Goal: Task Accomplishment & Management: Manage account settings

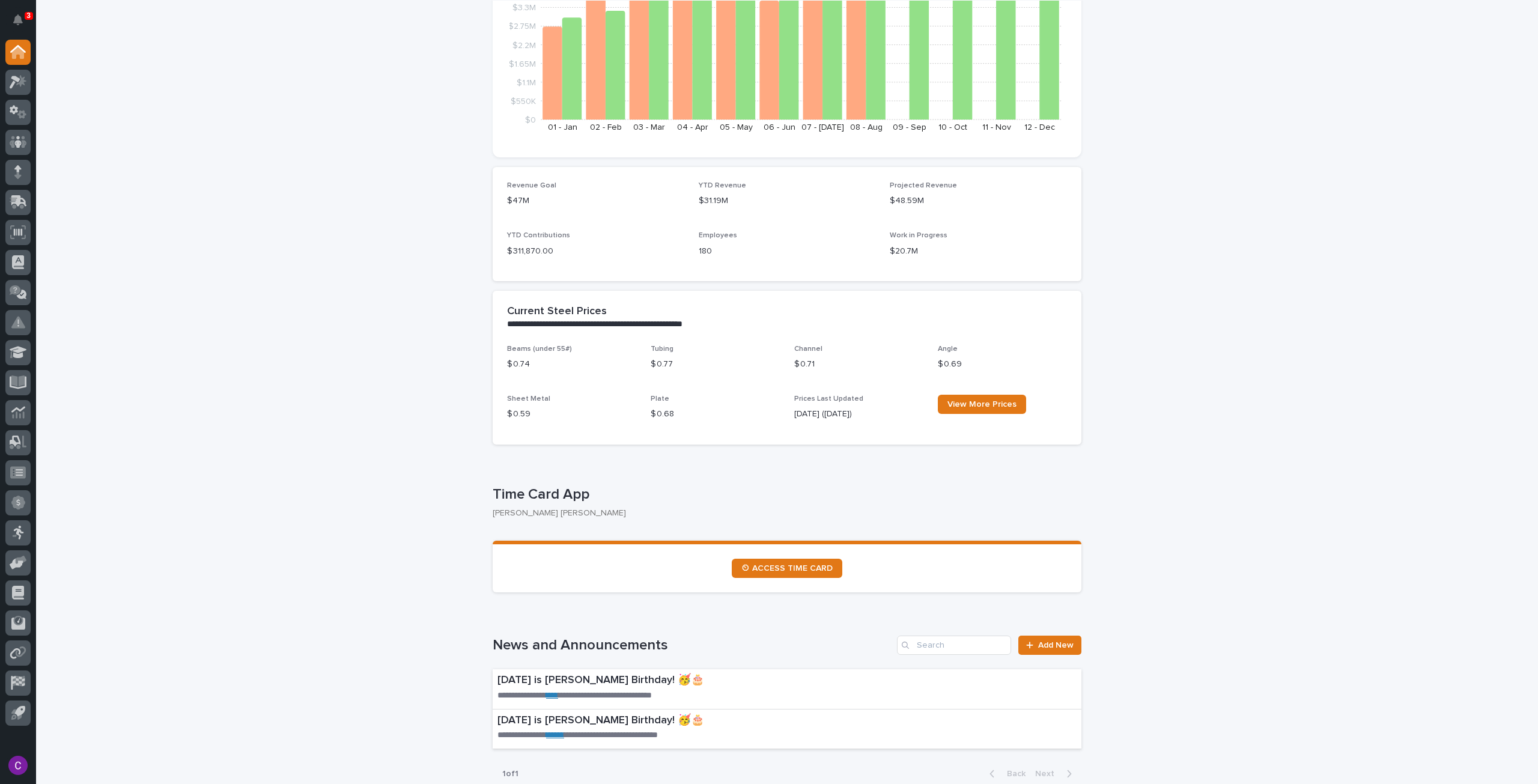
scroll to position [421, 0]
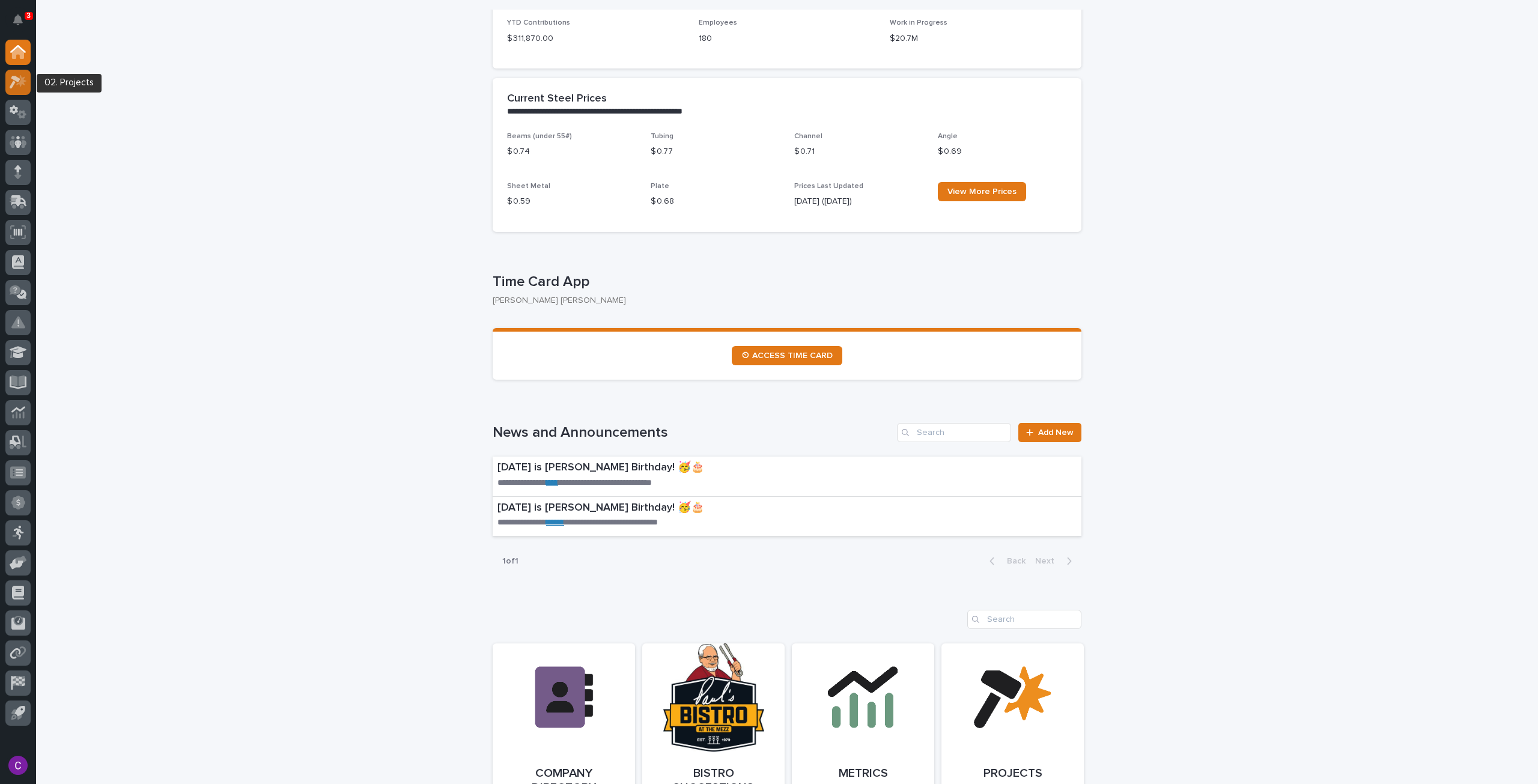
click at [15, 86] on icon at bounding box center [19, 82] width 18 height 14
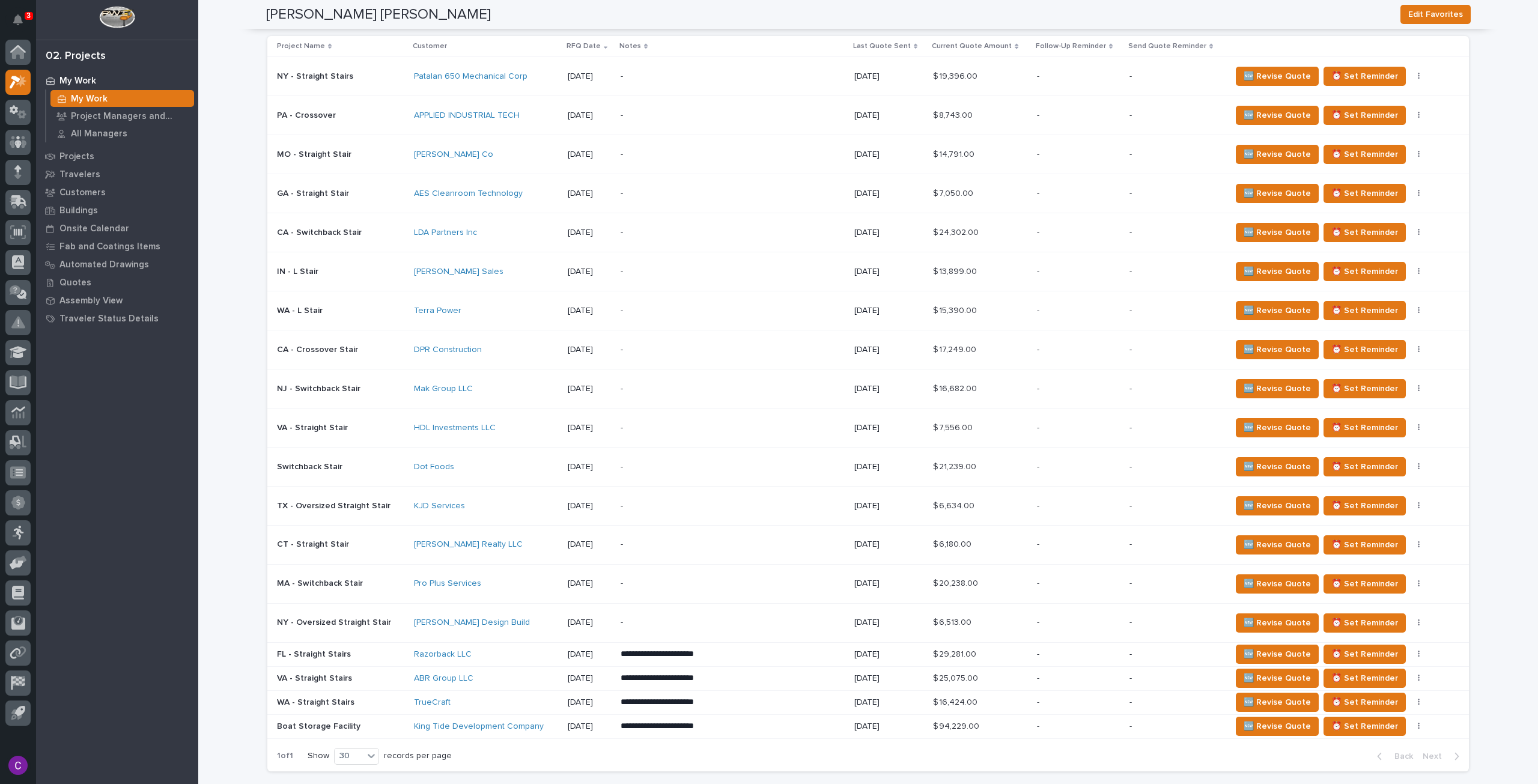
scroll to position [961, 0]
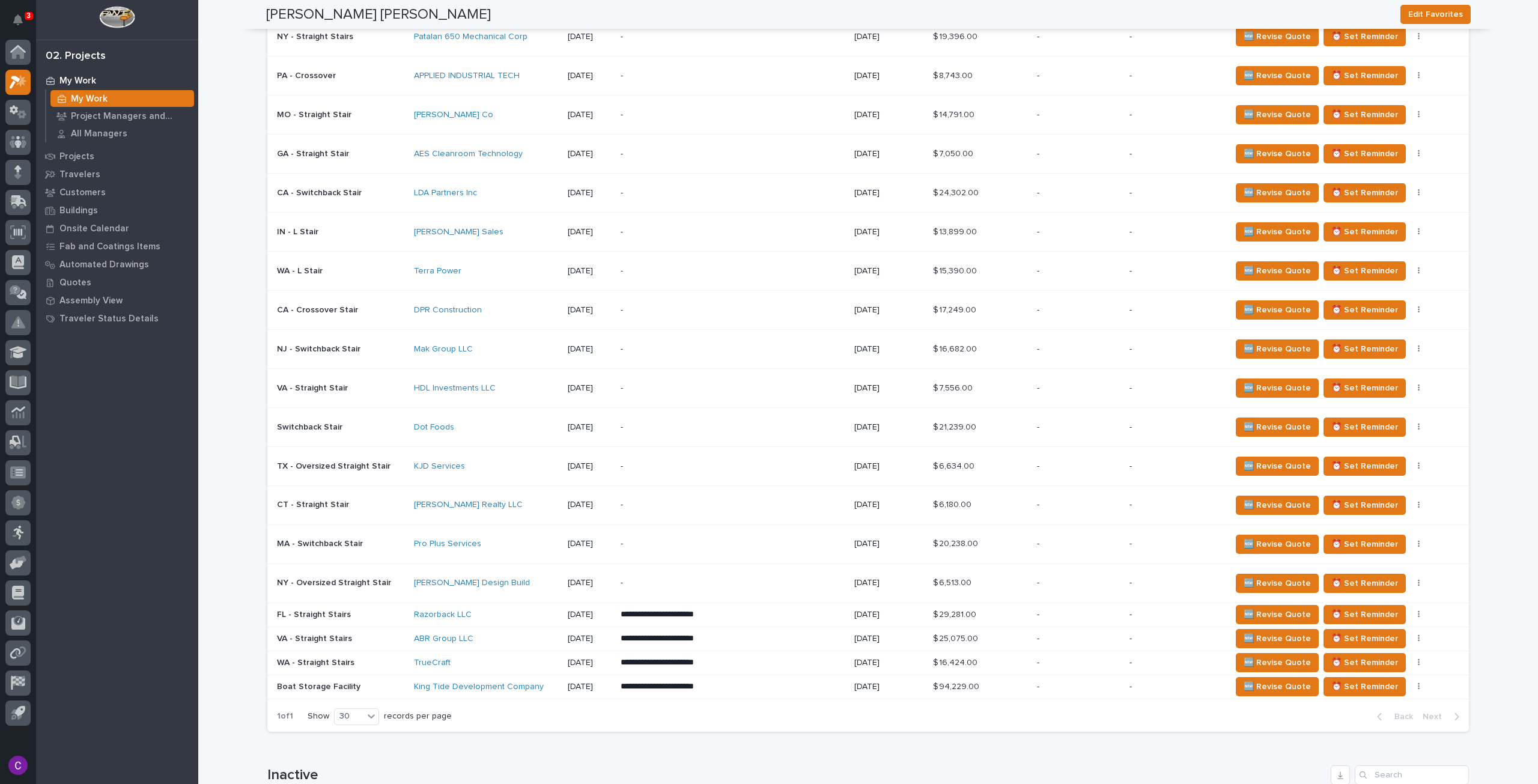
click at [499, 461] on div "KJD Services" at bounding box center [486, 466] width 144 height 10
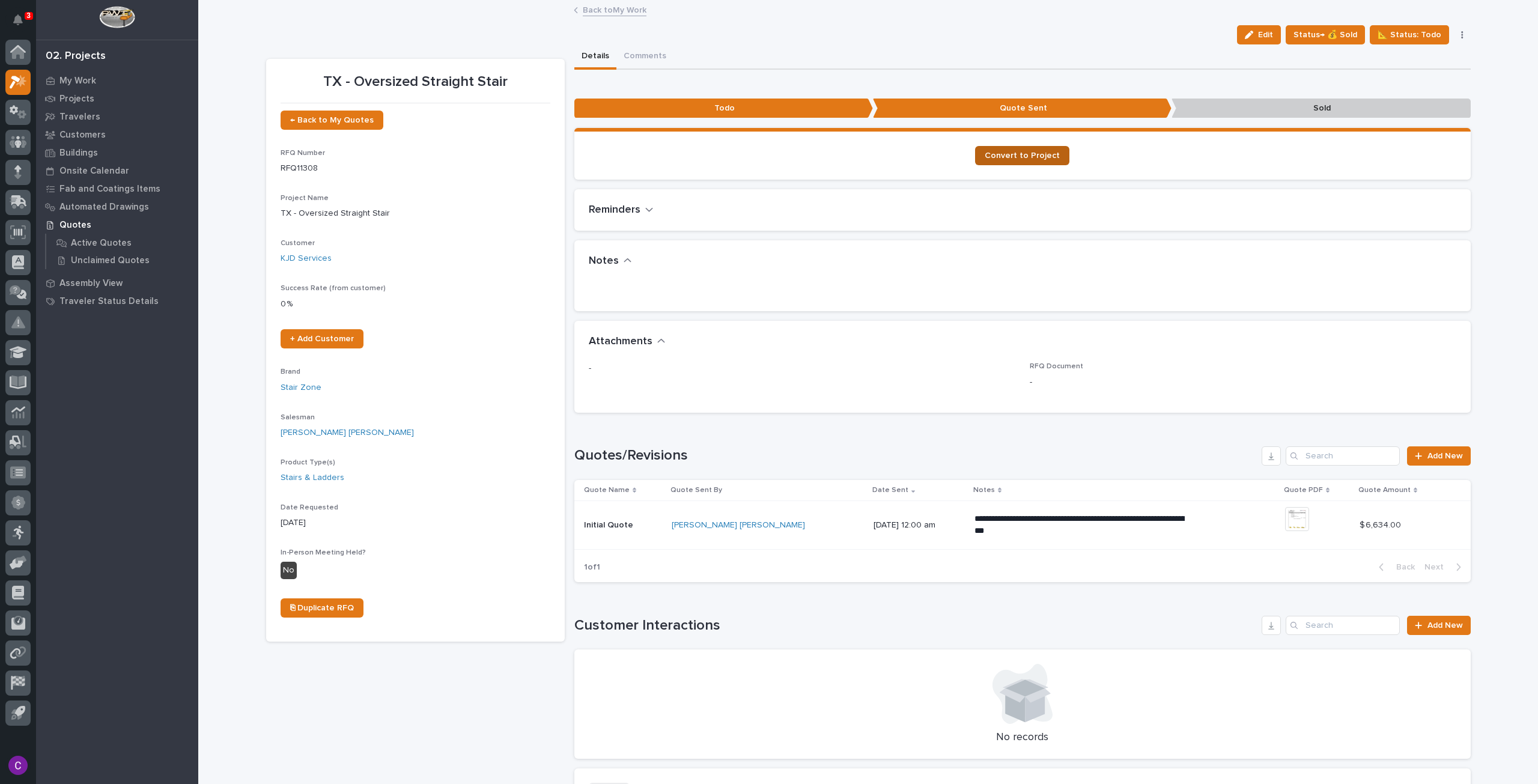
click at [991, 147] on link "Convert to Project" at bounding box center [1023, 156] width 95 height 20
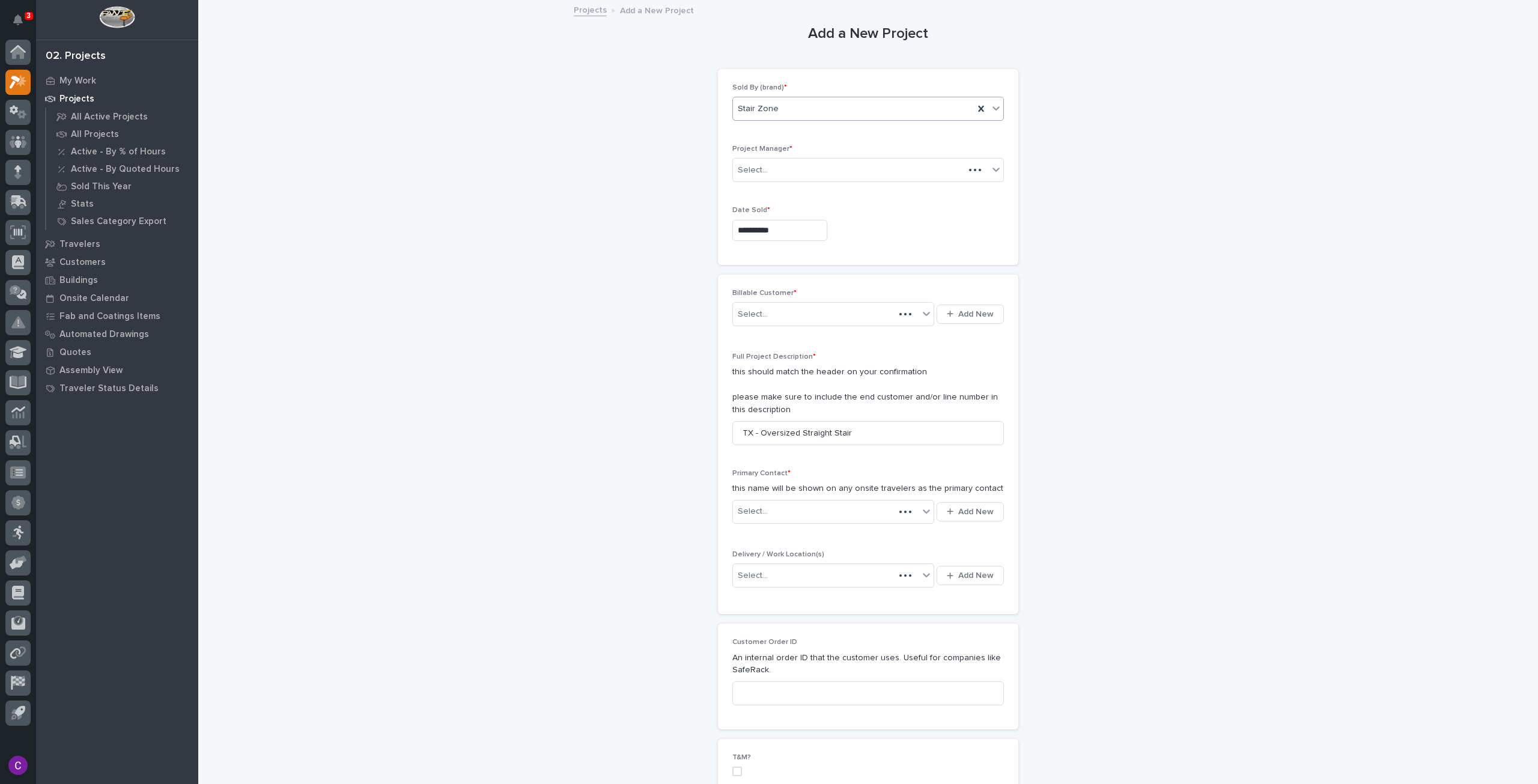
click at [873, 113] on div "Stair Zone" at bounding box center [853, 109] width 241 height 20
click at [855, 110] on div "Stair Zone" at bounding box center [853, 109] width 241 height 20
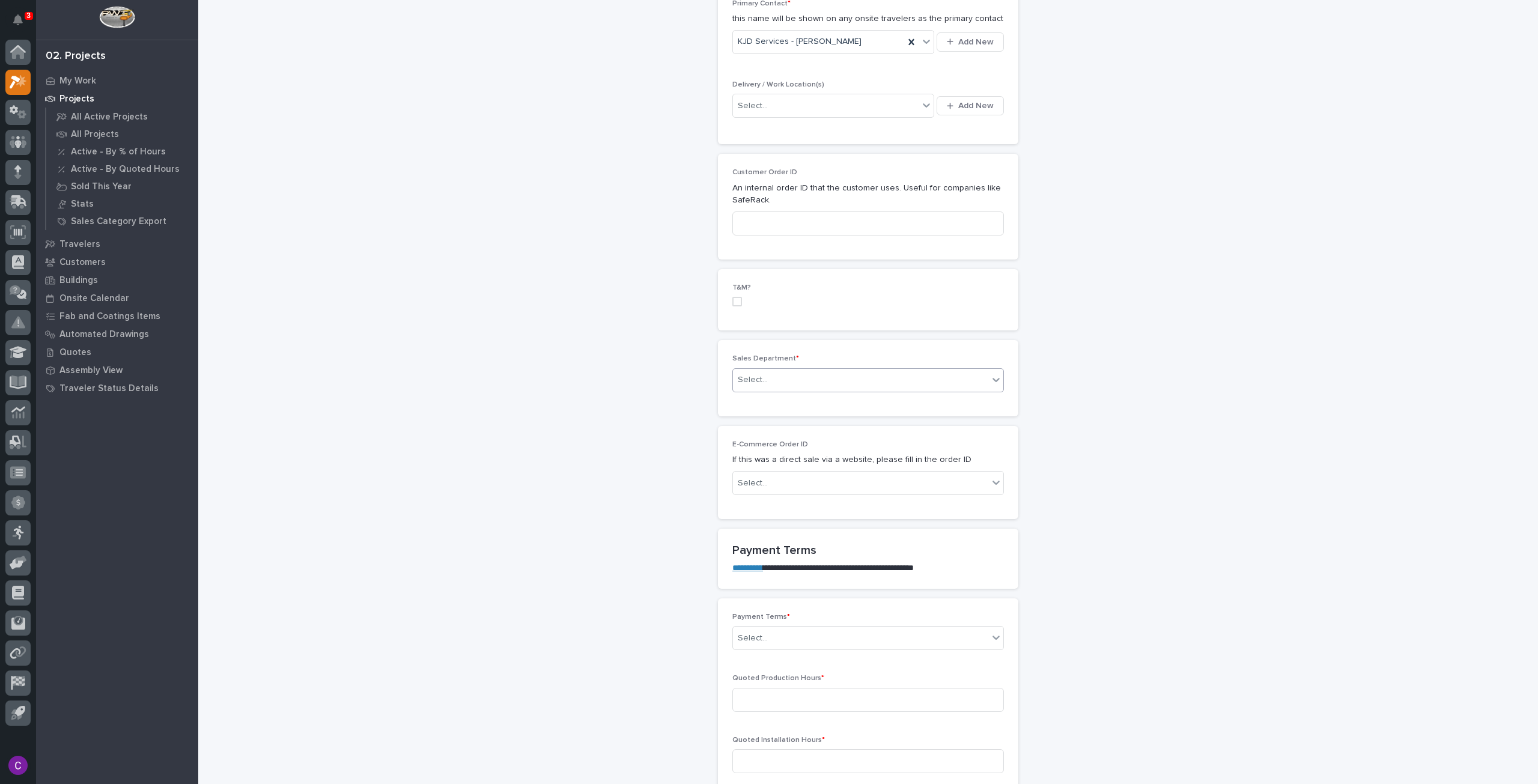
scroll to position [541, 0]
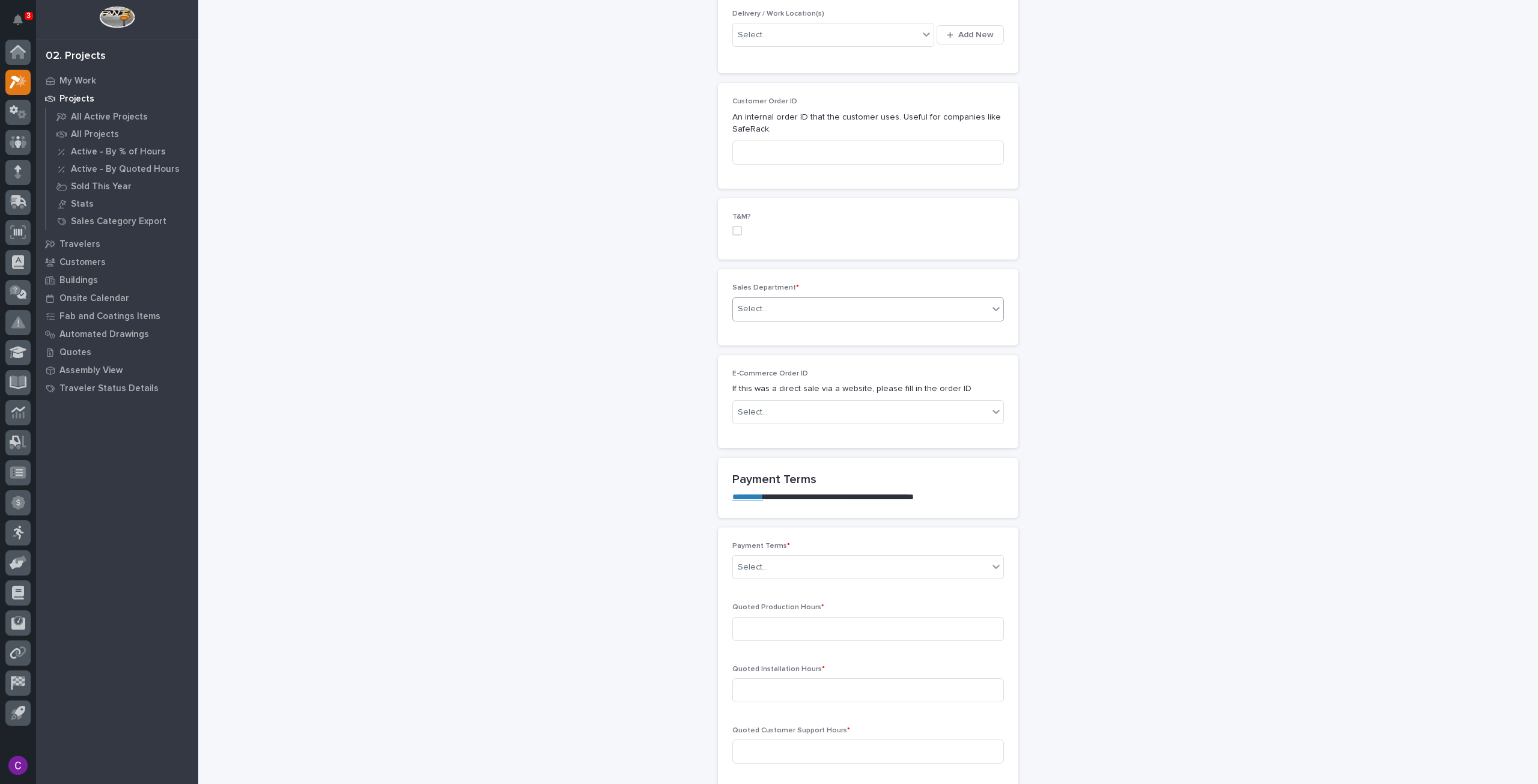
click at [831, 302] on div "Select..." at bounding box center [860, 309] width 255 height 20
click at [823, 327] on div "National Sales" at bounding box center [863, 329] width 270 height 21
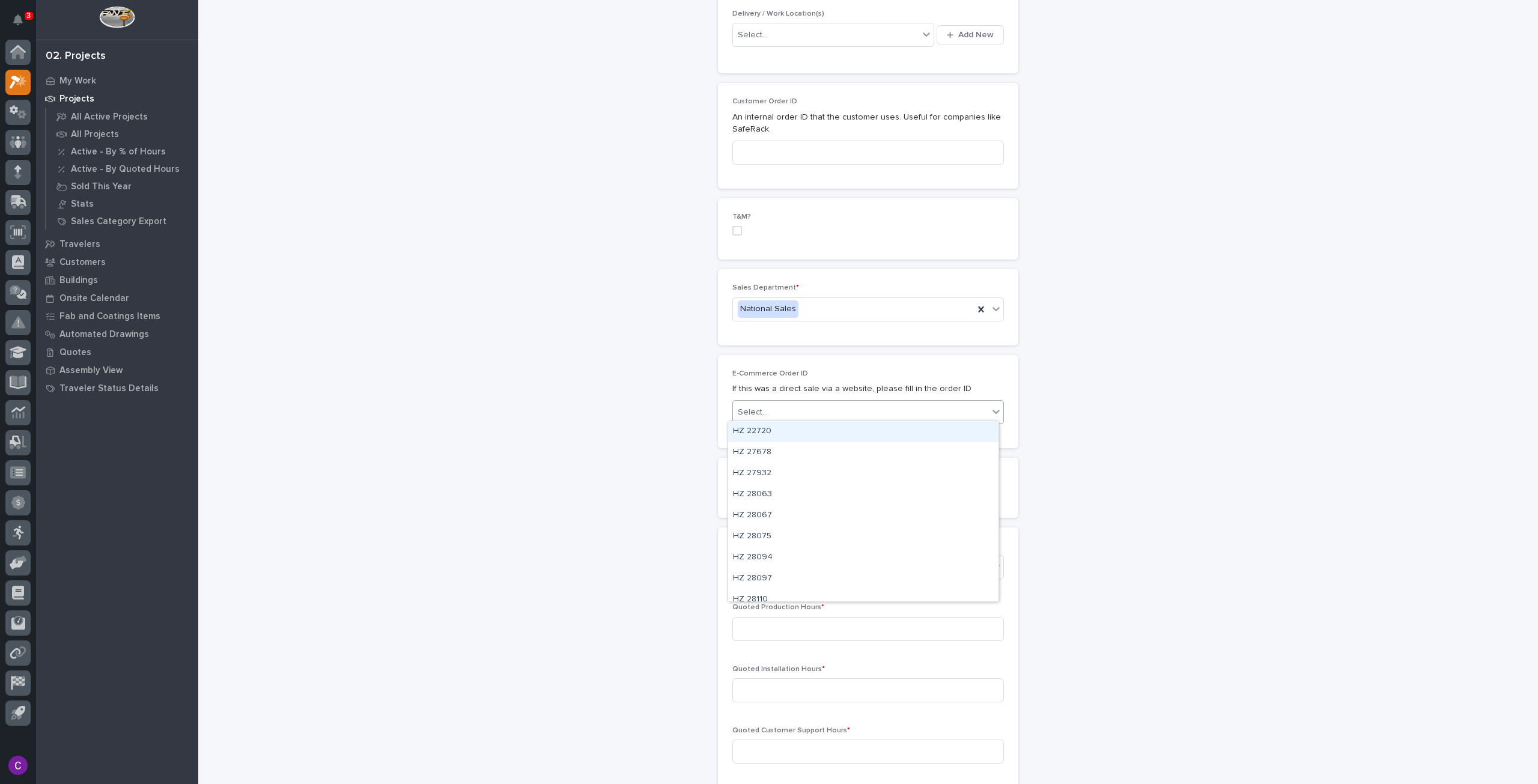
click at [824, 414] on div "Select..." at bounding box center [860, 413] width 255 height 20
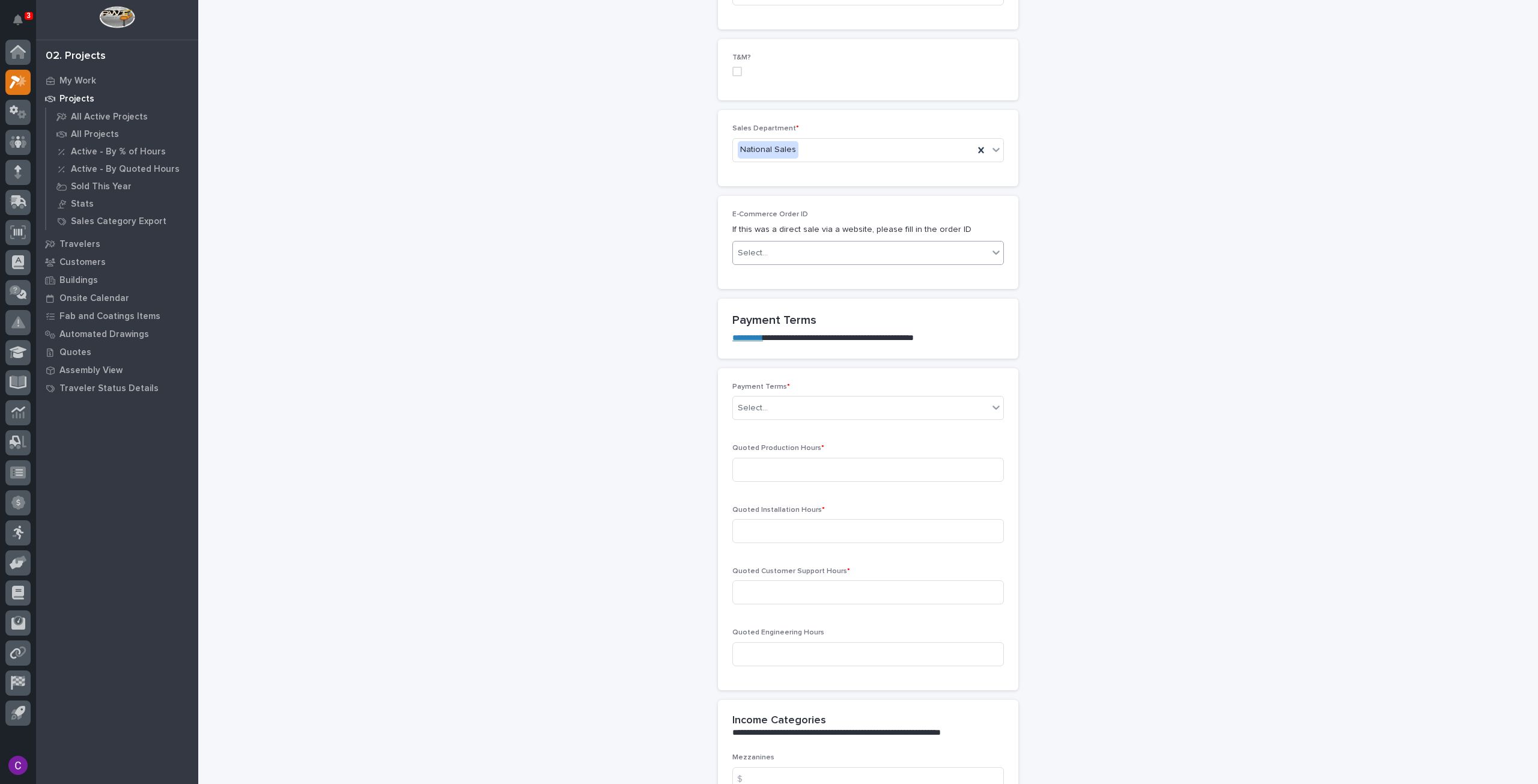
scroll to position [721, 0]
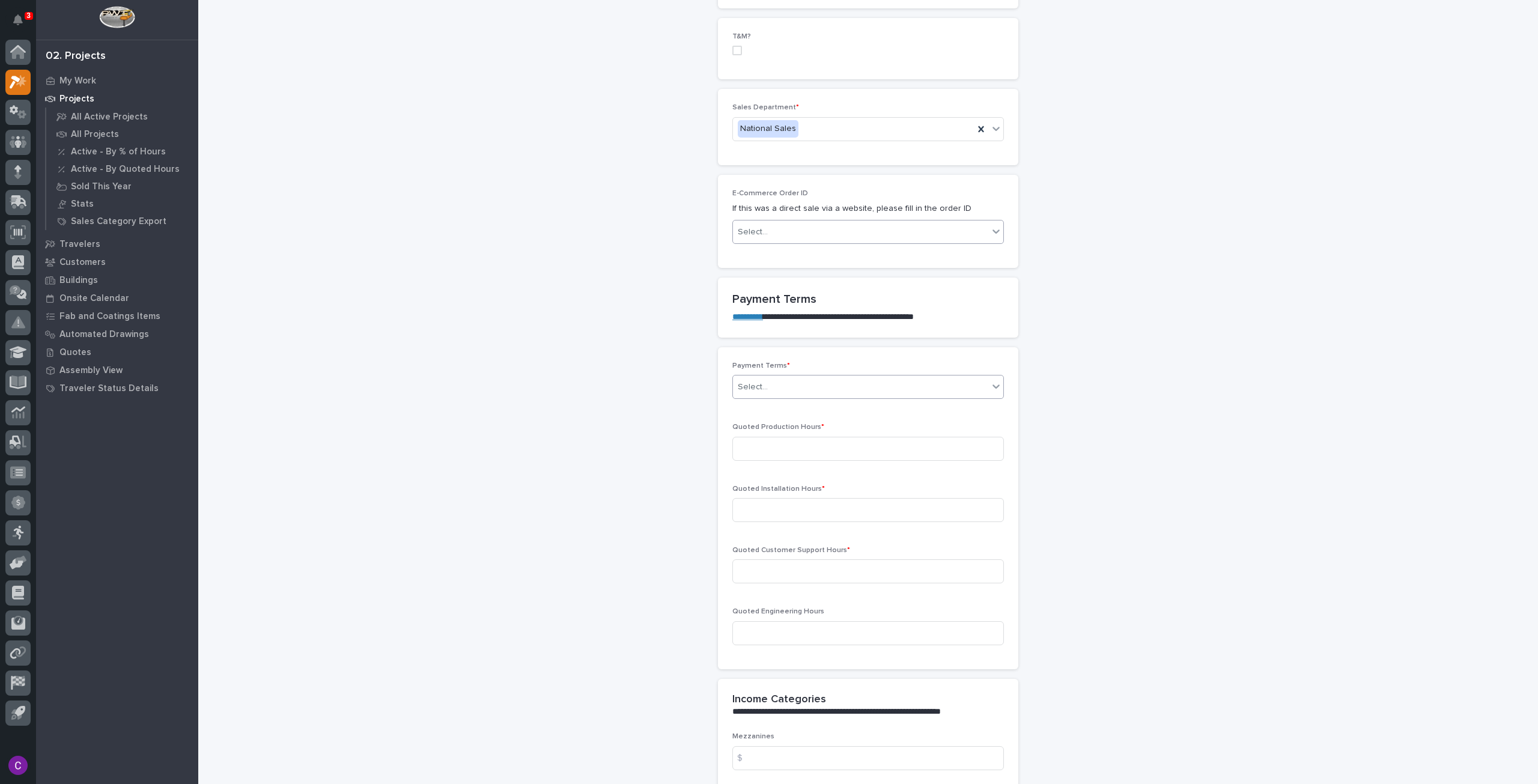
click at [817, 377] on div "Select..." at bounding box center [860, 387] width 255 height 20
click at [798, 425] on div "100%" at bounding box center [863, 426] width 270 height 21
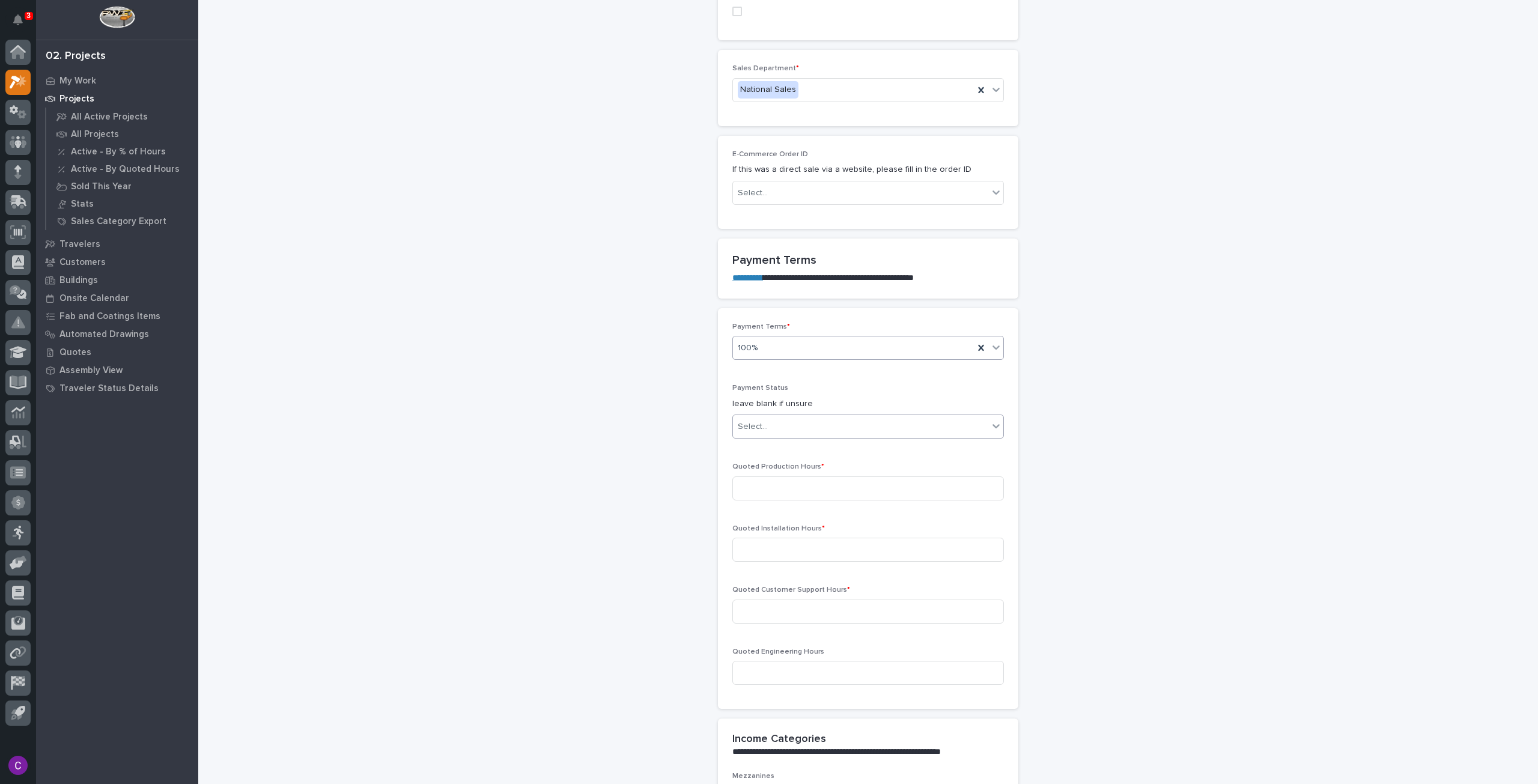
click at [858, 417] on div "Select..." at bounding box center [860, 426] width 255 height 20
click at [816, 436] on div "NOT PAID" at bounding box center [863, 445] width 270 height 21
click at [886, 486] on input at bounding box center [868, 489] width 272 height 24
click at [1162, 643] on div "**********" at bounding box center [868, 539] width 1205 height 2595
click at [850, 490] on input at bounding box center [868, 489] width 272 height 24
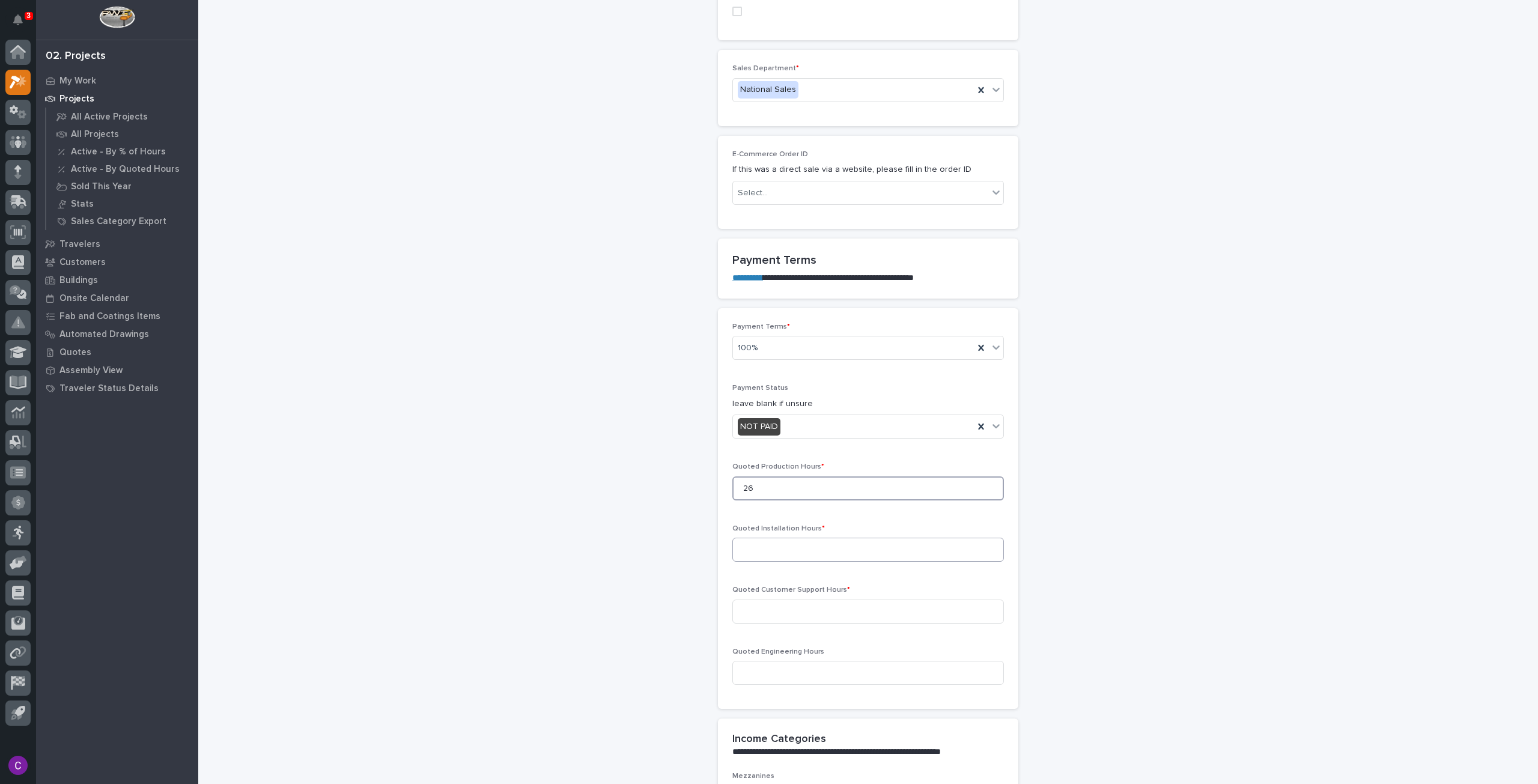
type input "26"
click at [843, 538] on input at bounding box center [868, 550] width 272 height 24
type input "0"
click at [853, 604] on input at bounding box center [868, 612] width 272 height 24
type input "0"
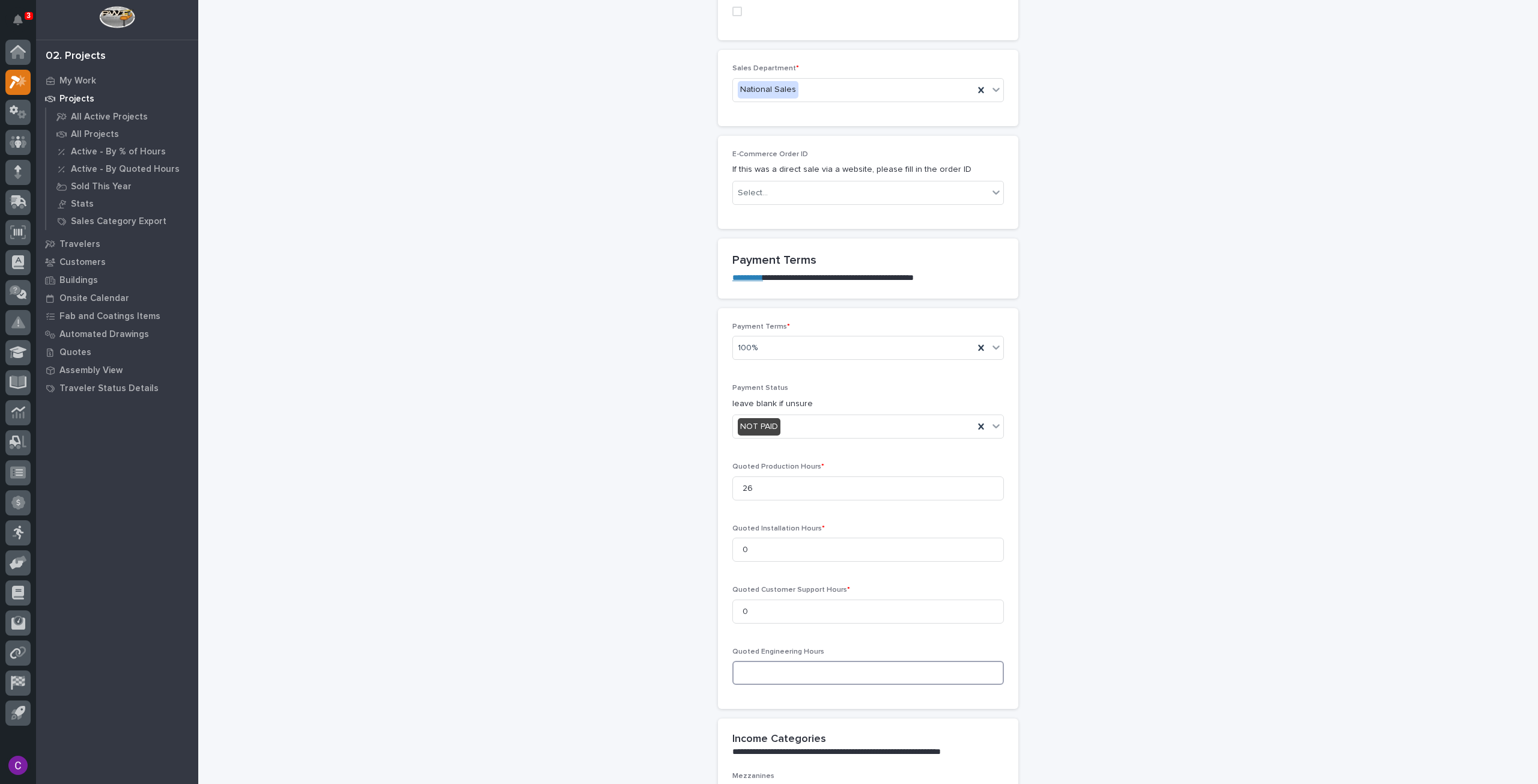
click at [844, 669] on input at bounding box center [868, 673] width 272 height 24
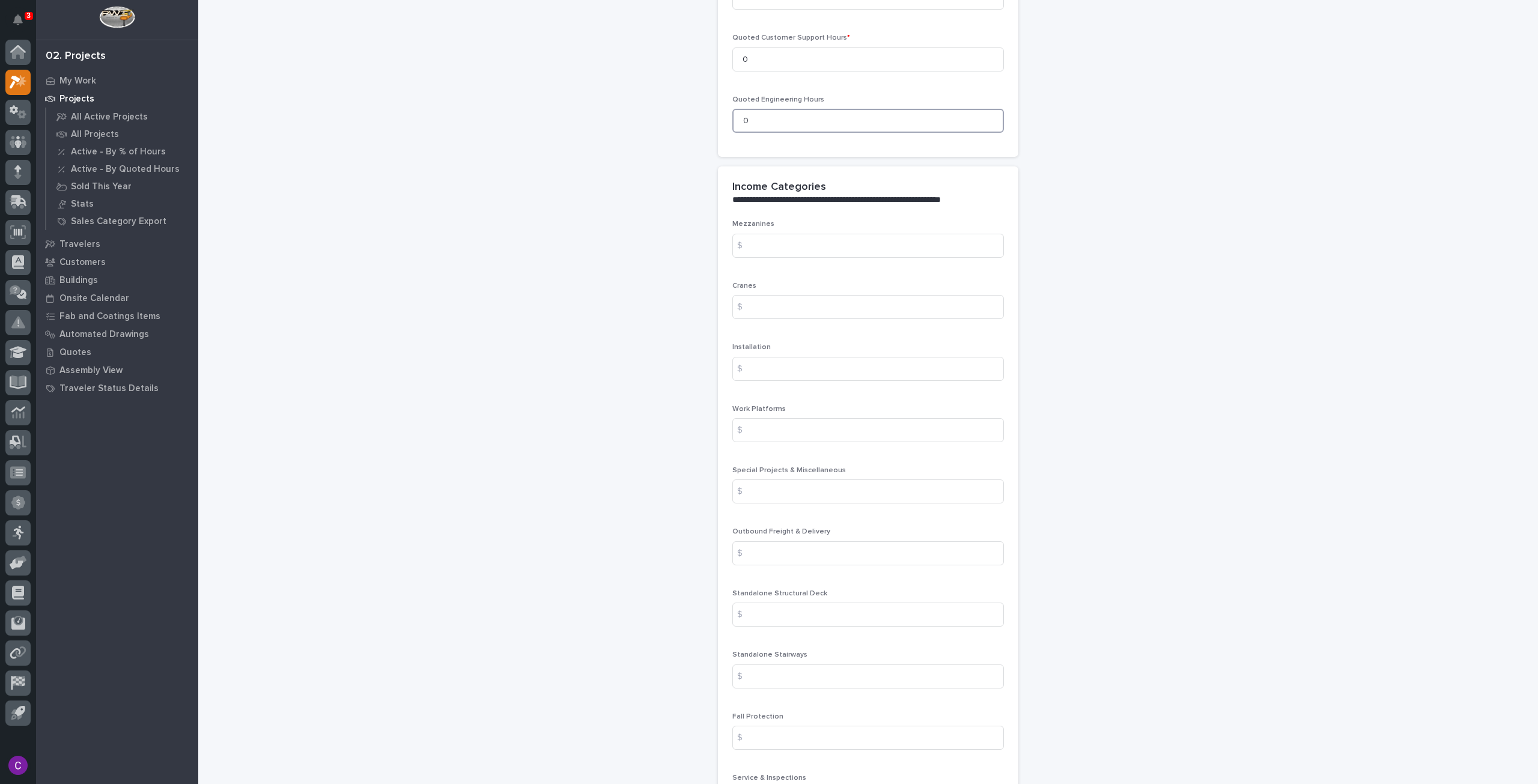
scroll to position [1360, 0]
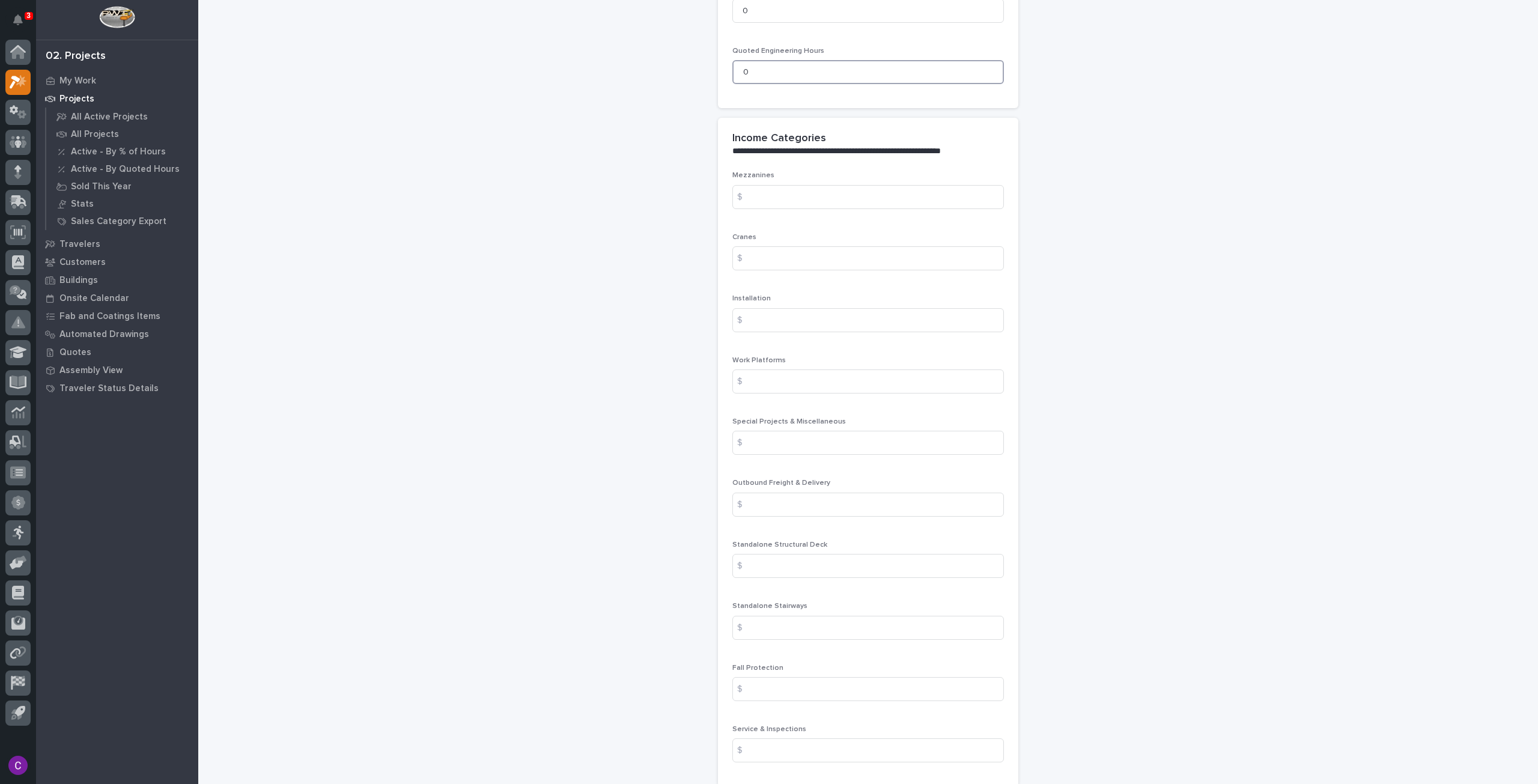
type input "0"
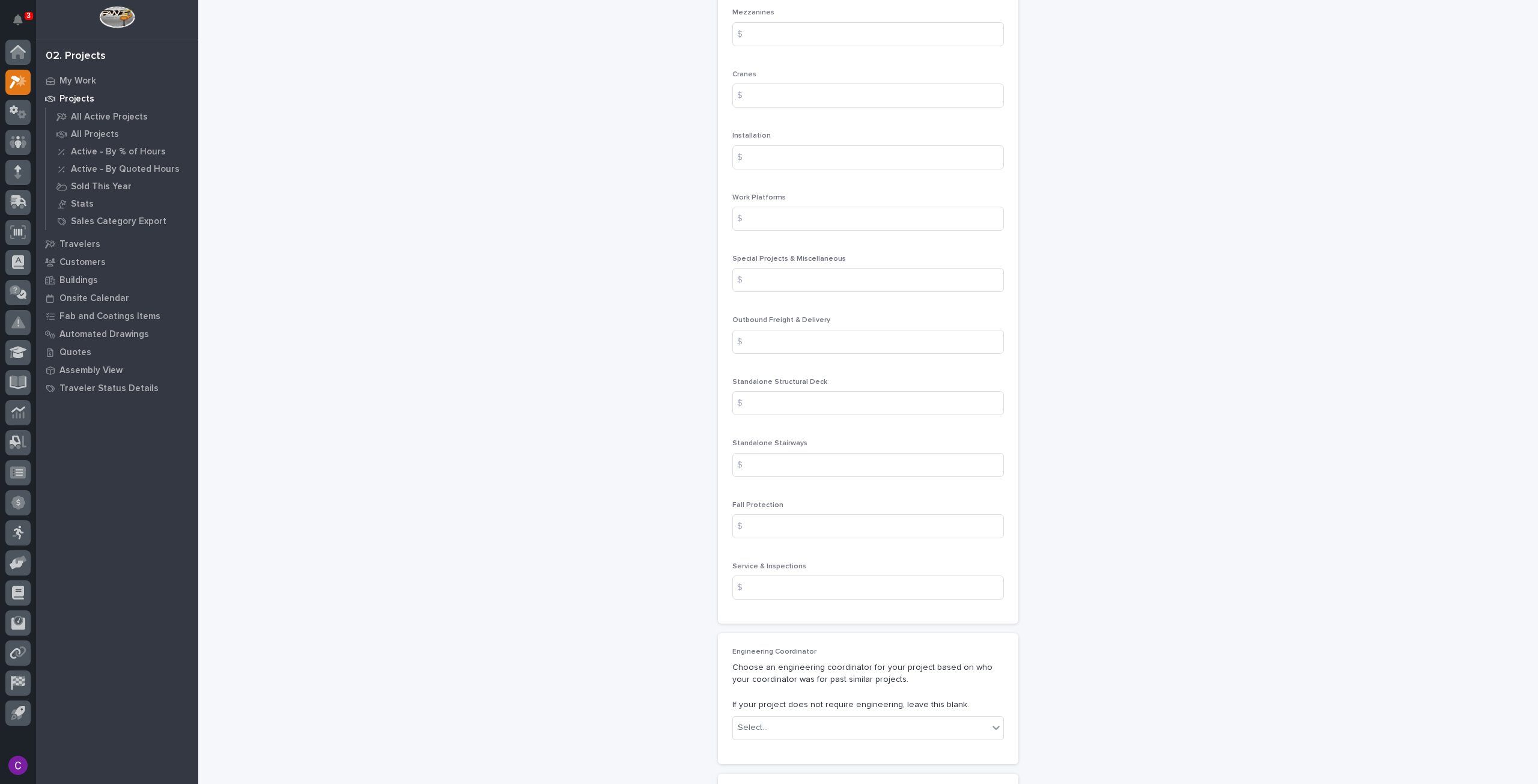
scroll to position [1540, 0]
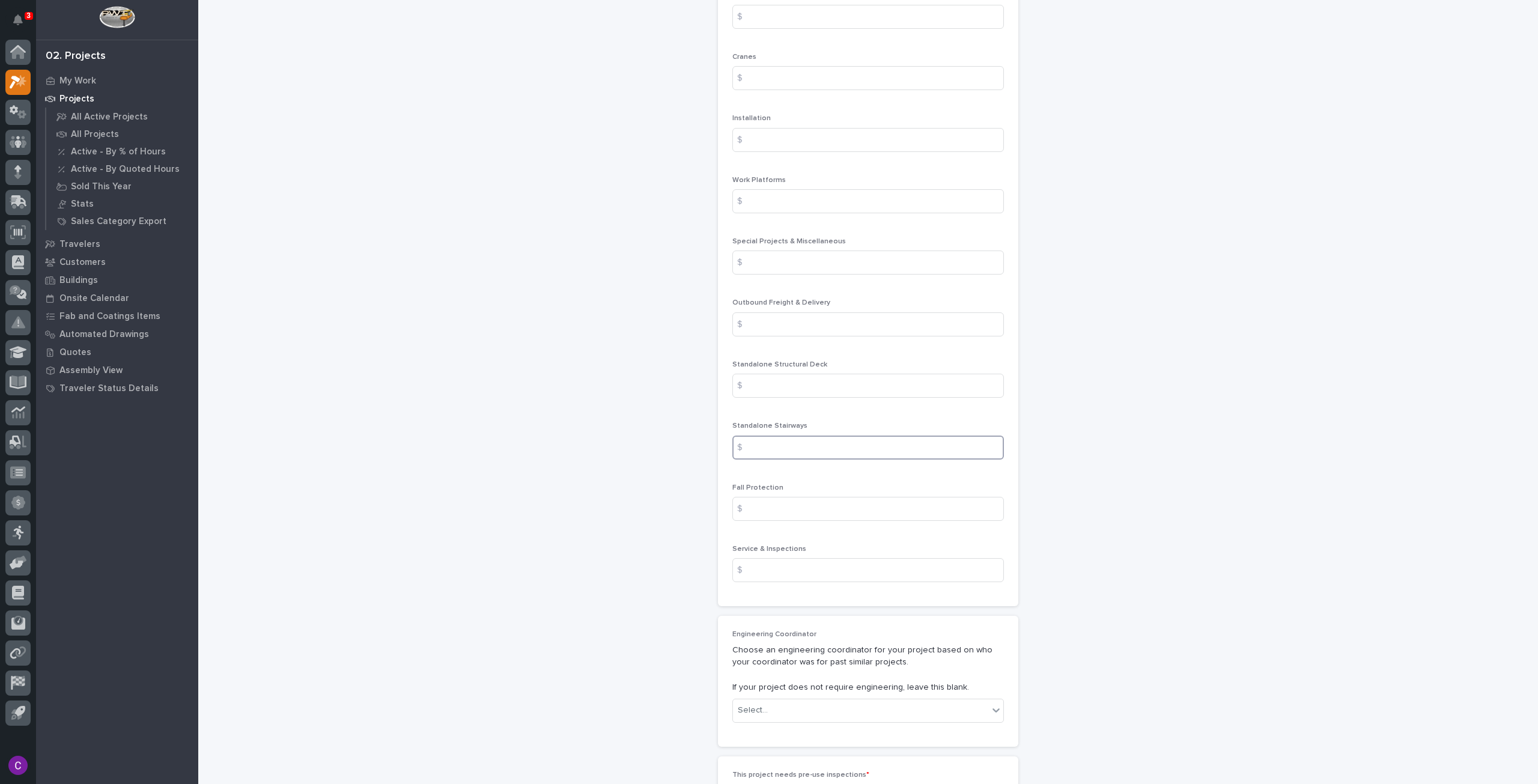
click at [926, 447] on input at bounding box center [868, 447] width 272 height 24
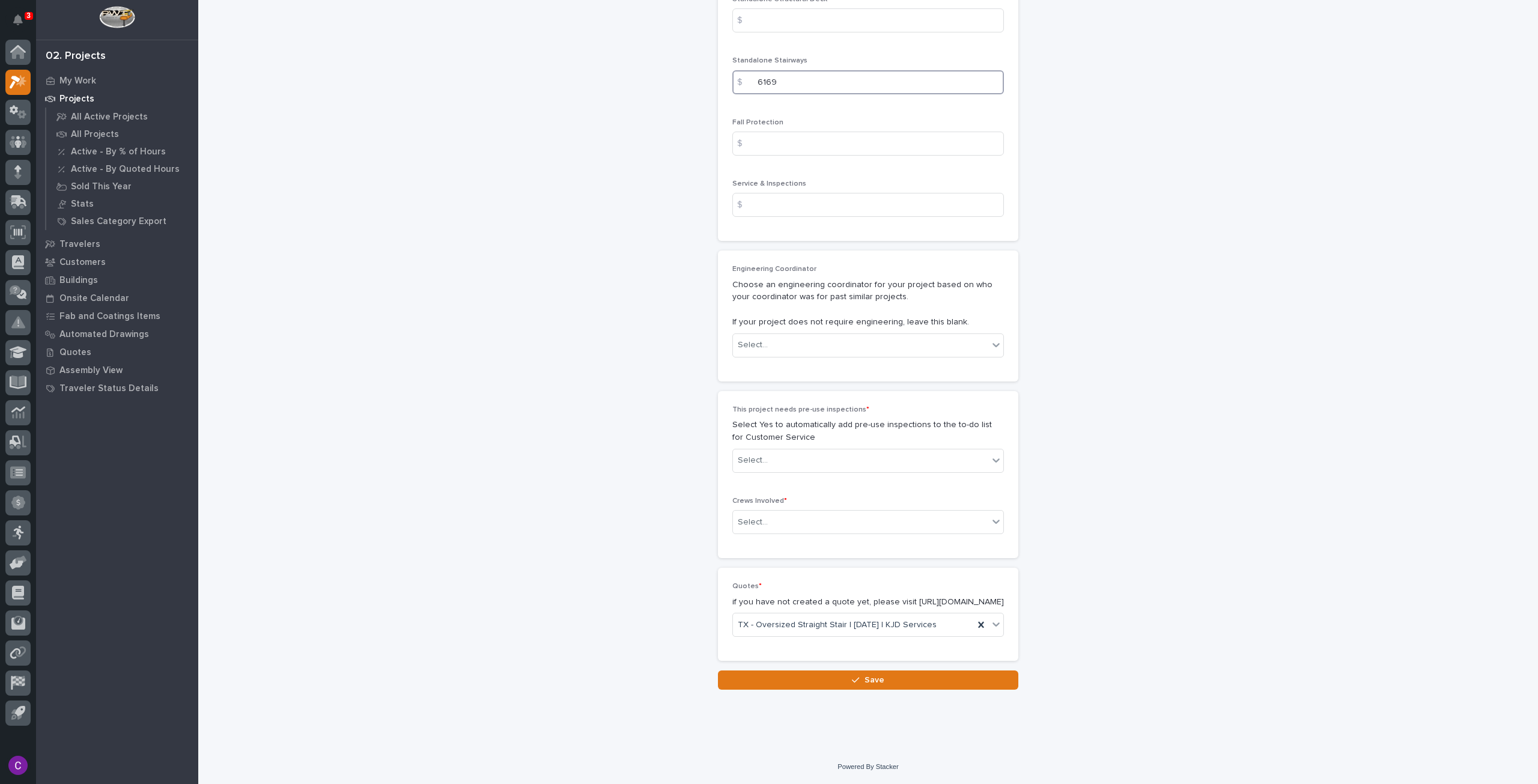
scroll to position [1913, 0]
type input "6169"
click at [809, 335] on div "Select..." at bounding box center [860, 345] width 255 height 20
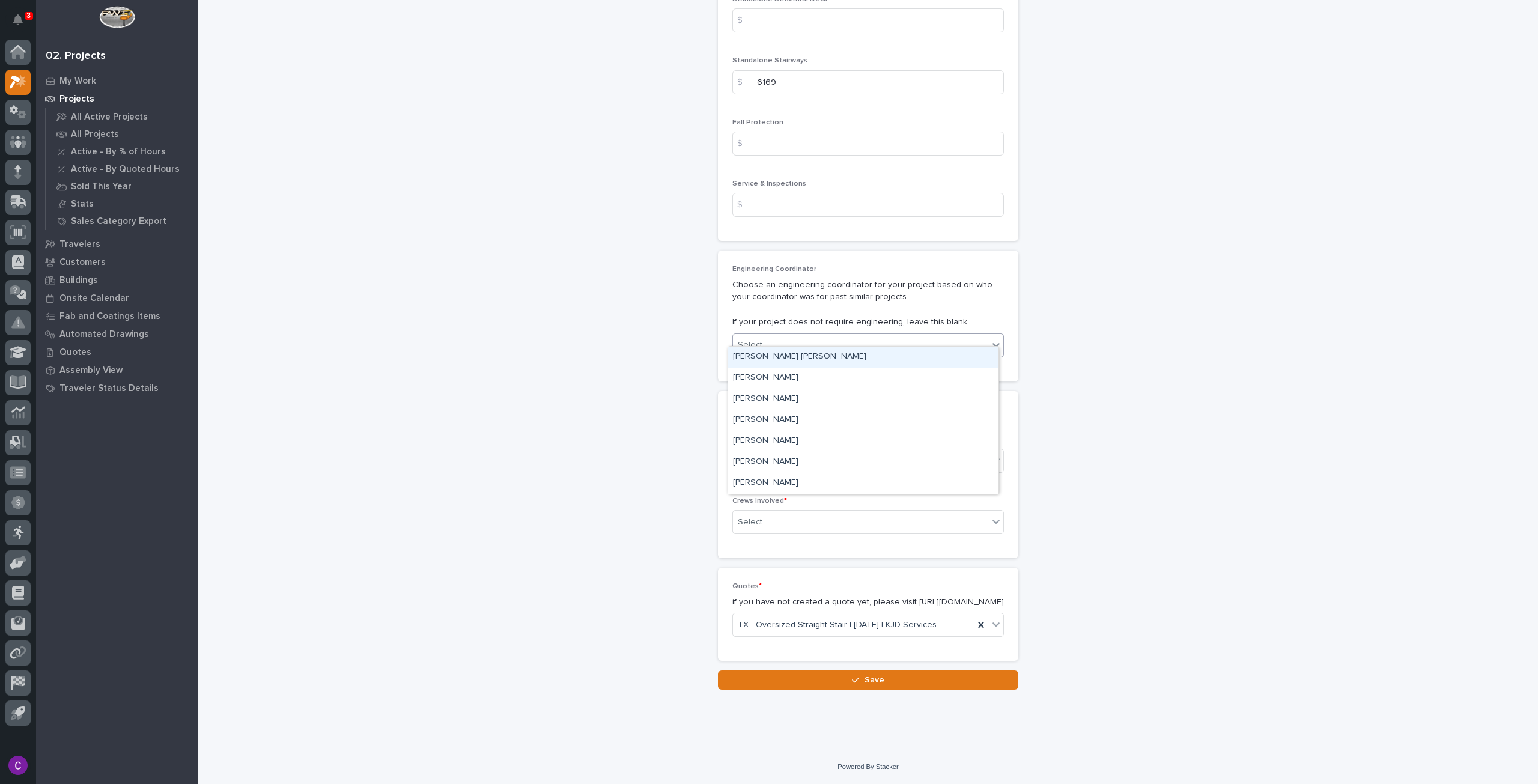
click at [809, 335] on div "Select..." at bounding box center [860, 345] width 255 height 20
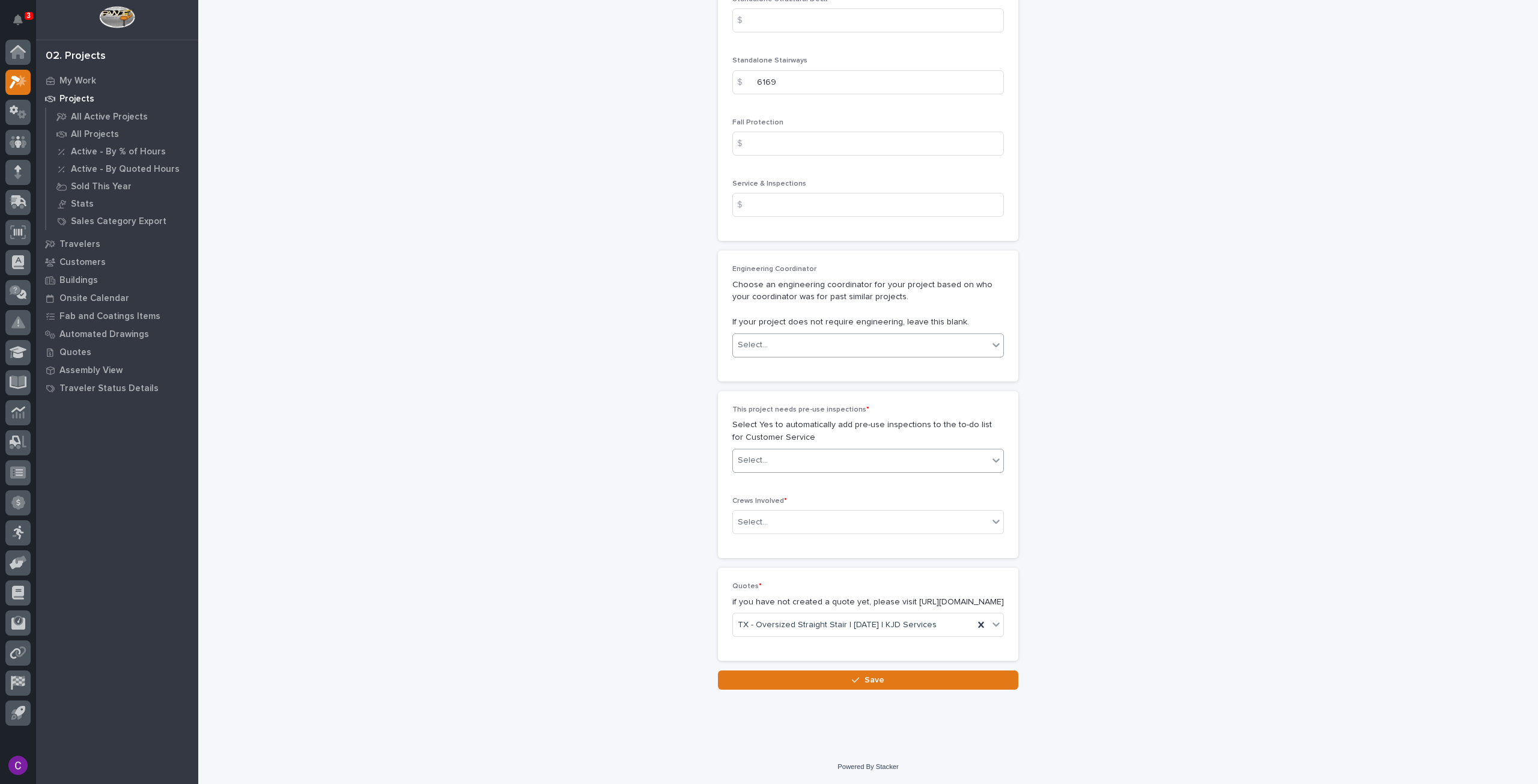
click at [854, 460] on div "Select..." at bounding box center [868, 461] width 272 height 24
click at [862, 335] on div "Select..." at bounding box center [860, 345] width 255 height 20
type input "*"
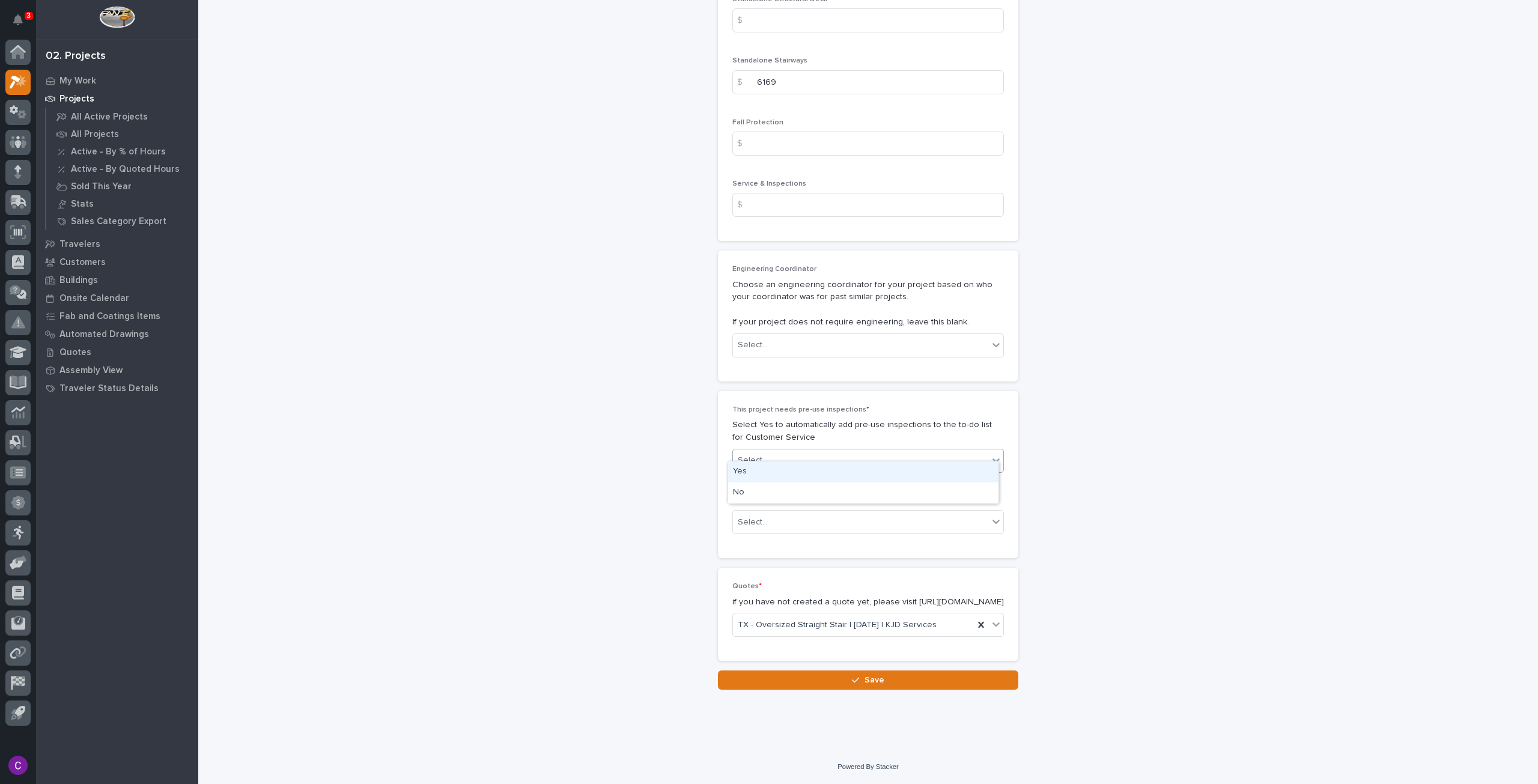
click at [859, 450] on div "Select..." at bounding box center [860, 460] width 255 height 20
click at [840, 488] on div "No" at bounding box center [863, 492] width 270 height 21
click at [834, 510] on div "Select..." at bounding box center [868, 522] width 272 height 24
click at [816, 536] on div "Production" at bounding box center [863, 533] width 270 height 21
click at [918, 683] on button "Save" at bounding box center [868, 681] width 301 height 20
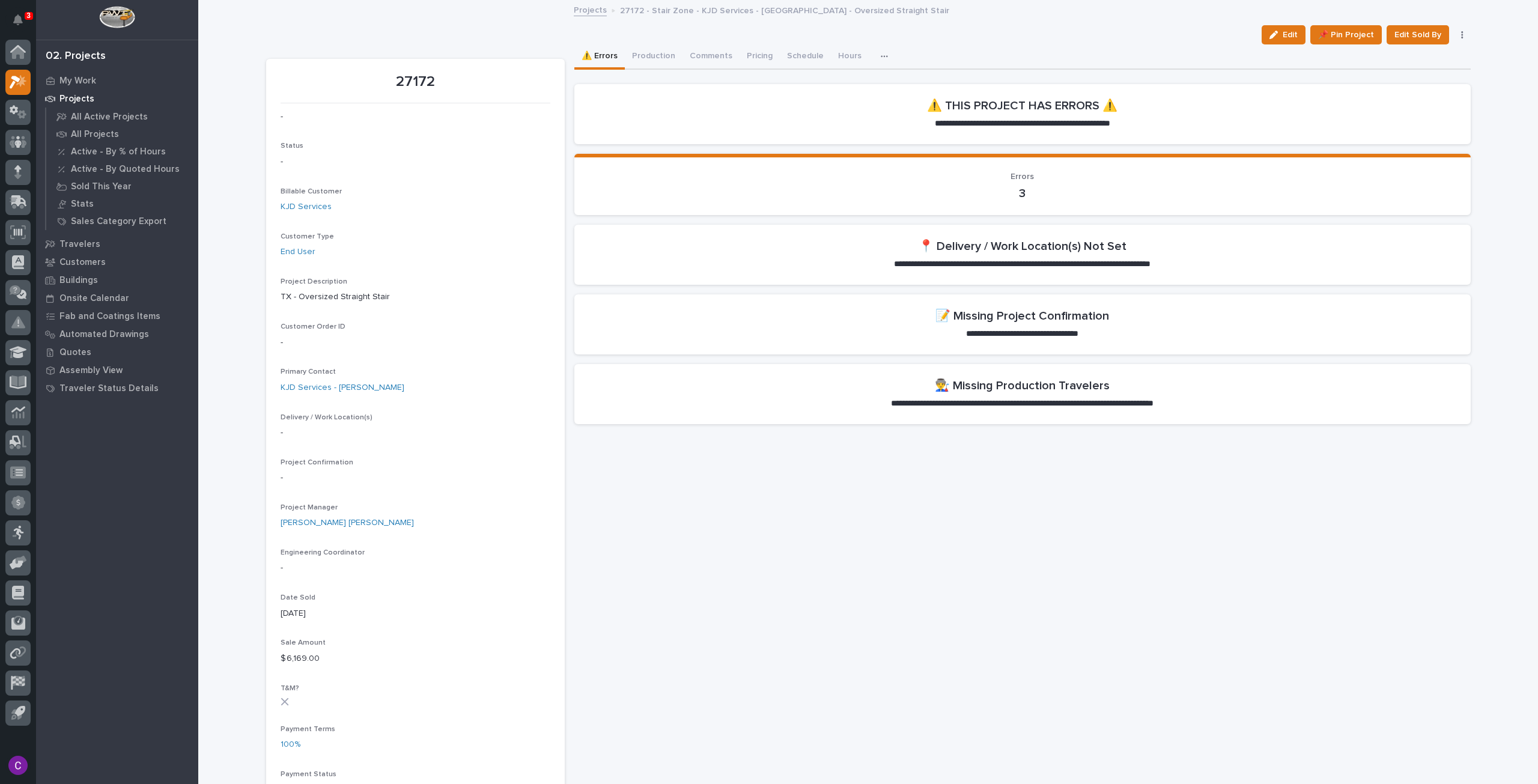
click at [402, 80] on p "27172" at bounding box center [416, 82] width 270 height 18
copy p "27172"
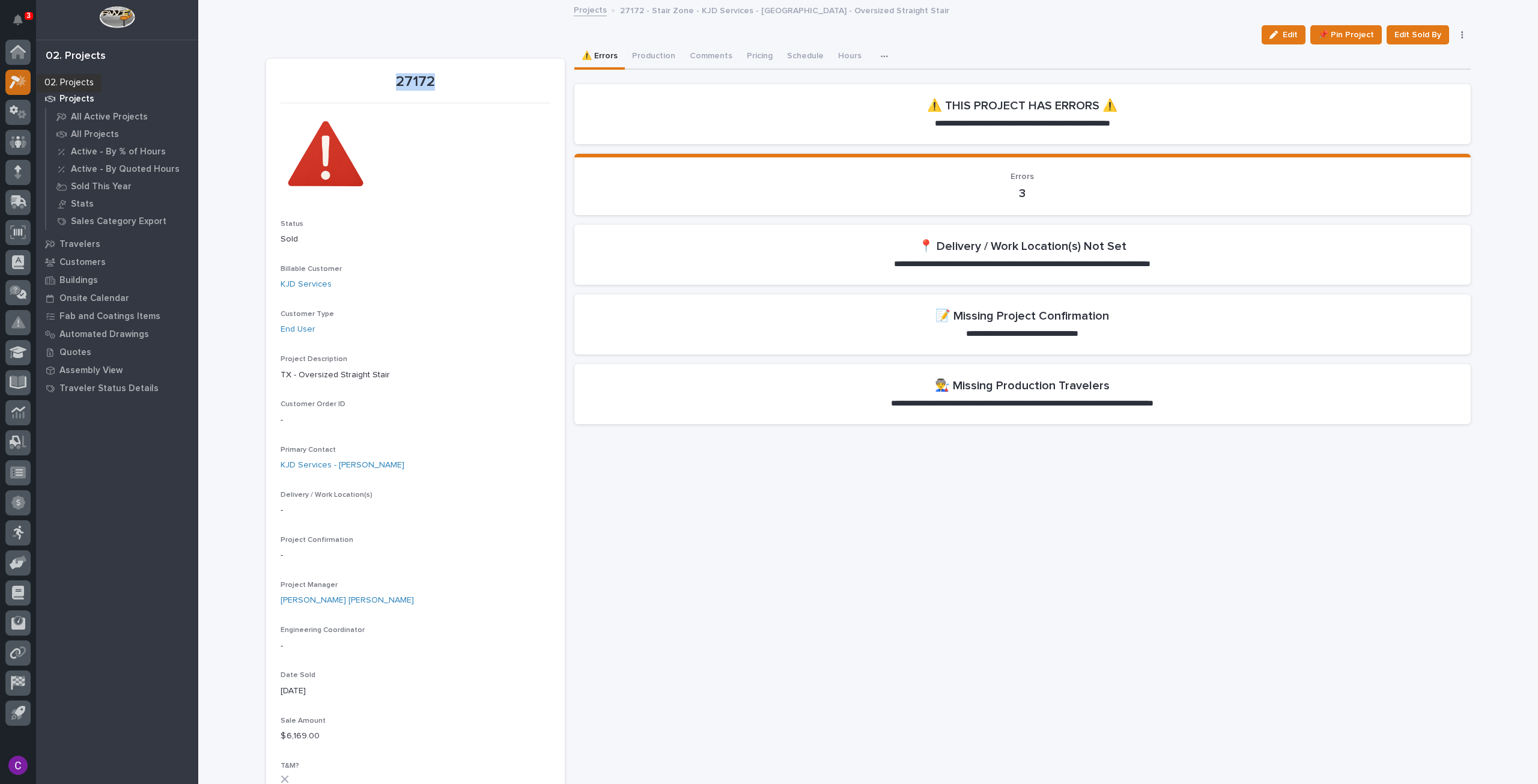
click at [10, 72] on div at bounding box center [18, 83] width 26 height 26
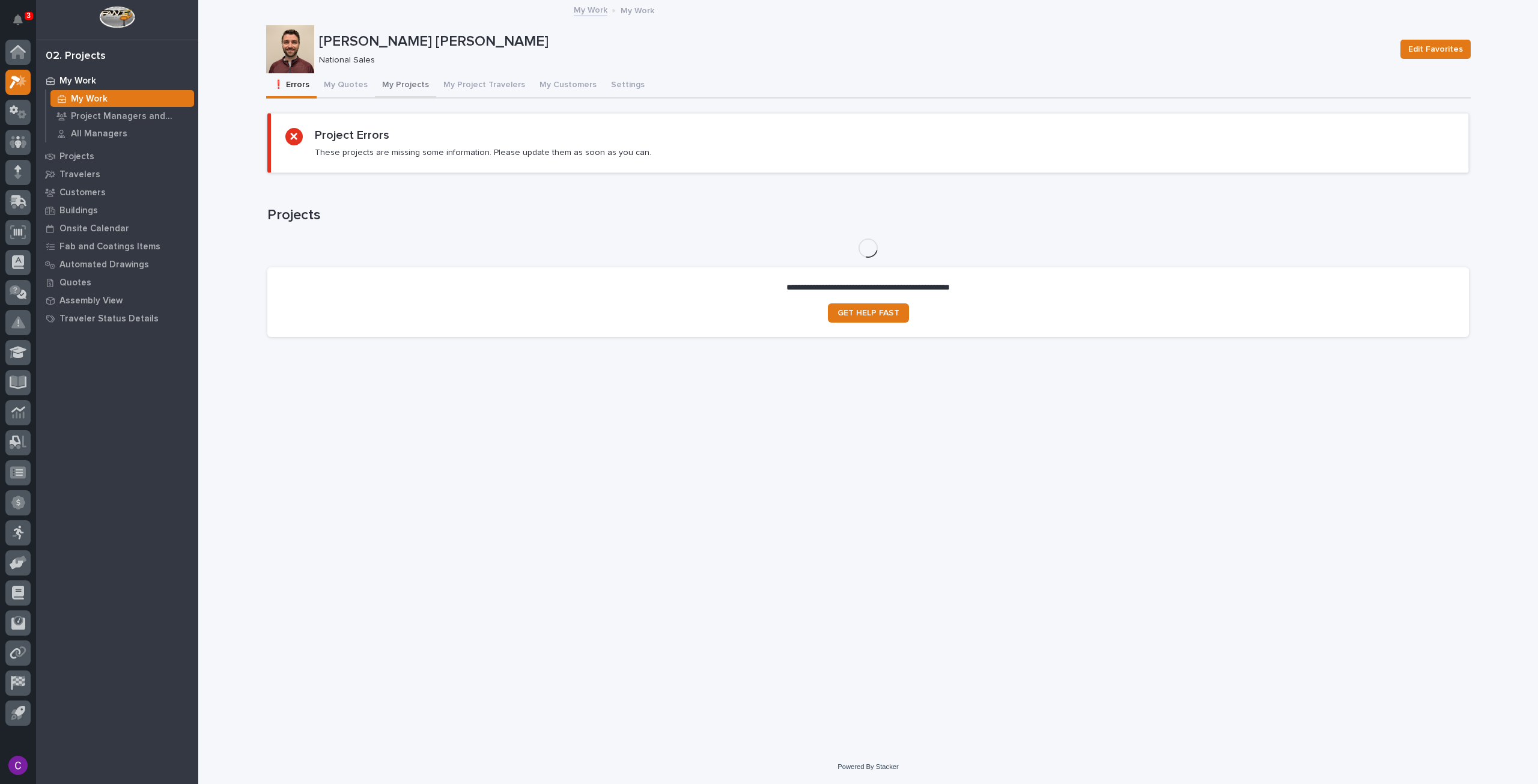
click at [394, 81] on button "My Projects" at bounding box center [406, 86] width 61 height 26
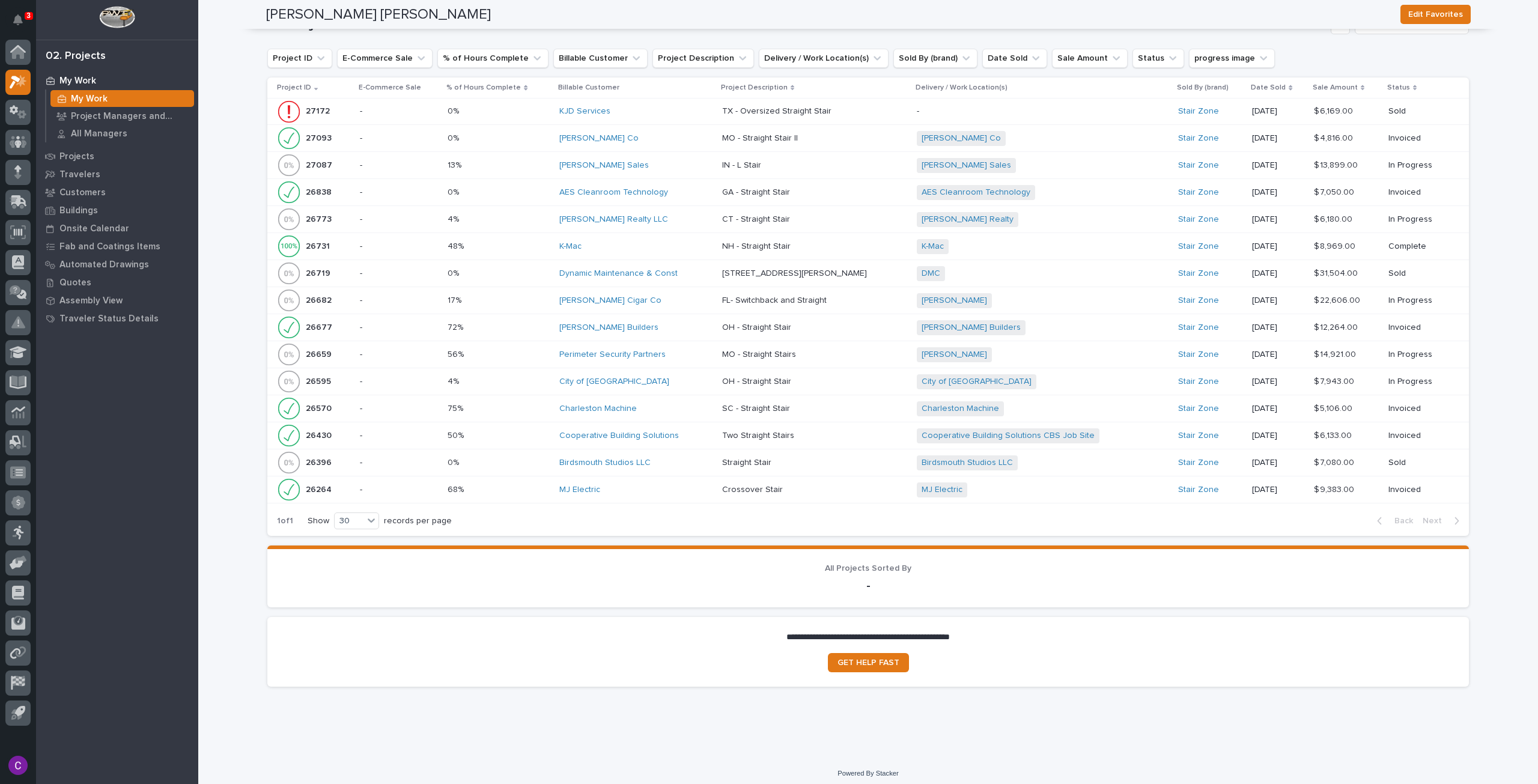
scroll to position [1185, 0]
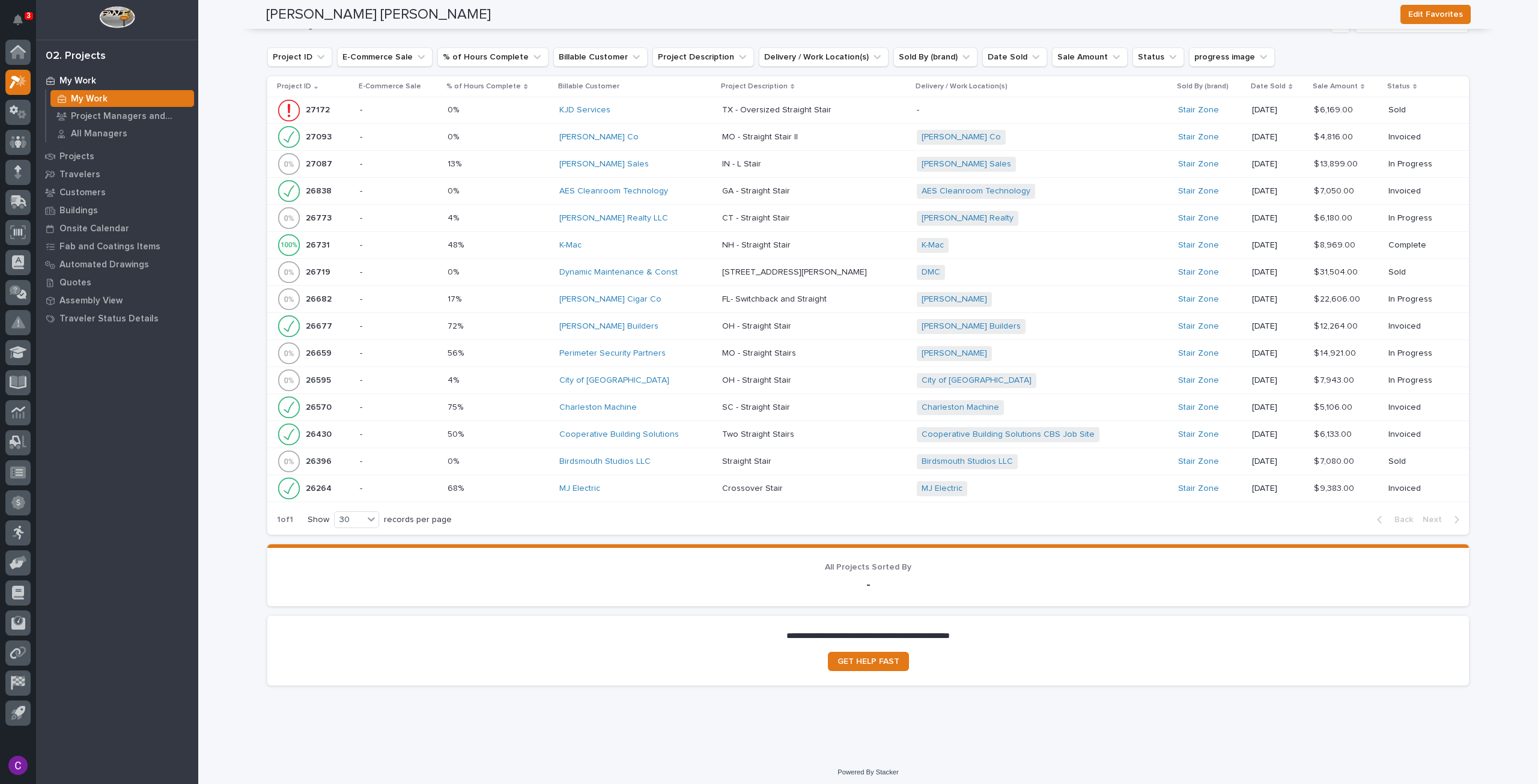
click at [520, 111] on p at bounding box center [499, 110] width 102 height 10
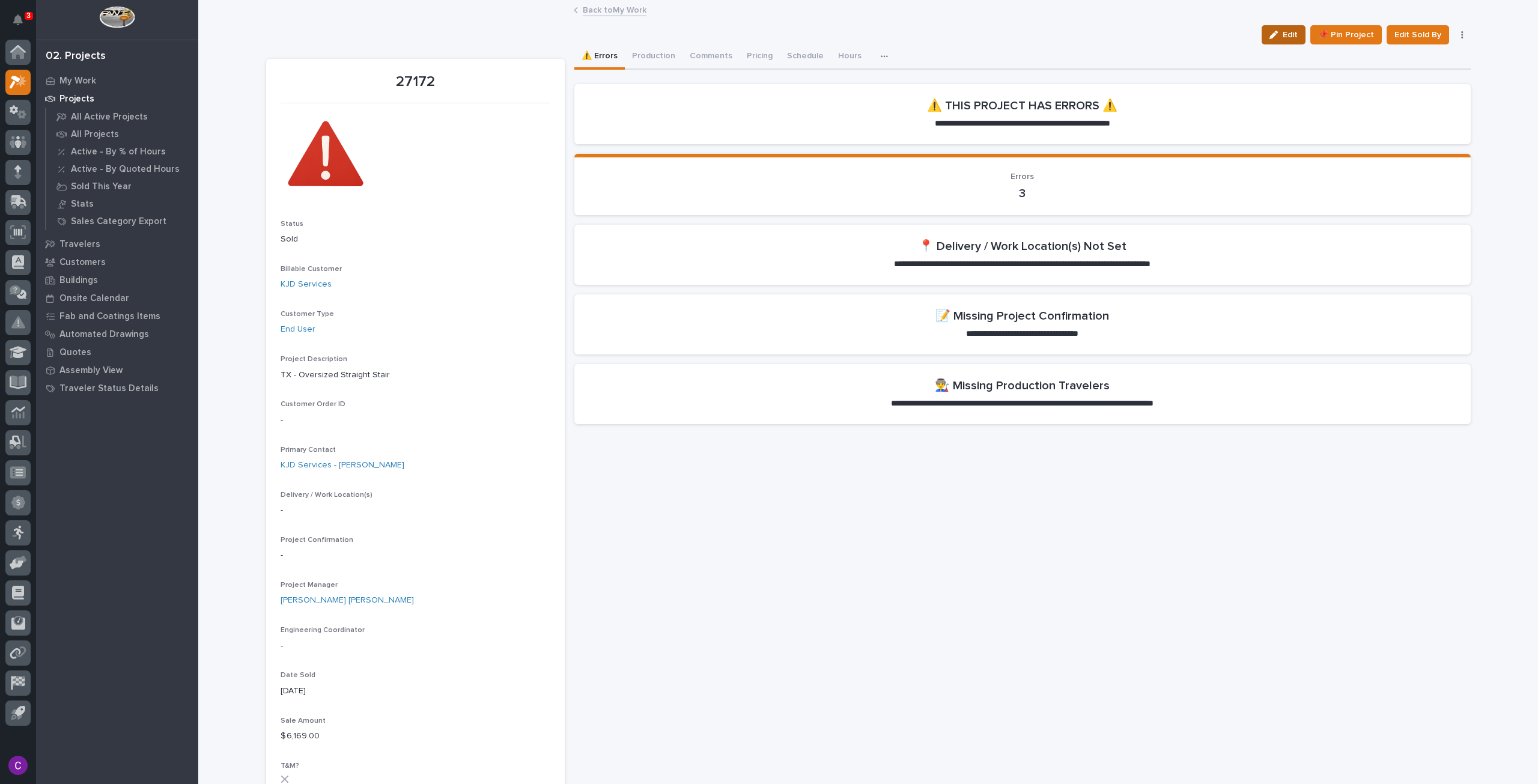
click at [1276, 31] on icon "button" at bounding box center [1274, 34] width 9 height 9
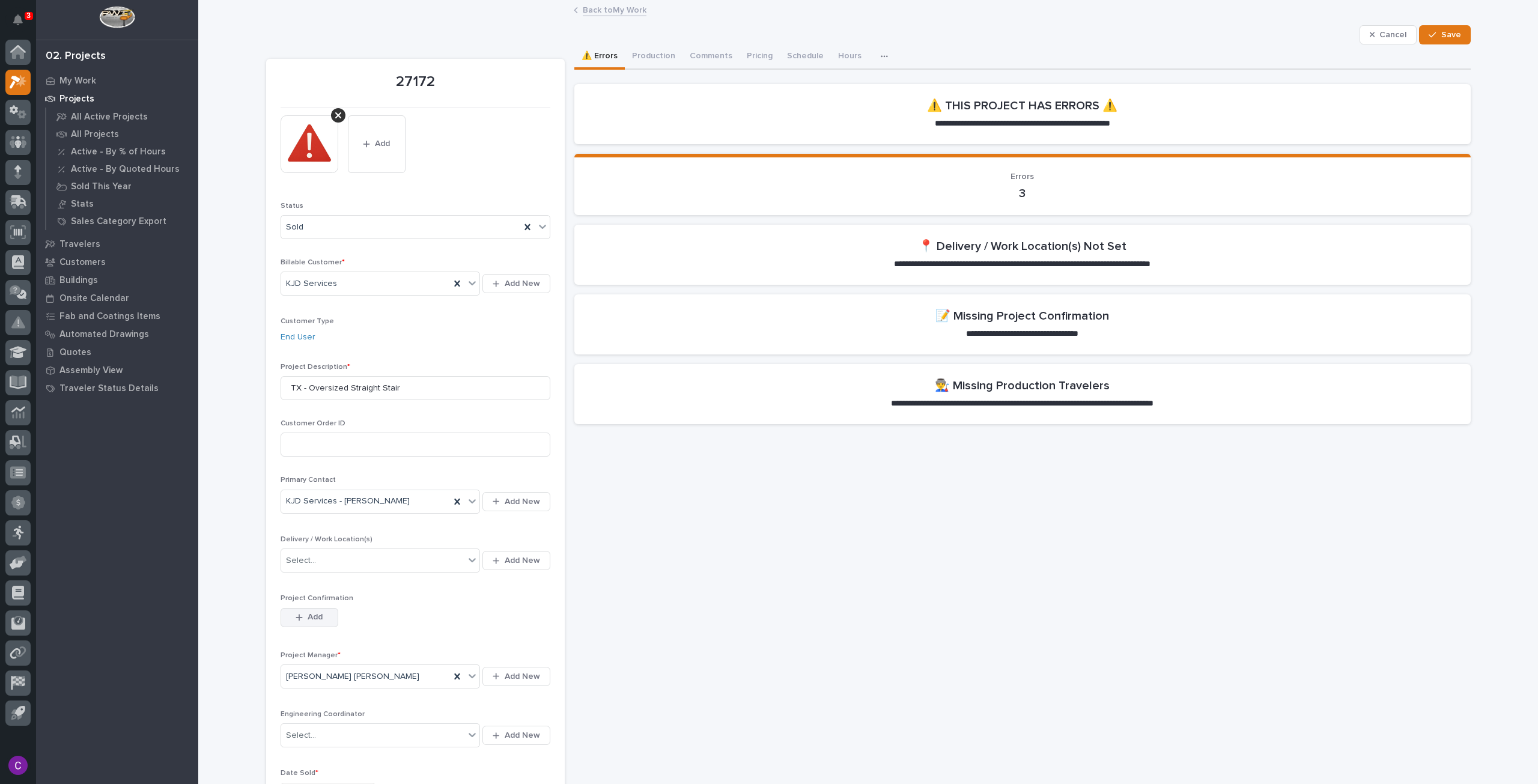
click at [307, 612] on span "Add" at bounding box center [314, 617] width 15 height 11
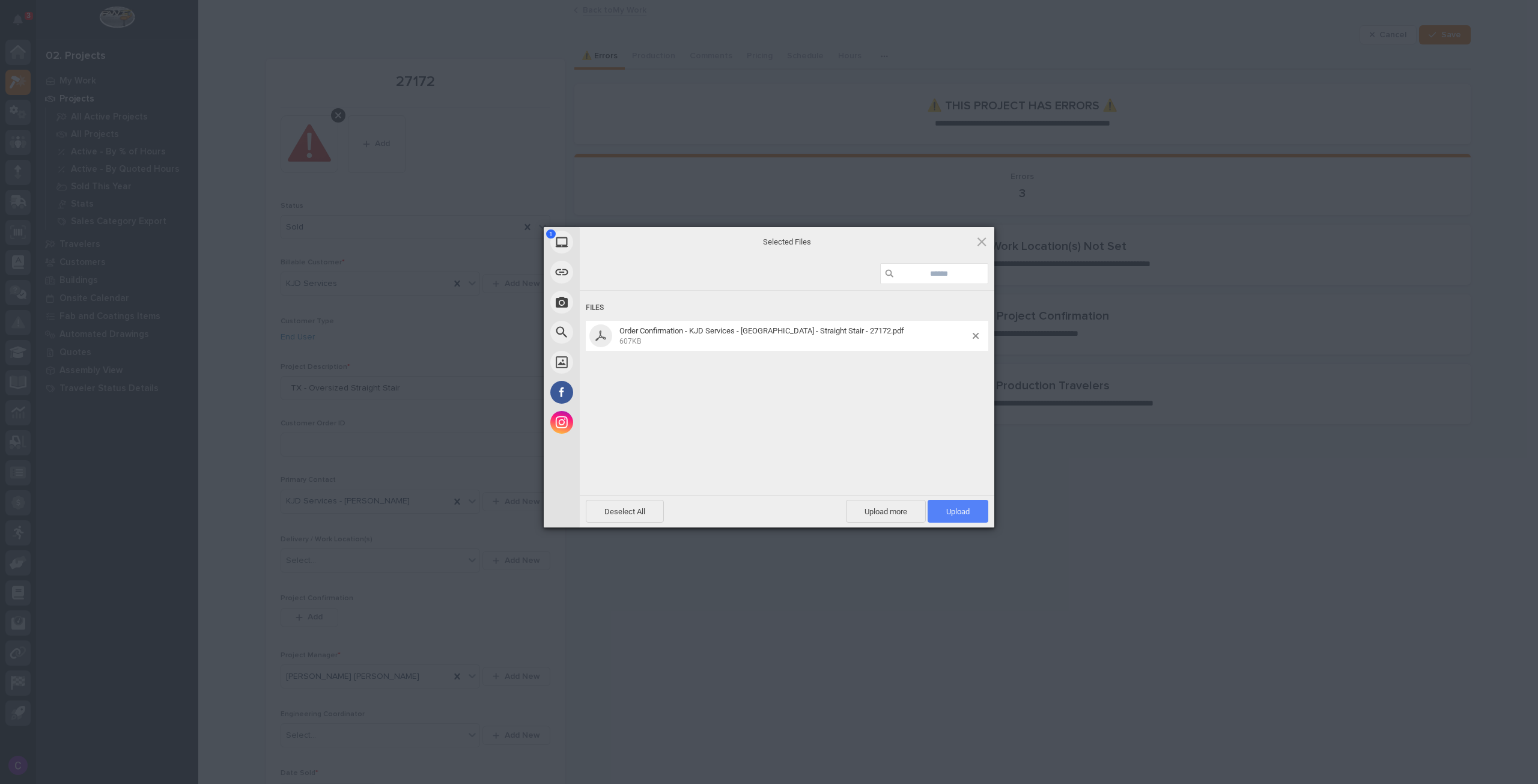
click at [958, 502] on span "Upload 1" at bounding box center [959, 510] width 61 height 23
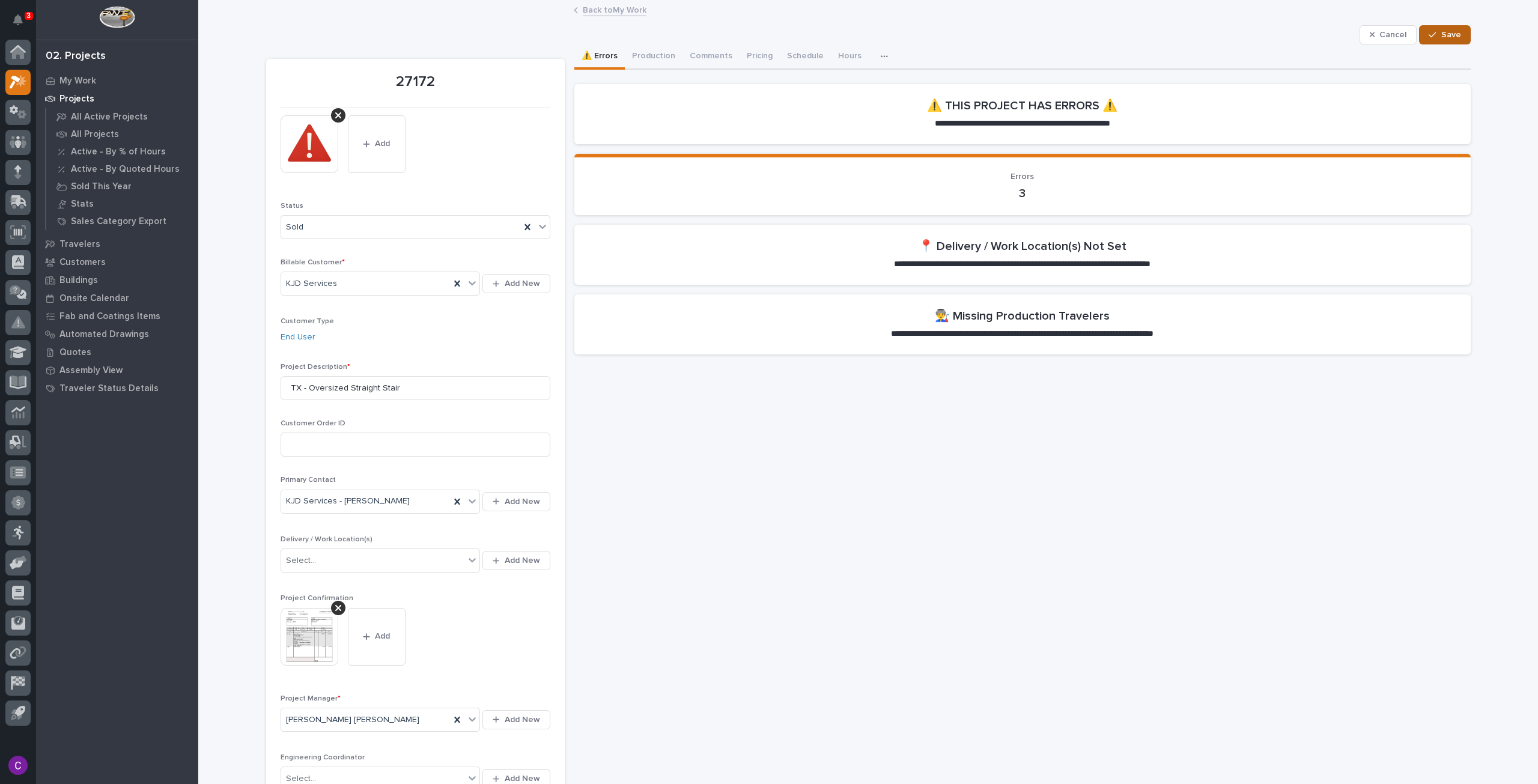
click at [1447, 26] on button "Save" at bounding box center [1444, 35] width 51 height 20
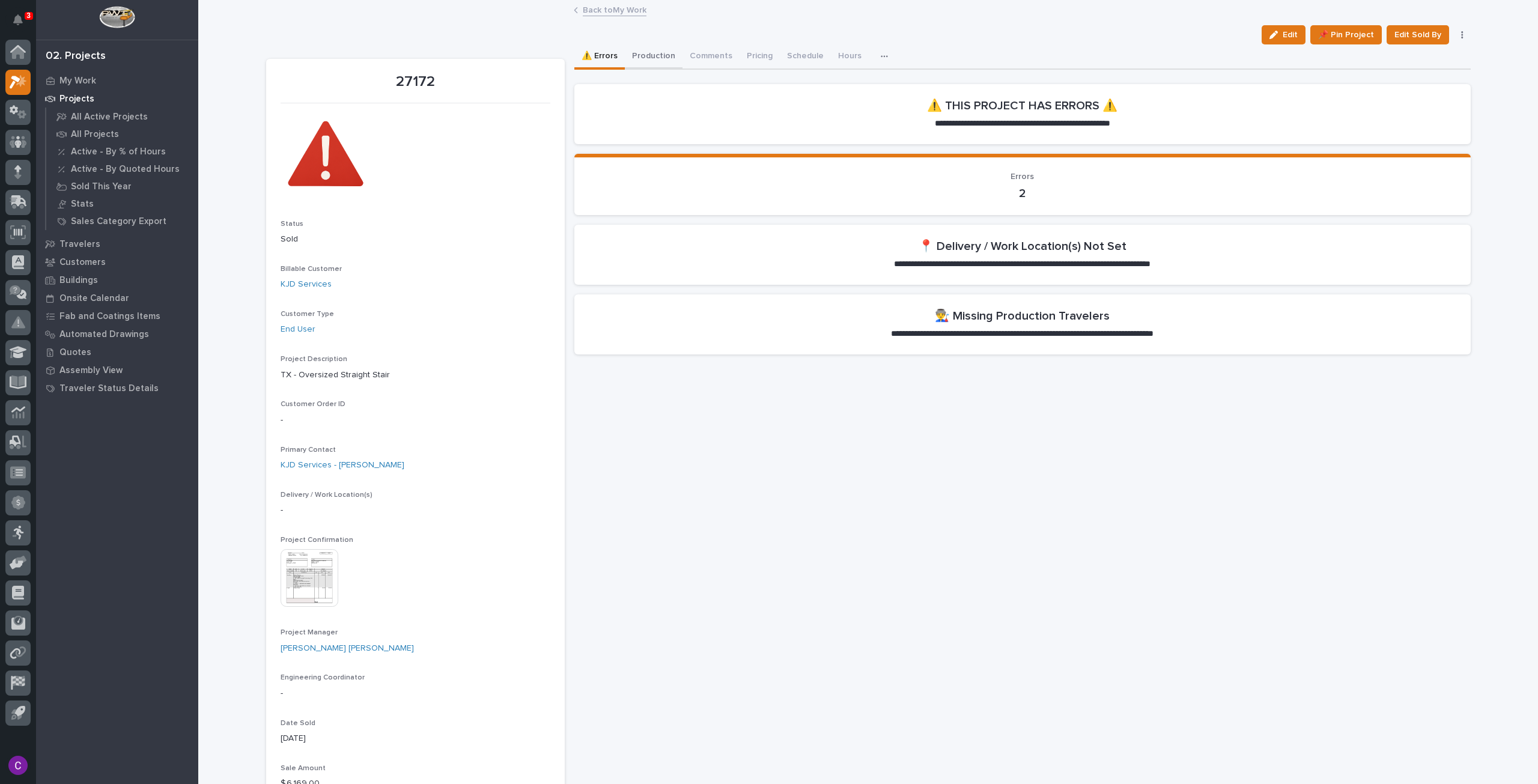
click at [642, 49] on button "Production" at bounding box center [653, 57] width 58 height 26
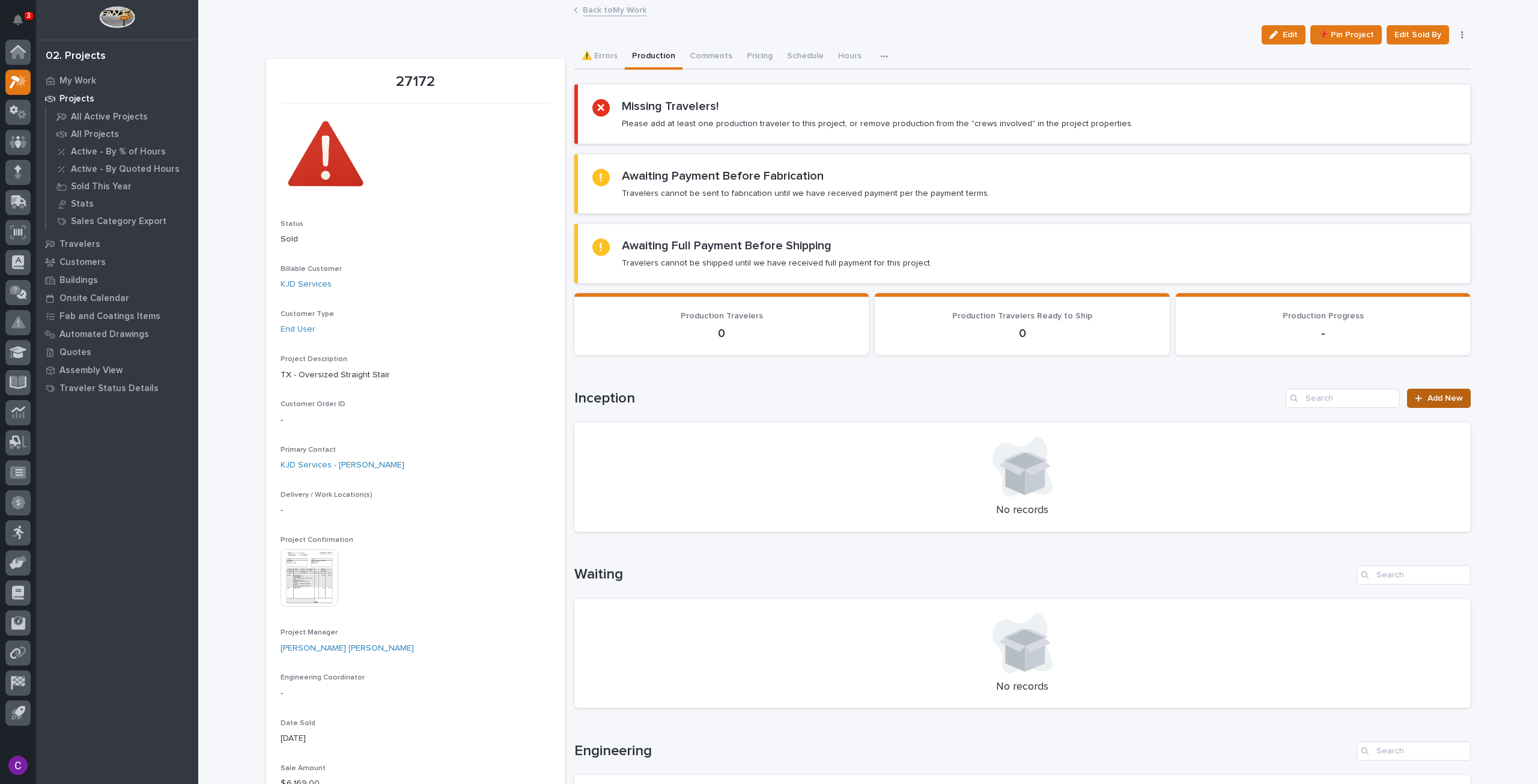
click at [1432, 389] on link "Add New" at bounding box center [1438, 399] width 63 height 20
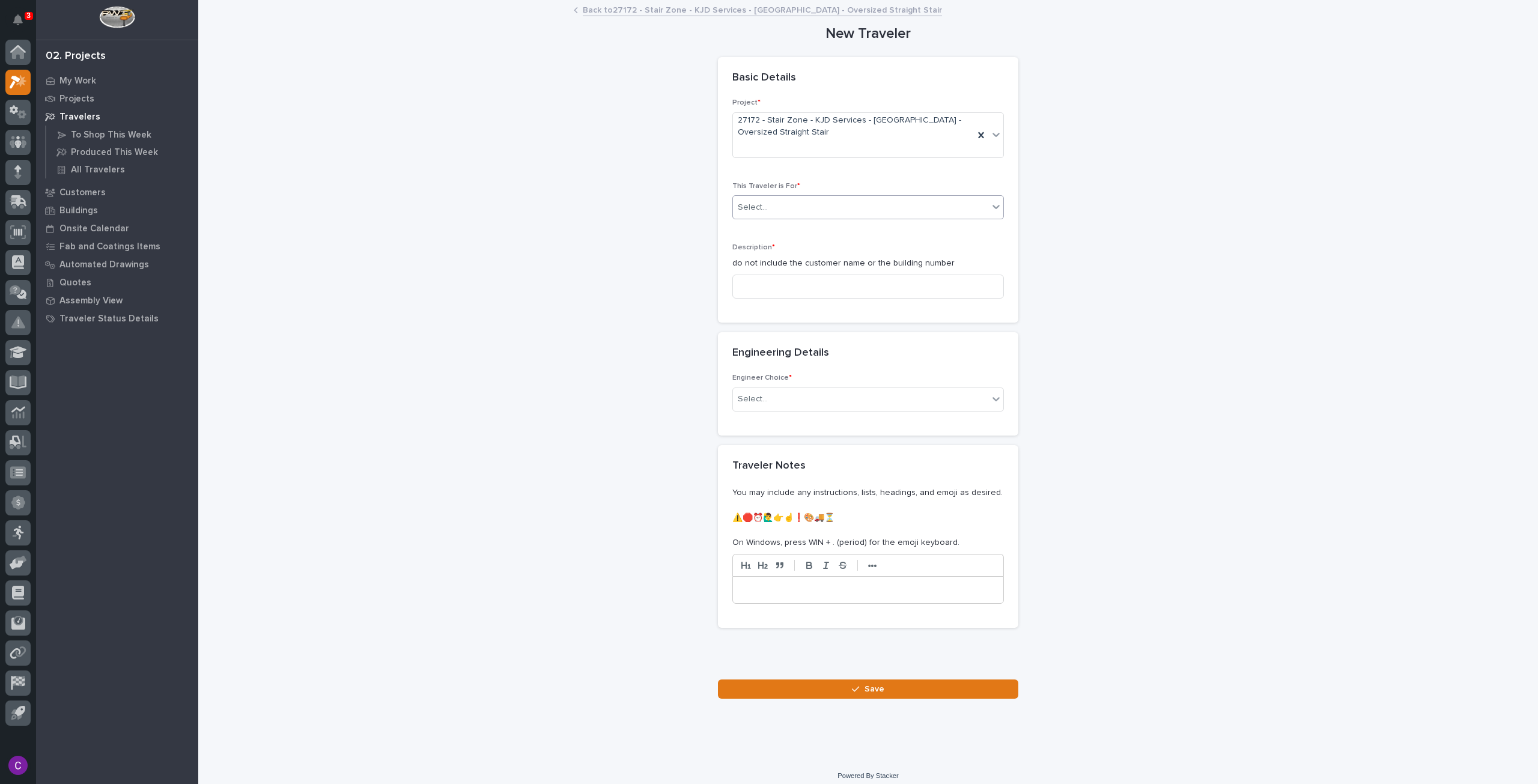
click at [789, 198] on div "Select..." at bounding box center [860, 208] width 255 height 20
click at [800, 218] on div "Production" at bounding box center [868, 217] width 270 height 21
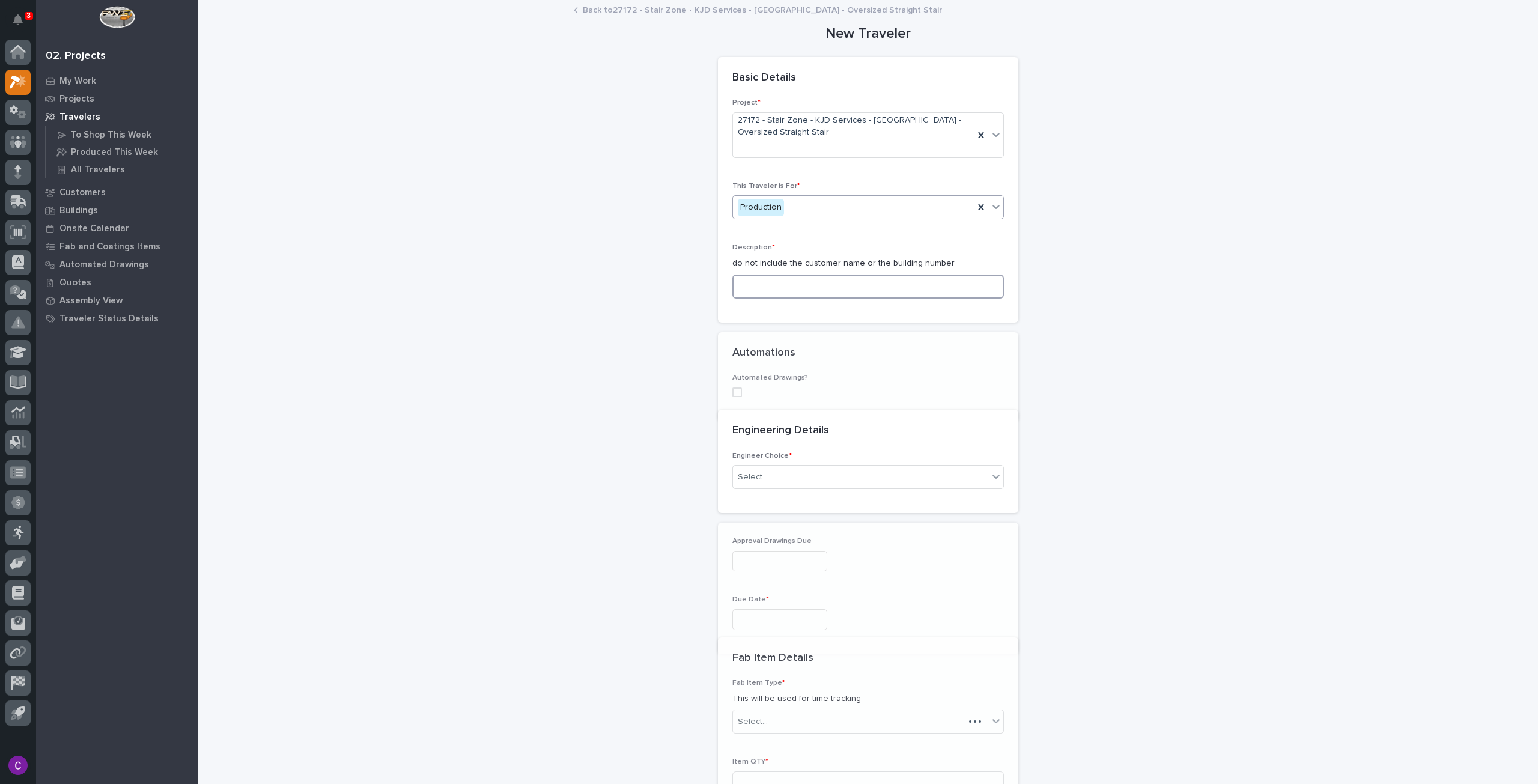
click at [803, 277] on input at bounding box center [868, 287] width 272 height 24
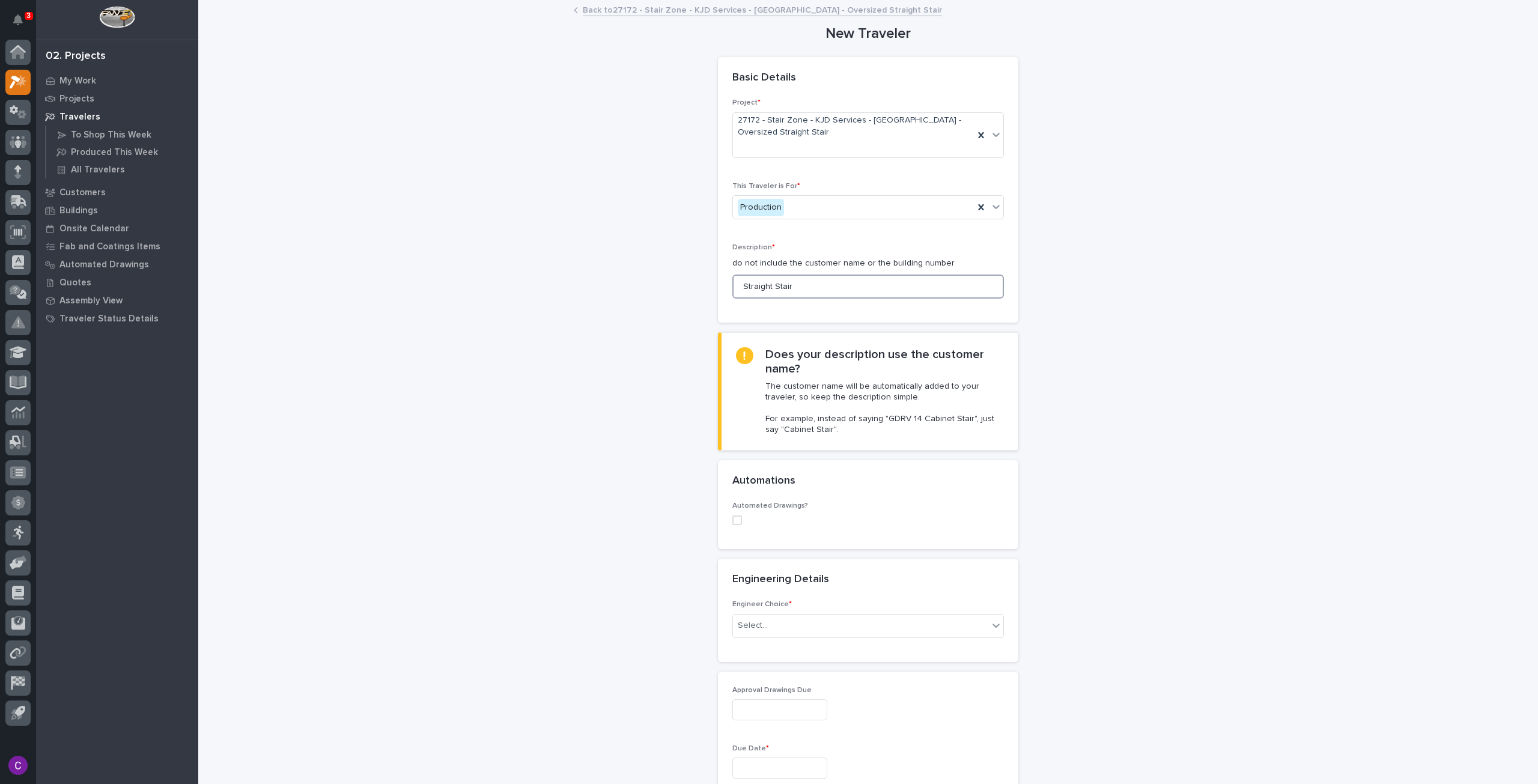
click at [732, 515] on span at bounding box center [737, 520] width 10 height 10
type input "Straight Stair"
click at [828, 589] on div "Select..." at bounding box center [860, 599] width 255 height 20
type input "*****"
click at [826, 608] on div "ST #40928" at bounding box center [863, 607] width 270 height 21
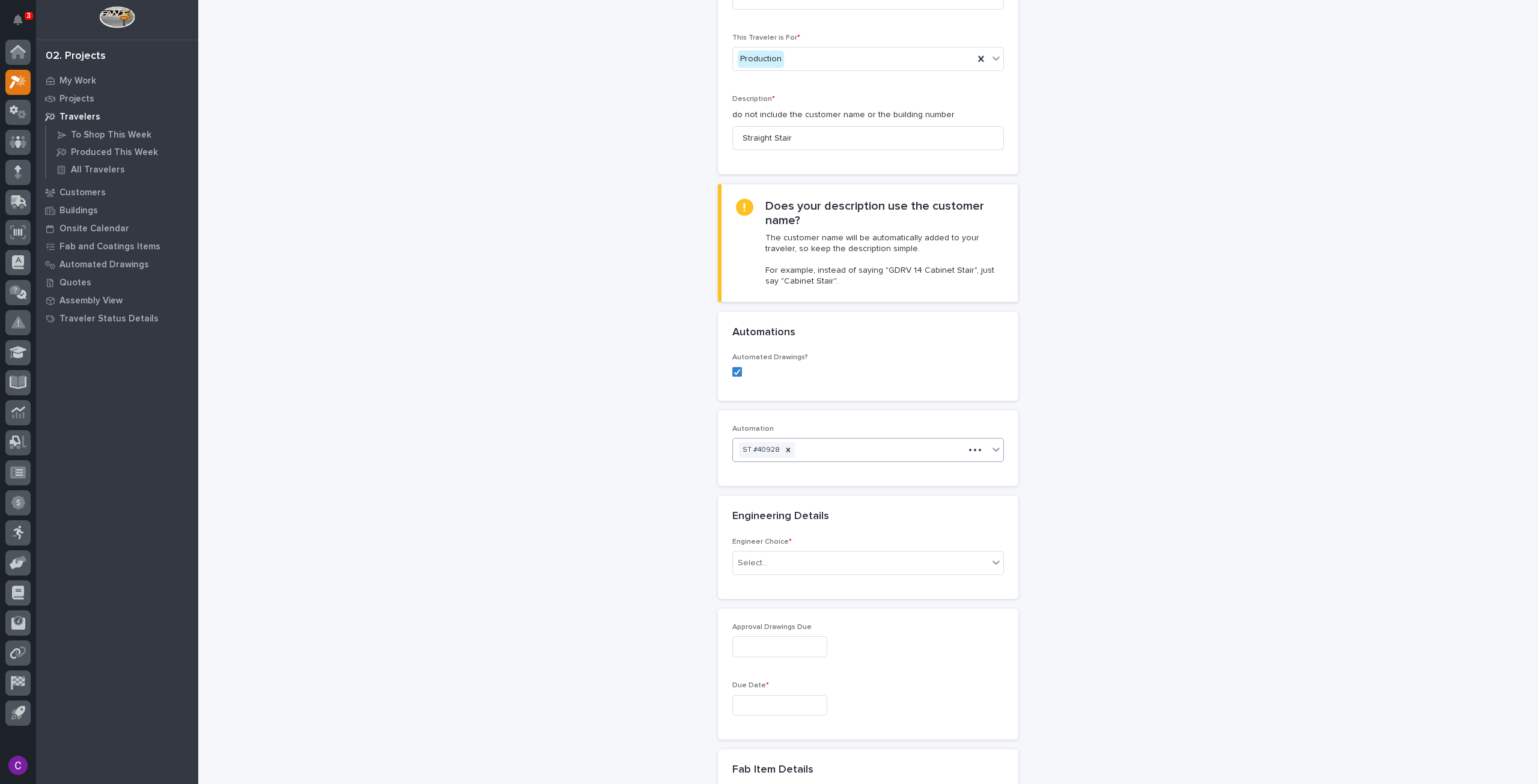
scroll to position [180, 0]
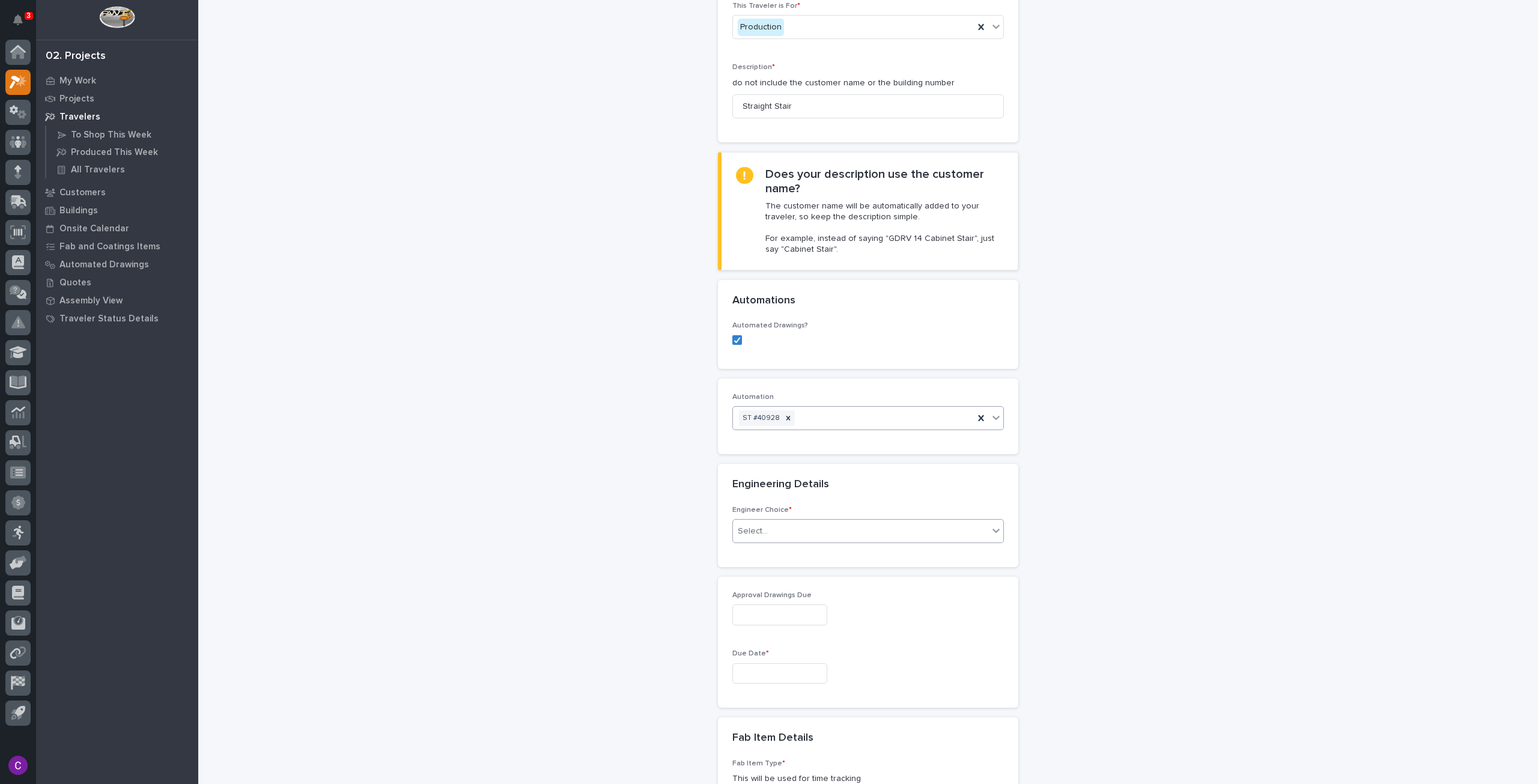
click at [846, 521] on div "Select..." at bounding box center [860, 531] width 255 height 20
click at [924, 535] on div "There is no engineering (no drawings)" at bounding box center [863, 539] width 270 height 21
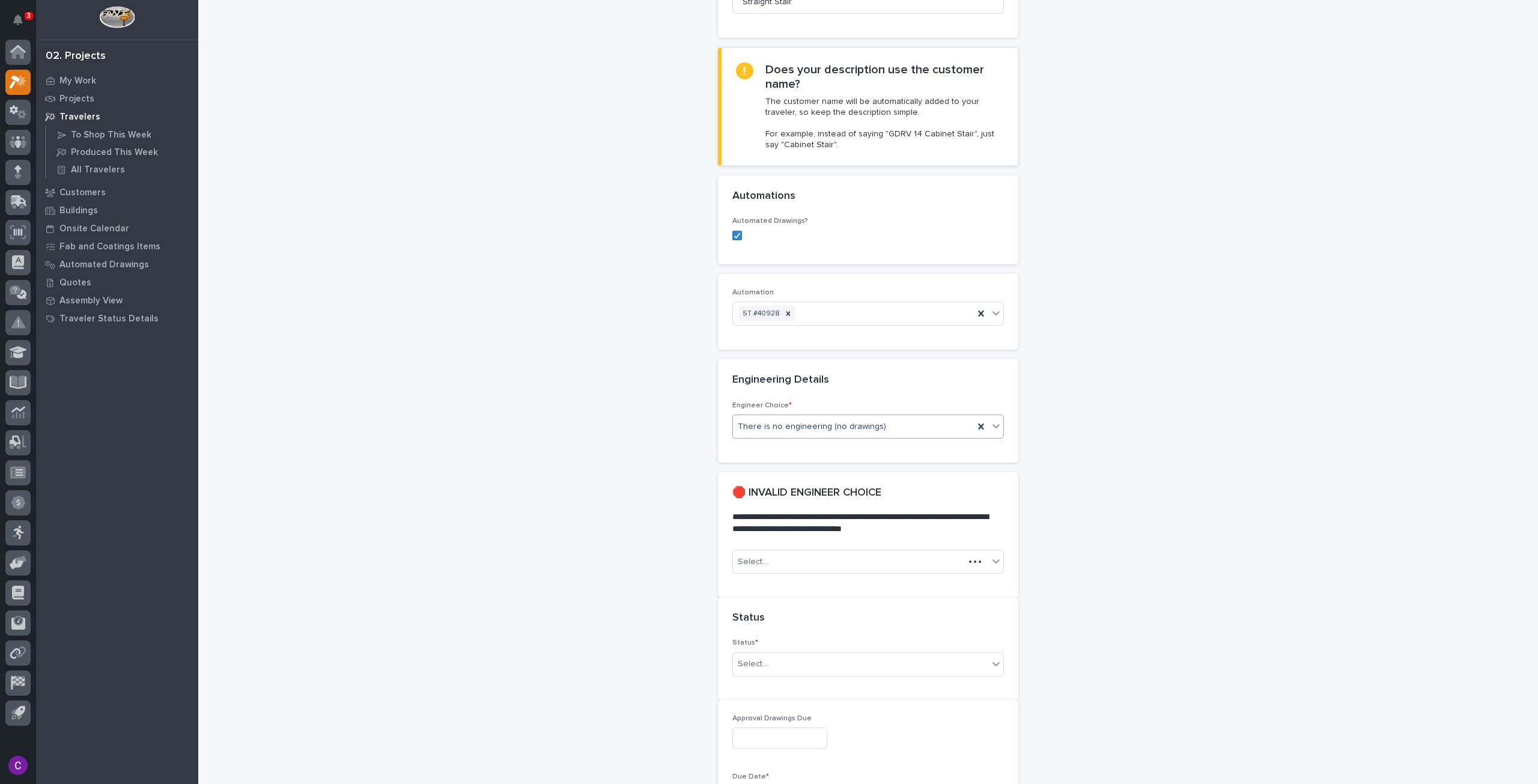
scroll to position [304, 0]
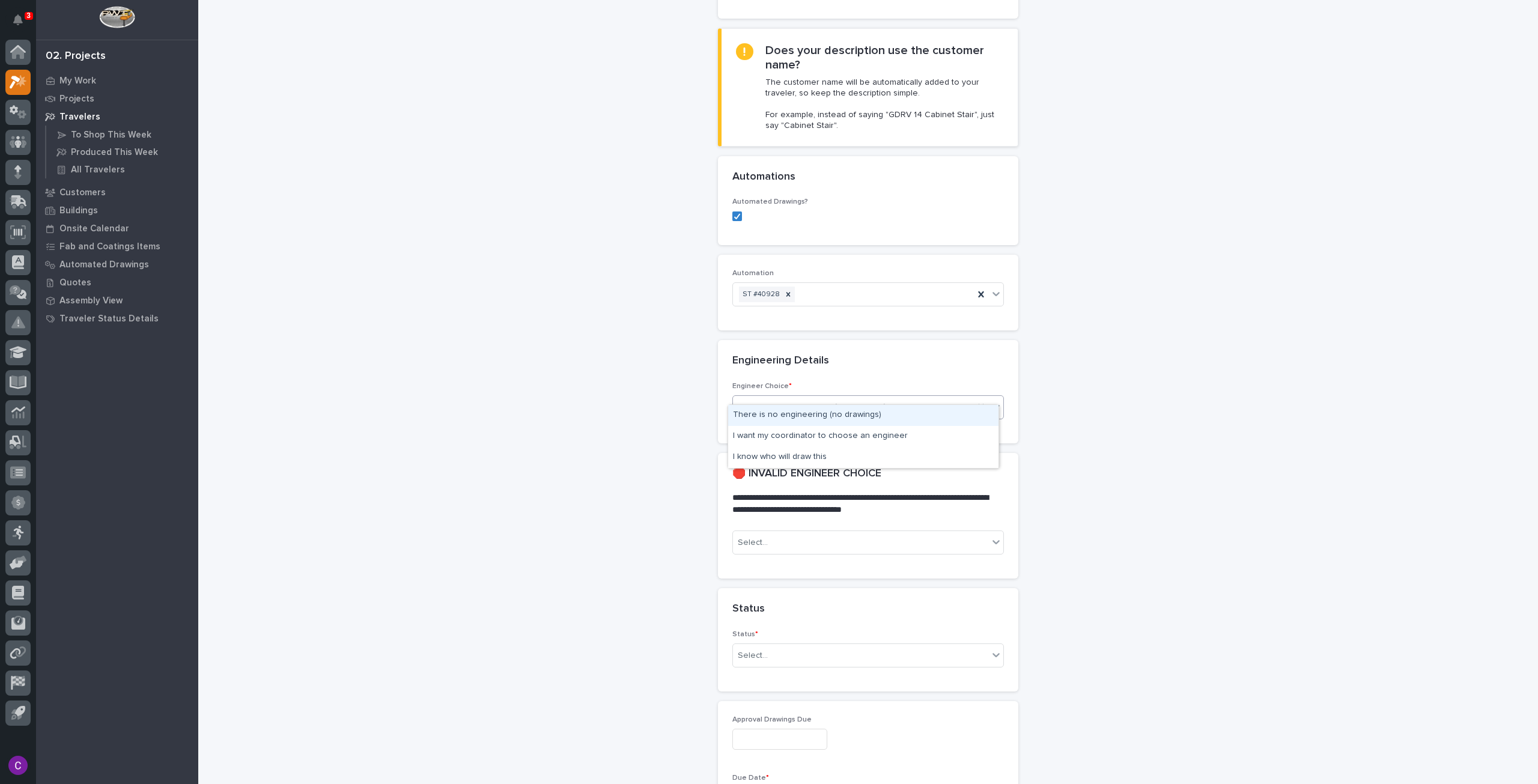
click at [903, 400] on div "There is no engineering (no drawings)" at bounding box center [853, 408] width 241 height 20
click at [879, 456] on div "I know who will draw this" at bounding box center [863, 457] width 270 height 21
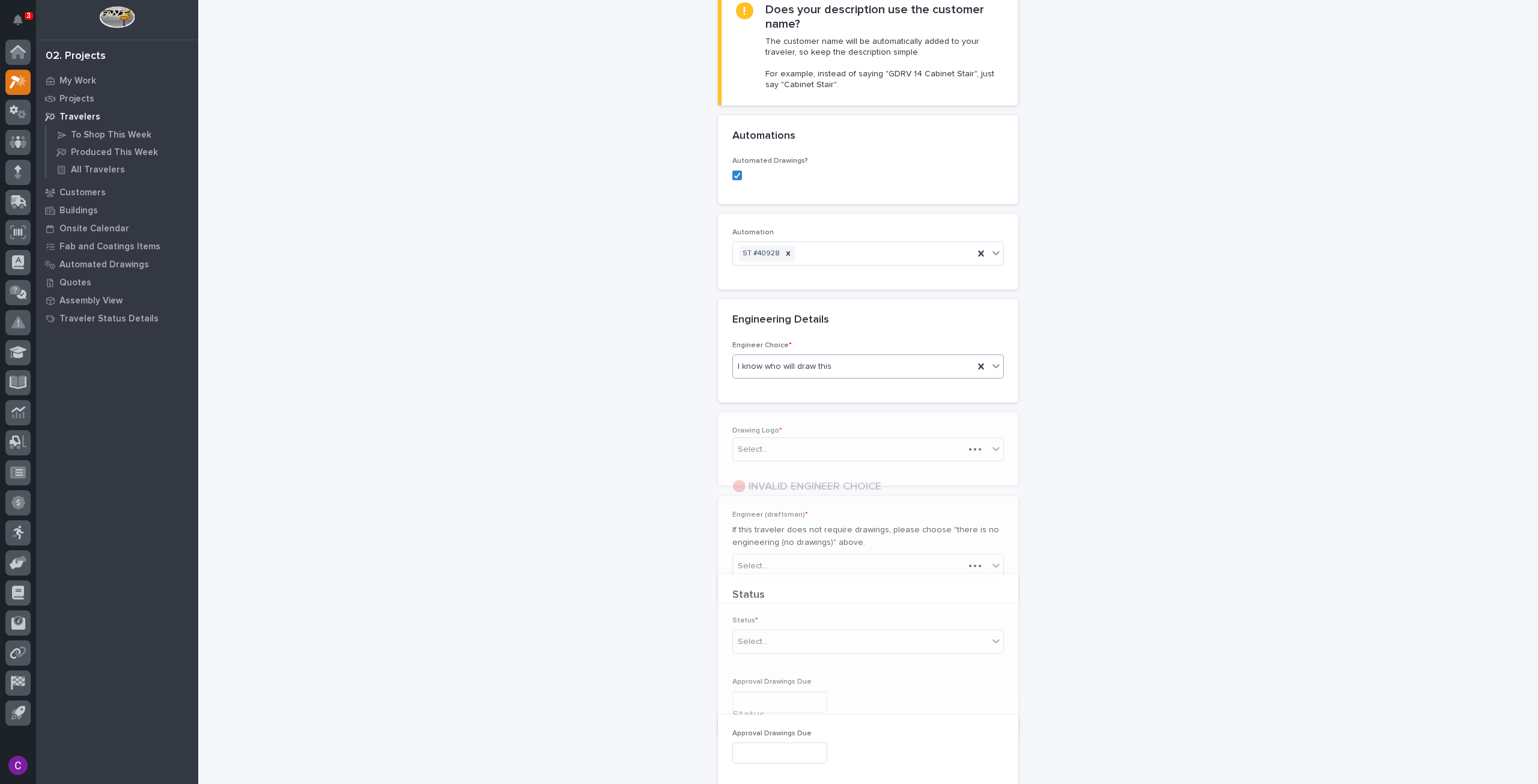
scroll to position [364, 0]
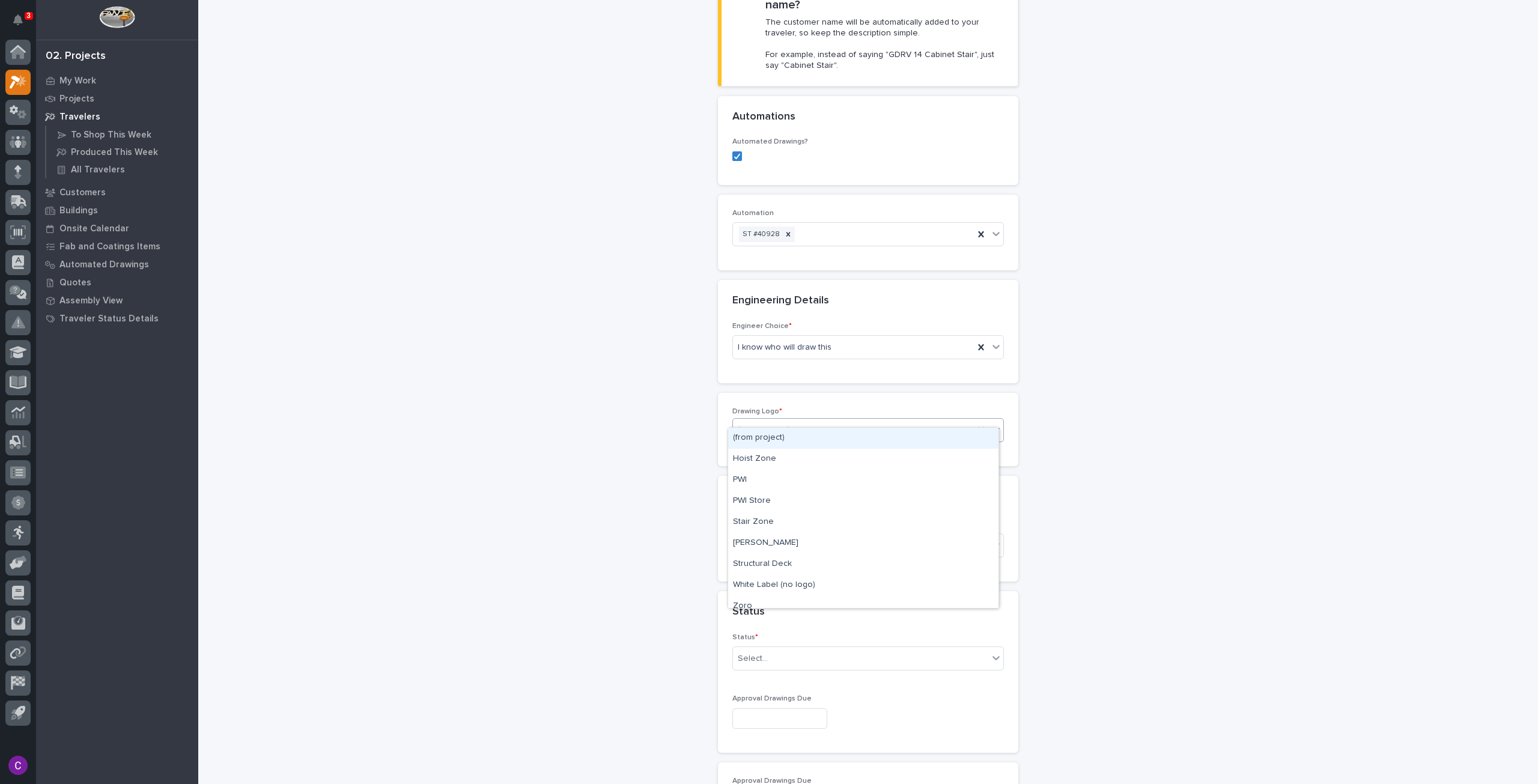
click at [827, 421] on div "(from project)" at bounding box center [853, 430] width 241 height 20
click at [802, 524] on div "Stair Zone" at bounding box center [863, 522] width 270 height 21
click at [825, 536] on div "Select..." at bounding box center [860, 546] width 255 height 20
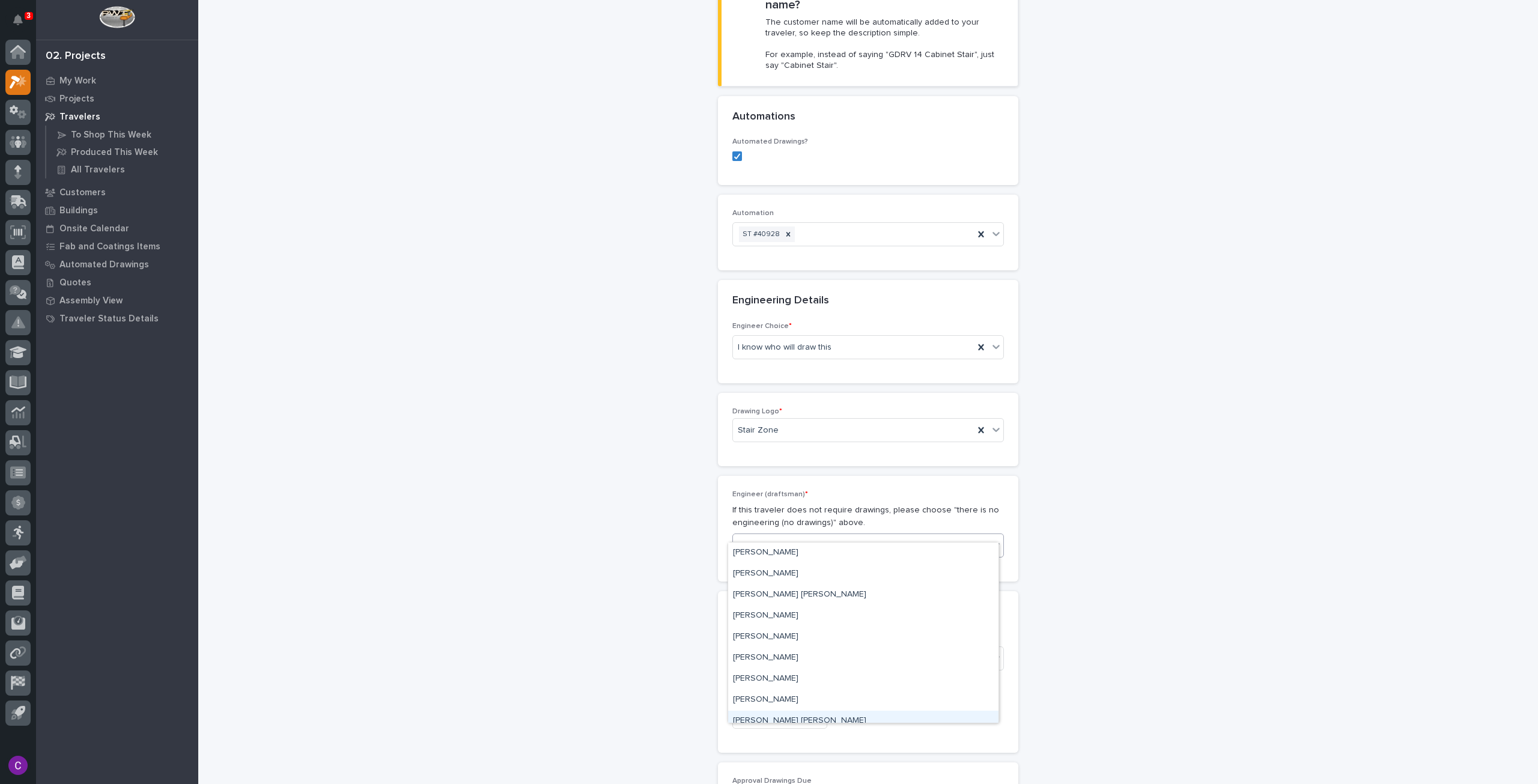
click at [794, 719] on div "[PERSON_NAME] [PERSON_NAME]" at bounding box center [863, 720] width 270 height 21
click at [814, 649] on div "Select..." at bounding box center [860, 659] width 255 height 20
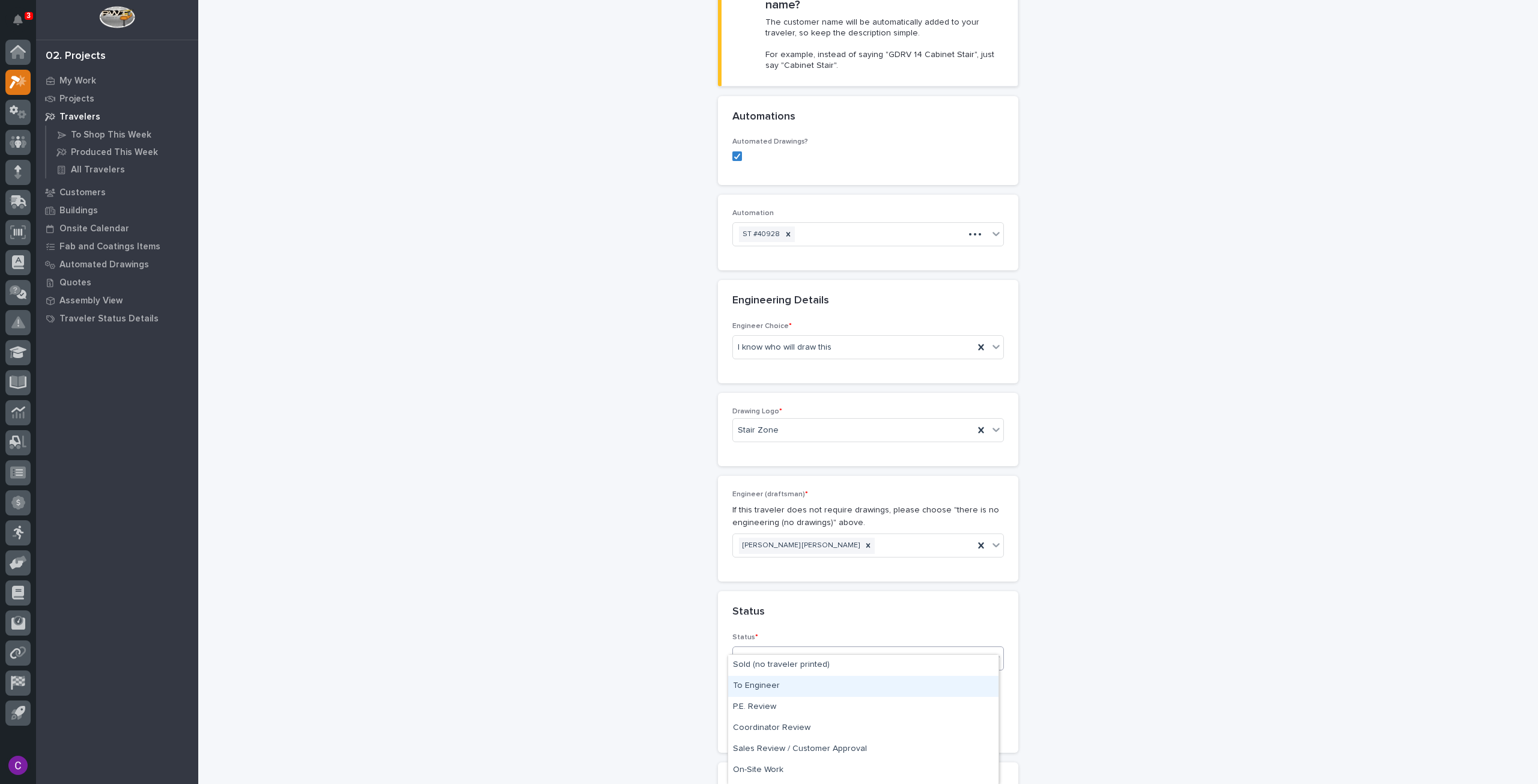
scroll to position [425, 0]
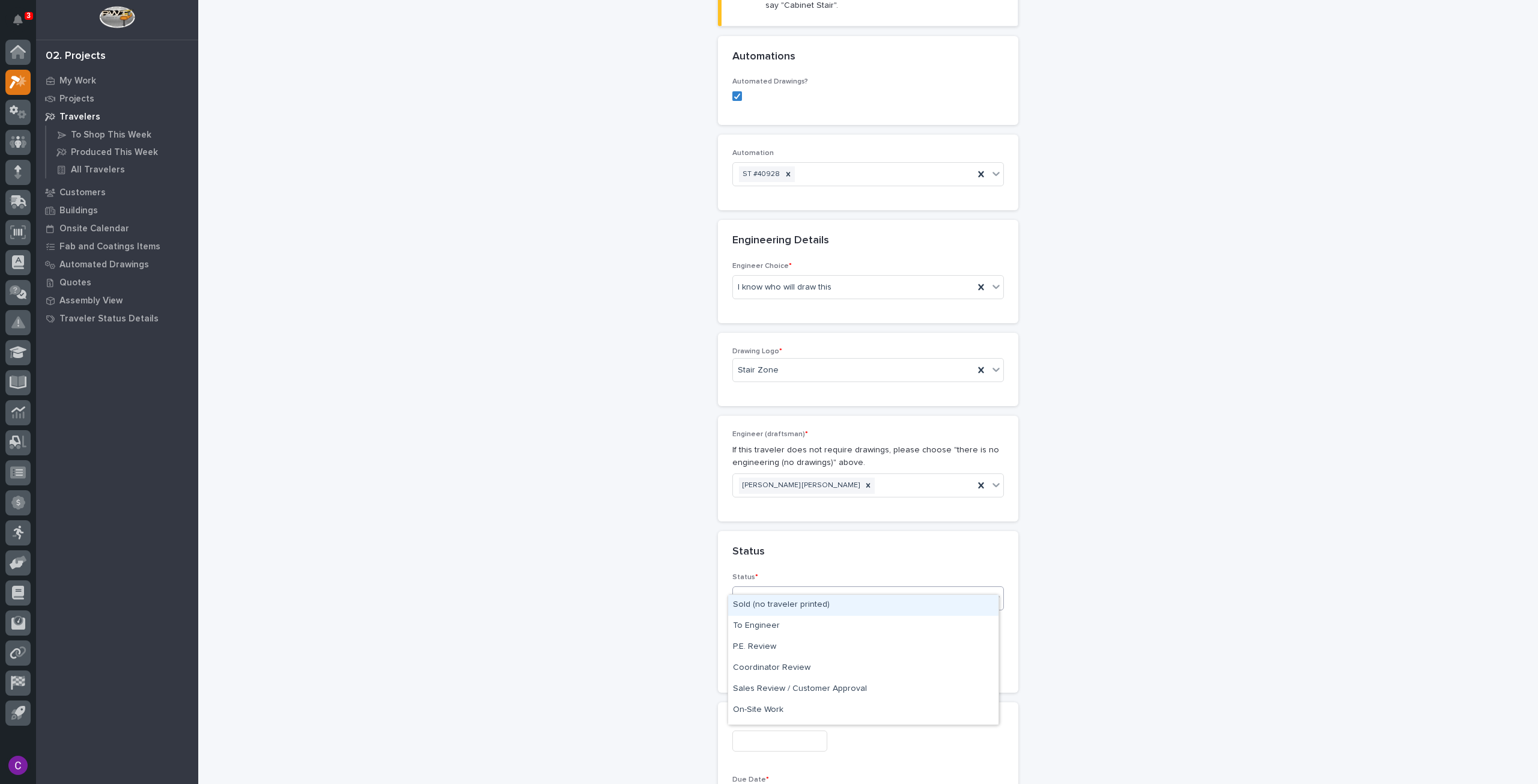
click at [815, 611] on div "Sold (no traveler printed)" at bounding box center [863, 605] width 270 height 21
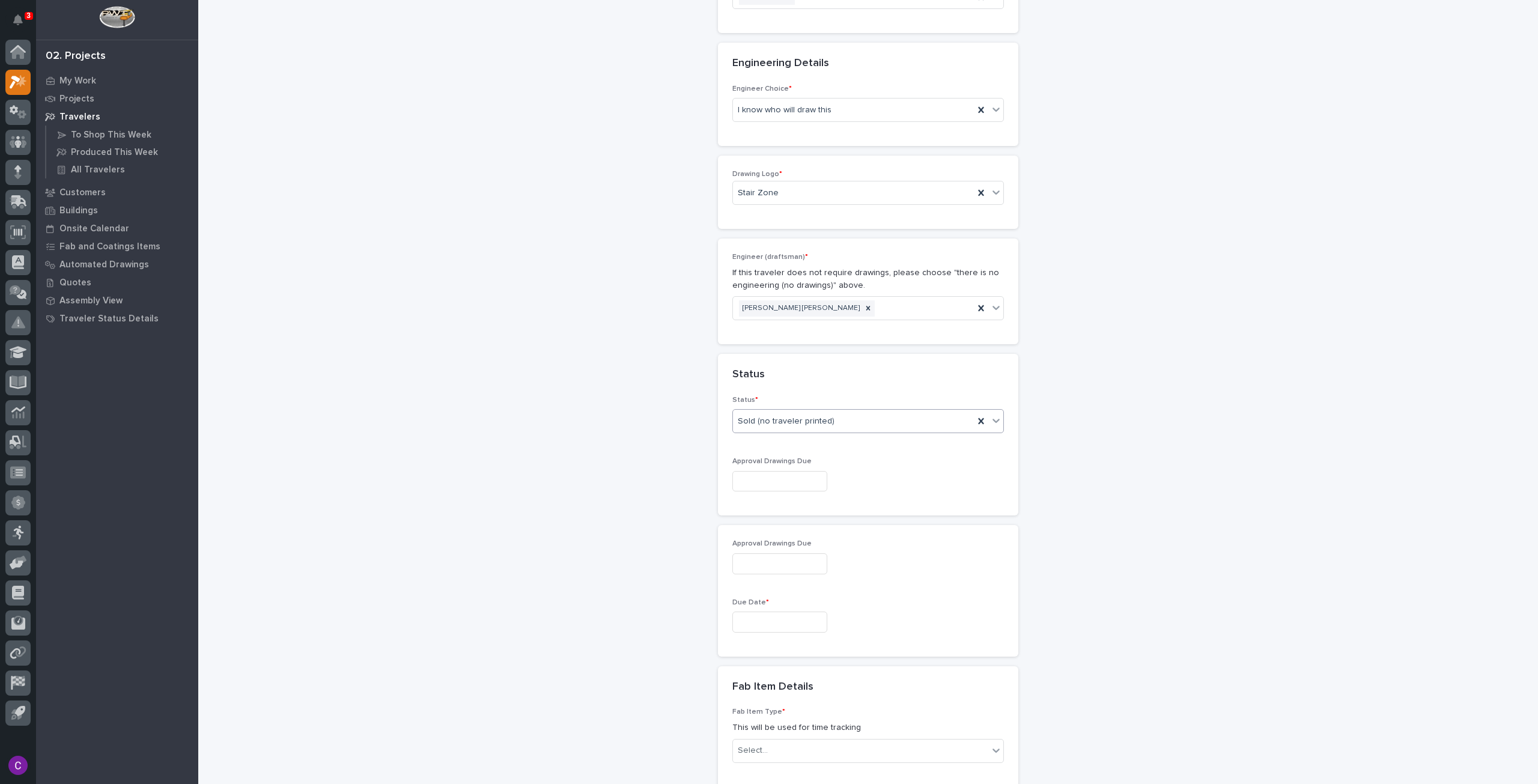
scroll to position [605, 0]
click at [780, 468] on input "text" at bounding box center [779, 478] width 95 height 21
click at [754, 346] on div "9" at bounding box center [752, 345] width 16 height 16
type input "**********"
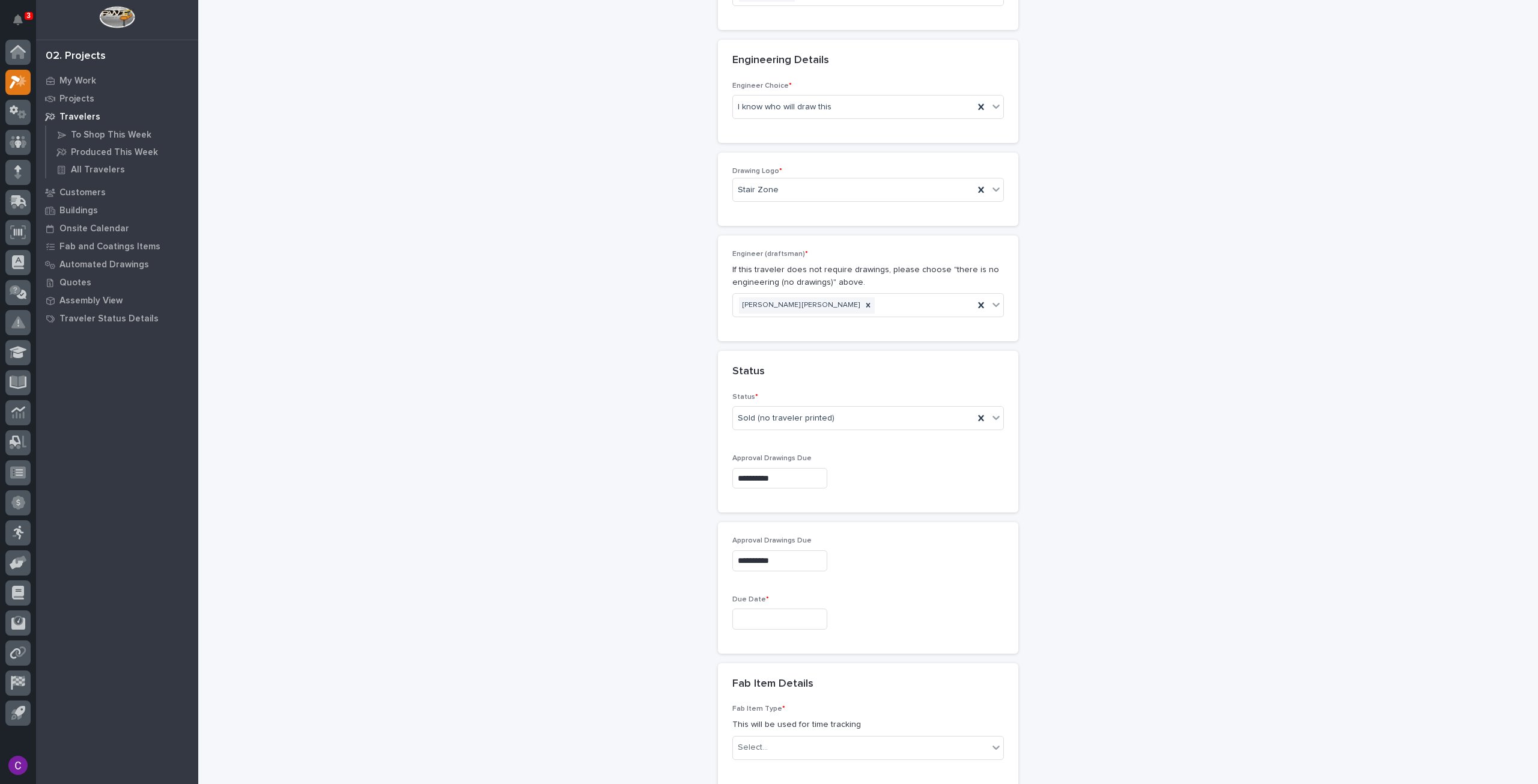
click at [778, 609] on input "text" at bounding box center [779, 619] width 95 height 21
click at [835, 417] on button "Next Month" at bounding box center [834, 416] width 20 height 20
click at [751, 499] on div "14" at bounding box center [752, 503] width 16 height 16
type input "**********"
click at [1221, 601] on div "New Traveler Loading... Saving… Loading... Saving… Basic Details Project * 2717…" at bounding box center [868, 402] width 1205 height 2010
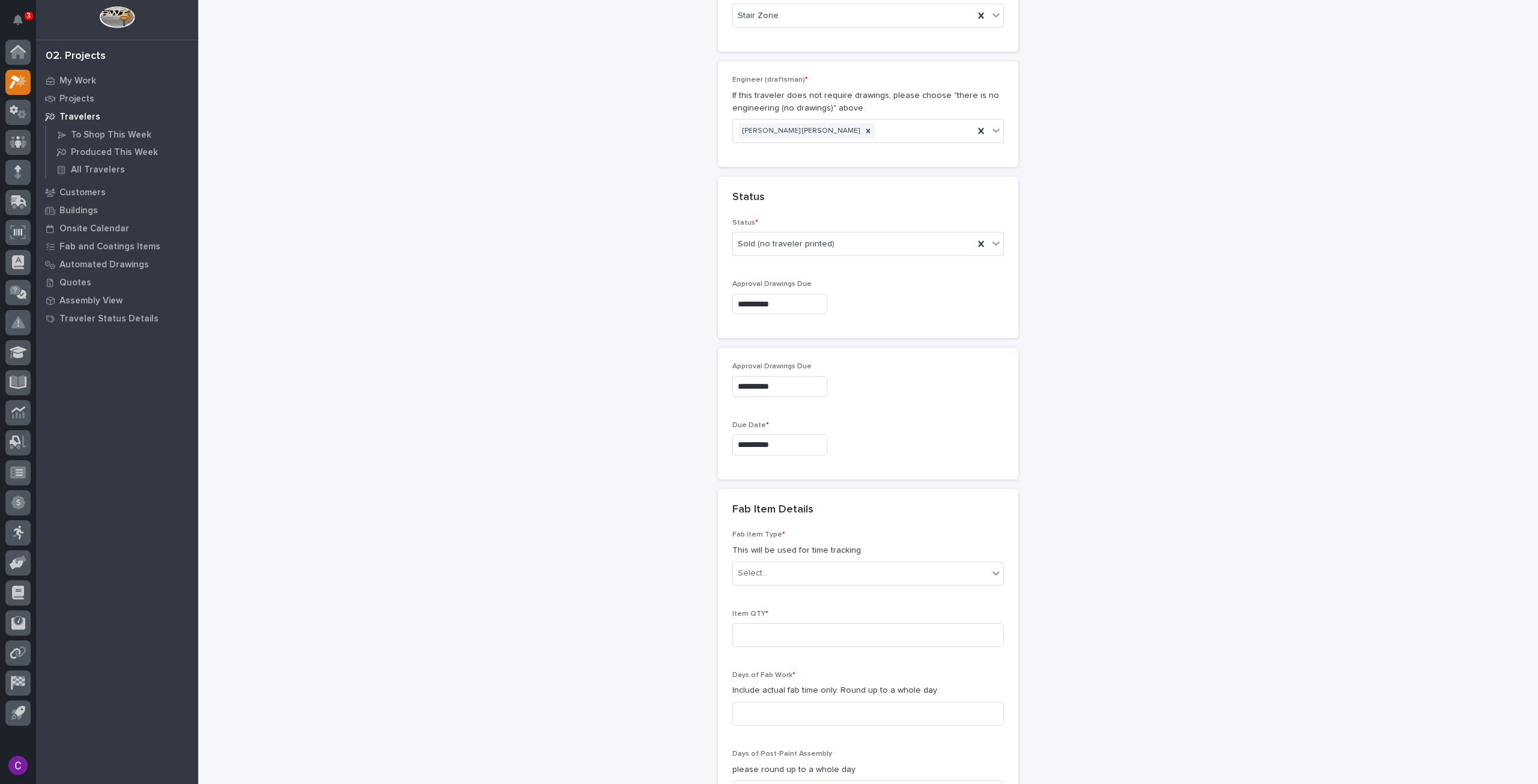
scroll to position [784, 0]
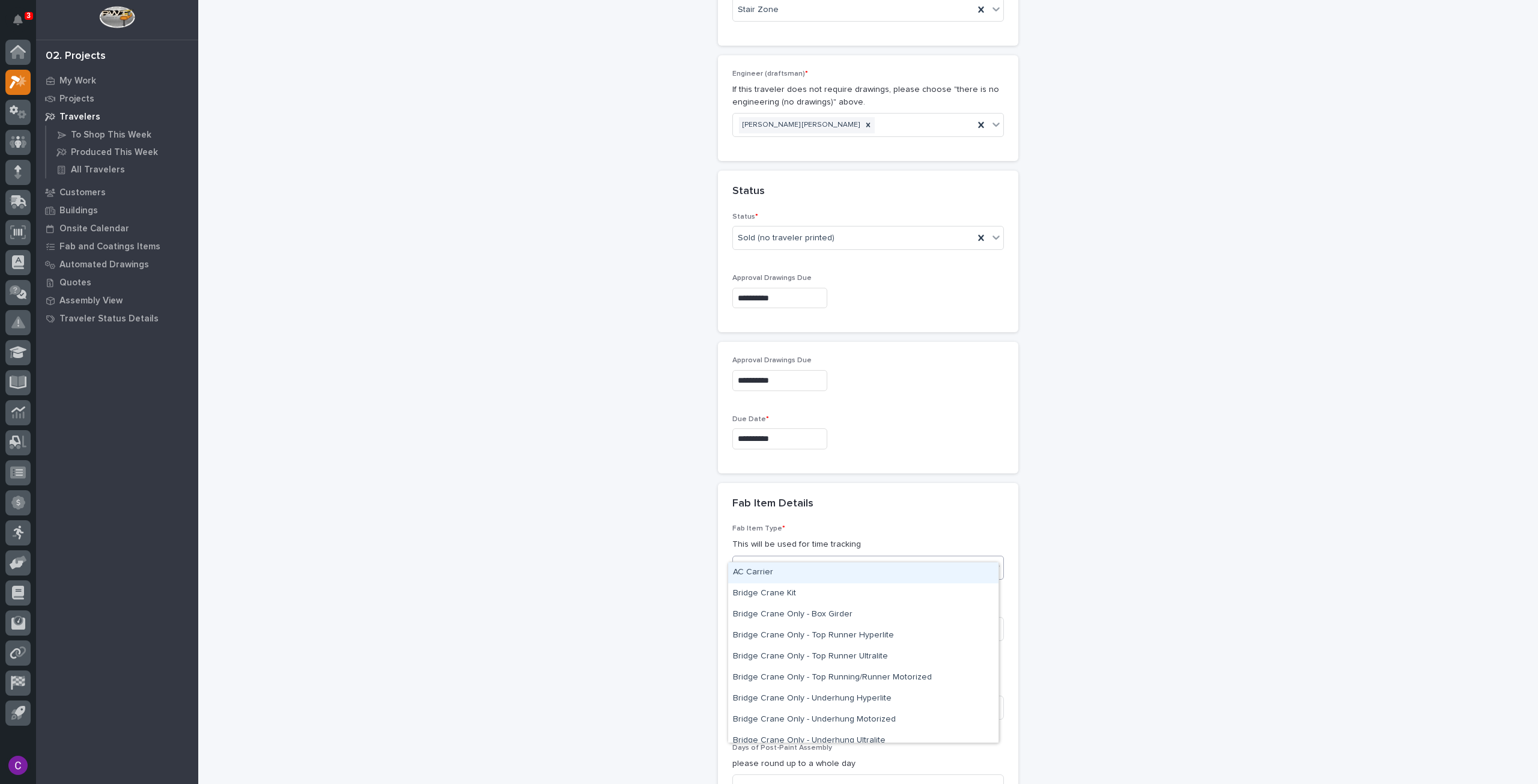
click at [964, 557] on div "Select..." at bounding box center [860, 567] width 255 height 20
type input "*****"
click at [831, 565] on div "Stairway - (straight)" at bounding box center [863, 572] width 270 height 21
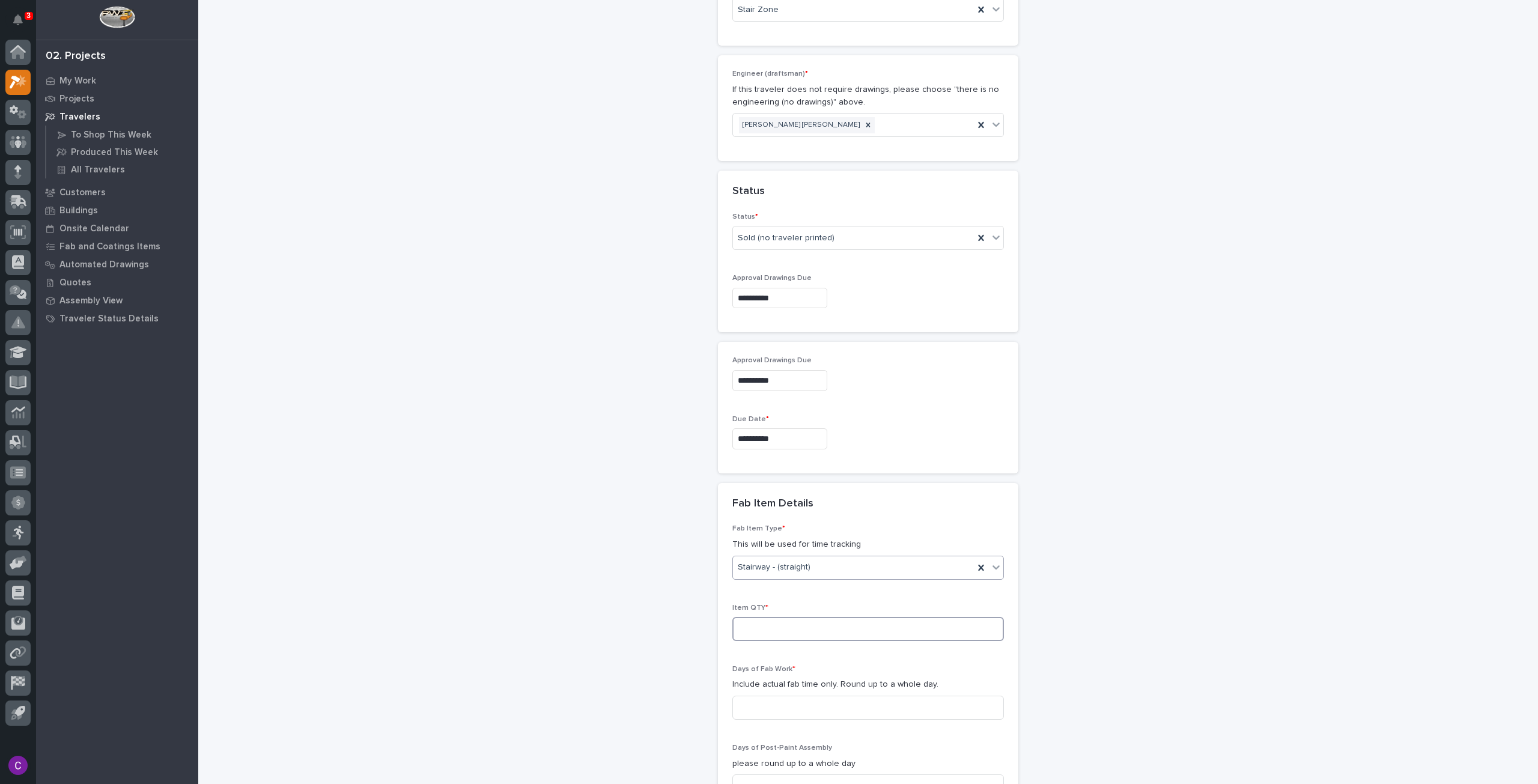
click at [818, 617] on input at bounding box center [868, 628] width 272 height 24
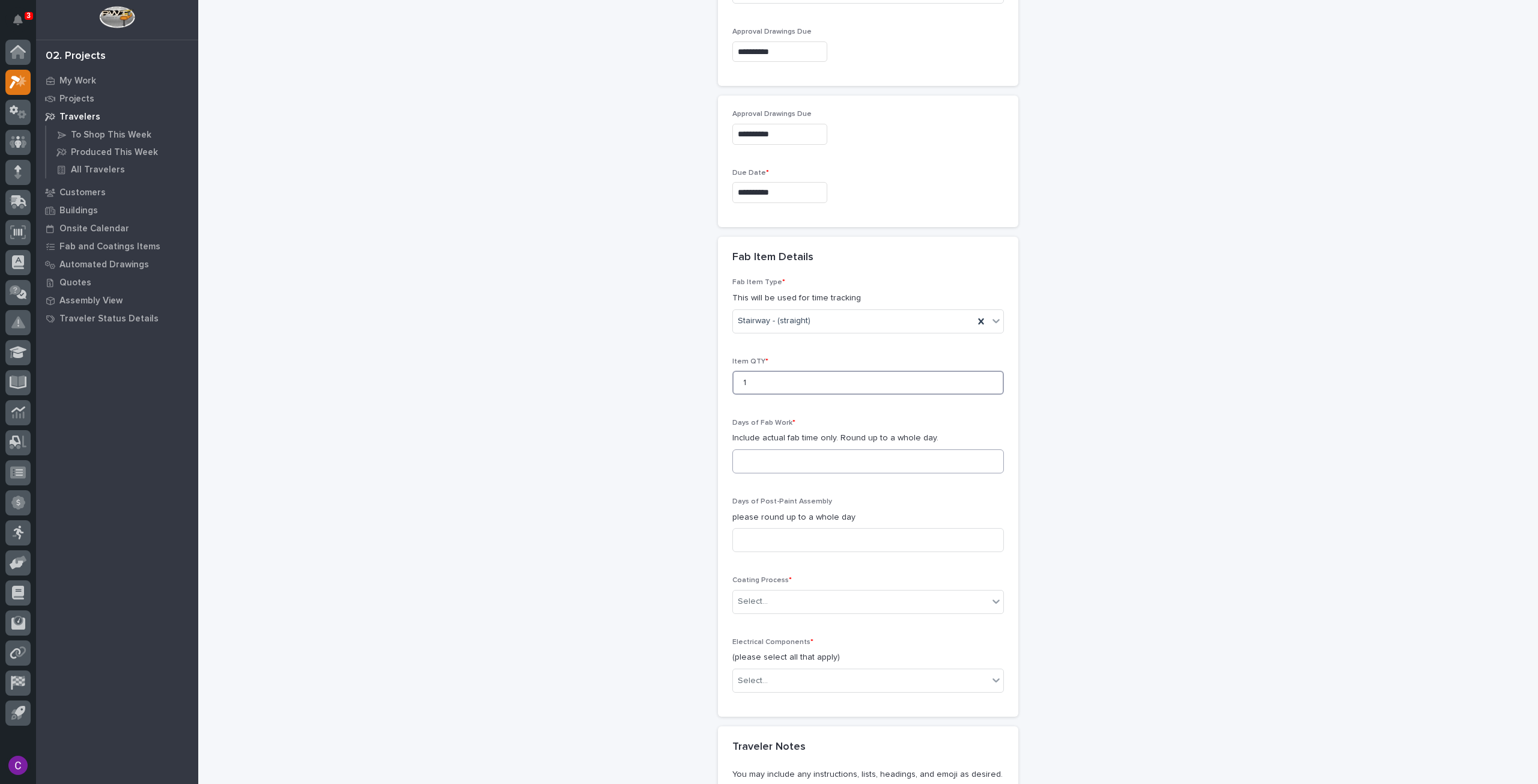
type input "1"
click at [841, 449] on input at bounding box center [868, 461] width 272 height 24
type input "4"
click at [830, 534] on input at bounding box center [868, 546] width 272 height 24
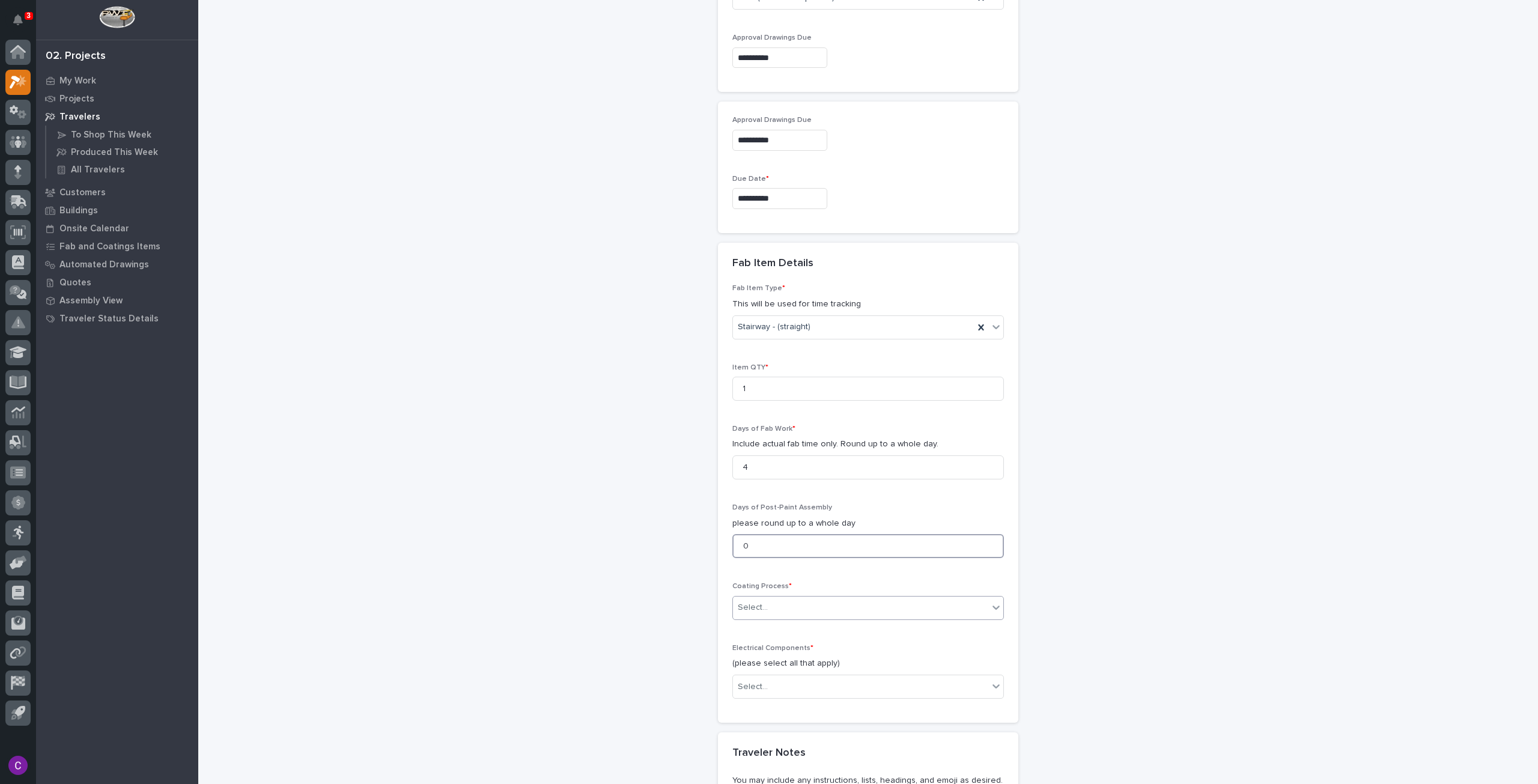
type input "0"
click at [826, 598] on div "Select..." at bounding box center [860, 608] width 255 height 20
click at [795, 636] on div "In-House Paint/Powder" at bounding box center [863, 632] width 270 height 21
click at [839, 677] on div "Select..." at bounding box center [860, 686] width 255 height 20
click at [797, 692] on div "None" at bounding box center [863, 690] width 270 height 21
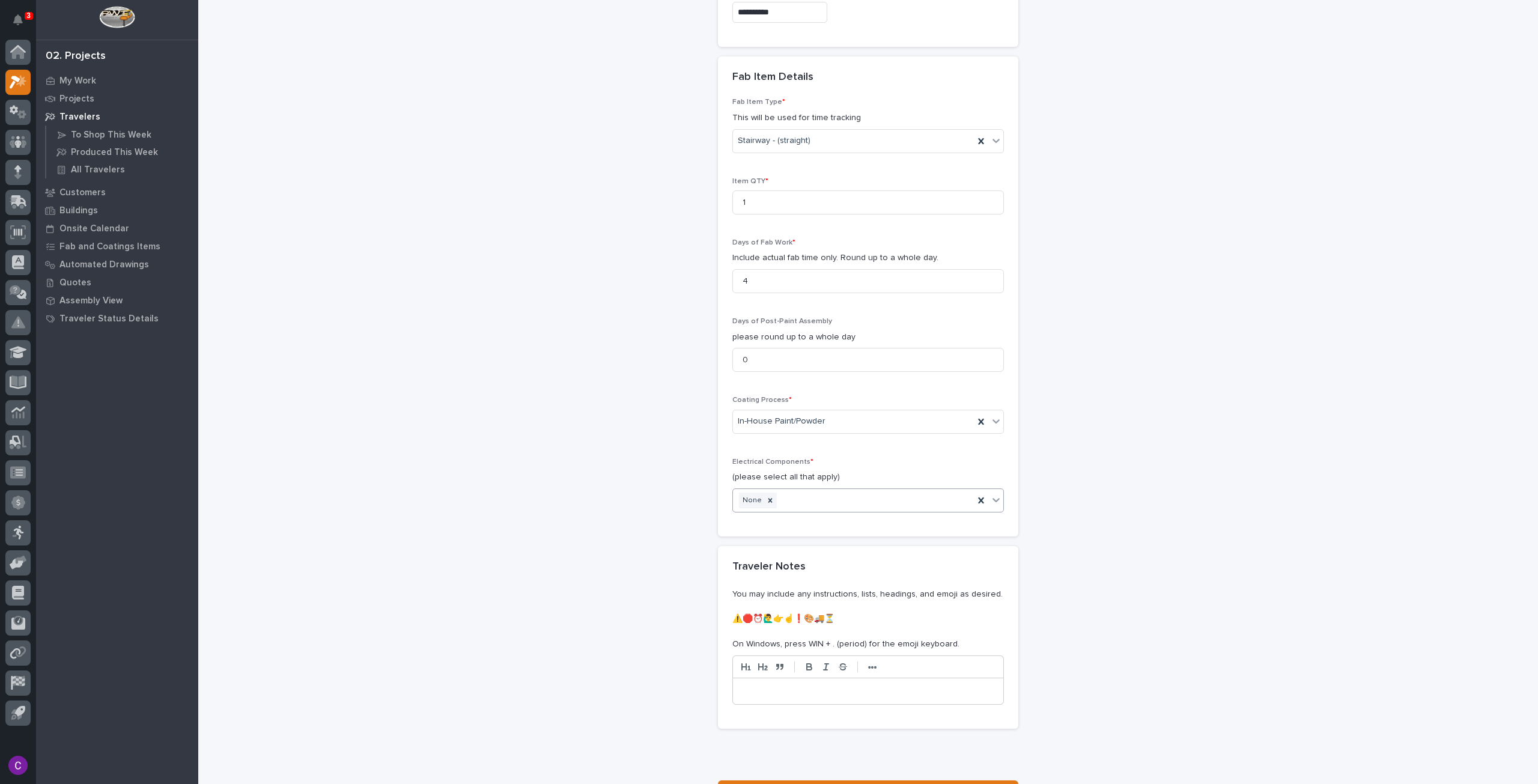
scroll to position [1302, 0]
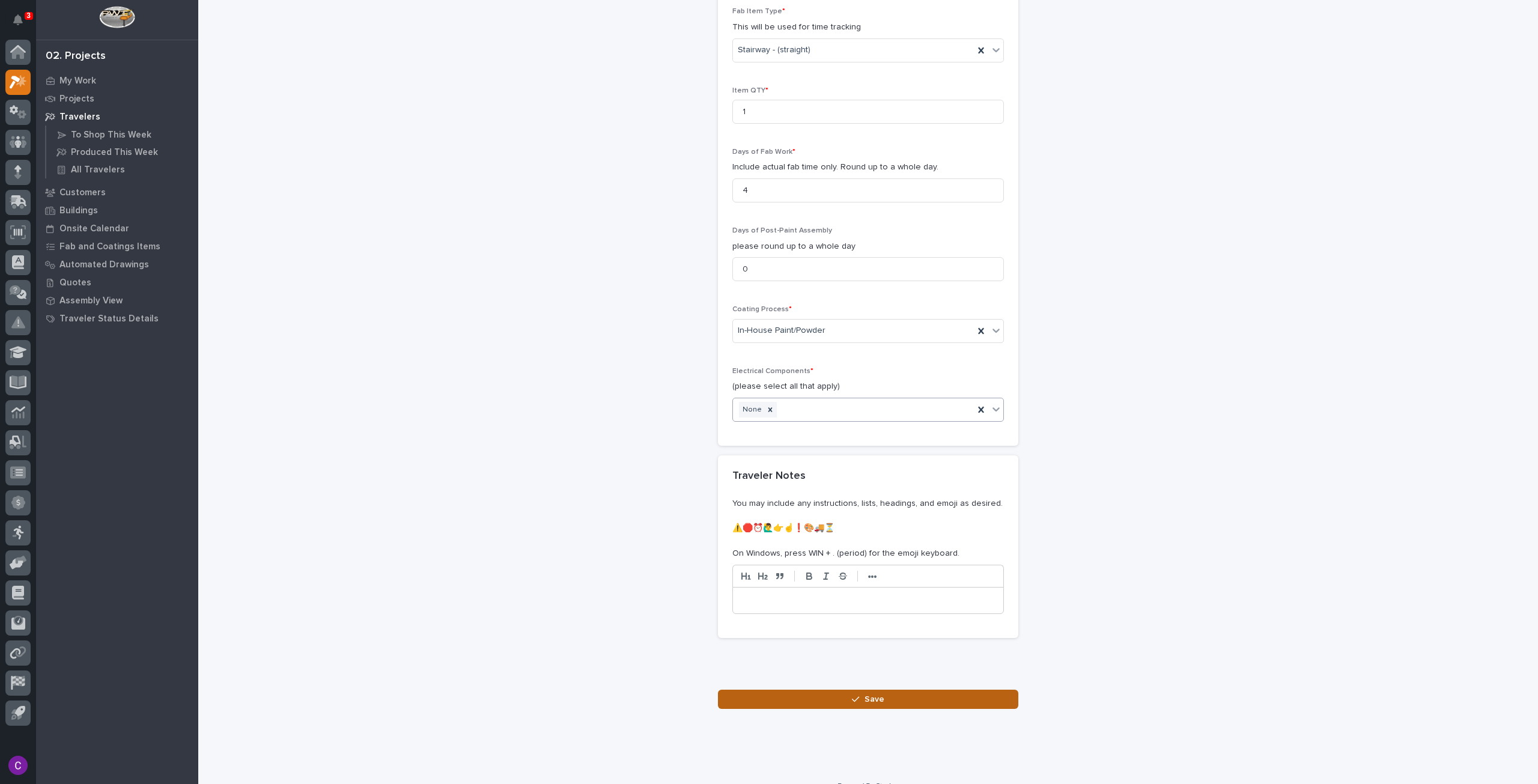
click at [900, 689] on button "Save" at bounding box center [868, 699] width 301 height 20
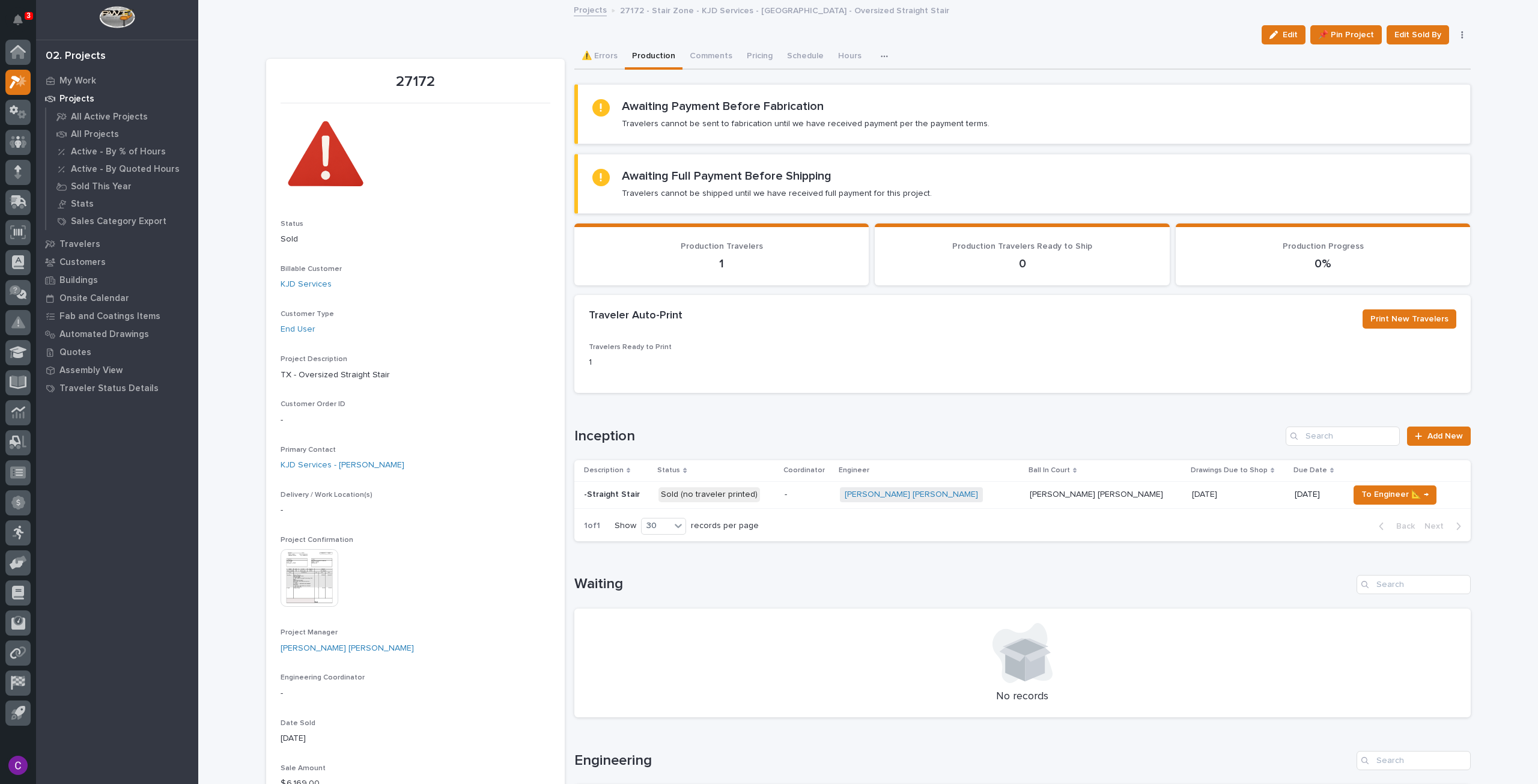
click at [768, 489] on p "Sold (no traveler printed)" at bounding box center [716, 494] width 116 height 15
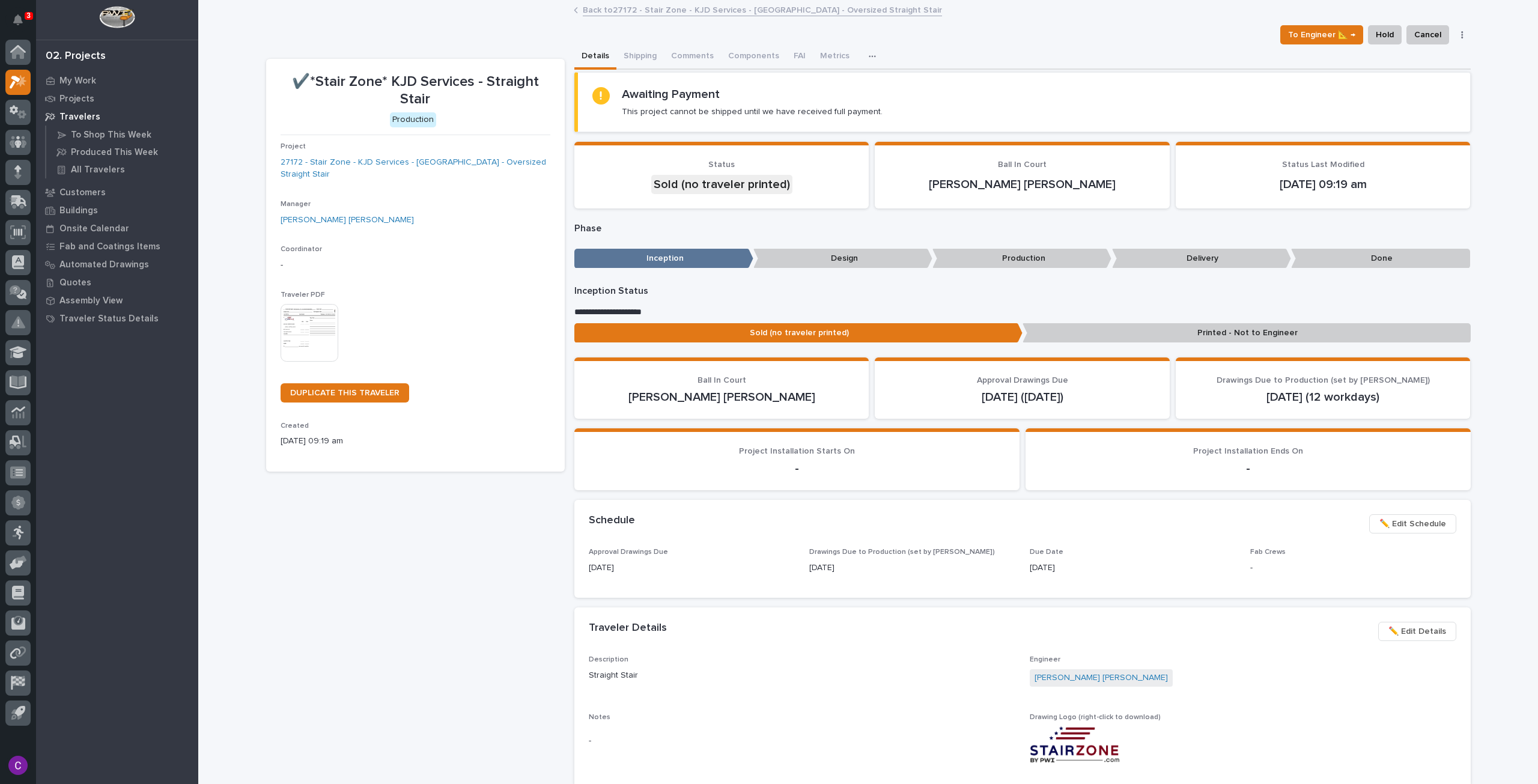
click at [308, 338] on img at bounding box center [309, 333] width 58 height 58
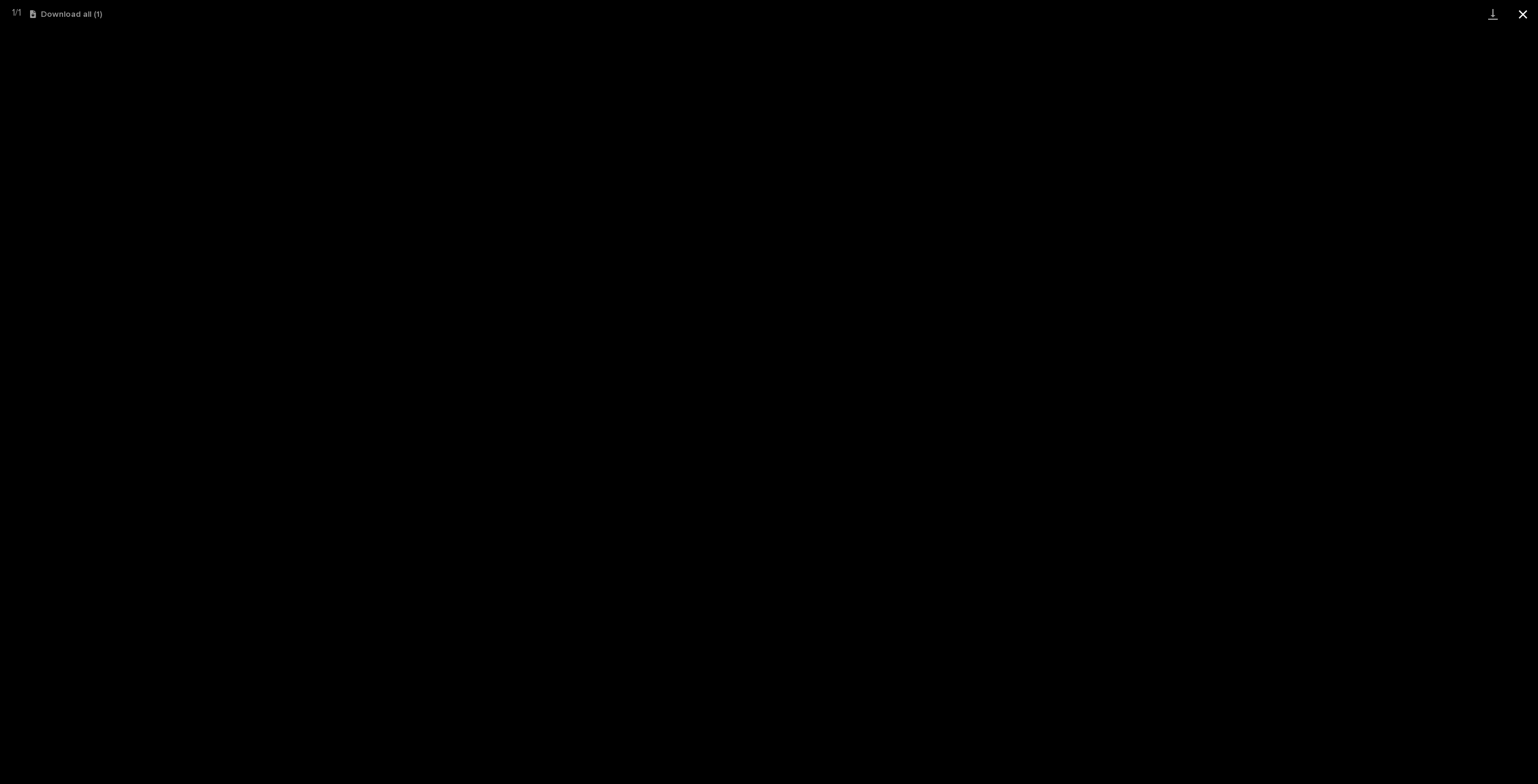
click at [1524, 14] on button "Close gallery" at bounding box center [1523, 14] width 30 height 29
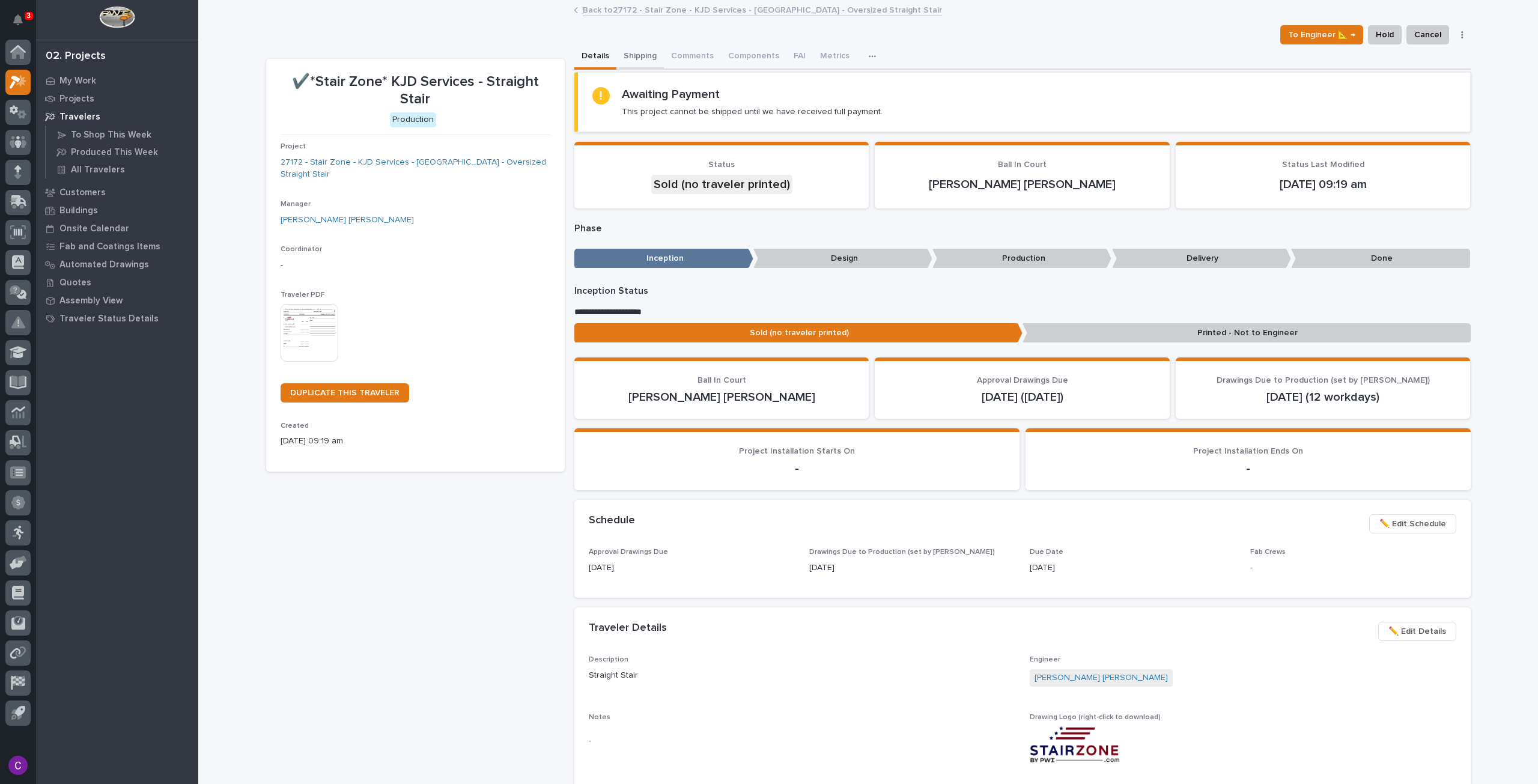
click at [635, 51] on button "Shipping" at bounding box center [640, 57] width 47 height 26
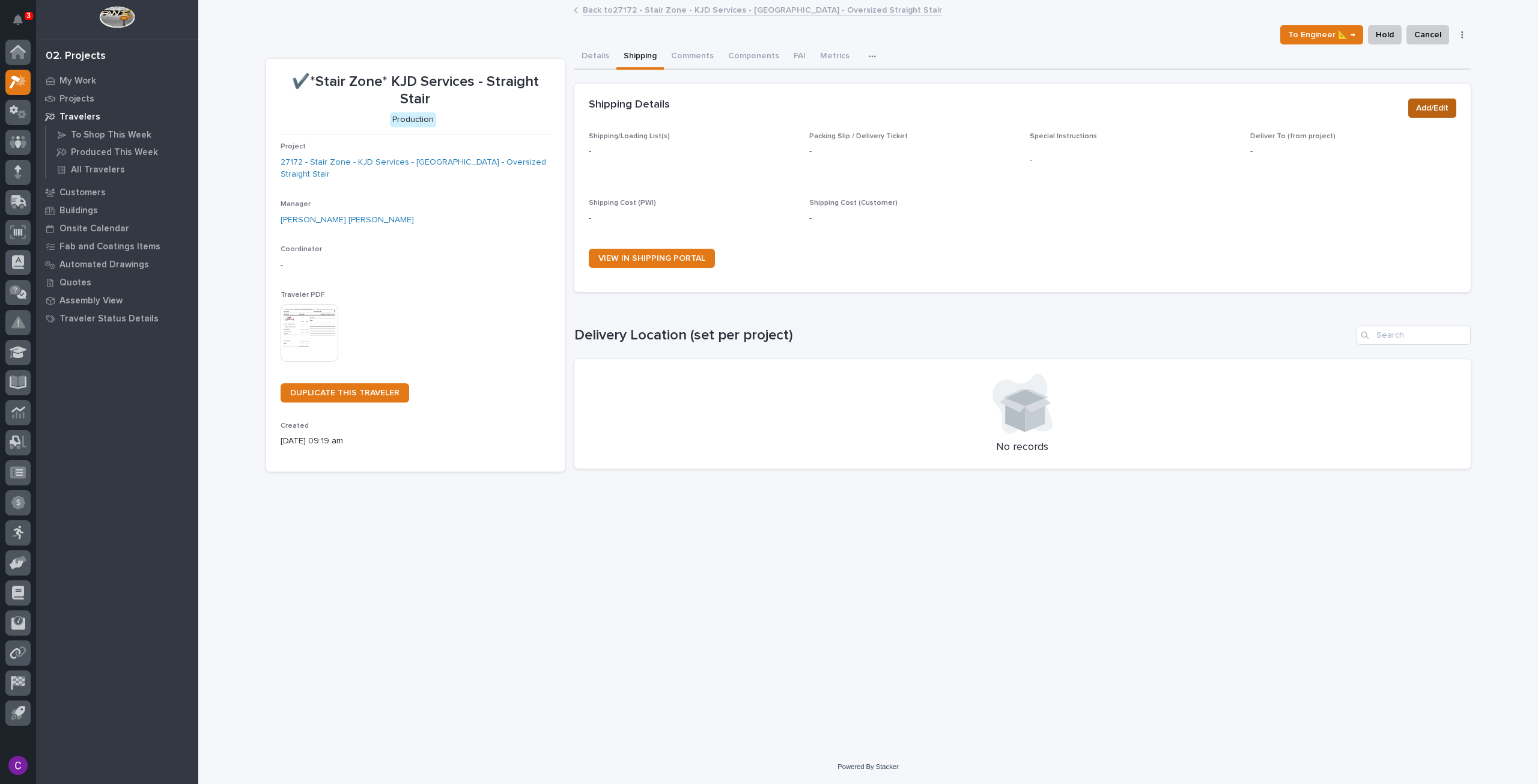
click at [1421, 106] on span "Add/Edit" at bounding box center [1432, 107] width 33 height 15
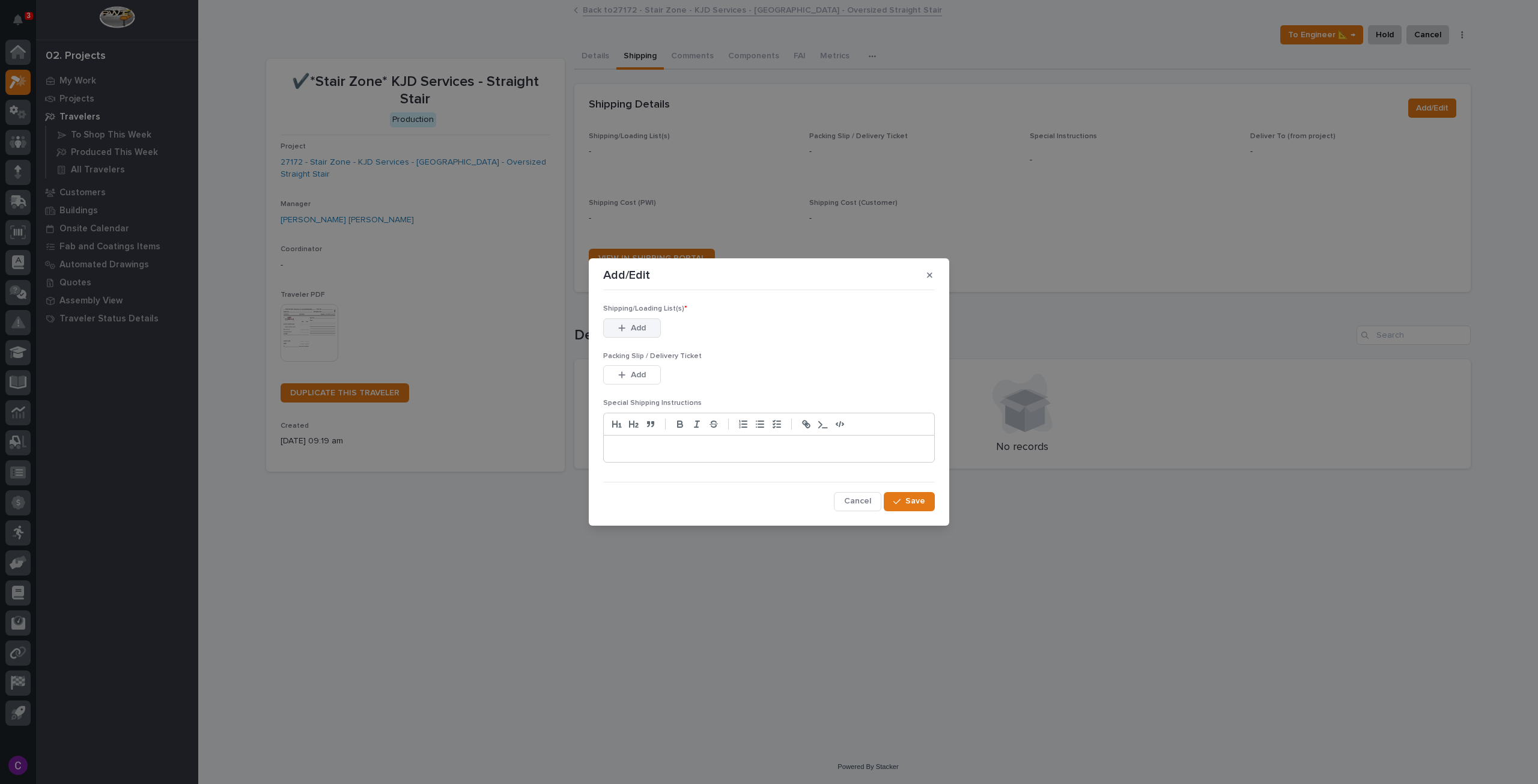
click at [608, 327] on button "Add" at bounding box center [632, 328] width 58 height 20
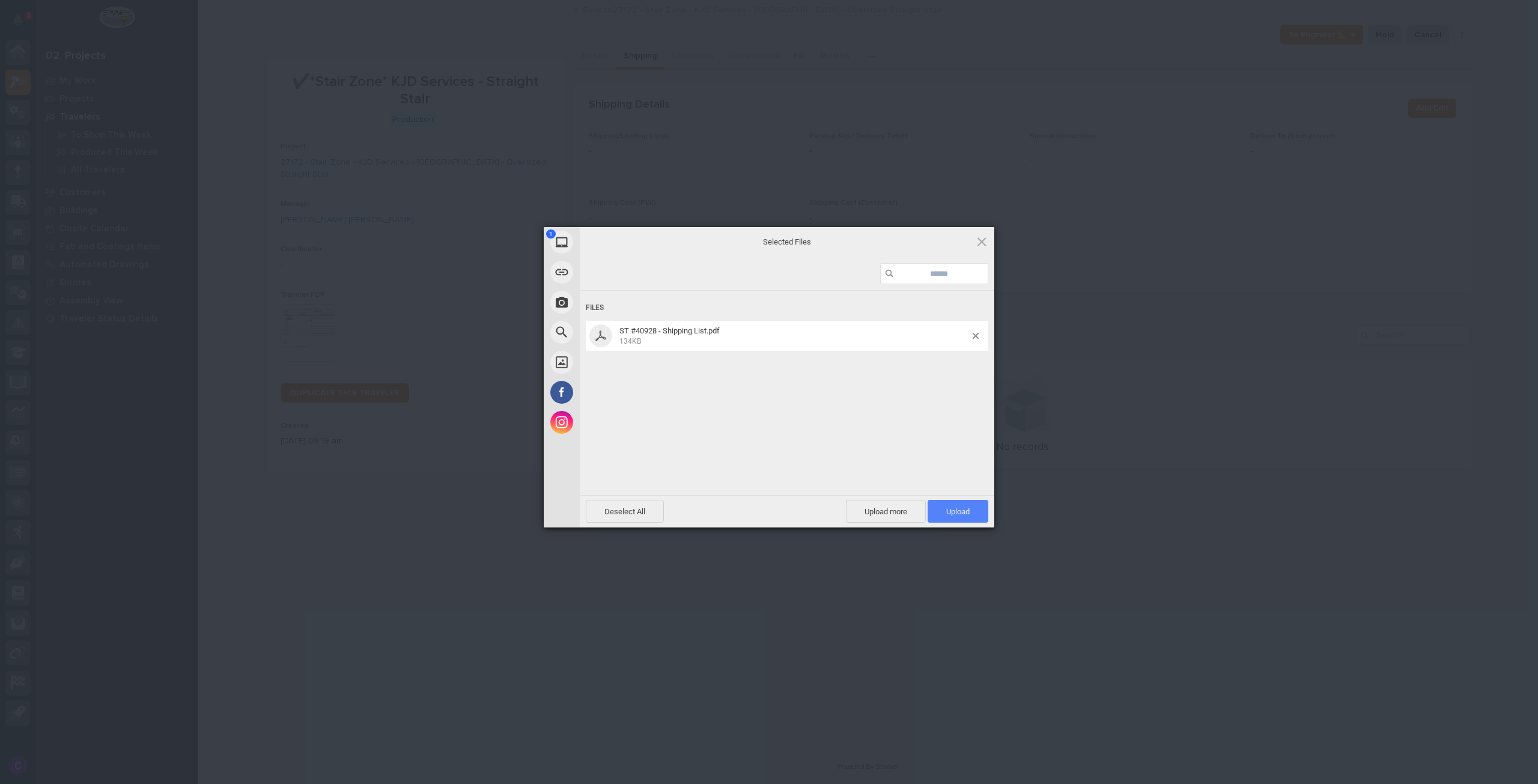
click at [950, 512] on span "Upload 1" at bounding box center [959, 511] width 24 height 9
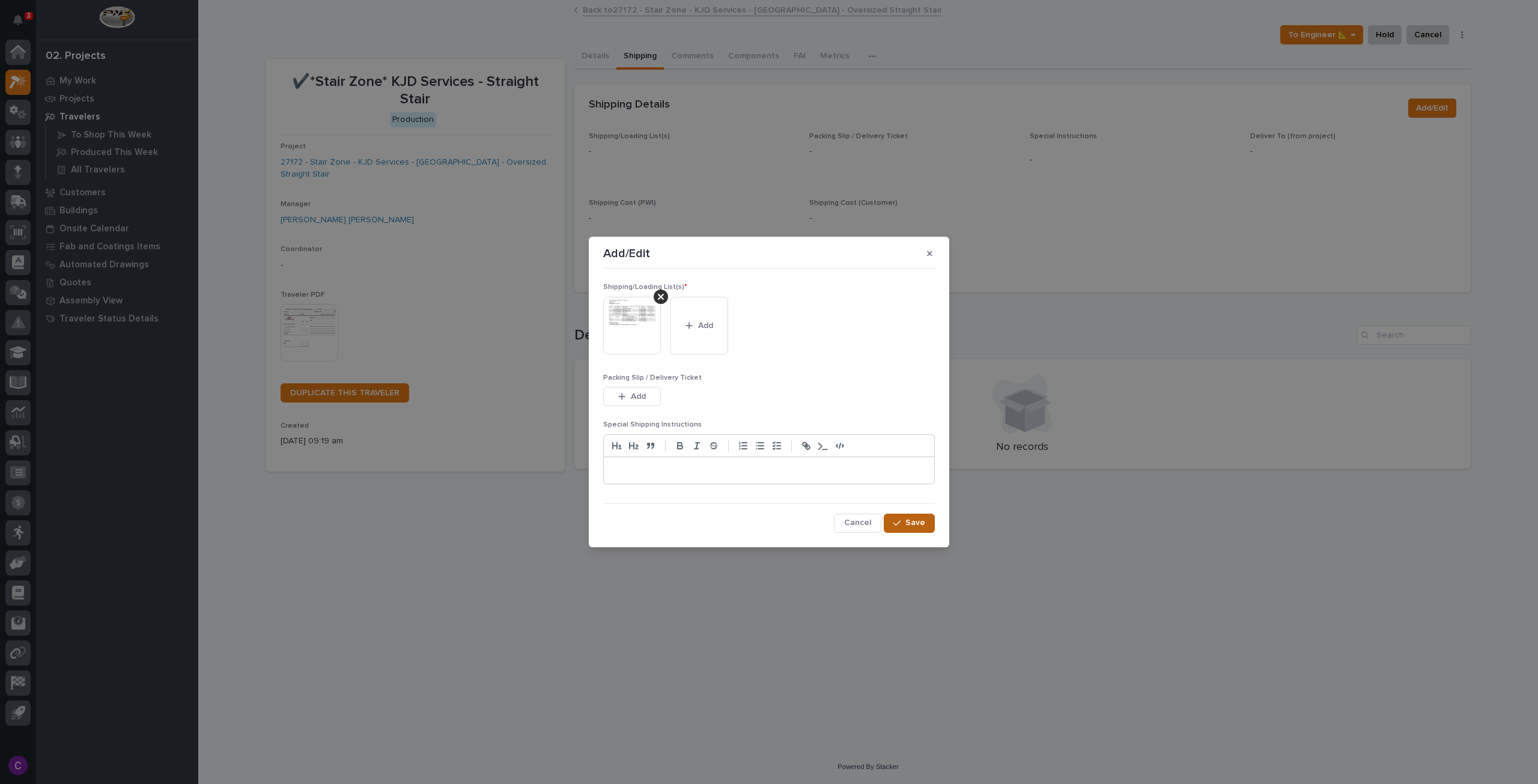
click at [901, 523] on icon "button" at bounding box center [897, 523] width 7 height 9
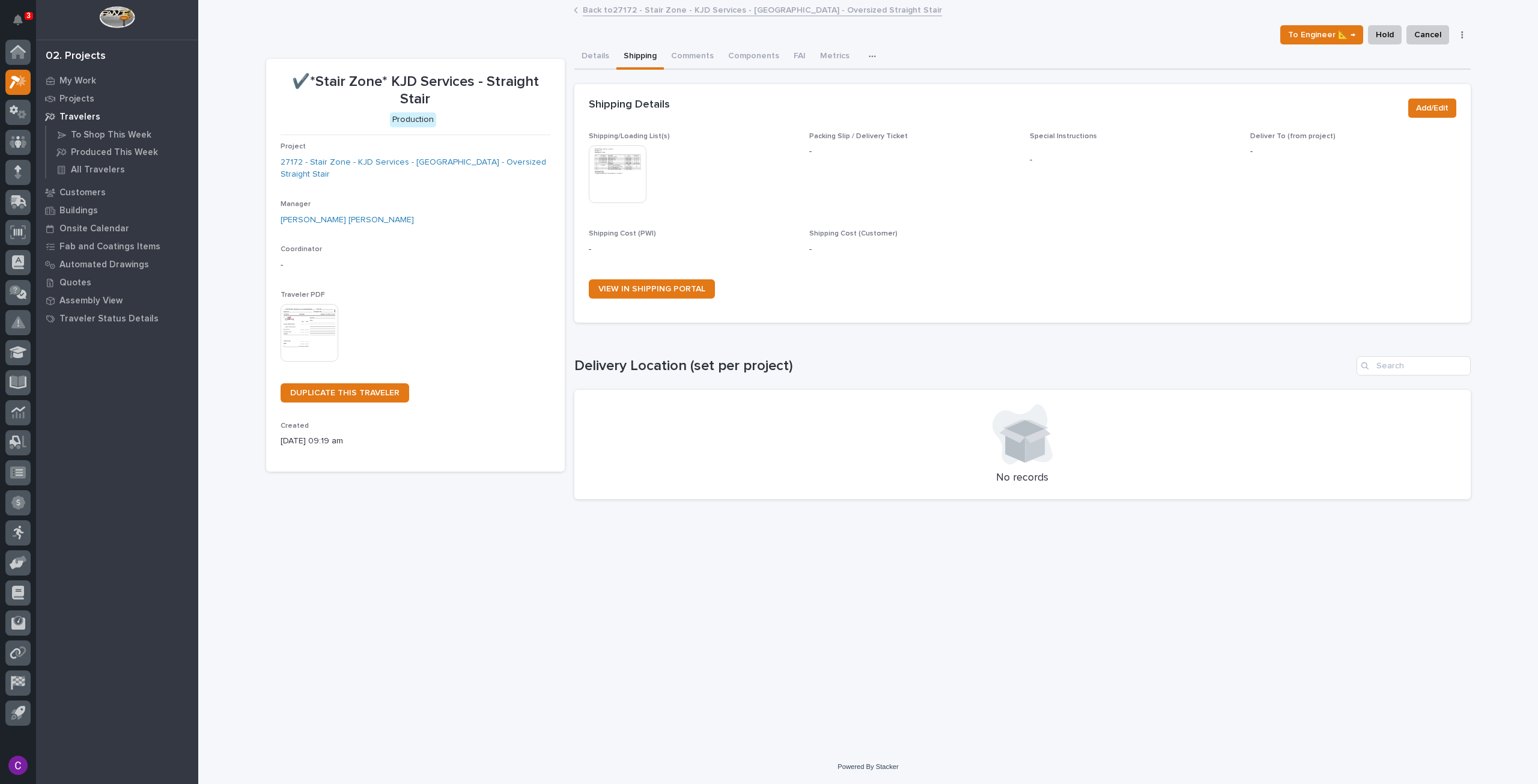
click at [700, 10] on link "Back to 27172 - Stair Zone - KJD Services - TX - Oversized Straight Stair" at bounding box center [763, 9] width 360 height 14
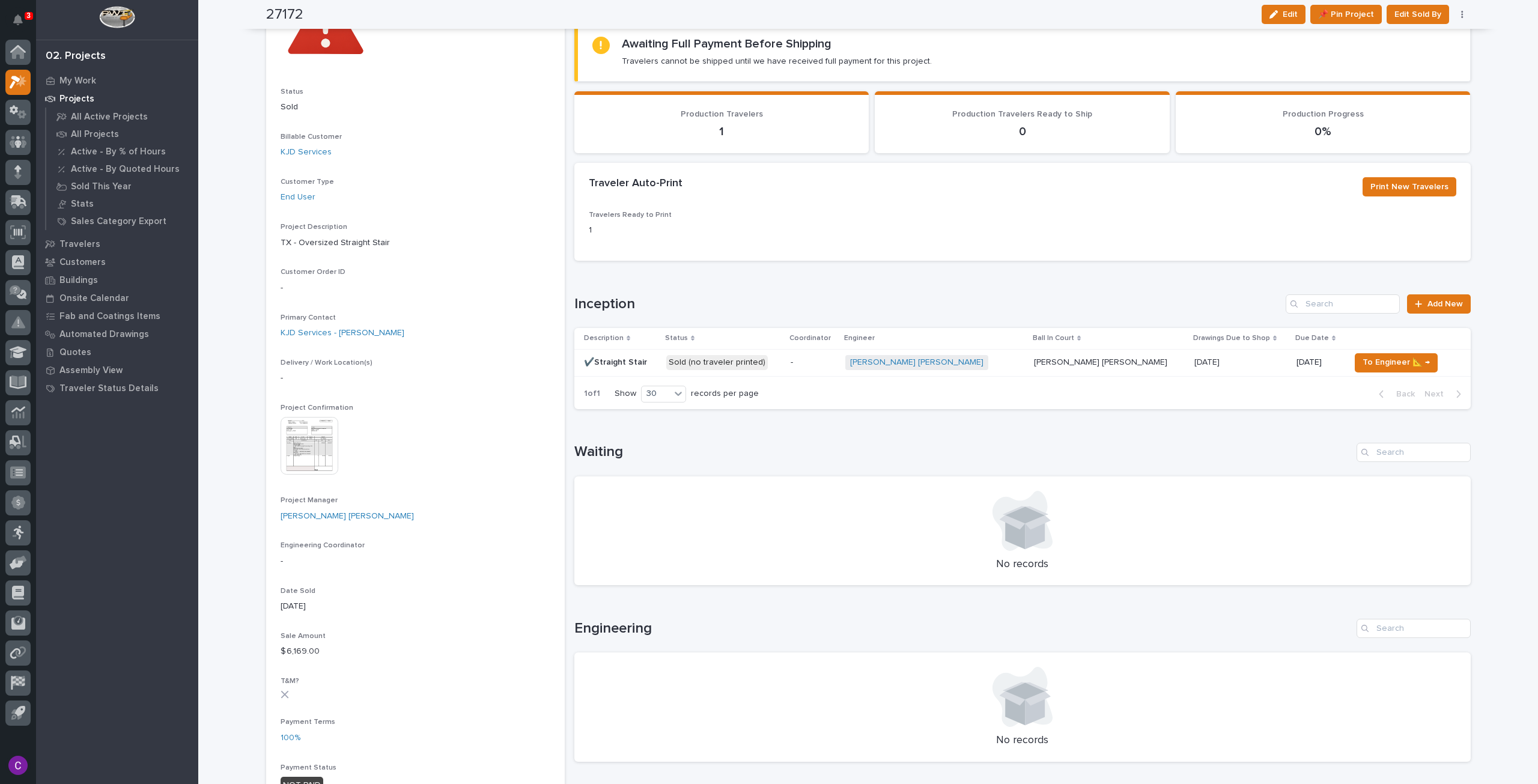
scroll to position [180, 0]
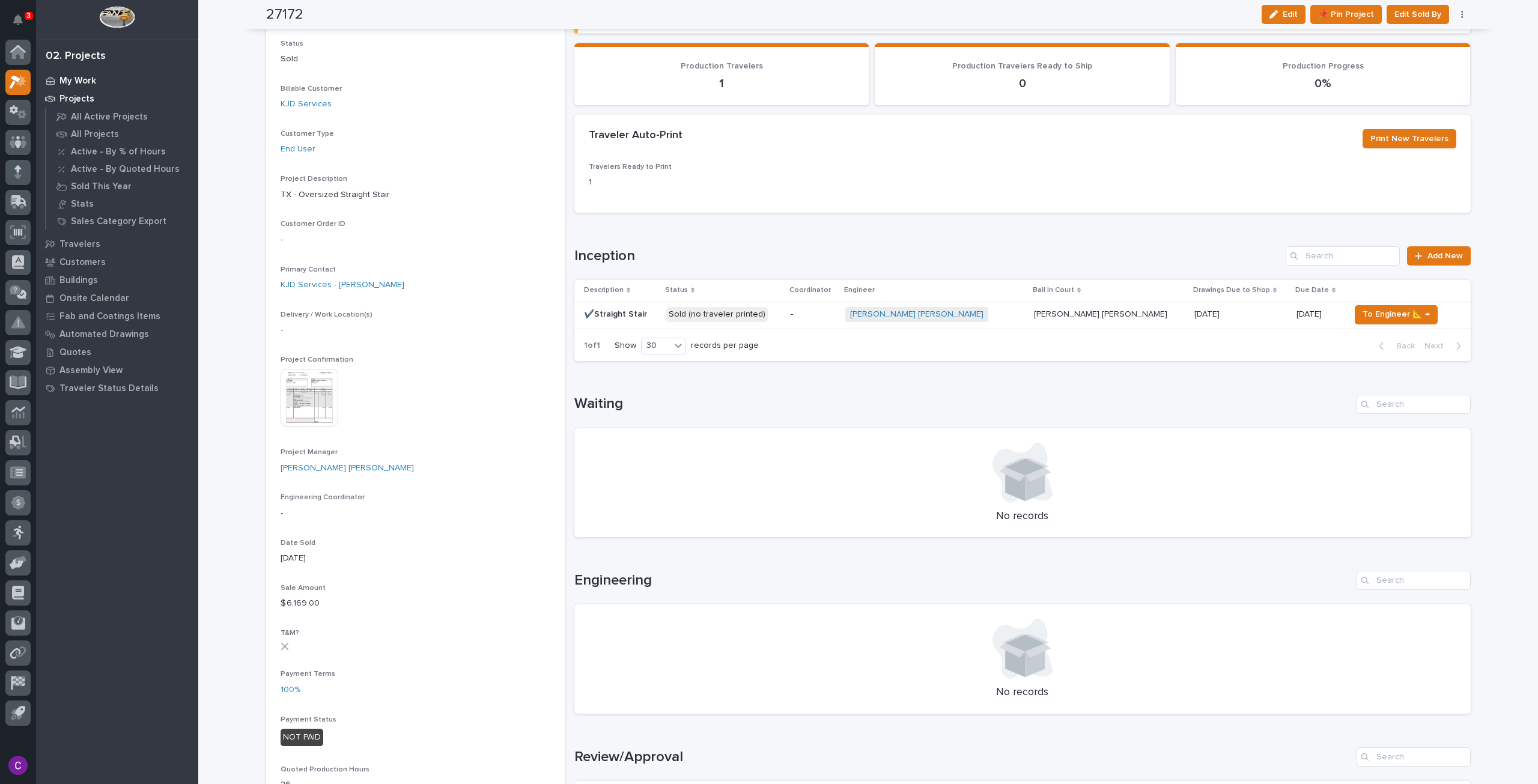
click at [94, 75] on div "My Work" at bounding box center [117, 80] width 157 height 17
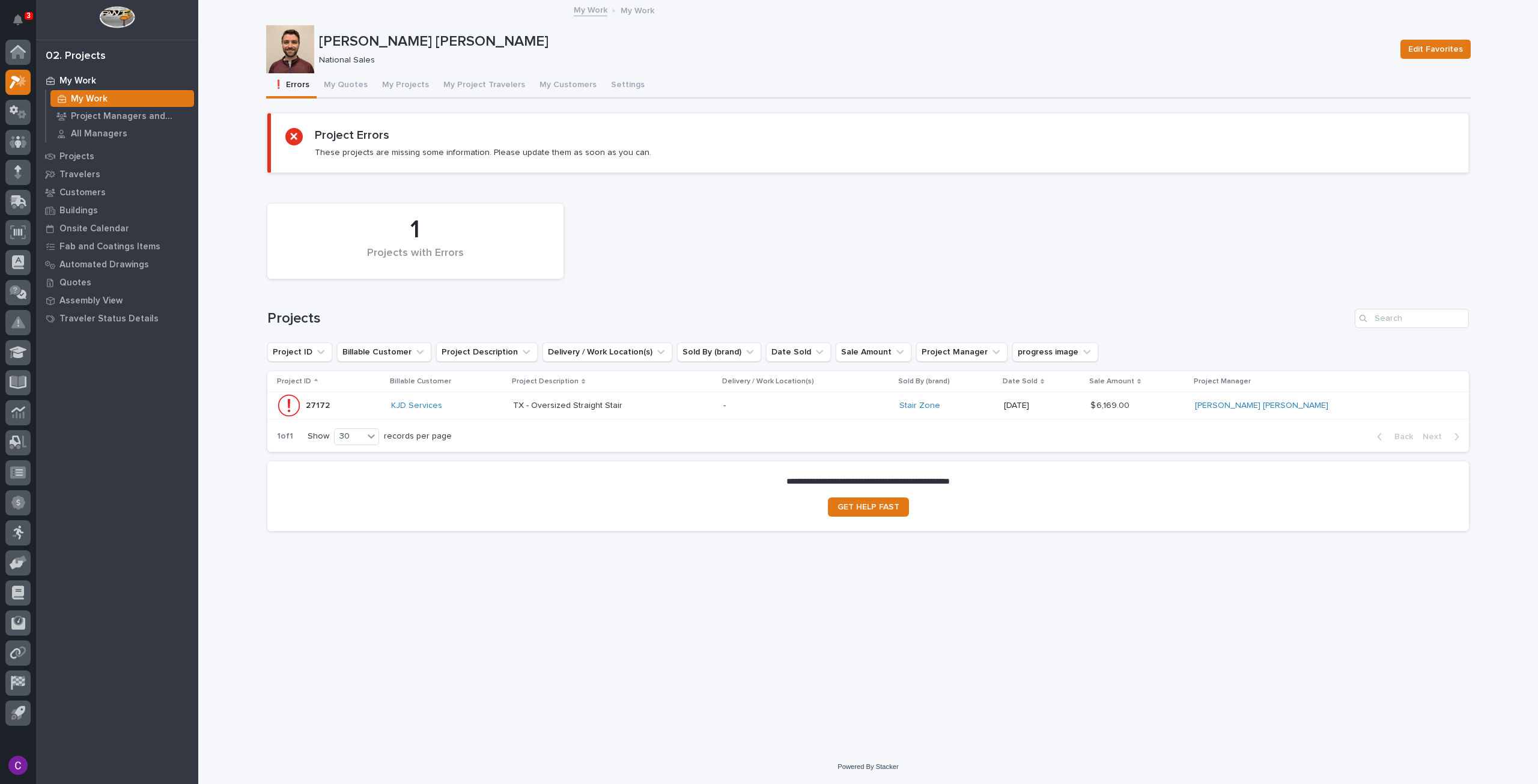
click at [890, 406] on p "-" at bounding box center [806, 406] width 166 height 10
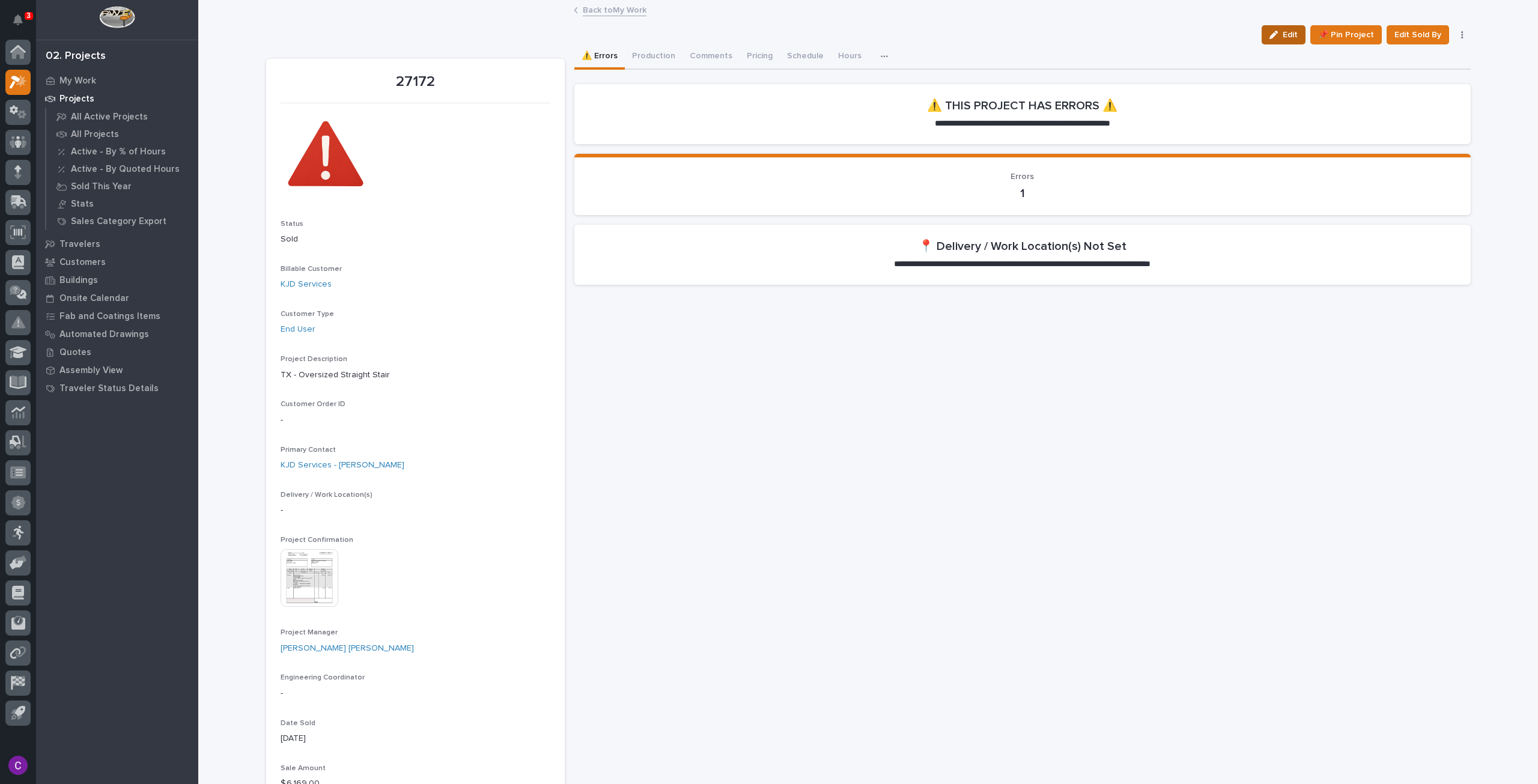
click at [1276, 31] on icon "button" at bounding box center [1274, 34] width 9 height 9
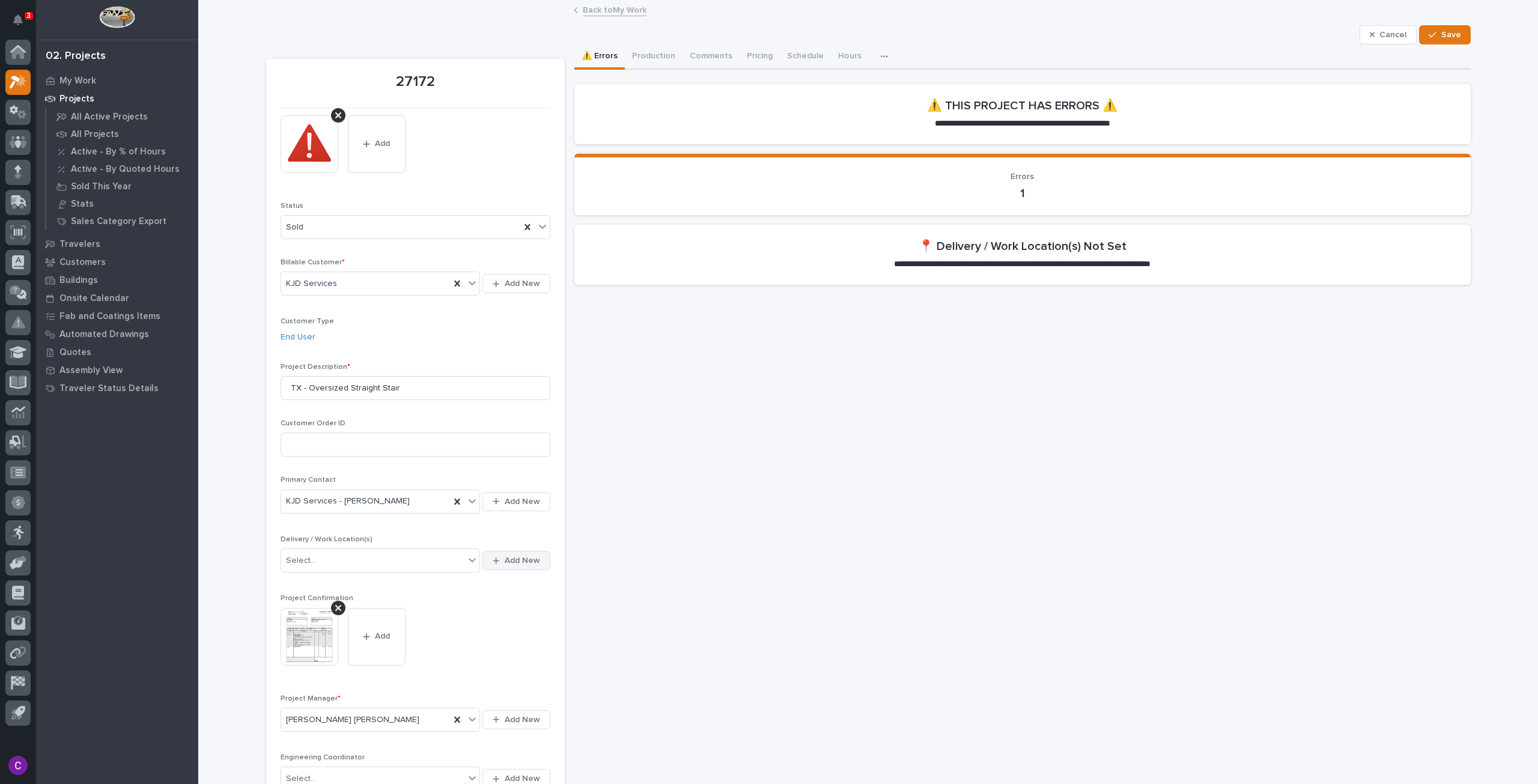
click at [507, 556] on span "Add New" at bounding box center [522, 560] width 35 height 11
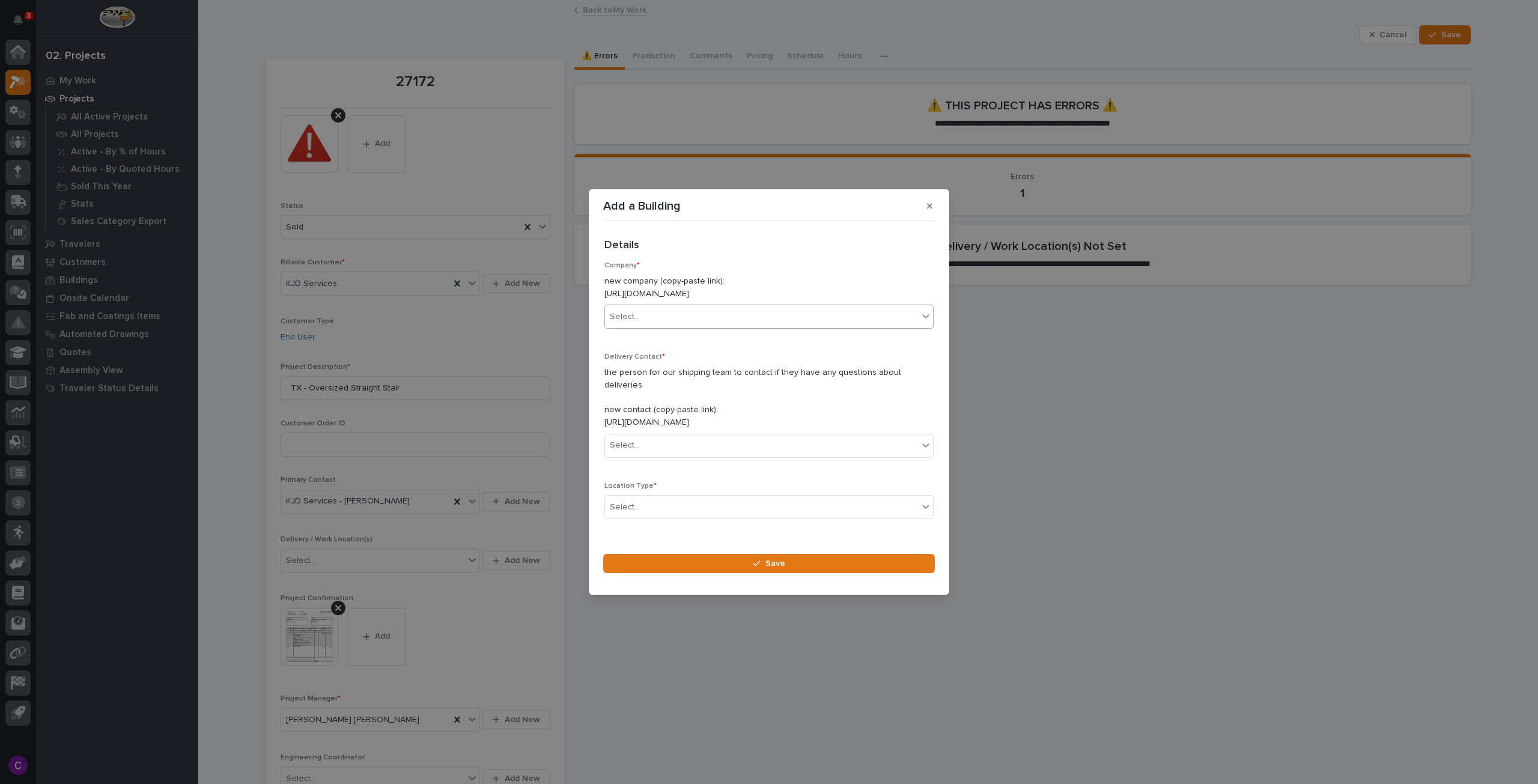
click at [783, 315] on div "Select..." at bounding box center [762, 317] width 313 height 20
type input "***"
click at [718, 361] on p "Delivery Contact *" at bounding box center [769, 357] width 329 height 9
click at [760, 327] on div "Select..." at bounding box center [762, 317] width 313 height 20
type input "***"
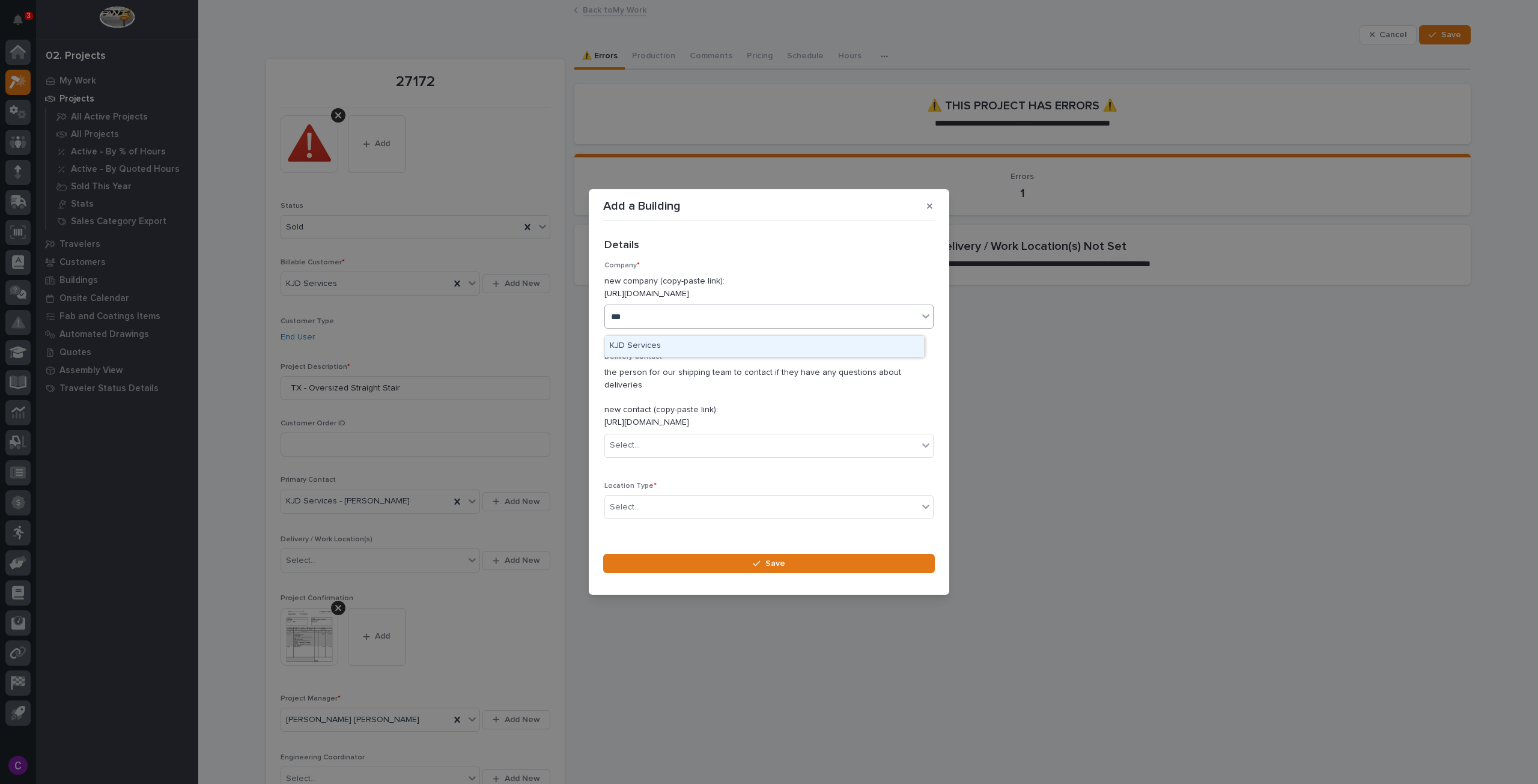
click at [777, 343] on div "KJD Services" at bounding box center [765, 346] width 319 height 21
click at [749, 437] on div "Select..." at bounding box center [762, 445] width 313 height 20
type input "******"
click at [864, 411] on p "the person for our shipping team to contact if they have any questions about de…" at bounding box center [769, 397] width 329 height 62
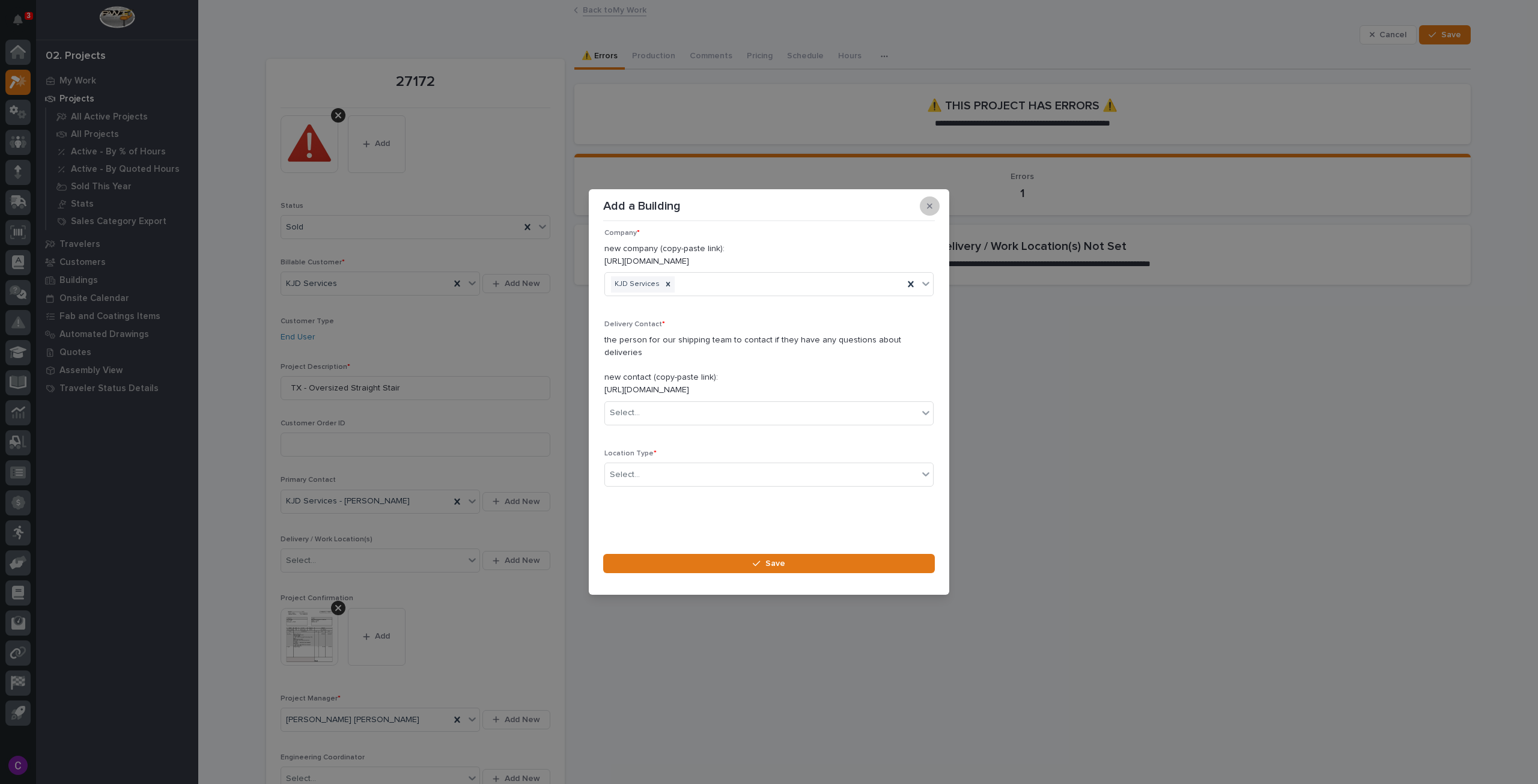
click at [925, 208] on button "button" at bounding box center [930, 206] width 20 height 20
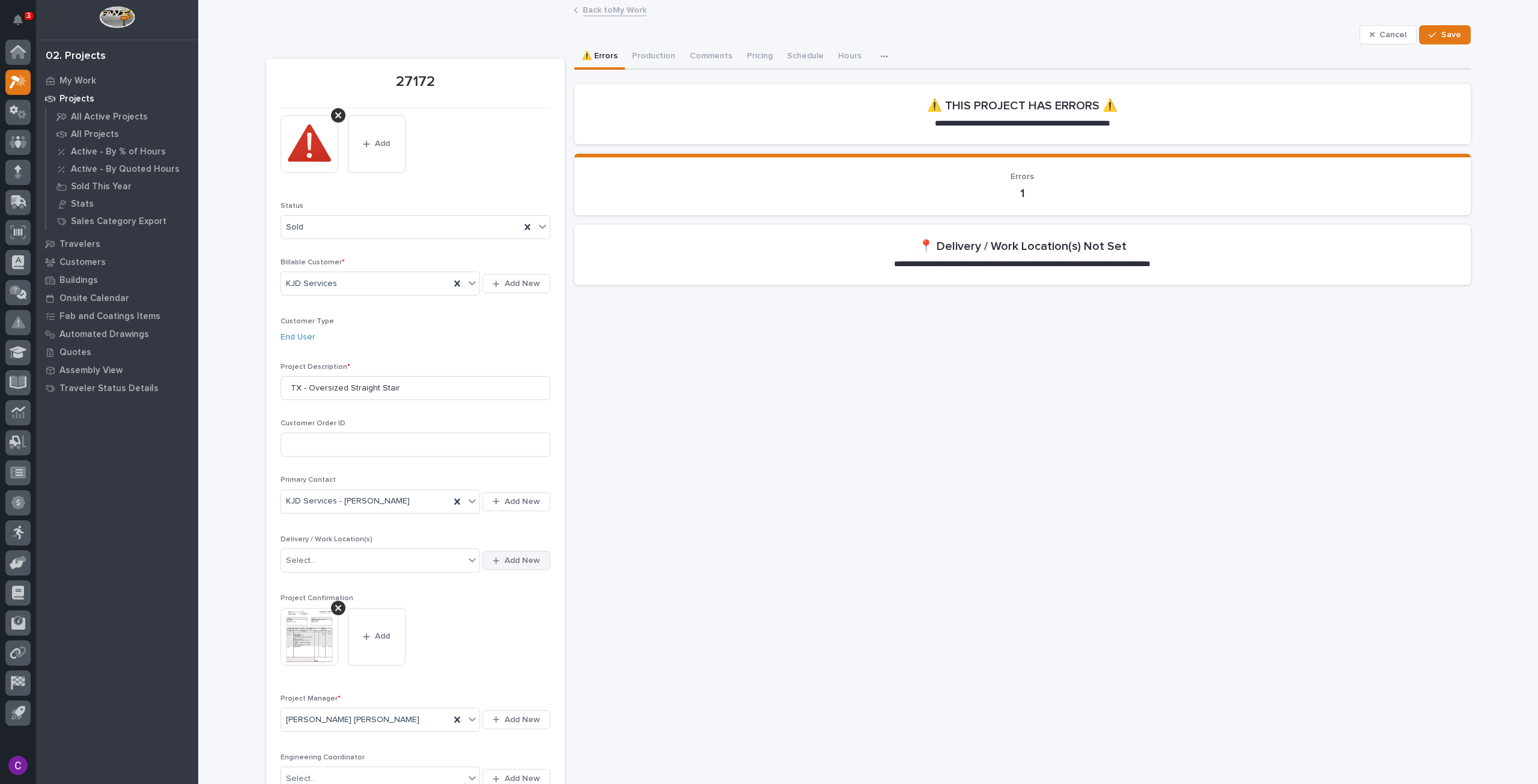
click at [523, 555] on span "Add New" at bounding box center [522, 560] width 35 height 11
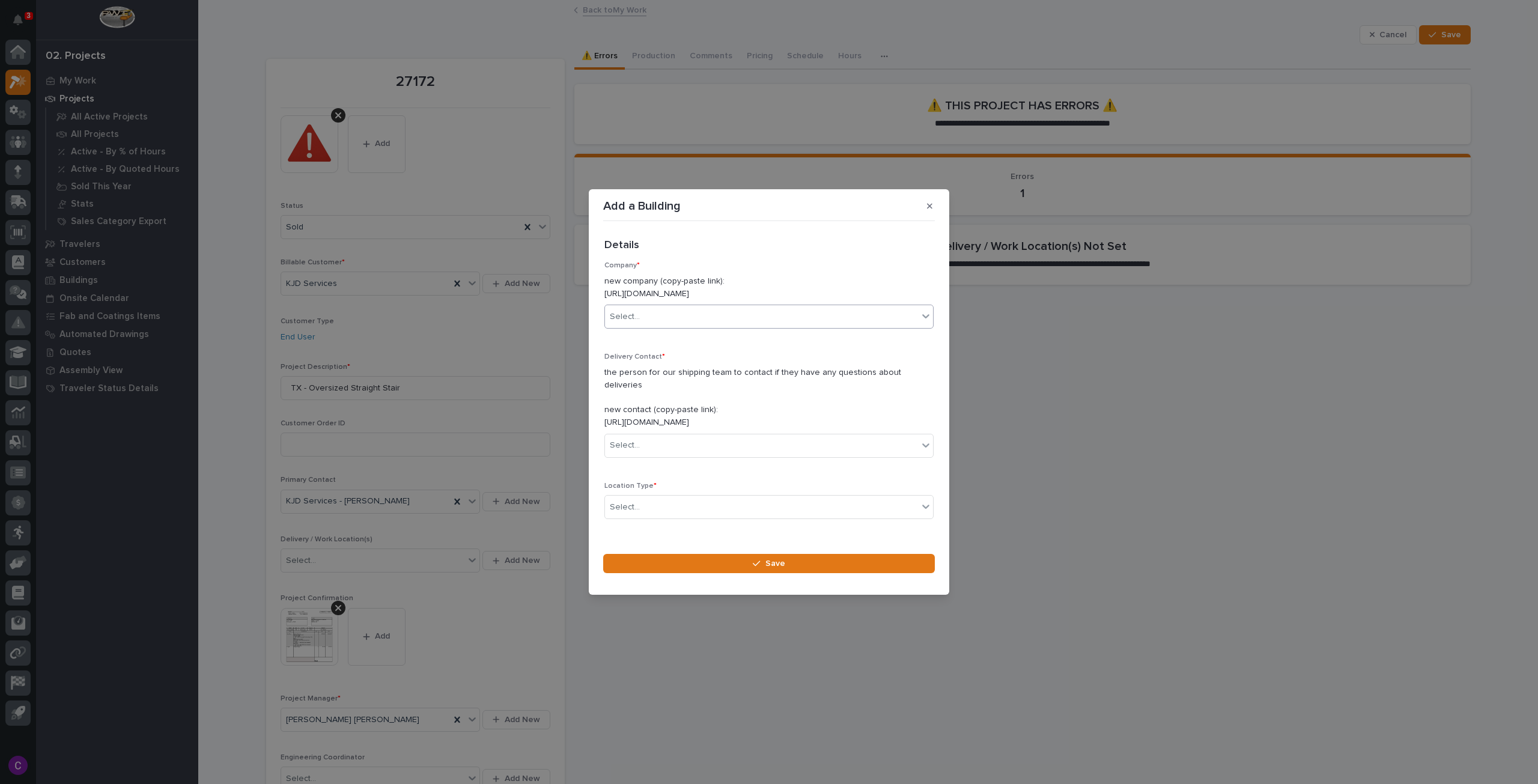
click at [669, 322] on div "Select..." at bounding box center [762, 317] width 313 height 20
type input "*"
type input "***"
click at [660, 335] on div "KJD Services" at bounding box center [765, 346] width 320 height 23
click at [661, 344] on div "KJD Services" at bounding box center [765, 346] width 319 height 21
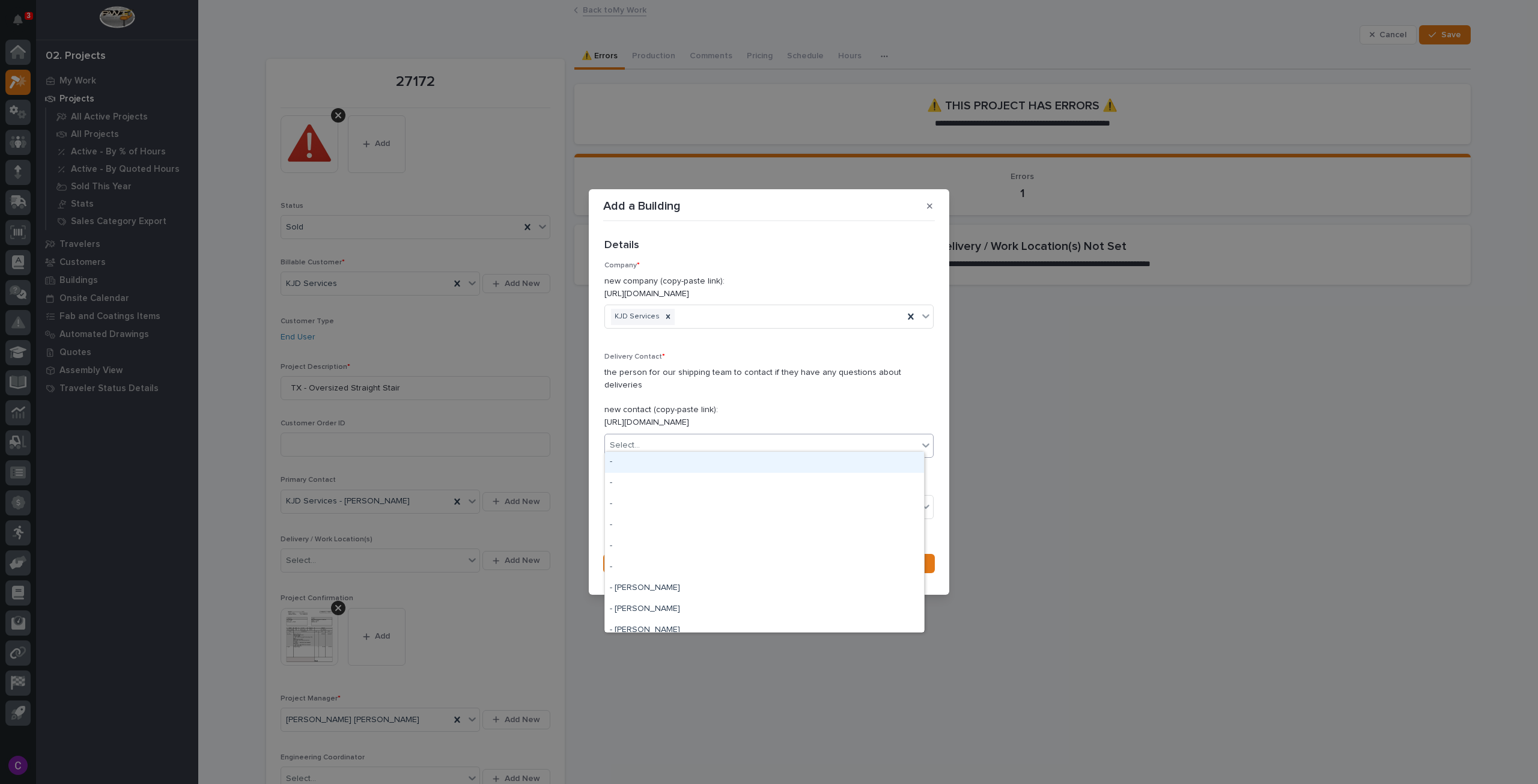
click at [682, 438] on div "Select..." at bounding box center [762, 445] width 313 height 20
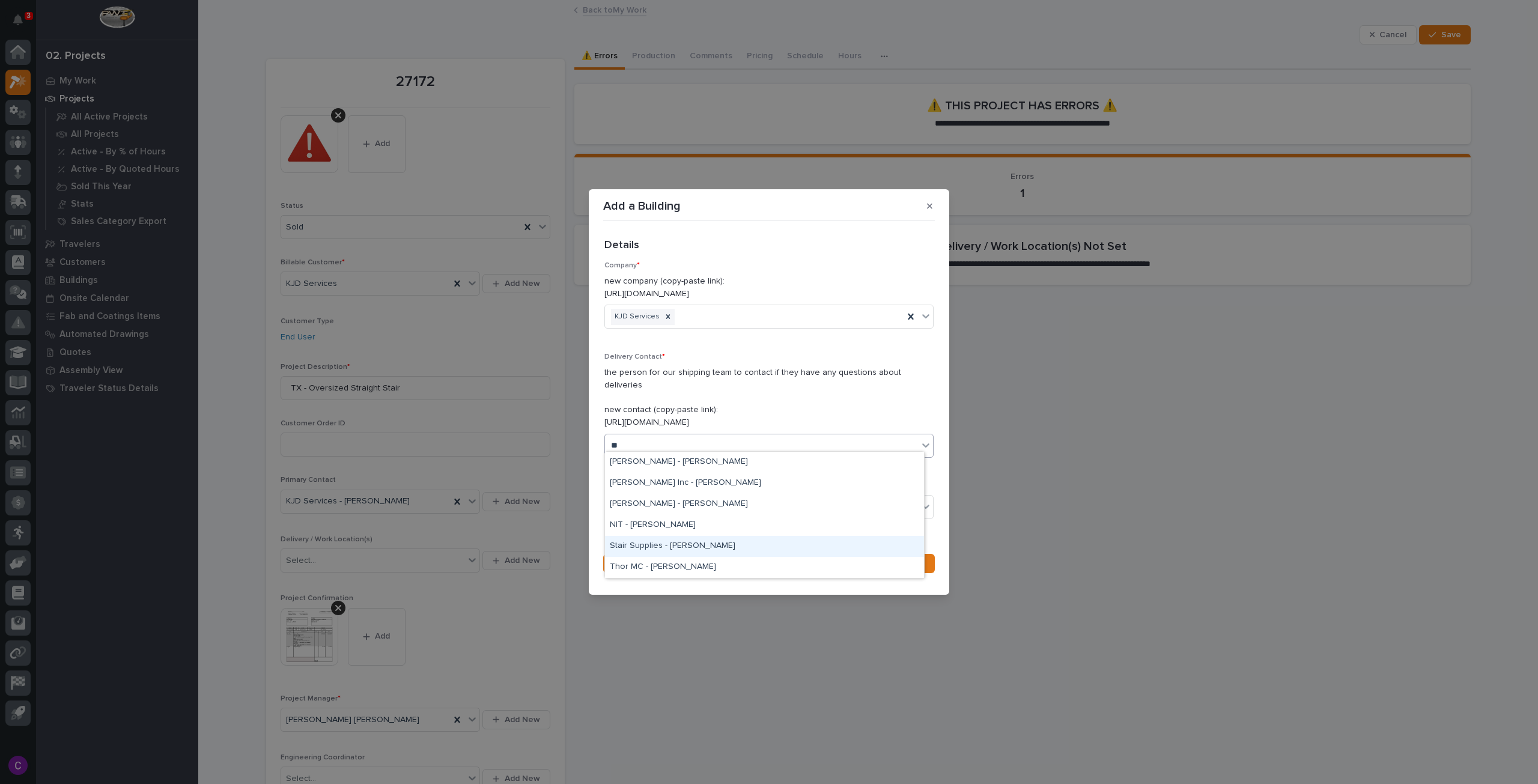
type input "*"
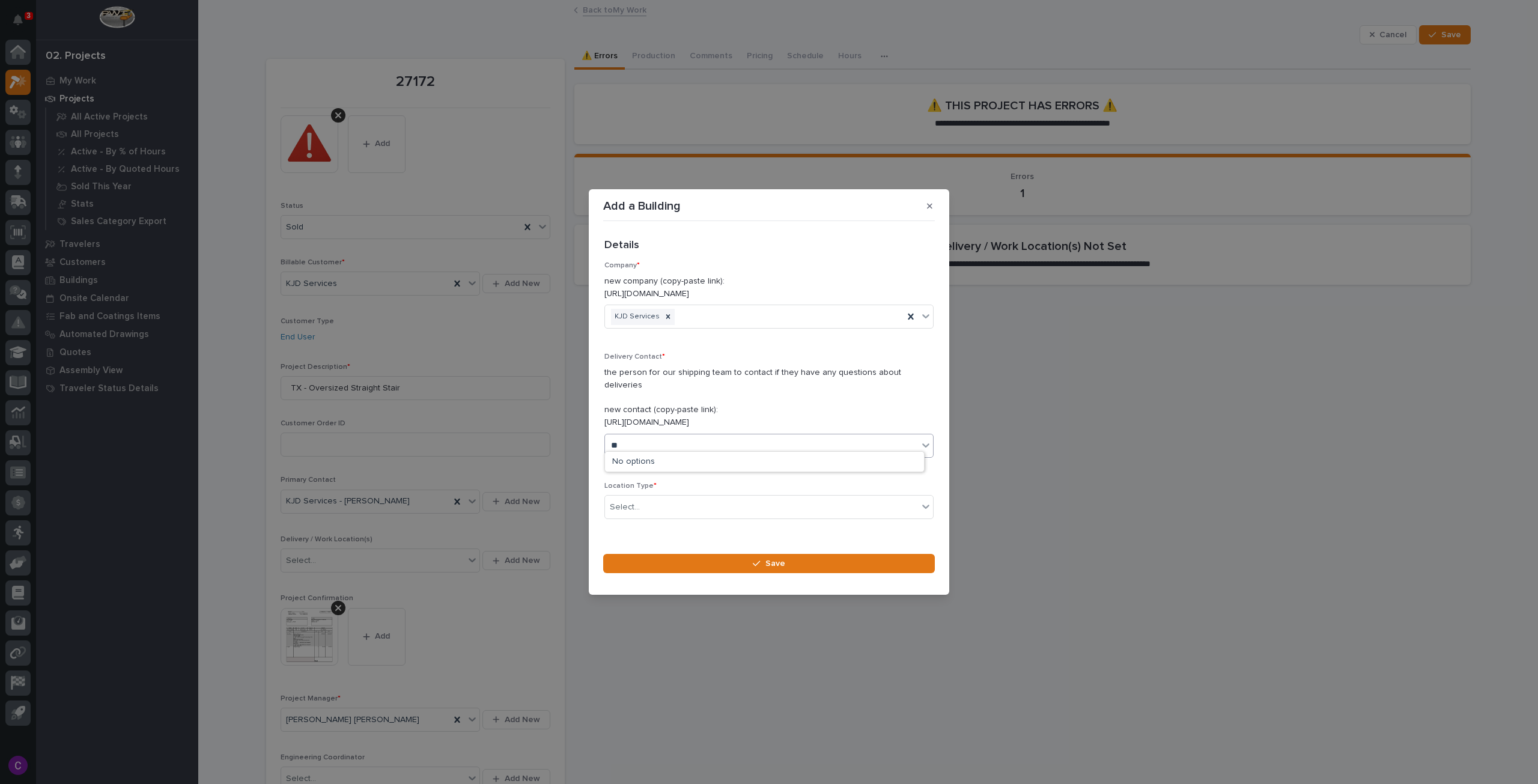
type input "***"
click at [731, 449] on div "kjd" at bounding box center [762, 445] width 313 height 20
type input "***"
click at [720, 464] on div "KJD Services - [PERSON_NAME]" at bounding box center [765, 462] width 319 height 21
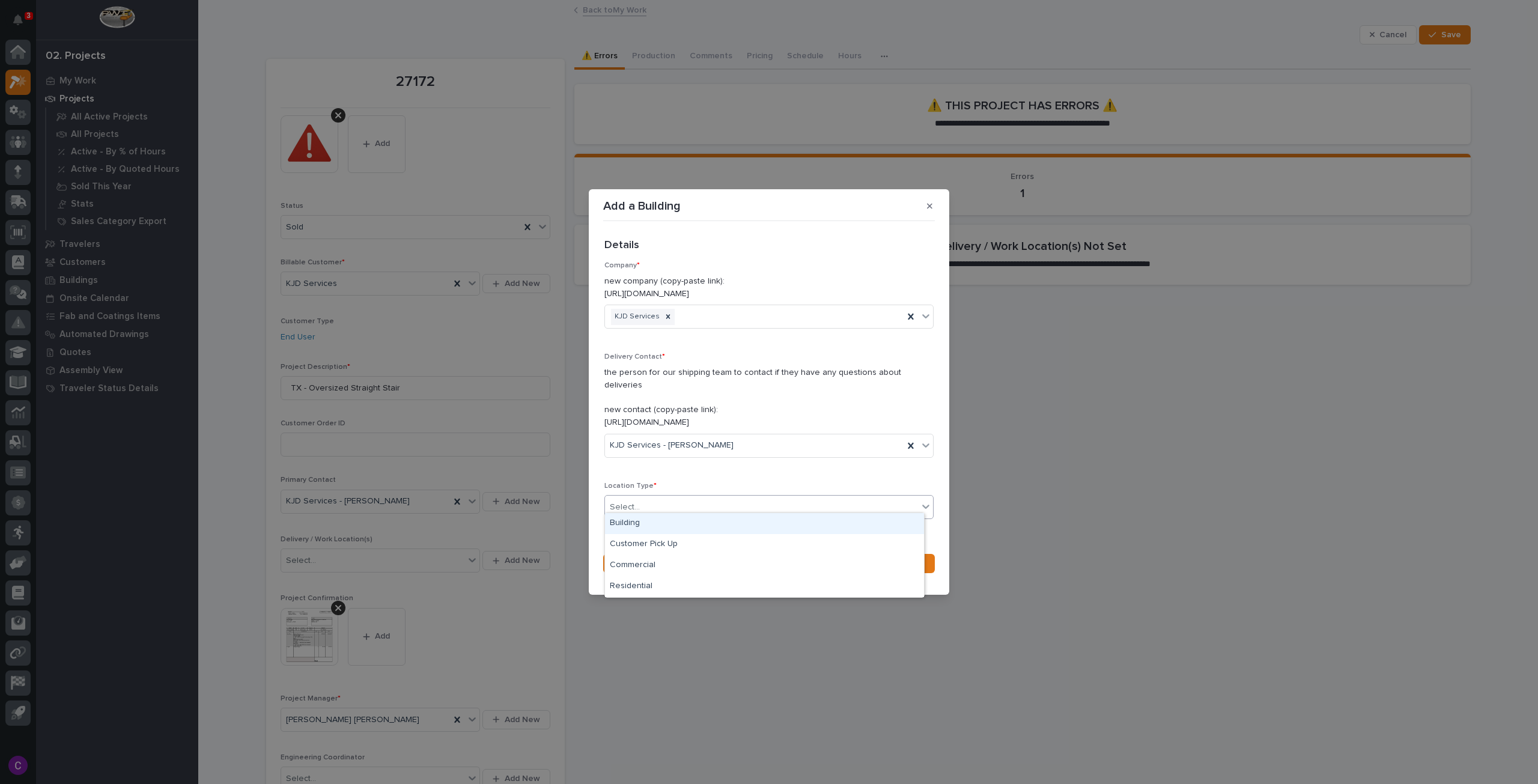
click at [702, 497] on div "Select..." at bounding box center [762, 507] width 313 height 20
click at [701, 518] on div "Building" at bounding box center [765, 523] width 319 height 21
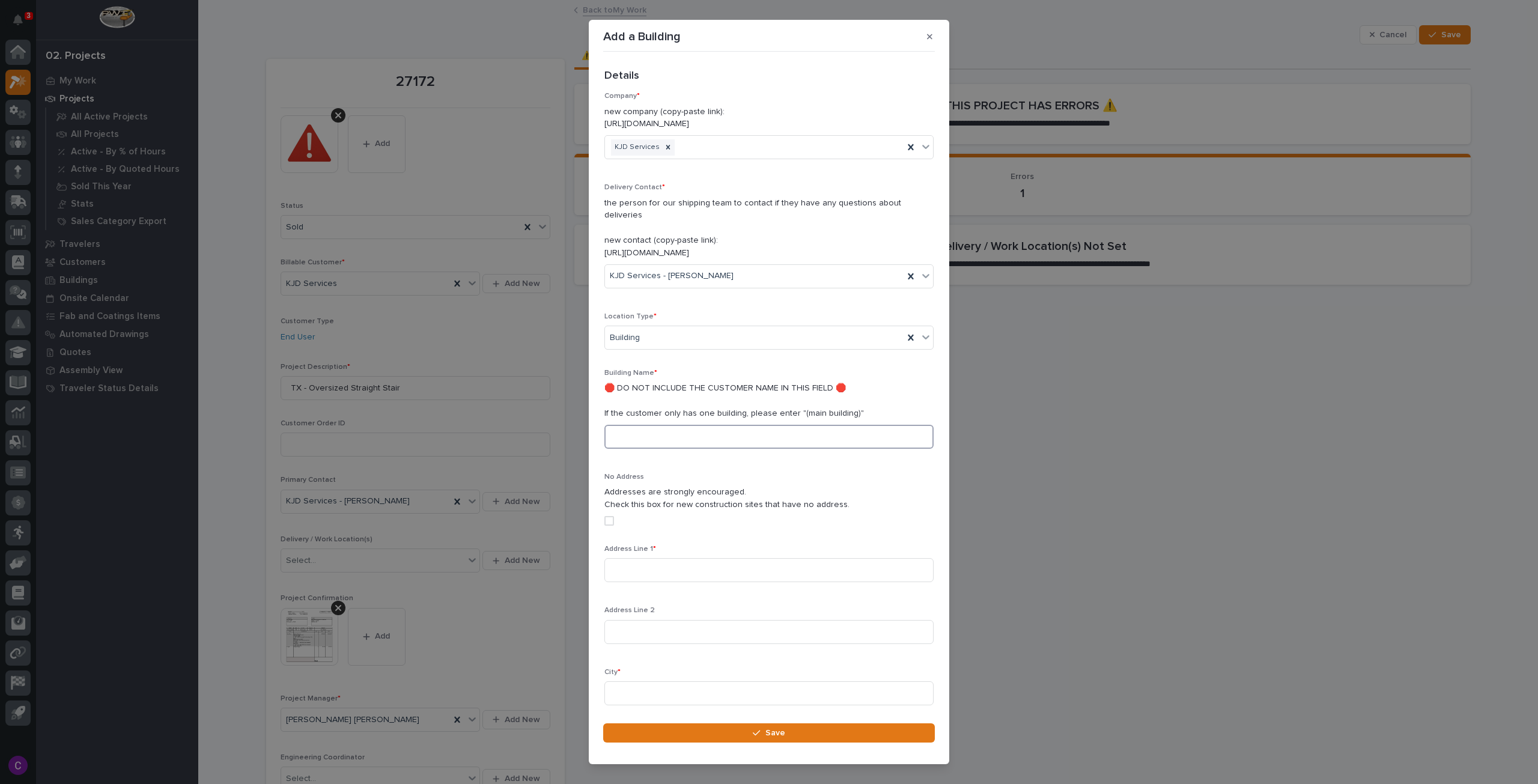
click at [646, 425] on input at bounding box center [769, 436] width 329 height 24
type input "main building"
click at [674, 558] on input at bounding box center [769, 570] width 329 height 24
click at [685, 562] on input at bounding box center [769, 570] width 329 height 24
paste input "9324 Neils Thompson dr. Suite 100."
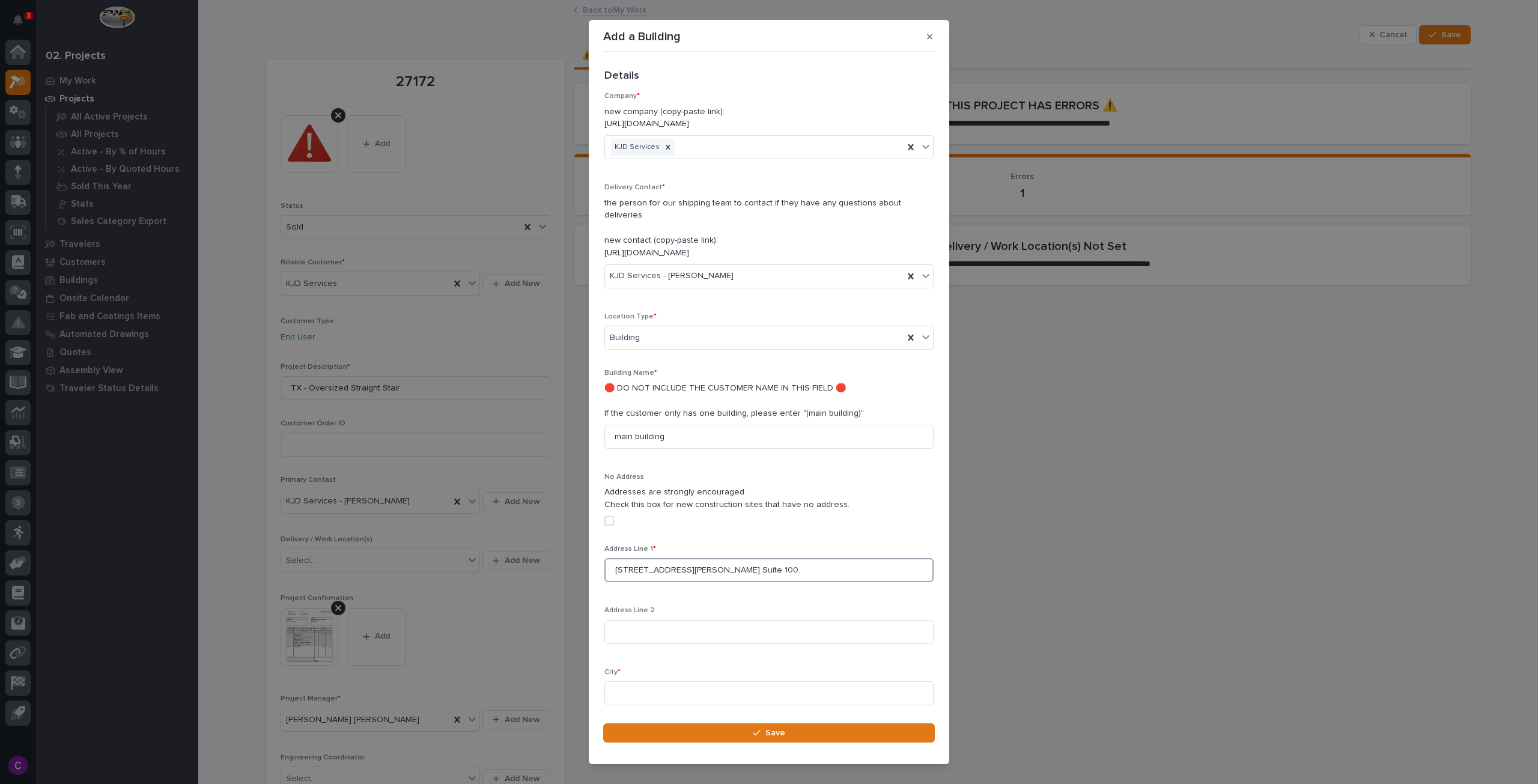
type input "9324 Neils Thompson dr. Suite 100."
click at [686, 686] on input at bounding box center [769, 693] width 329 height 24
paste input "Austin,"
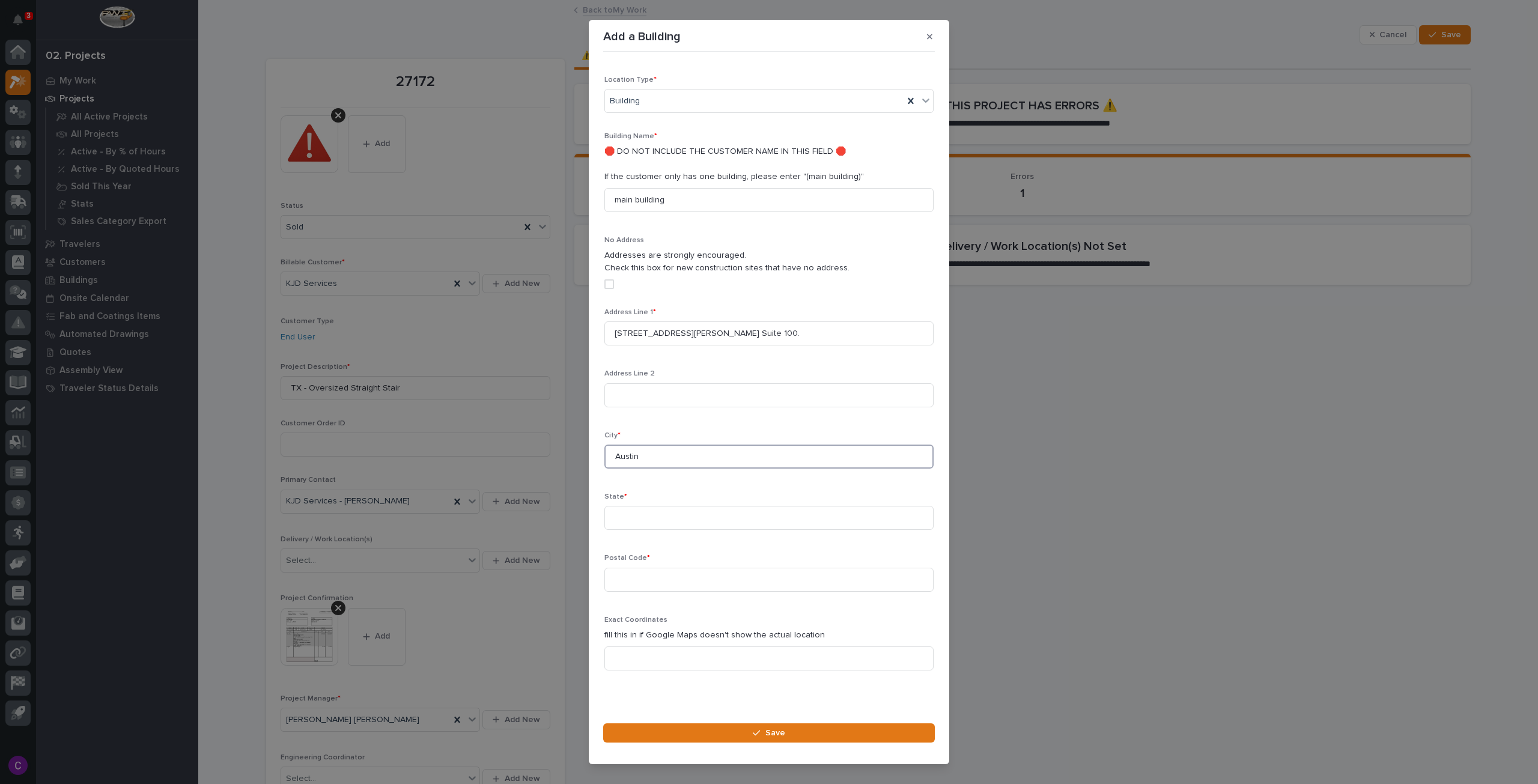
scroll to position [236, 0]
type input "Austin"
click at [668, 505] on input at bounding box center [769, 517] width 329 height 24
type input "TX"
click at [689, 575] on input at bounding box center [769, 579] width 329 height 24
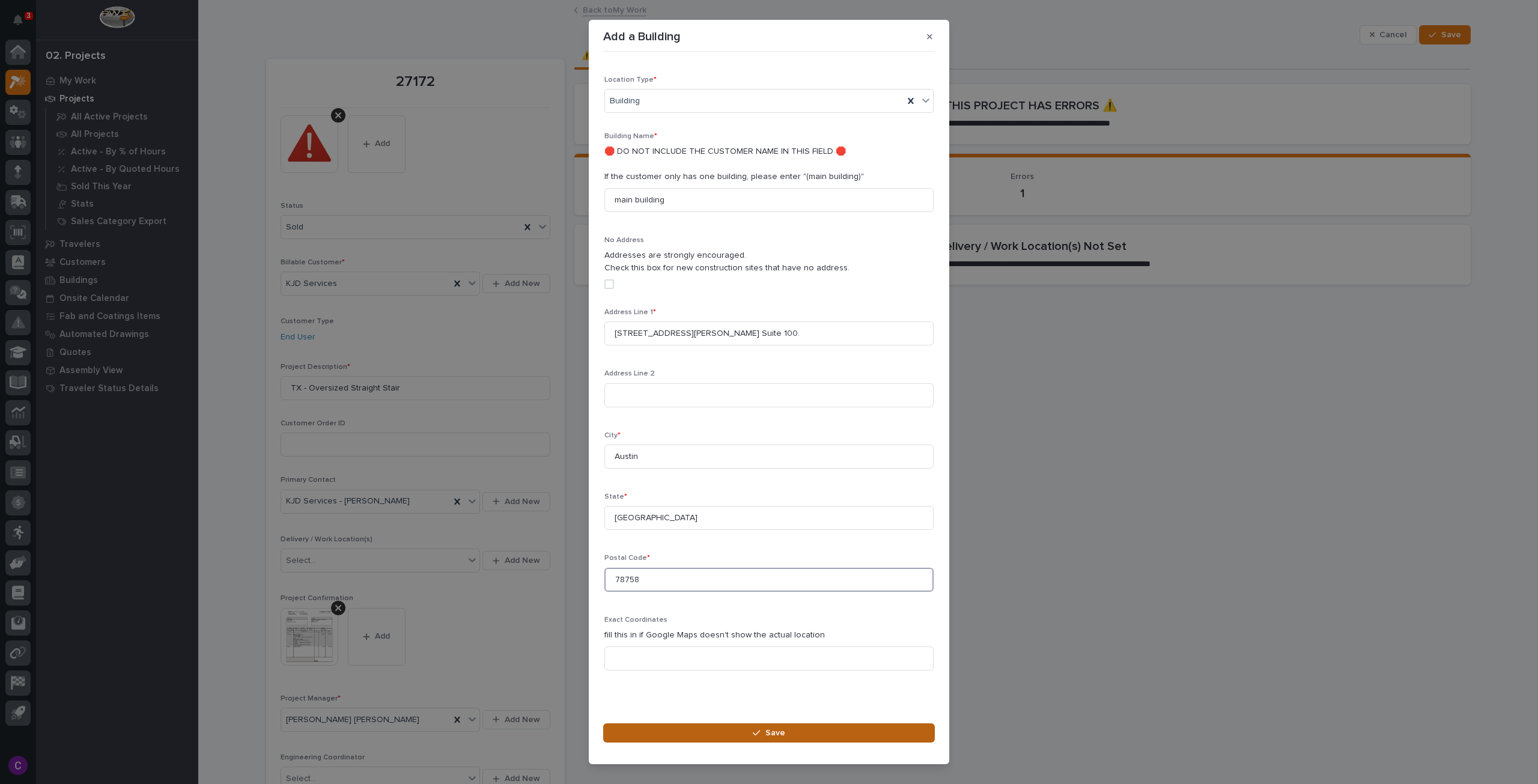
type input "78758"
click at [806, 737] on button "Save" at bounding box center [769, 733] width 332 height 20
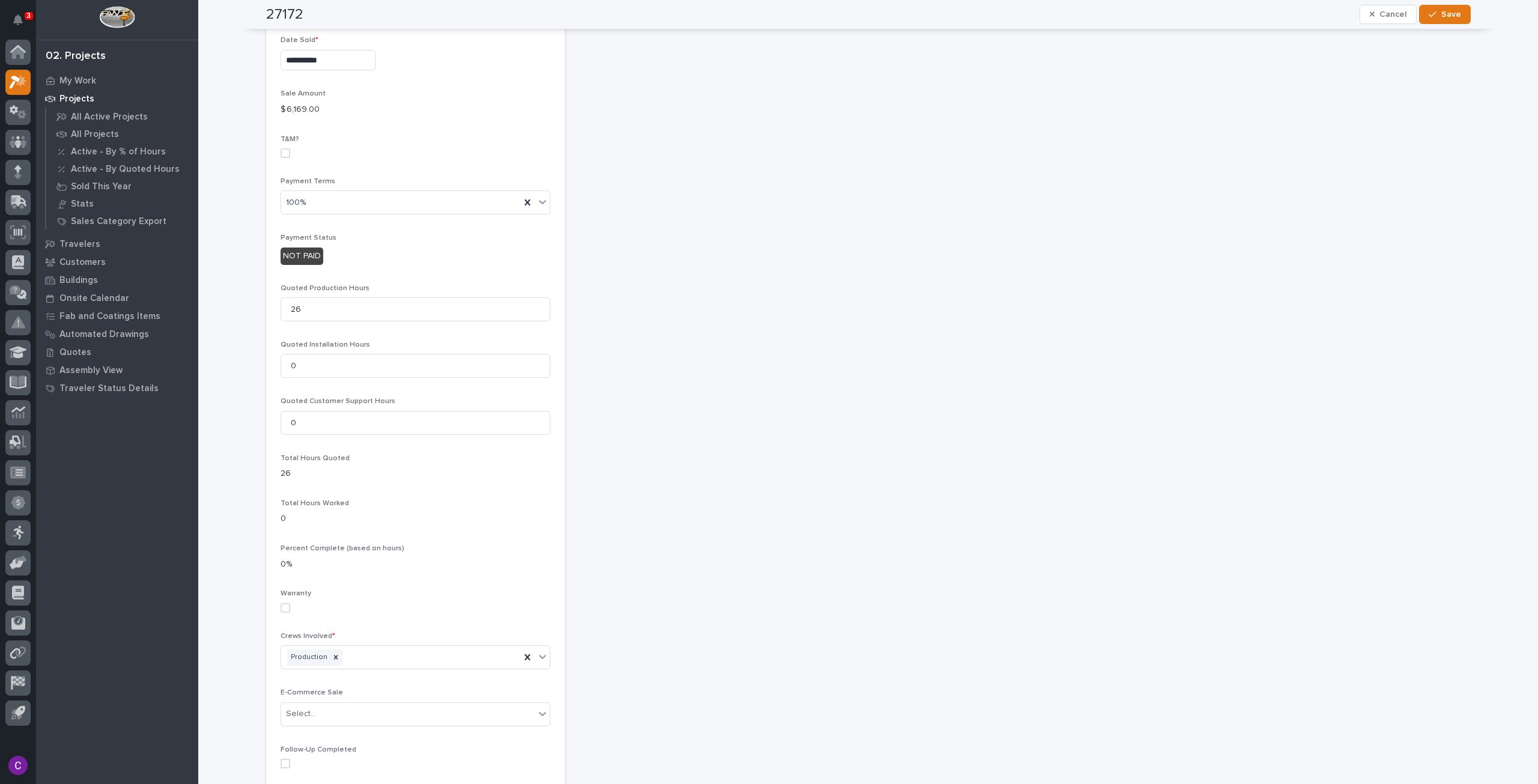
scroll to position [0, 0]
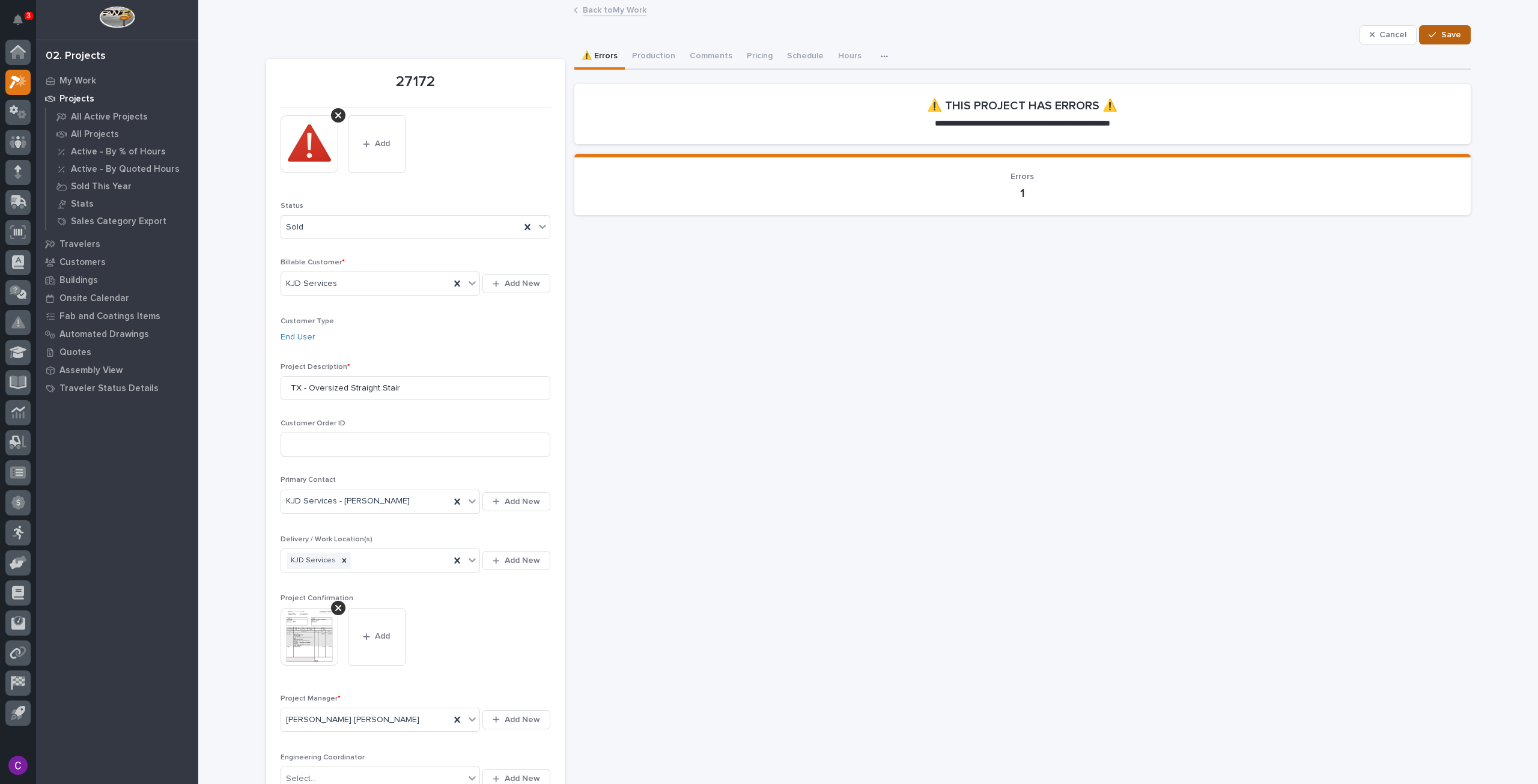
click at [1451, 37] on span "Save" at bounding box center [1451, 34] width 20 height 11
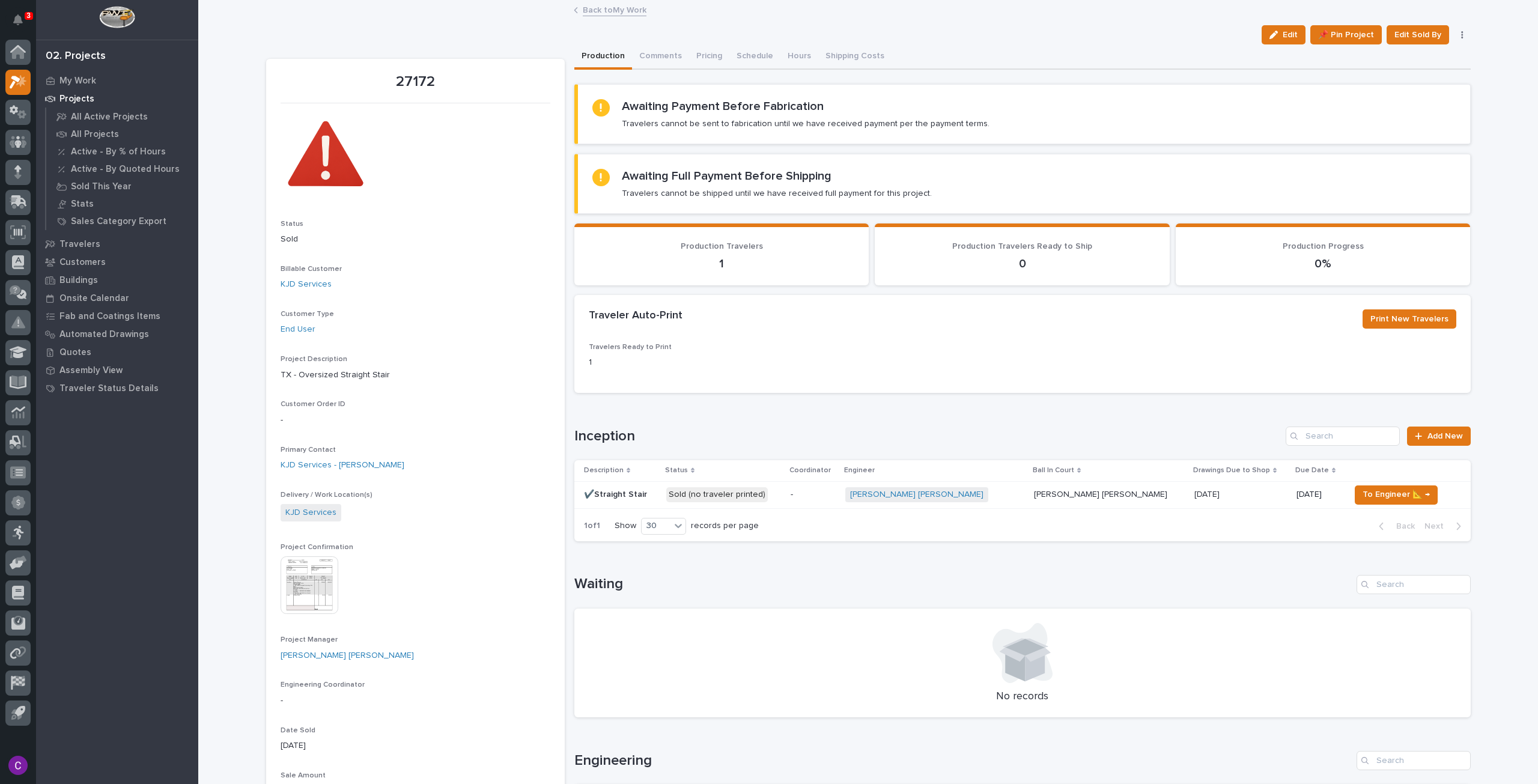
click at [602, 12] on link "Back to My Work" at bounding box center [615, 9] width 64 height 14
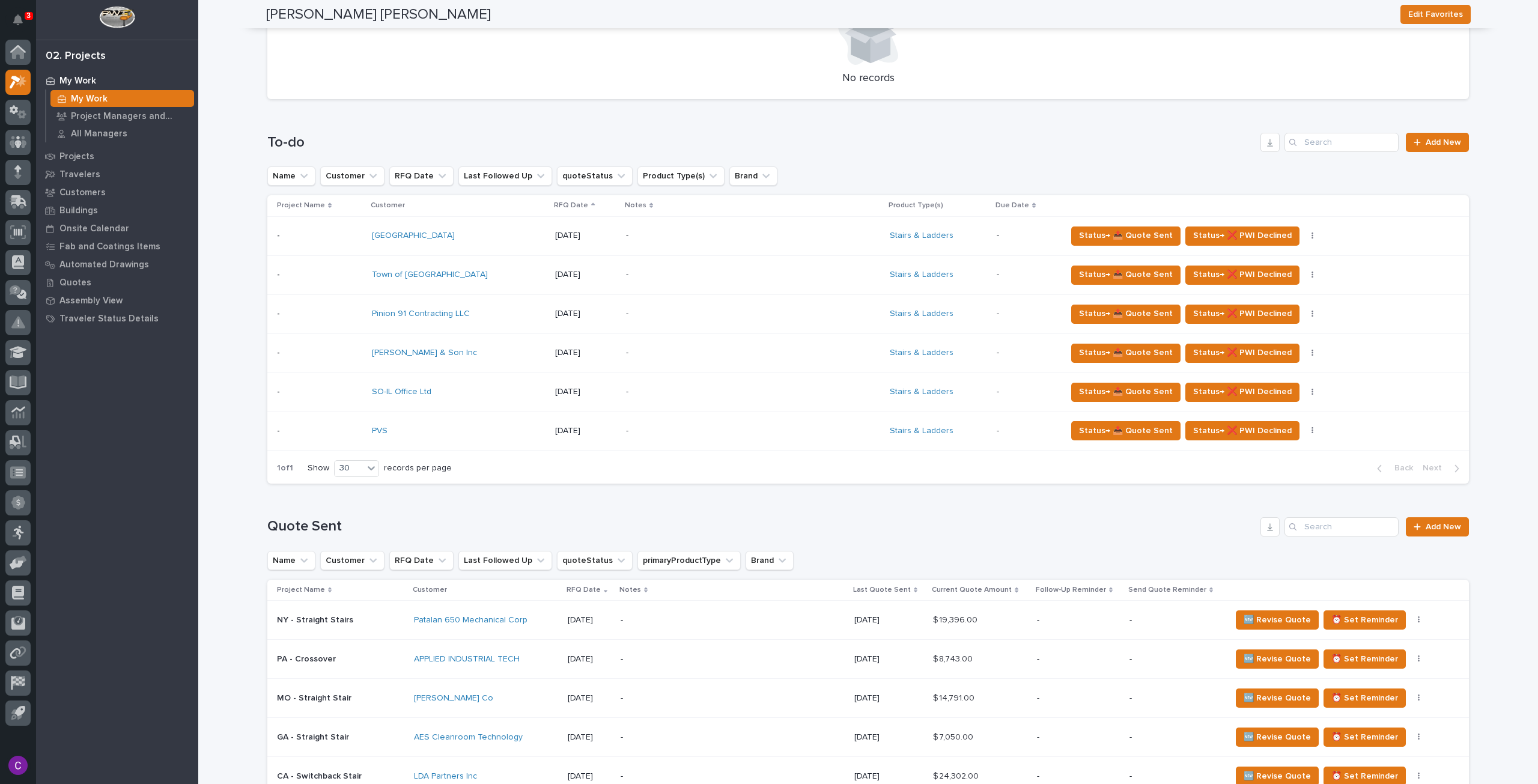
scroll to position [481, 0]
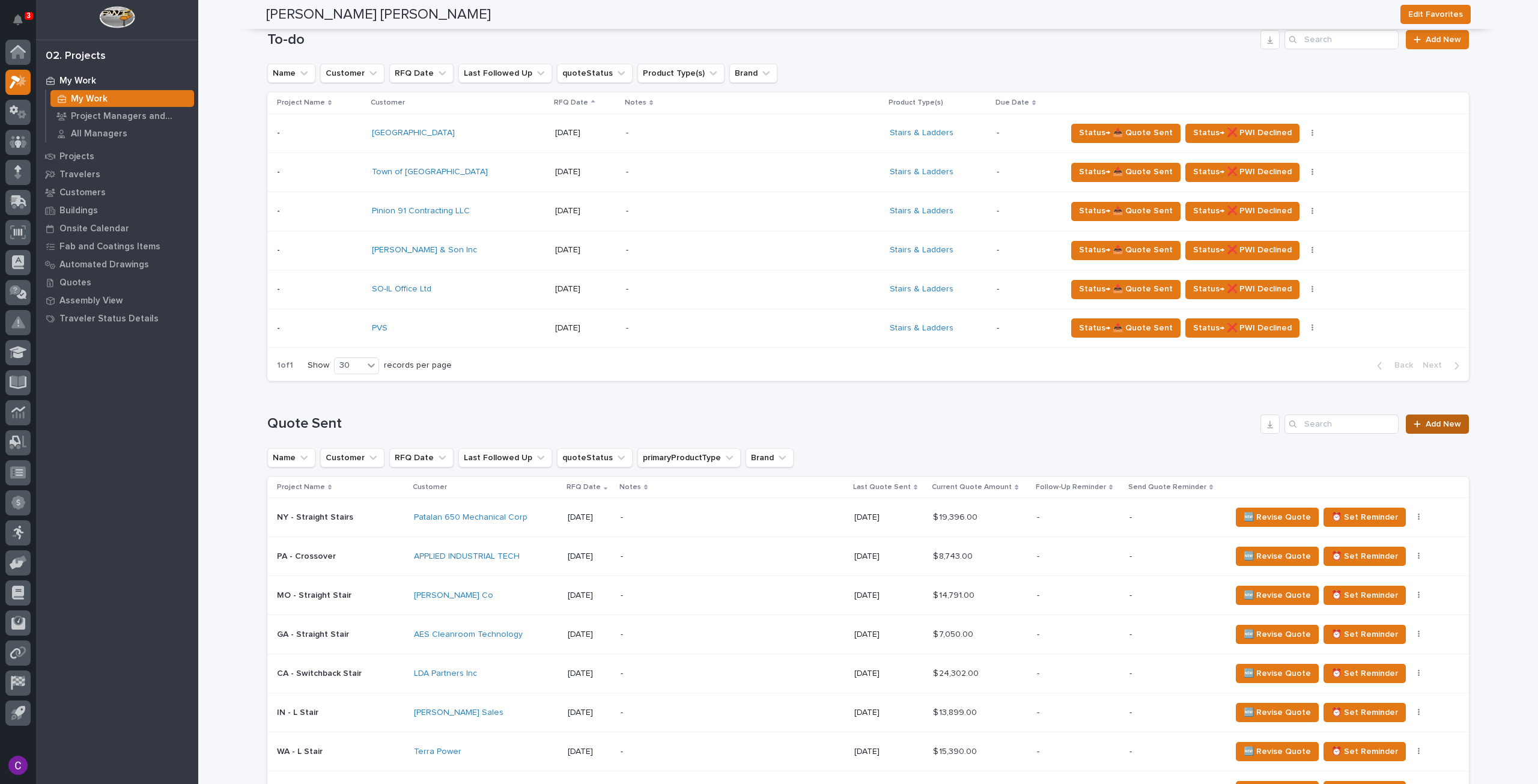
click at [1439, 424] on span "Add New" at bounding box center [1443, 424] width 35 height 9
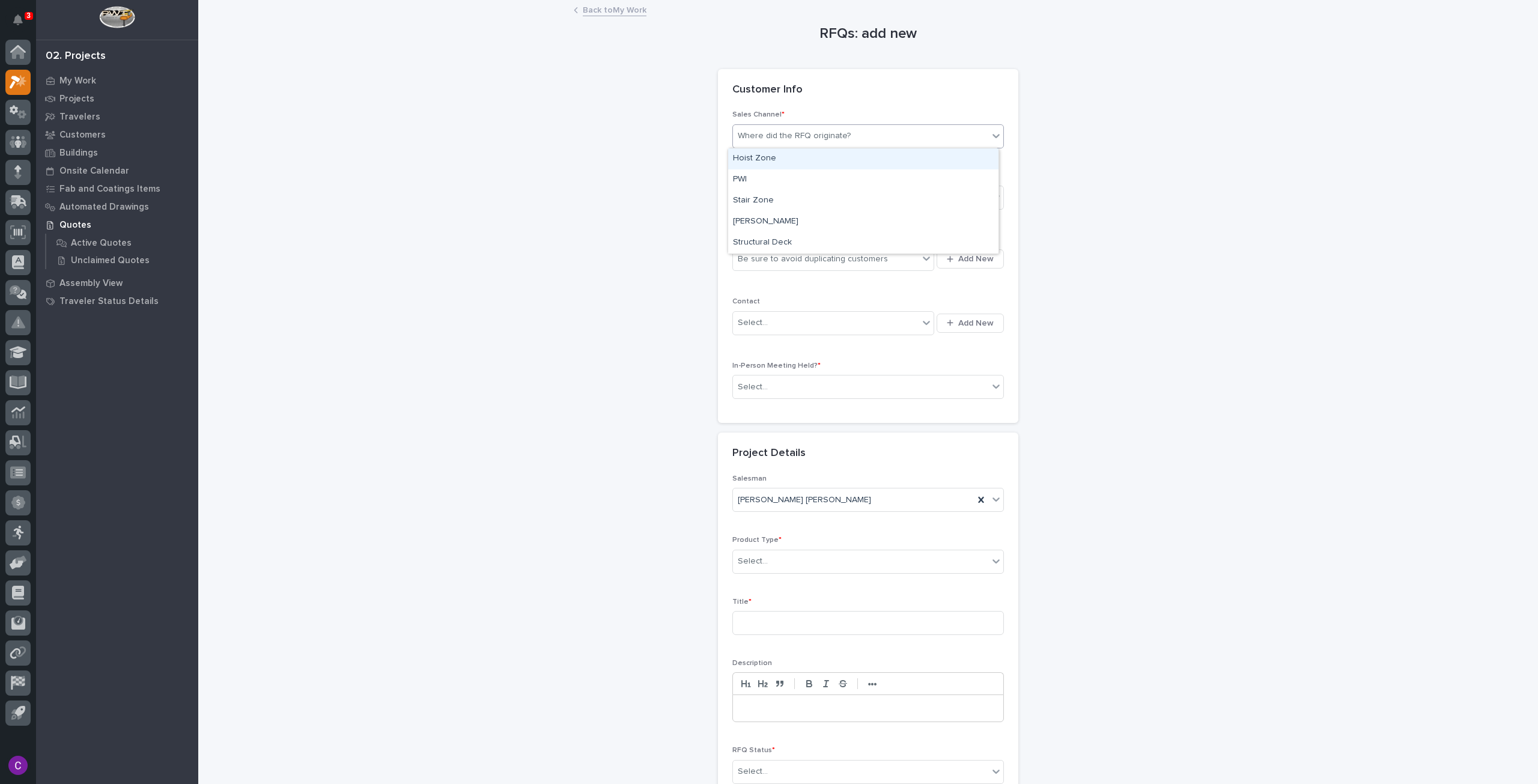
click at [885, 132] on div "Where did the RFQ originate?" at bounding box center [860, 136] width 255 height 20
click at [836, 198] on div "Stair Zone" at bounding box center [863, 200] width 270 height 21
click at [806, 192] on div "Select..." at bounding box center [860, 198] width 255 height 20
click at [795, 221] on div "National Sales" at bounding box center [863, 219] width 270 height 21
click at [798, 256] on div "Be sure to avoid duplicating customers" at bounding box center [813, 259] width 150 height 13
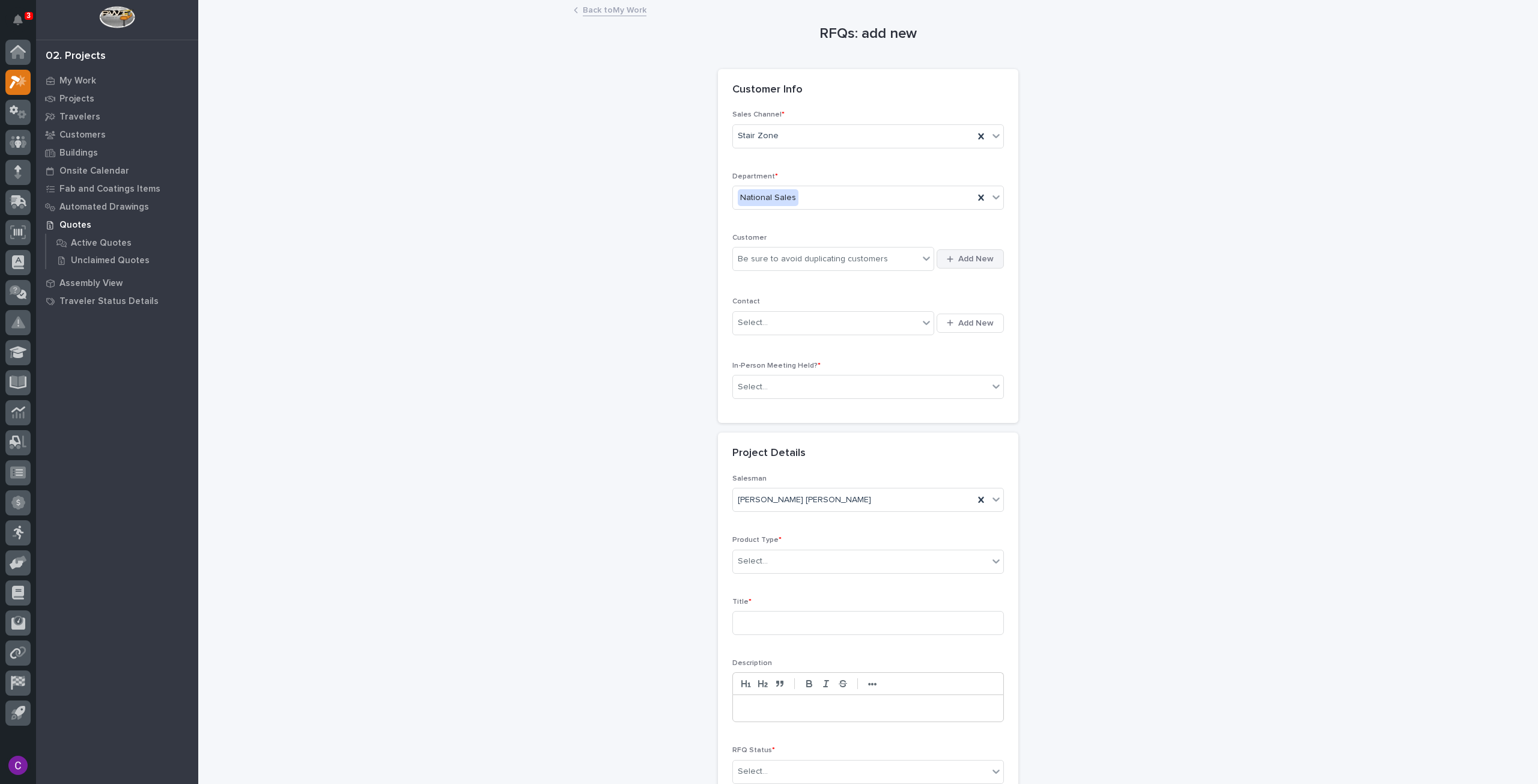
click at [950, 264] on button "Add New" at bounding box center [970, 259] width 67 height 20
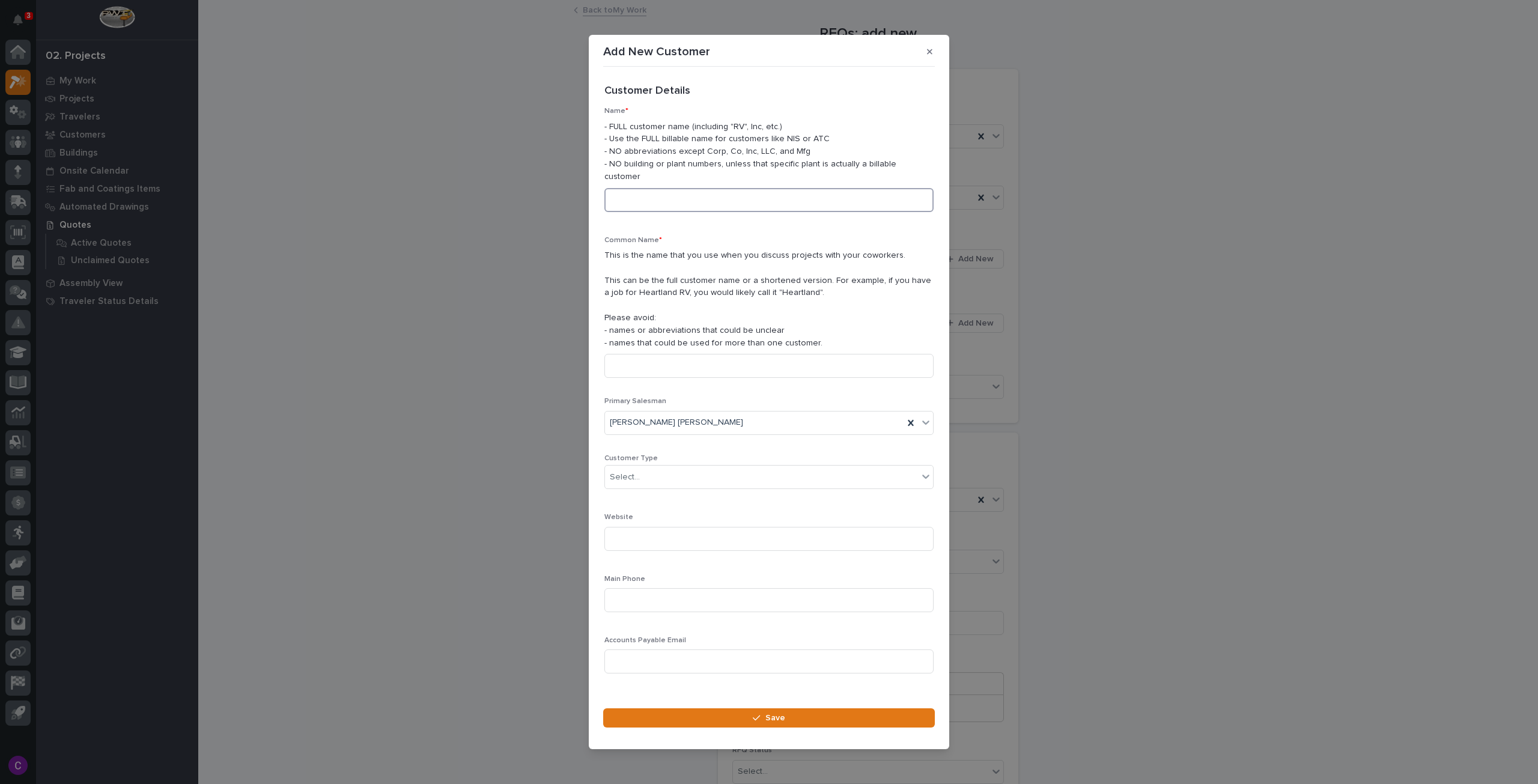
click at [643, 197] on input at bounding box center [769, 200] width 329 height 24
type input "[PERSON_NAME]"
click at [724, 365] on input at bounding box center [769, 365] width 329 height 24
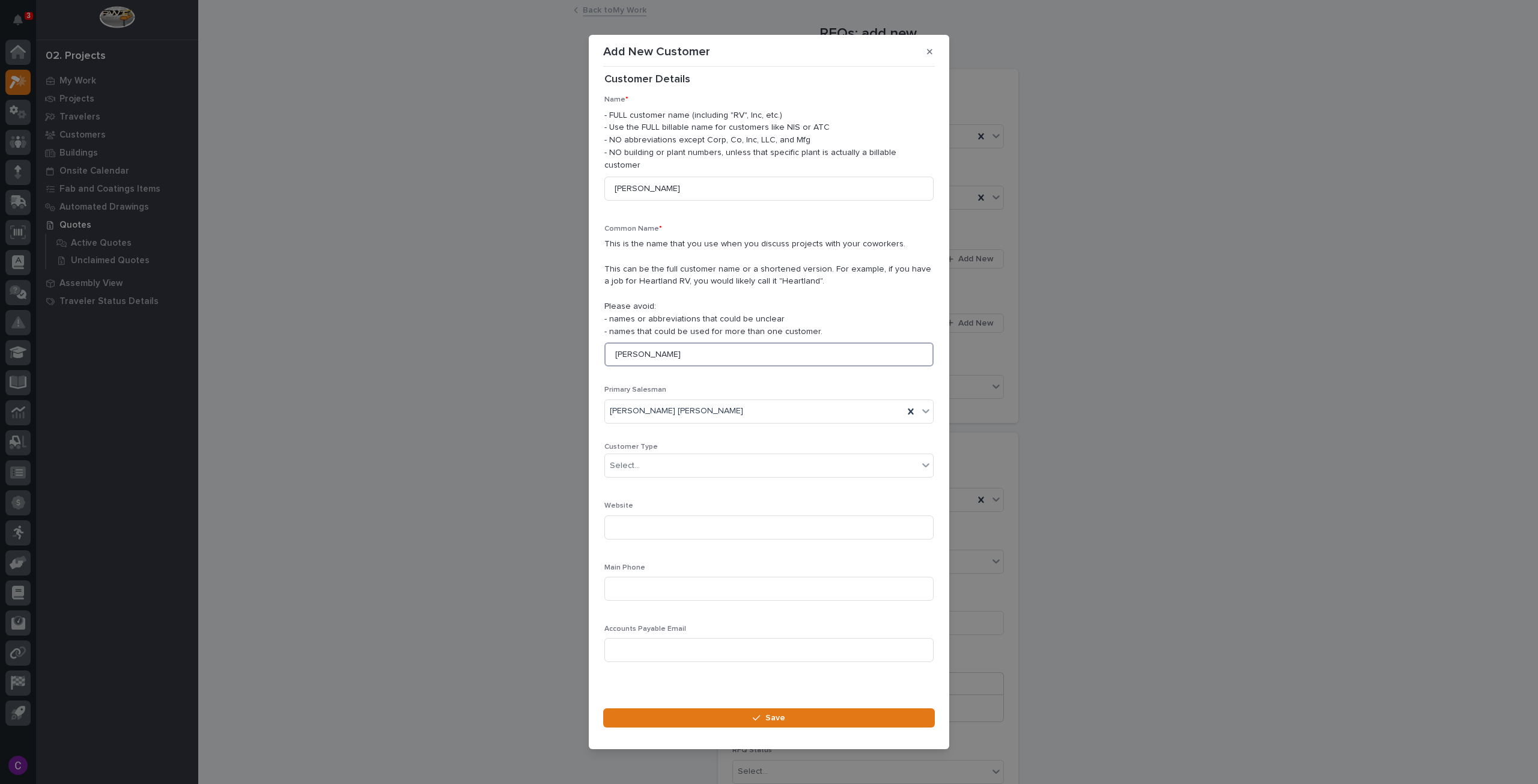
scroll to position [17, 0]
type input "[PERSON_NAME]"
click at [717, 450] on div "Select..." at bounding box center [762, 460] width 313 height 20
click at [690, 517] on div "General Contractor" at bounding box center [765, 518] width 319 height 21
click at [693, 577] on input at bounding box center [769, 583] width 329 height 24
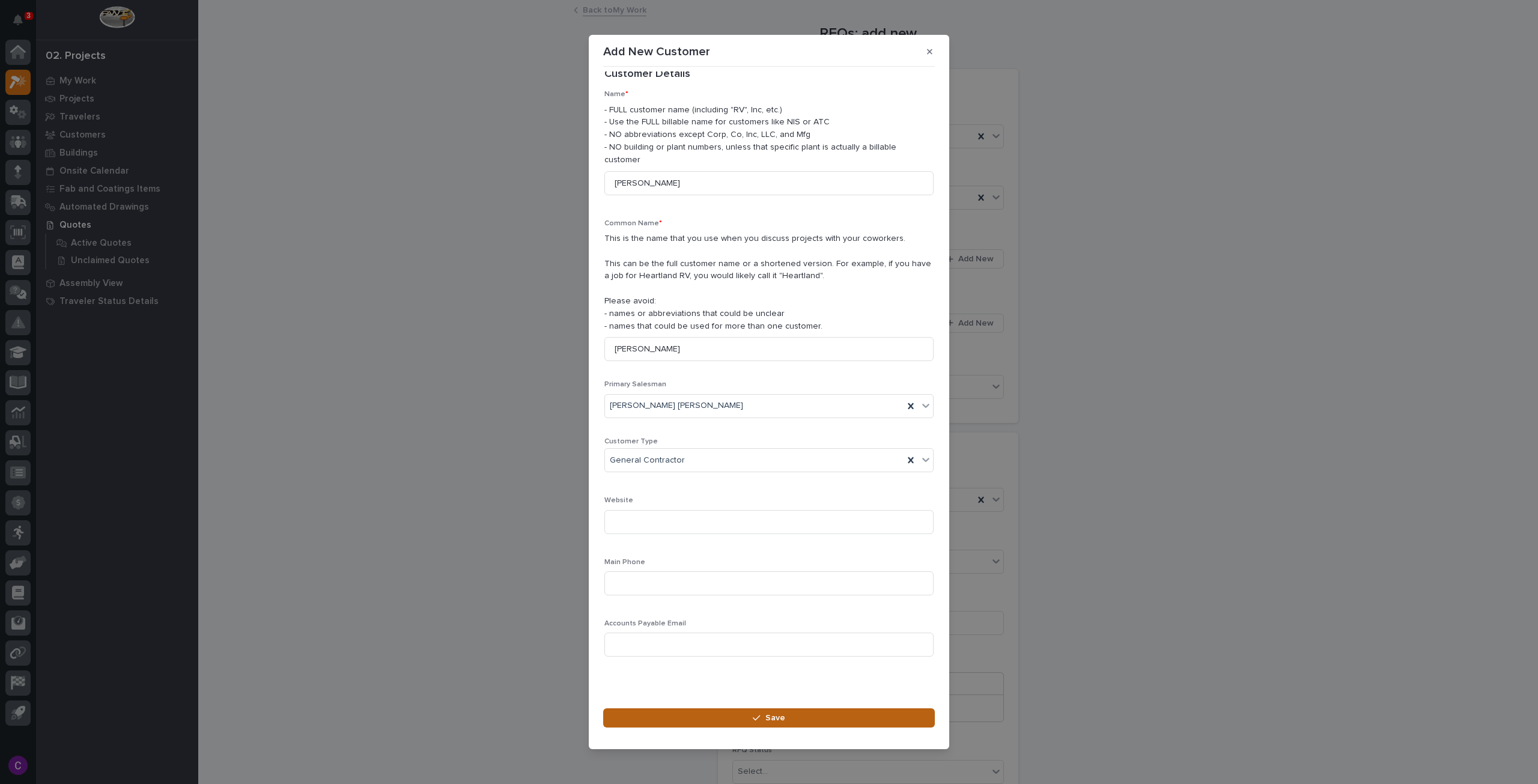
click at [684, 710] on button "Save" at bounding box center [769, 718] width 332 height 20
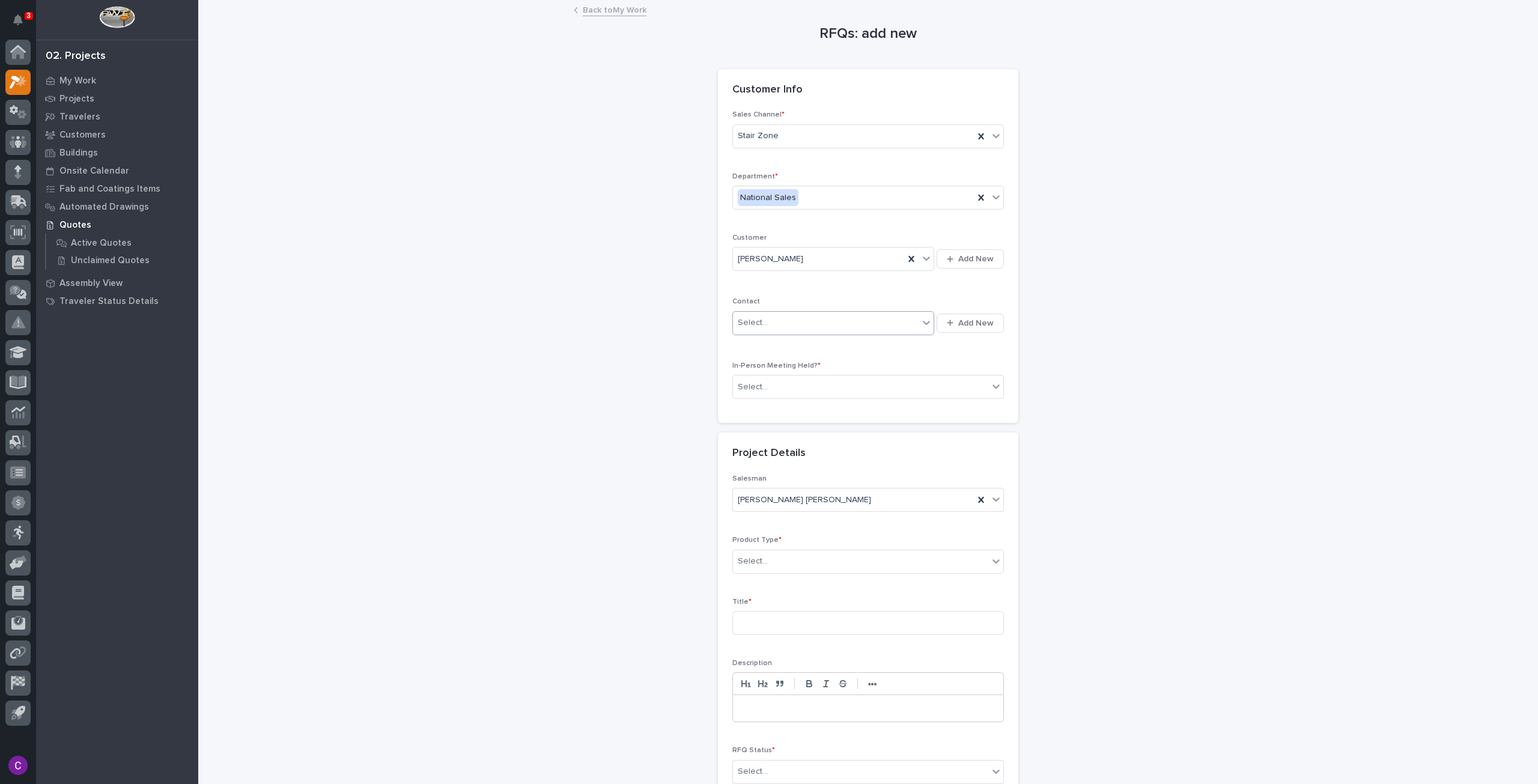
click at [907, 316] on div "Select..." at bounding box center [826, 323] width 185 height 20
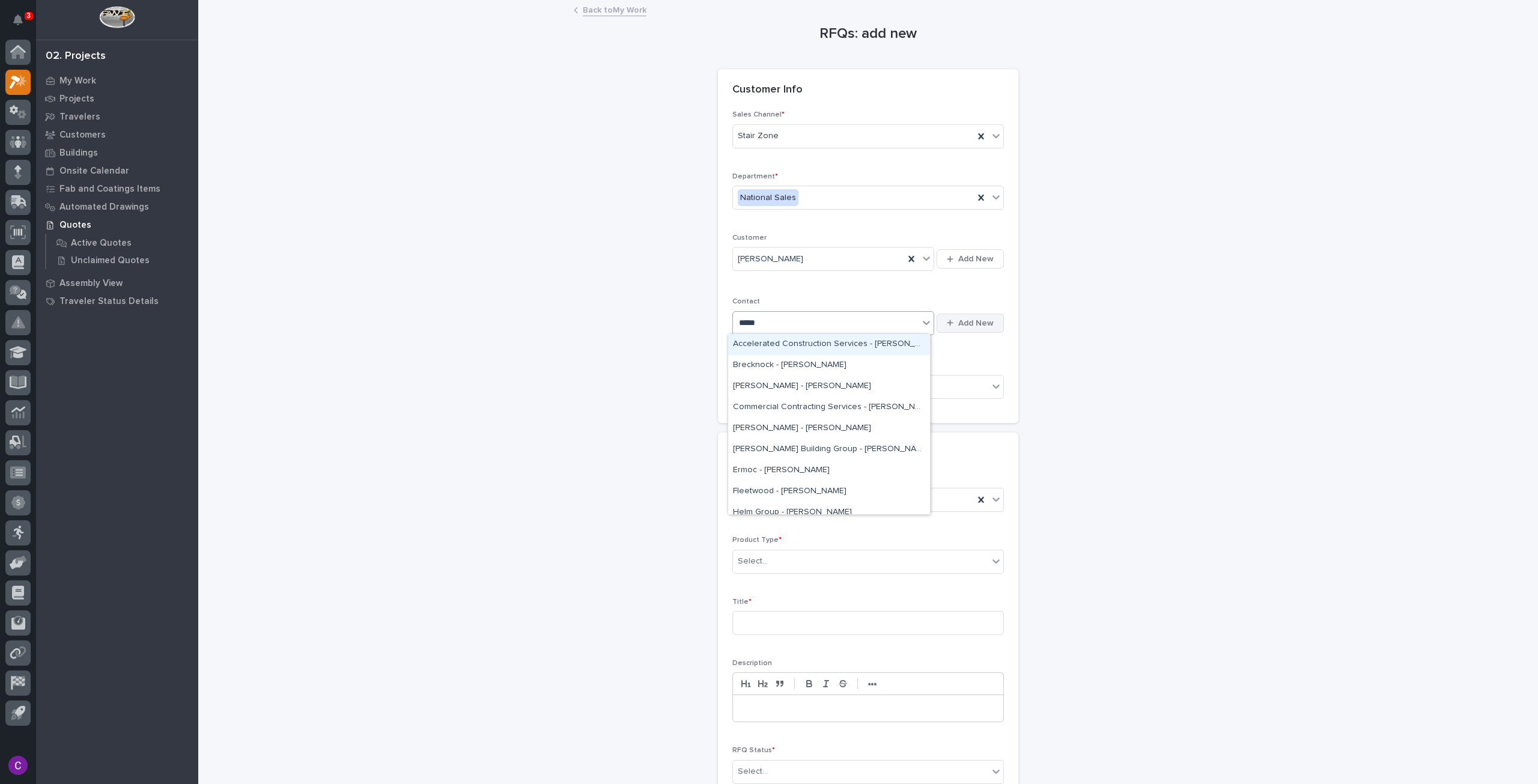
type input "*****"
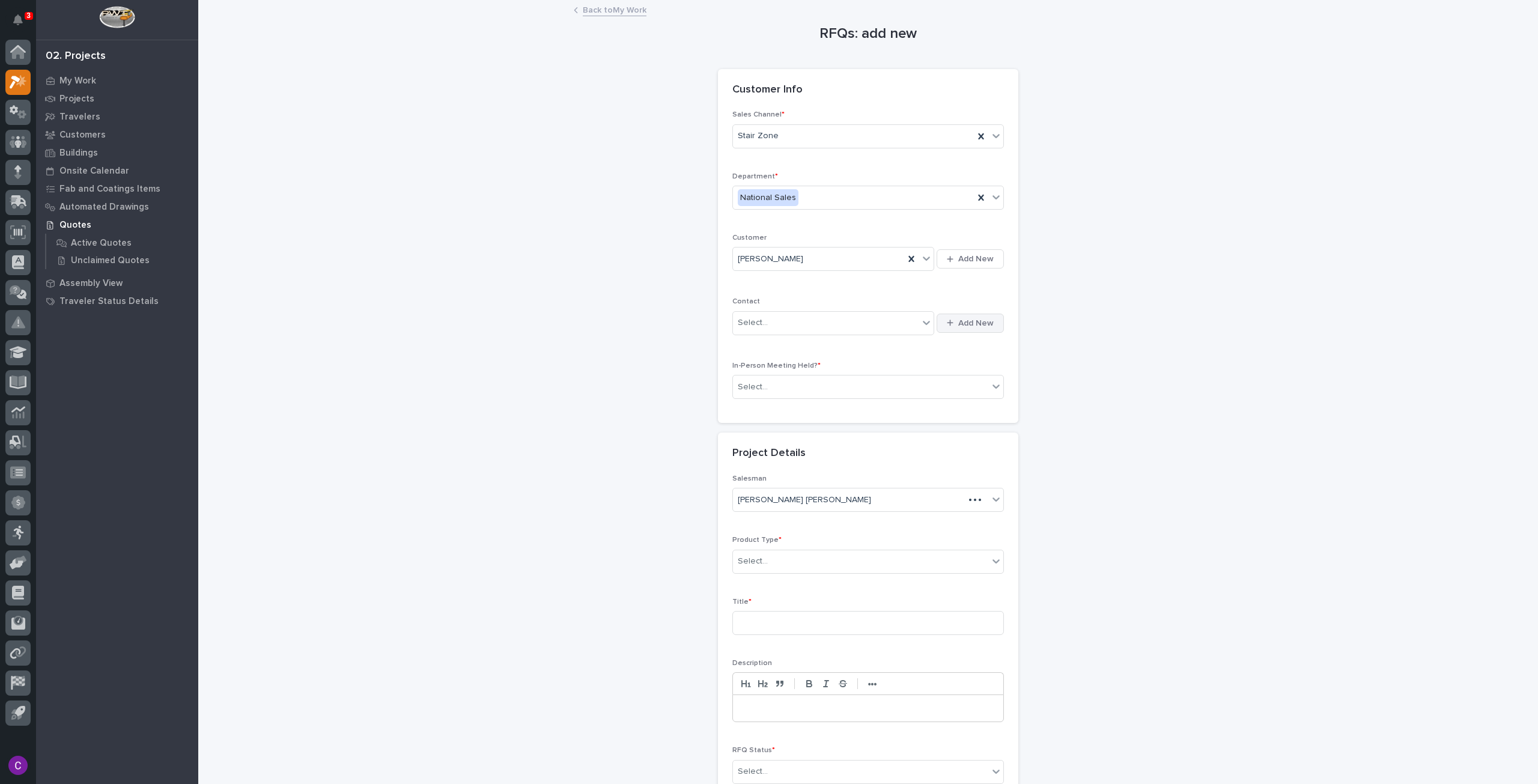
click at [950, 319] on icon "button" at bounding box center [950, 323] width 7 height 8
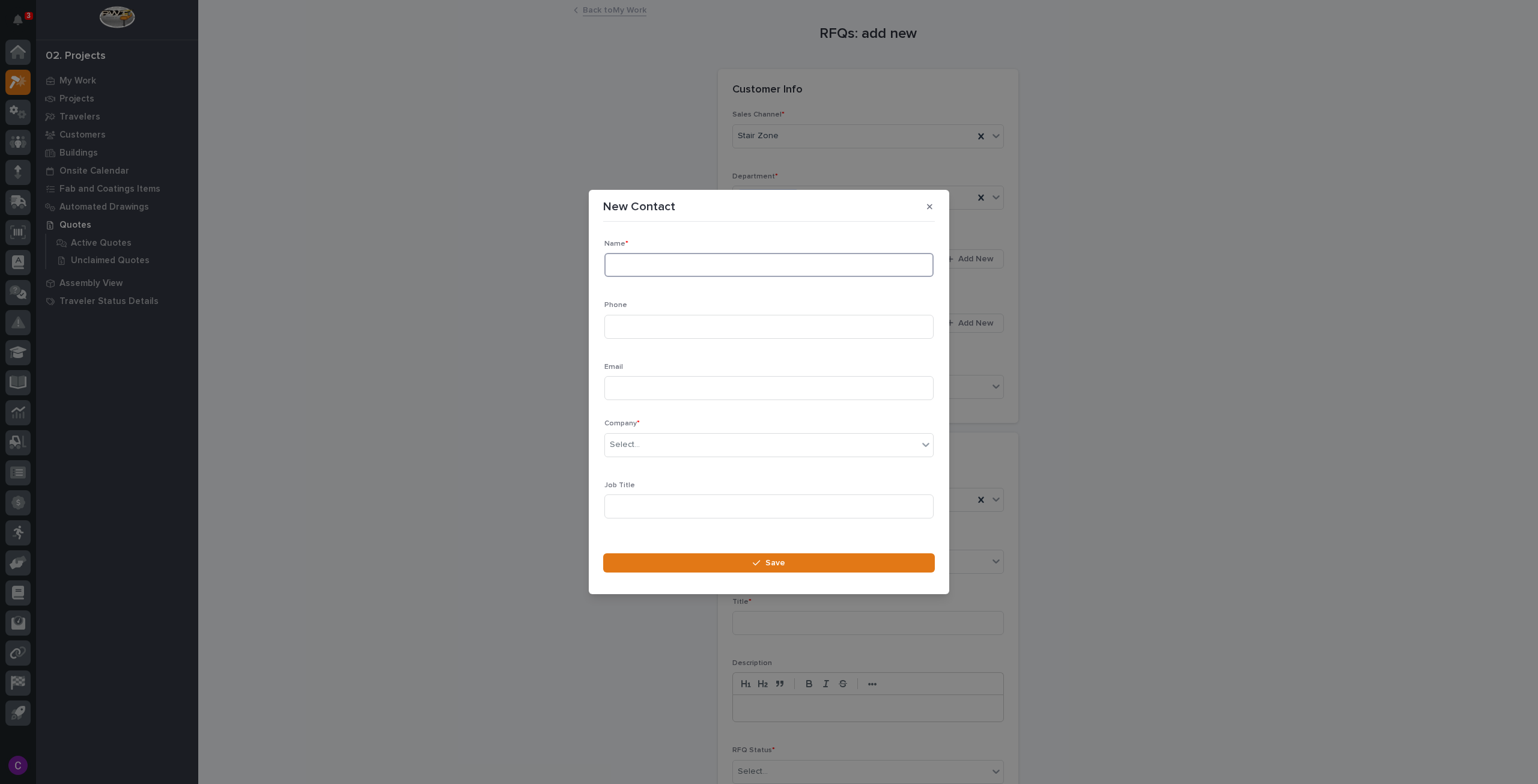
click at [769, 274] on input at bounding box center [769, 265] width 329 height 24
type input "[PERSON_NAME]"
click at [715, 323] on input at bounding box center [769, 327] width 329 height 24
click at [630, 326] on input at bounding box center [769, 327] width 329 height 24
paste input "+1 (814) 421-2338"
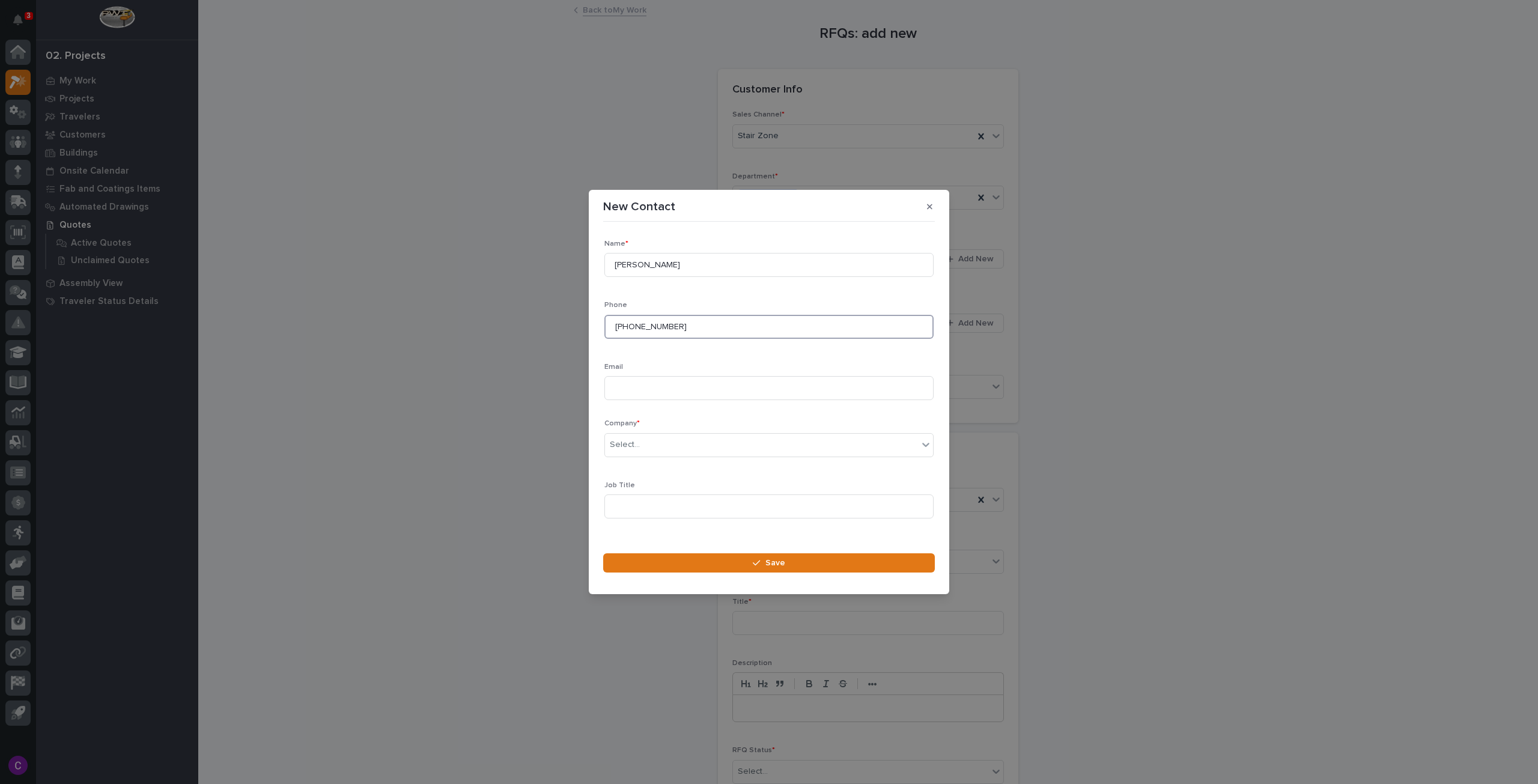
click at [624, 327] on input "+1 (814) 421-2338" at bounding box center [769, 327] width 329 height 24
type input "(814) 421-2338"
click at [660, 389] on input at bounding box center [769, 388] width 329 height 24
paste input "kwess@sheetz.com"
type input "kwess@sheetz.com"
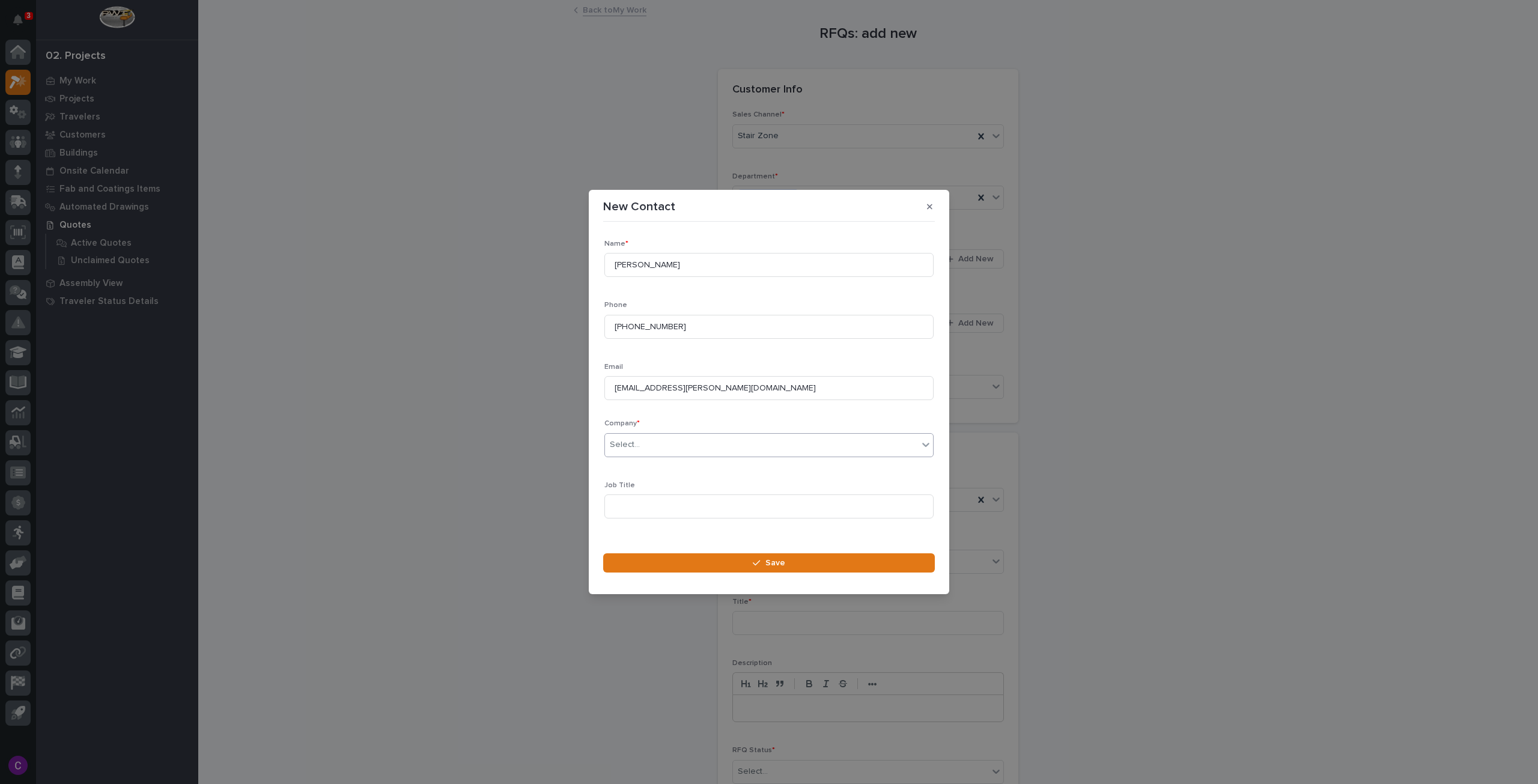
click at [683, 455] on div "Select..." at bounding box center [769, 445] width 329 height 24
type input "*****"
click at [686, 472] on div "[PERSON_NAME]" at bounding box center [765, 467] width 319 height 21
click at [691, 502] on input at bounding box center [769, 506] width 329 height 24
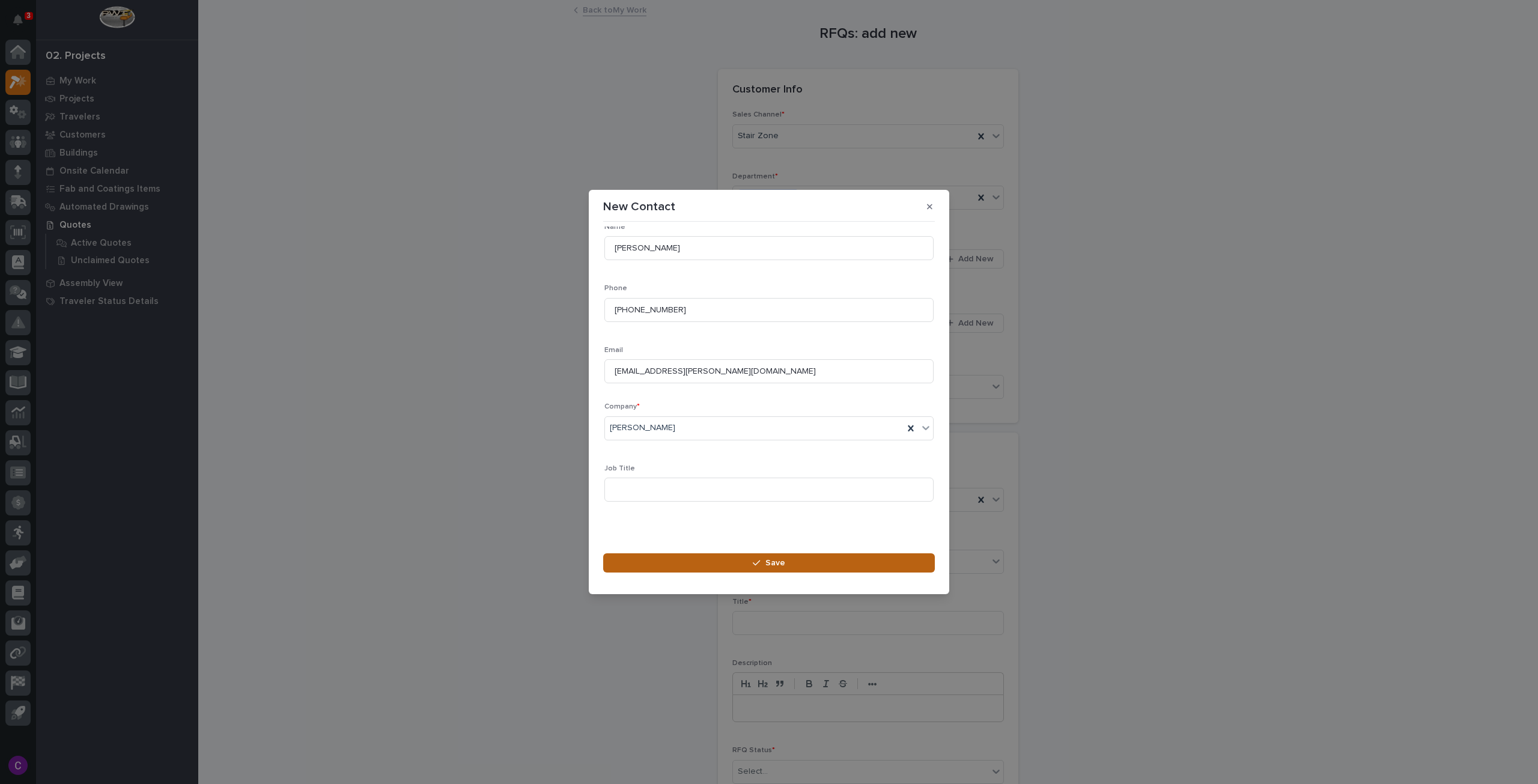
click at [743, 560] on button "Save" at bounding box center [769, 563] width 332 height 20
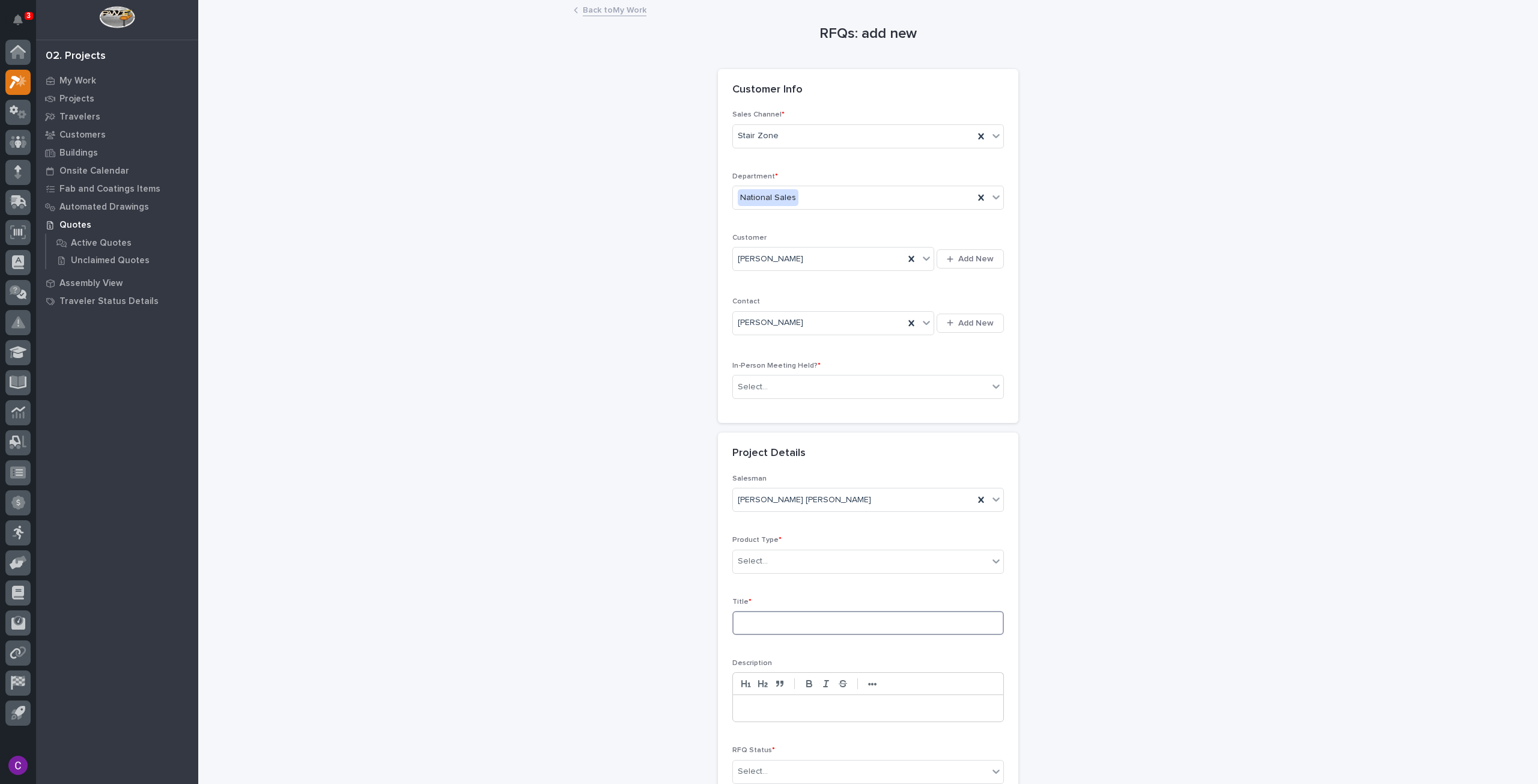
click at [854, 625] on input at bounding box center [868, 622] width 272 height 24
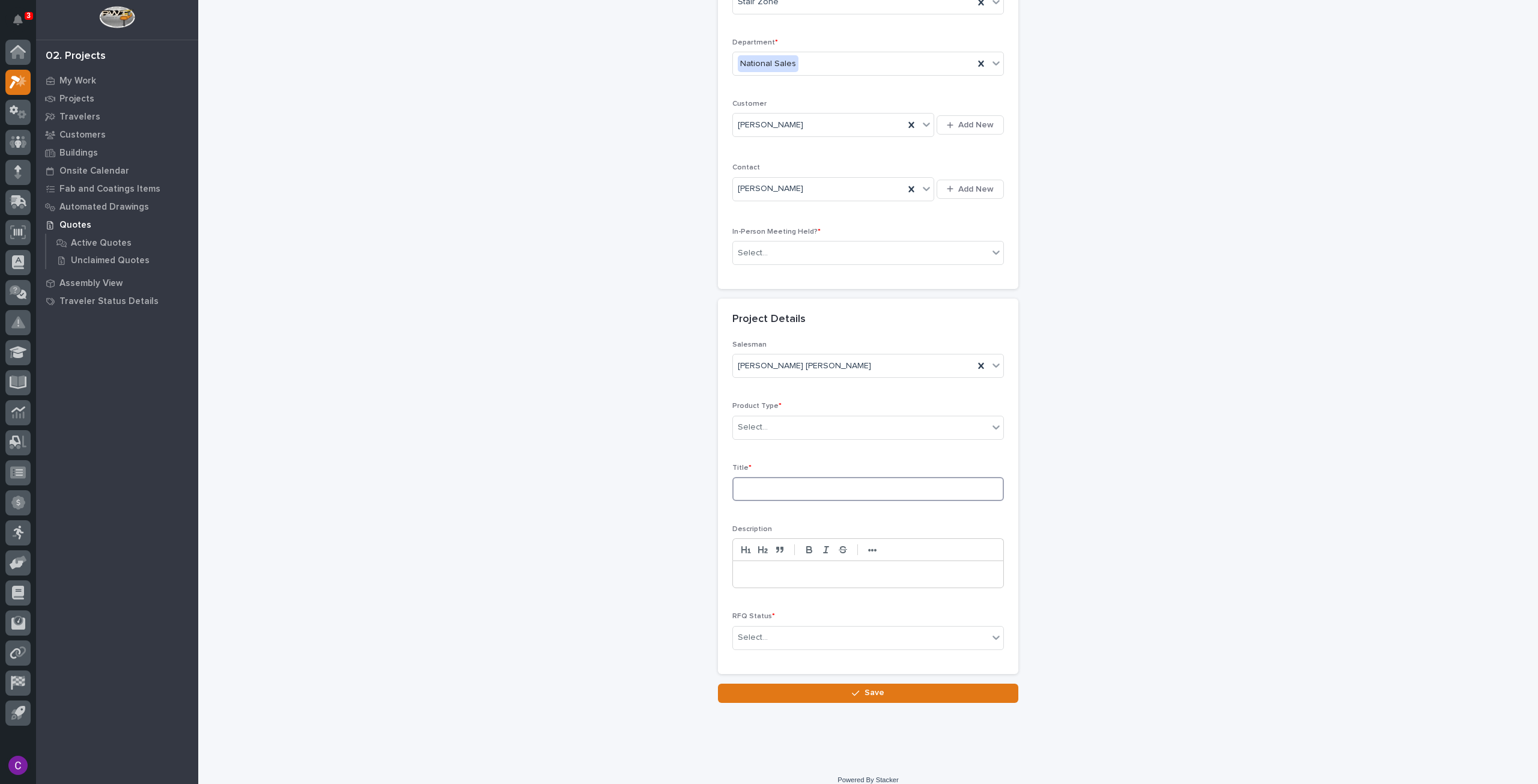
scroll to position [143, 0]
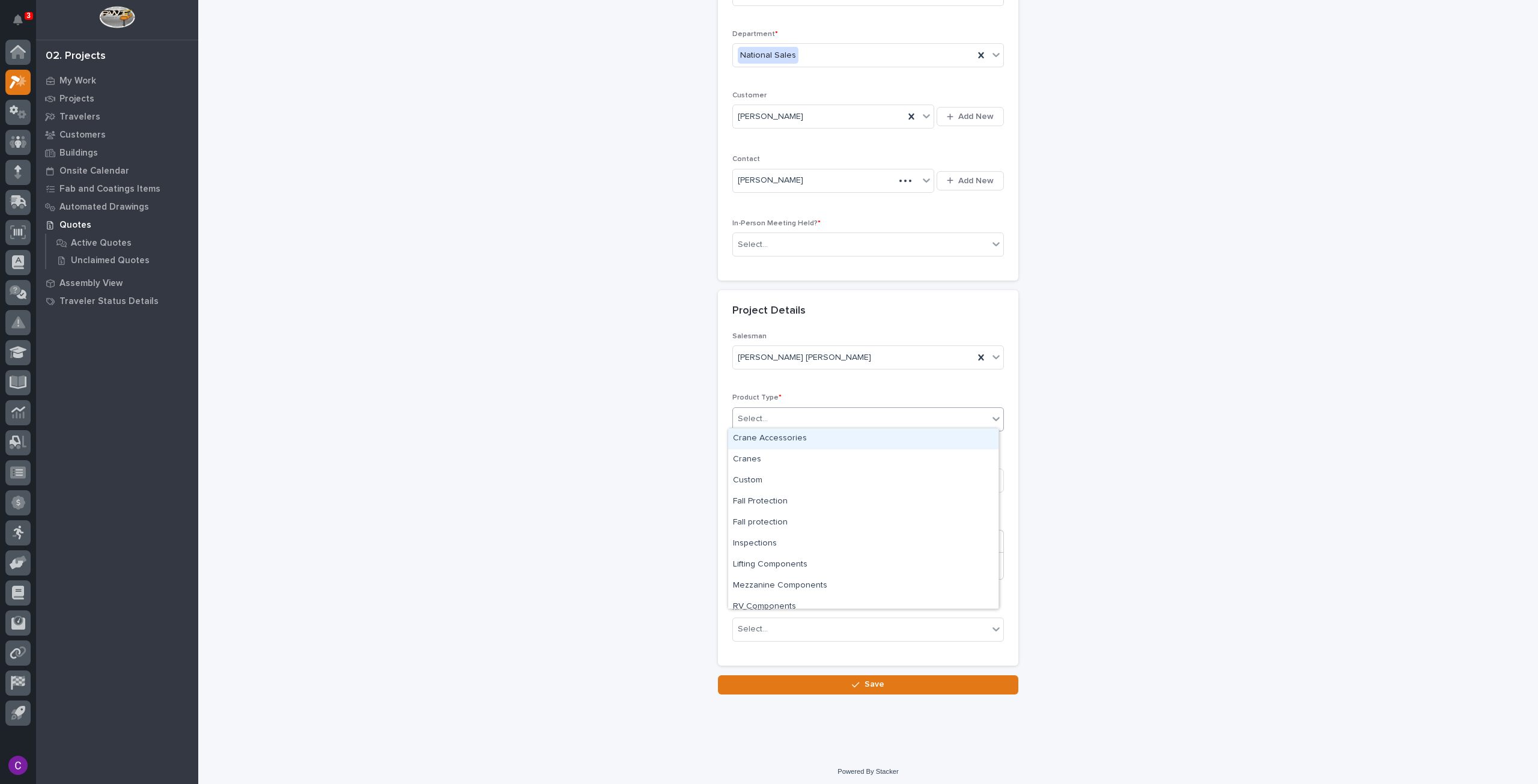
click at [842, 413] on div "Select..." at bounding box center [860, 419] width 255 height 20
click at [844, 409] on div "Select..." at bounding box center [860, 419] width 255 height 20
type input "***"
click at [843, 435] on div "Stairs & Ladders" at bounding box center [863, 438] width 270 height 21
click at [838, 475] on input at bounding box center [868, 481] width 272 height 24
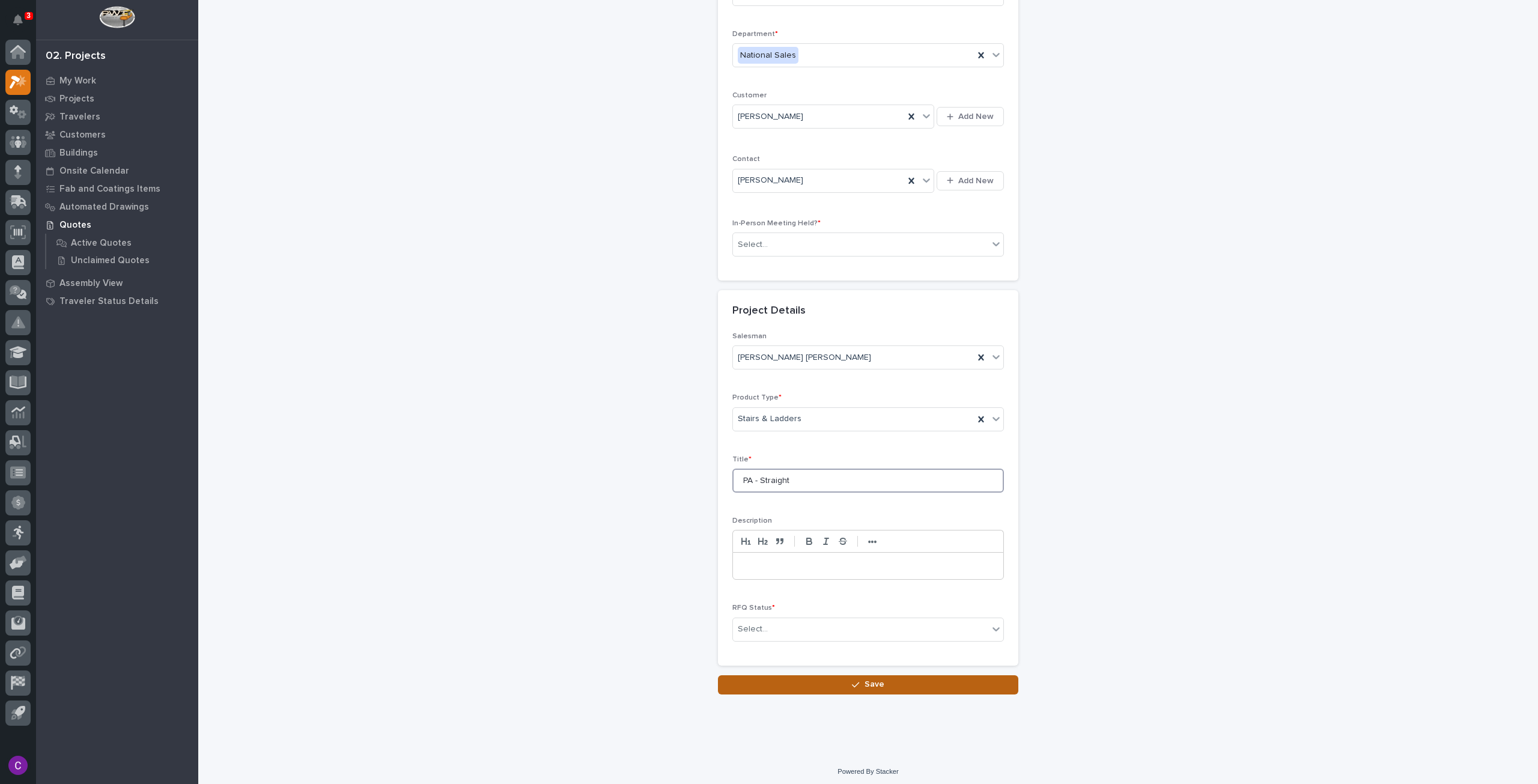
type input "PA - Straight"
click at [997, 681] on button "Save" at bounding box center [868, 685] width 301 height 20
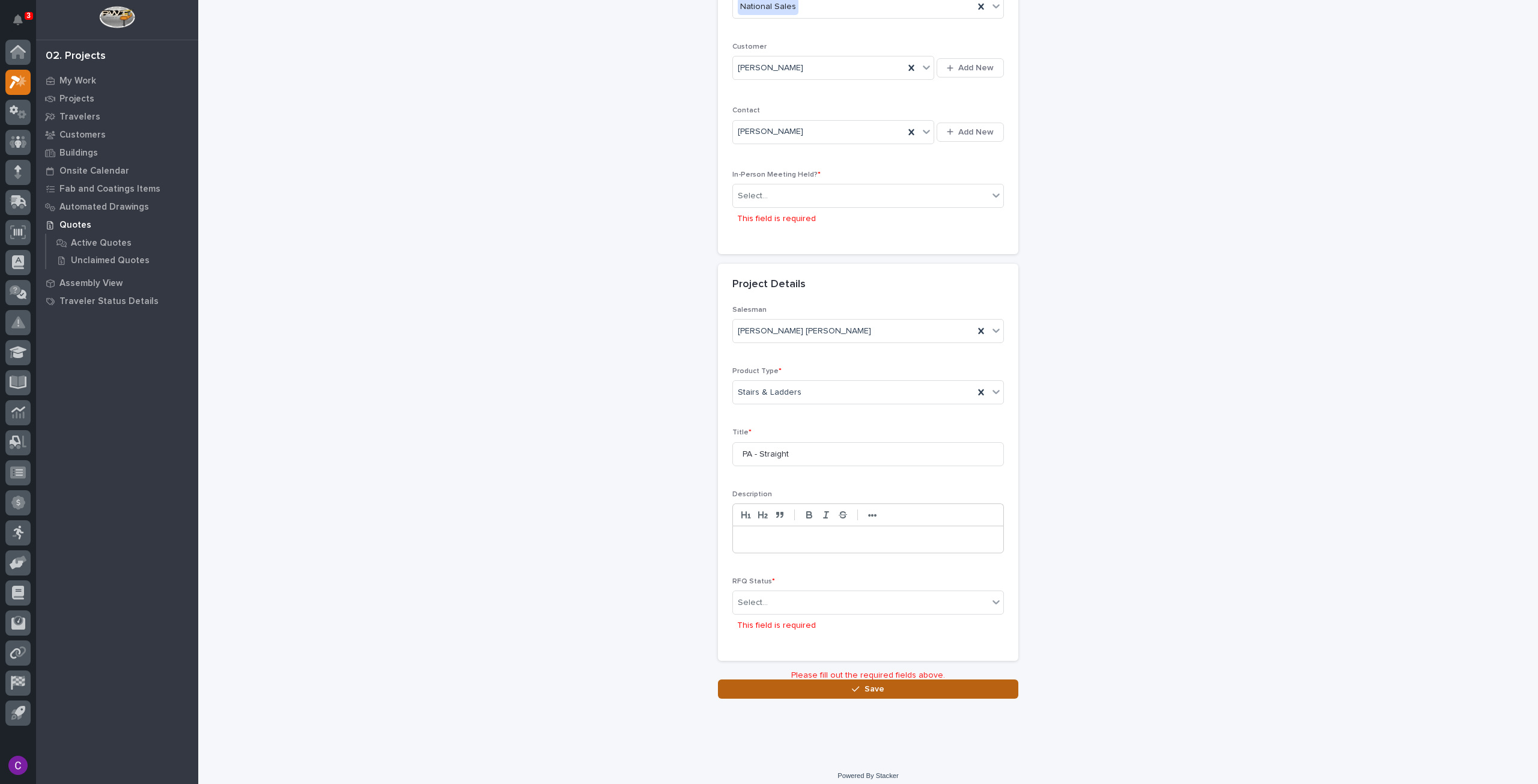
scroll to position [196, 0]
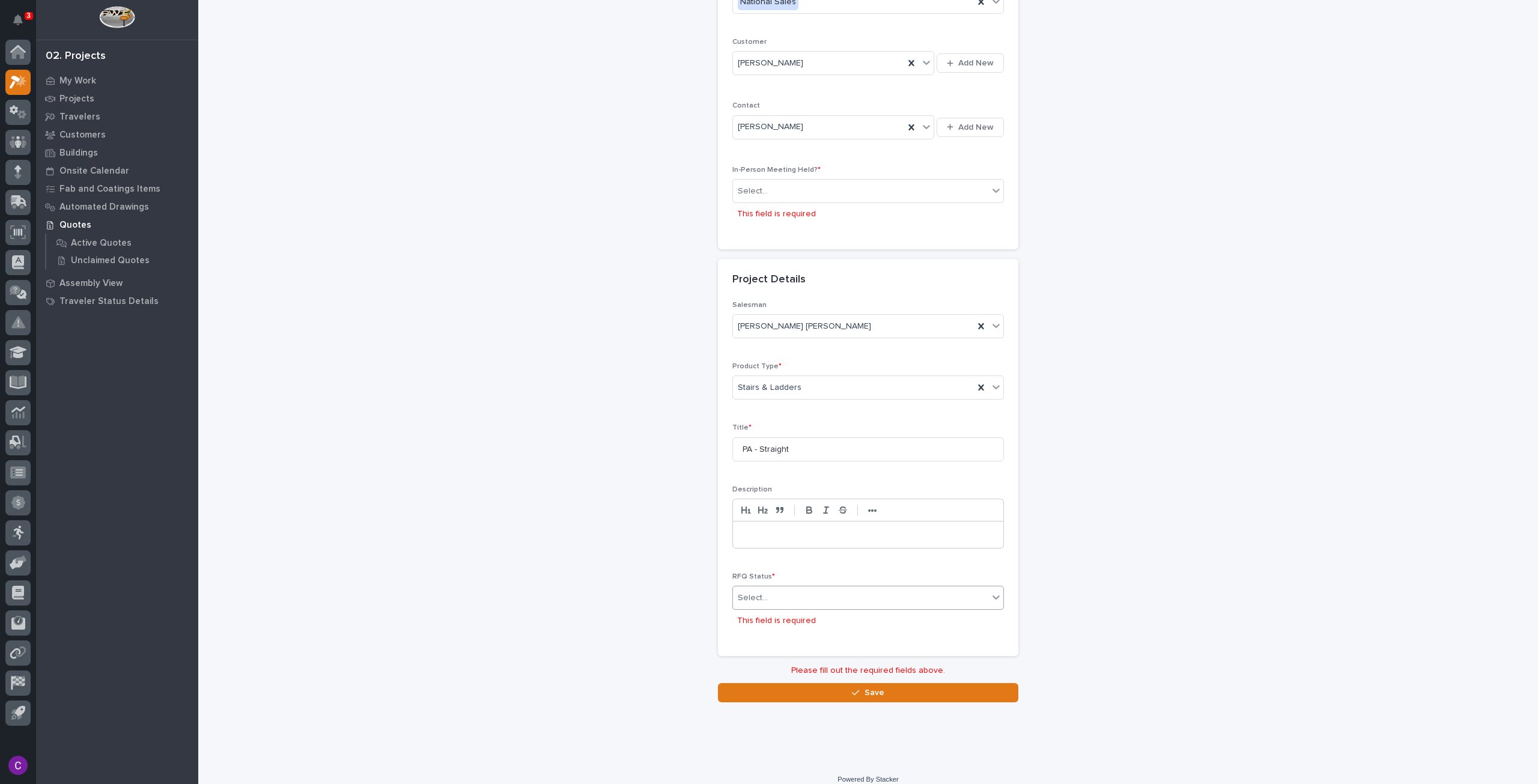
click at [891, 588] on div "Select..." at bounding box center [860, 598] width 255 height 20
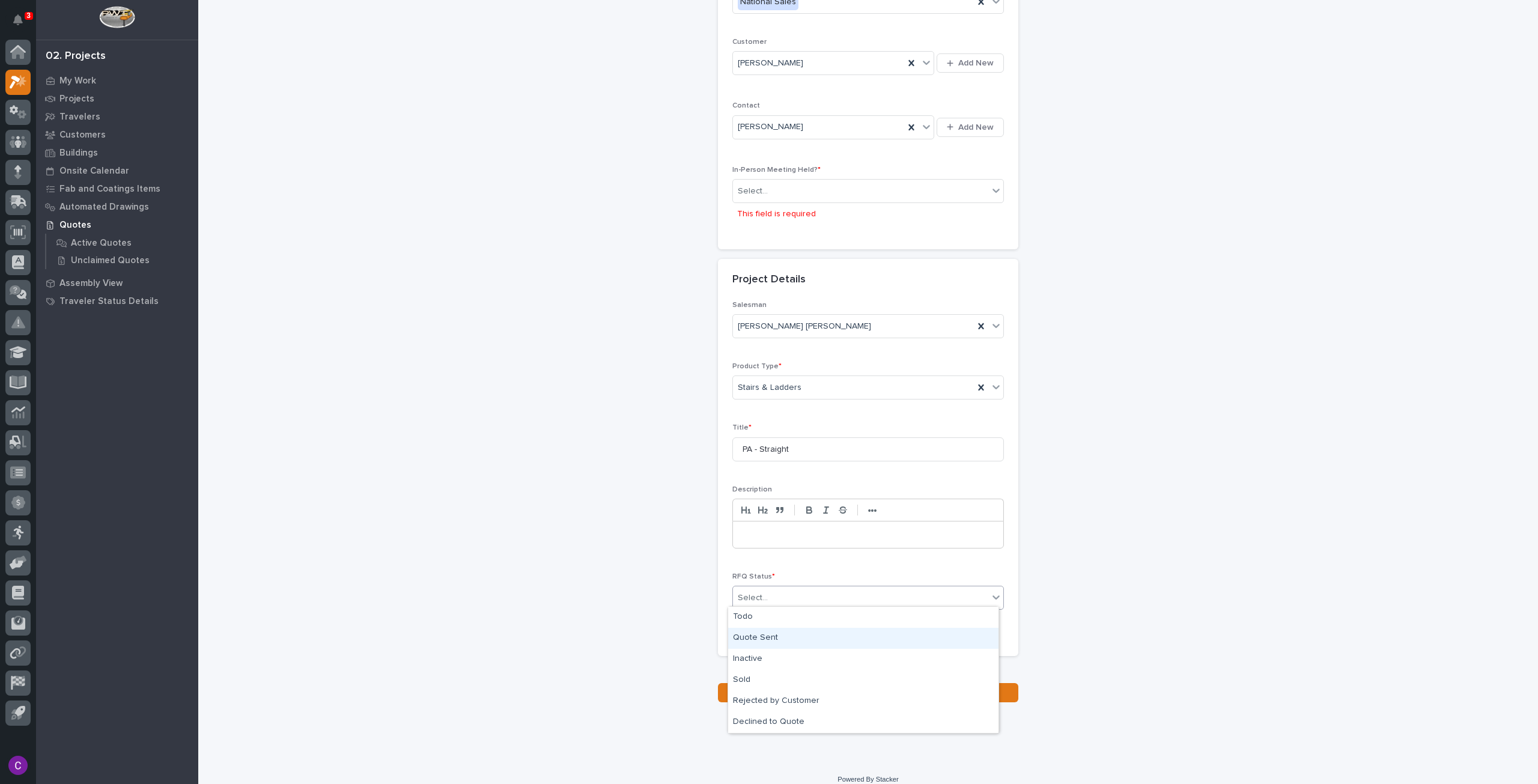
click at [826, 639] on div "Quote Sent" at bounding box center [863, 637] width 270 height 21
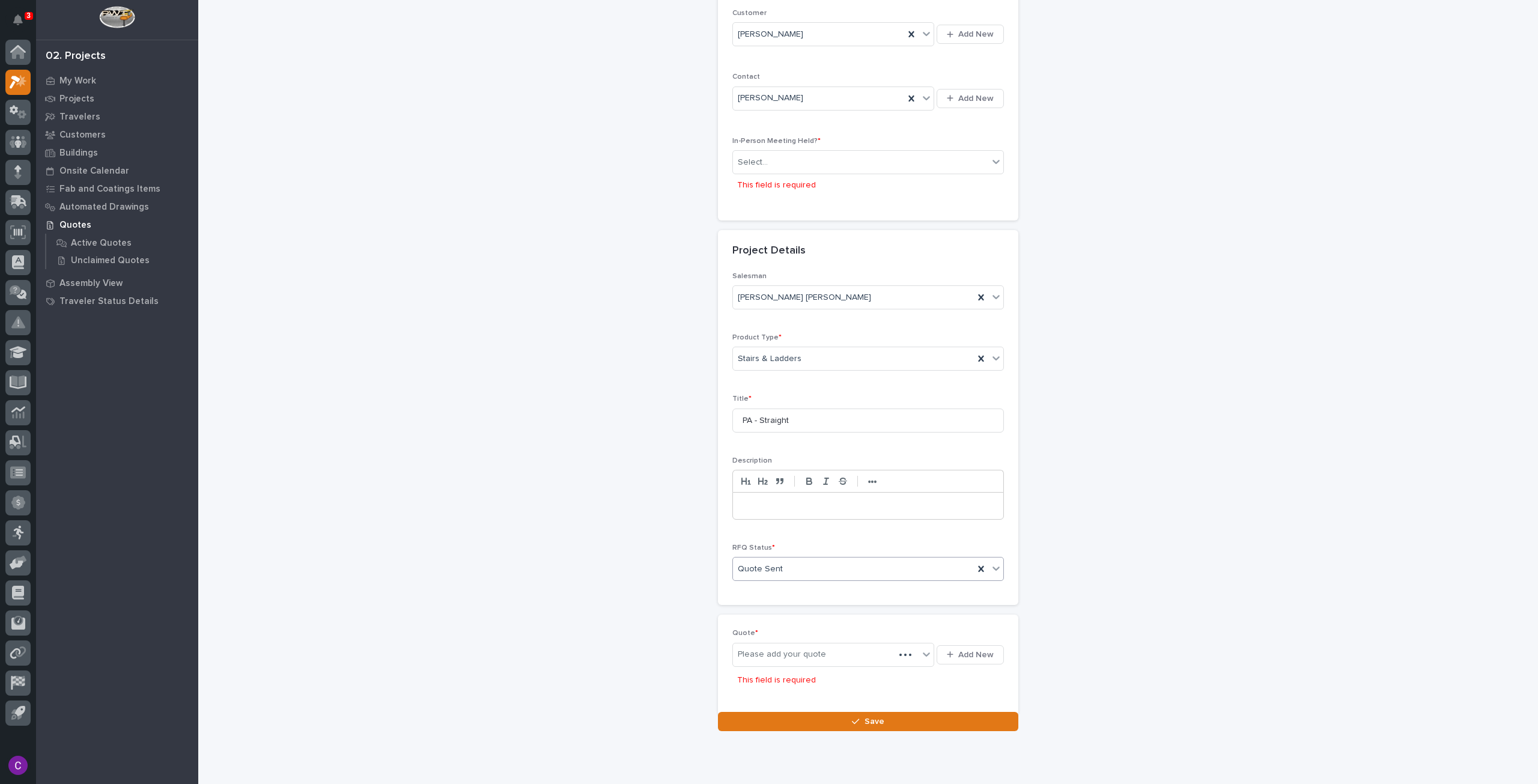
scroll to position [230, 0]
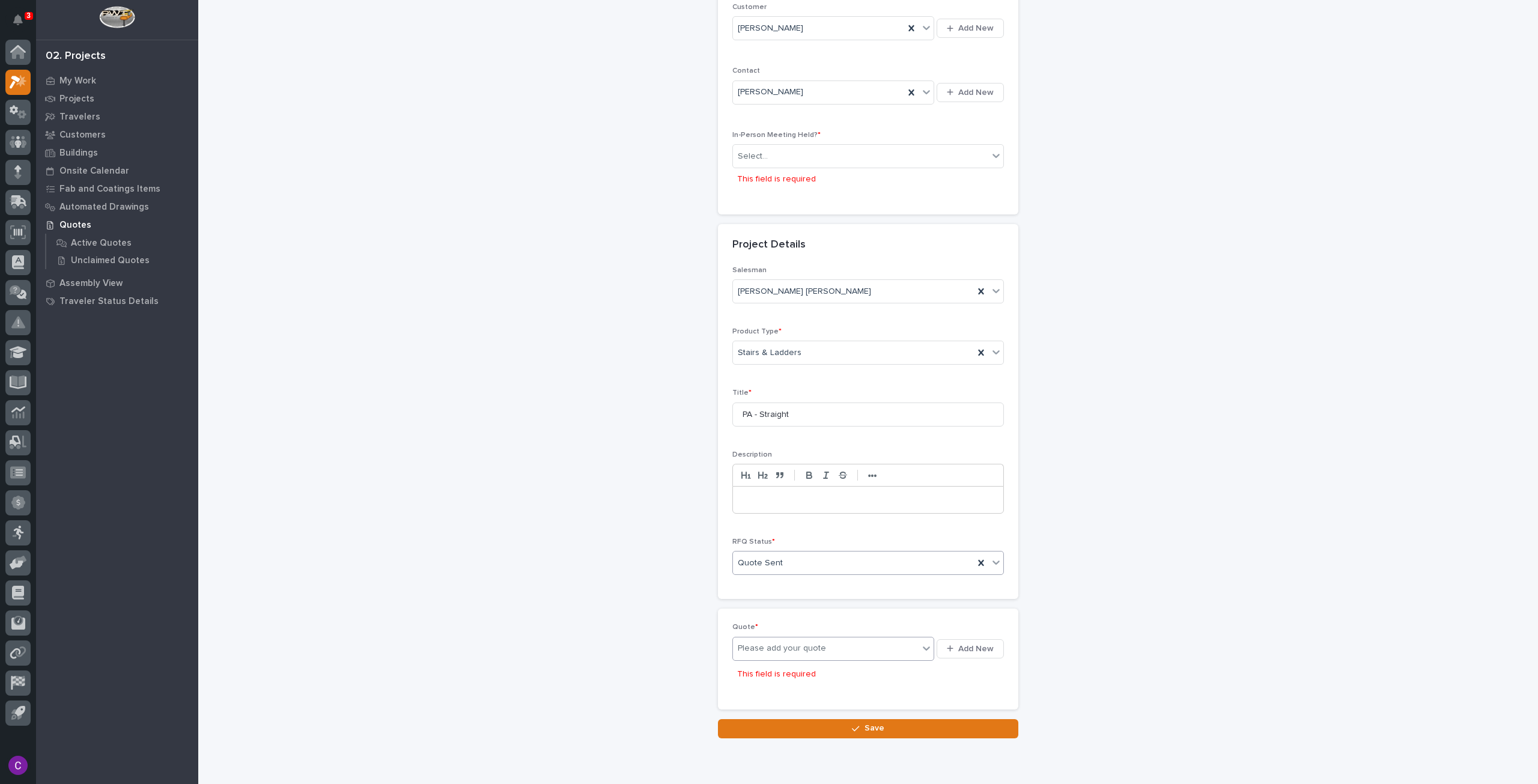
click at [810, 642] on div "Please add your quote" at bounding box center [782, 648] width 89 height 13
click at [995, 642] on button "Add New" at bounding box center [970, 649] width 67 height 20
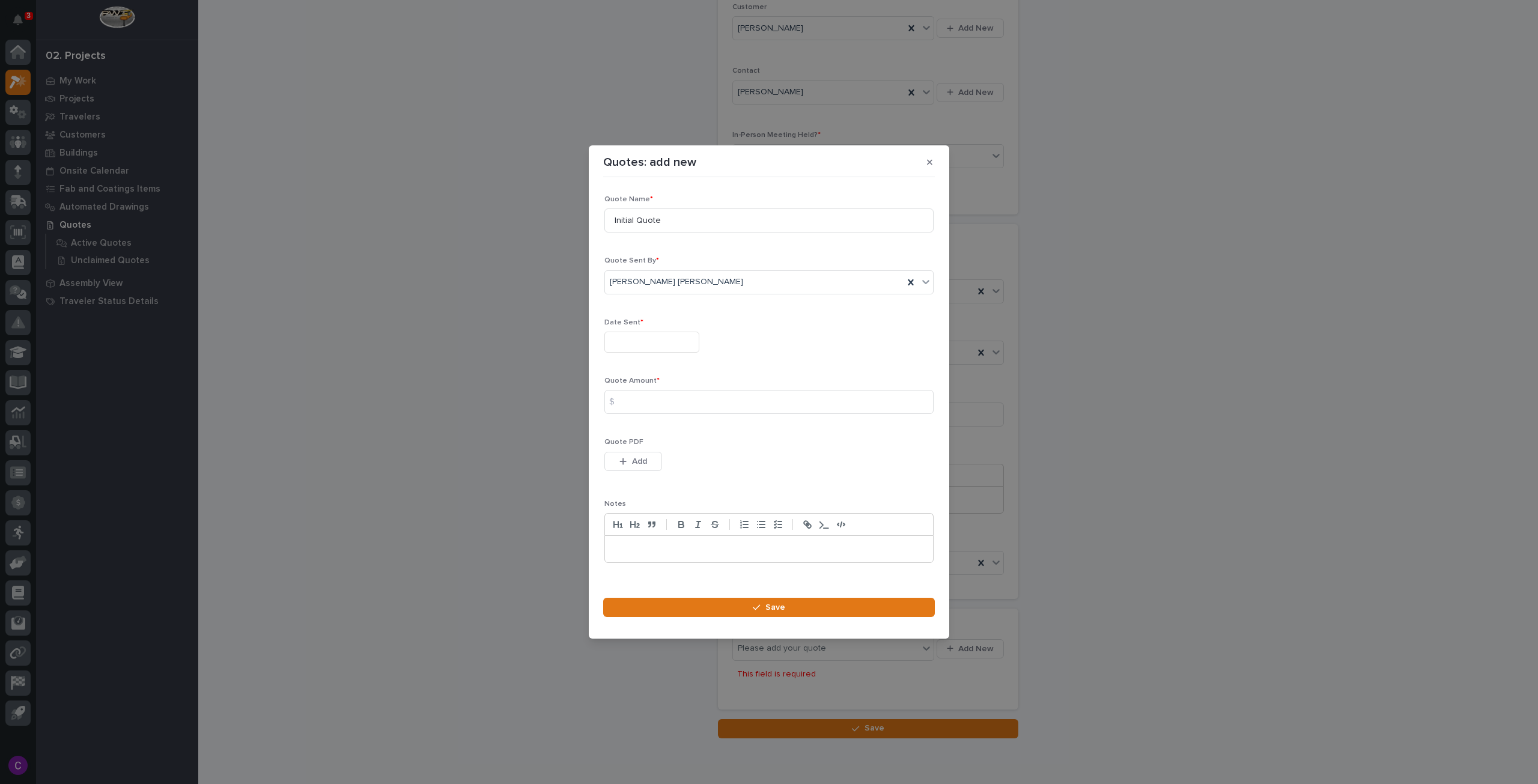
click at [666, 341] on input "text" at bounding box center [652, 342] width 95 height 21
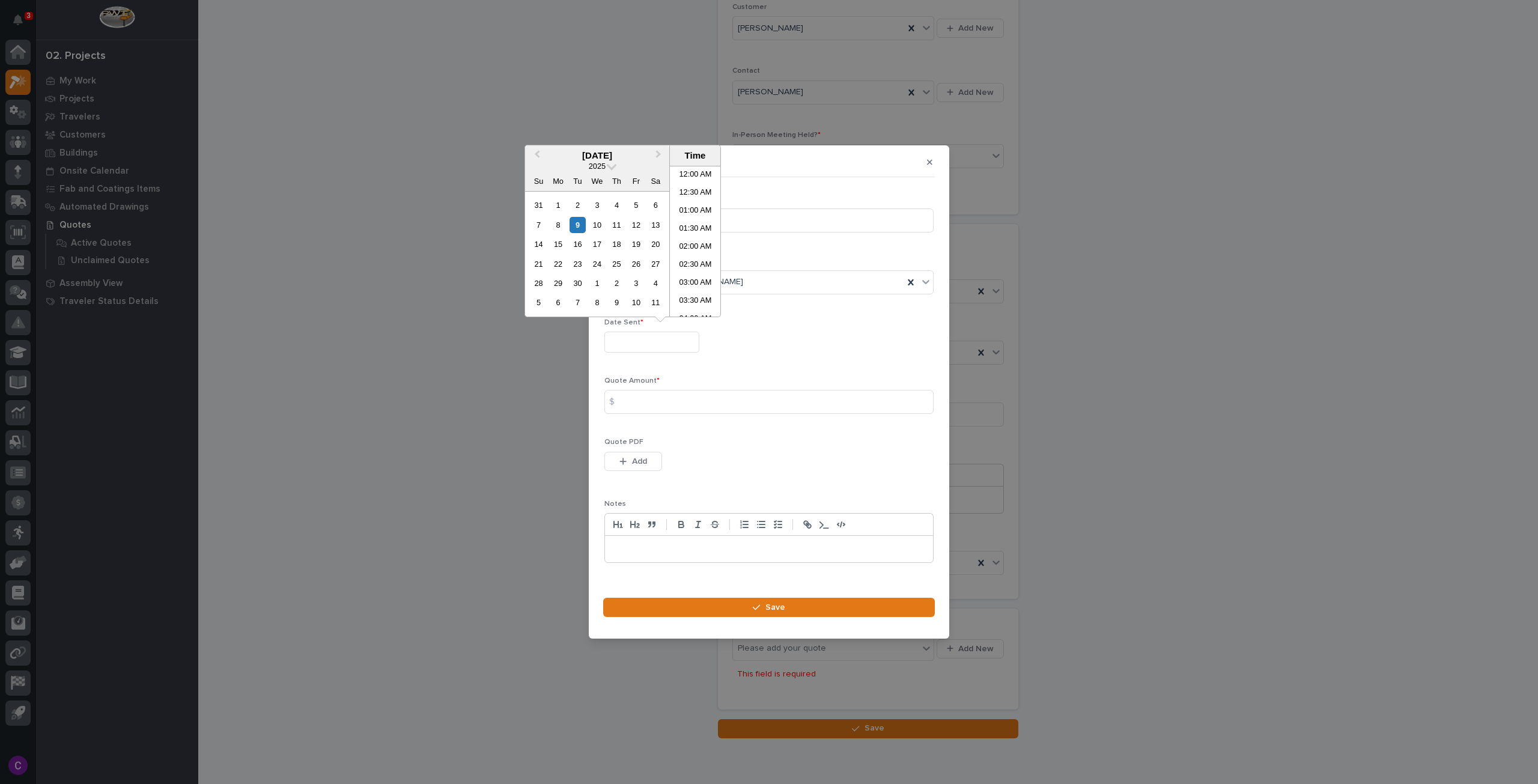
scroll to position [277, 0]
click at [553, 223] on div "8" at bounding box center [558, 225] width 16 height 16
type input "**********"
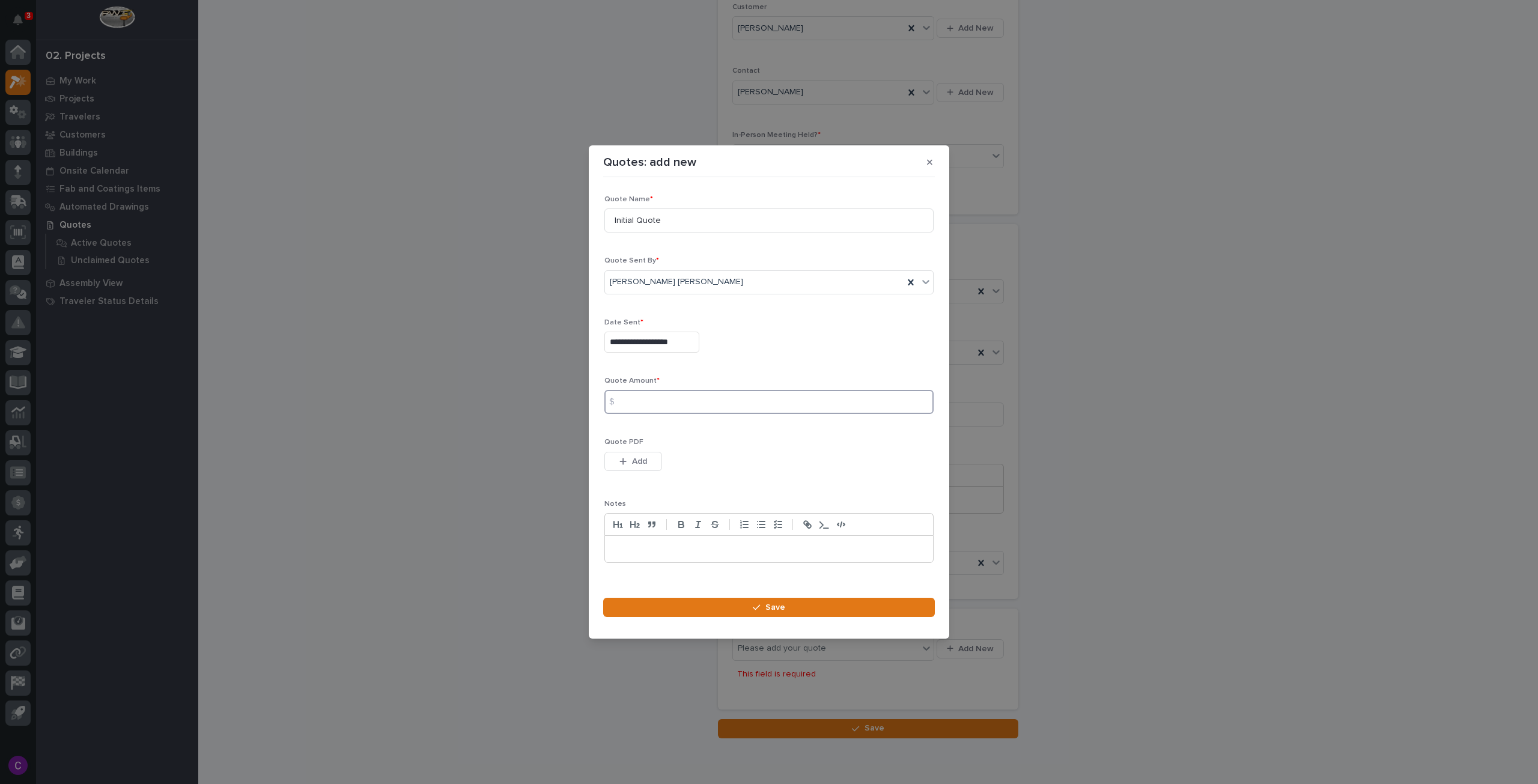
click at [673, 395] on input at bounding box center [769, 402] width 329 height 24
click at [705, 409] on input at bounding box center [769, 402] width 329 height 24
type input "9444"
click at [648, 458] on button "Add" at bounding box center [634, 462] width 58 height 20
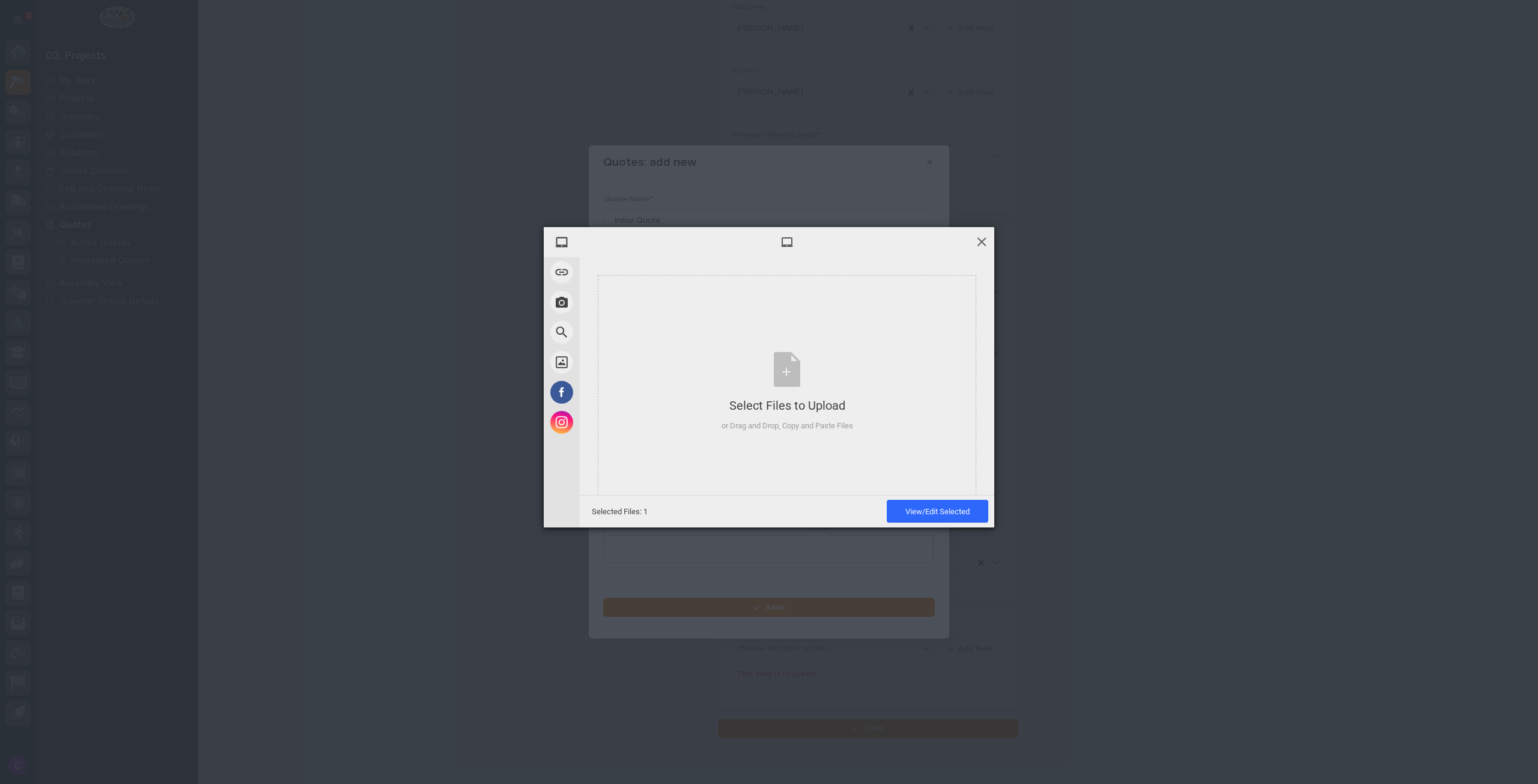
click at [986, 238] on span at bounding box center [981, 240] width 13 height 13
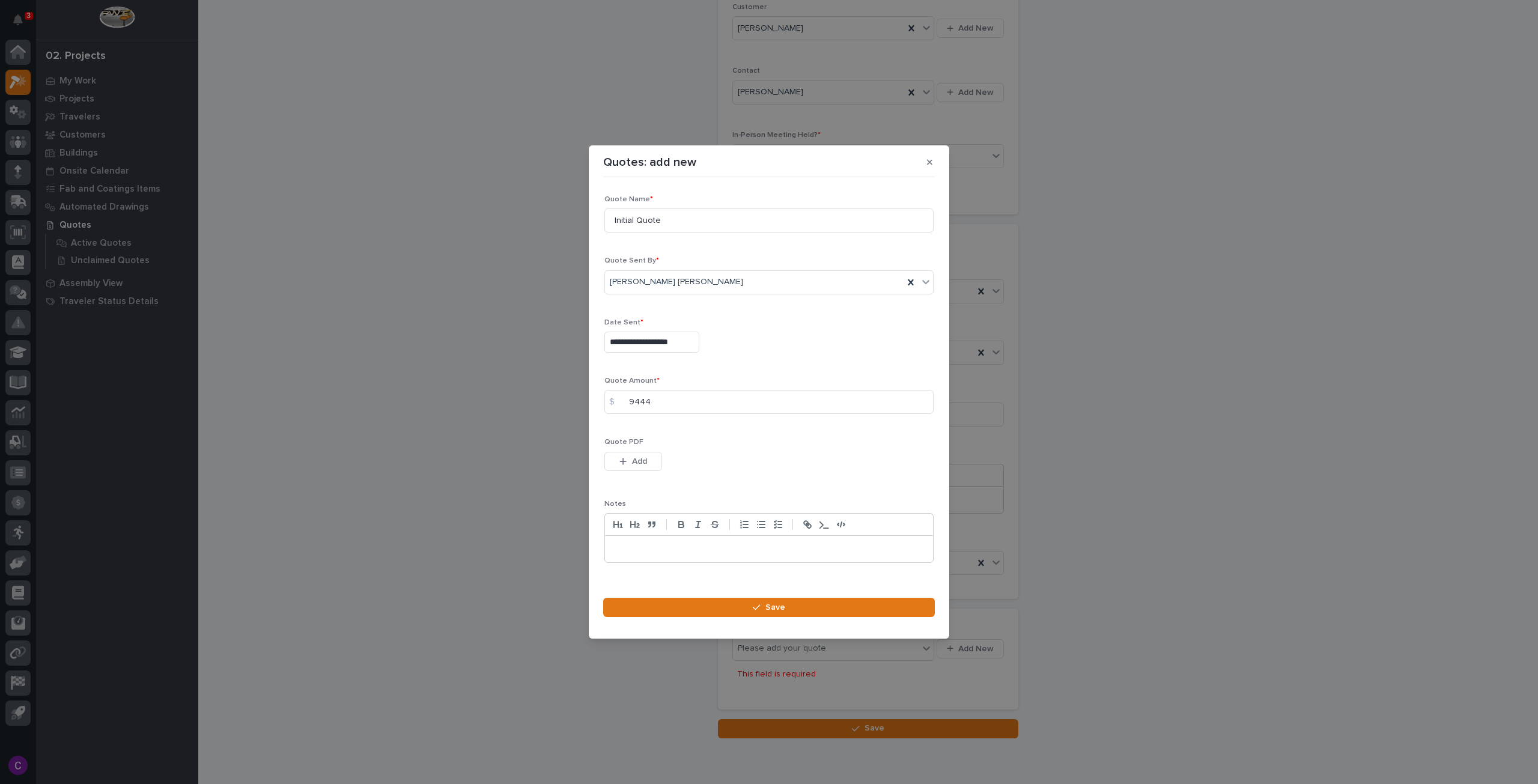
click at [619, 464] on button "Add" at bounding box center [634, 462] width 58 height 20
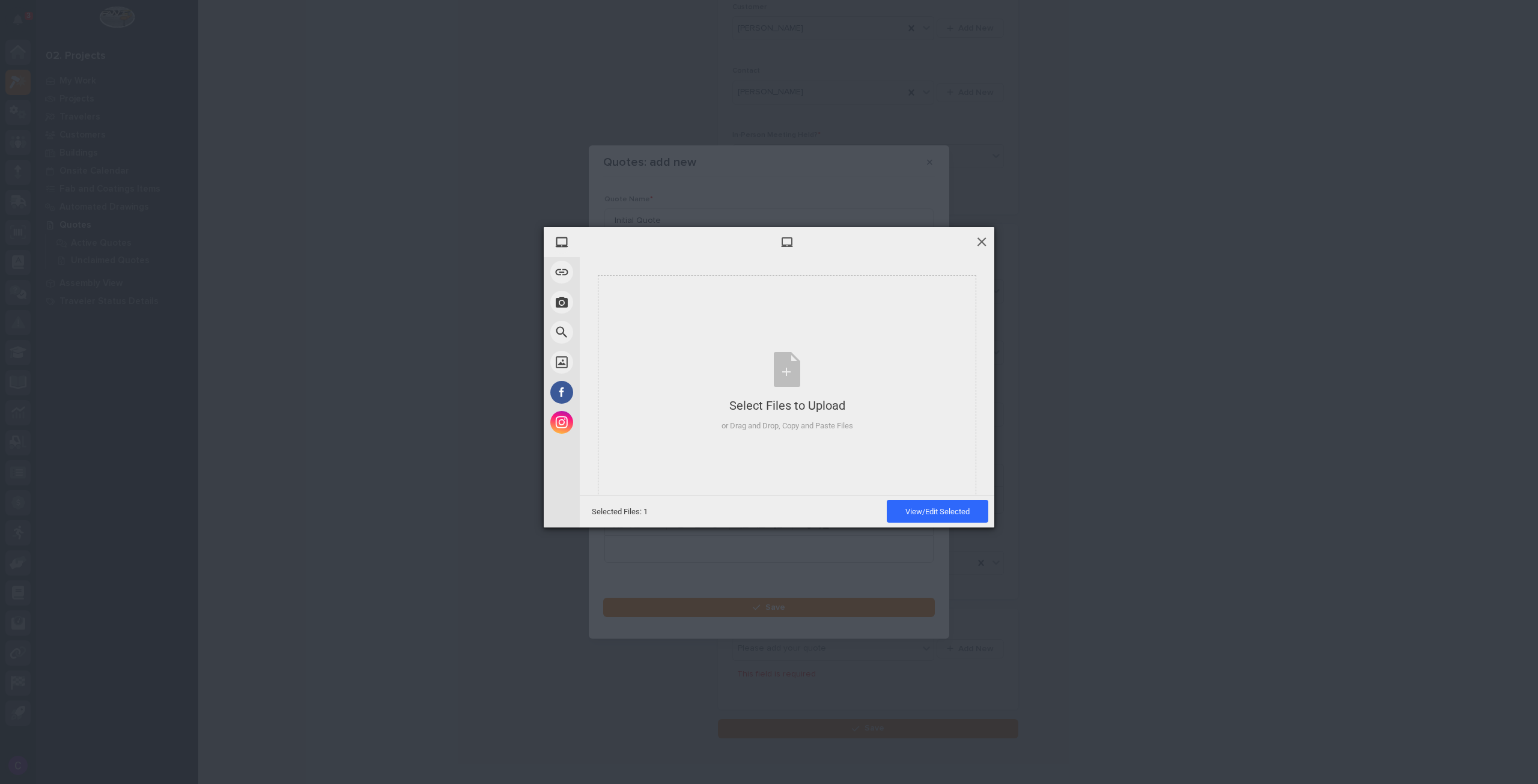
click at [978, 237] on span at bounding box center [981, 240] width 13 height 13
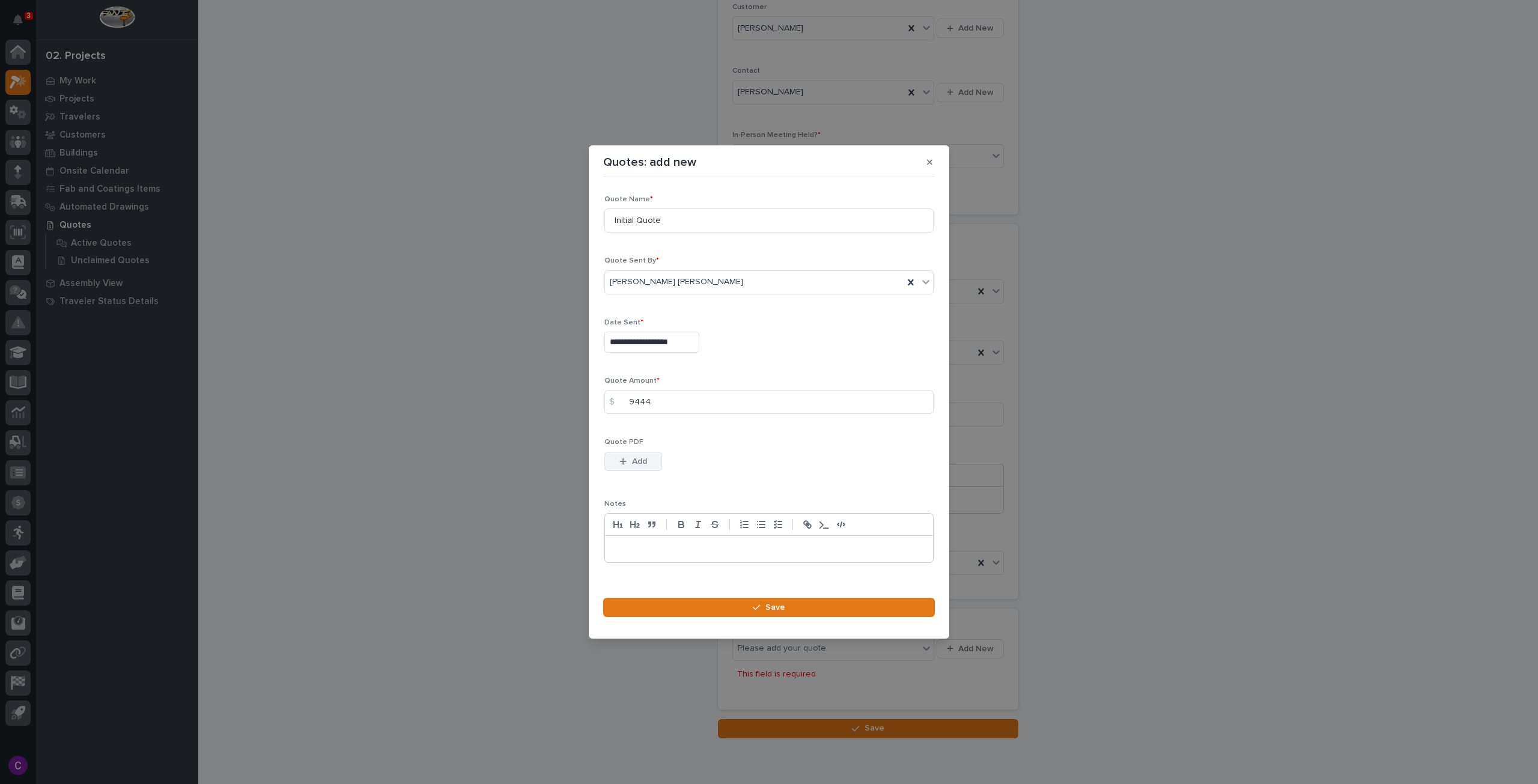
click at [646, 460] on span "Add" at bounding box center [639, 461] width 15 height 11
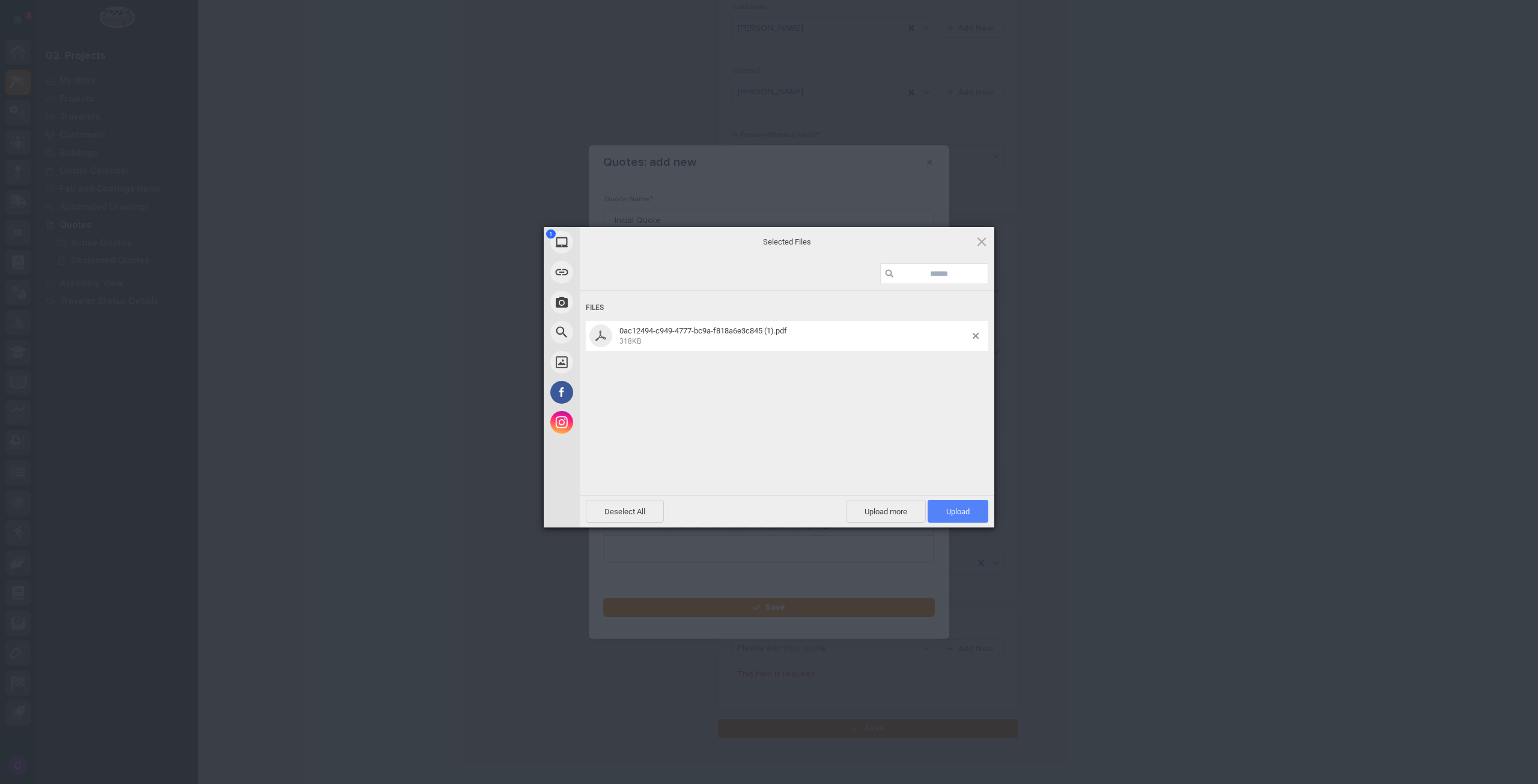
click at [968, 509] on span "Upload 1" at bounding box center [959, 511] width 24 height 9
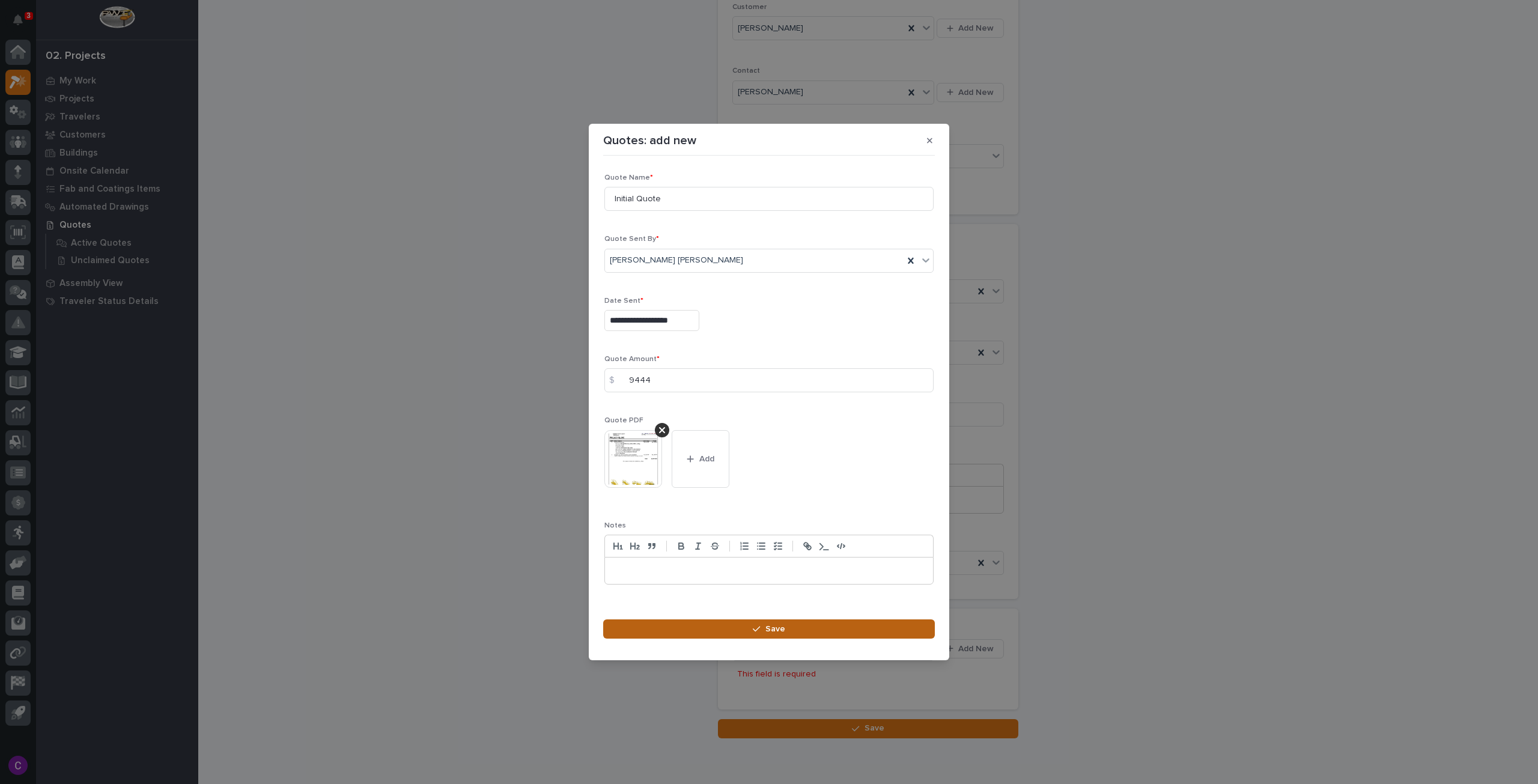
click at [885, 623] on button "Save" at bounding box center [769, 629] width 332 height 20
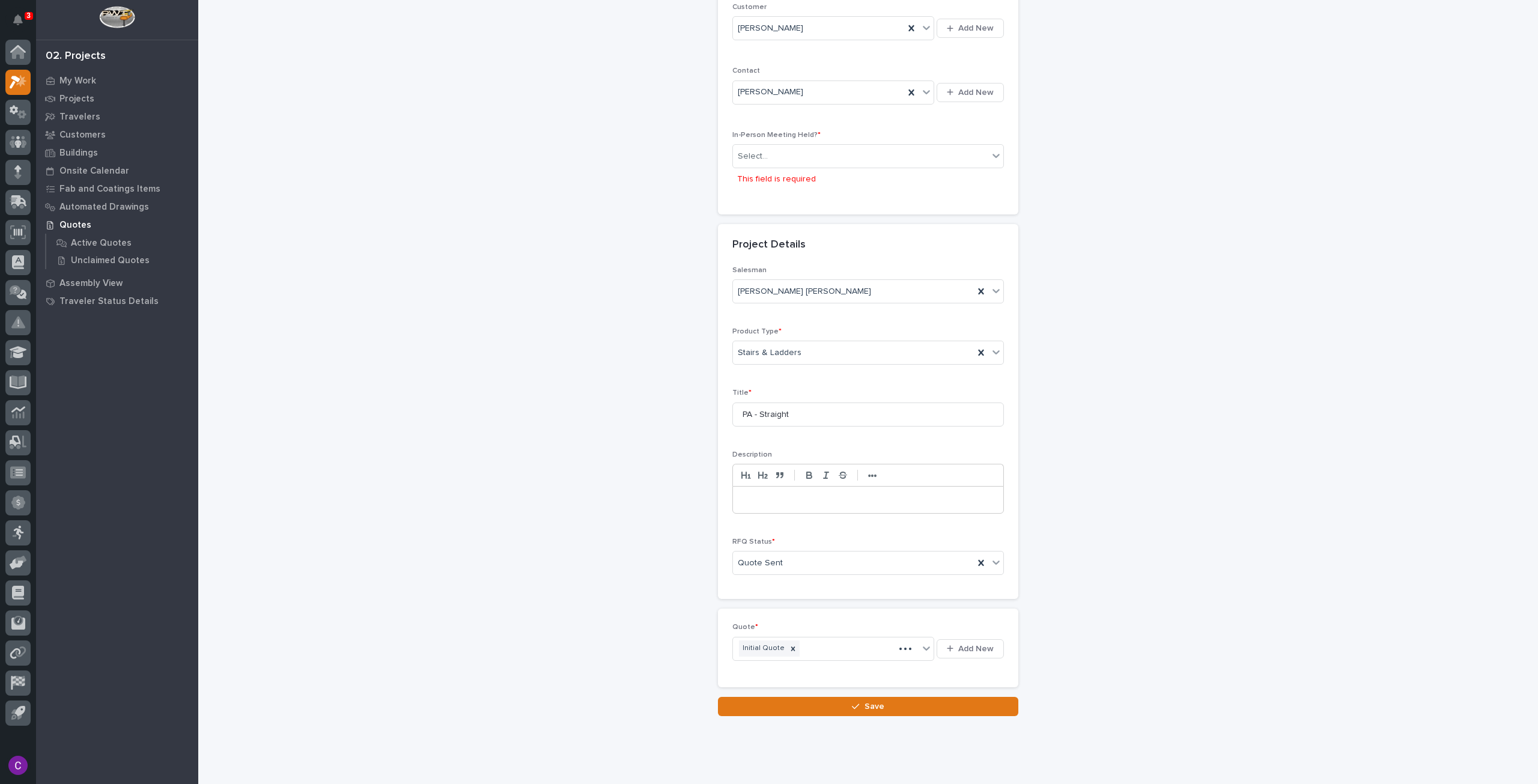
scroll to position [220, 0]
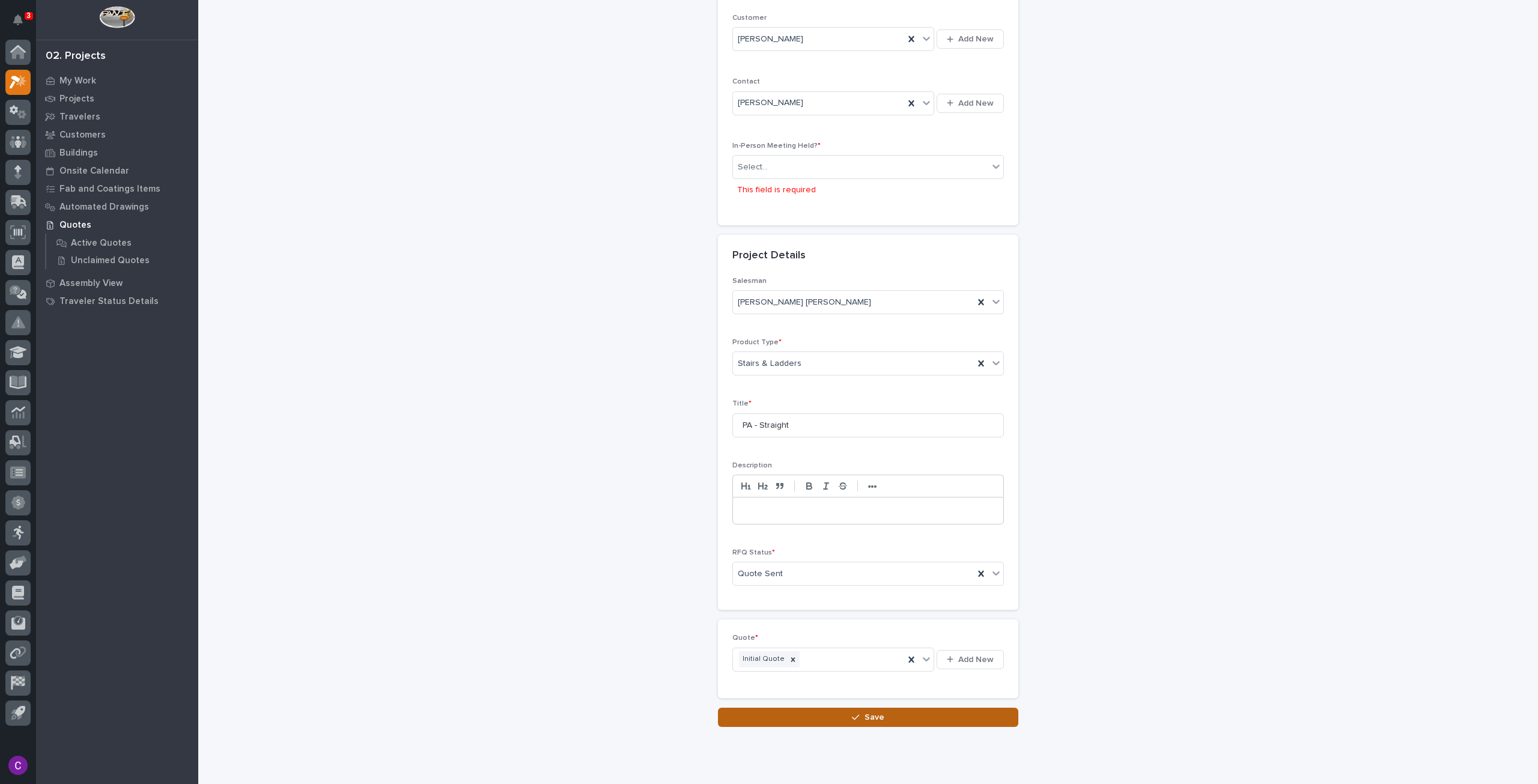
click at [952, 720] on button "Save" at bounding box center [868, 717] width 301 height 20
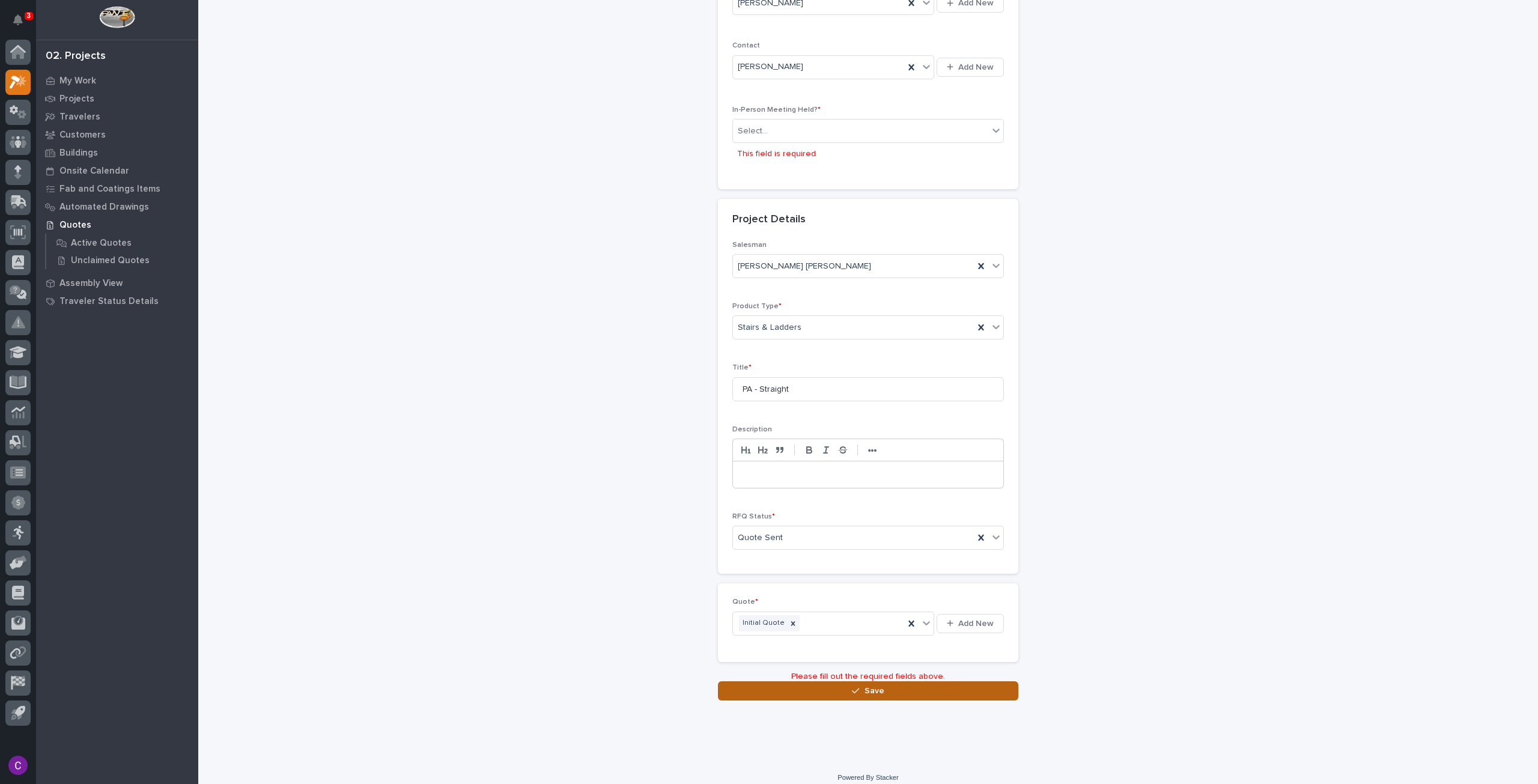
scroll to position [261, 0]
click at [947, 685] on button "Save" at bounding box center [868, 694] width 301 height 20
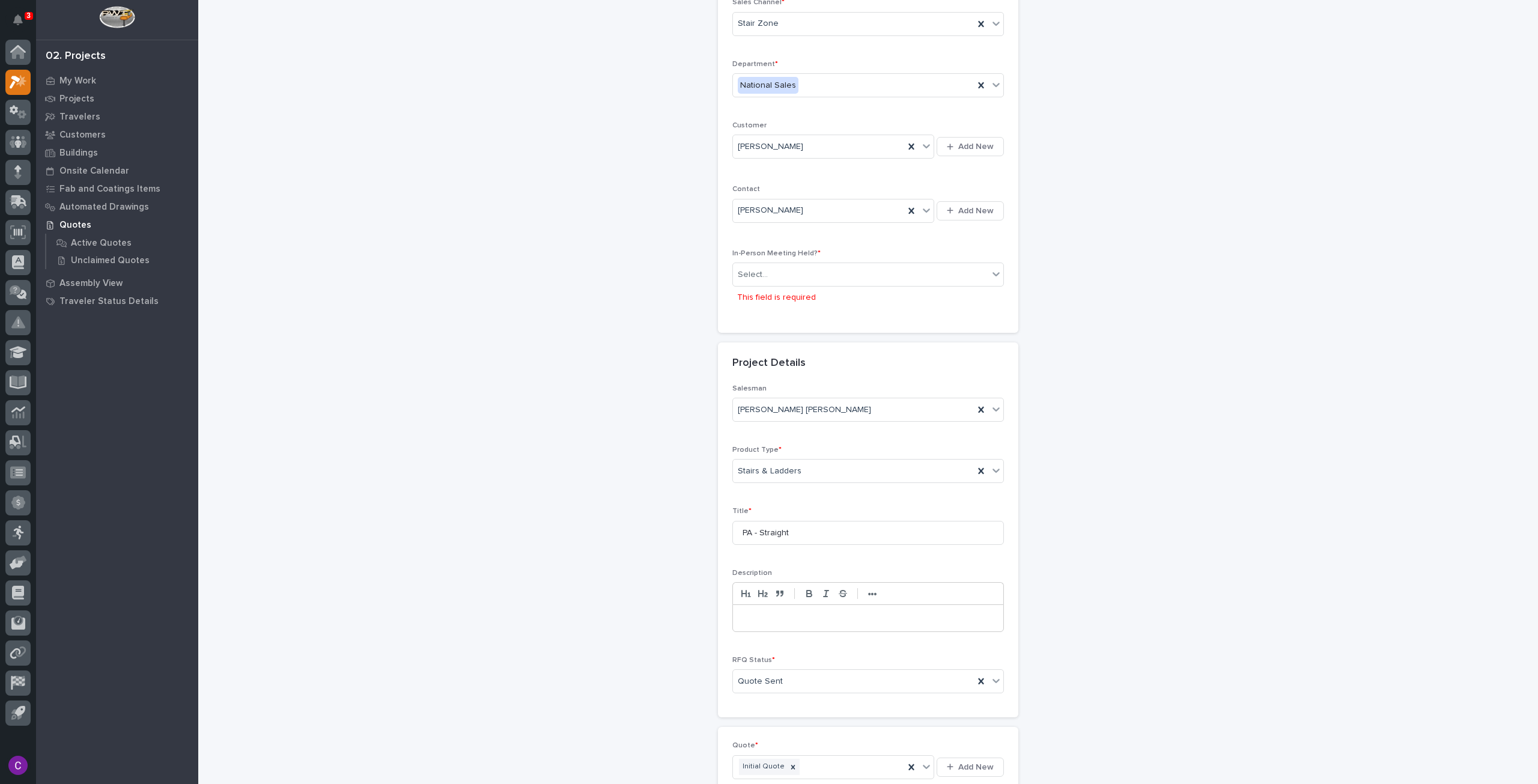
scroll to position [89, 0]
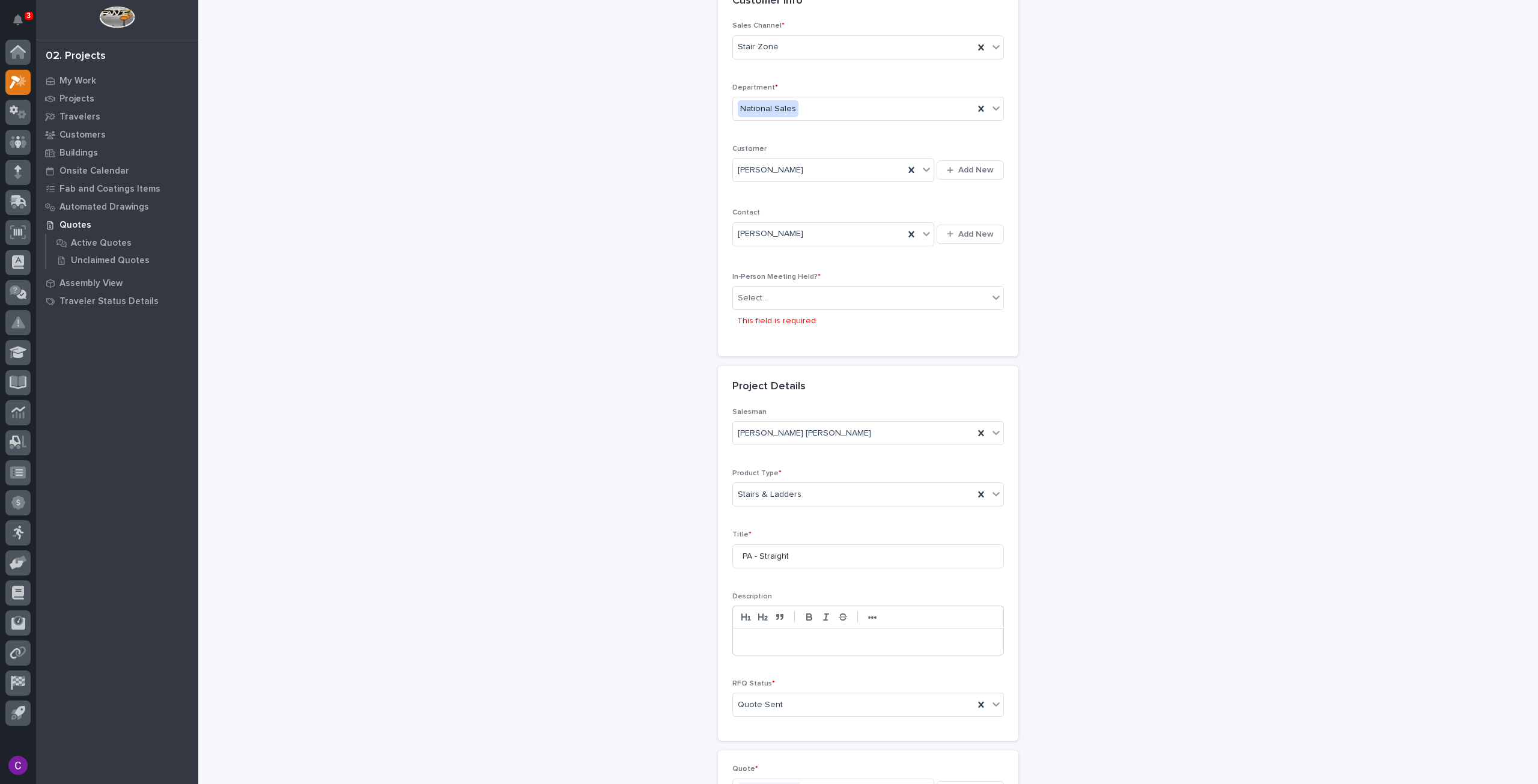
click at [836, 312] on div "Select... This field is required" at bounding box center [868, 308] width 272 height 46
click at [825, 296] on div "Select..." at bounding box center [860, 298] width 255 height 20
click at [831, 335] on div "No" at bounding box center [863, 339] width 270 height 21
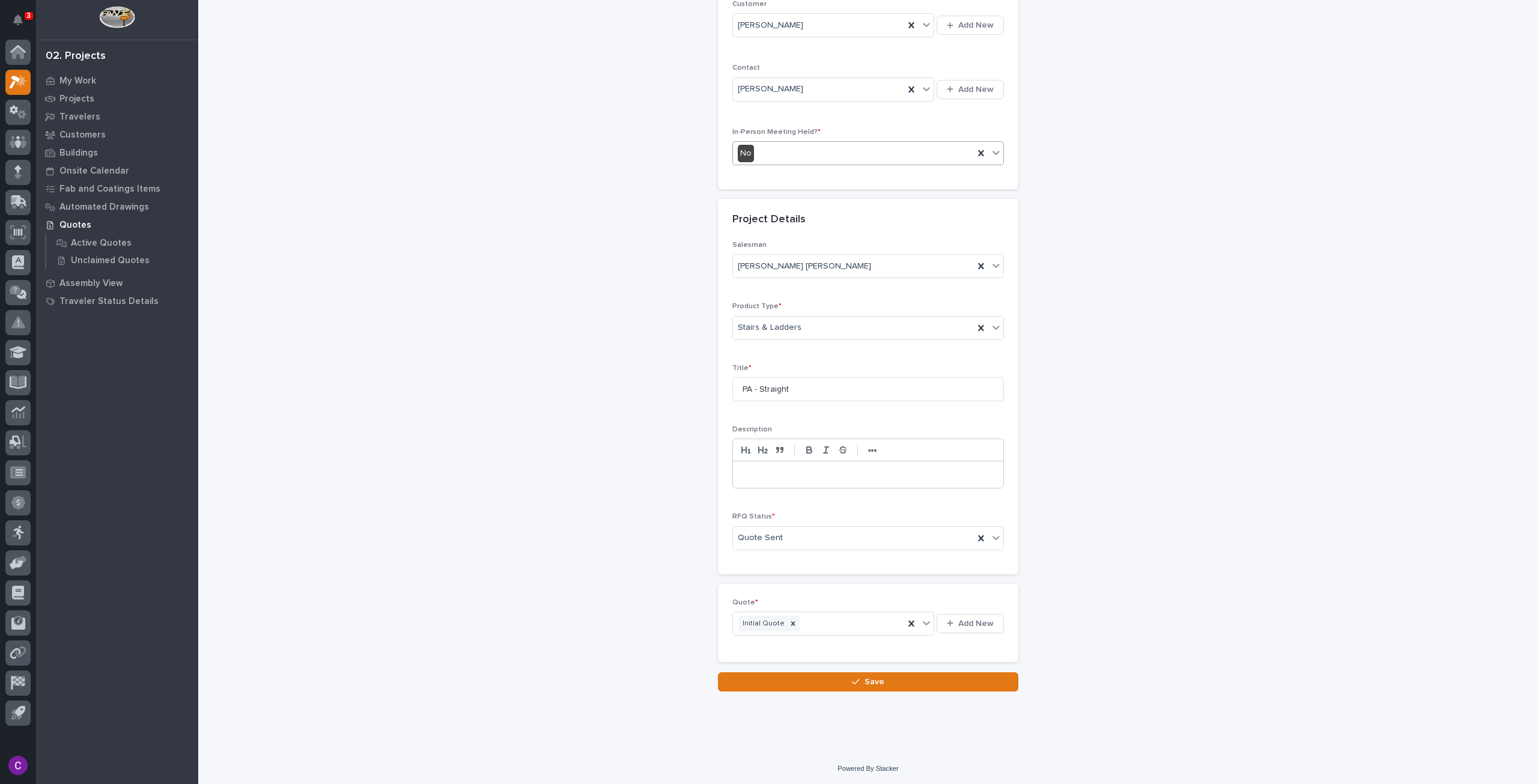
scroll to position [230, 0]
click at [925, 691] on div "Loading... Saving… Loading... Saving… RFQs: add new Loading... Saving… Loading.…" at bounding box center [868, 248] width 1217 height 953
click at [949, 680] on button "Save" at bounding box center [868, 685] width 301 height 20
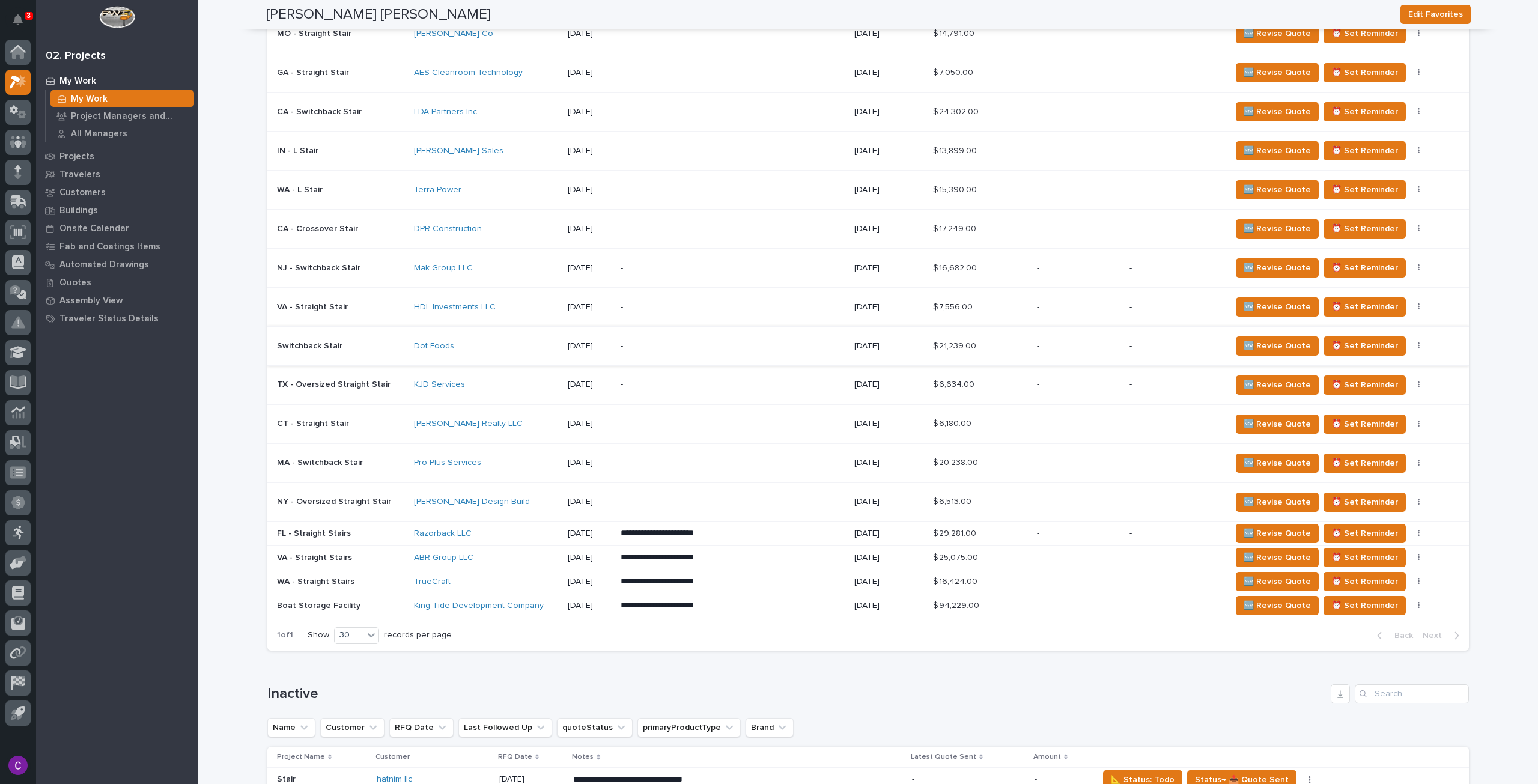
scroll to position [781, 0]
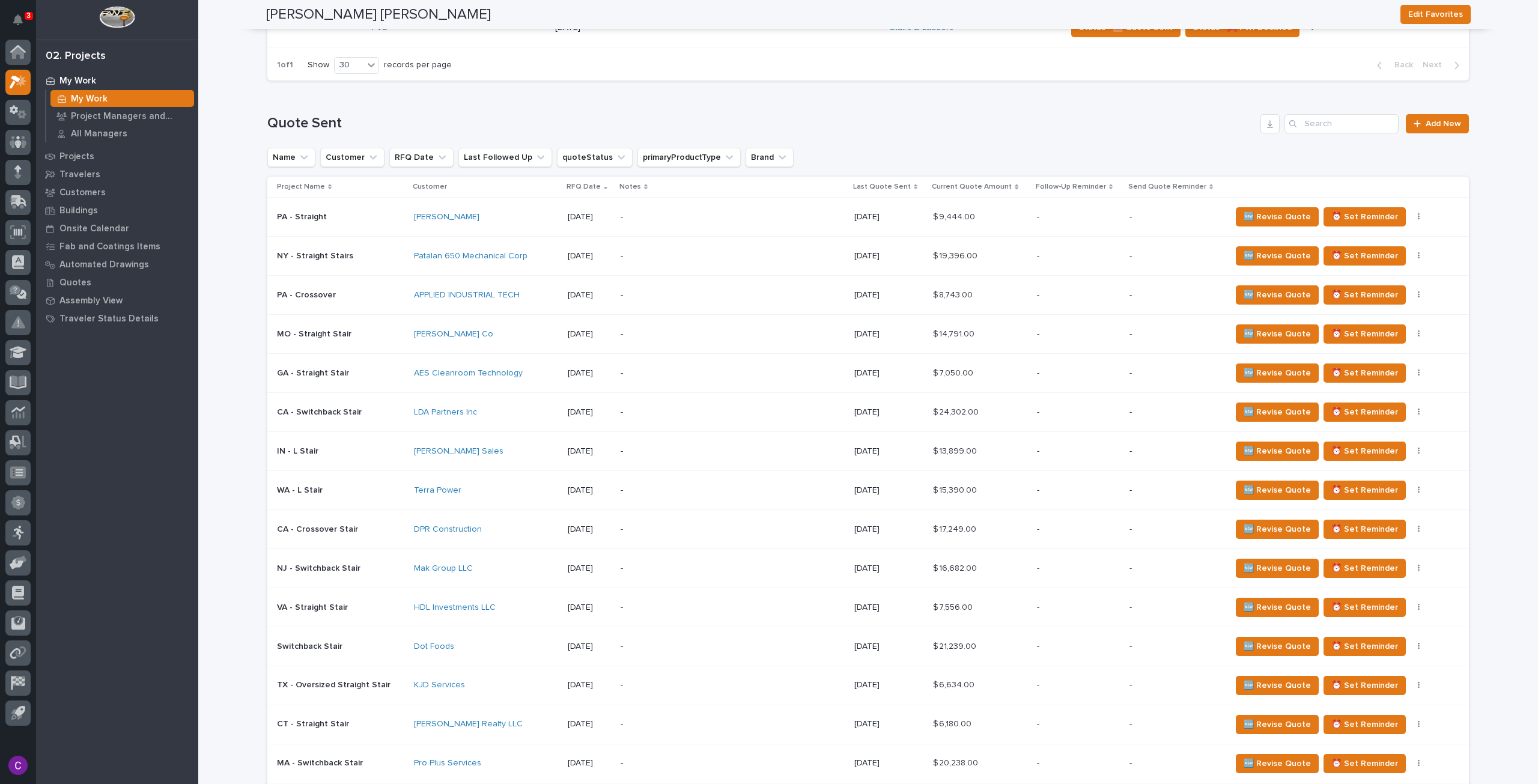
click at [504, 226] on div "[PERSON_NAME]" at bounding box center [486, 217] width 144 height 20
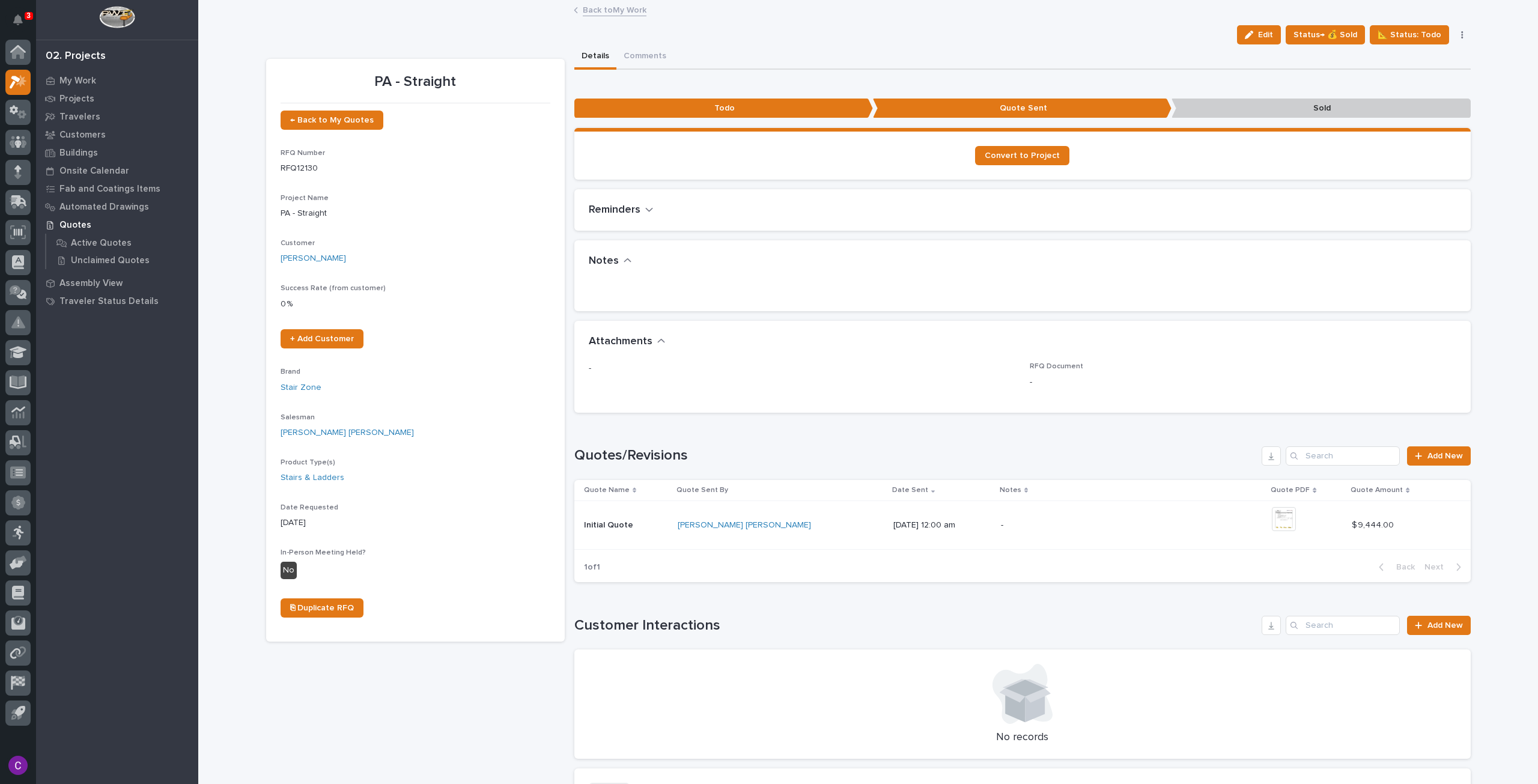
click at [1253, 31] on icon "button" at bounding box center [1249, 34] width 9 height 9
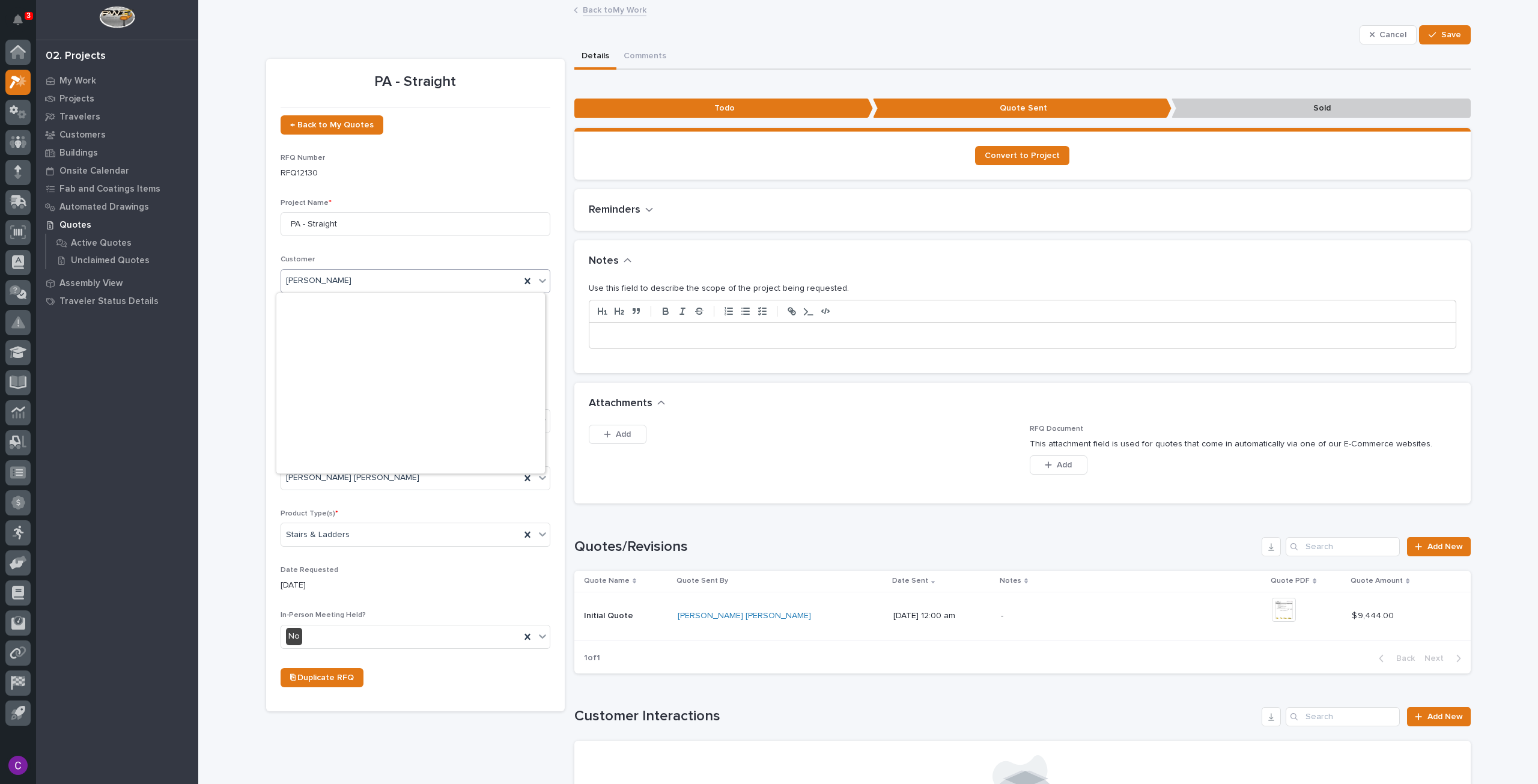
click at [349, 273] on div "[PERSON_NAME]" at bounding box center [400, 281] width 239 height 20
click at [521, 280] on icon at bounding box center [527, 281] width 12 height 12
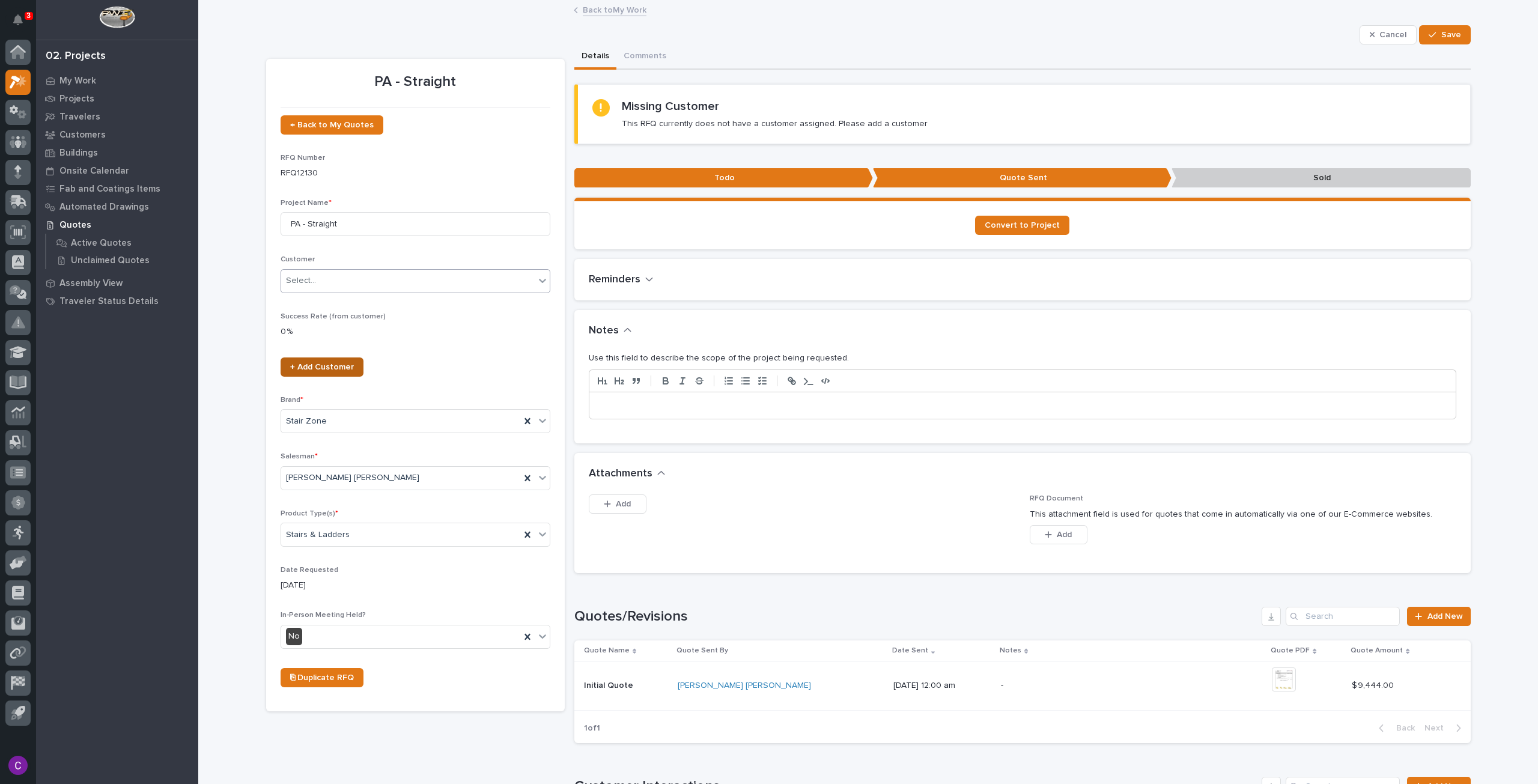
click at [331, 368] on span "+ Add Customer" at bounding box center [322, 366] width 64 height 9
click at [387, 275] on div "Select..." at bounding box center [407, 281] width 253 height 20
type input "*****"
click at [364, 302] on div "[PERSON_NAME]" at bounding box center [411, 303] width 269 height 21
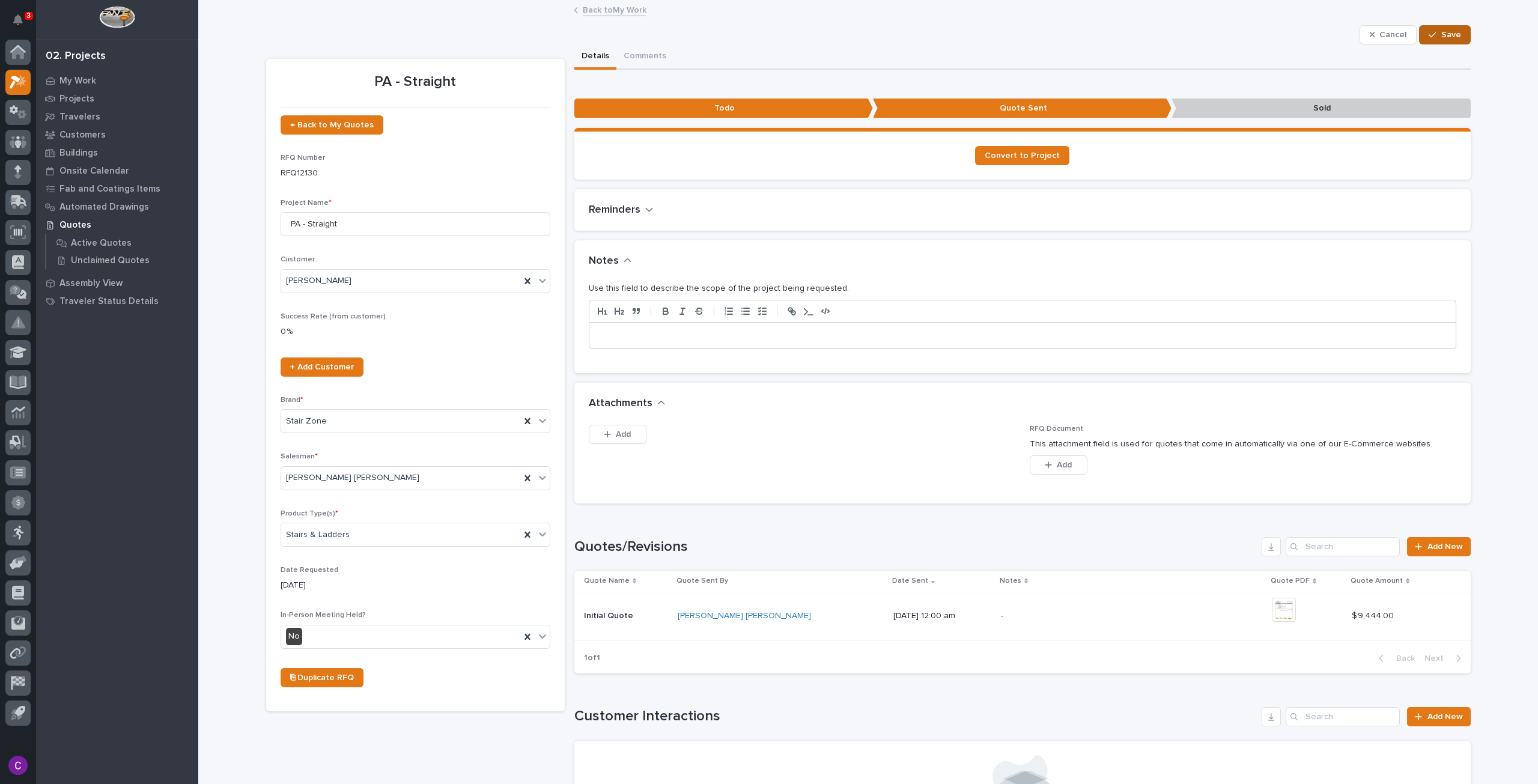
click at [1456, 35] on span "Save" at bounding box center [1451, 34] width 20 height 11
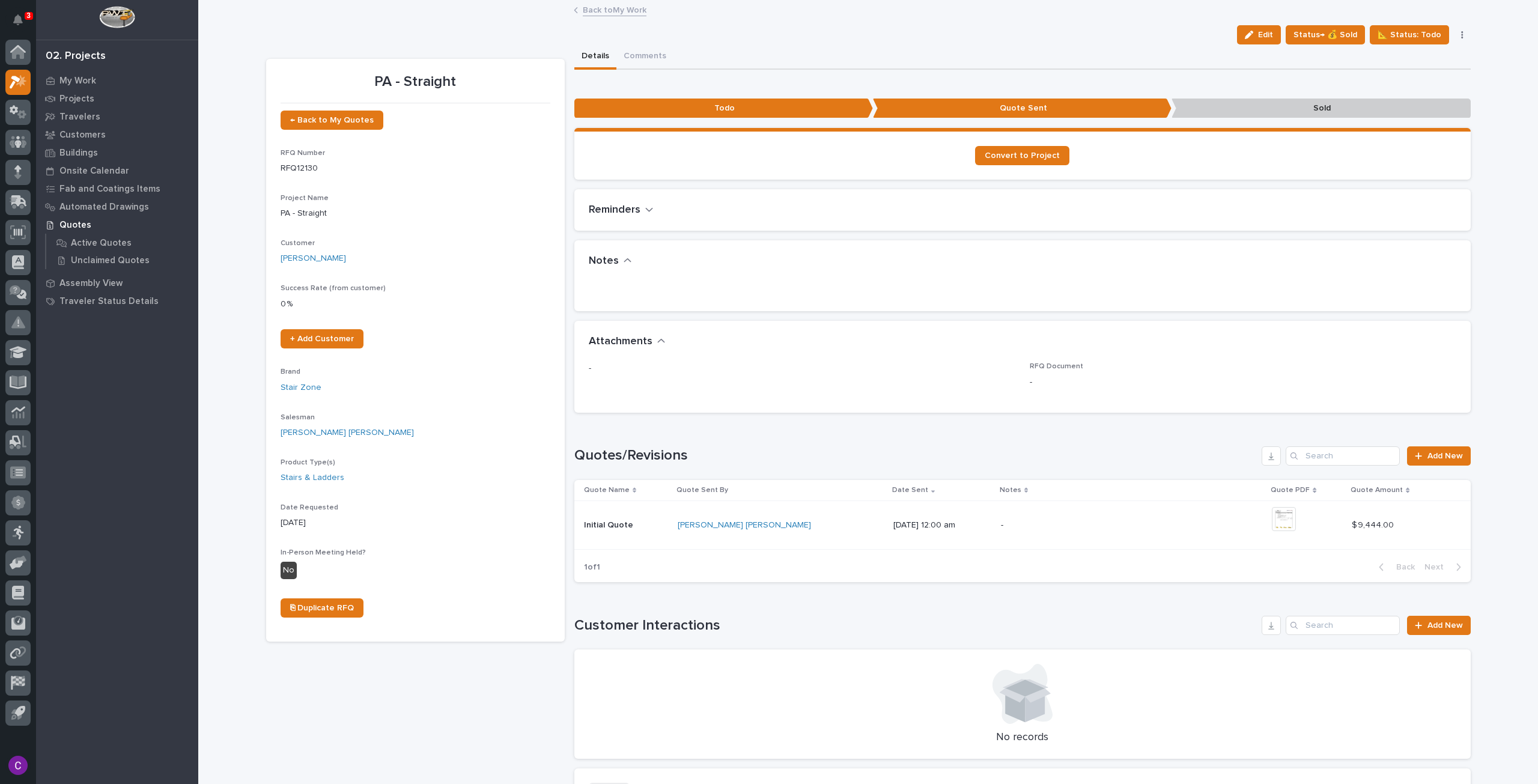
click at [596, 12] on link "Back to My Work" at bounding box center [615, 9] width 64 height 14
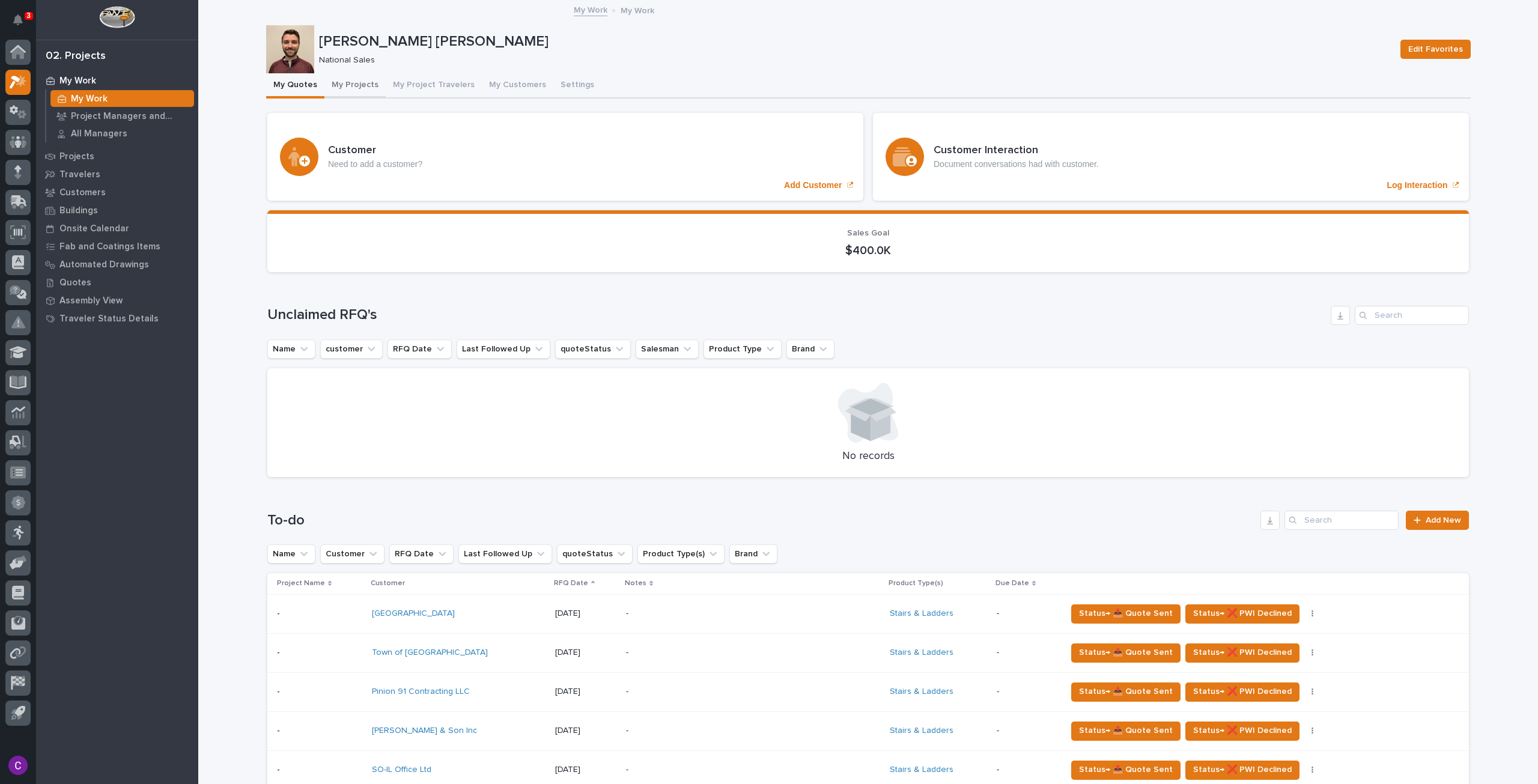
click at [352, 82] on button "My Projects" at bounding box center [355, 86] width 61 height 26
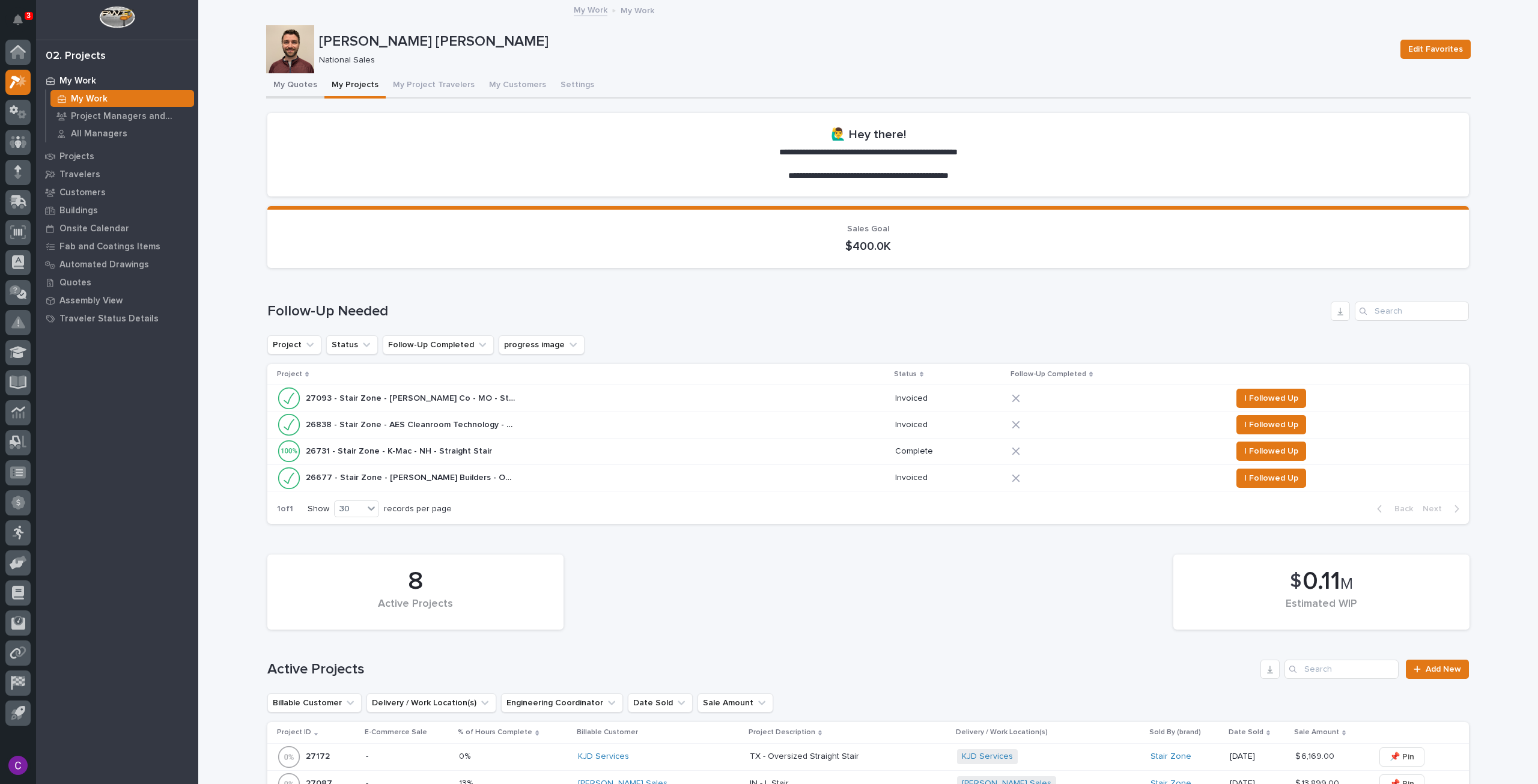
click at [310, 84] on button "My Quotes" at bounding box center [295, 86] width 58 height 26
click at [309, 87] on button "My Quotes" at bounding box center [295, 86] width 58 height 26
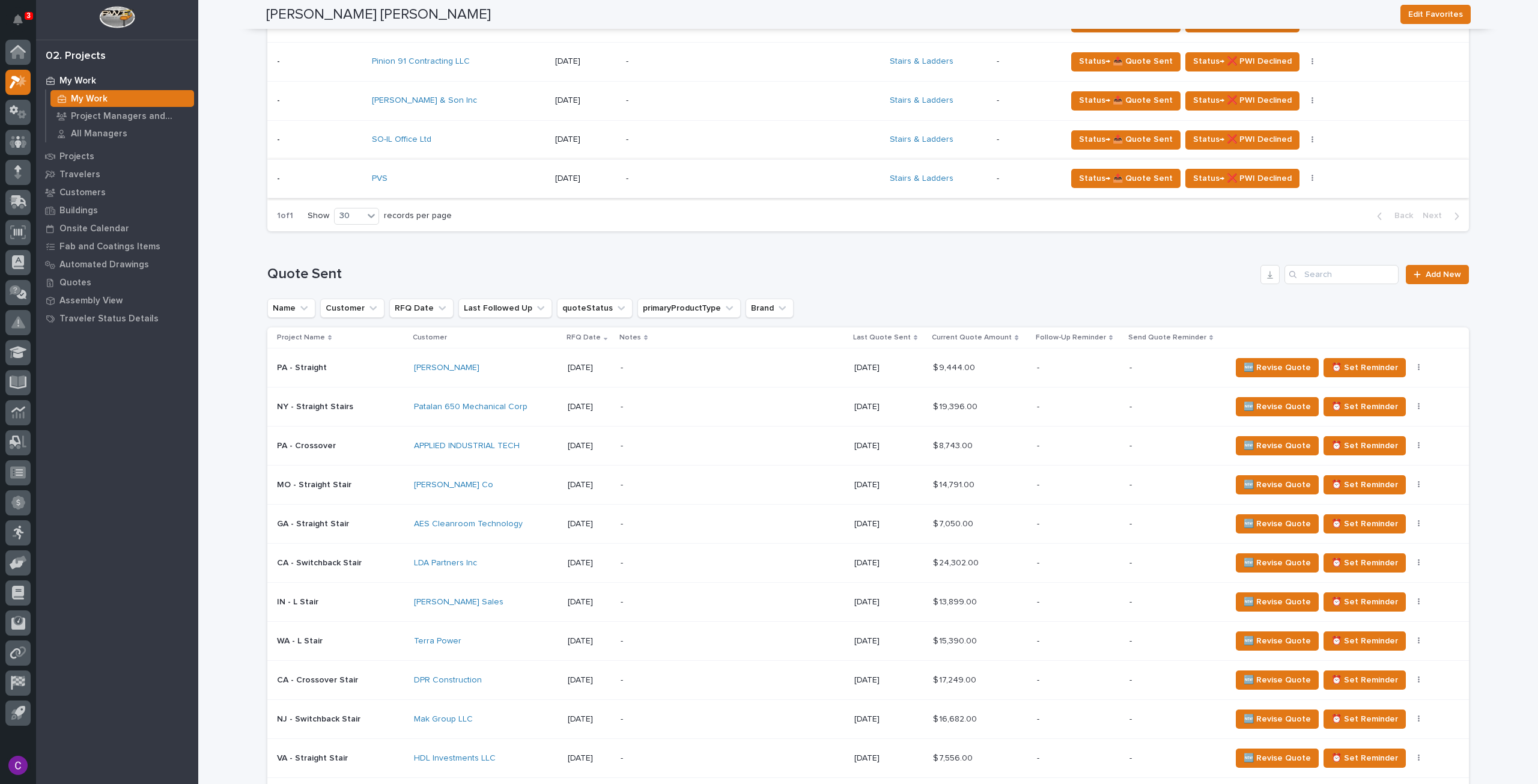
scroll to position [481, 0]
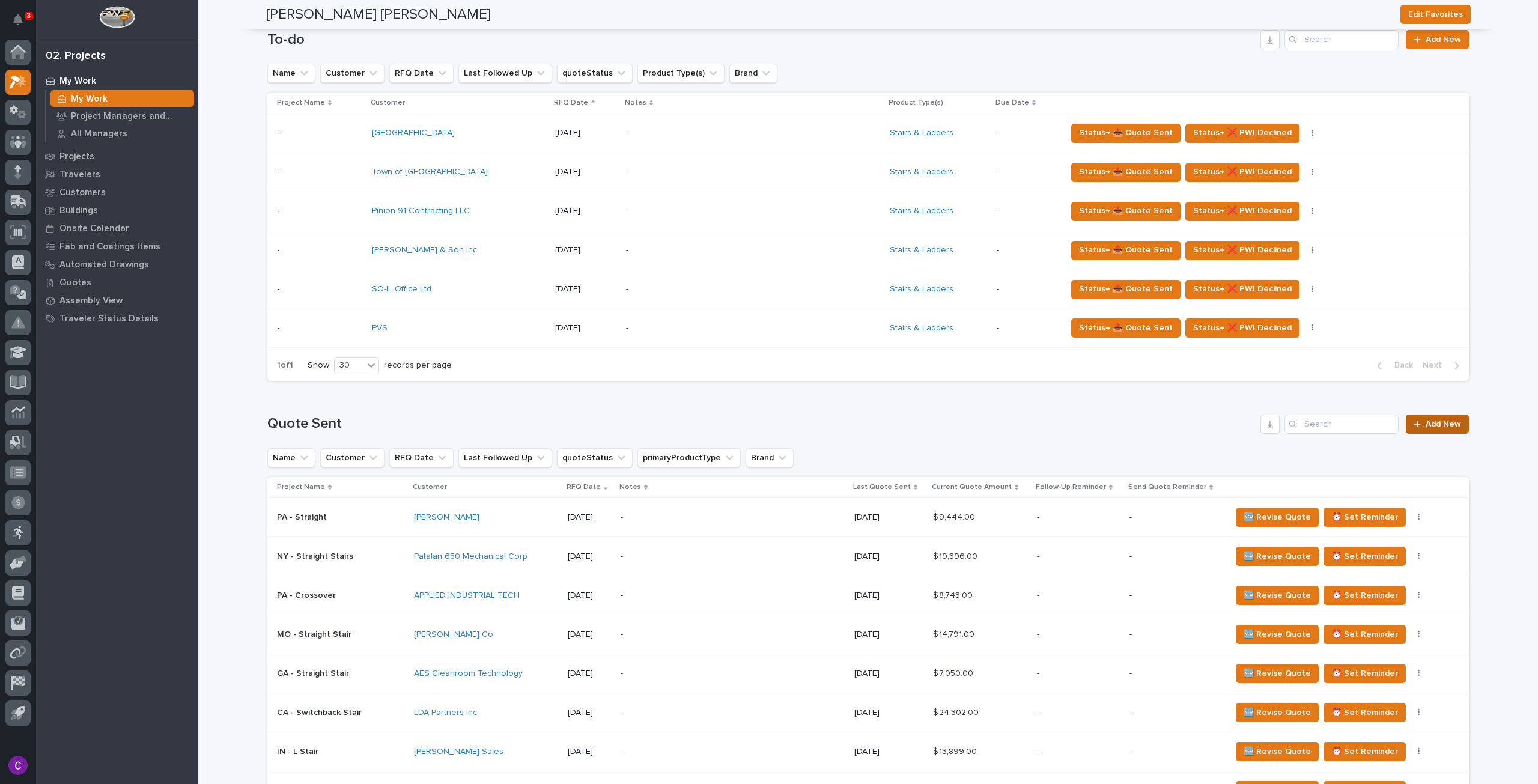
click at [1433, 427] on link "Add New" at bounding box center [1438, 425] width 63 height 20
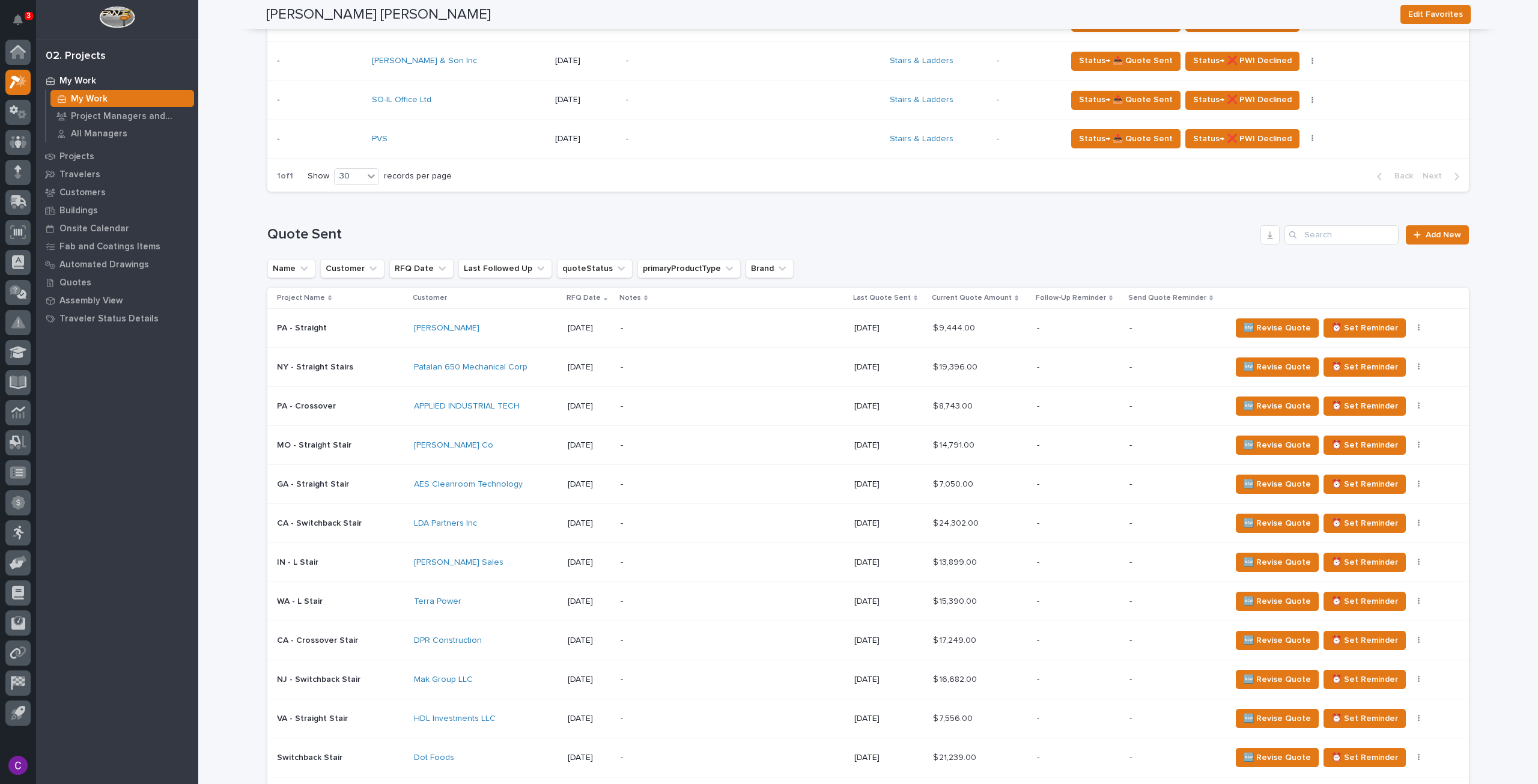
scroll to position [721, 0]
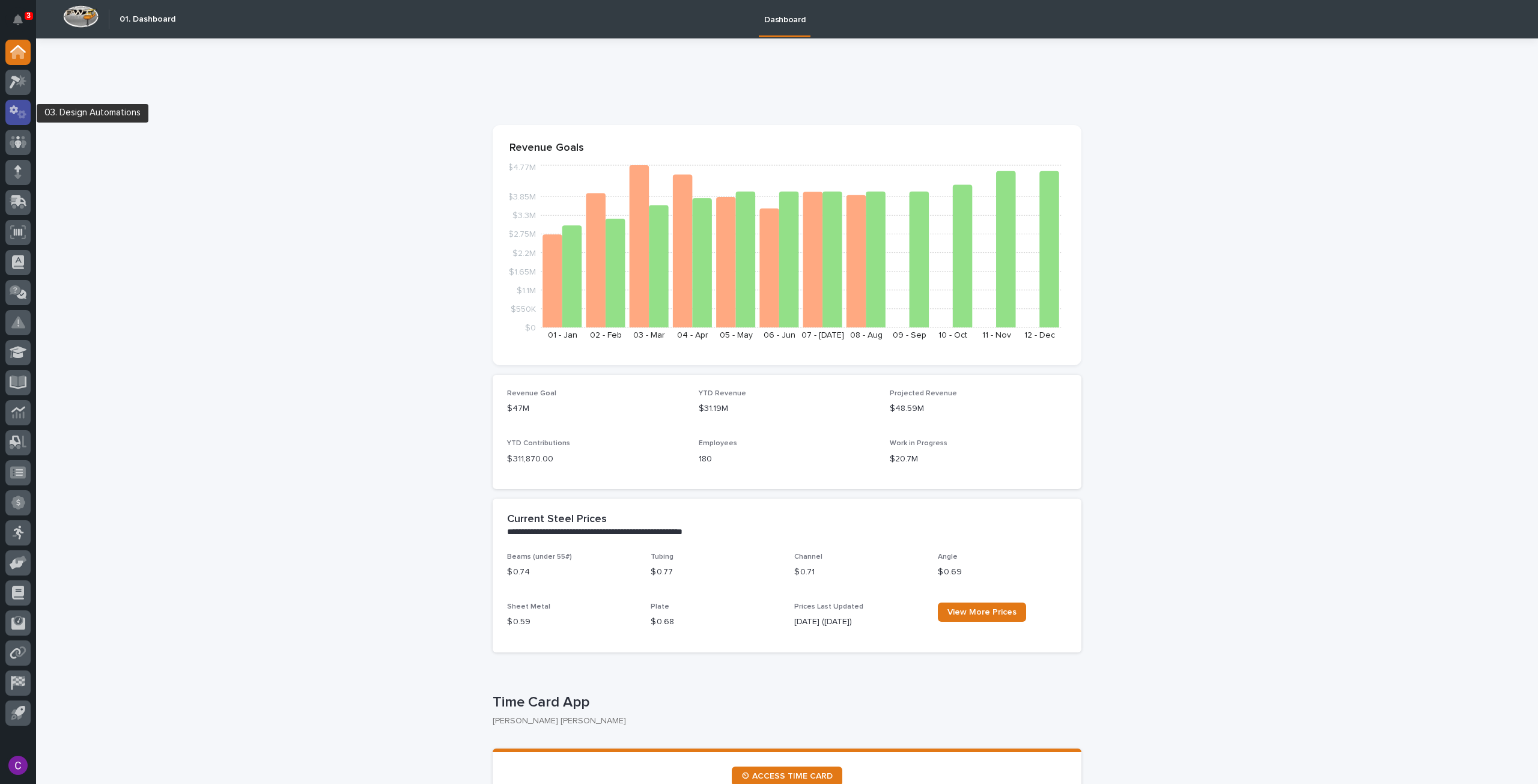
click at [19, 114] on icon at bounding box center [22, 114] width 9 height 9
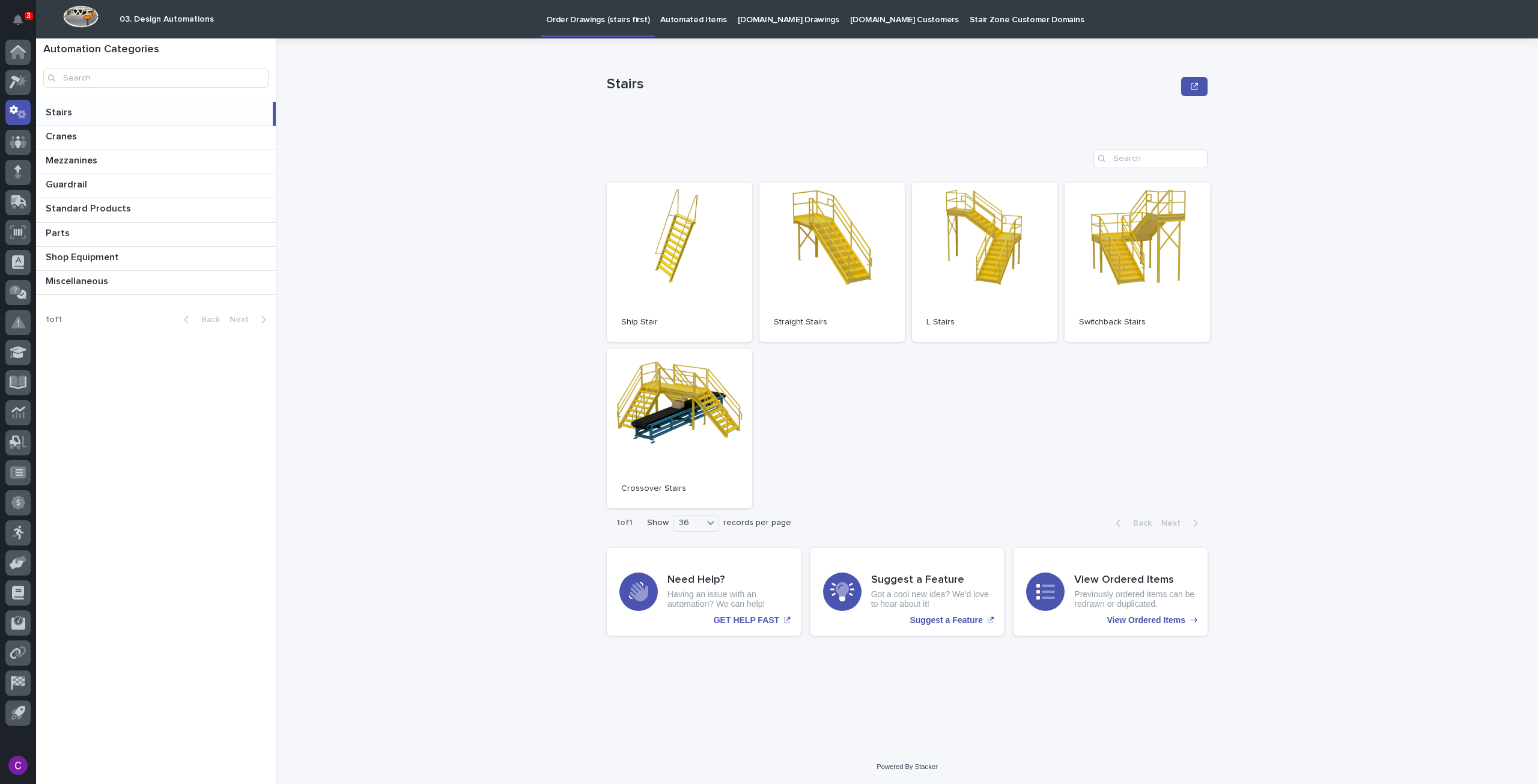
click at [746, 7] on p "StairZone.com Drawings" at bounding box center [788, 13] width 101 height 26
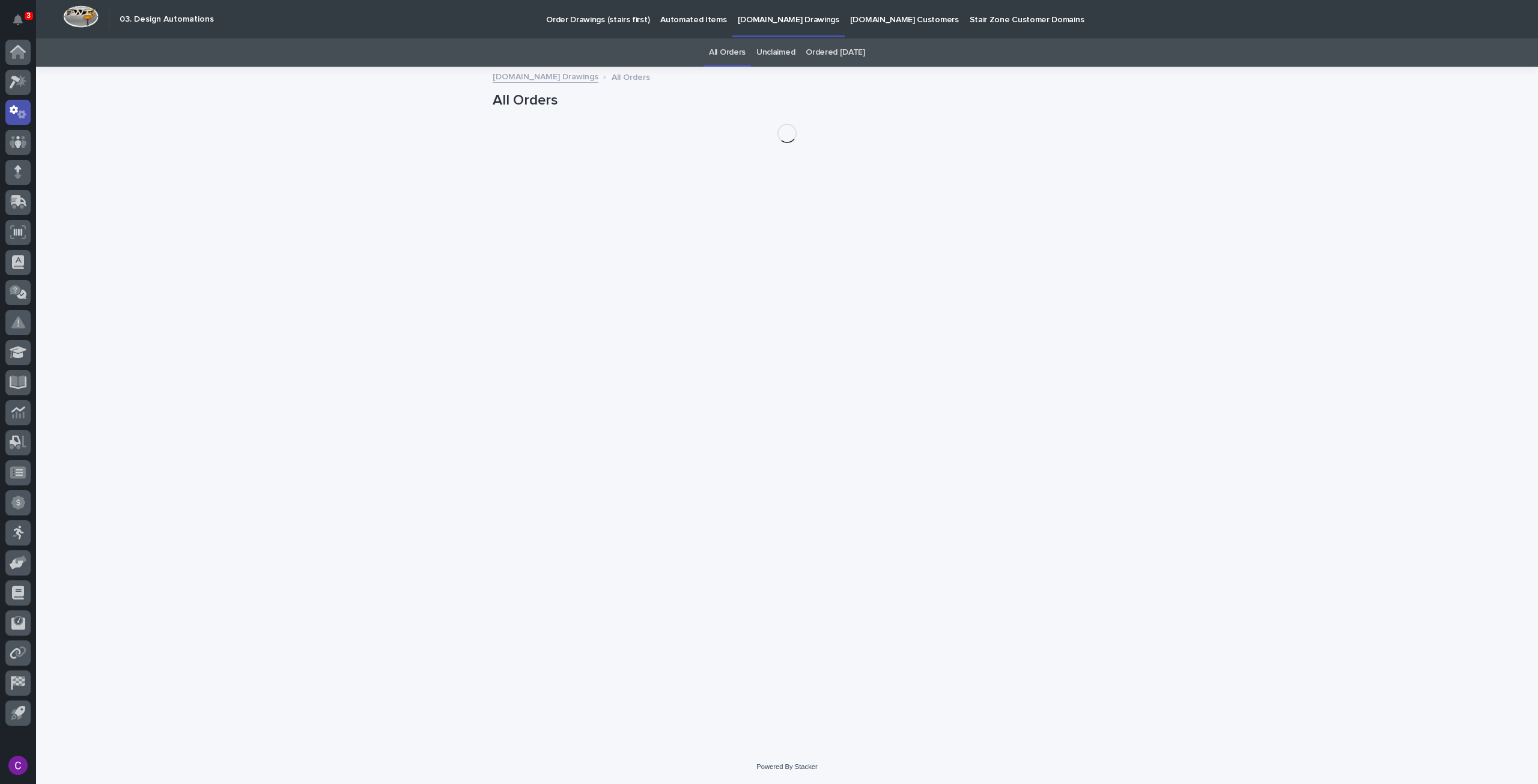
click at [655, 26] on link "Automated Items" at bounding box center [694, 19] width 77 height 37
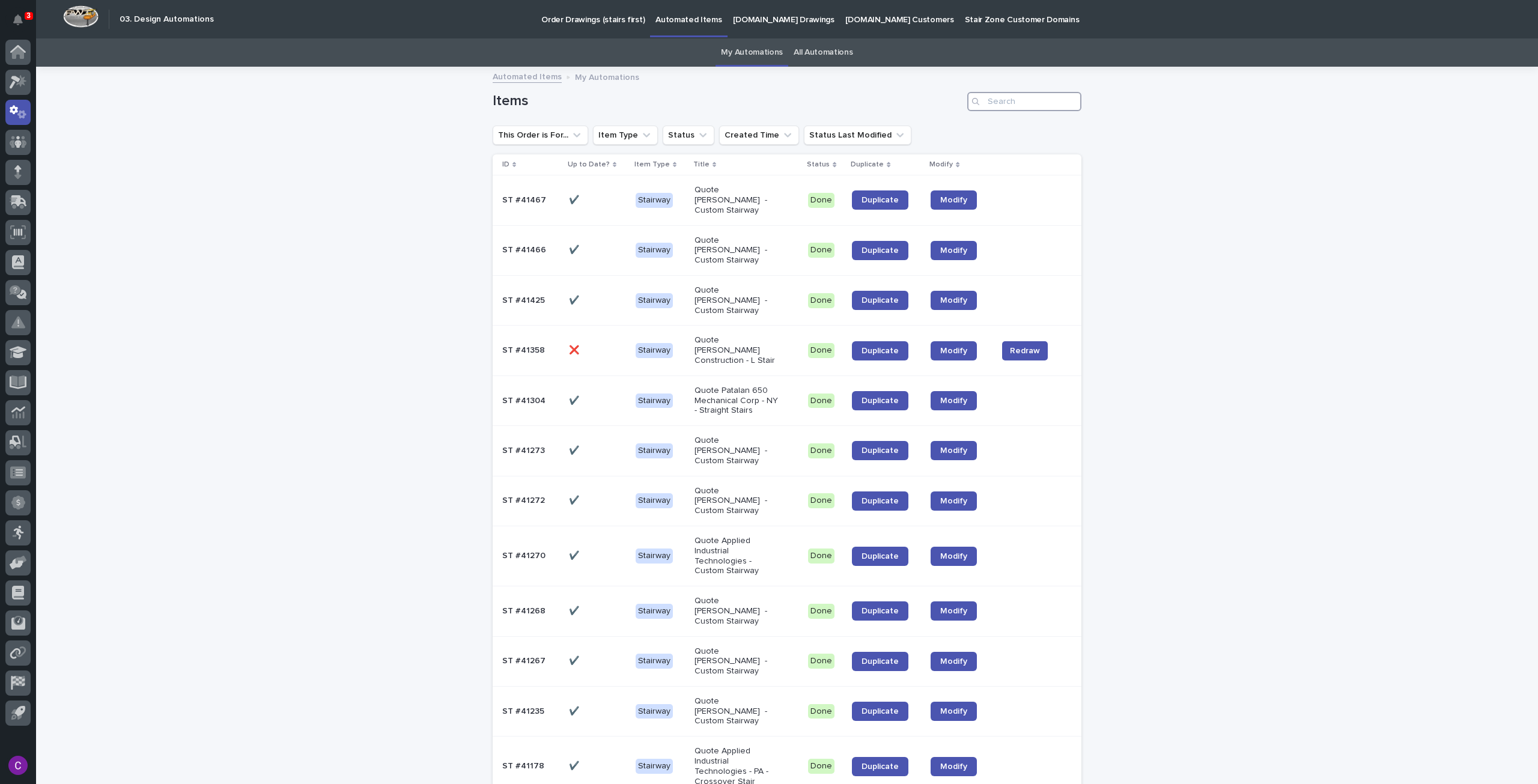
click at [1002, 100] on input "Search" at bounding box center [1025, 101] width 114 height 20
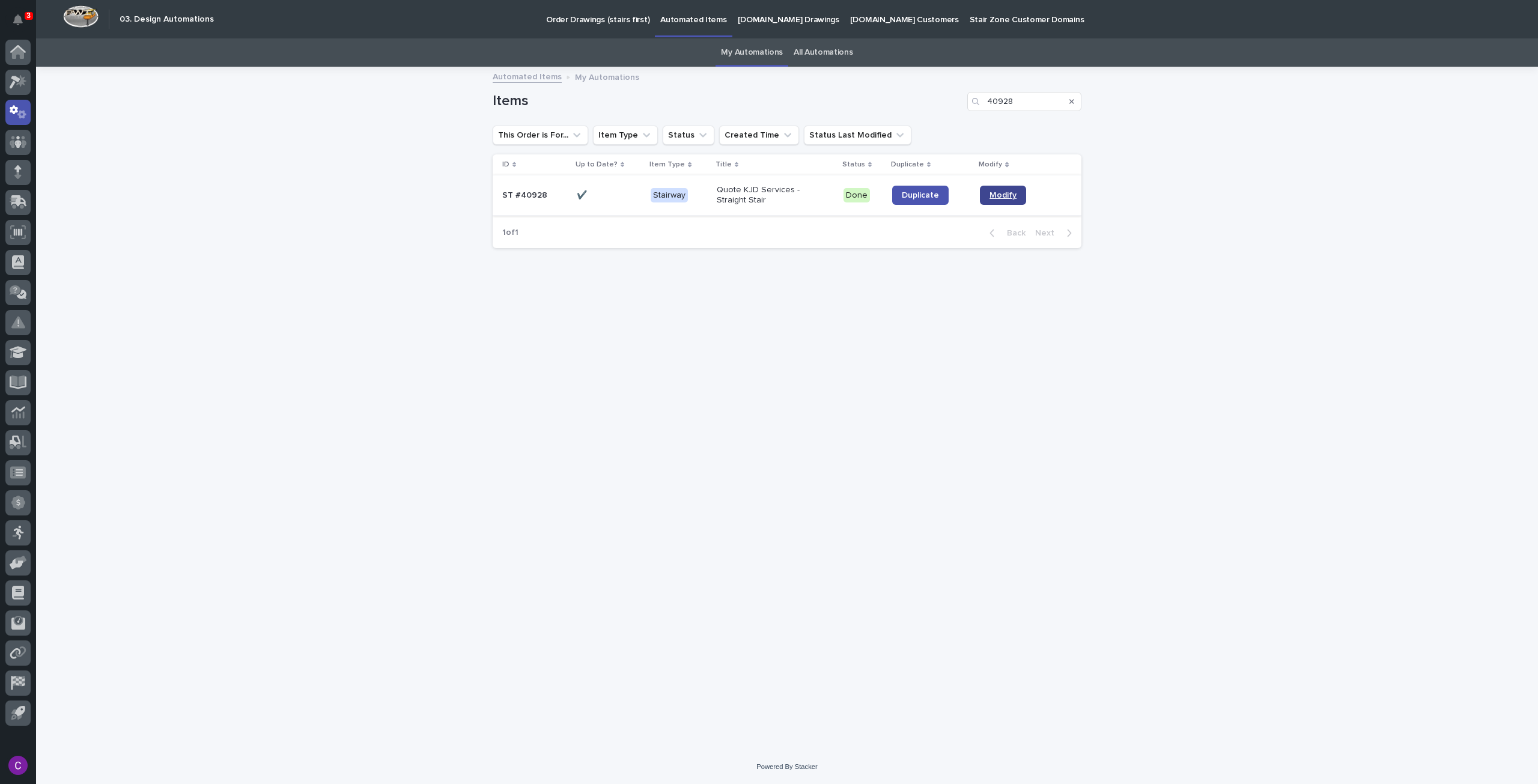
click at [991, 194] on span "Modify" at bounding box center [1002, 195] width 27 height 9
drag, startPoint x: 1035, startPoint y: 105, endPoint x: 822, endPoint y: 113, distance: 213.2
click at [841, 112] on div "Items 40928" at bounding box center [787, 97] width 589 height 58
paste input "#41235"
type input "#41235"
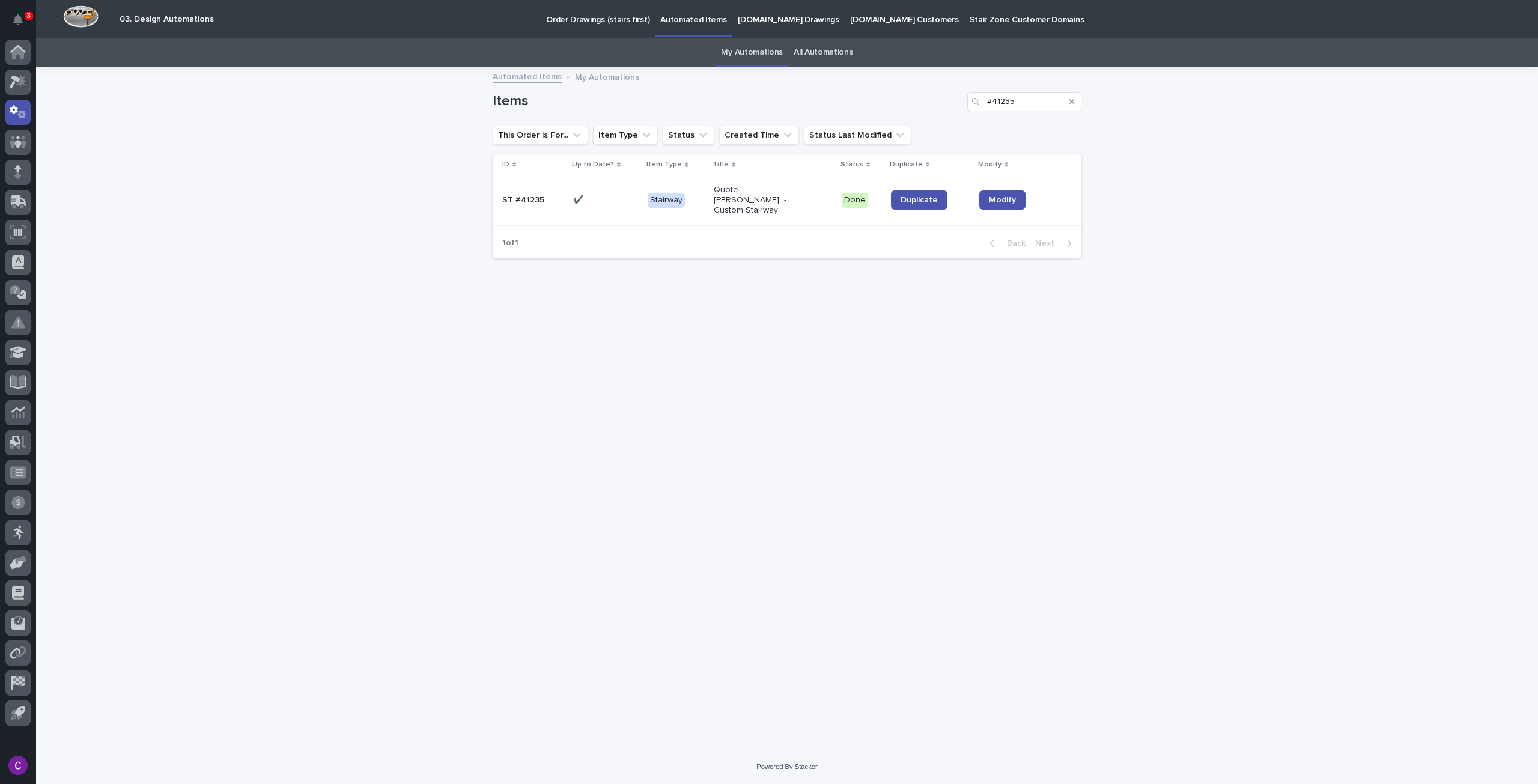
click at [803, 201] on div "Quote [PERSON_NAME] - Custom Stairway" at bounding box center [773, 200] width 118 height 39
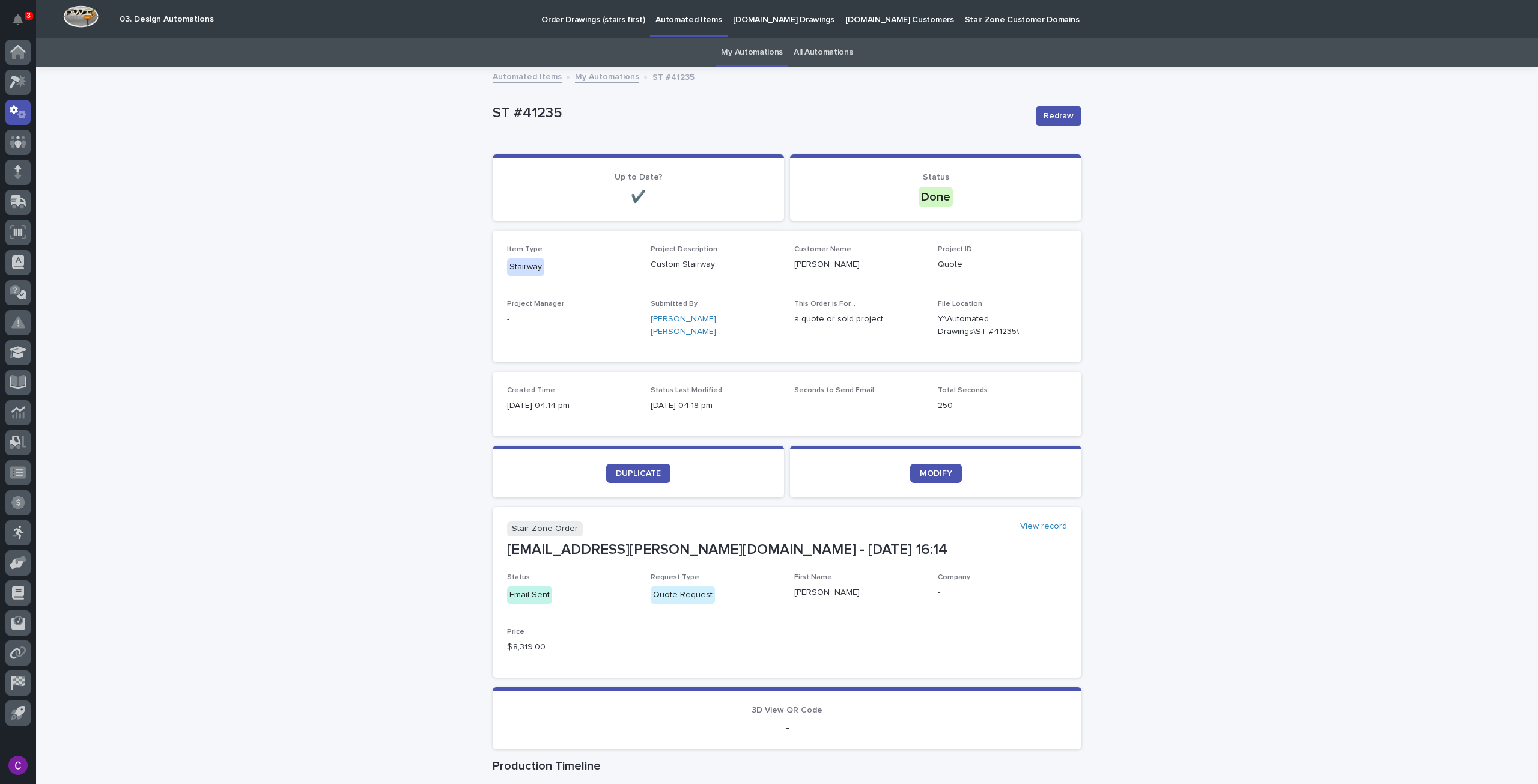
click at [770, 9] on p "[DOMAIN_NAME] Drawings" at bounding box center [783, 13] width 101 height 26
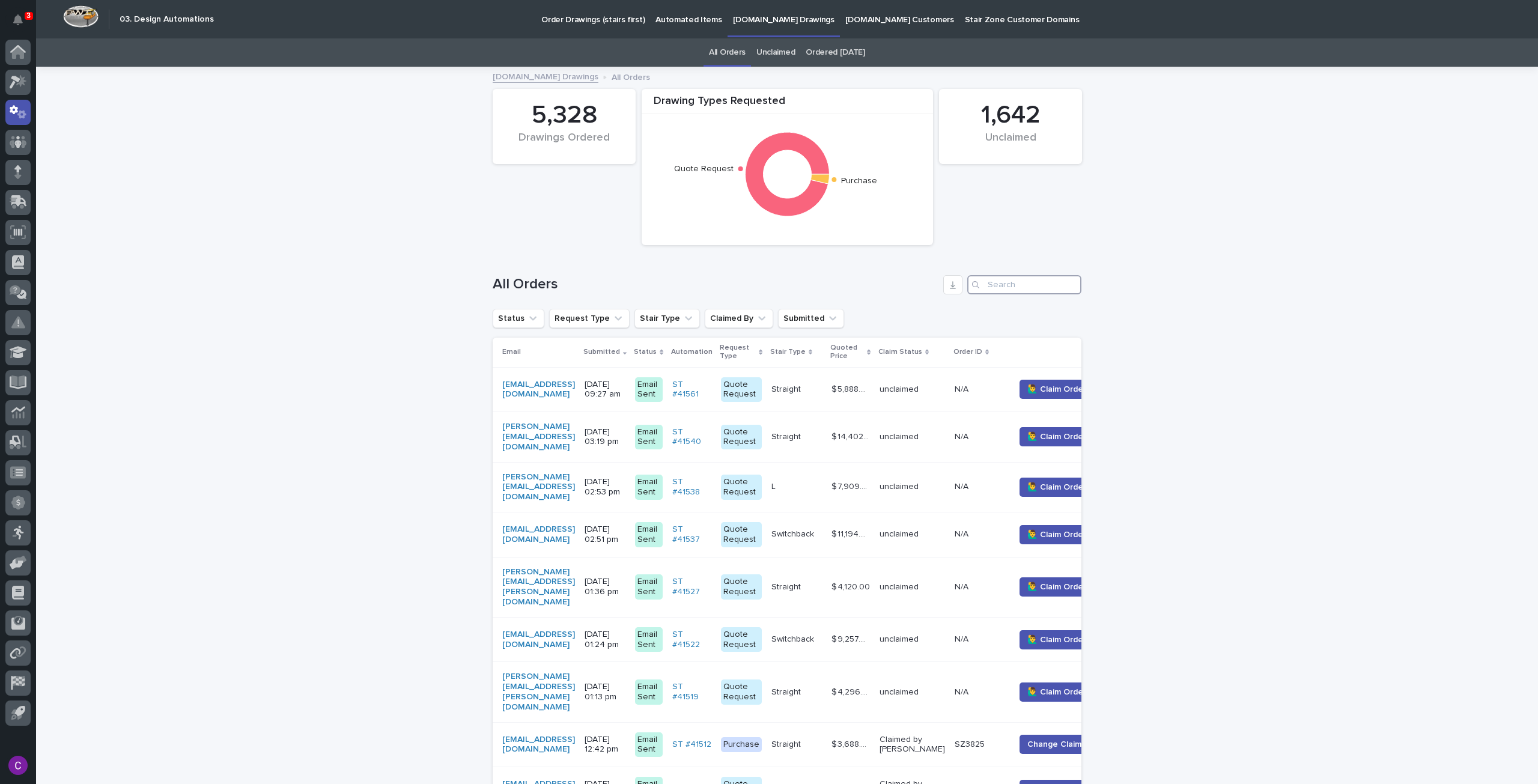
click at [1006, 286] on input "Search" at bounding box center [1025, 285] width 114 height 20
paste input "#41235"
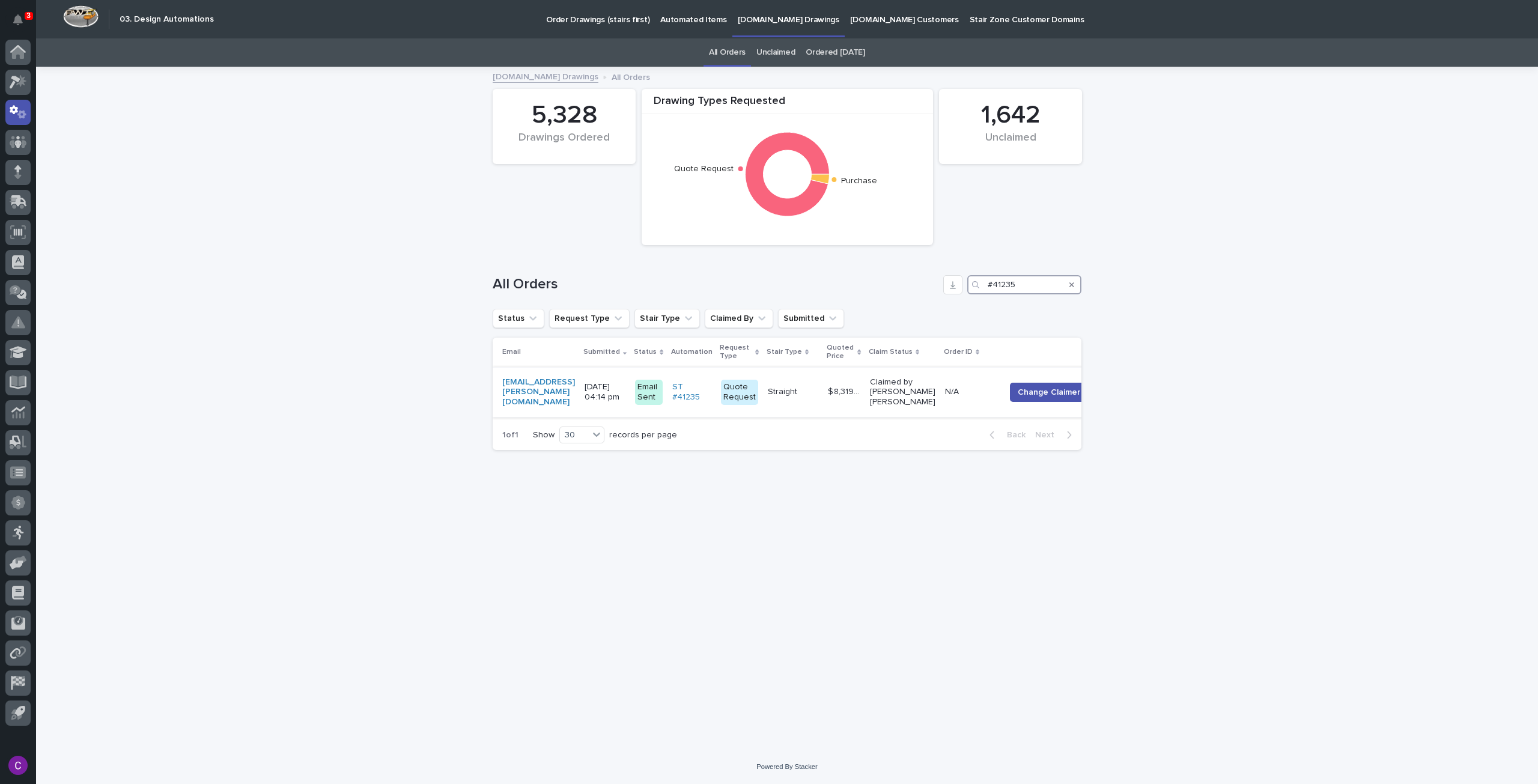
type input "#41235"
click at [911, 398] on p "Claimed by [PERSON_NAME] [PERSON_NAME]" at bounding box center [903, 392] width 65 height 30
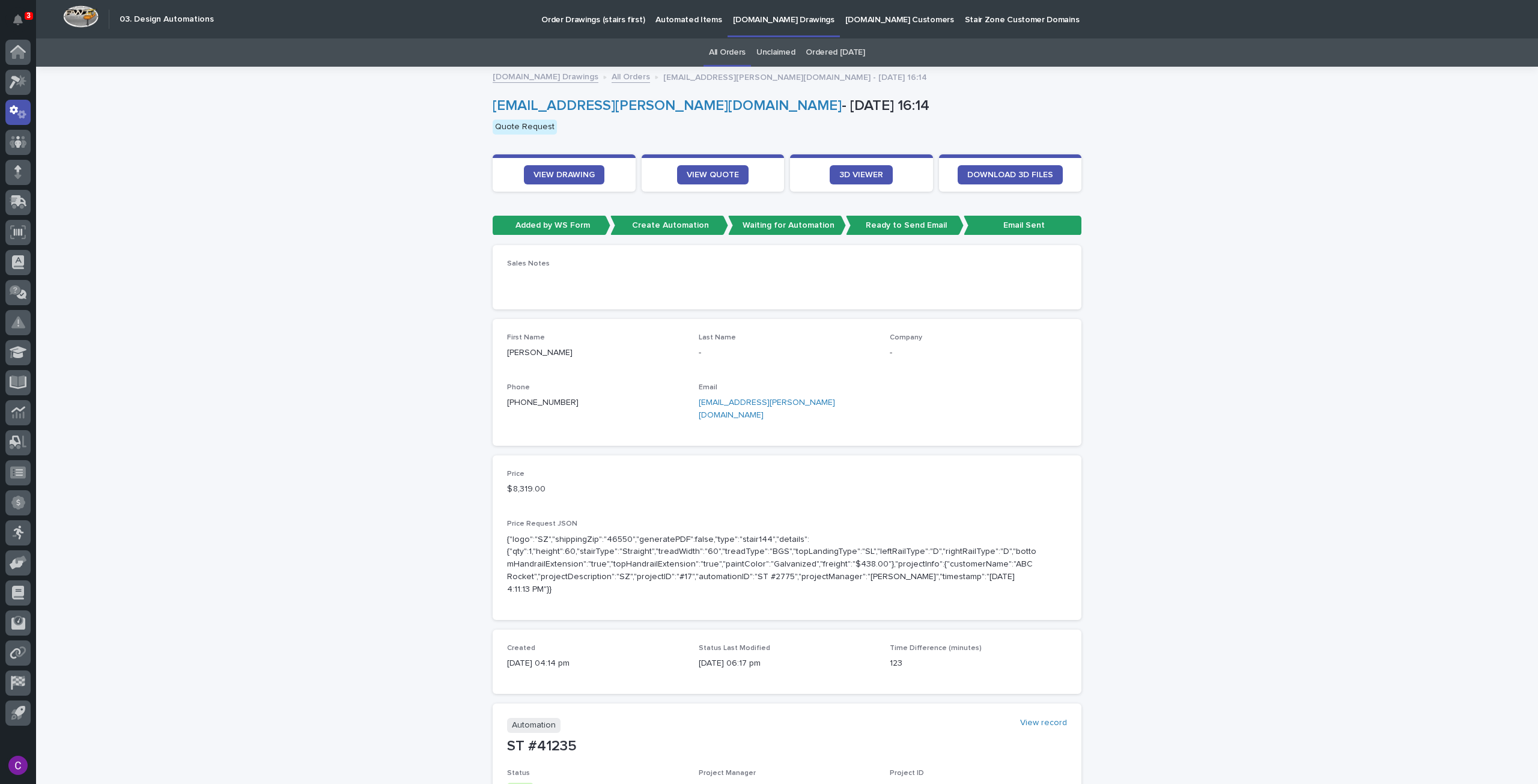
scroll to position [38, 0]
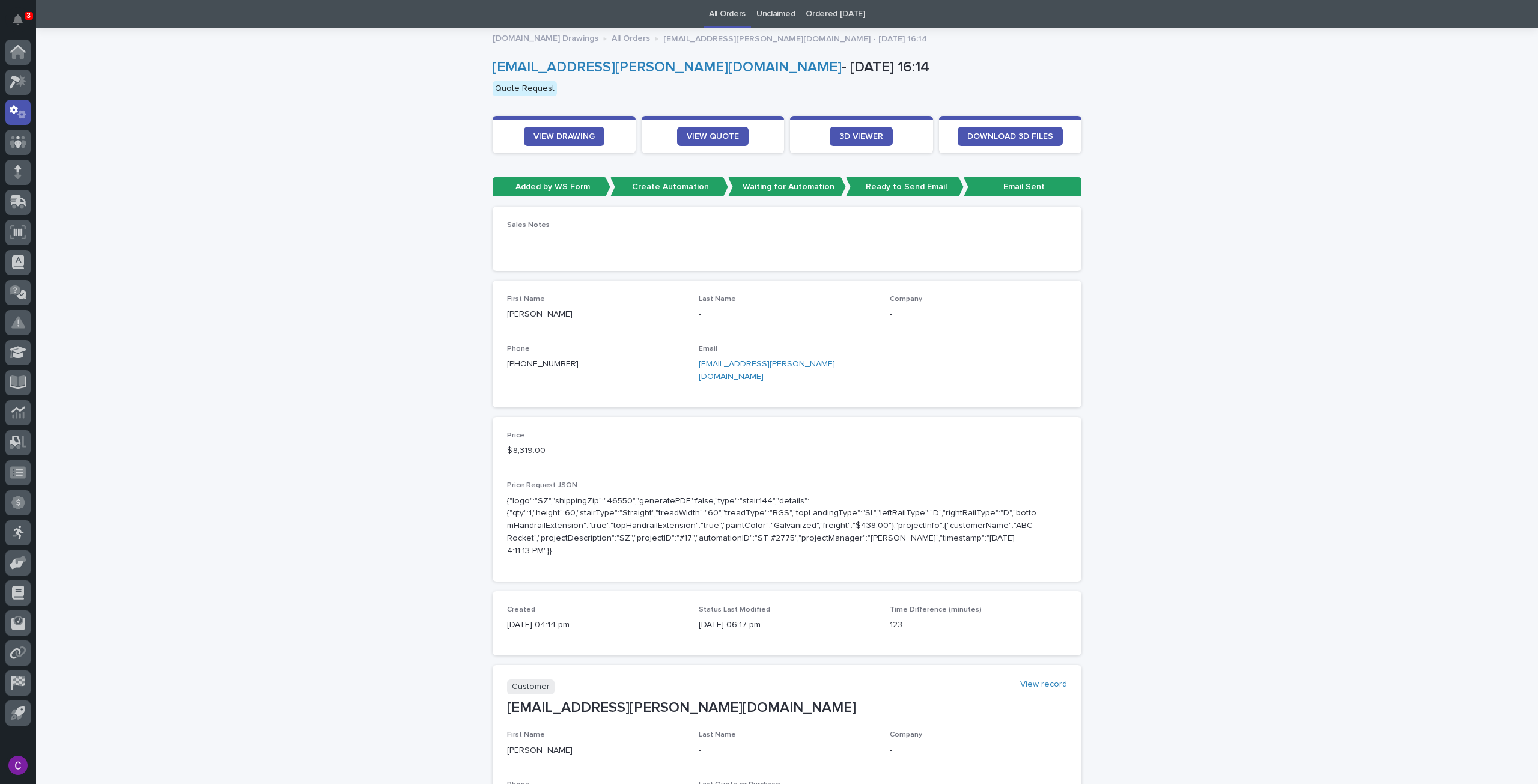
drag, startPoint x: 568, startPoint y: 367, endPoint x: 496, endPoint y: 367, distance: 72.0
click at [496, 367] on div "First Name Kevin Last Name - Company - Phone +1 (814) 421-2338 Email kwess@shee…" at bounding box center [787, 344] width 589 height 127
copy link "+1 (814) 421-2338"
drag, startPoint x: 615, startPoint y: 67, endPoint x: 488, endPoint y: 72, distance: 127.1
click at [493, 72] on p "kwess@sheetz.com - Sep 02 16:14" at bounding box center [784, 68] width 584 height 18
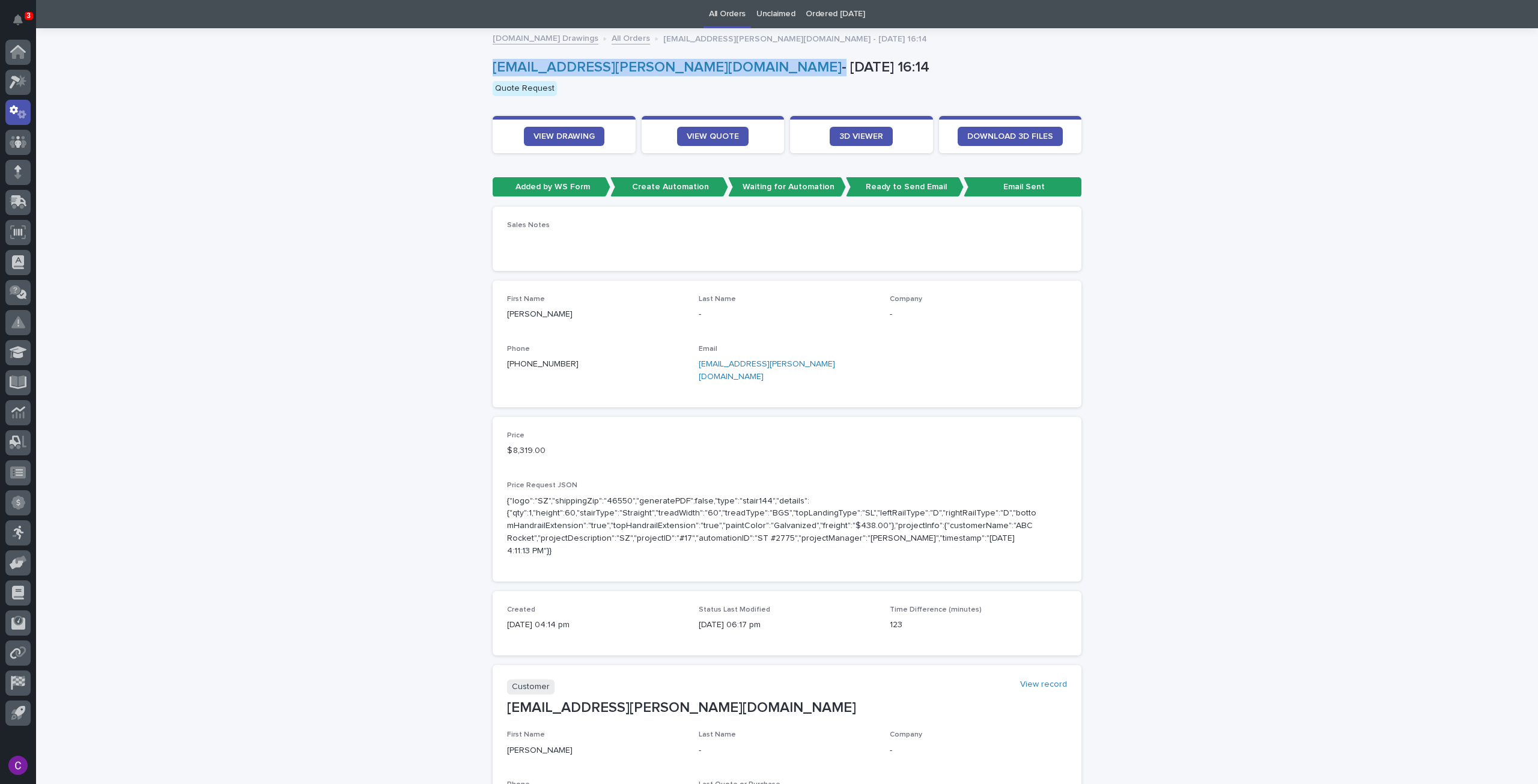
copy p "kwess@sheetz.com"
click at [682, 133] on link "VIEW QUOTE" at bounding box center [712, 137] width 72 height 20
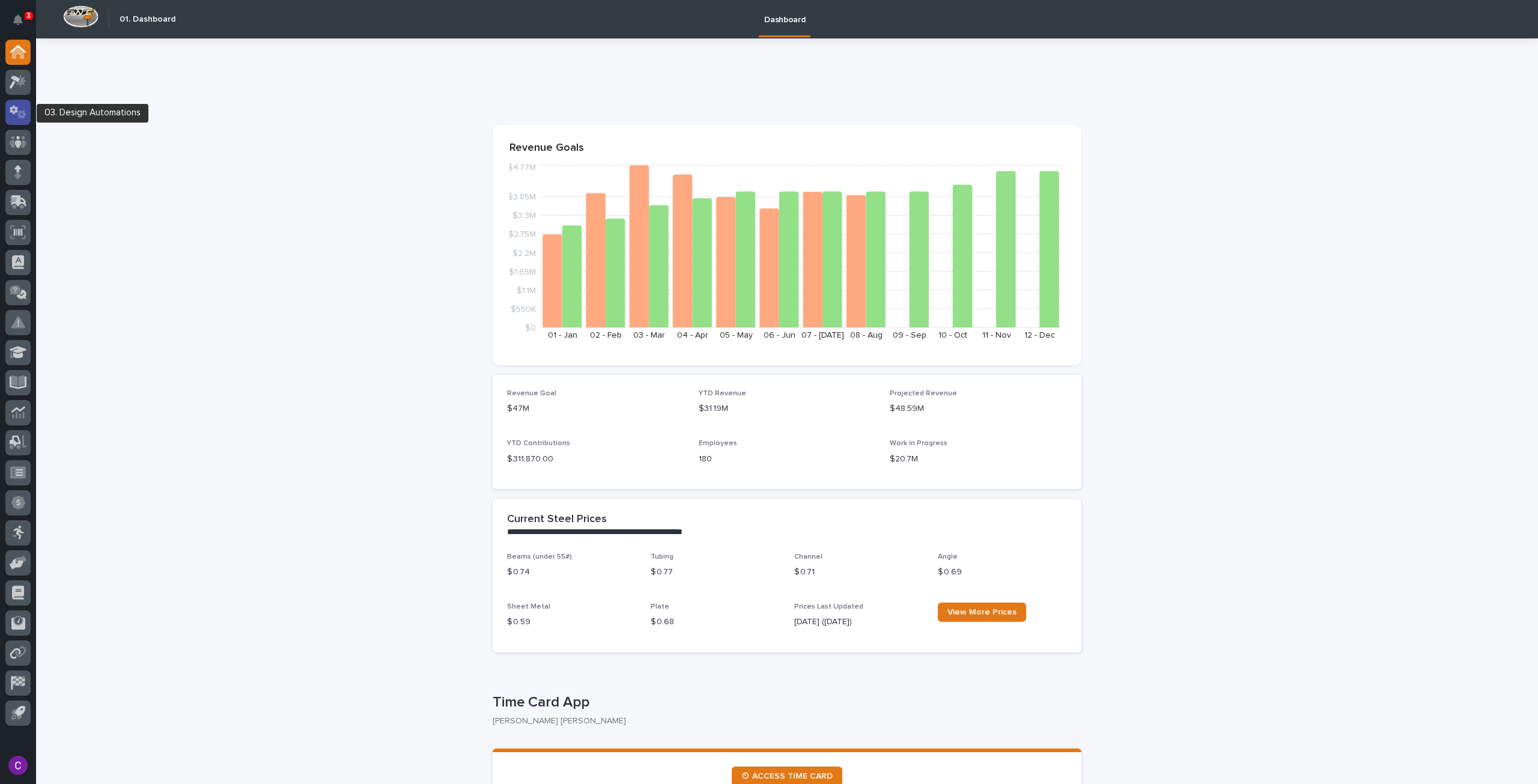
click at [22, 111] on icon at bounding box center [22, 114] width 9 height 9
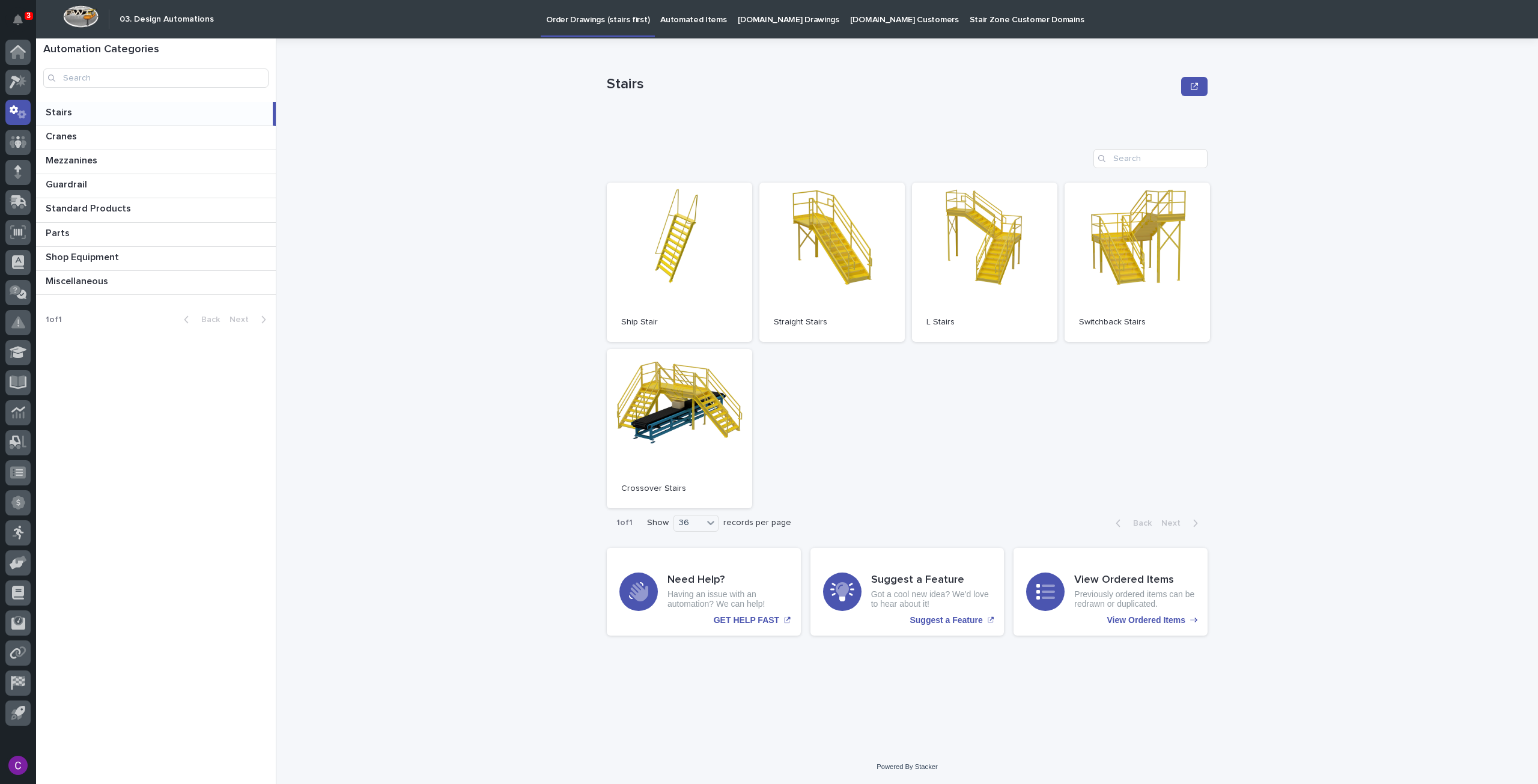
click at [688, 40] on div "Stairs Stairs Sorry, there was an error saving your record. Please try again. P…" at bounding box center [907, 394] width 601 height 711
click at [682, 32] on link "Automated Items" at bounding box center [694, 19] width 77 height 37
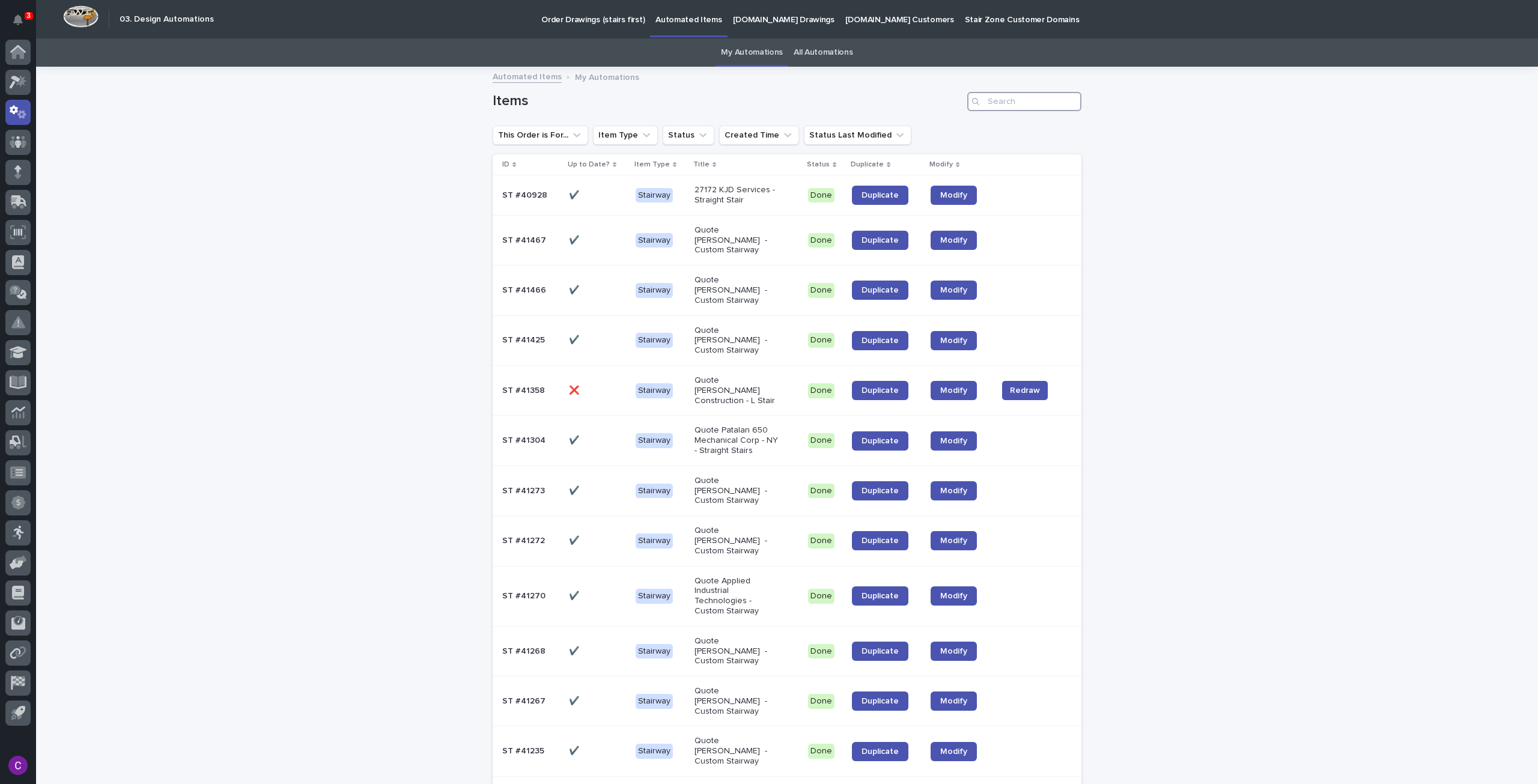
click at [1008, 97] on input "Search" at bounding box center [1025, 101] width 114 height 20
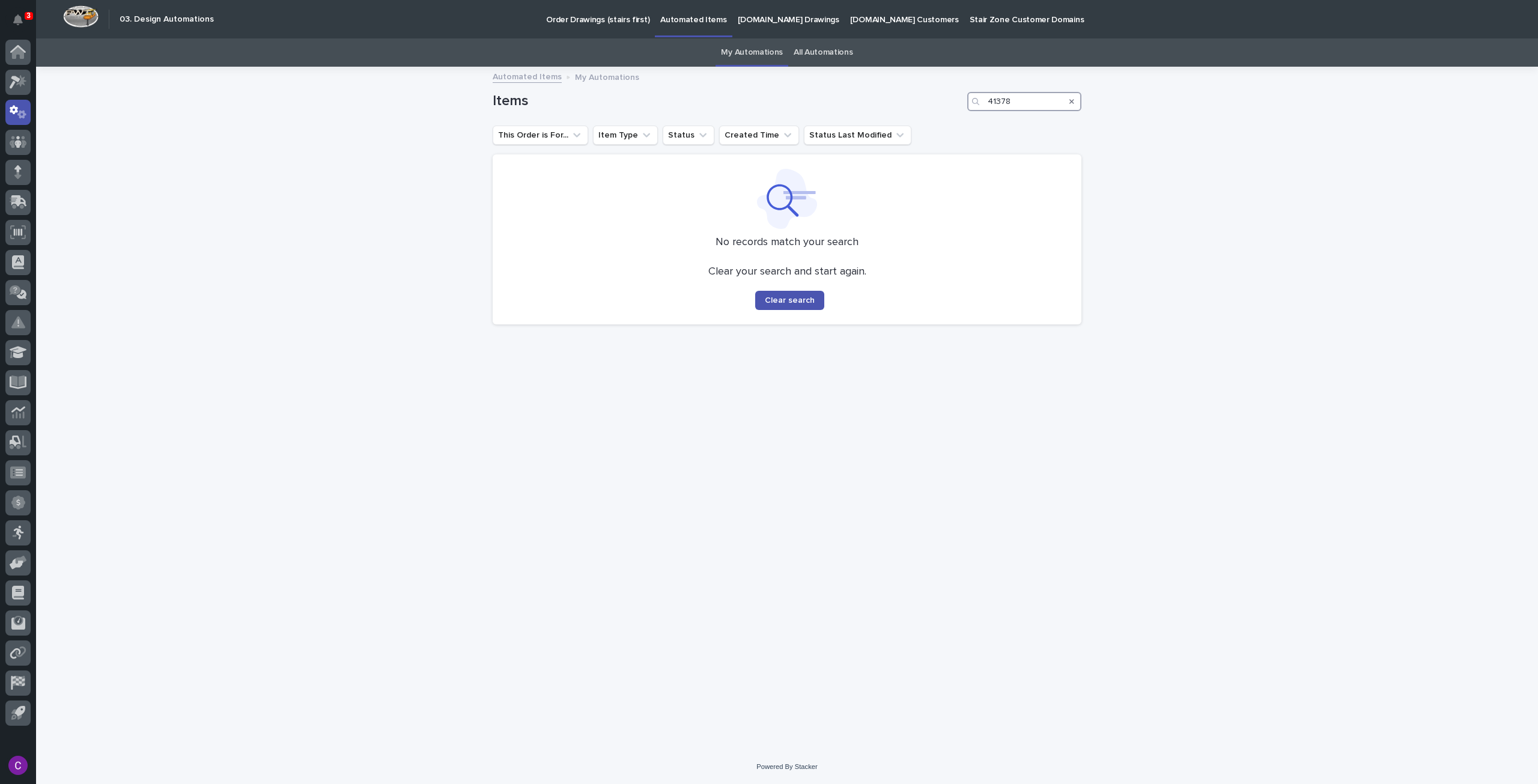
type input "41378"
click at [820, 54] on link "All Automations" at bounding box center [824, 52] width 59 height 29
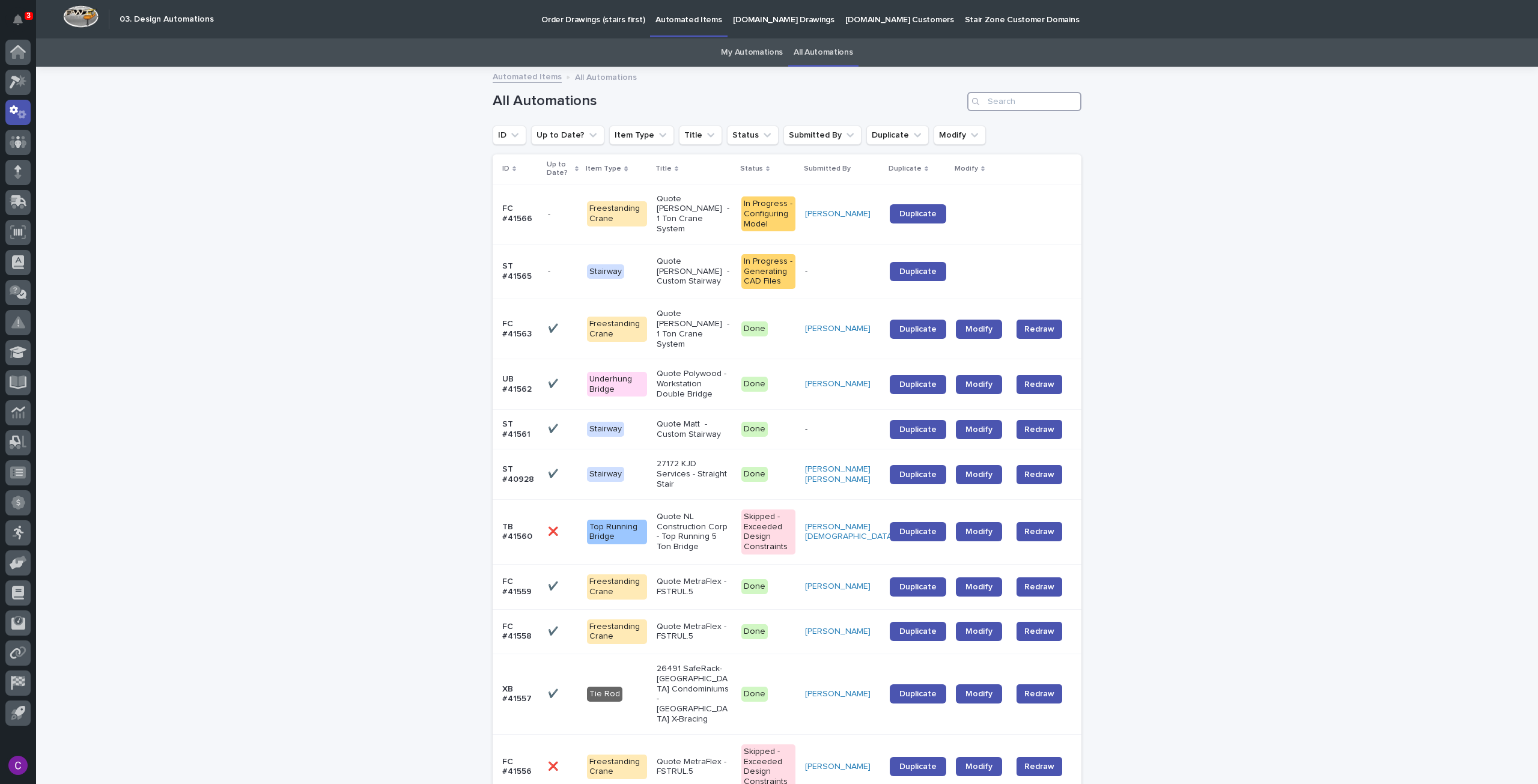
click at [1022, 104] on input "Search" at bounding box center [1025, 101] width 114 height 20
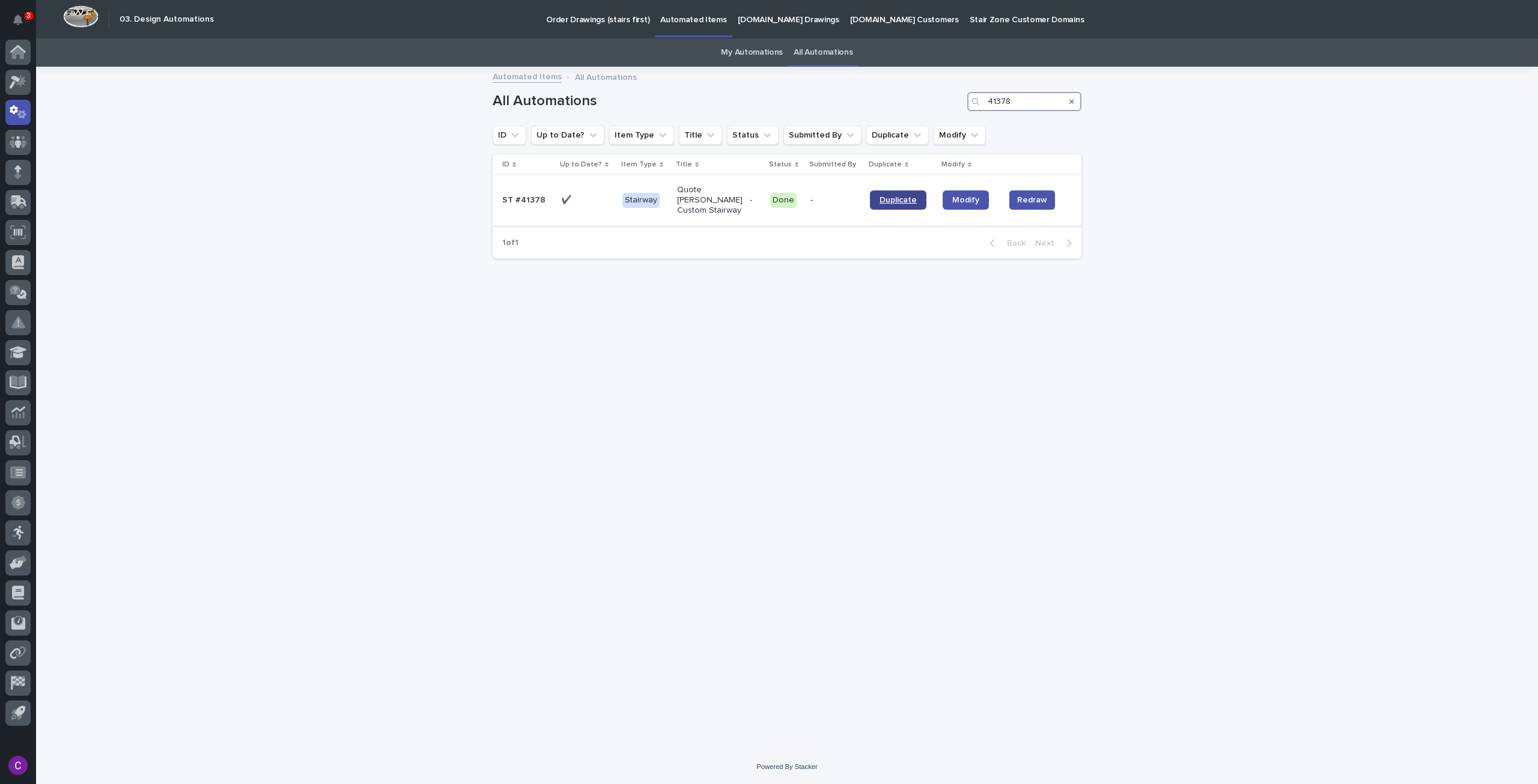
type input "41378"
click at [912, 196] on link "Duplicate" at bounding box center [898, 200] width 56 height 20
click at [757, 19] on p "[DOMAIN_NAME] Drawings" at bounding box center [788, 13] width 101 height 26
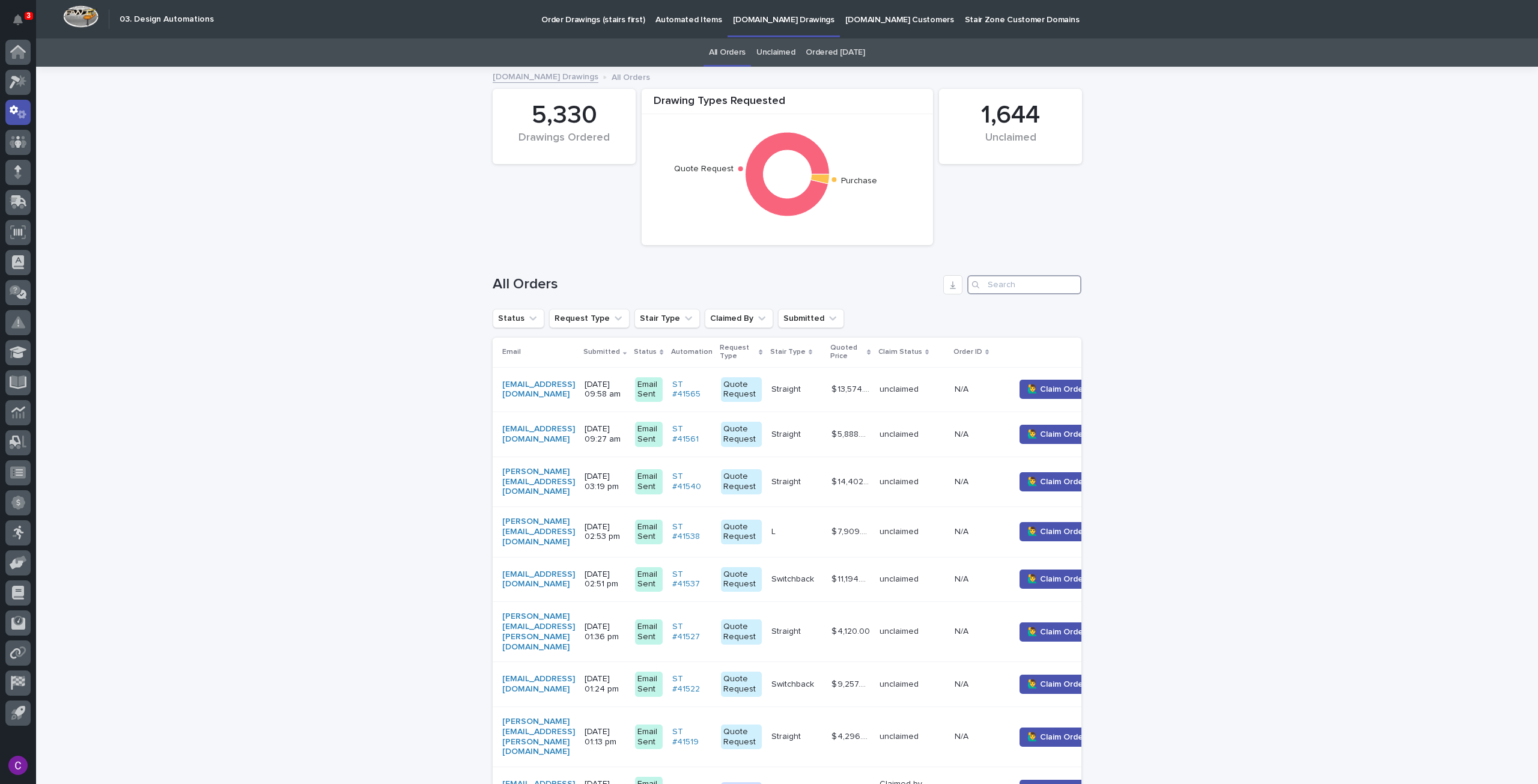
click at [1040, 283] on input "Search" at bounding box center [1025, 285] width 114 height 20
type input "41"
click at [17, 92] on div at bounding box center [18, 83] width 26 height 26
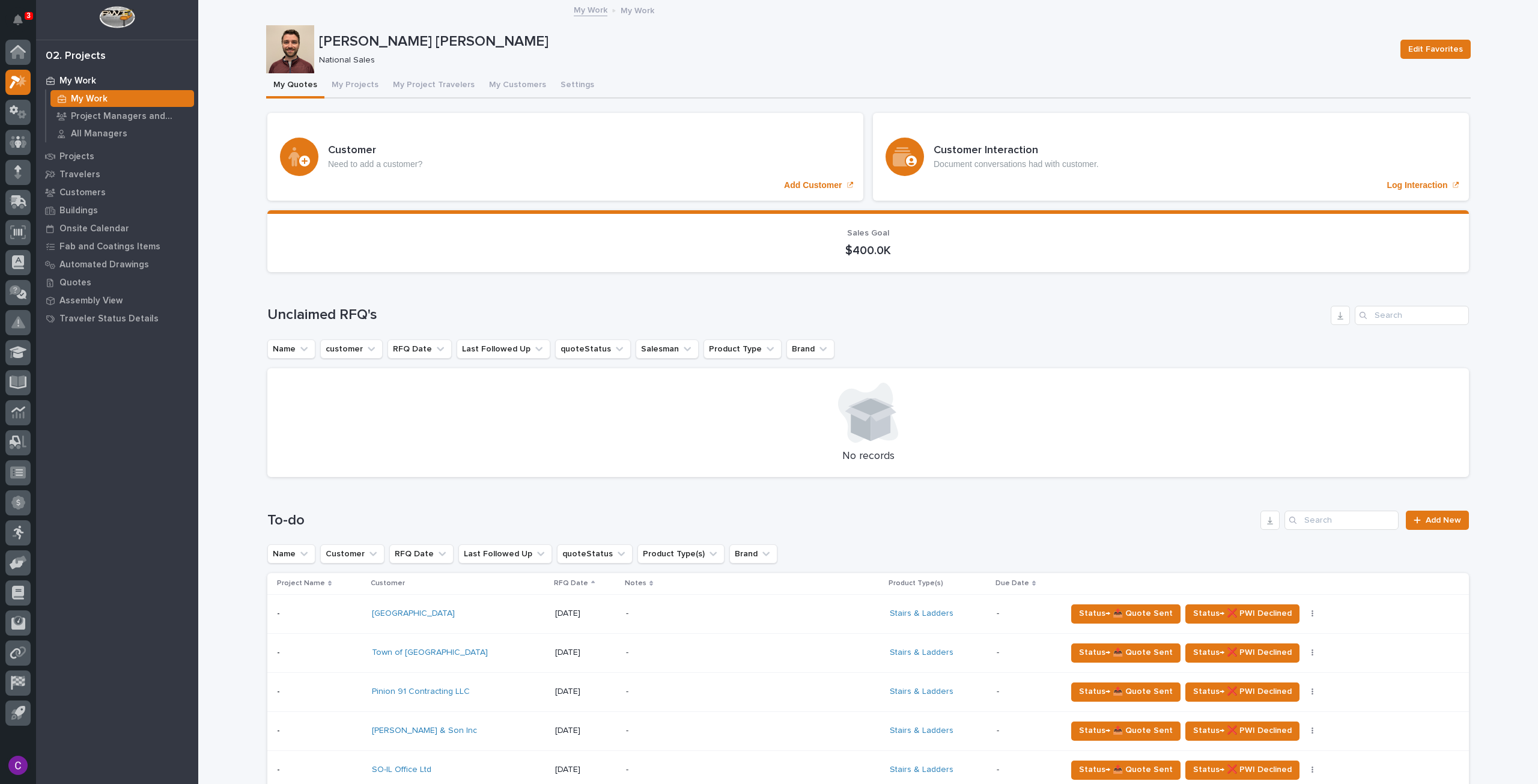
scroll to position [601, 0]
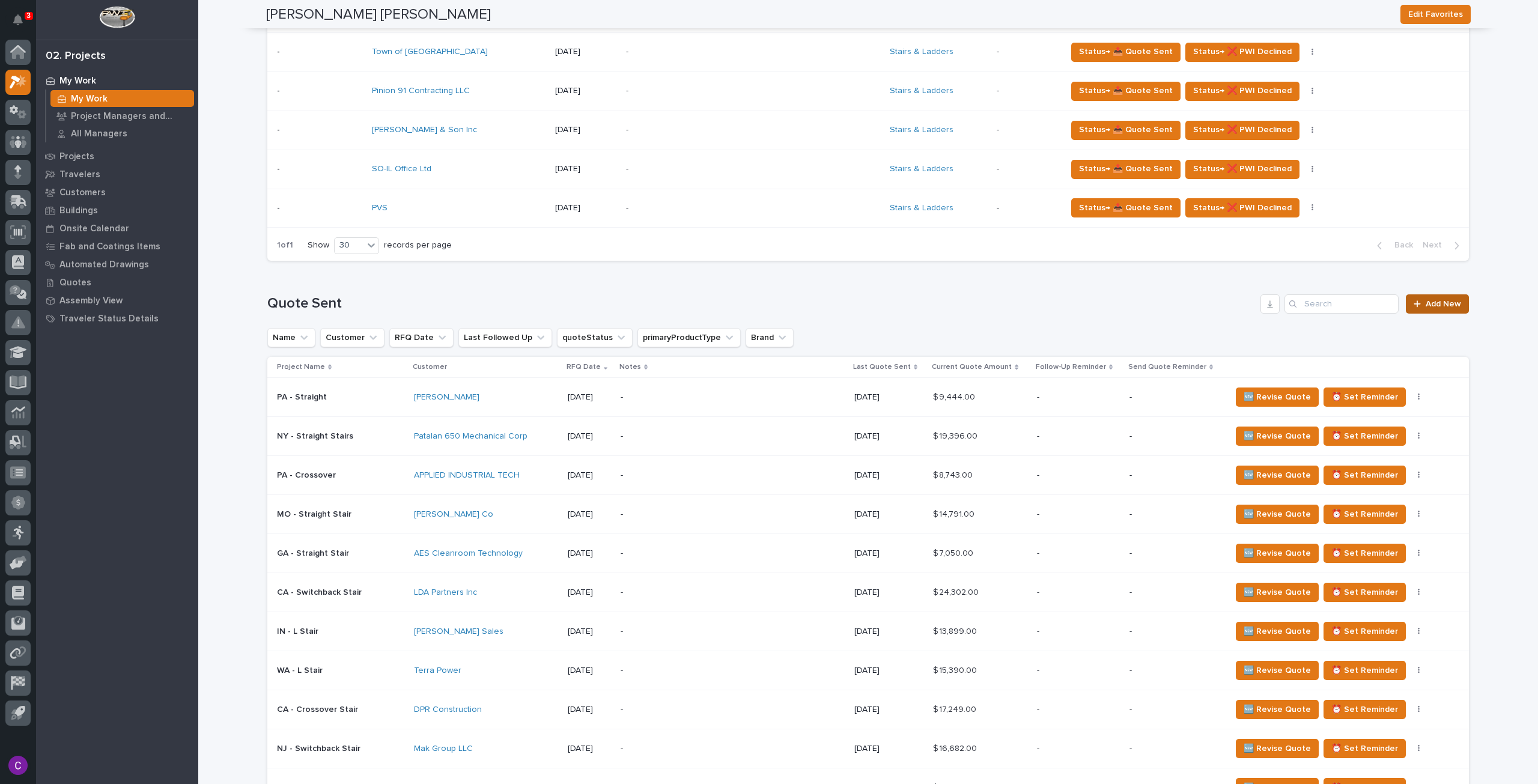
click at [1426, 302] on span "Add New" at bounding box center [1443, 303] width 35 height 9
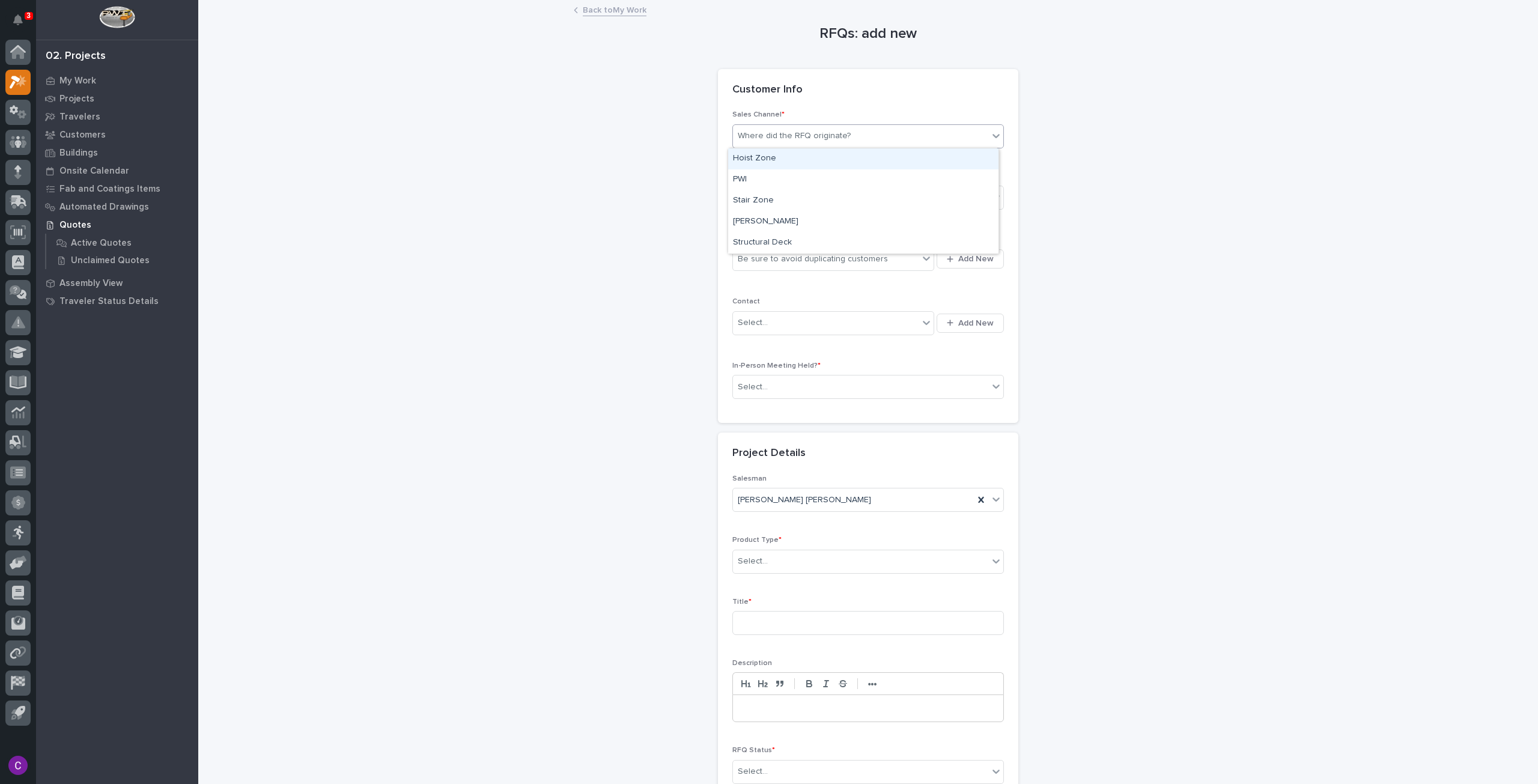
click at [830, 136] on div "Where did the RFQ originate?" at bounding box center [794, 136] width 113 height 13
click at [806, 203] on div "Stair Zone" at bounding box center [863, 200] width 270 height 21
click at [821, 189] on div "Select..." at bounding box center [860, 198] width 255 height 20
click at [824, 218] on div "National Sales" at bounding box center [863, 219] width 270 height 21
click at [824, 261] on div "Be sure to avoid duplicating customers" at bounding box center [813, 259] width 150 height 13
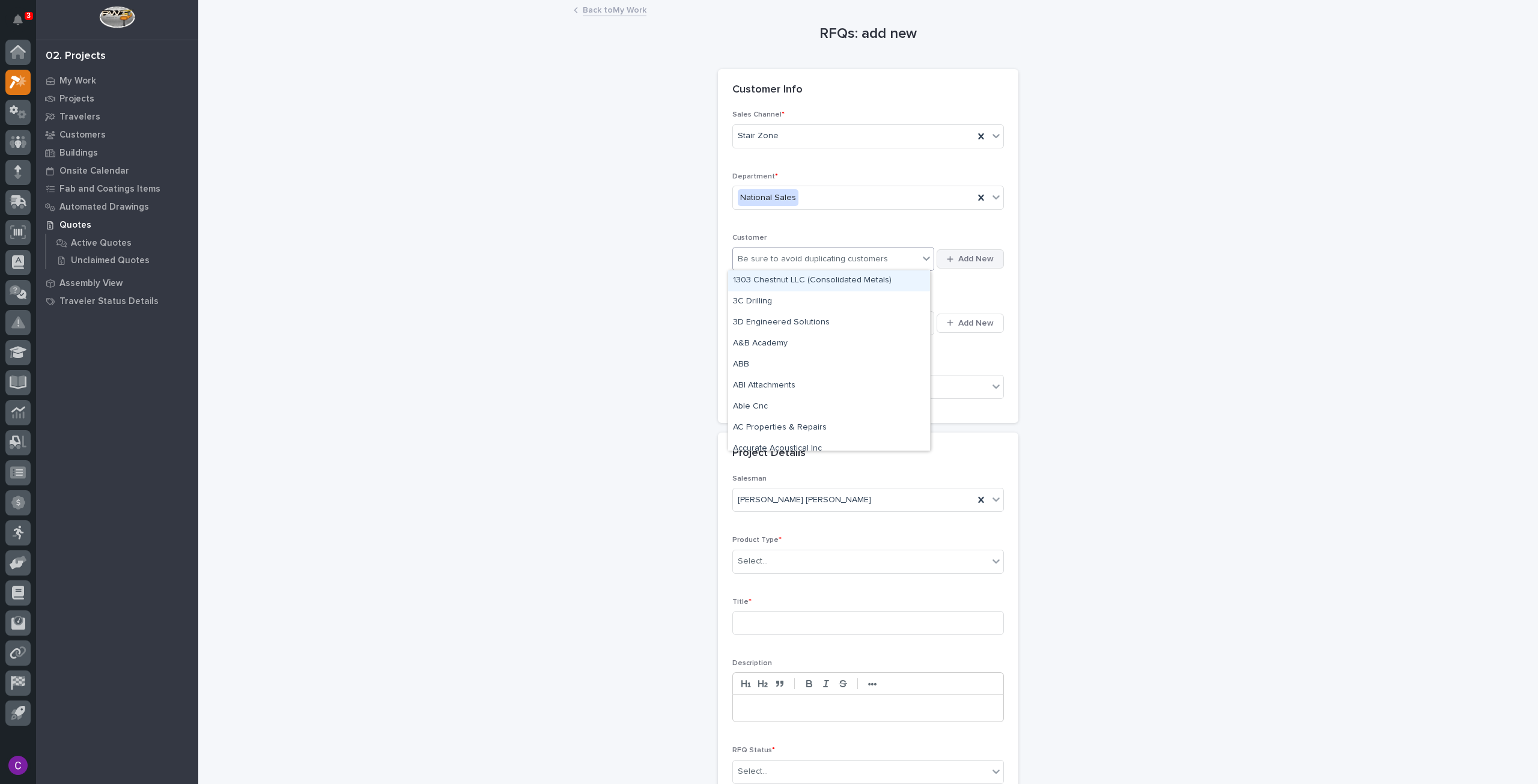
click at [988, 255] on span "Add New" at bounding box center [976, 258] width 35 height 11
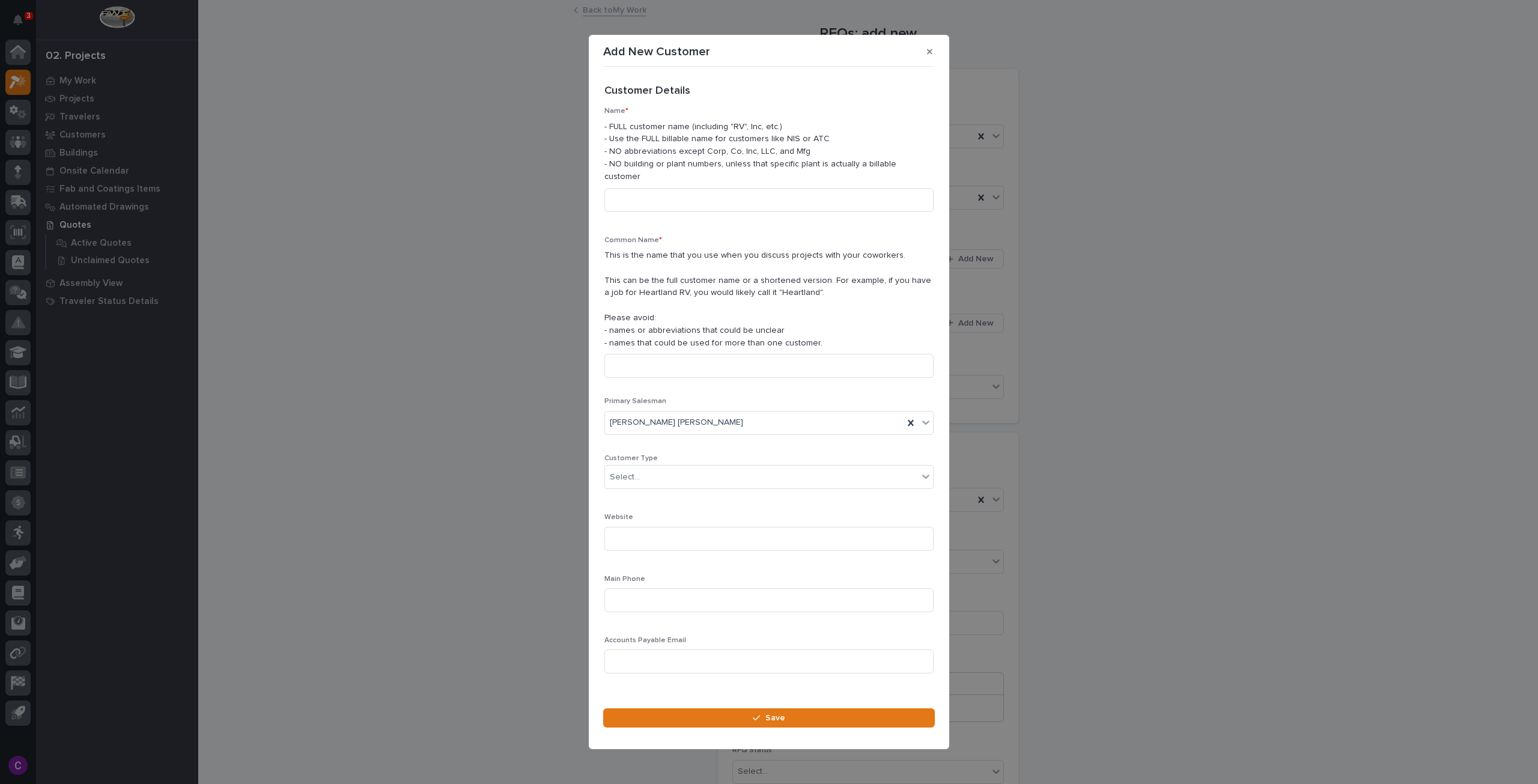
click at [678, 178] on div "Name * - FULL customer name (including "RV", Inc, etc.) - Use the FULL billable…" at bounding box center [769, 164] width 329 height 114
click at [765, 106] on div "Customer Details ••• Name * - FULL customer name (including "RV", Inc, etc.) - …" at bounding box center [769, 236] width 329 height 303
click at [734, 196] on input at bounding box center [769, 200] width 329 height 24
paste input "US Army Core of Engineers"
type input "US Army Core of Engineers"
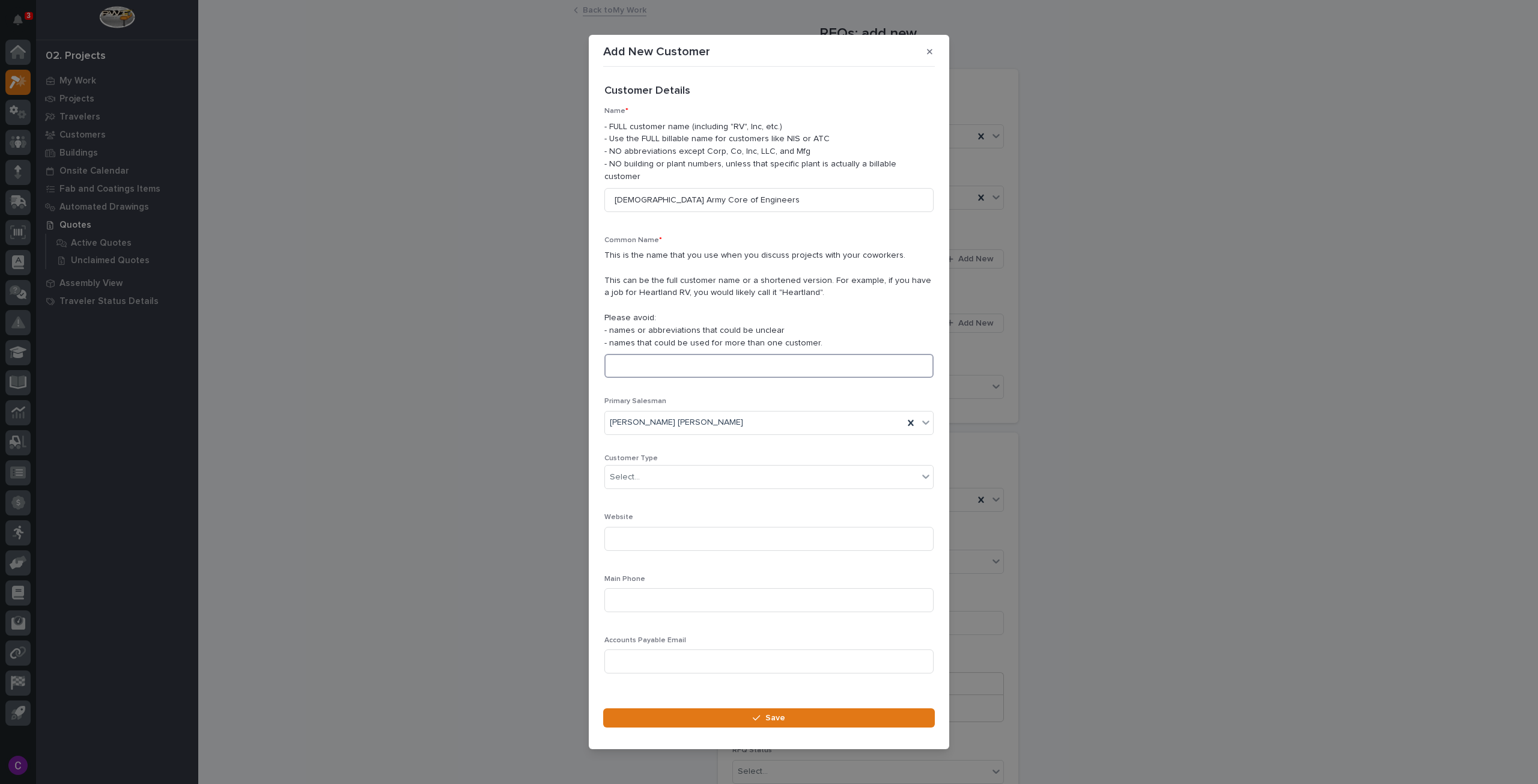
click at [712, 361] on input at bounding box center [769, 365] width 329 height 24
paste input "US Army Core of Engineers"
type input "US Army"
click at [781, 465] on div "Select..." at bounding box center [769, 477] width 329 height 24
click at [684, 518] on div "End User" at bounding box center [765, 514] width 319 height 21
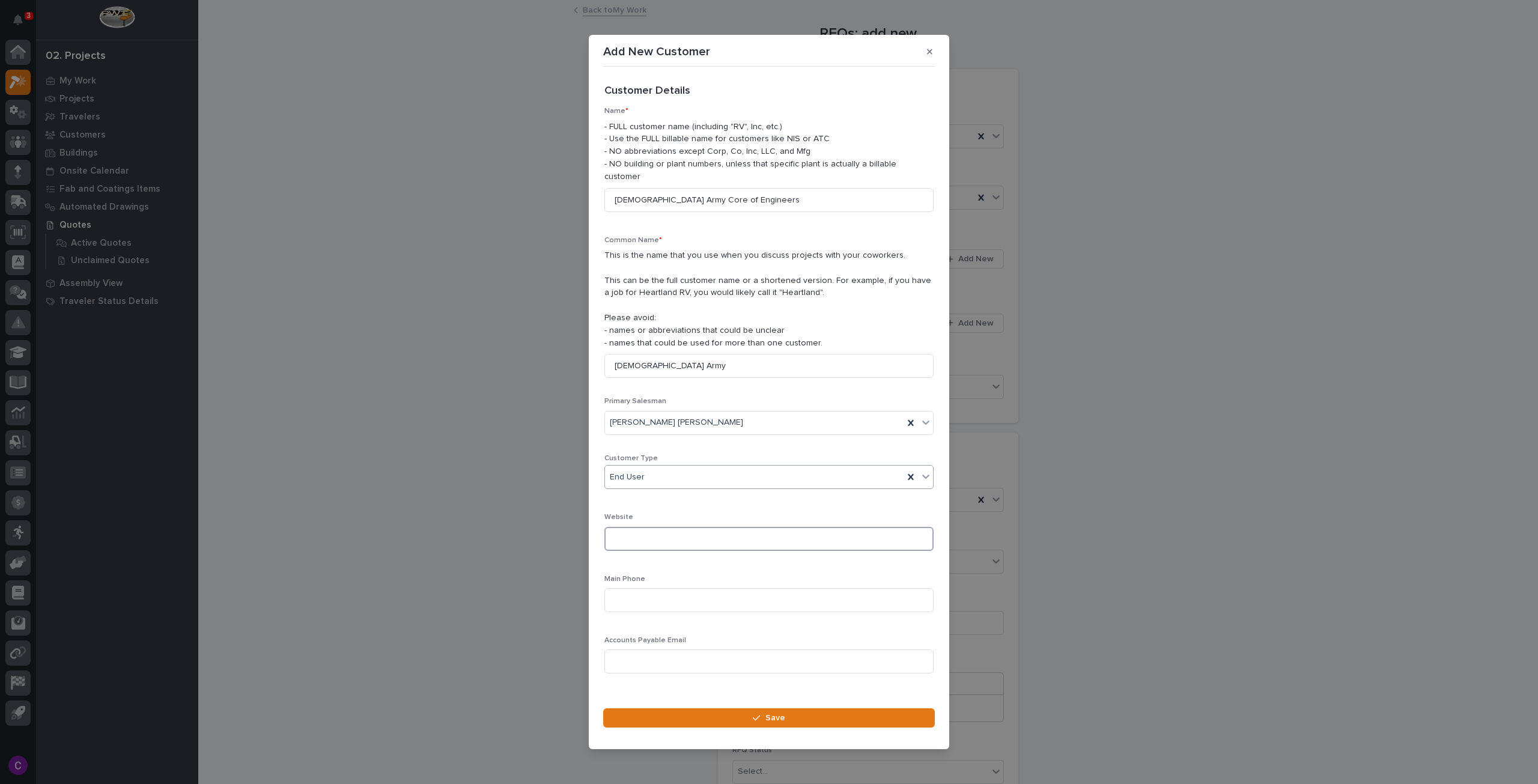
click at [716, 533] on input at bounding box center [769, 539] width 329 height 24
click at [718, 594] on input at bounding box center [769, 600] width 329 height 24
click at [665, 588] on input at bounding box center [769, 600] width 329 height 24
paste input "[PHONE_NUMBER]"
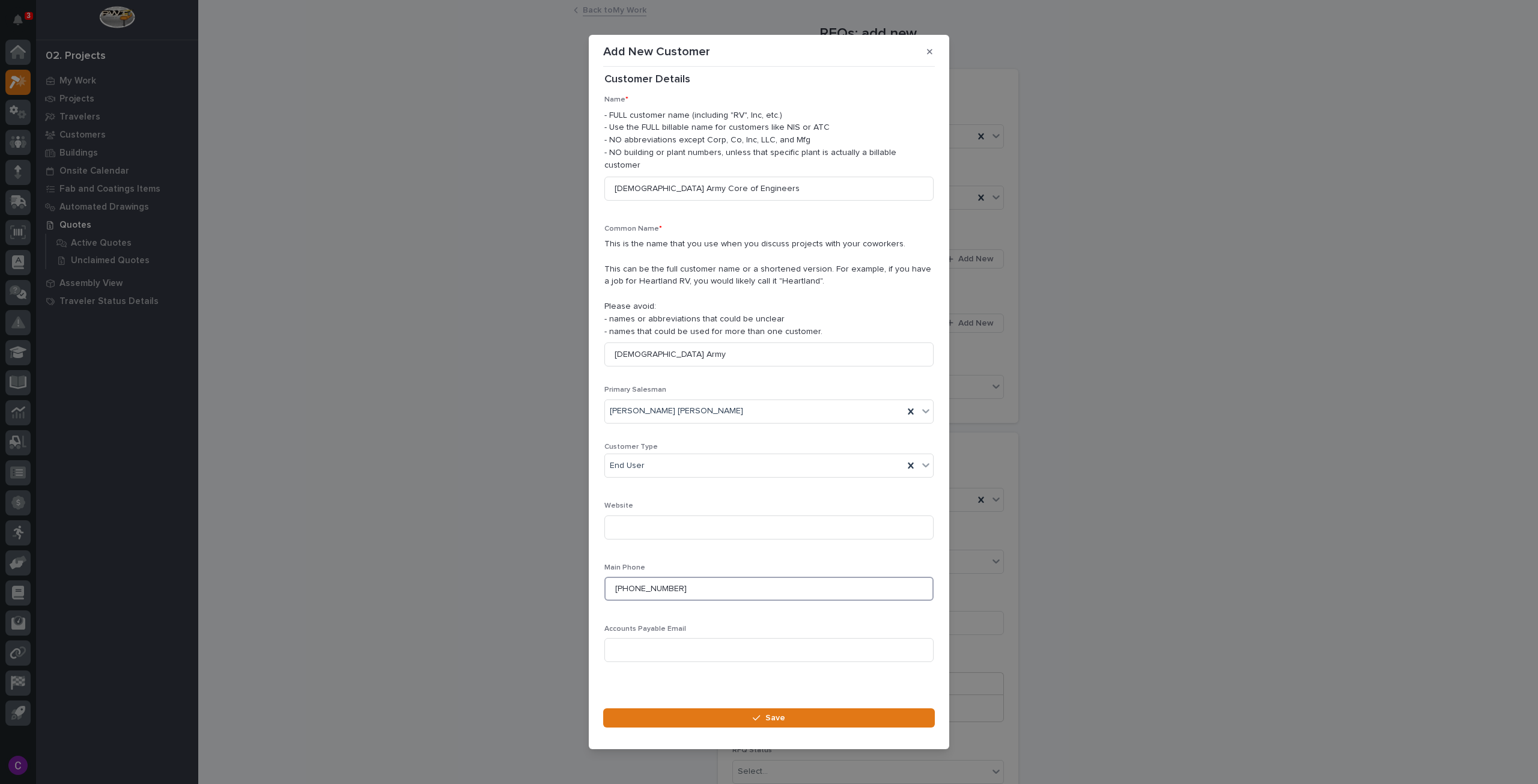
scroll to position [17, 0]
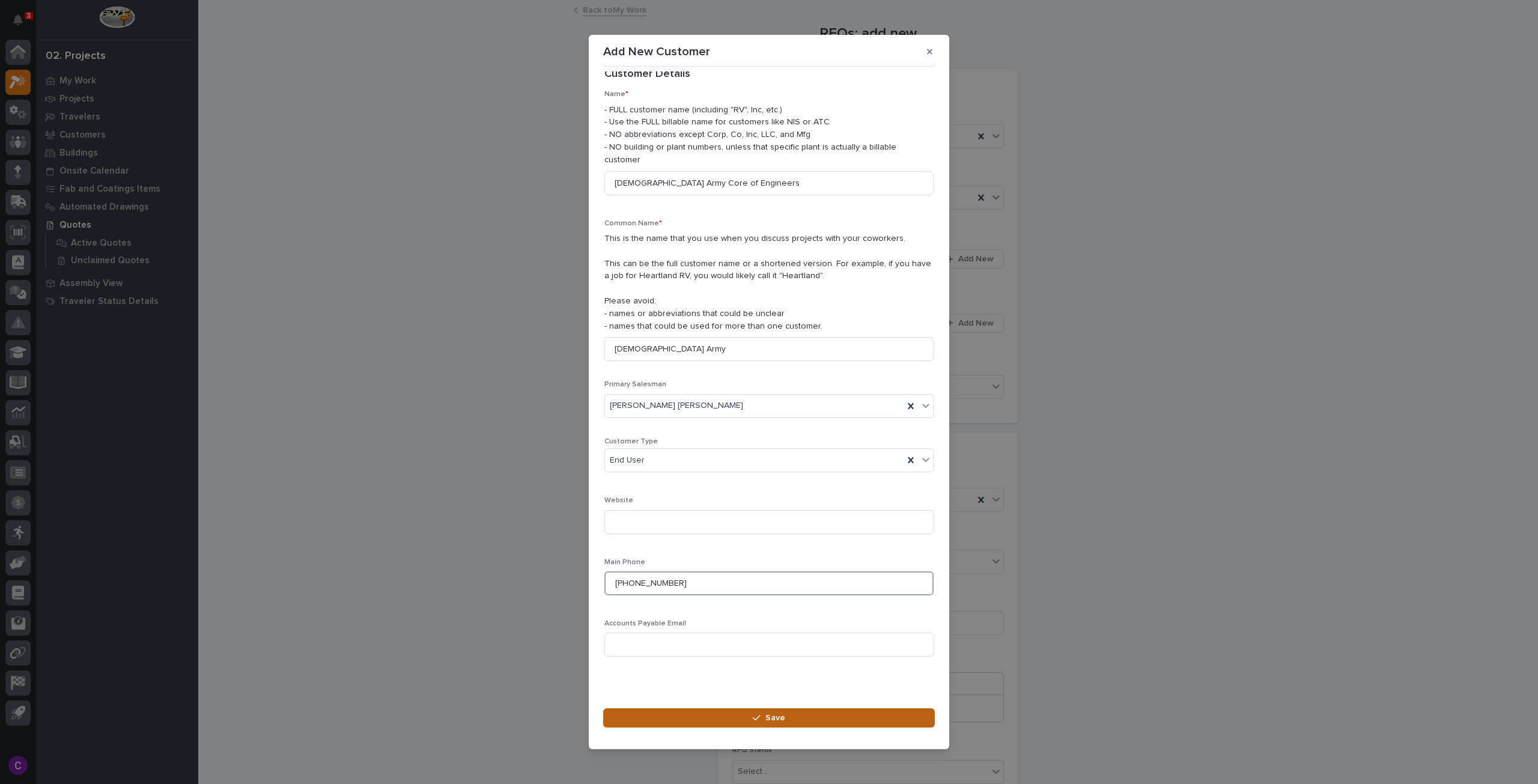
type input "[PHONE_NUMBER]"
click at [663, 708] on button "Save" at bounding box center [769, 718] width 332 height 20
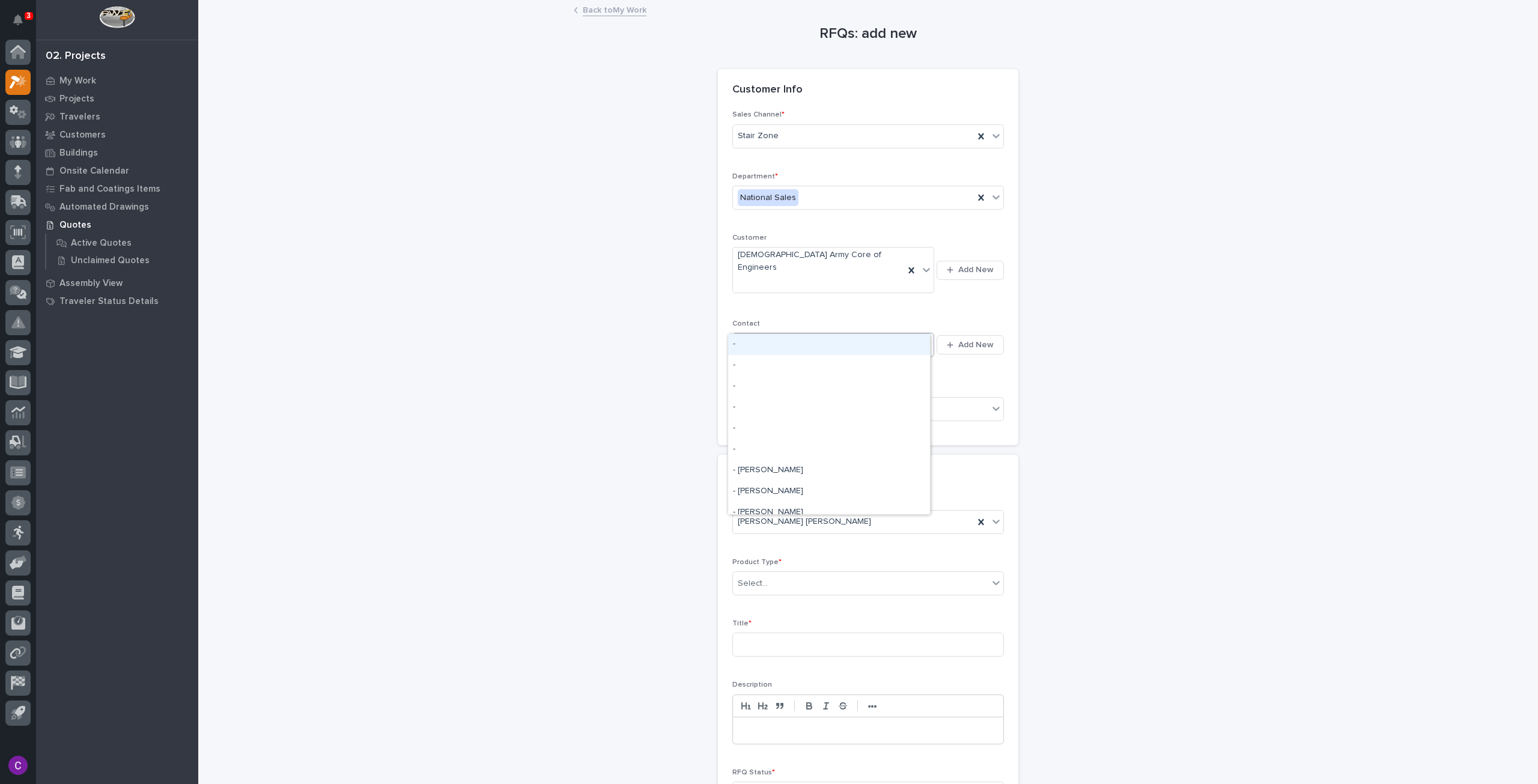
click at [923, 343] on icon at bounding box center [926, 345] width 7 height 4
click at [959, 340] on span "Add New" at bounding box center [976, 345] width 35 height 11
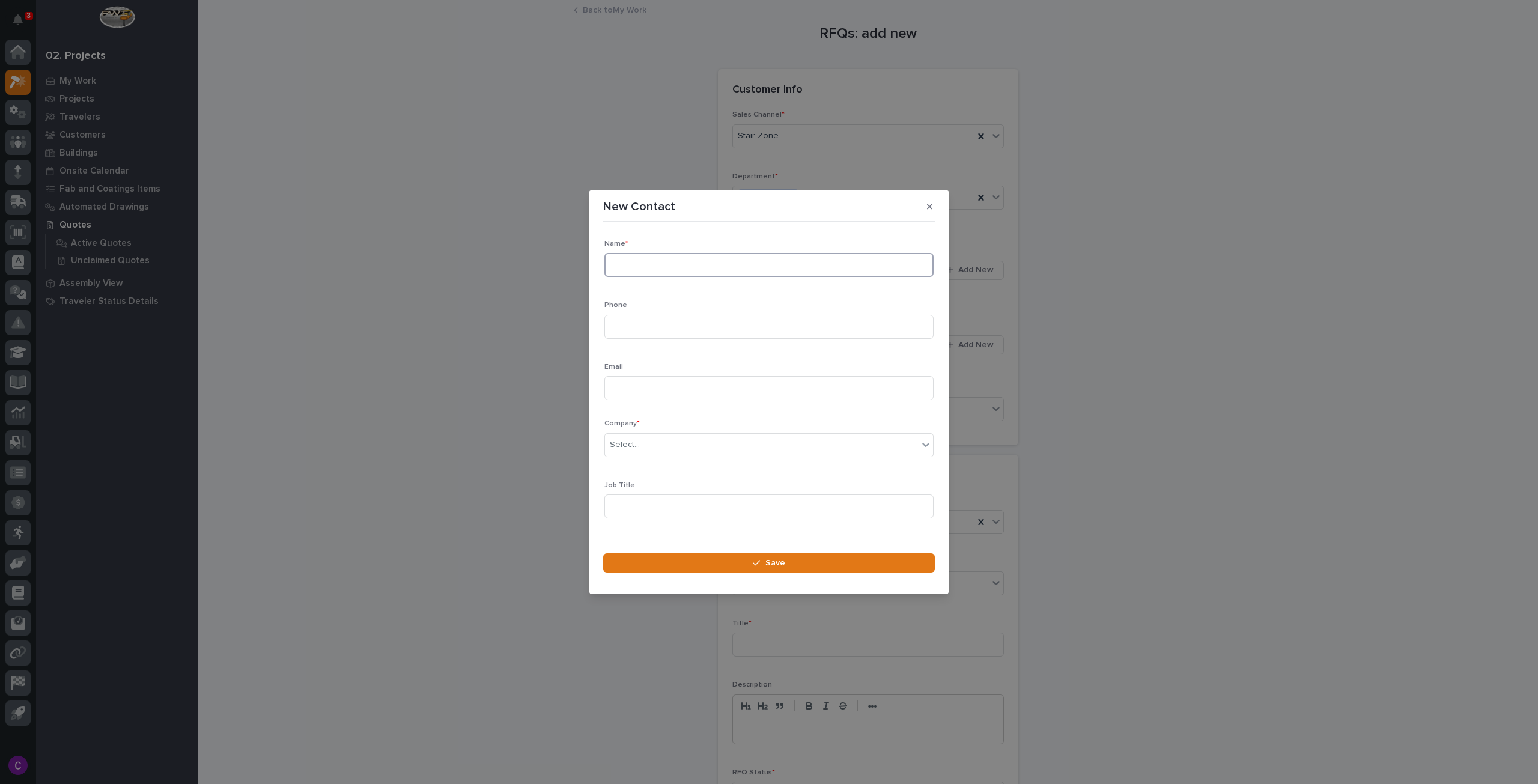
click at [766, 259] on input at bounding box center [769, 265] width 329 height 24
type input "C"
type input "David Bow"
click at [742, 324] on input at bounding box center [769, 327] width 329 height 24
paste input "[PHONE_NUMBER]"
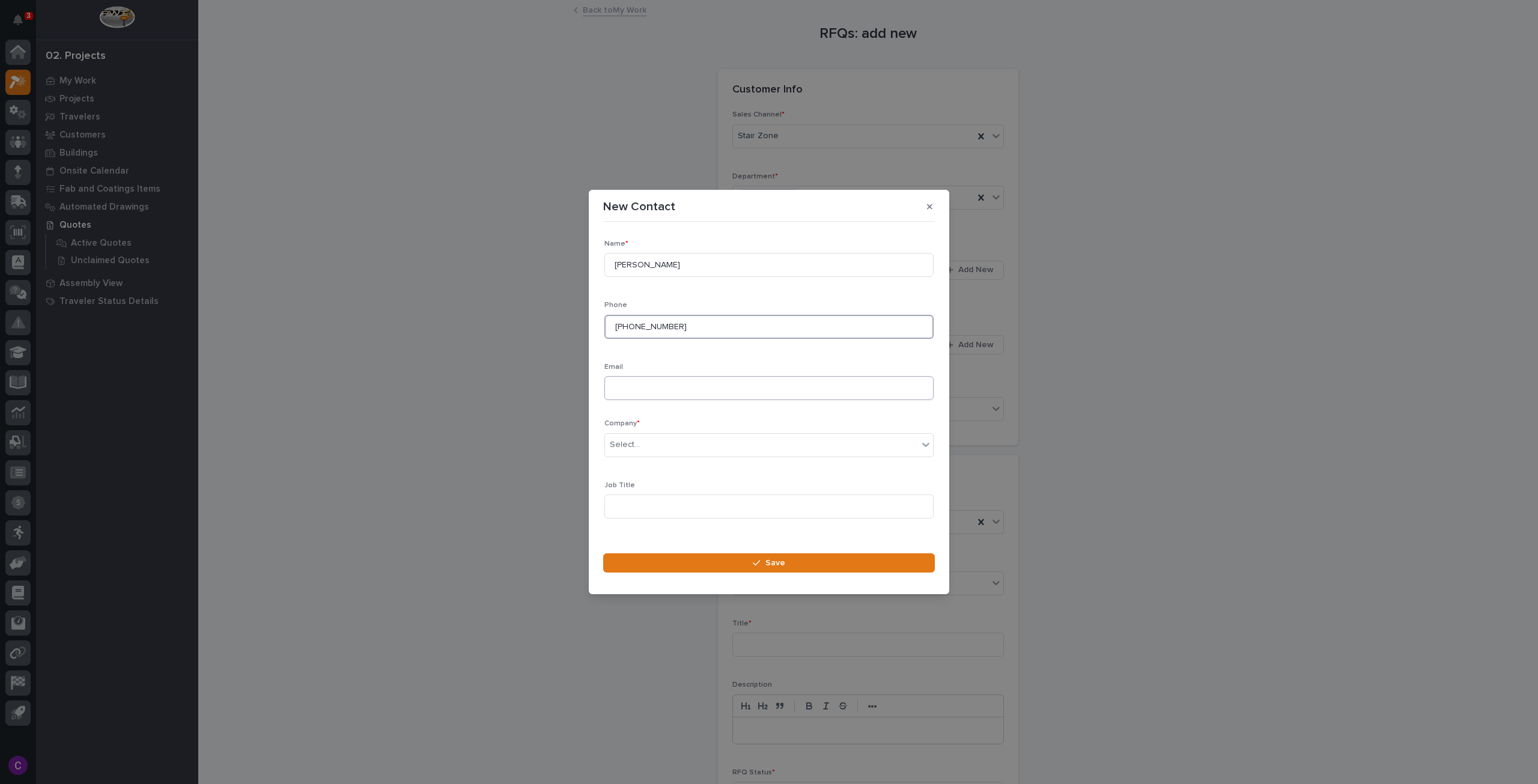
type input "[PHONE_NUMBER]"
click at [726, 392] on input at bounding box center [769, 388] width 329 height 24
click at [695, 381] on input at bounding box center [769, 388] width 329 height 24
paste input "David.R.Bow@usace.army.mil"
type input "David.R.Bow@usace.army.mil"
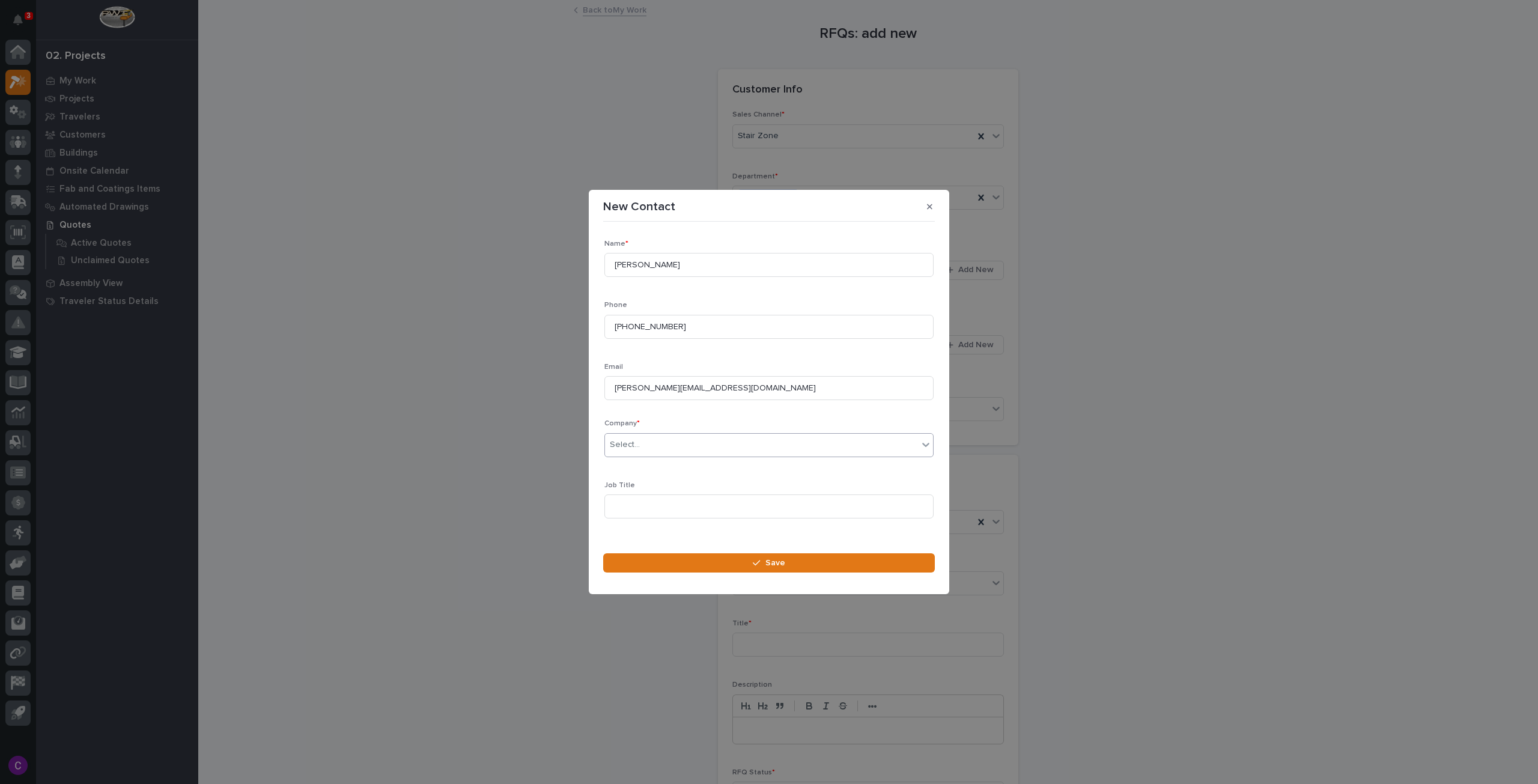
drag, startPoint x: 718, startPoint y: 467, endPoint x: 706, endPoint y: 448, distance: 22.5
click at [718, 466] on div "Company * Select... Job Title" at bounding box center [769, 474] width 329 height 108
click at [695, 433] on div "Select..." at bounding box center [769, 445] width 329 height 24
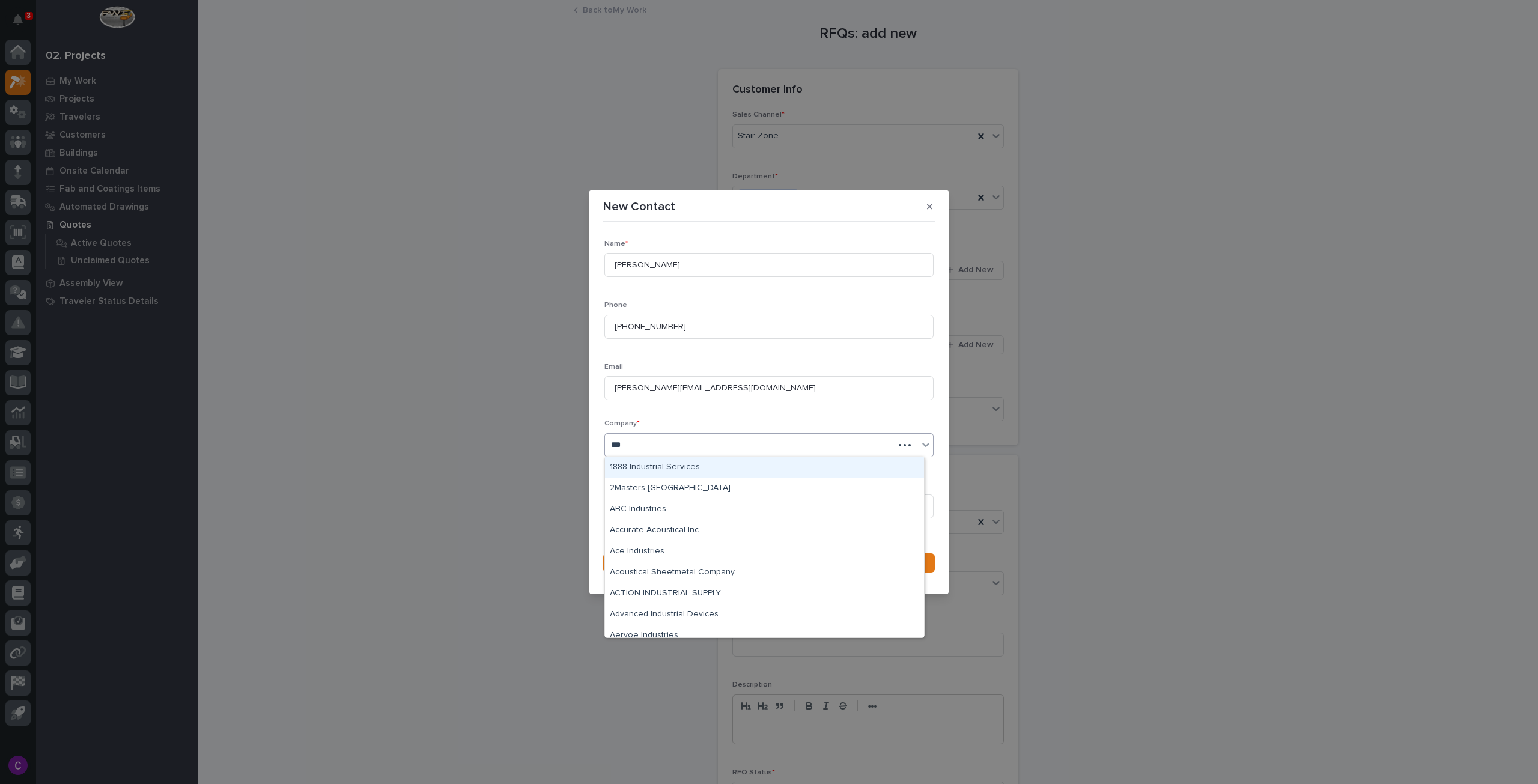
type input "****"
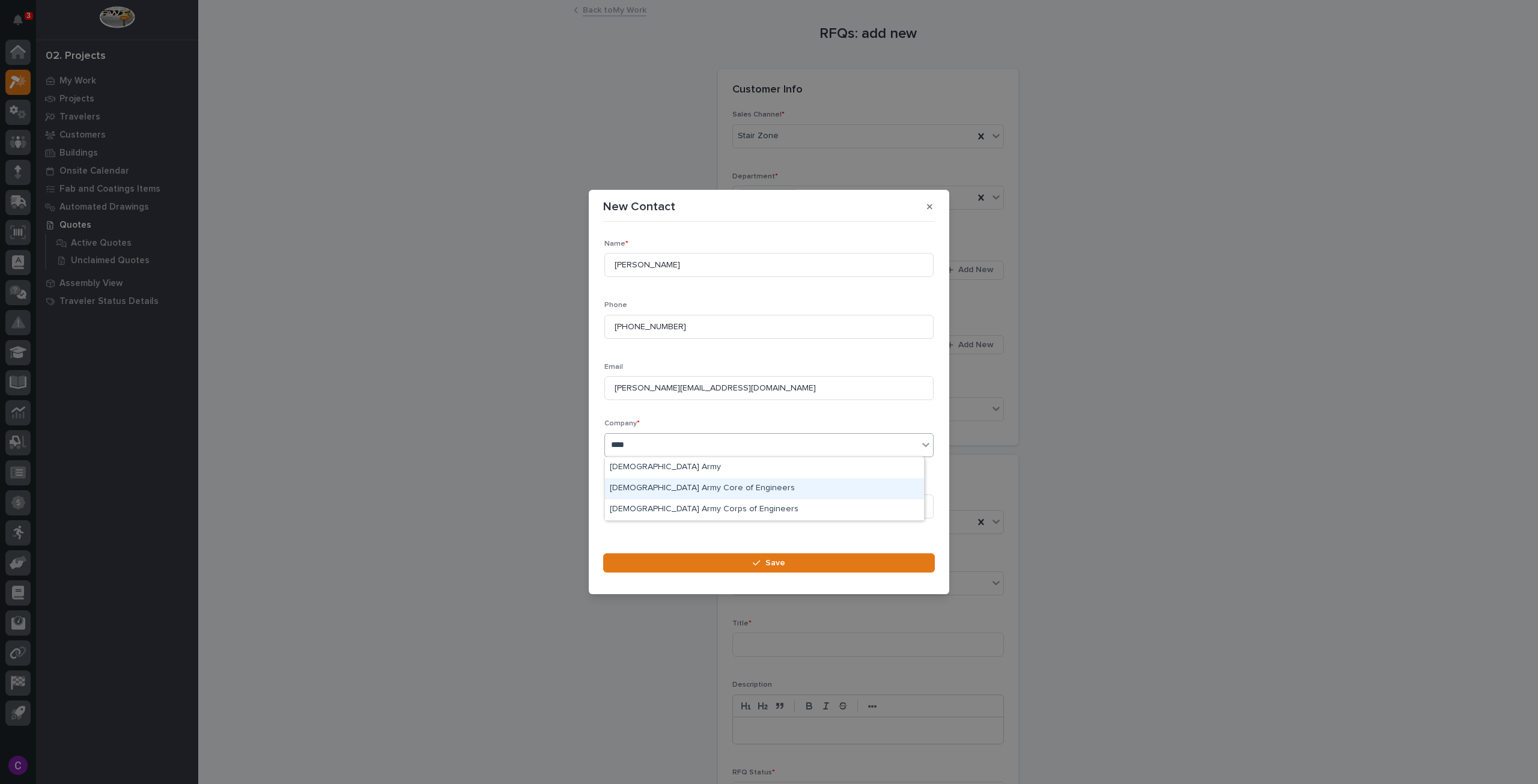
click at [759, 490] on div "[DEMOGRAPHIC_DATA] Army Core of Engineers" at bounding box center [765, 488] width 319 height 21
click at [920, 444] on icon at bounding box center [926, 444] width 12 height 12
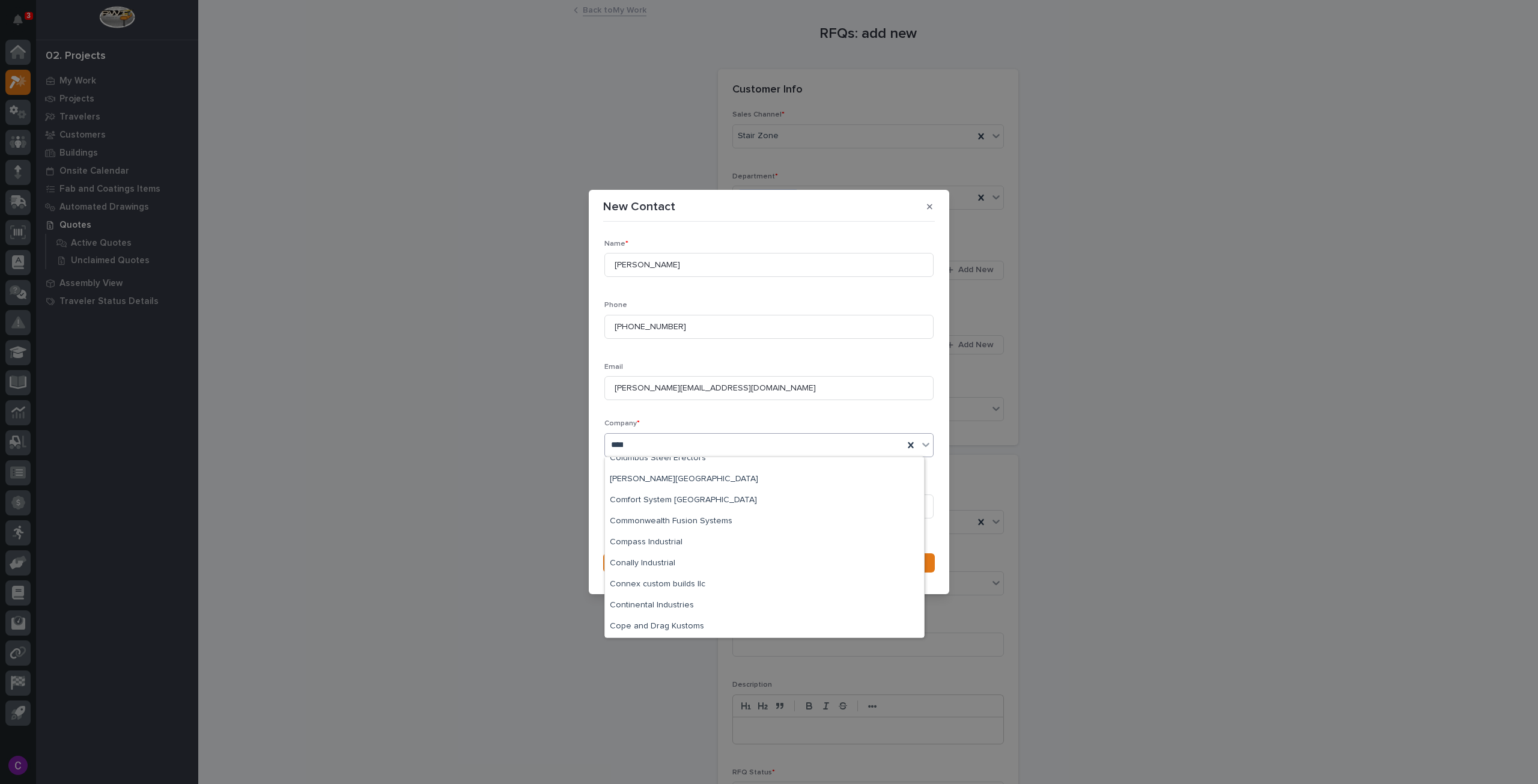
scroll to position [0, 0]
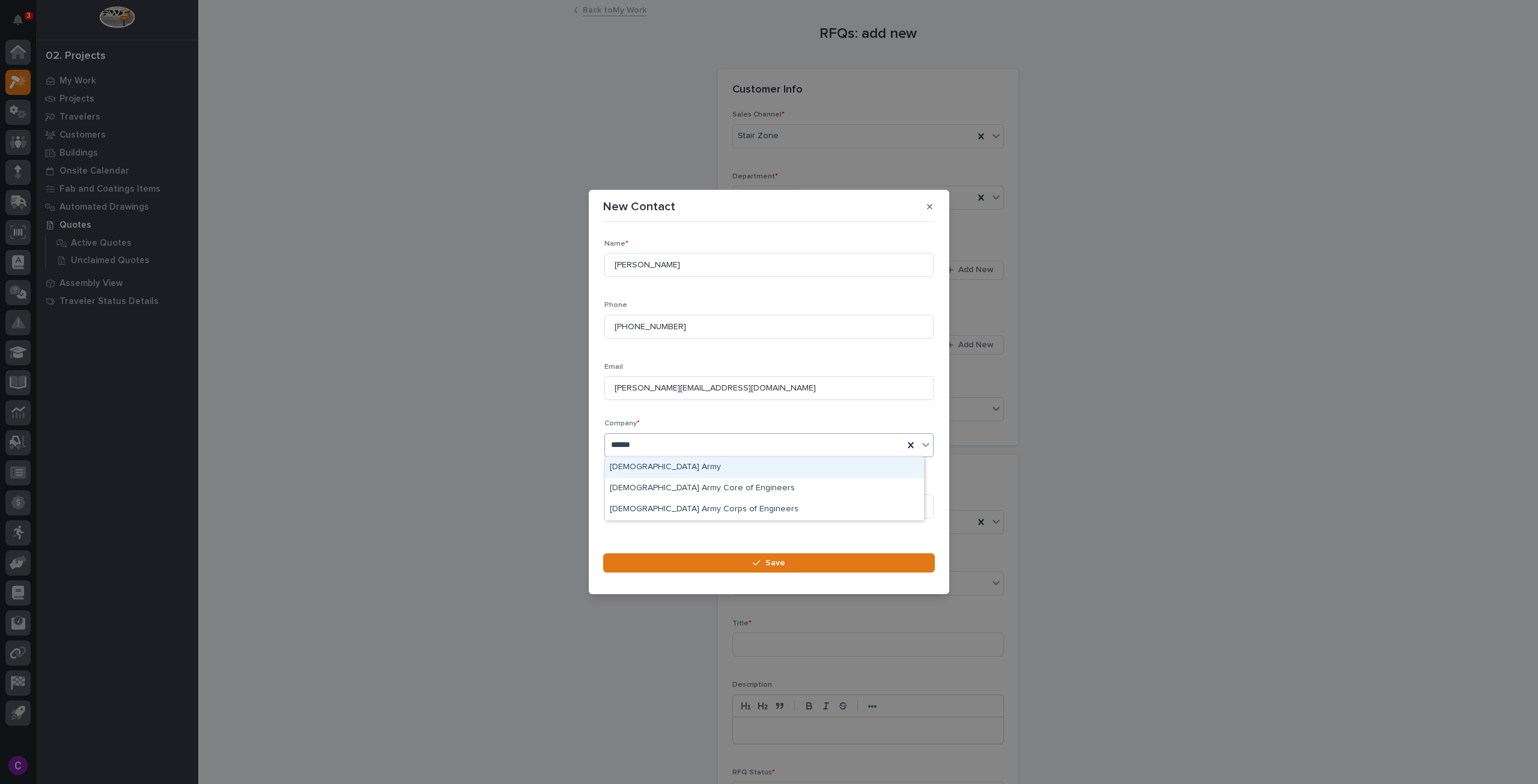
type input "*******"
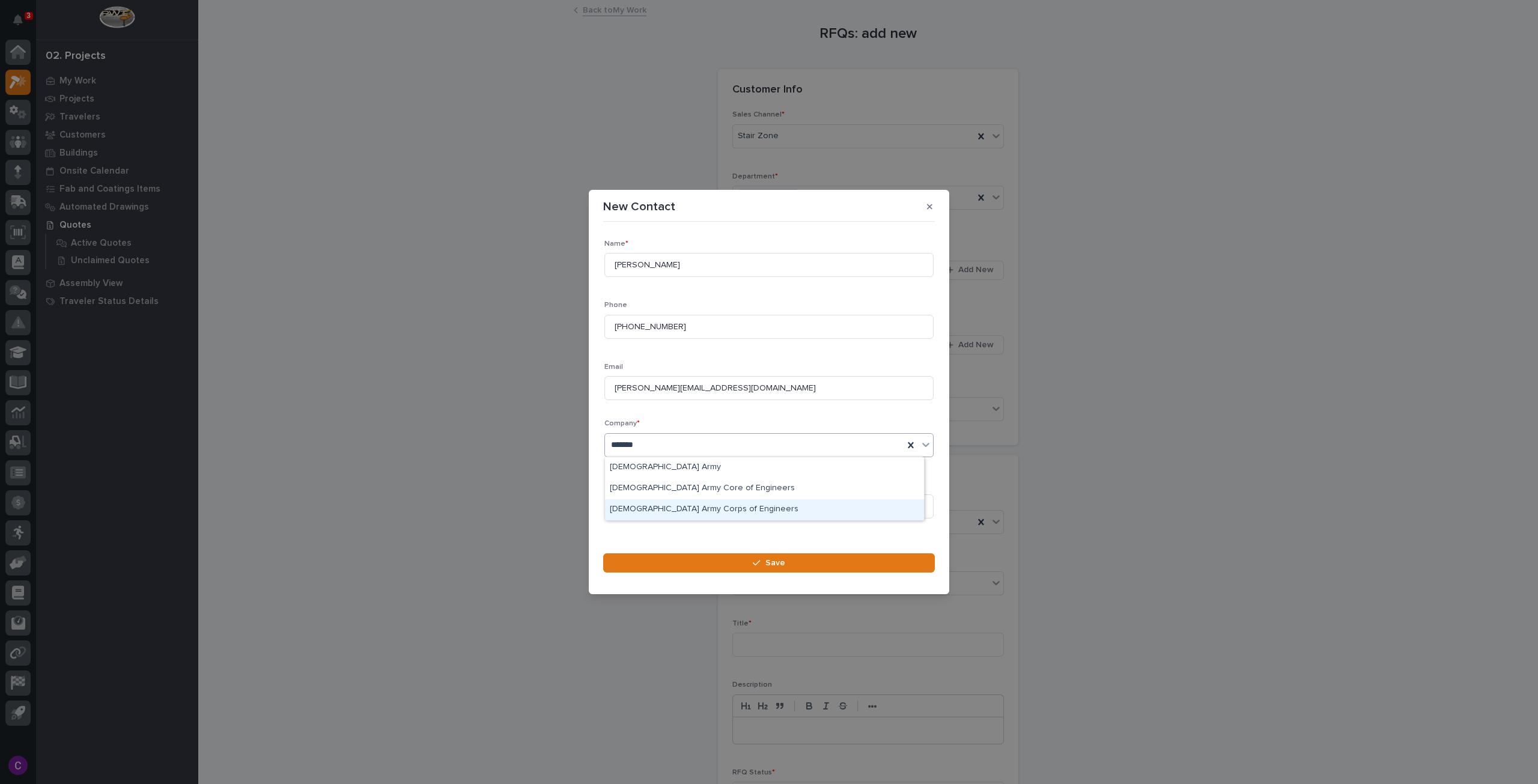
click at [740, 510] on div "US Army Corps of Engineers" at bounding box center [765, 509] width 319 height 21
click at [740, 510] on input at bounding box center [769, 506] width 329 height 24
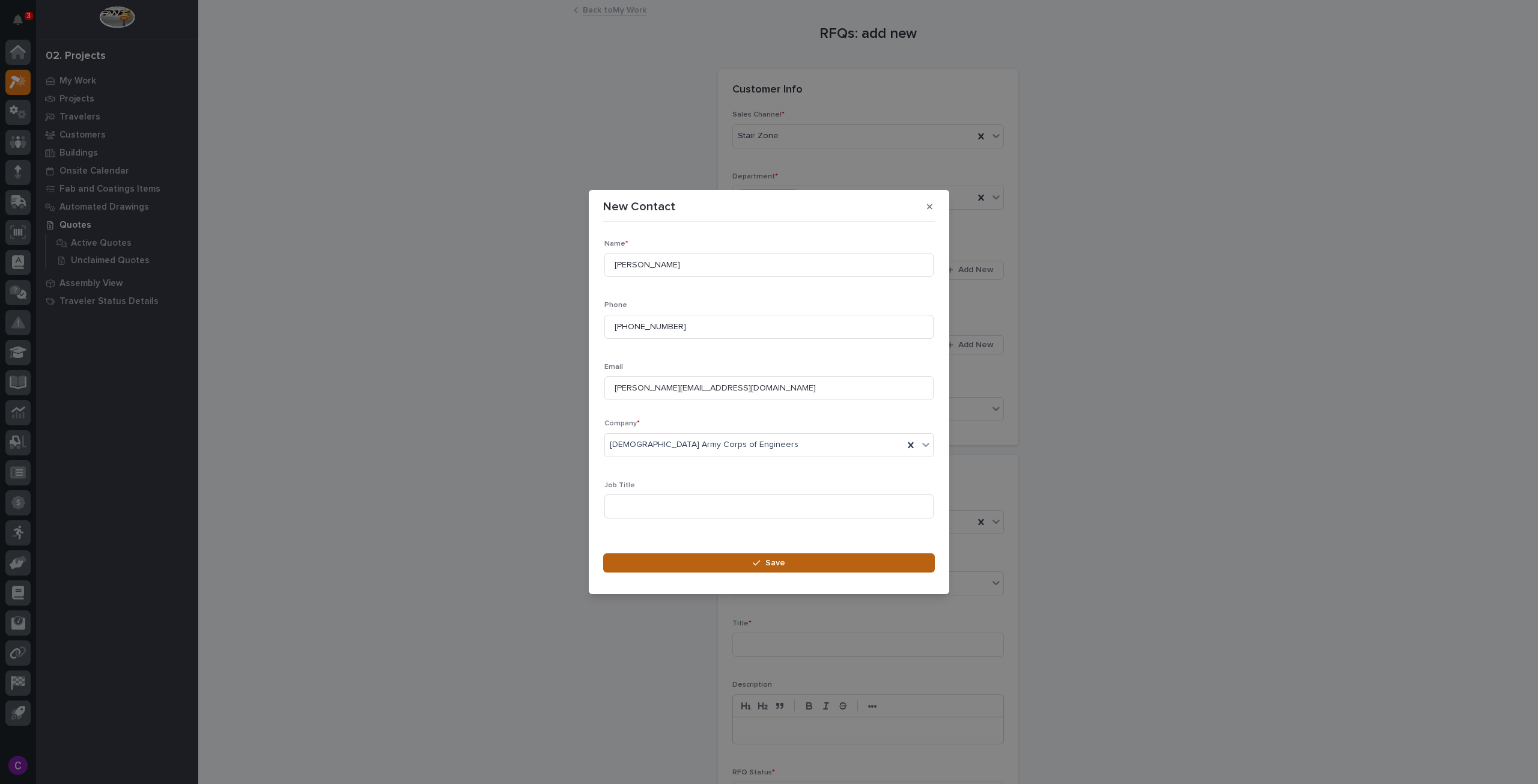
click at [739, 555] on button "Save" at bounding box center [769, 563] width 332 height 20
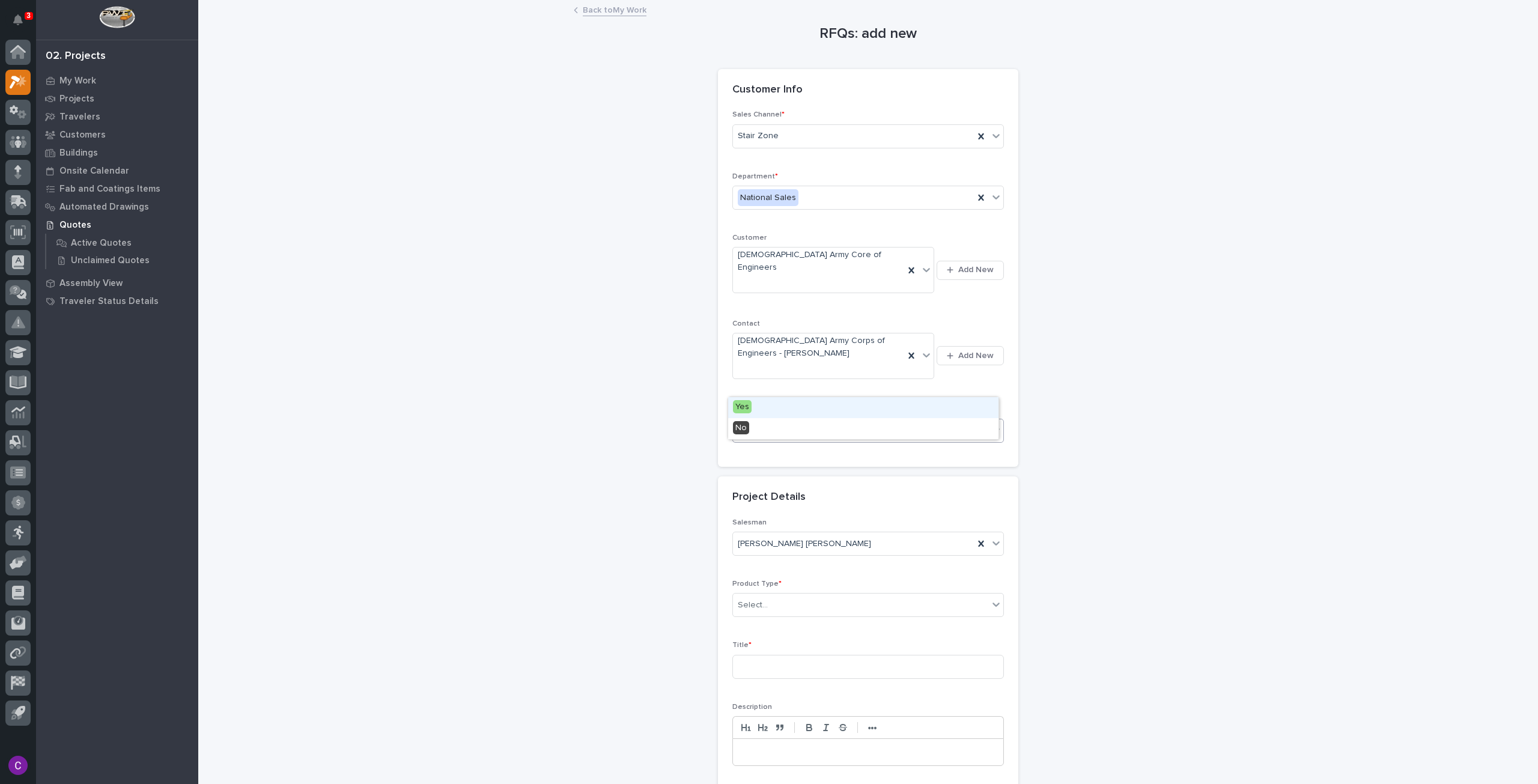
click at [814, 422] on div "Select..." at bounding box center [860, 431] width 255 height 20
click at [797, 434] on div "No" at bounding box center [863, 427] width 270 height 21
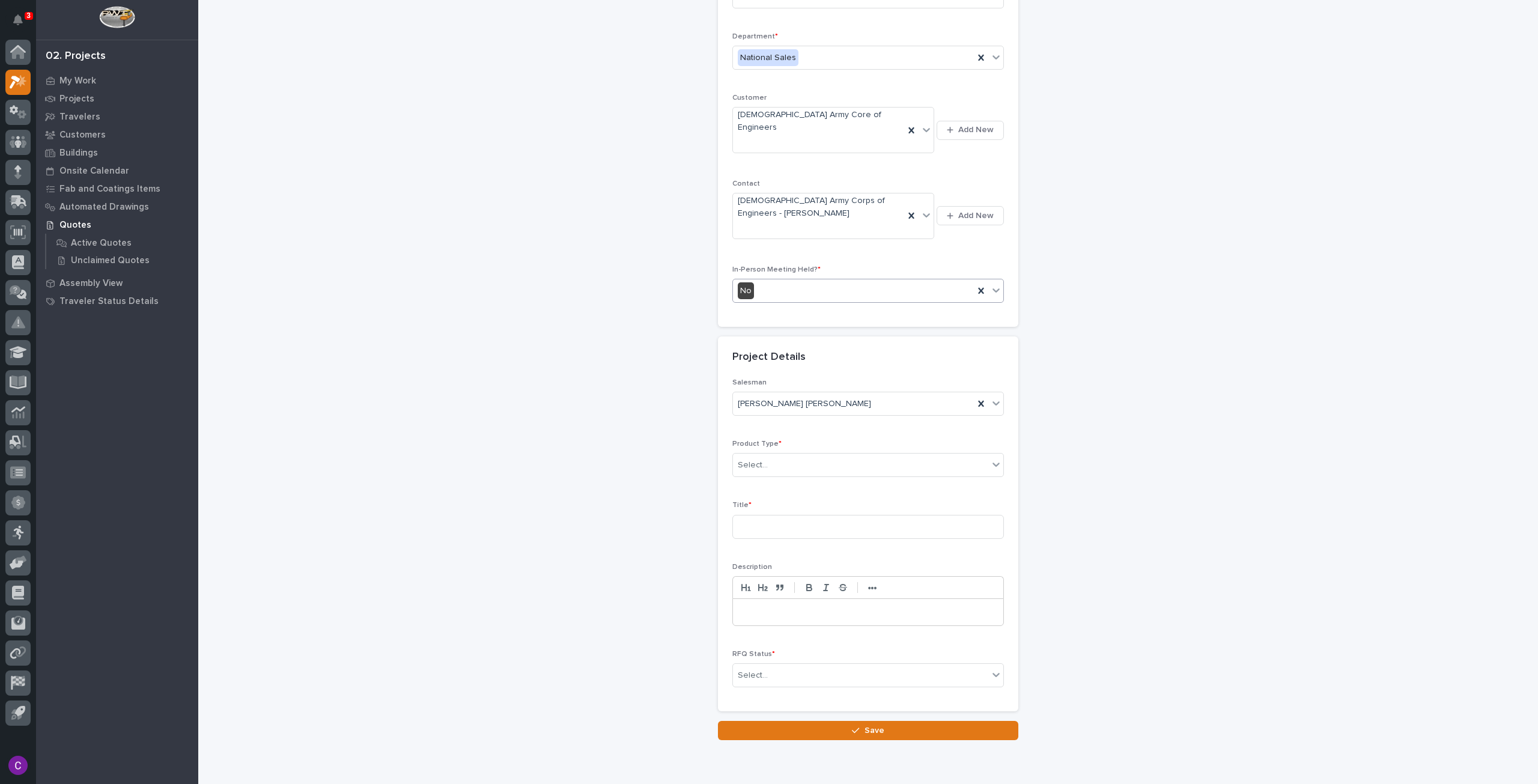
scroll to position [143, 0]
click at [790, 512] on input at bounding box center [868, 524] width 272 height 24
type input "TX - Straight"
click at [810, 663] on div "Select..." at bounding box center [860, 673] width 255 height 20
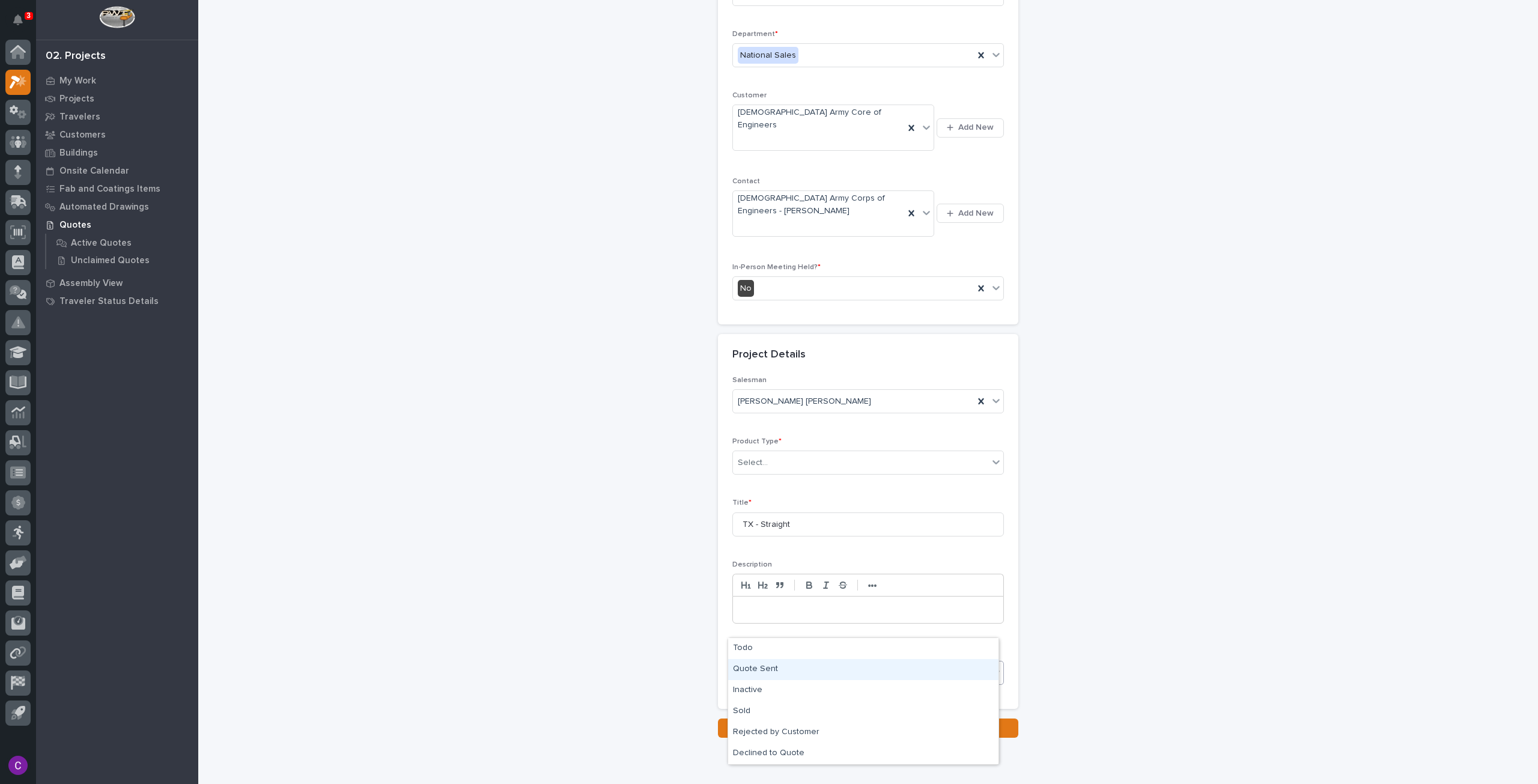
click at [808, 666] on div "Quote Sent" at bounding box center [863, 669] width 270 height 21
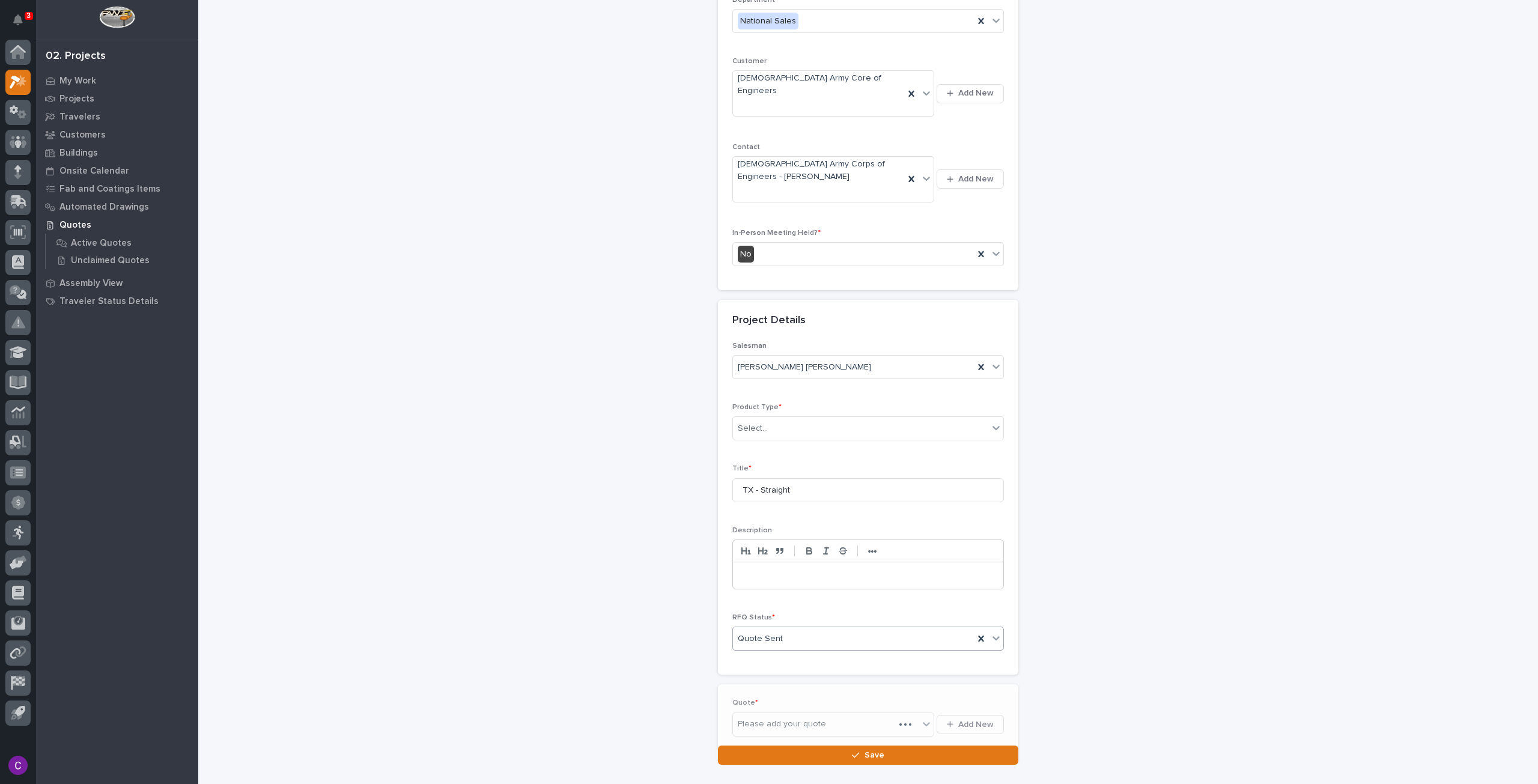
scroll to position [186, 0]
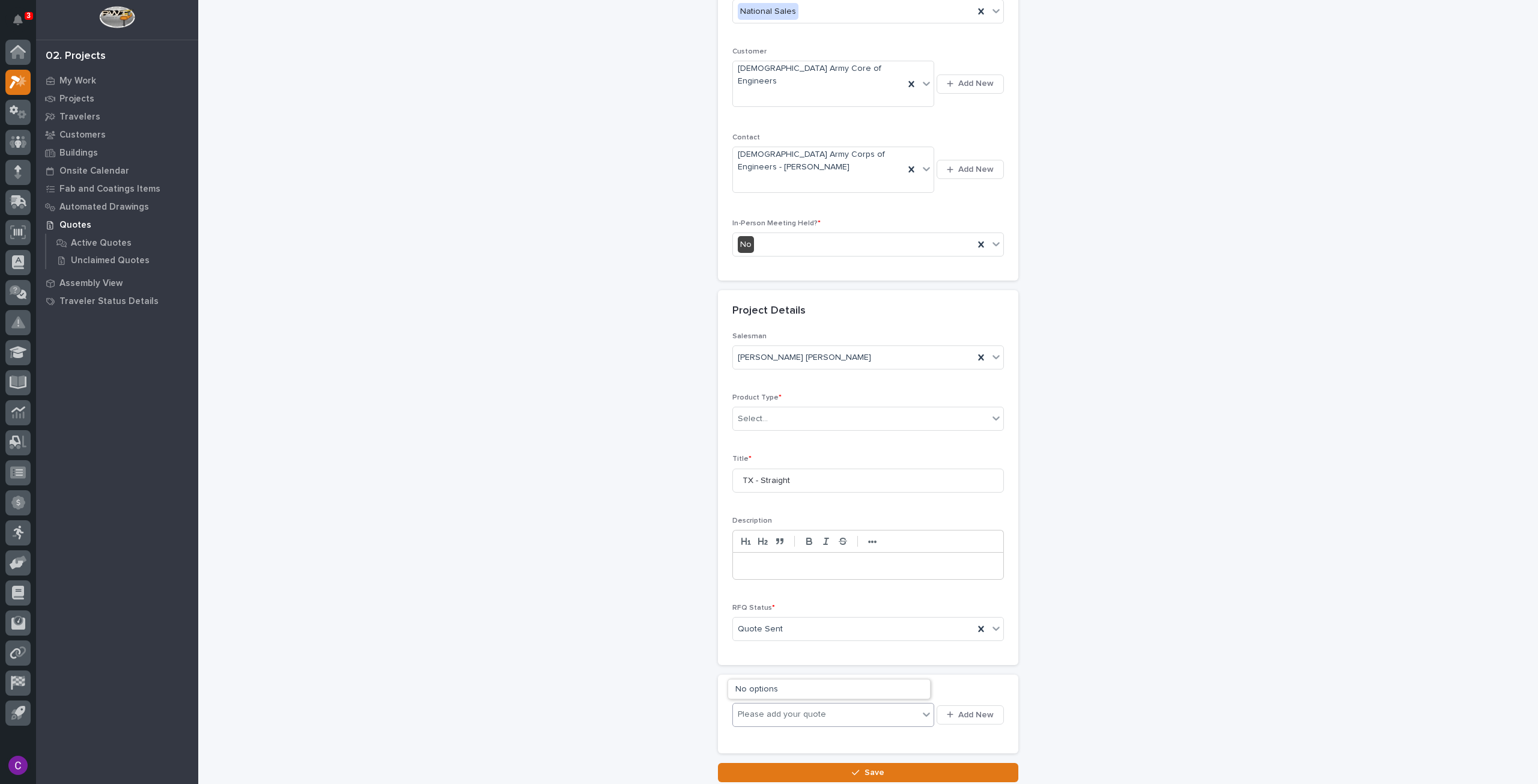
click at [809, 708] on div "Please add your quote" at bounding box center [782, 714] width 89 height 13
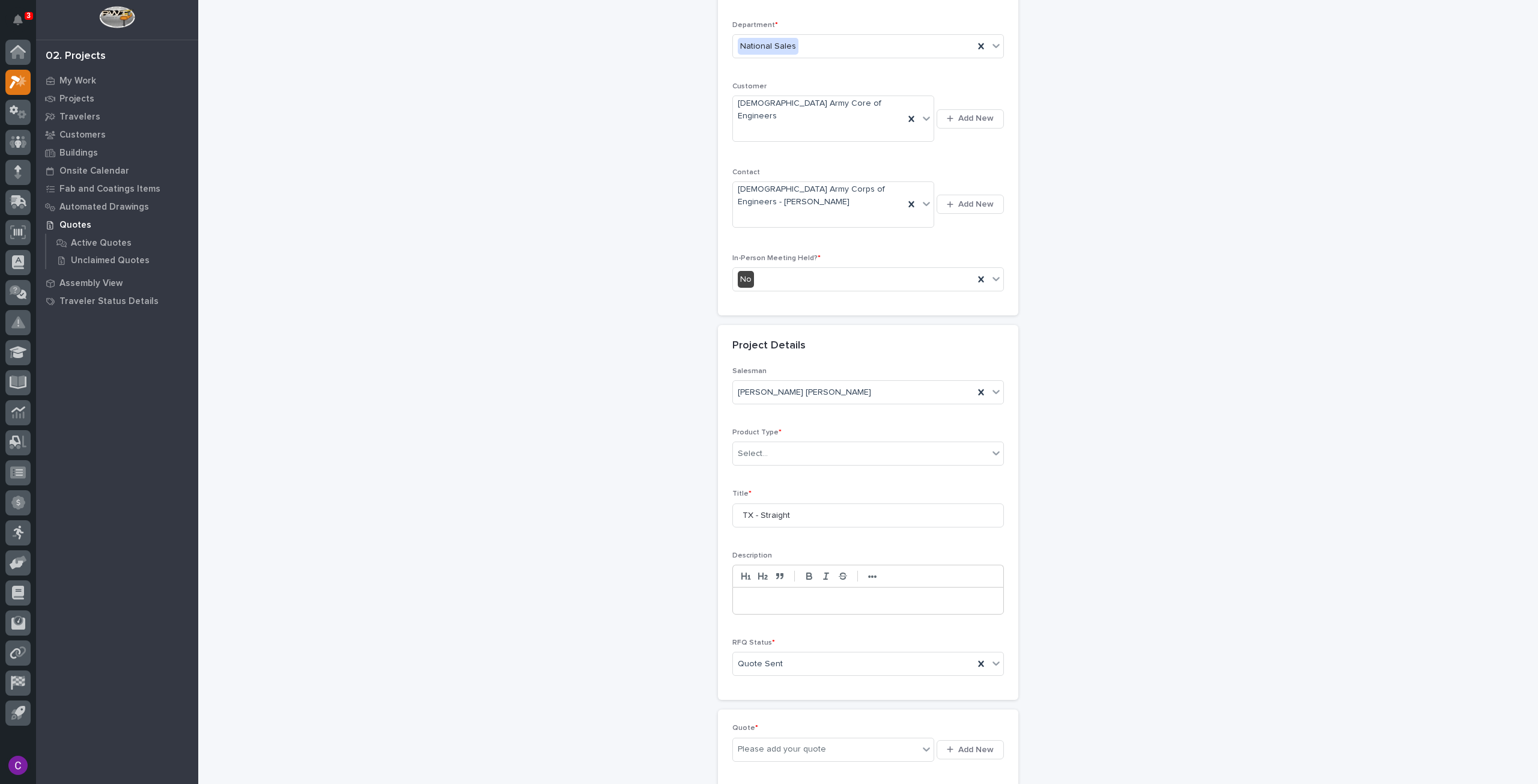
scroll to position [126, 0]
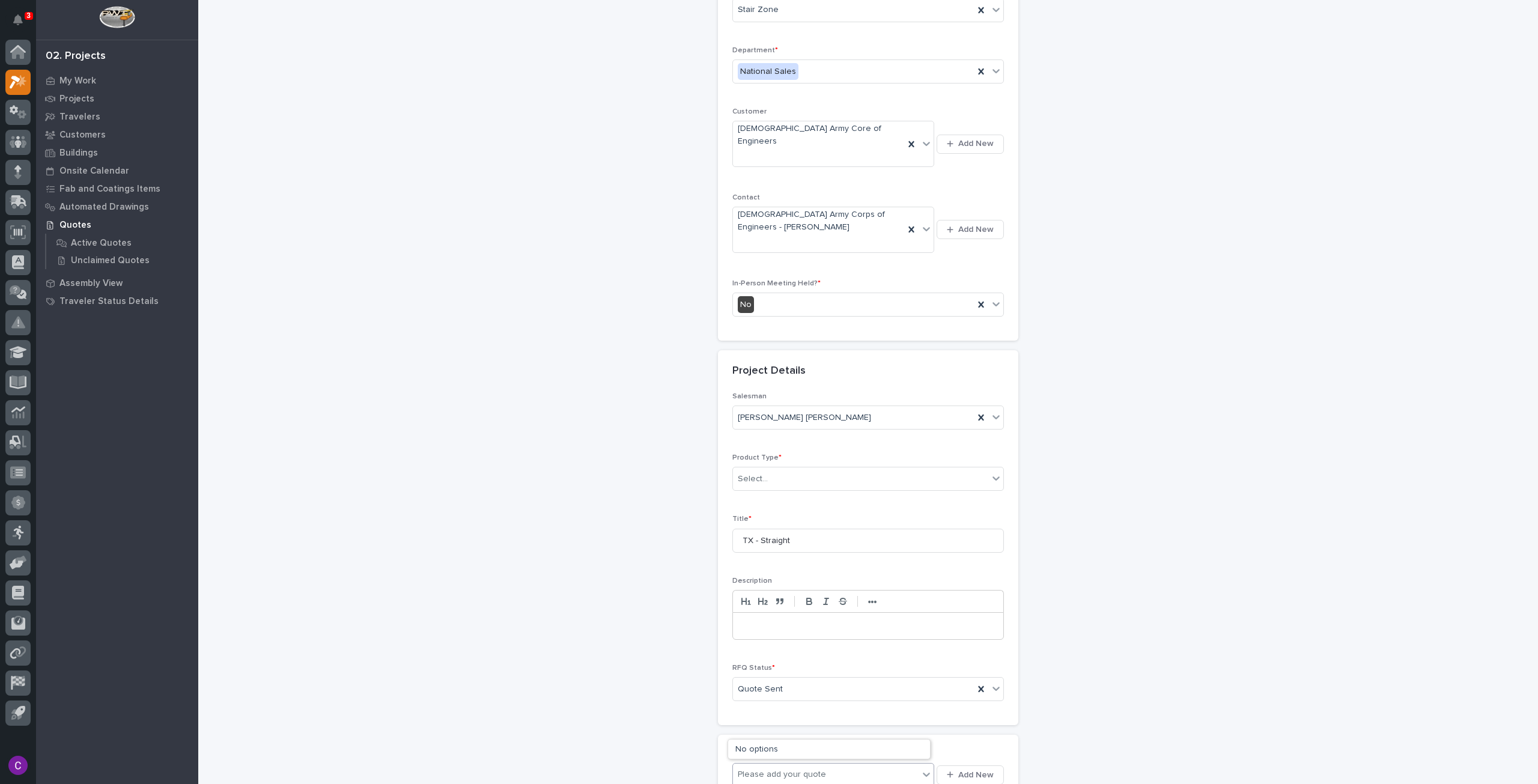
click at [919, 763] on div at bounding box center [926, 774] width 15 height 22
click at [964, 769] on span "Add New" at bounding box center [976, 774] width 35 height 11
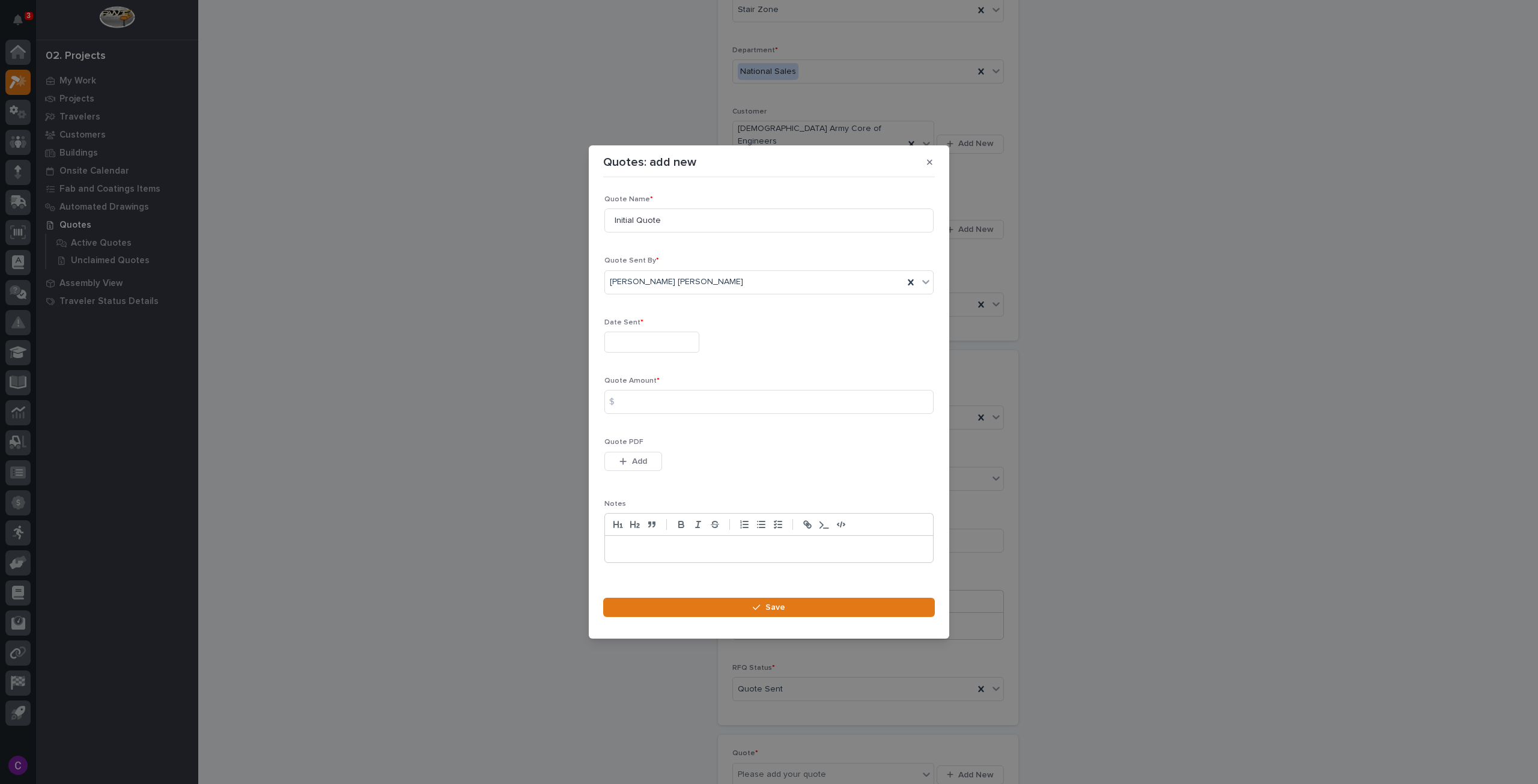
click at [636, 344] on input "text" at bounding box center [652, 342] width 95 height 21
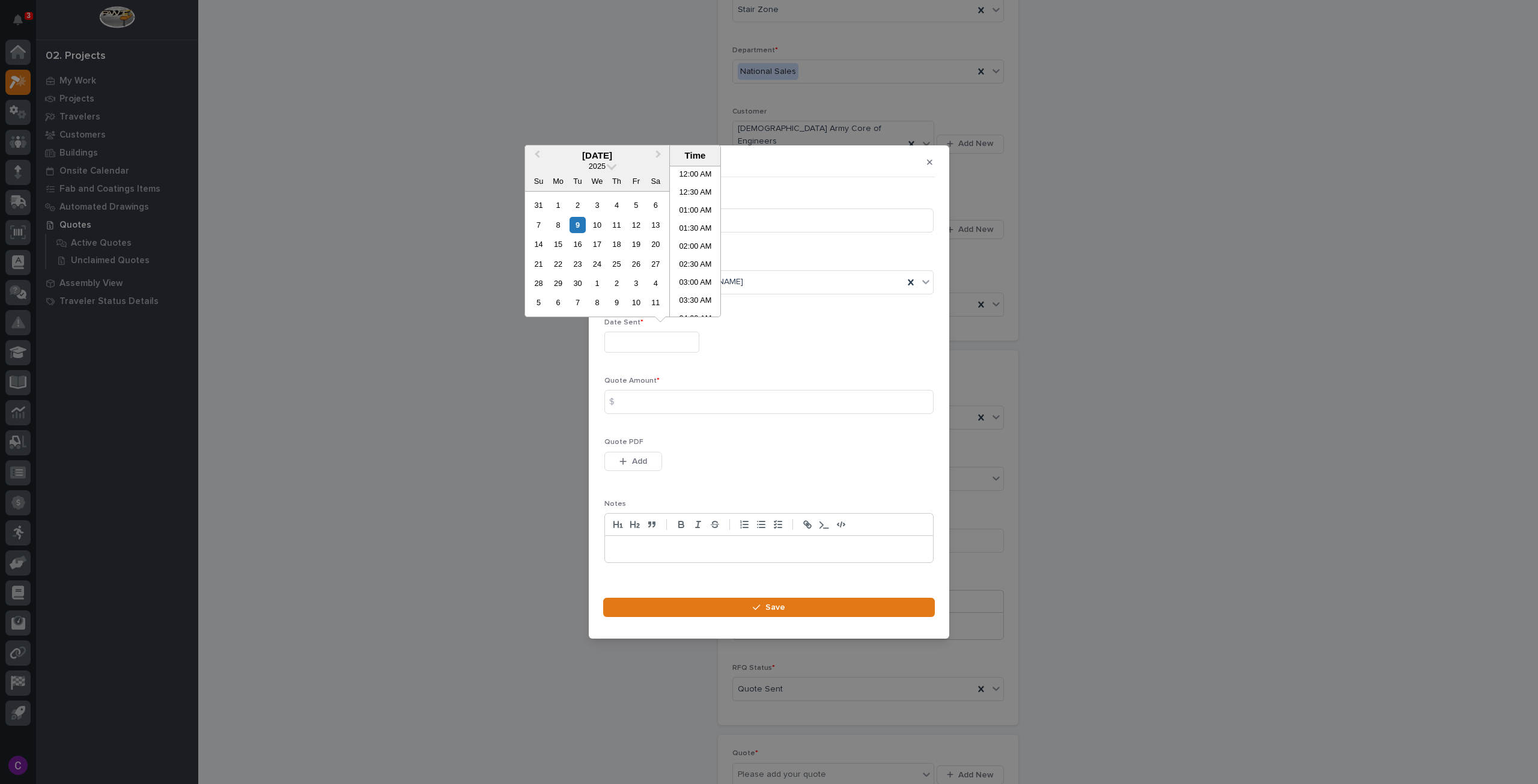
scroll to position [312, 0]
click at [575, 226] on div "9" at bounding box center [577, 225] width 16 height 16
type input "**********"
click at [660, 407] on input at bounding box center [769, 402] width 329 height 24
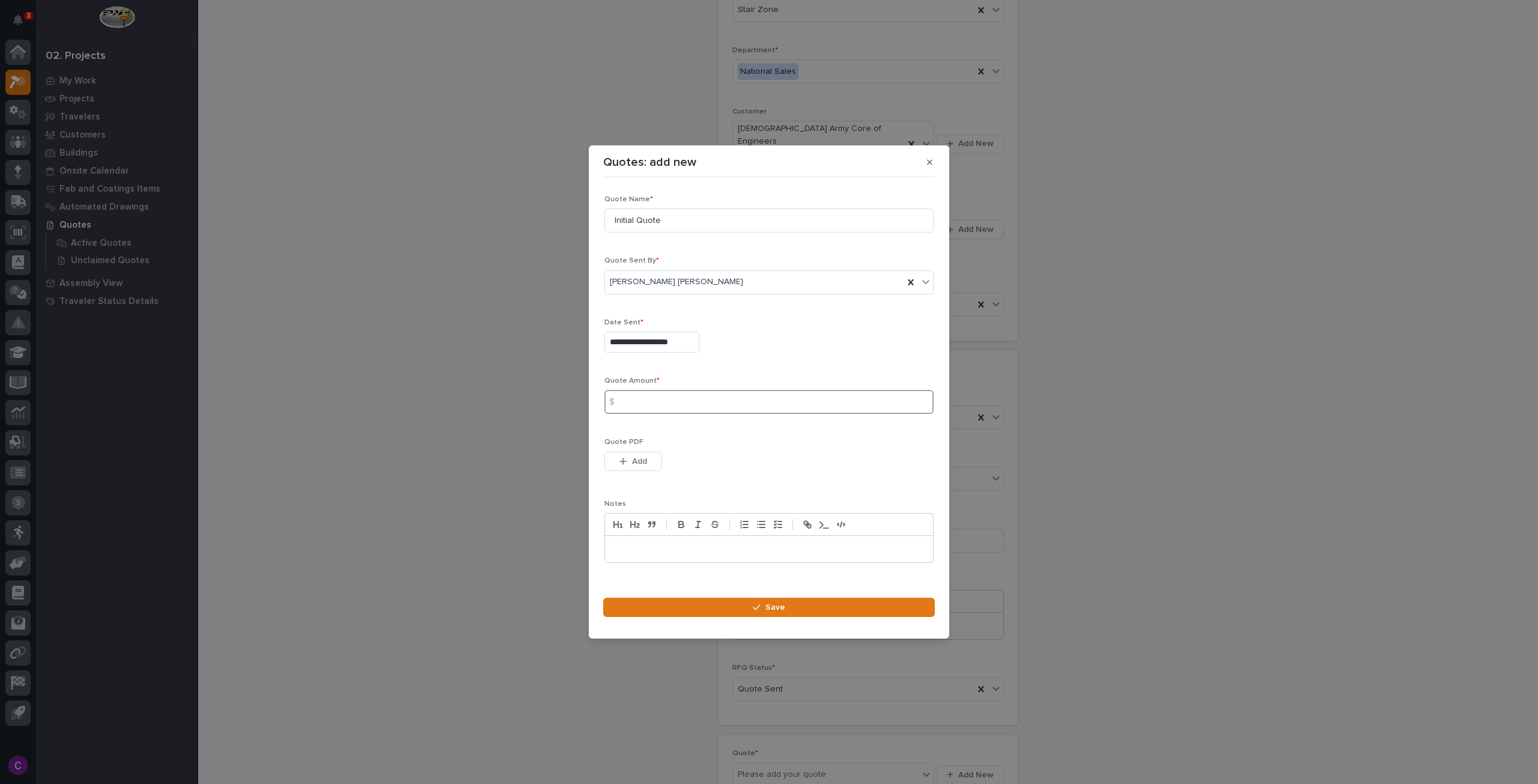
click at [742, 401] on input at bounding box center [769, 402] width 329 height 24
type input "9246"
click at [622, 467] on button "Add" at bounding box center [634, 462] width 58 height 20
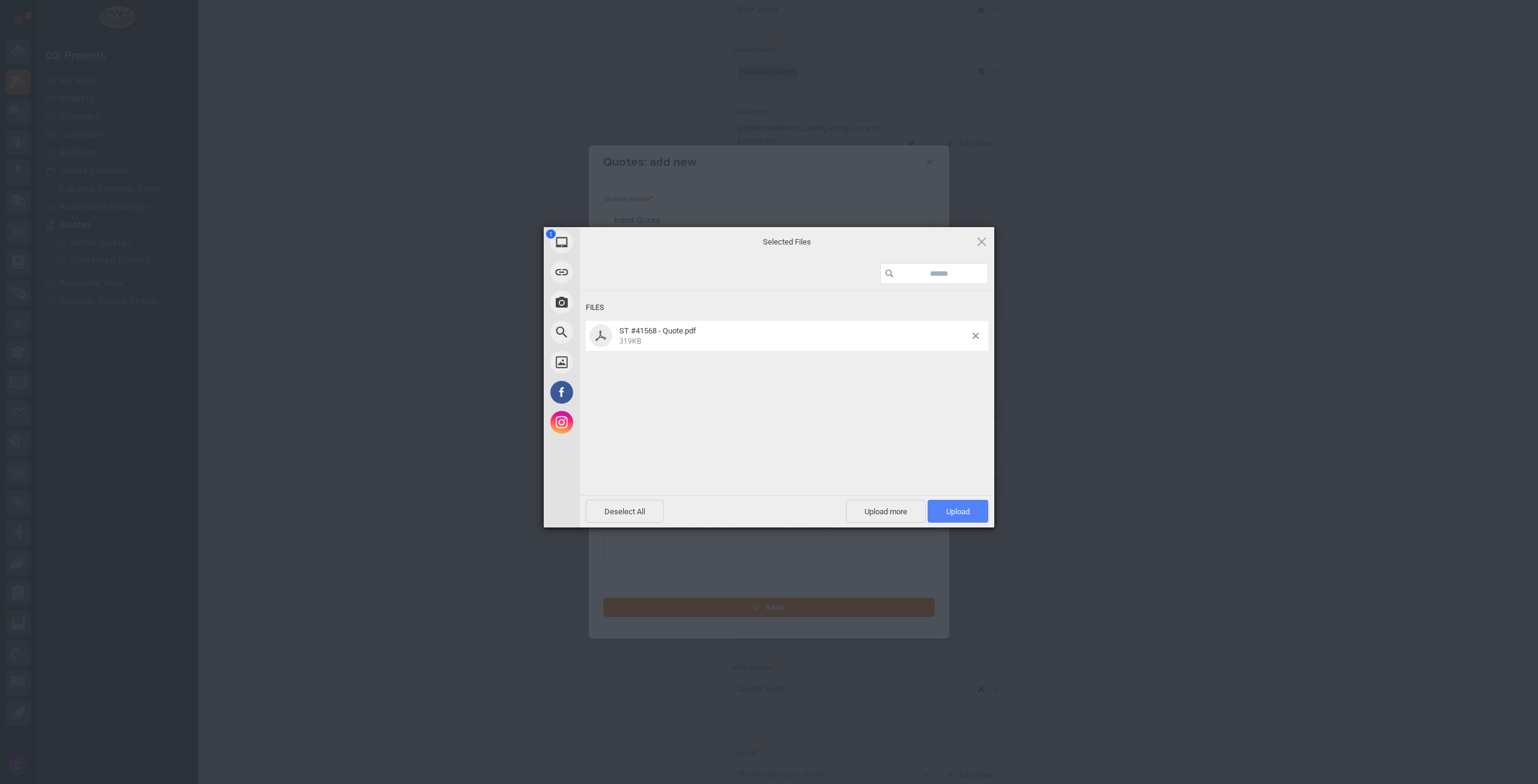
click at [980, 511] on span "Upload 1" at bounding box center [959, 510] width 61 height 23
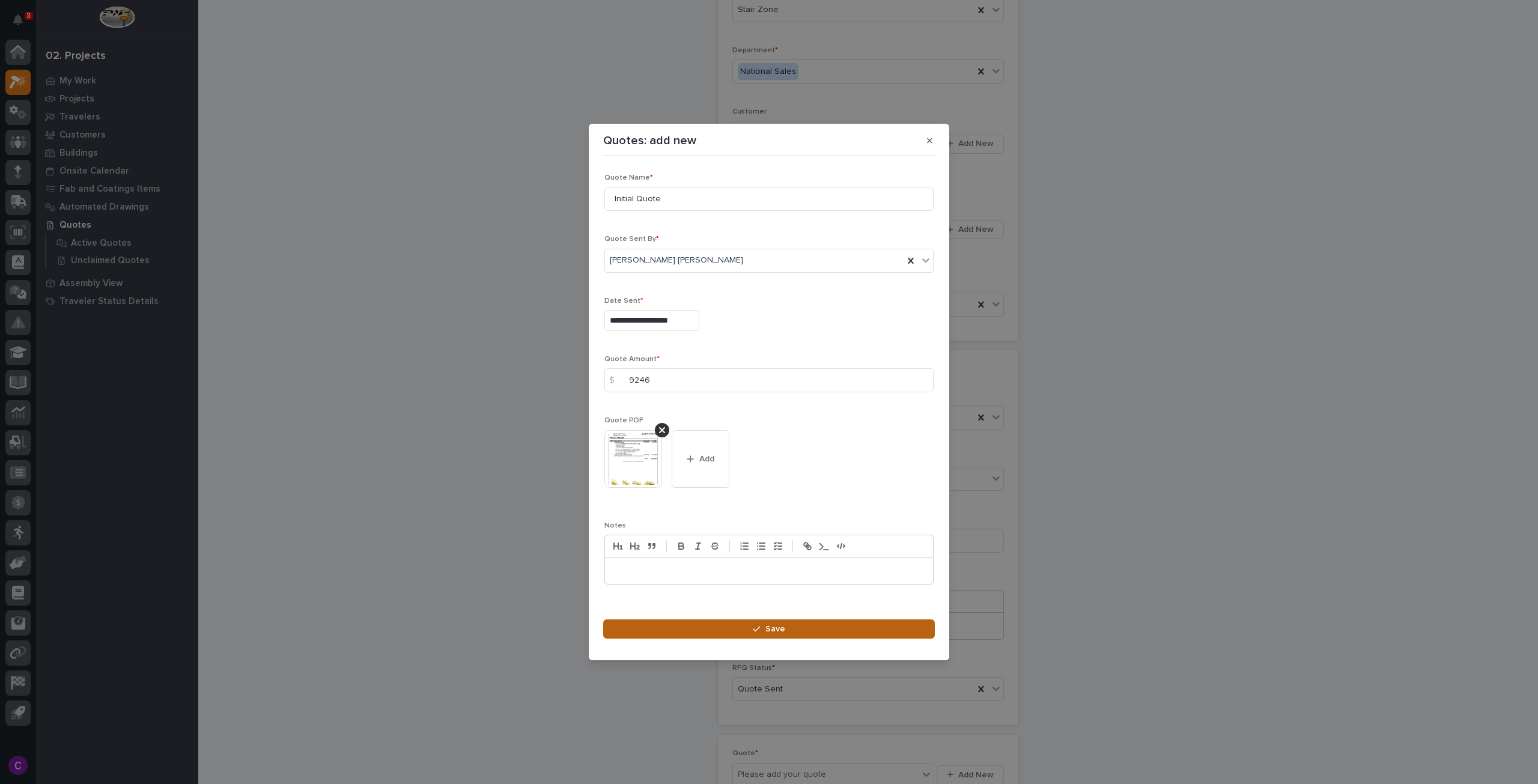
click at [805, 625] on button "Save" at bounding box center [769, 629] width 332 height 20
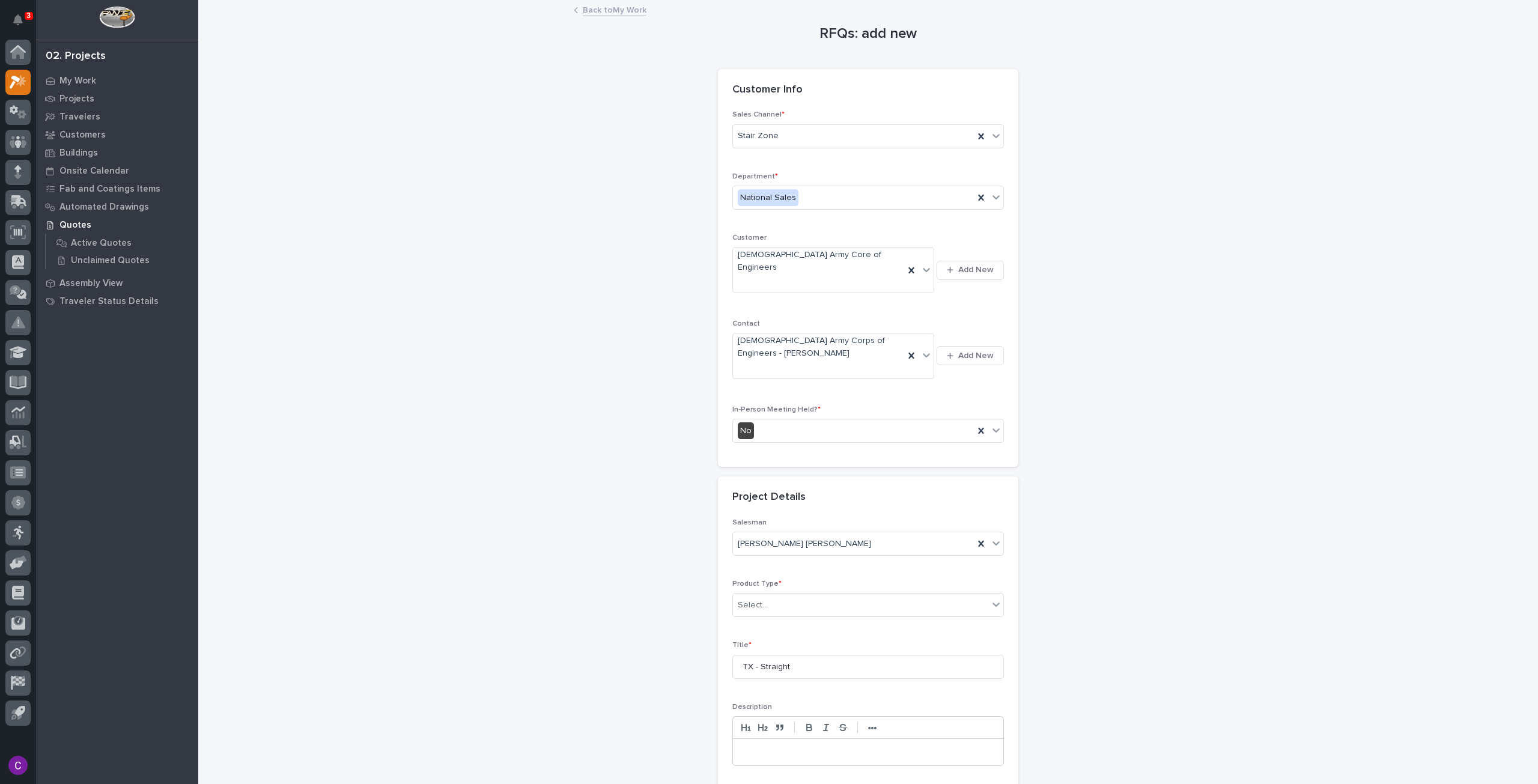
scroll to position [230, 0]
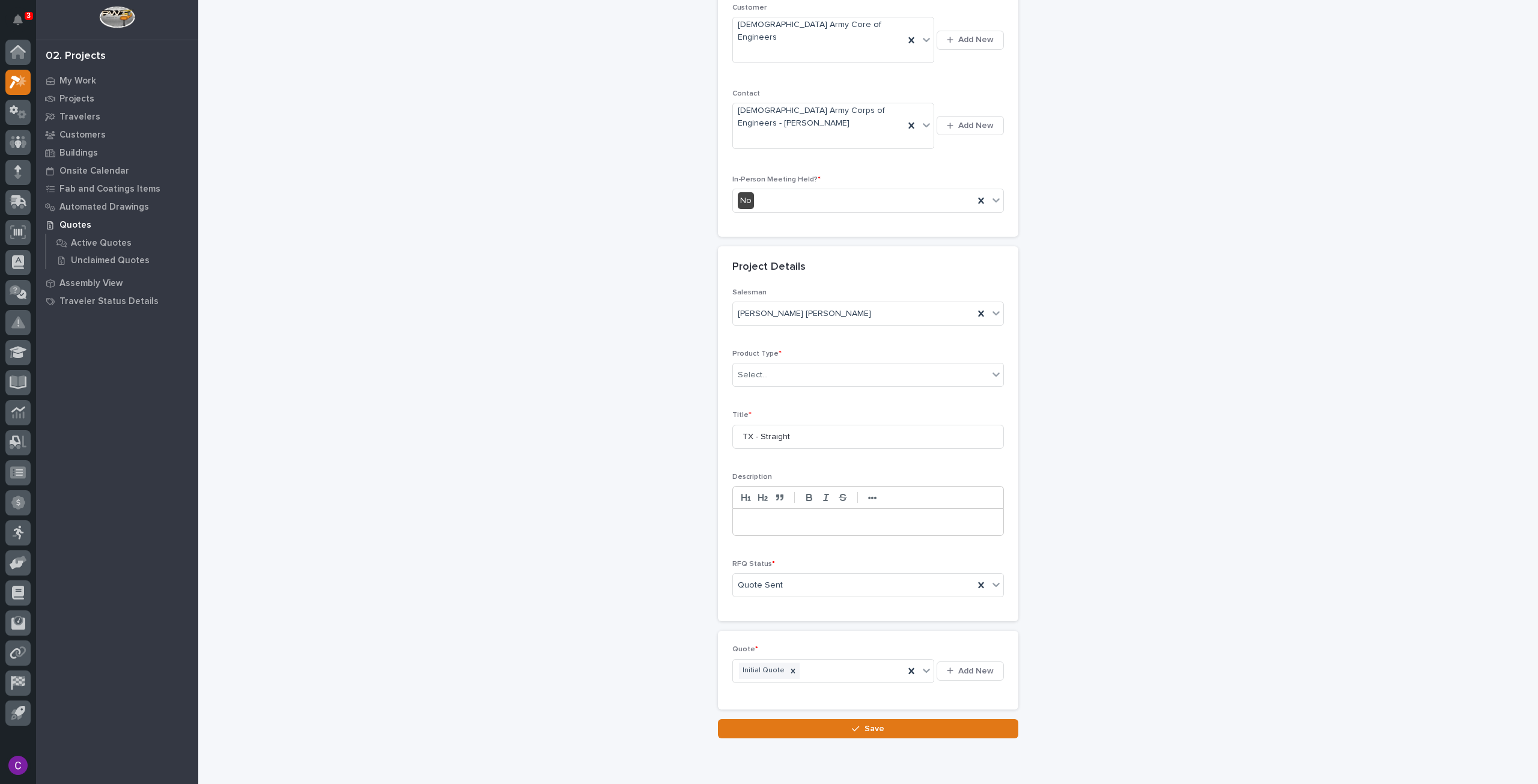
click at [974, 670] on div "Loading... Saving… Quote * Initial Quote Add New" at bounding box center [868, 674] width 301 height 88
click at [975, 719] on button "Save" at bounding box center [868, 729] width 301 height 20
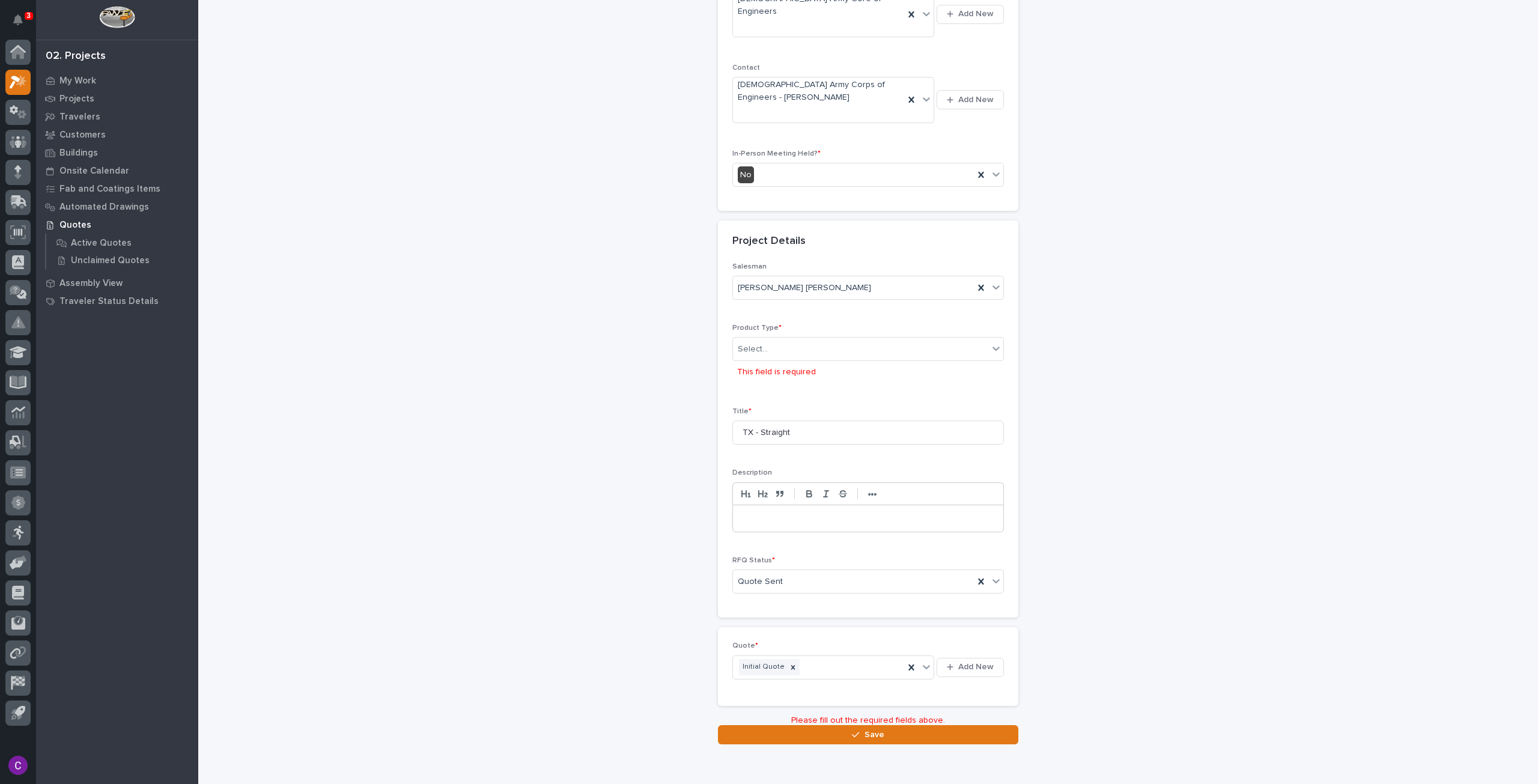
scroll to position [261, 0]
click at [889, 335] on div "Select..." at bounding box center [860, 345] width 255 height 20
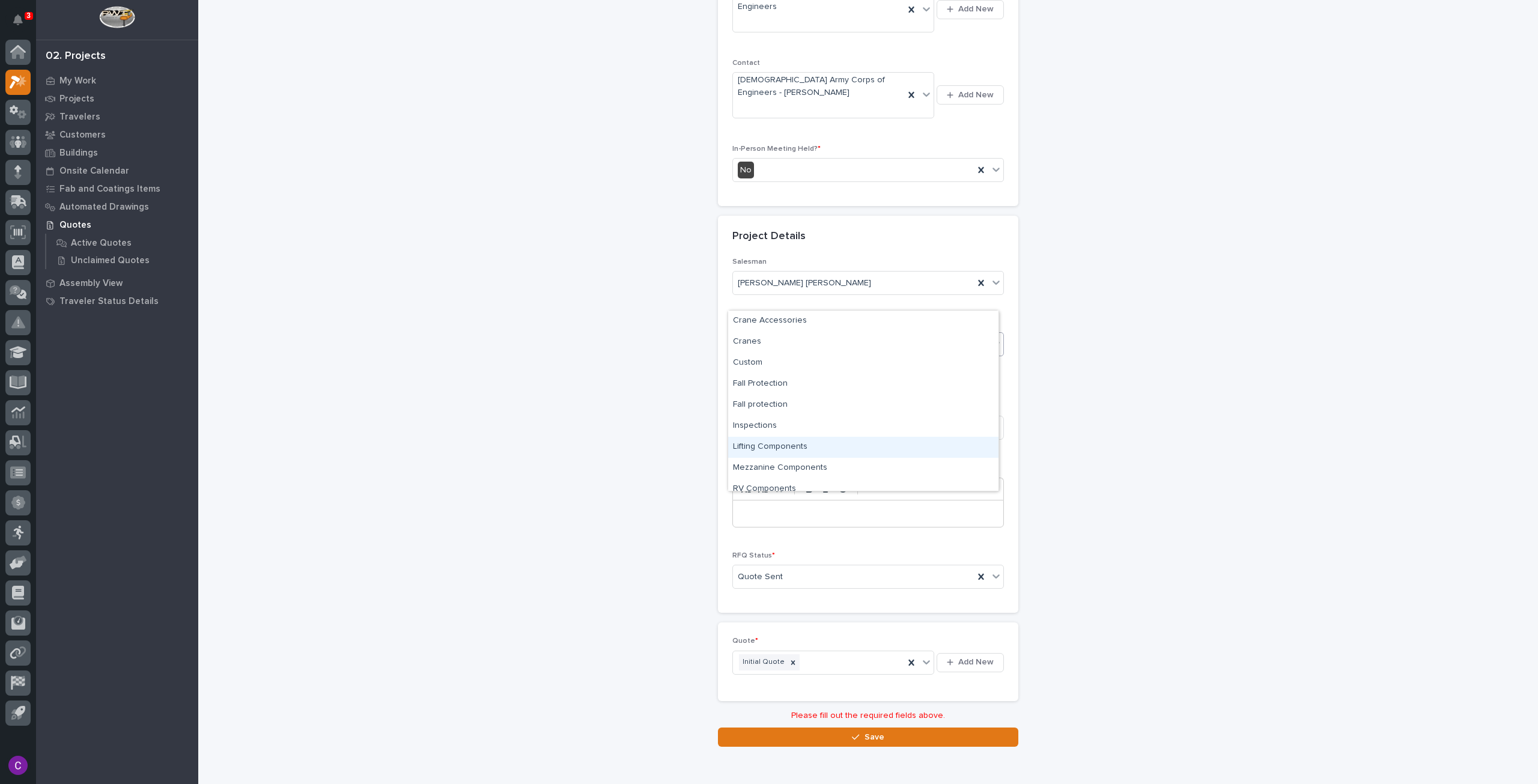
scroll to position [30, 0]
click at [830, 475] on div "Stairs & Ladders" at bounding box center [863, 480] width 270 height 21
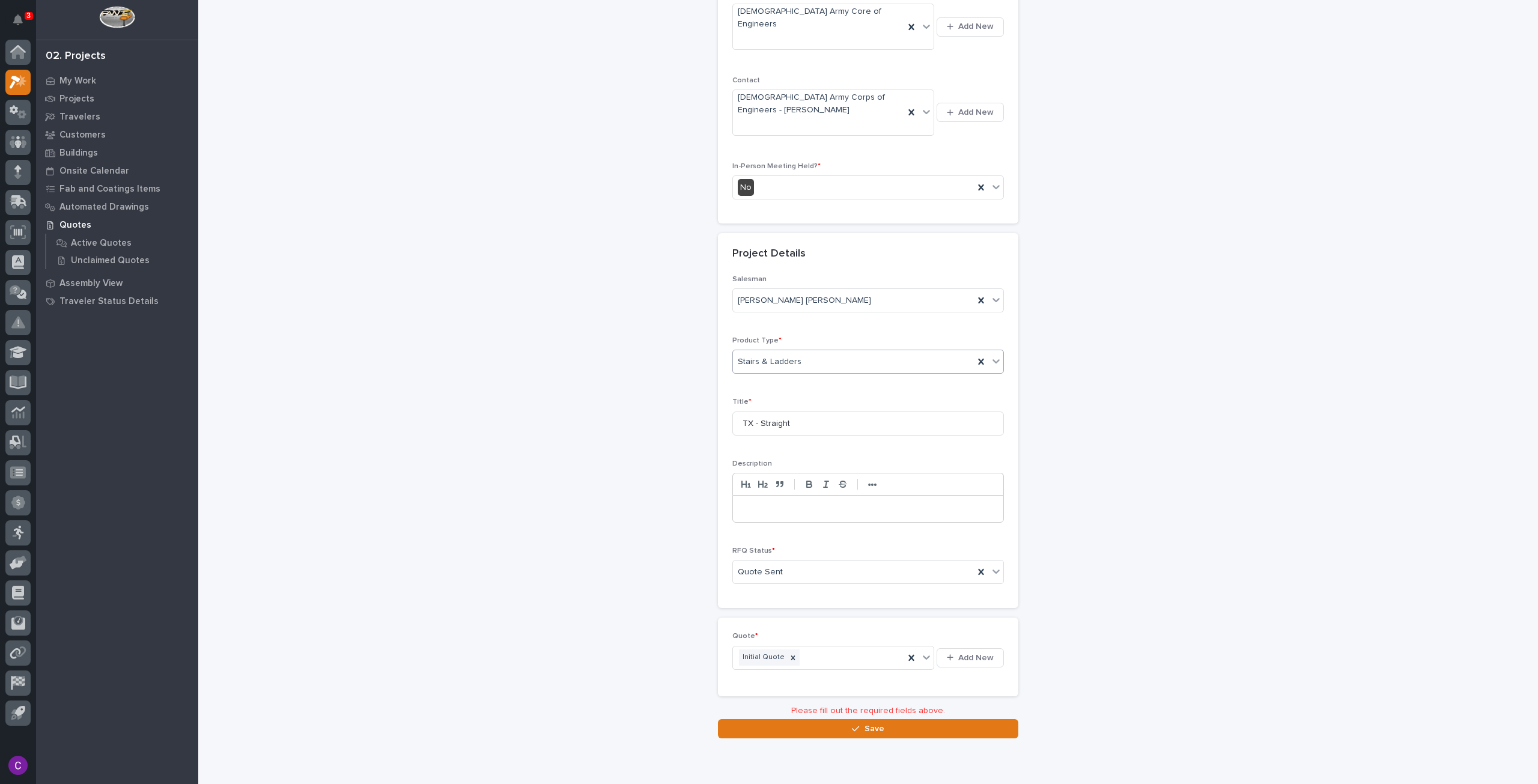
scroll to position [230, 0]
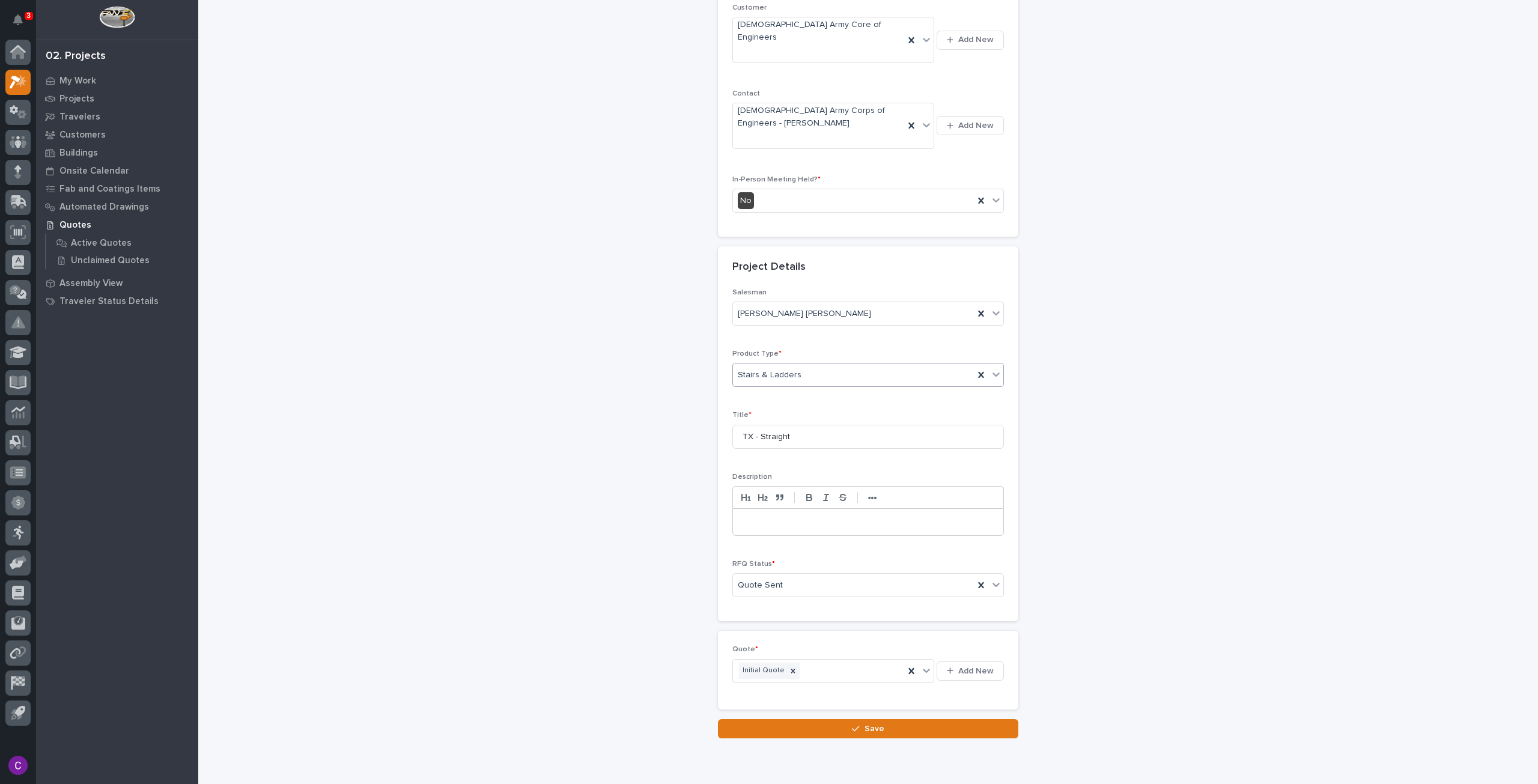
click at [919, 719] on button "Save" at bounding box center [868, 729] width 301 height 20
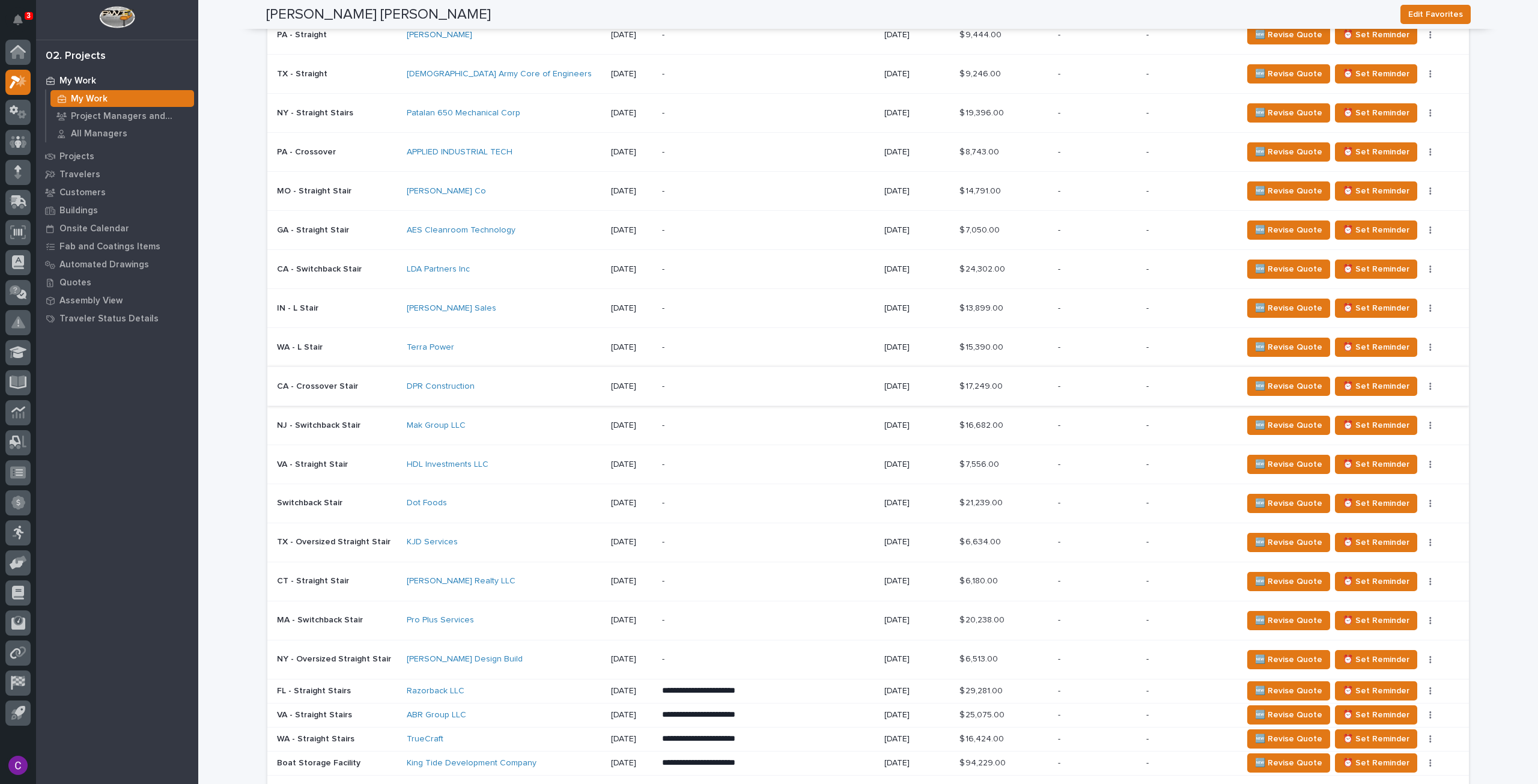
scroll to position [980, 0]
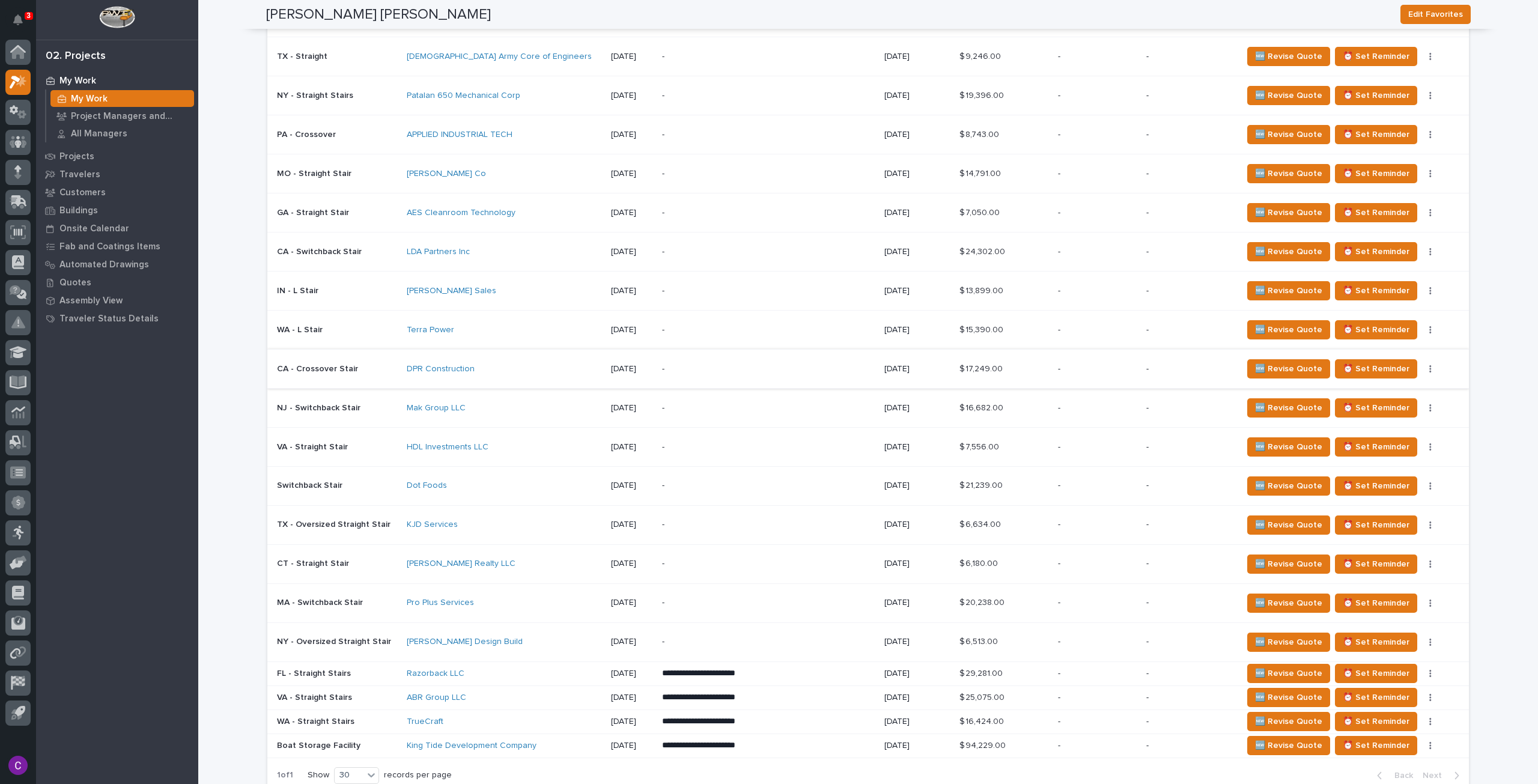
click at [662, 512] on div "-" at bounding box center [767, 524] width 210 height 27
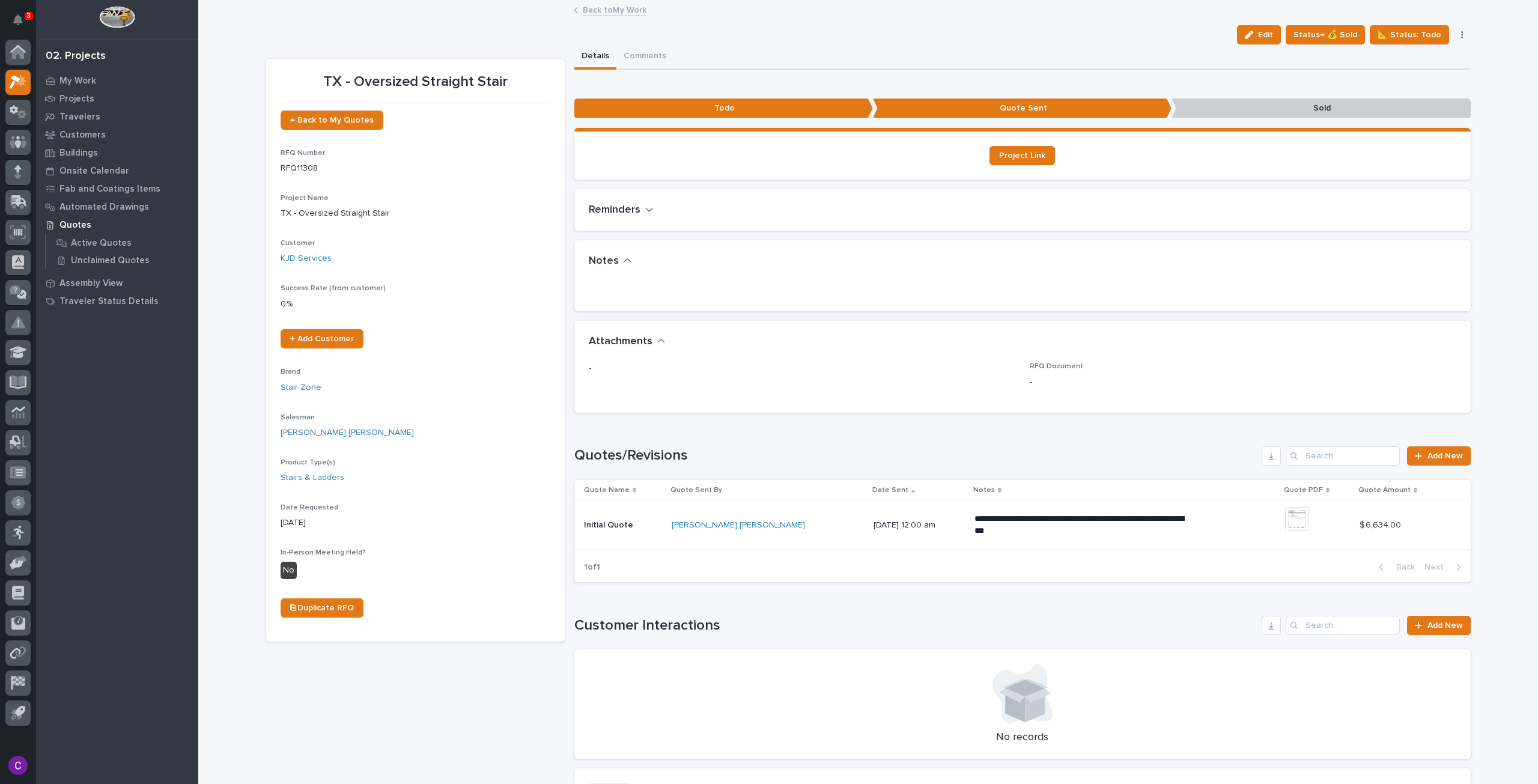
click at [617, 8] on link "Back to My Work" at bounding box center [615, 9] width 64 height 14
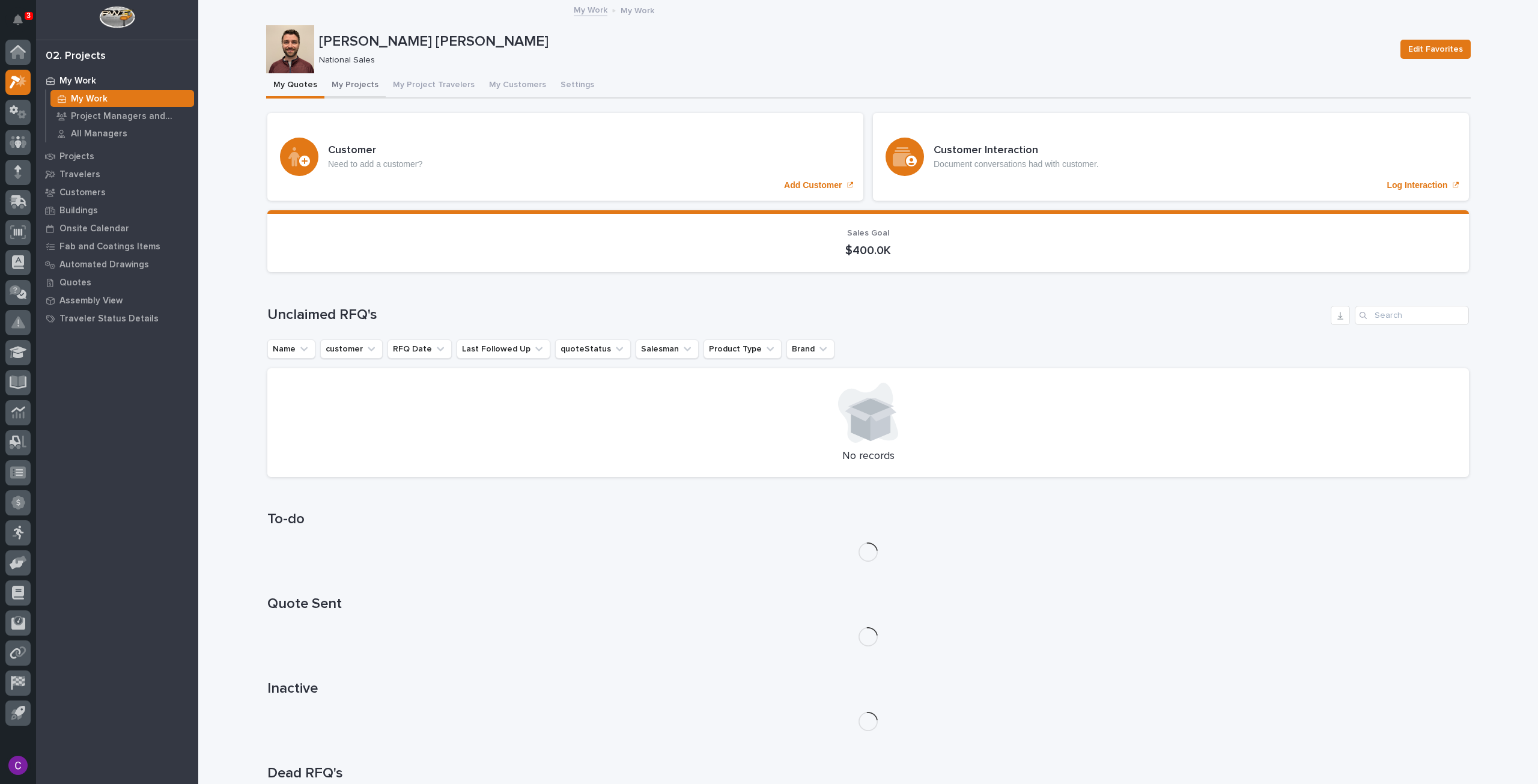
click at [333, 87] on button "My Projects" at bounding box center [355, 86] width 61 height 26
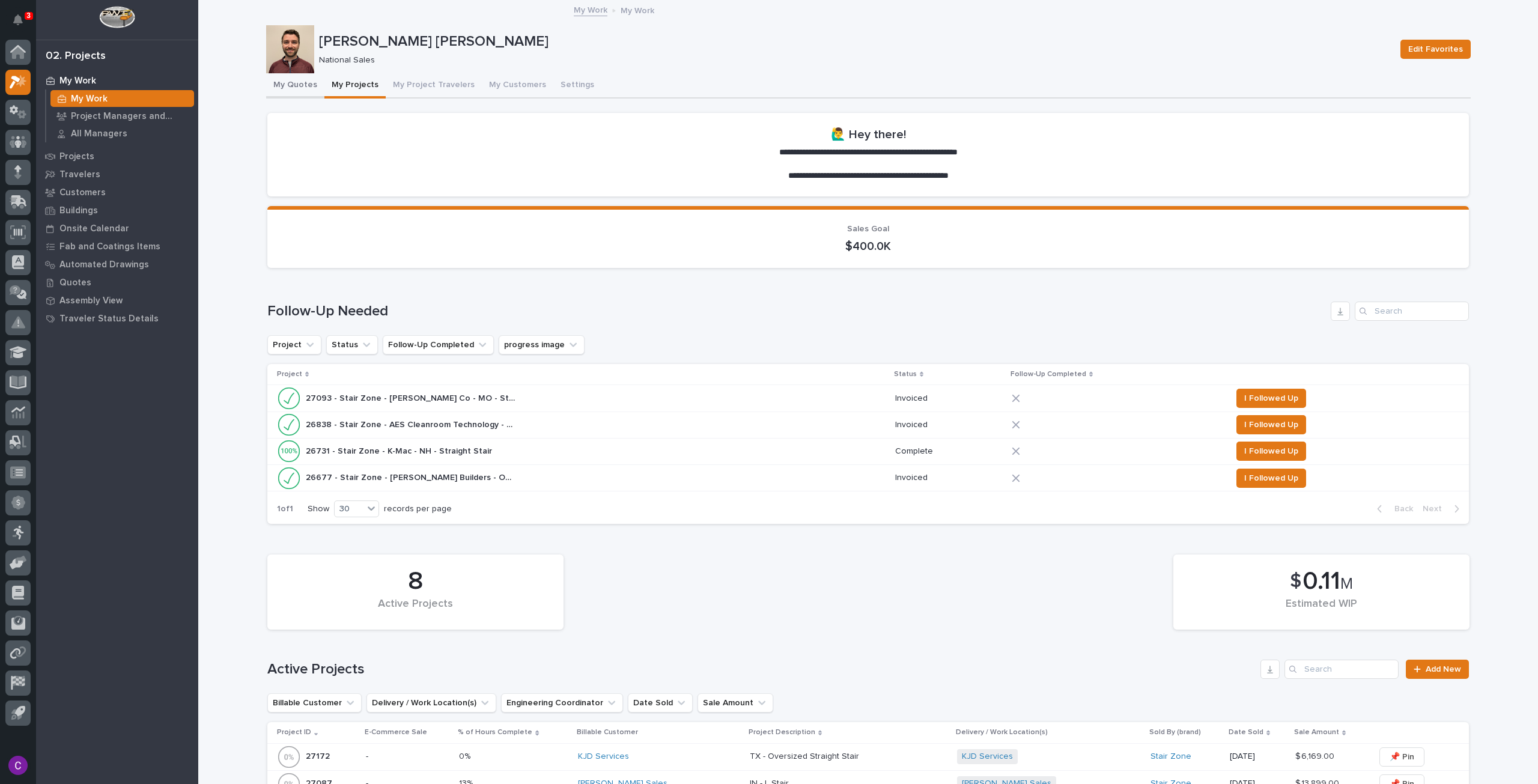
click at [280, 81] on button "My Quotes" at bounding box center [295, 86] width 58 height 26
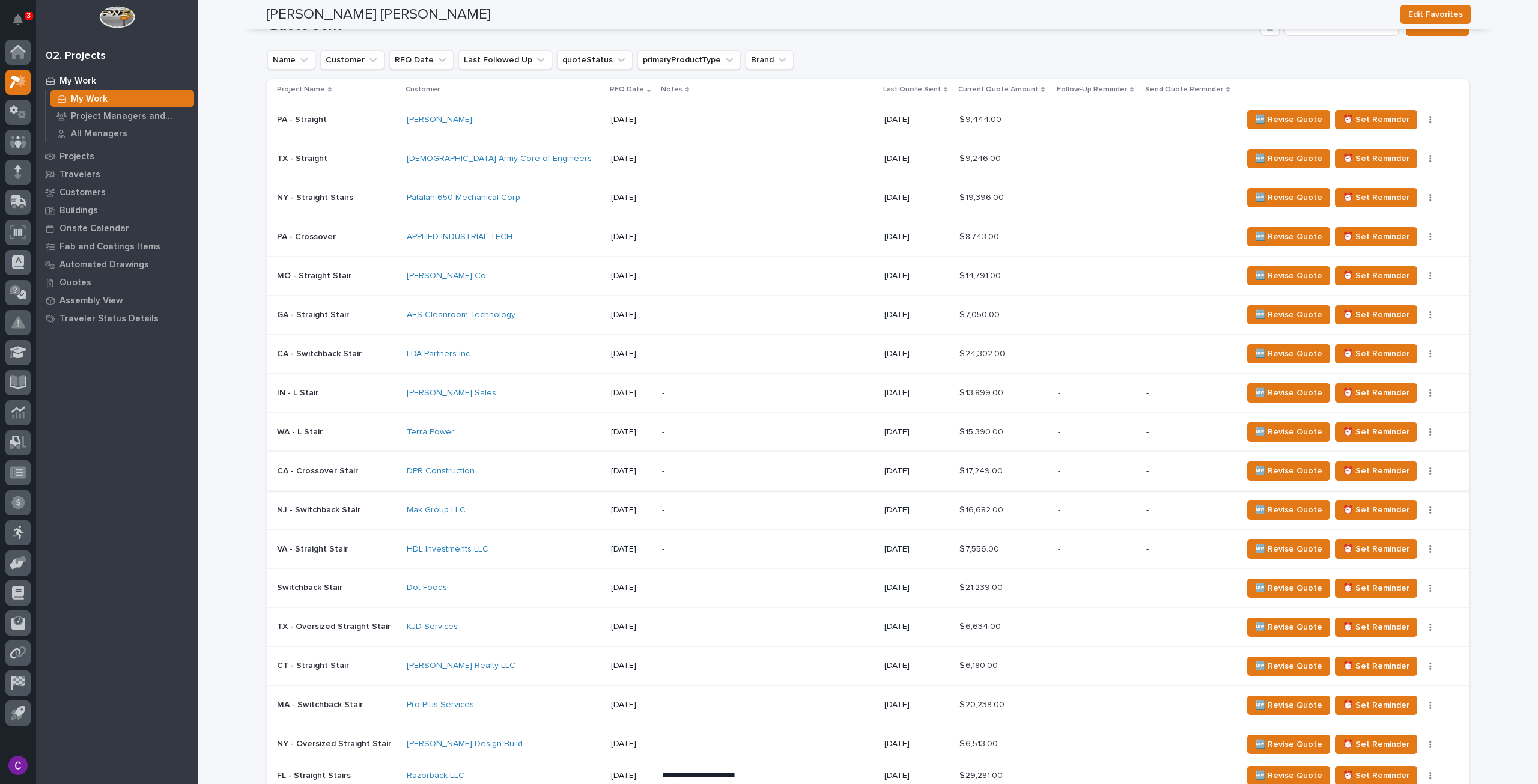
scroll to position [901, 0]
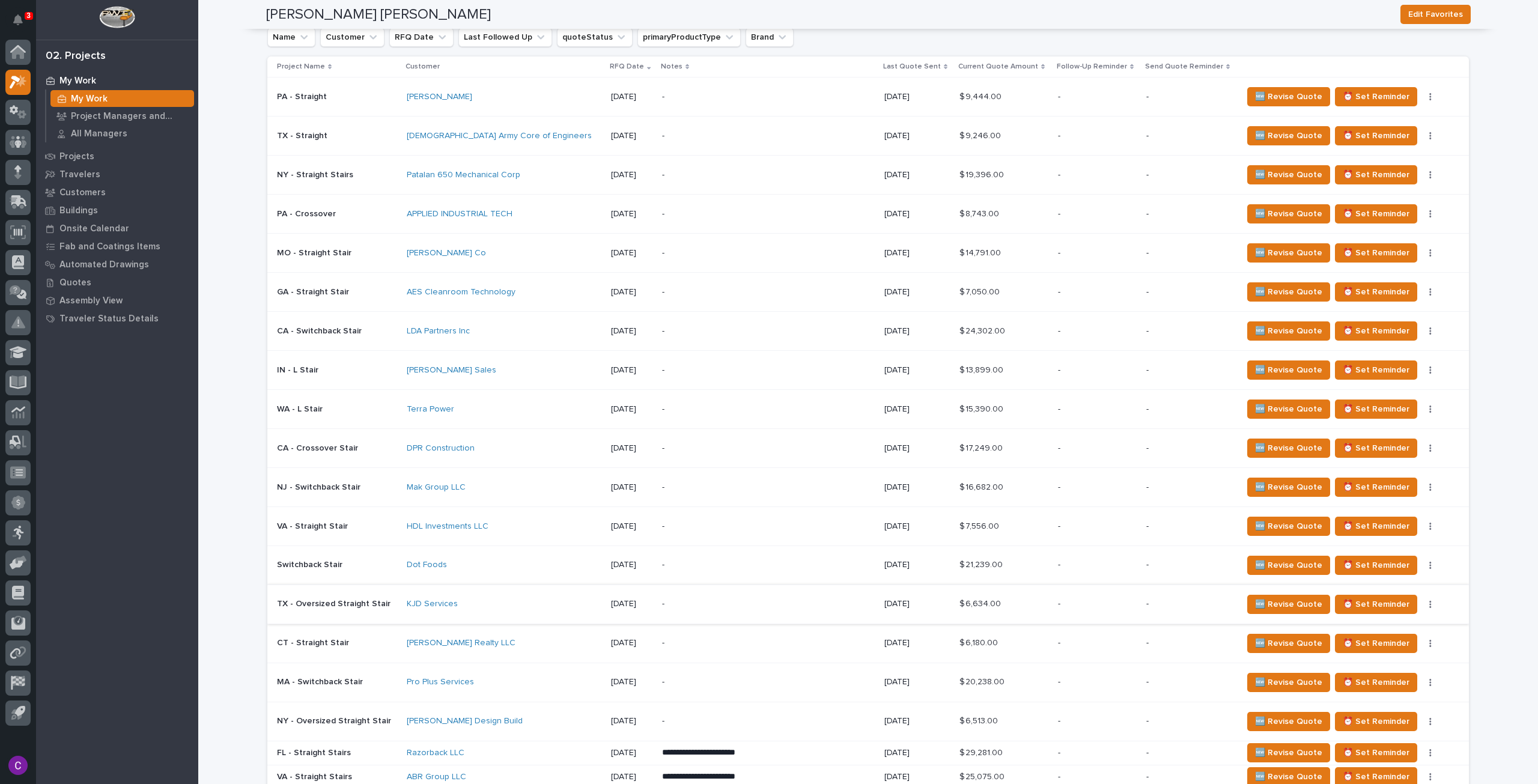
click at [1423, 600] on button "button" at bounding box center [1431, 604] width 17 height 9
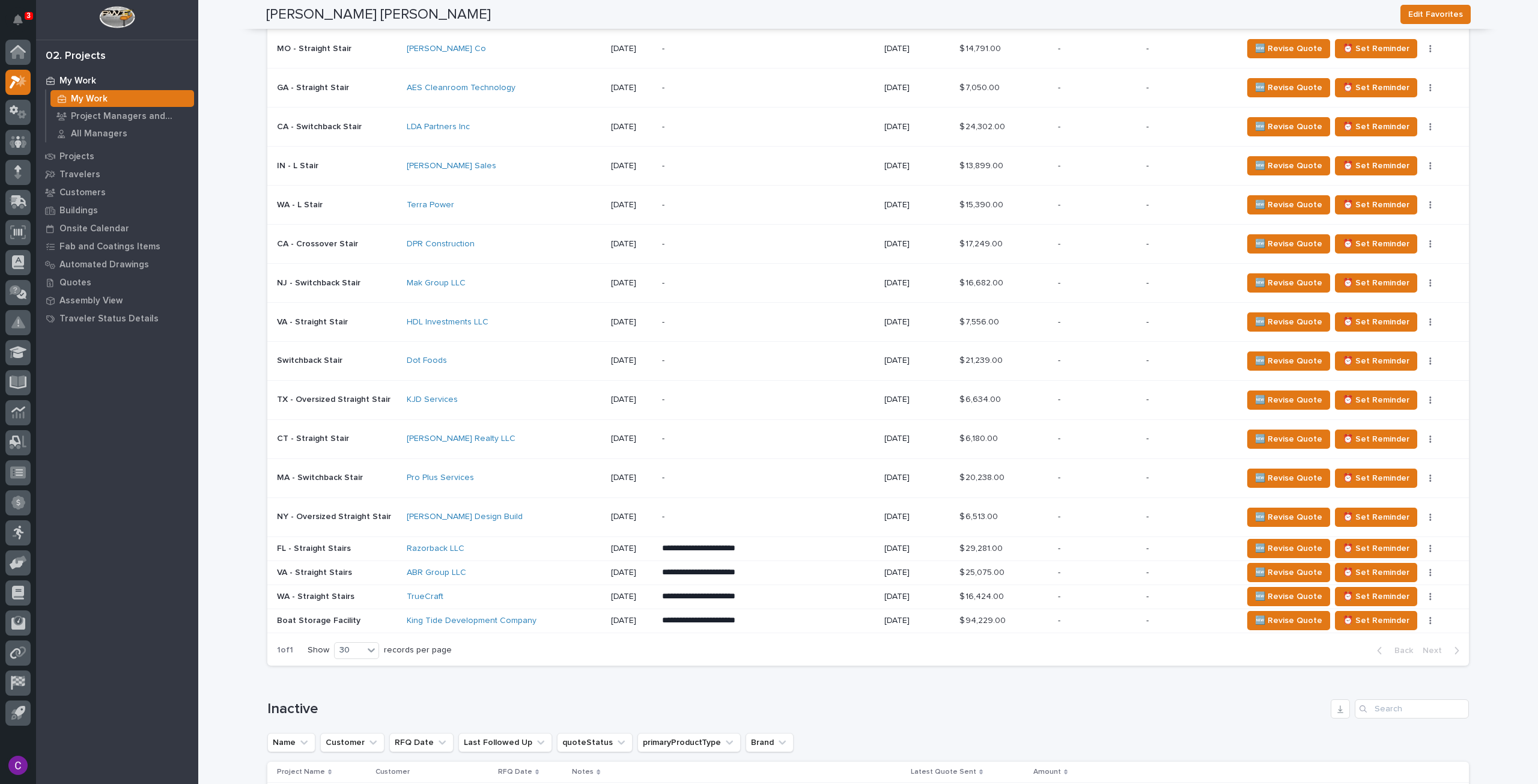
scroll to position [1202, 0]
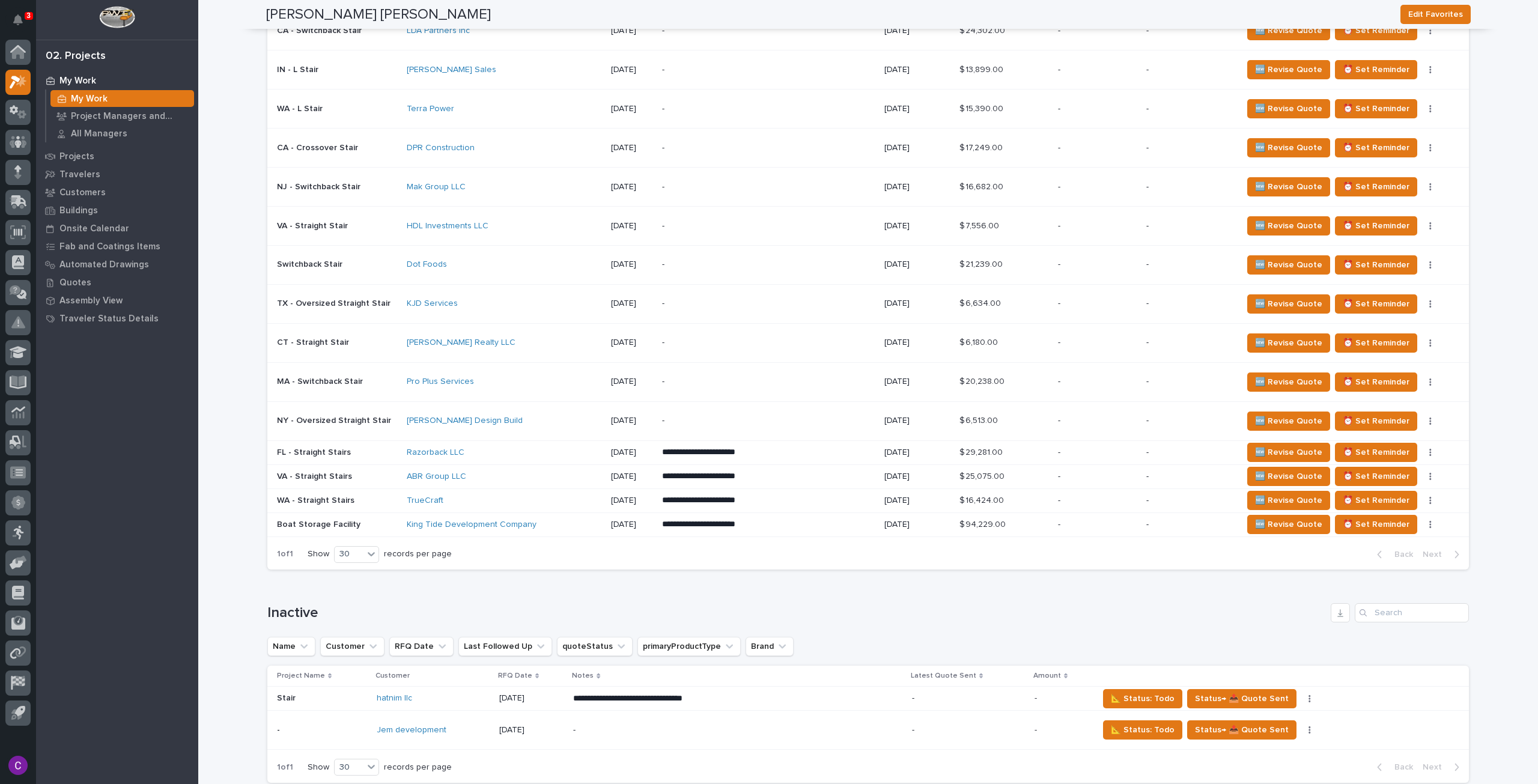
click at [1065, 495] on p "-" at bounding box center [1098, 500] width 79 height 10
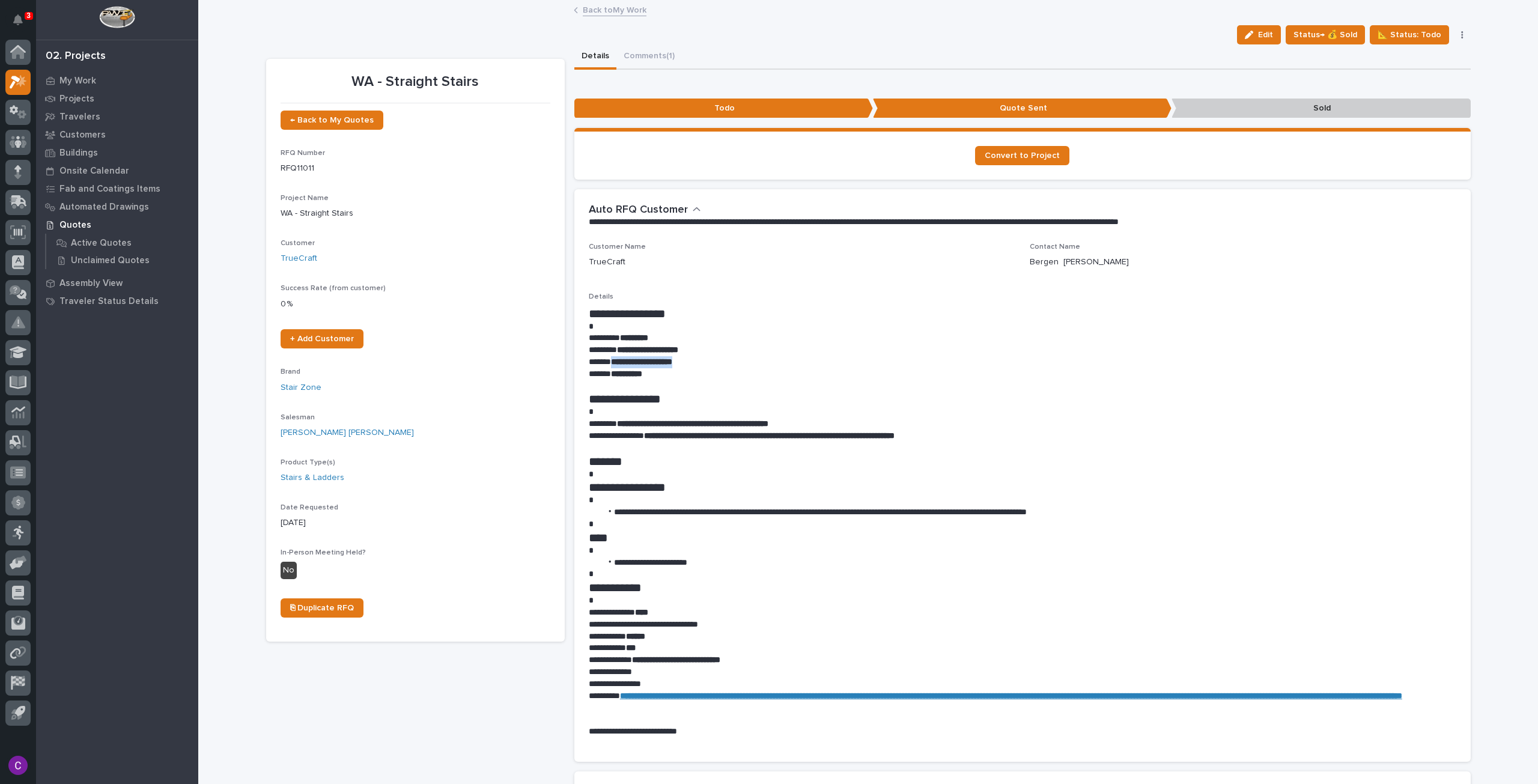
drag, startPoint x: 697, startPoint y: 361, endPoint x: 608, endPoint y: 360, distance: 89.0
click at [608, 360] on p "**********" at bounding box center [1023, 362] width 868 height 12
copy strong "**********"
click at [639, 48] on button "Comments (1)" at bounding box center [649, 57] width 65 height 26
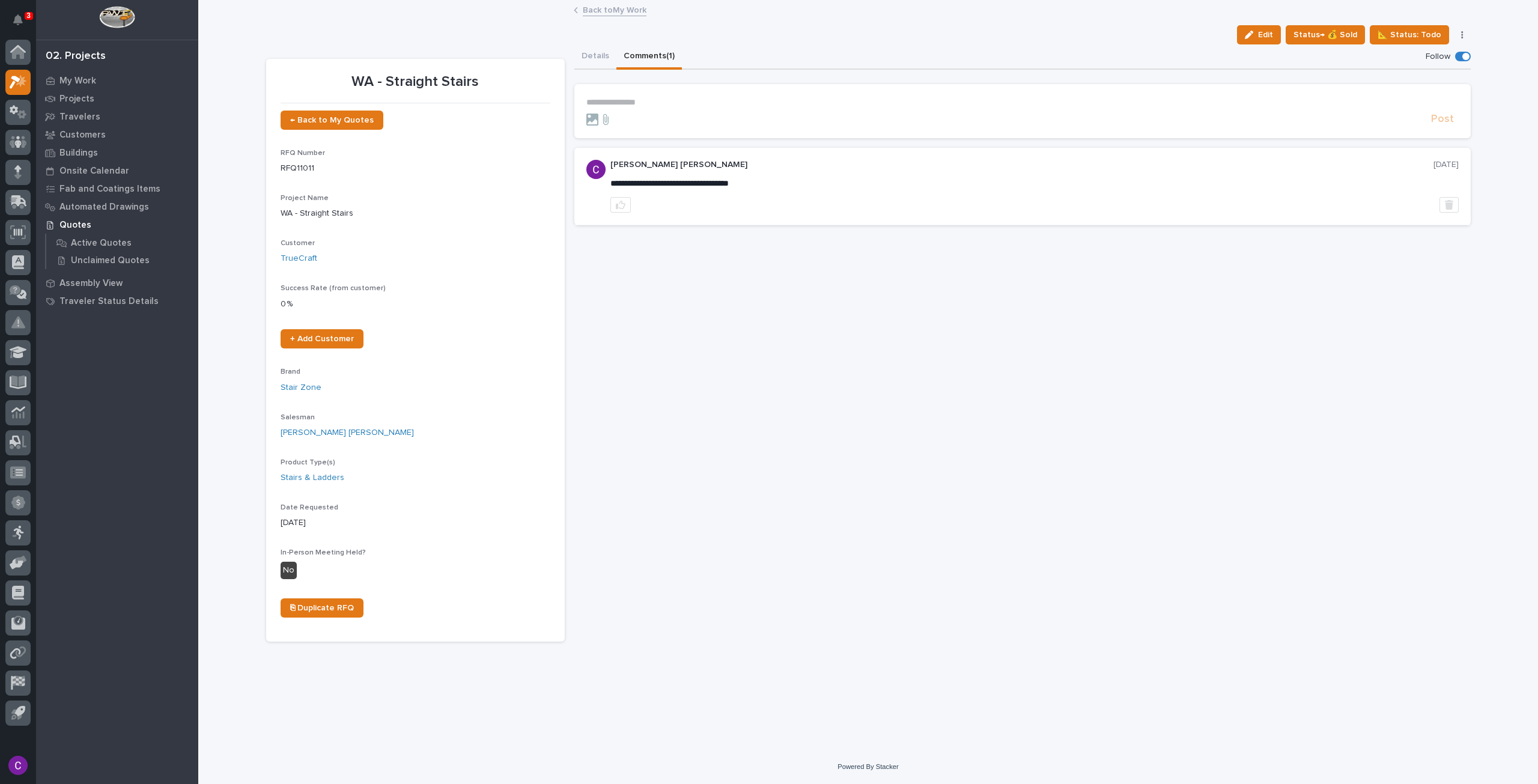
click at [930, 99] on p "**********" at bounding box center [1023, 102] width 873 height 10
click at [583, 12] on link "Back to My Work" at bounding box center [615, 9] width 64 height 14
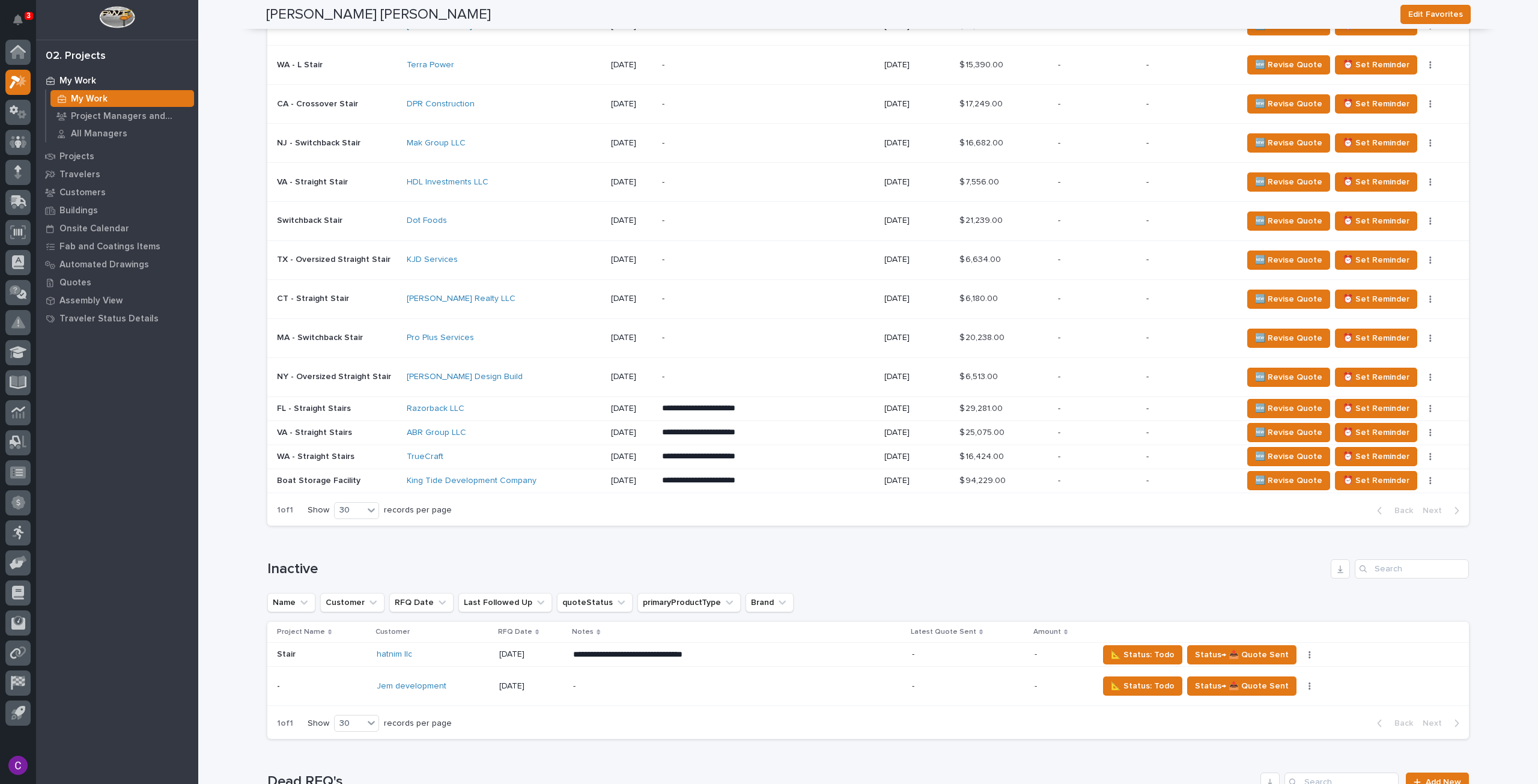
scroll to position [1248, 0]
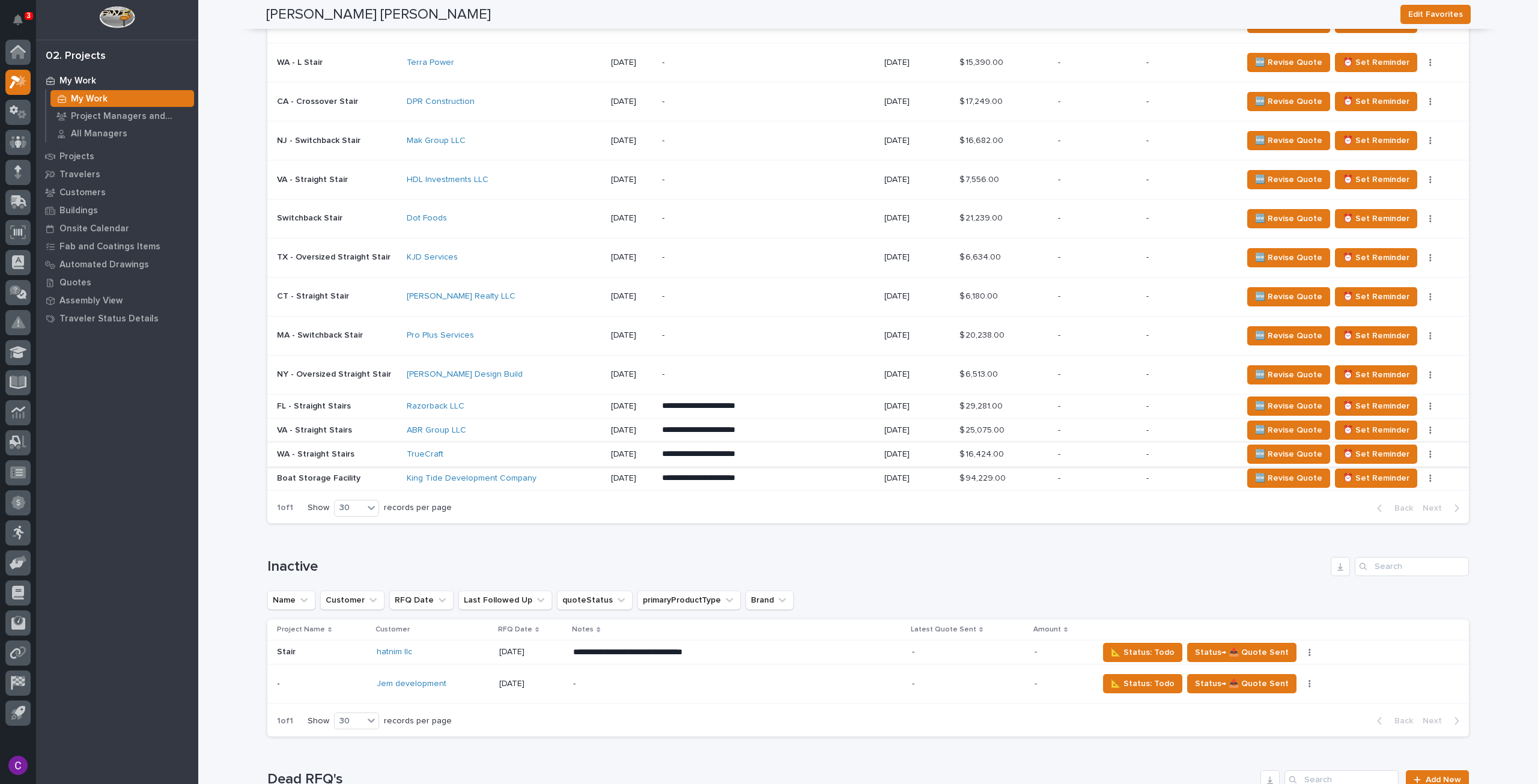
click at [1430, 452] on icon "button" at bounding box center [1431, 454] width 2 height 9
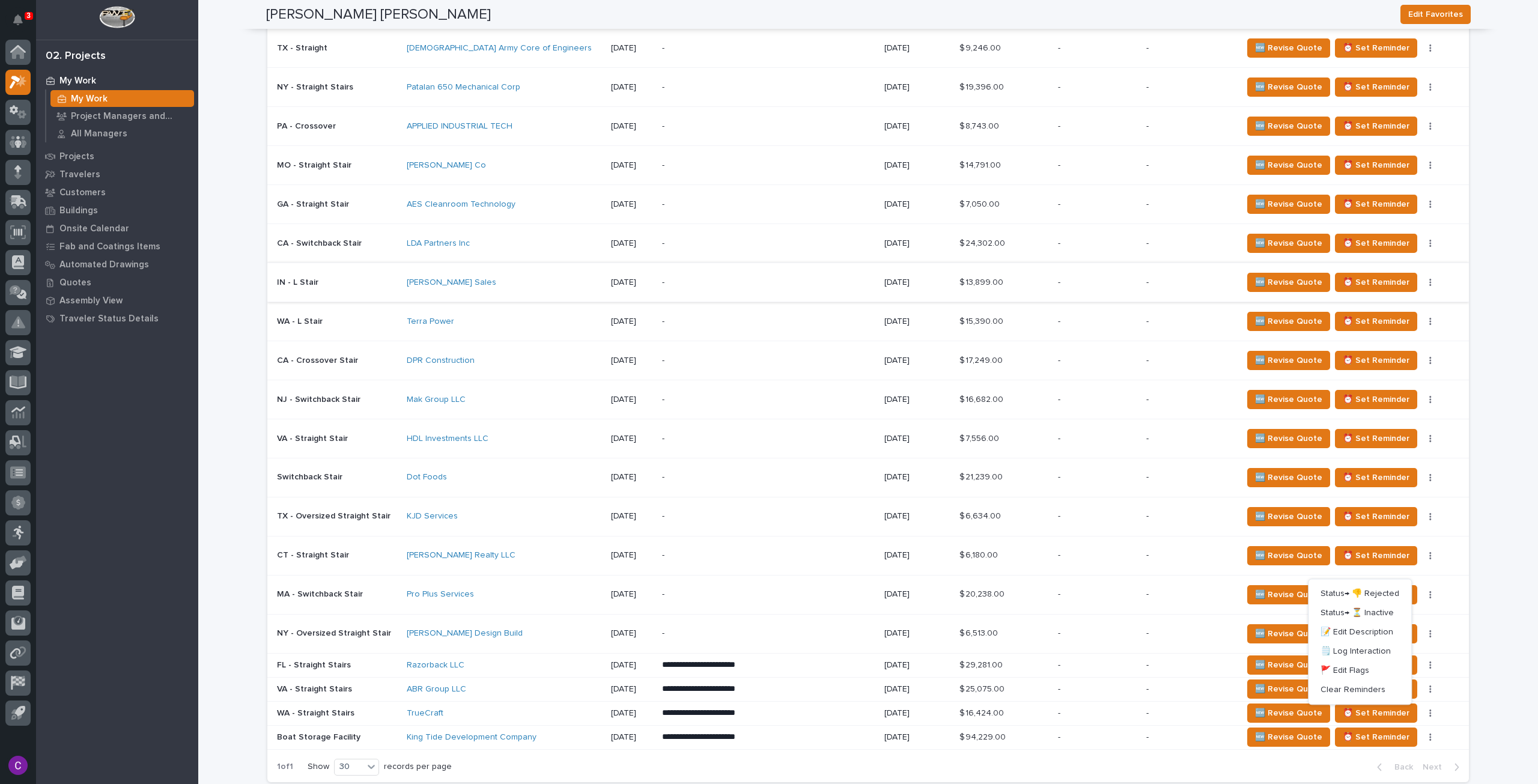
scroll to position [1068, 0]
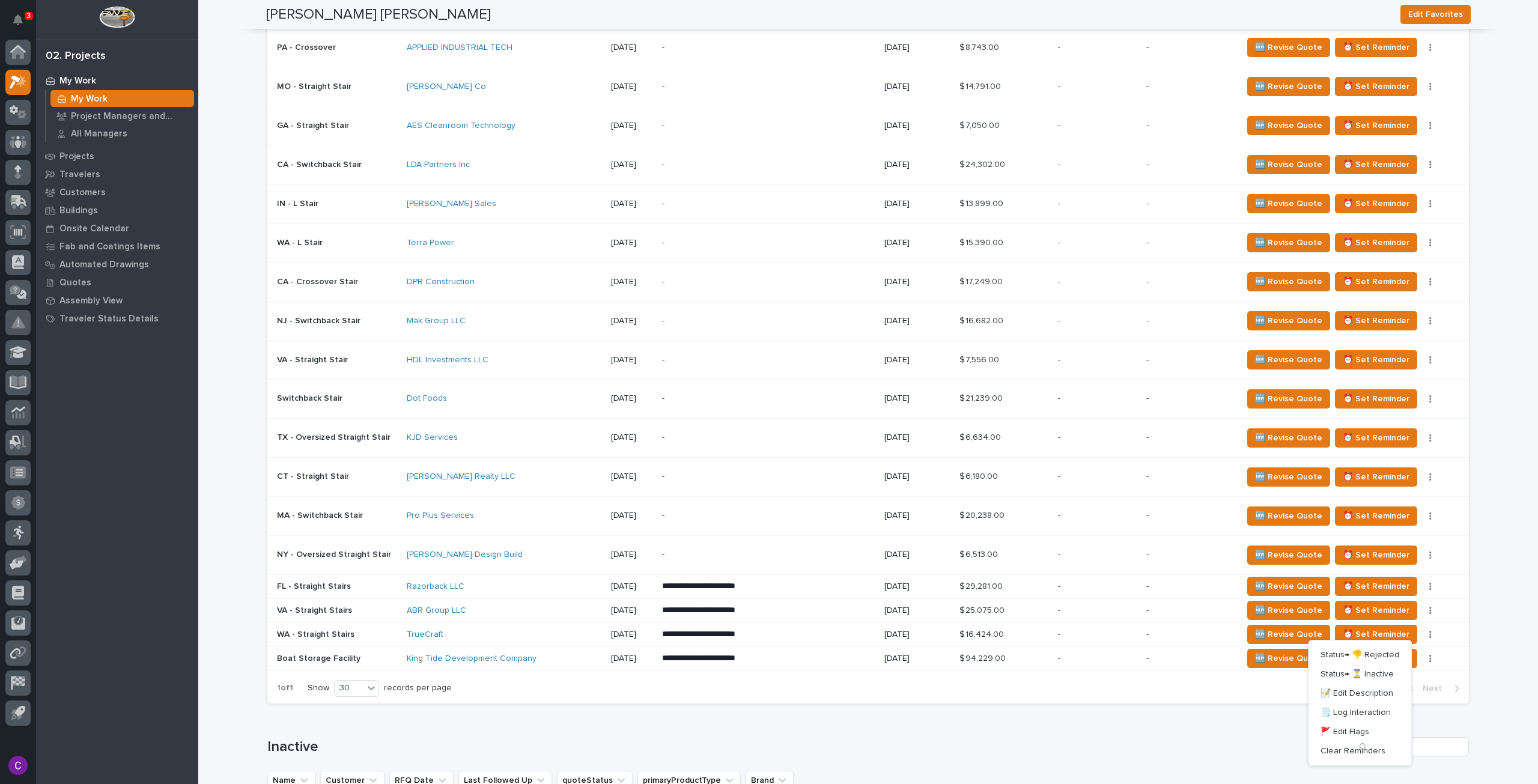
click at [751, 628] on p "**********" at bounding box center [764, 634] width 203 height 12
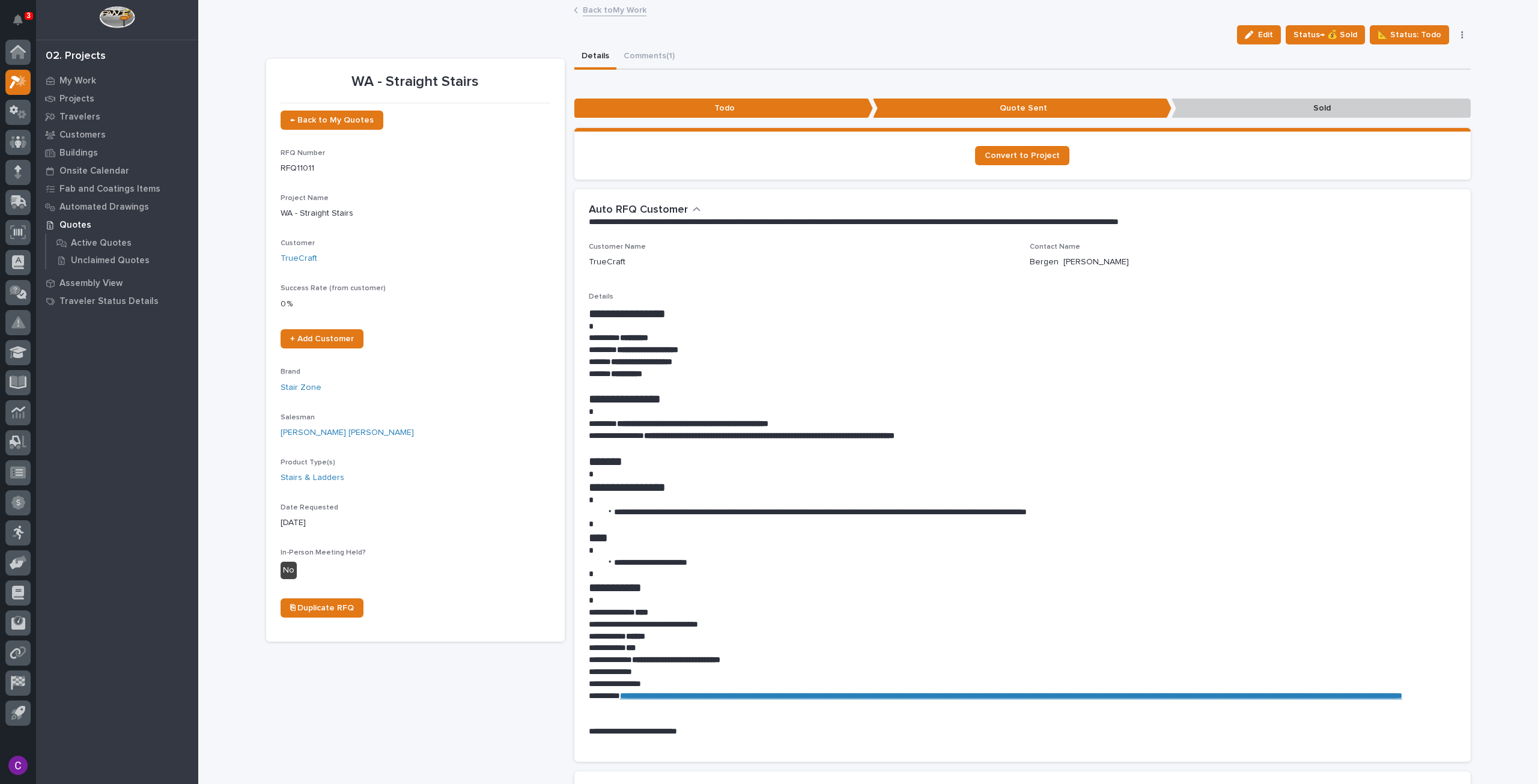
click at [1455, 33] on button "button" at bounding box center [1462, 34] width 17 height 9
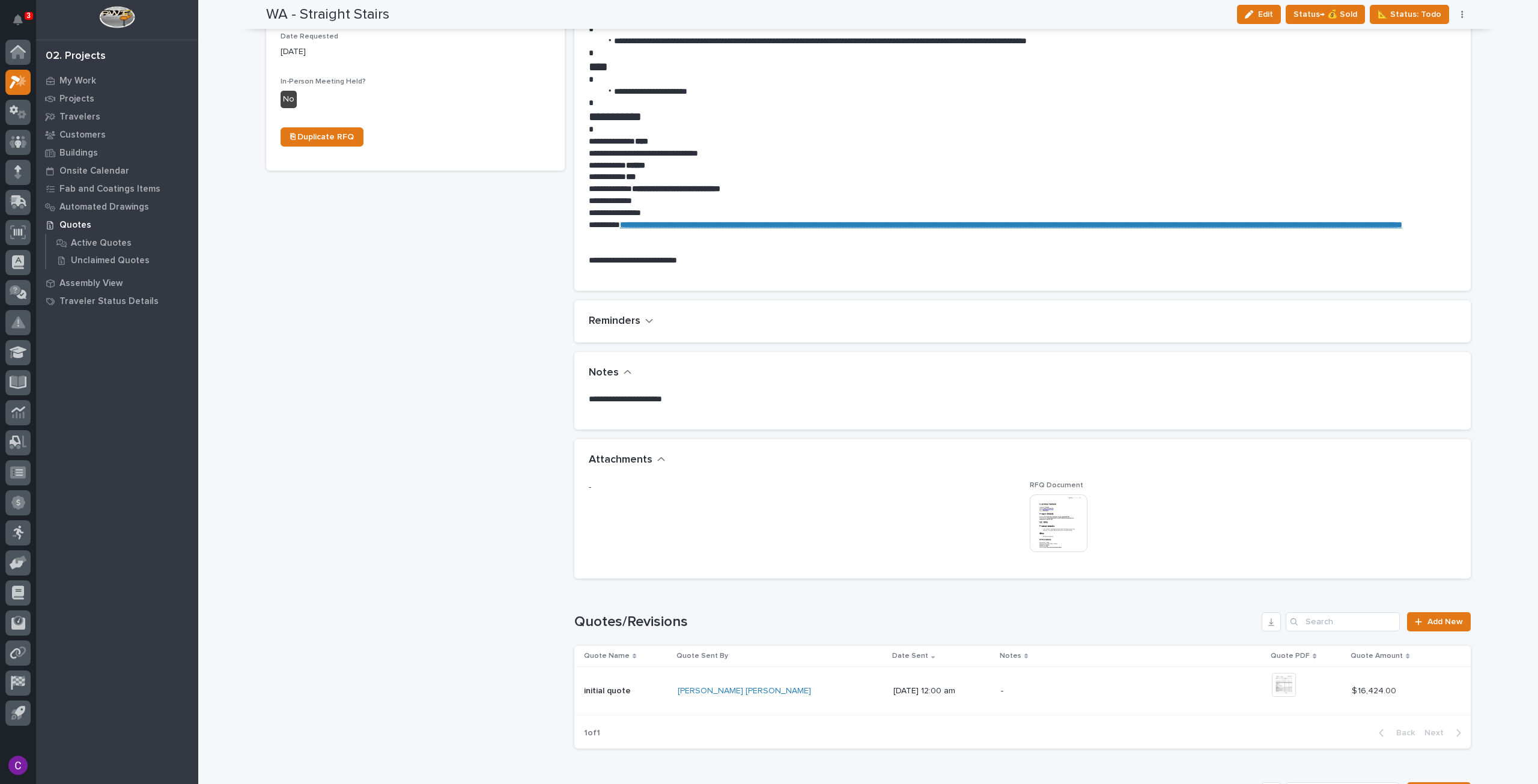
scroll to position [463, 0]
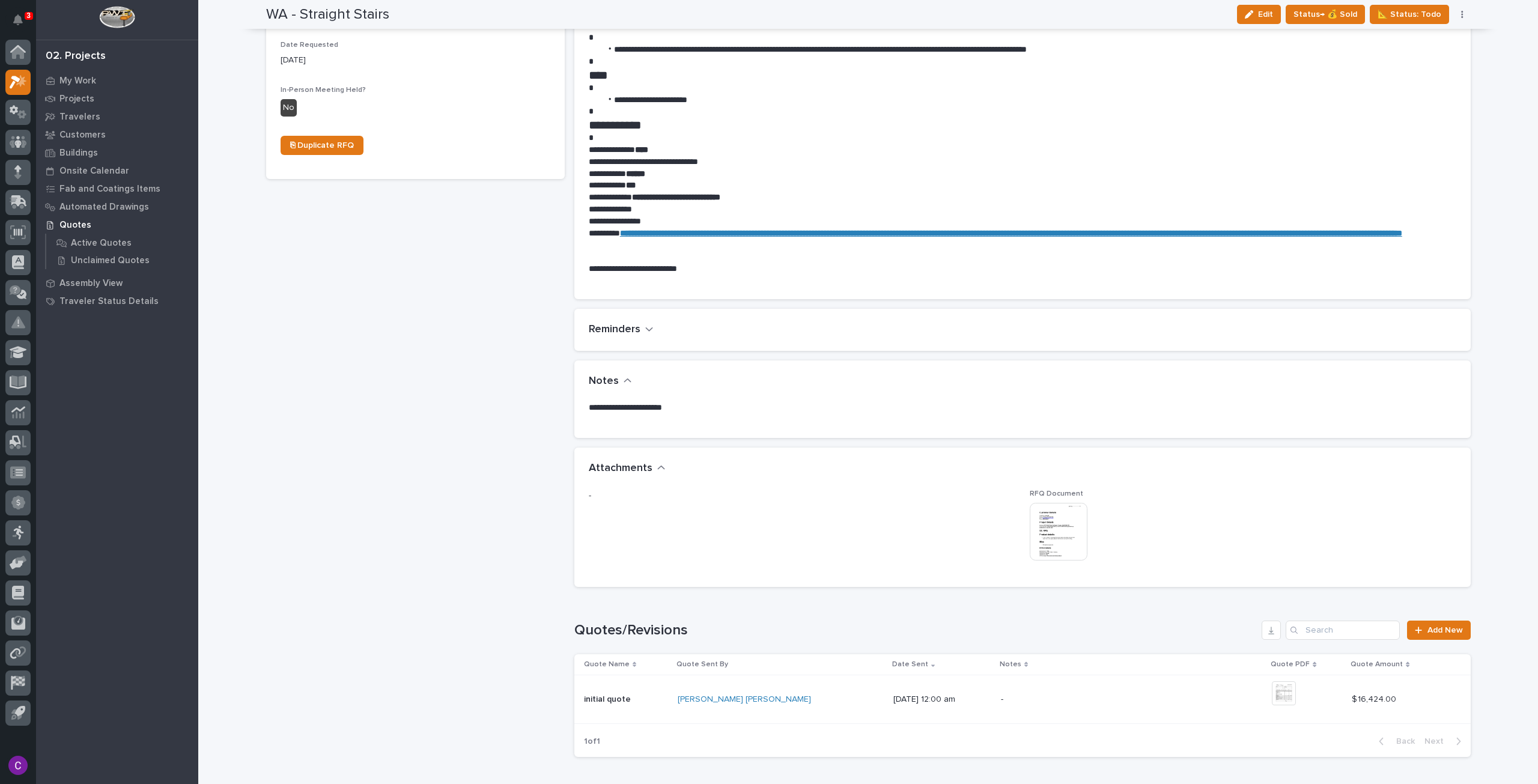
click at [1258, 15] on div "button" at bounding box center [1251, 14] width 13 height 9
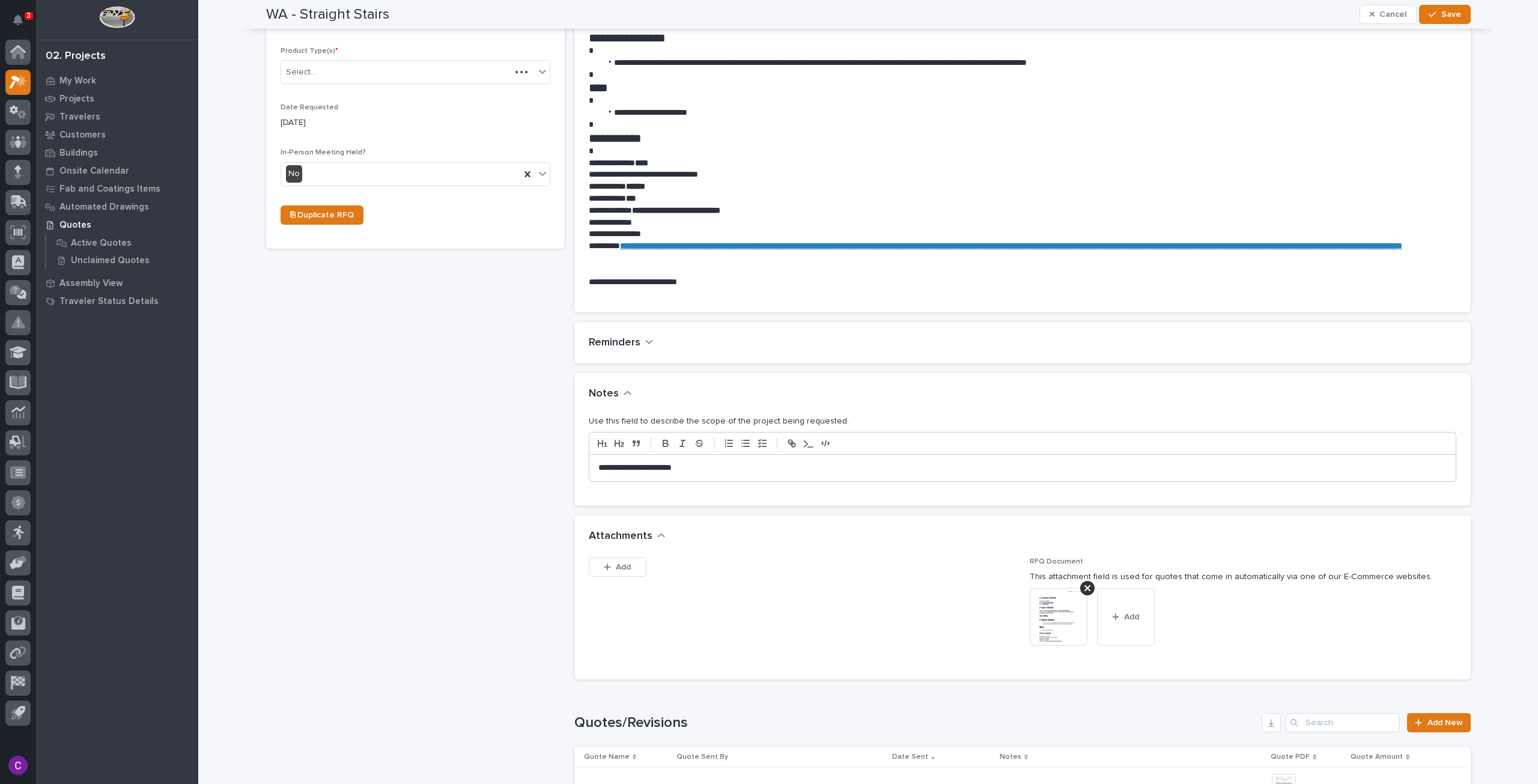
scroll to position [508, 0]
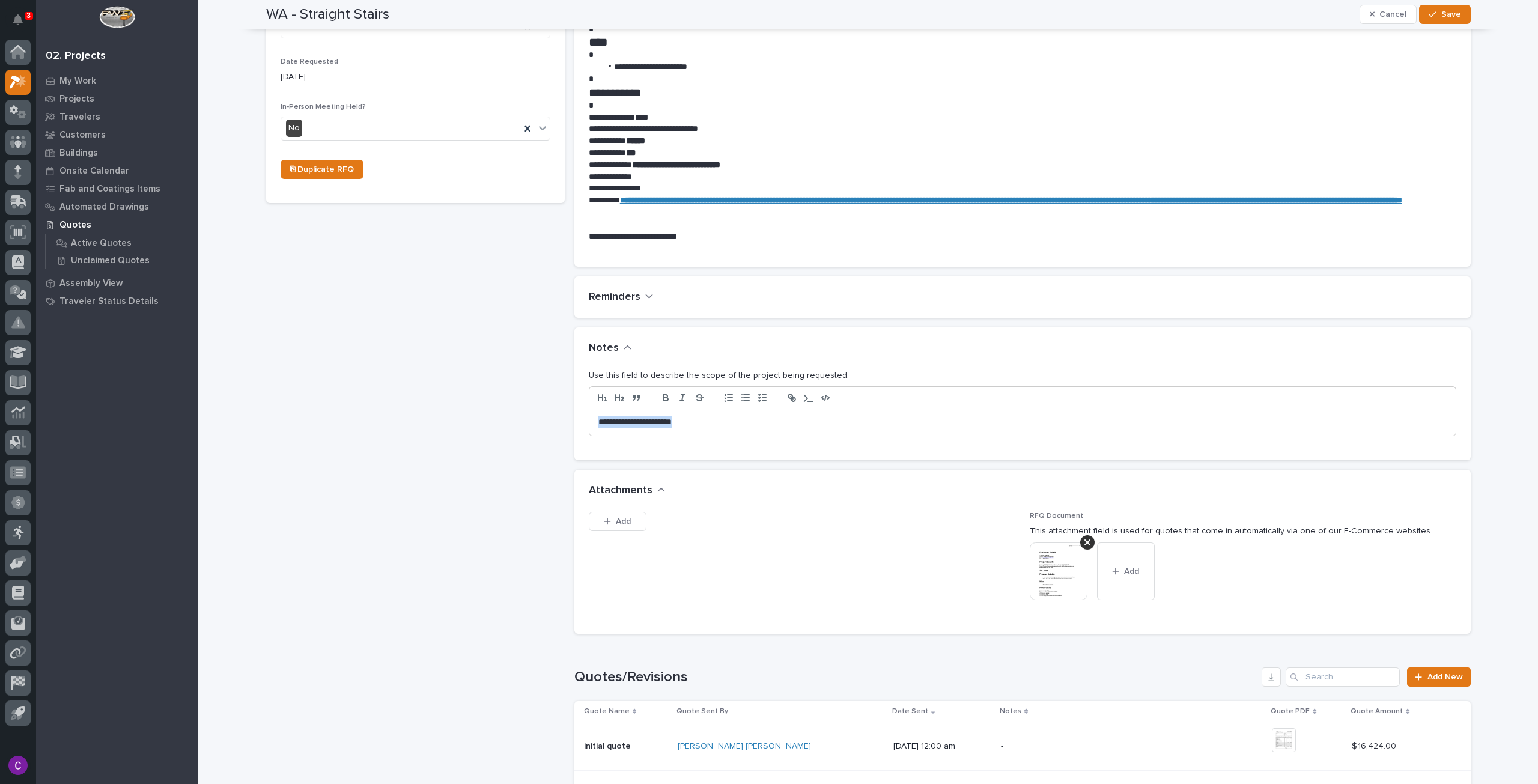
drag, startPoint x: 703, startPoint y: 416, endPoint x: 452, endPoint y: 423, distance: 251.1
click at [498, 423] on div "WA - Straight Stairs ← Back to My Quotes RFQ Number RFQ11011 Project Name * WA …" at bounding box center [868, 376] width 1205 height 1680
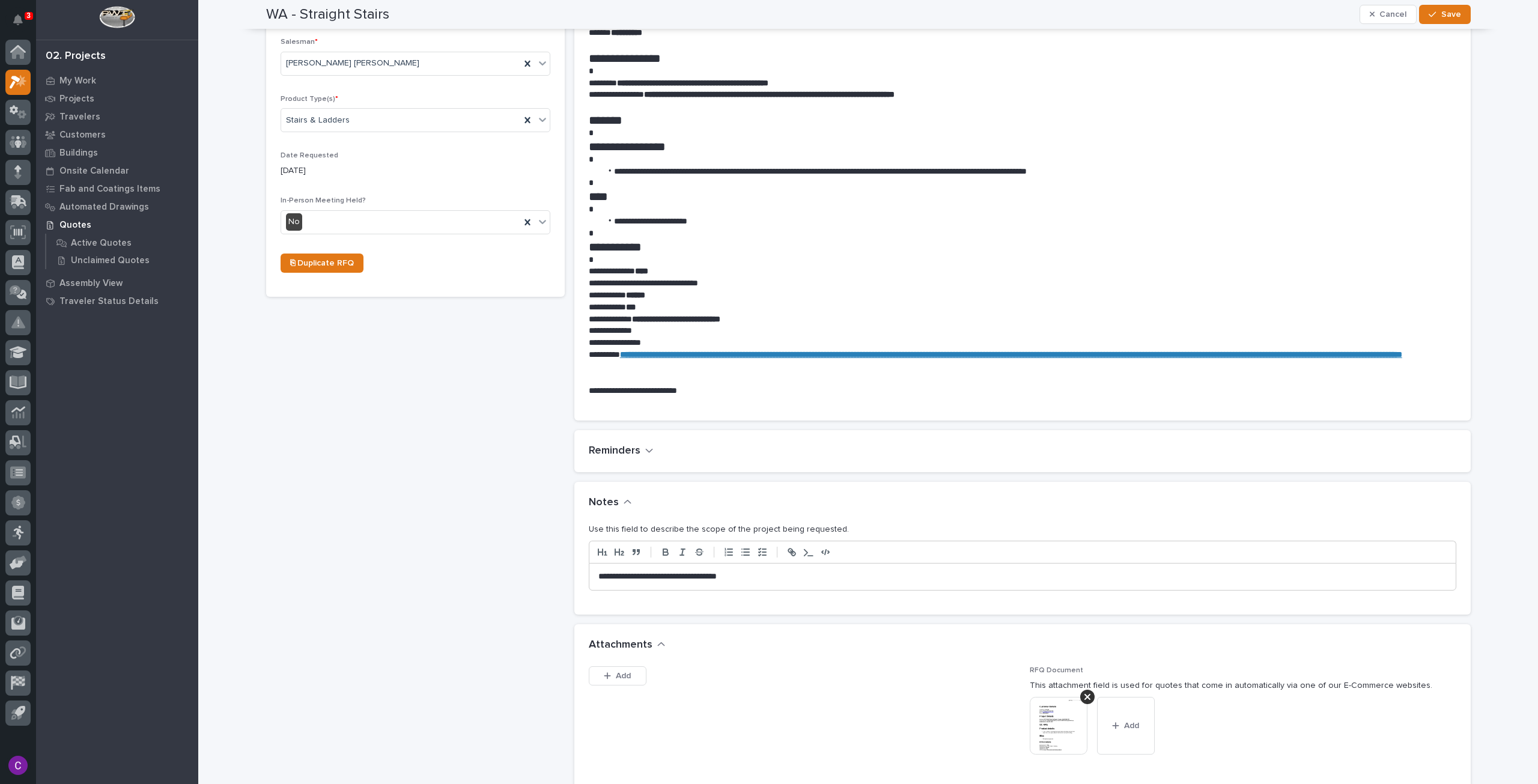
scroll to position [315, 0]
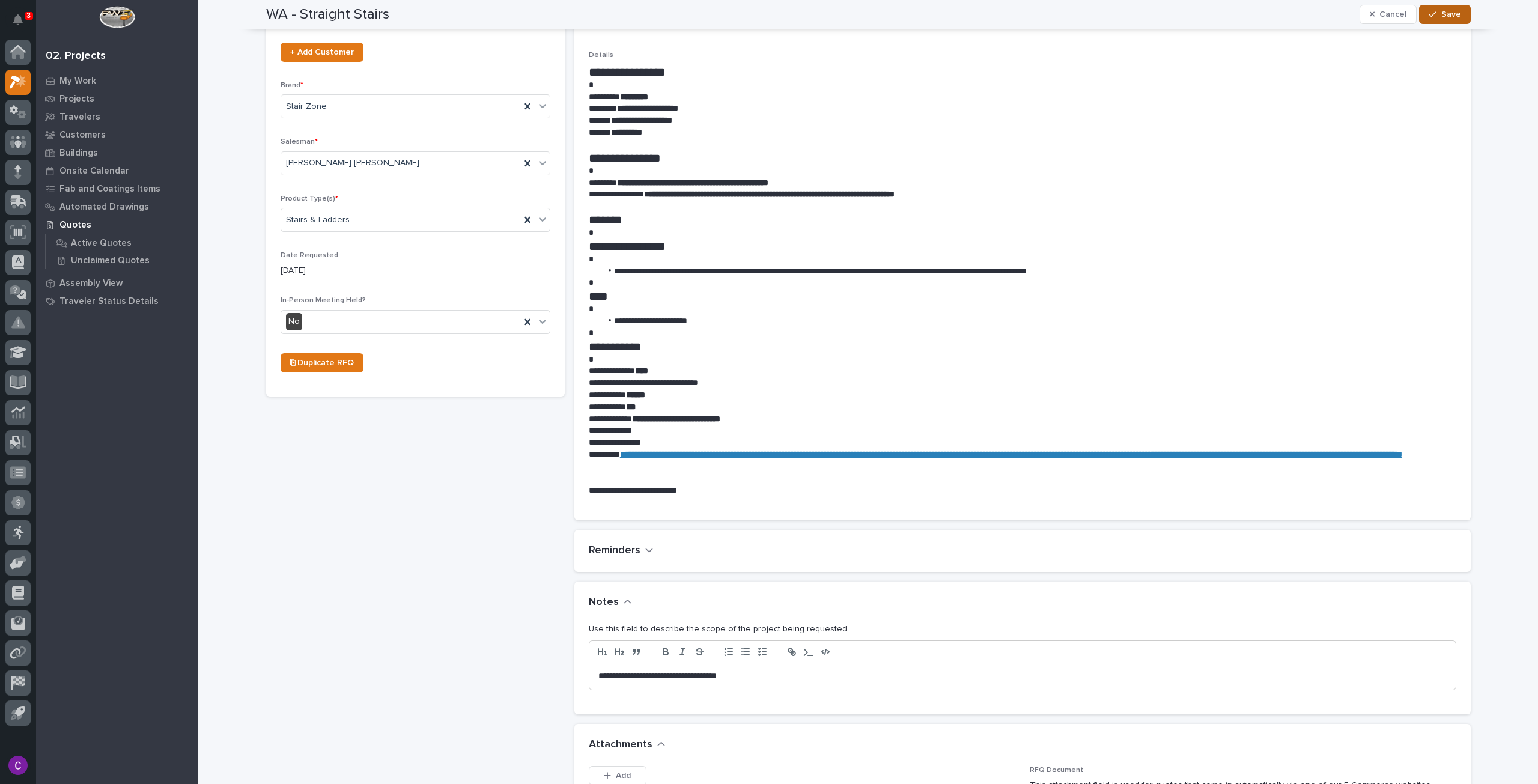
click at [1436, 15] on div "button" at bounding box center [1435, 14] width 12 height 9
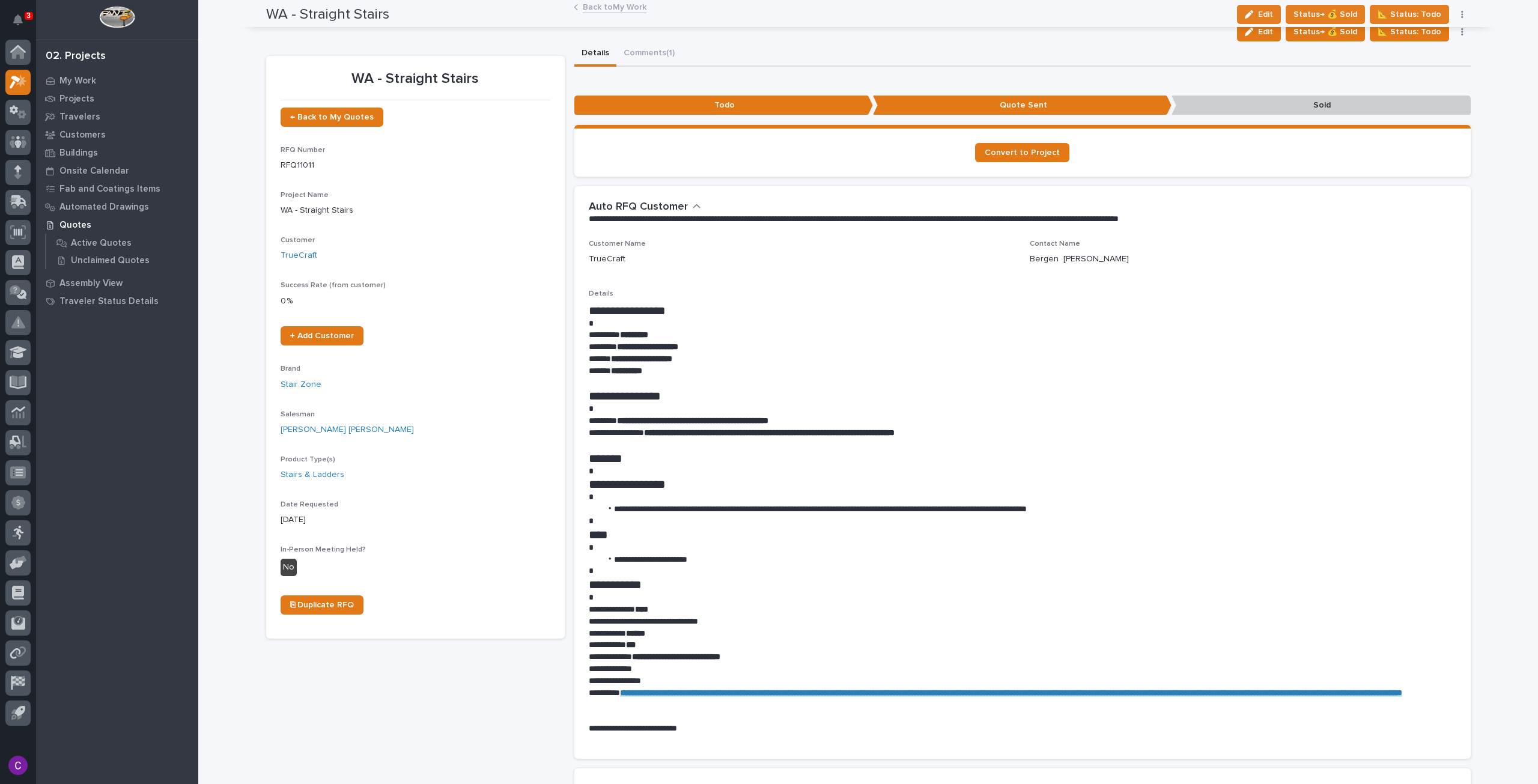
scroll to position [0, 0]
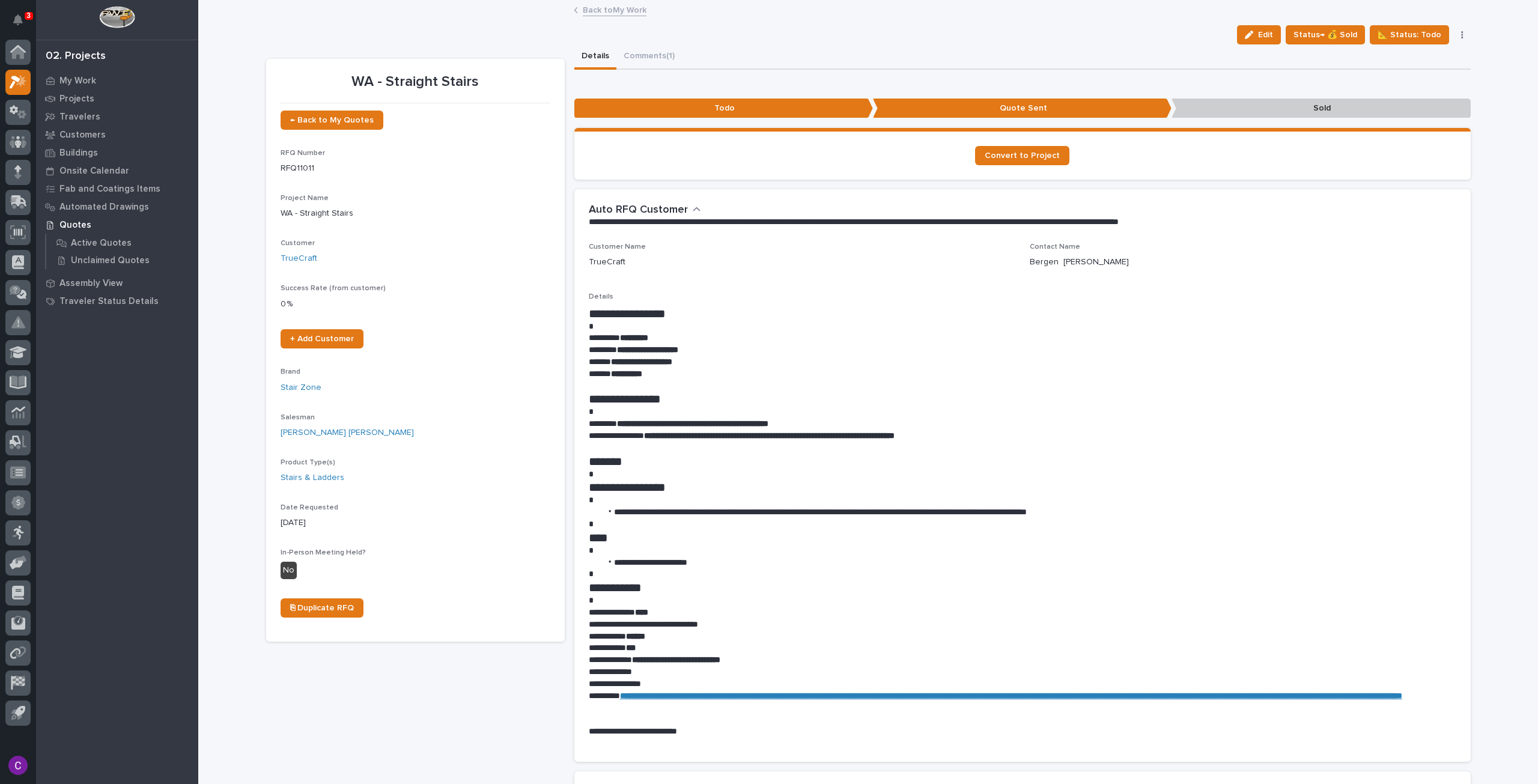
click at [608, 13] on link "Back to My Work" at bounding box center [615, 9] width 64 height 14
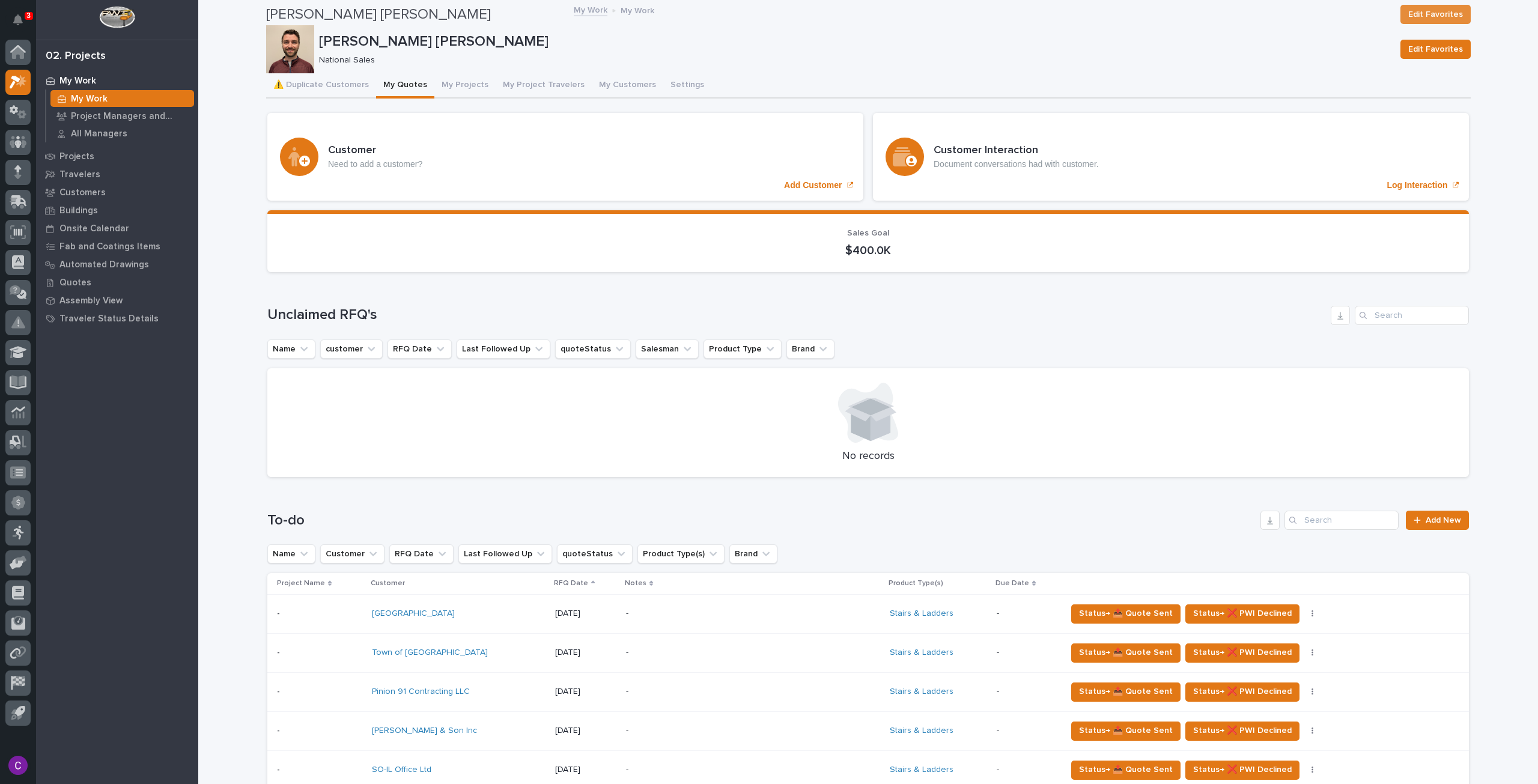
scroll to position [1142, 0]
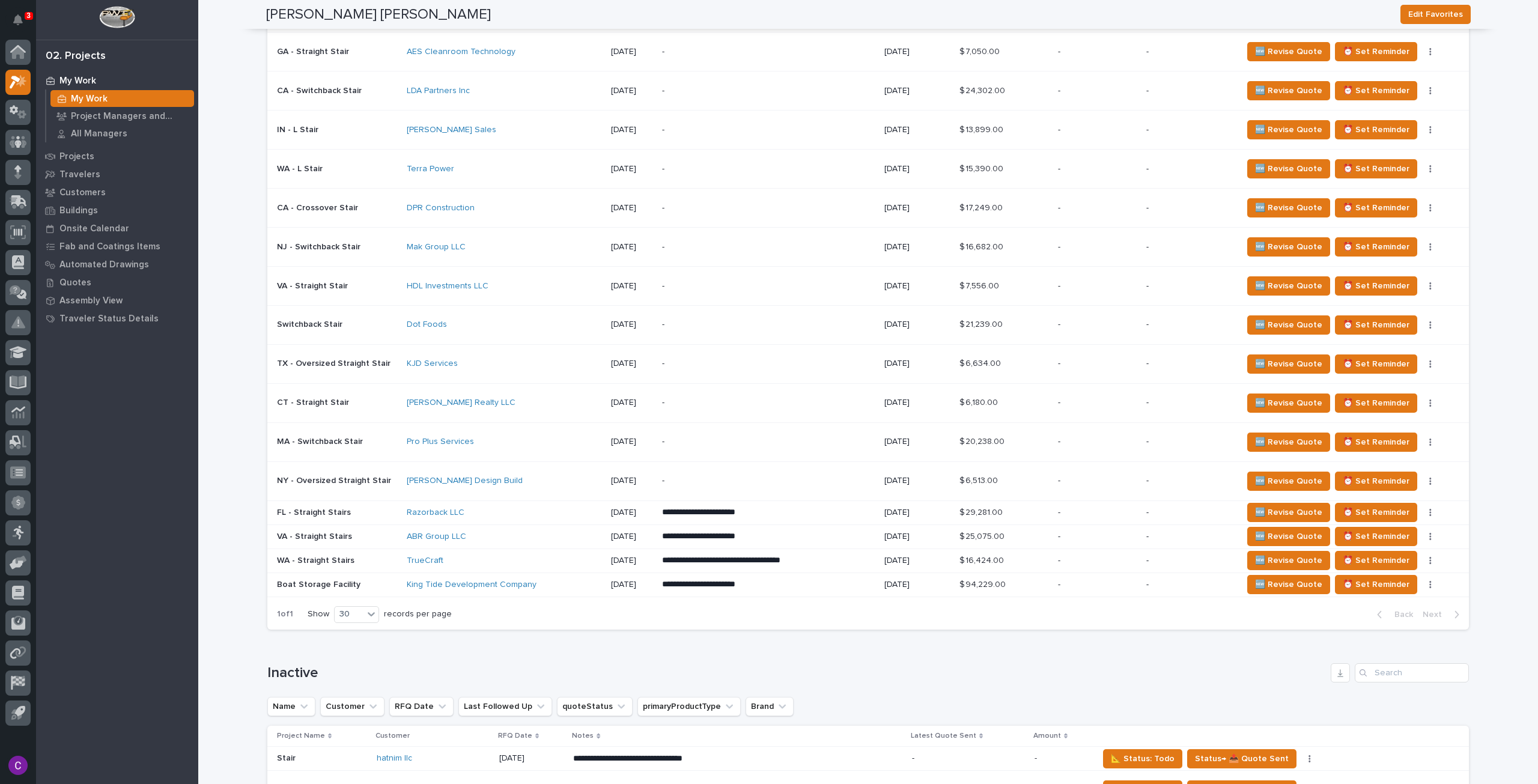
click at [767, 531] on p "**********" at bounding box center [764, 537] width 203 height 12
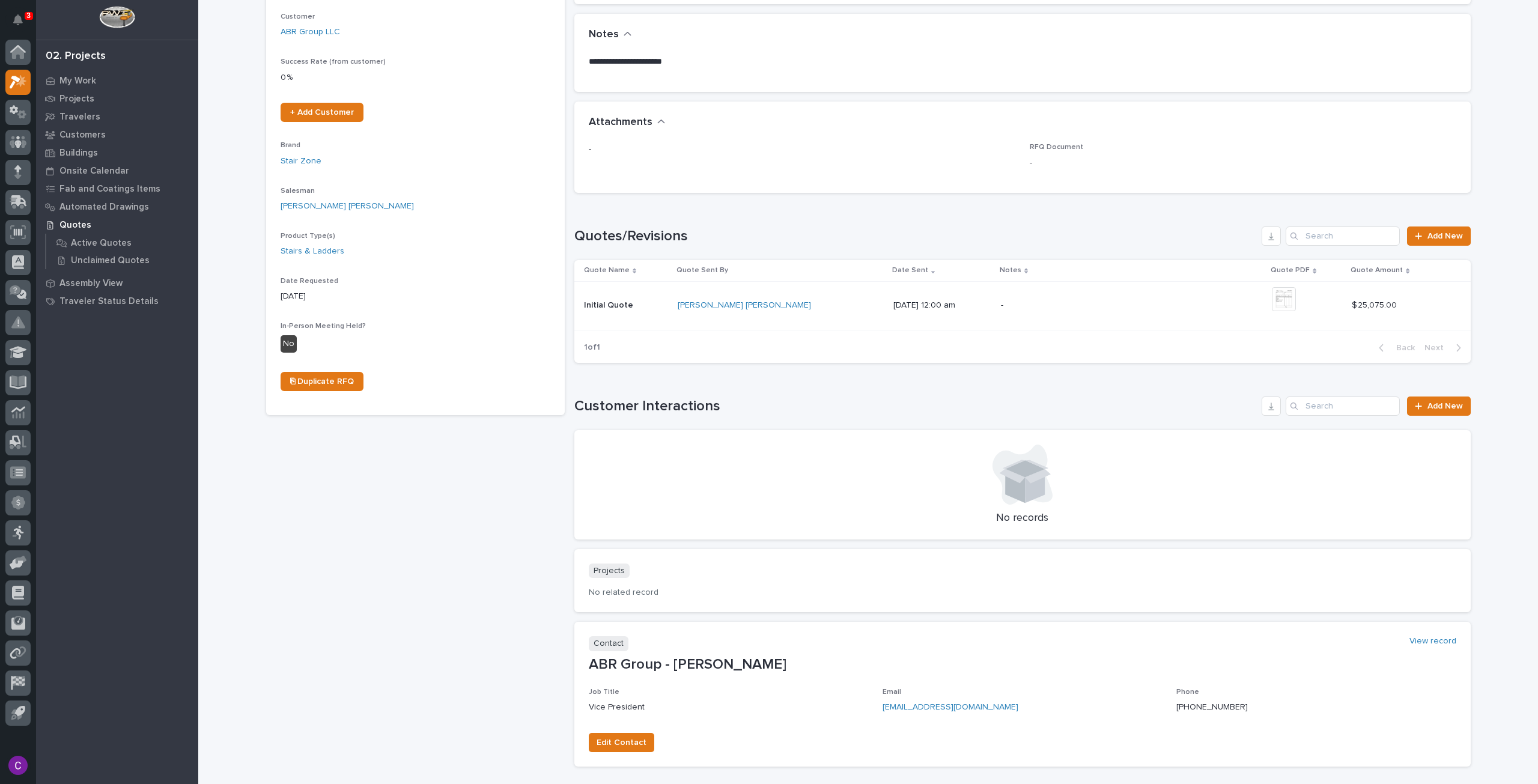
scroll to position [312, 0]
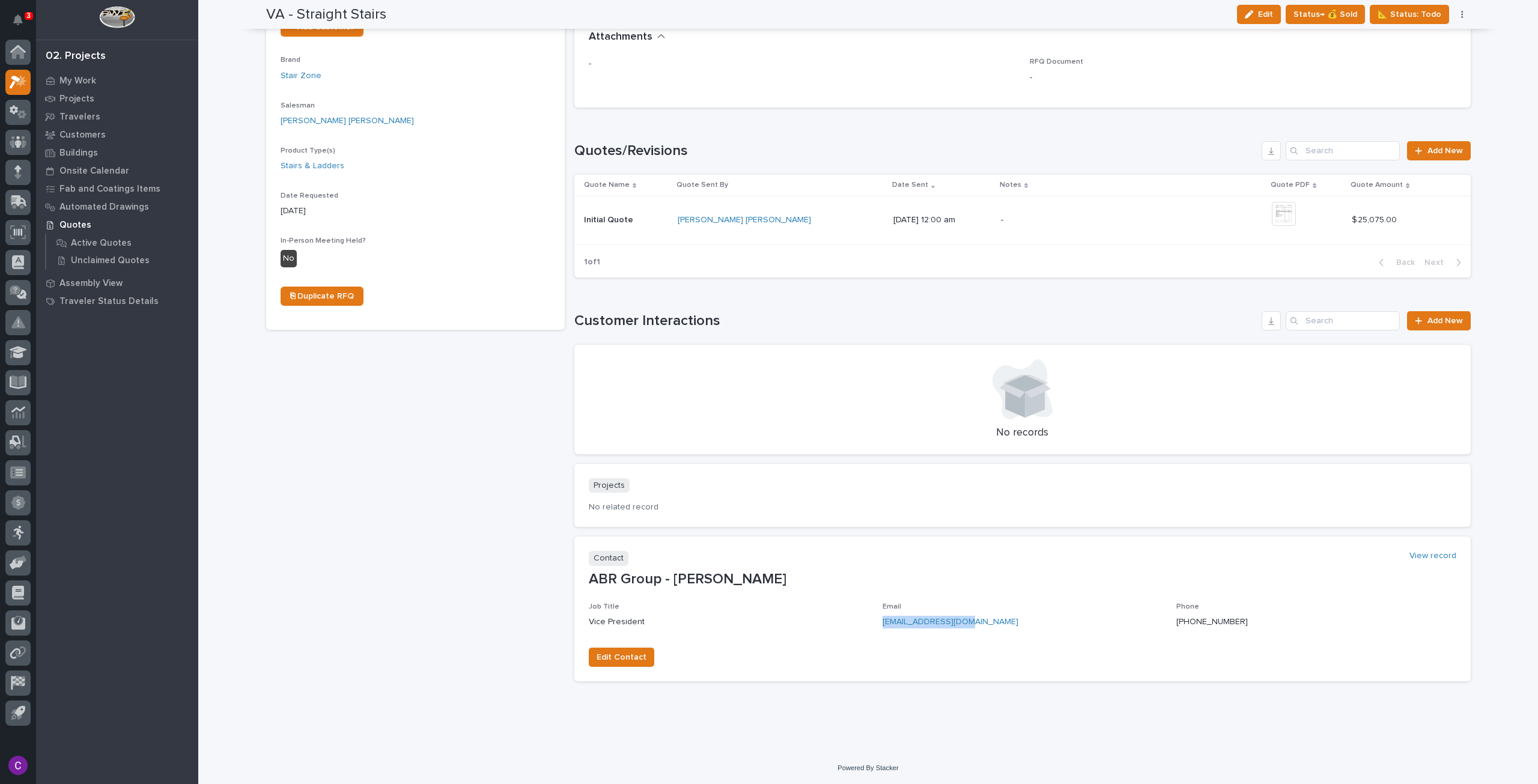
drag, startPoint x: 961, startPoint y: 620, endPoint x: 875, endPoint y: 620, distance: 86.0
click at [875, 620] on div "Job Title Vice President Email raj@abrgroupllc.com Phone (540)-761-3233" at bounding box center [1023, 621] width 868 height 35
copy link "raj@abrgroupllc.com"
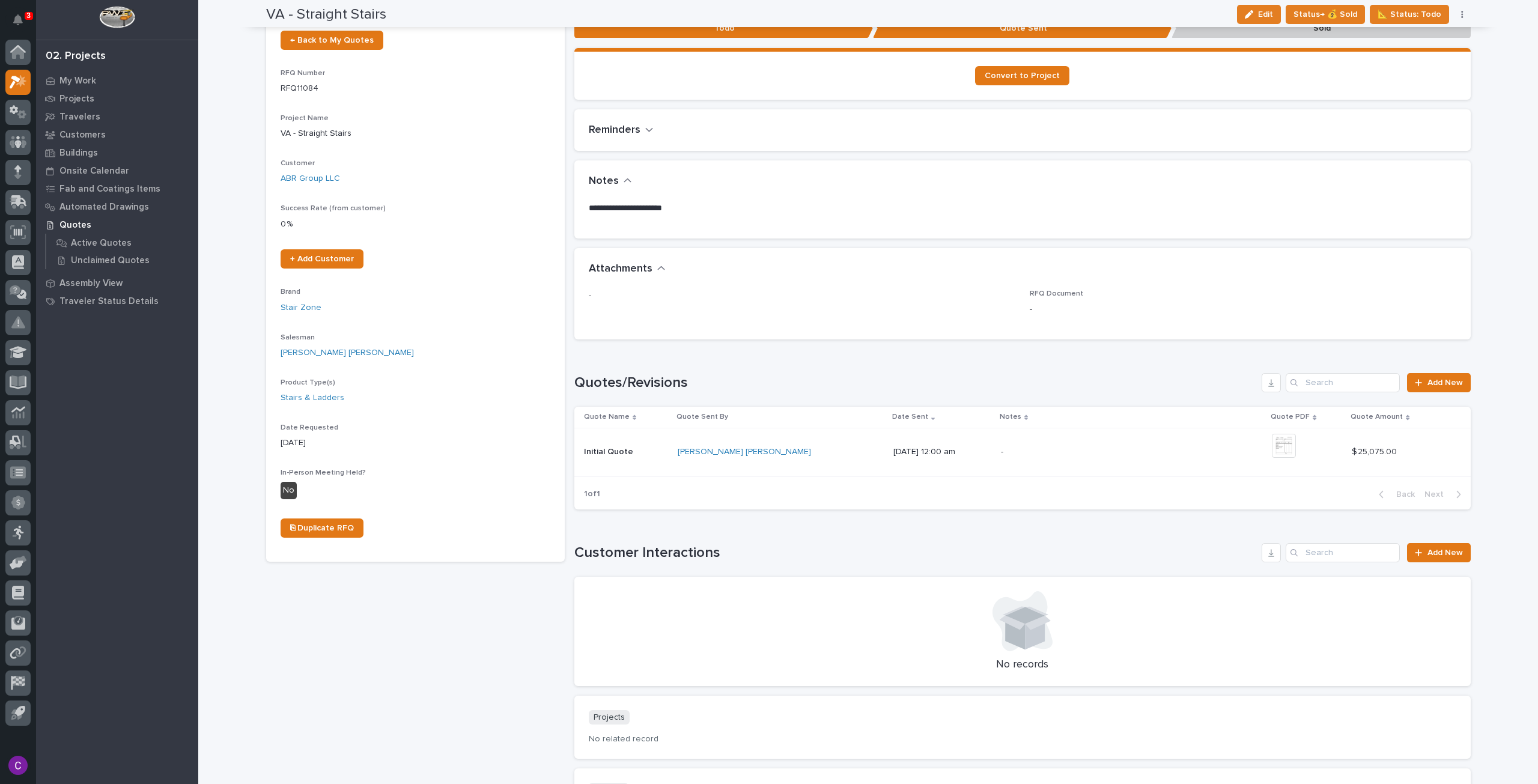
scroll to position [0, 0]
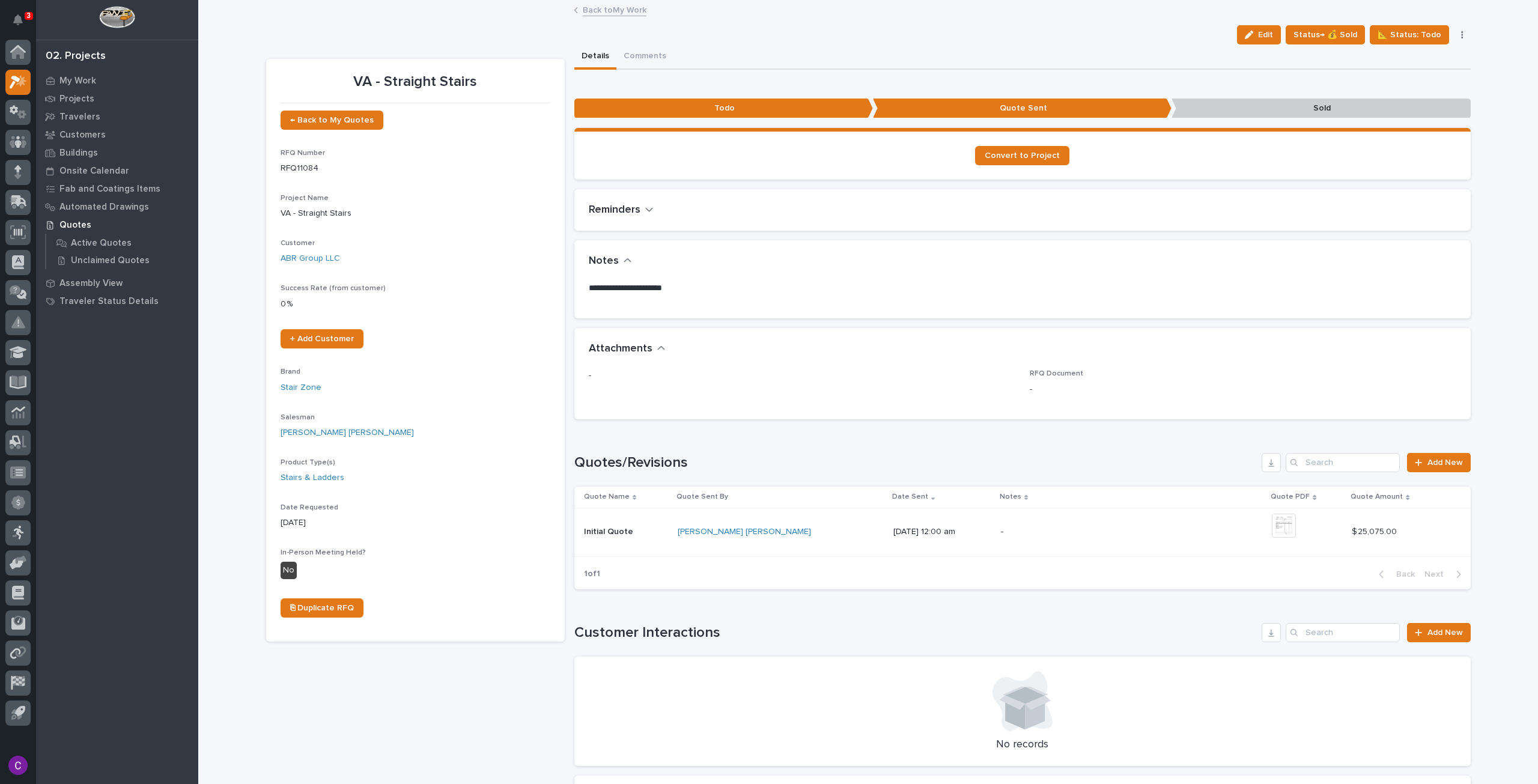
click at [622, 5] on link "Back to My Work" at bounding box center [615, 9] width 64 height 14
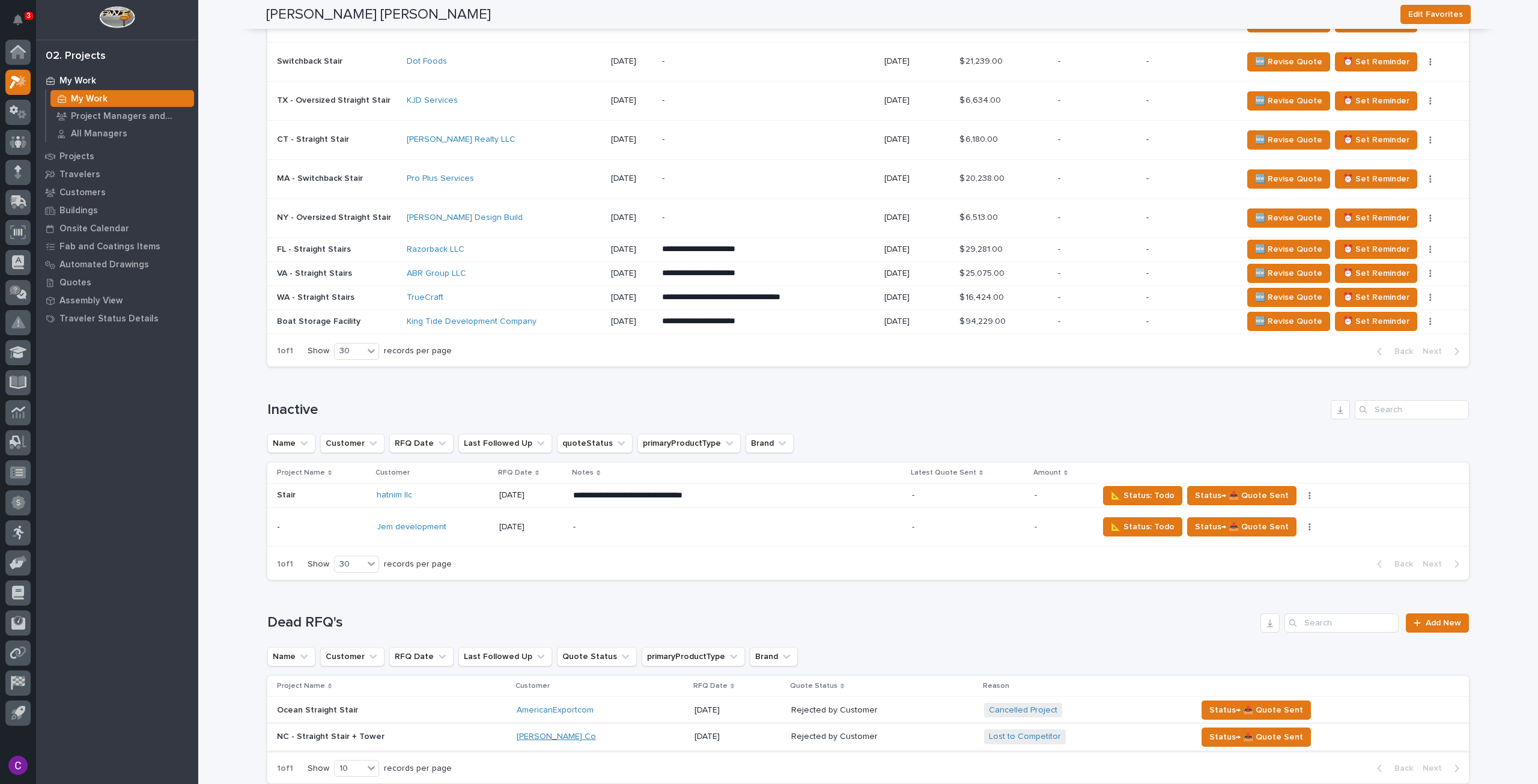
scroll to position [1166, 0]
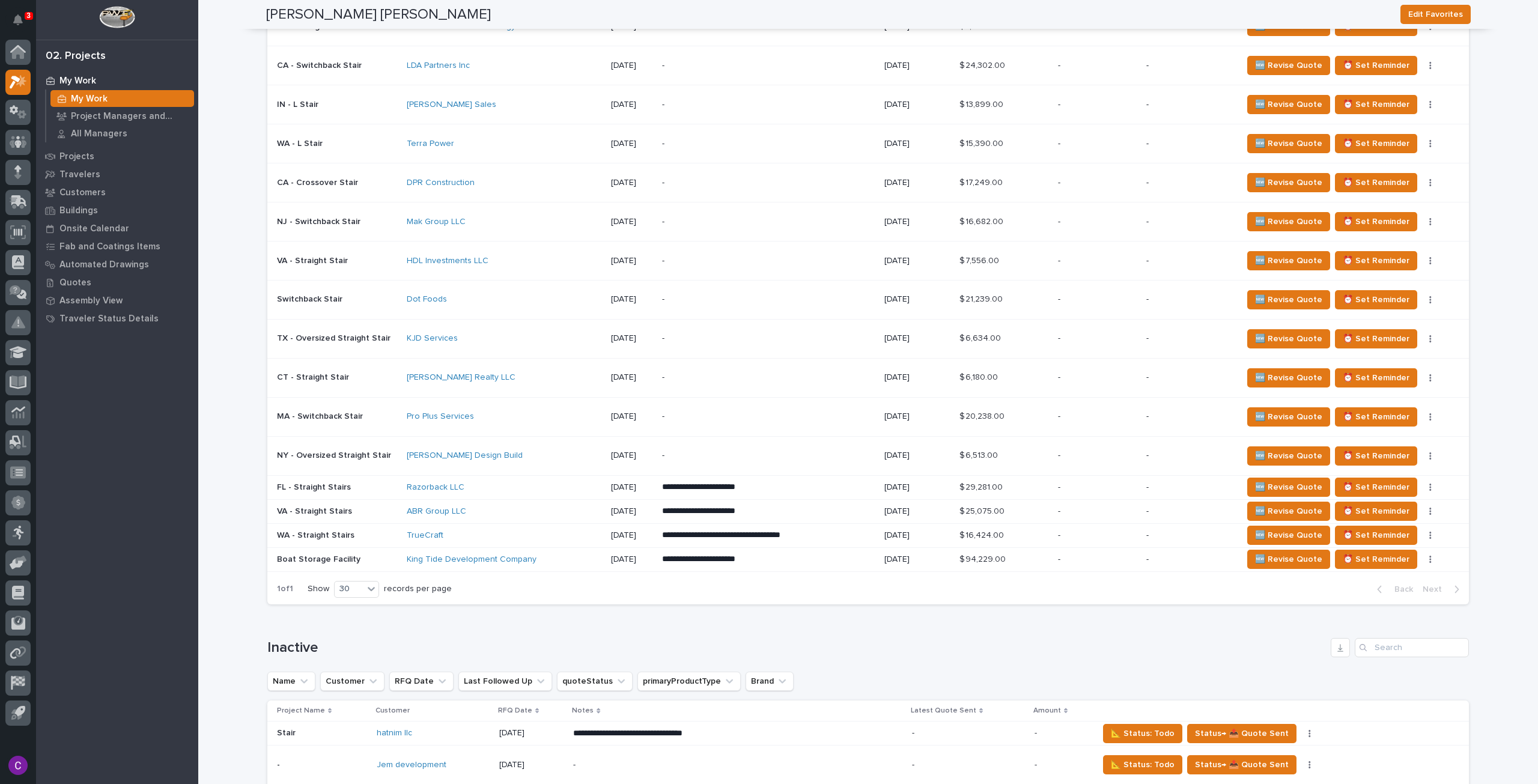
click at [488, 506] on div "ABR Group LLC" at bounding box center [504, 511] width 195 height 10
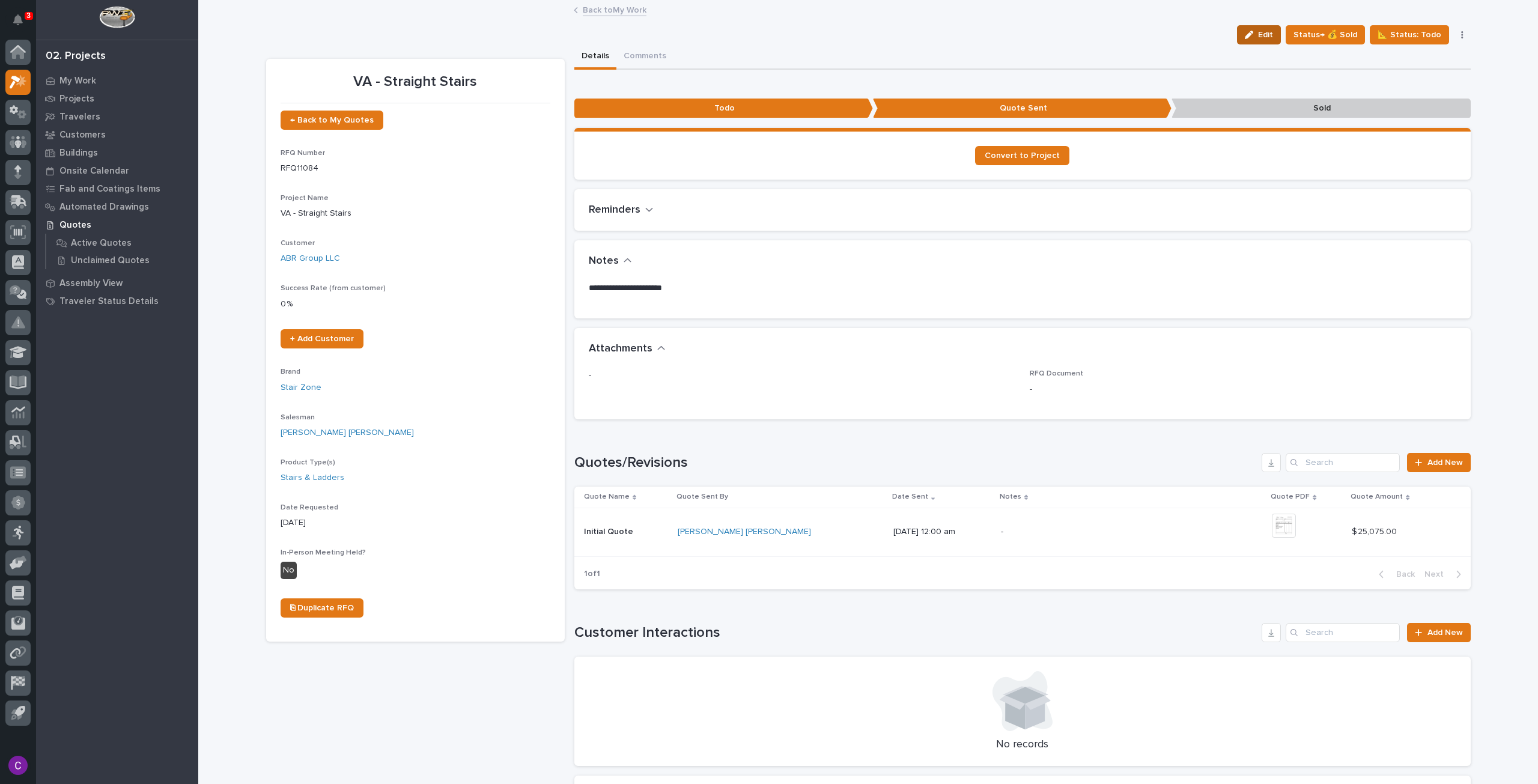
click at [1248, 32] on icon "button" at bounding box center [1249, 34] width 9 height 9
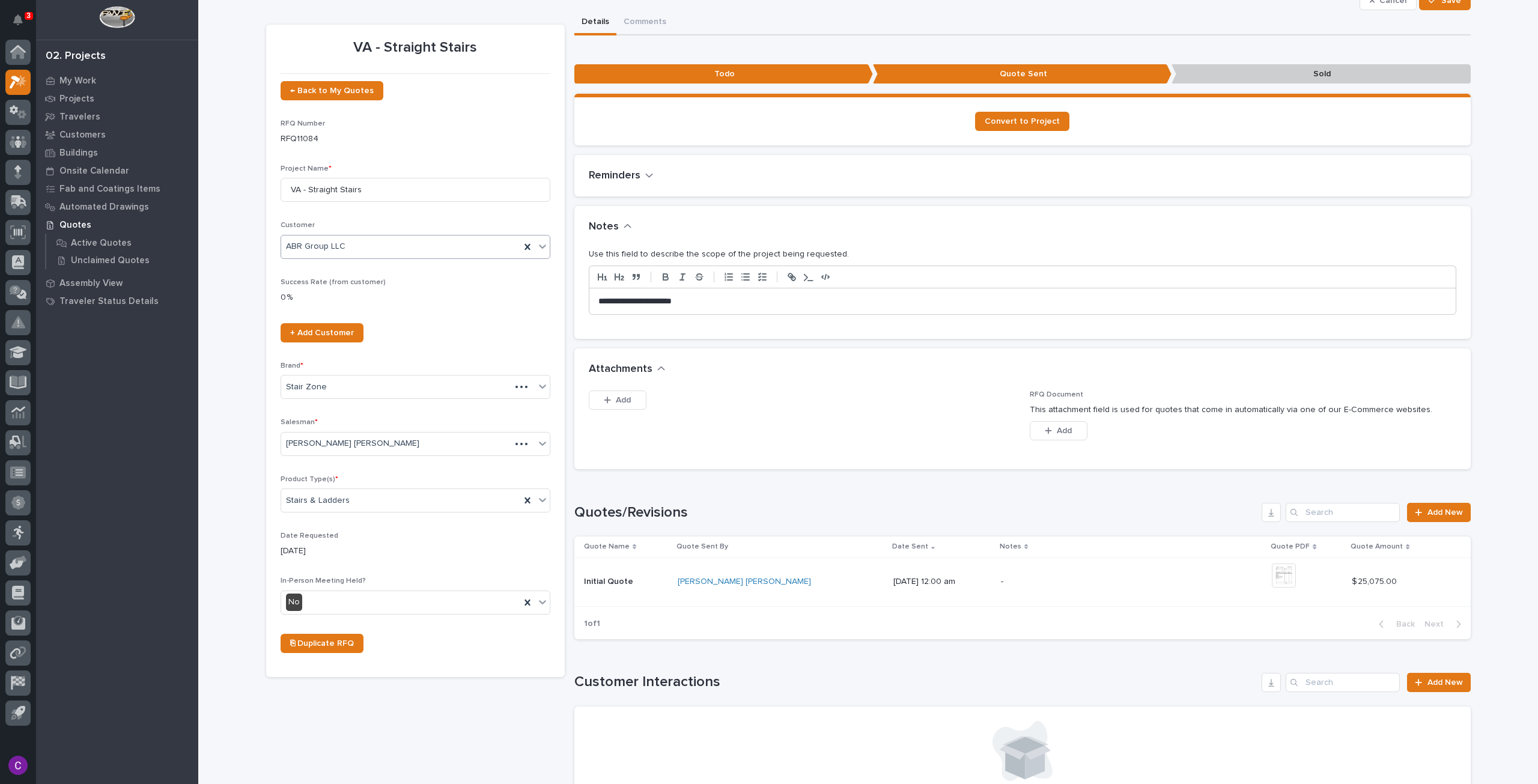
scroll to position [60, 0]
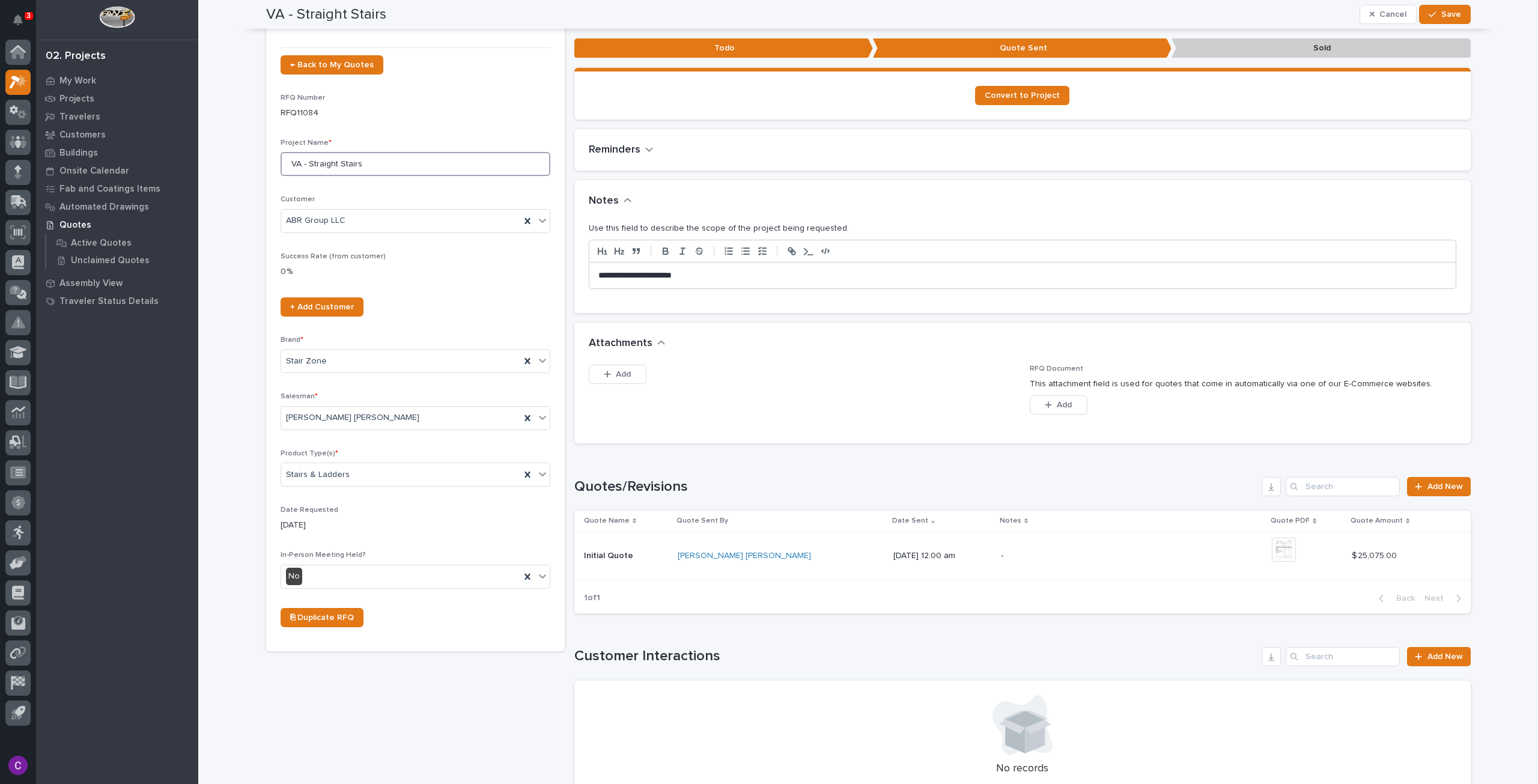
drag, startPoint x: 367, startPoint y: 170, endPoint x: 333, endPoint y: 166, distance: 34.2
click at [333, 166] on input "VA - Straight Stairs" at bounding box center [416, 163] width 270 height 24
type input "VA - Straights"
drag, startPoint x: 697, startPoint y: 269, endPoint x: 394, endPoint y: 255, distance: 303.3
click at [422, 254] on div "VA - Straight Stairs ← Back to My Quotes RFQ Number RFQ11084 Project Name * VA …" at bounding box center [868, 505] width 1205 height 1042
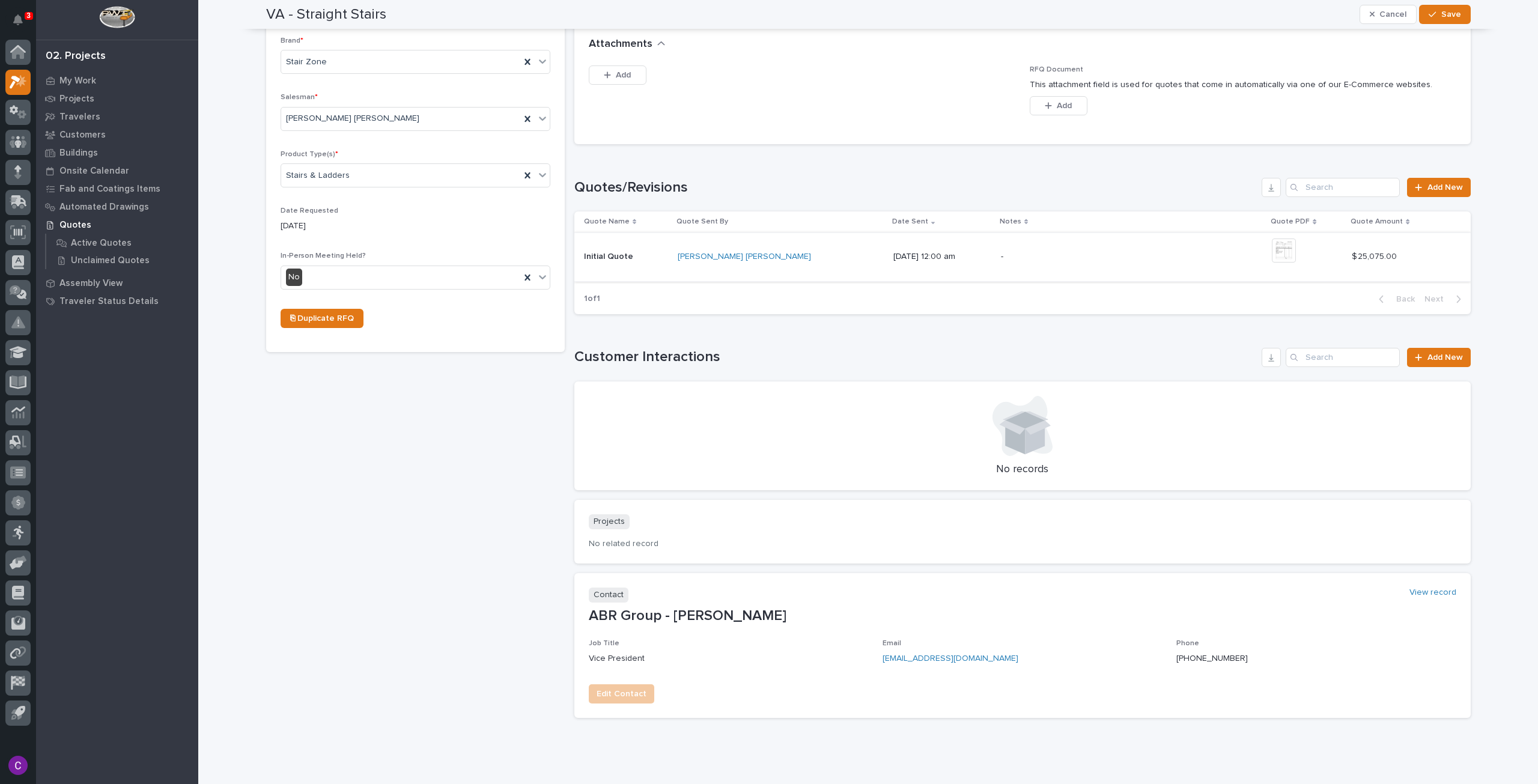
scroll to position [360, 0]
click at [1451, 182] on span "Add New" at bounding box center [1445, 186] width 35 height 9
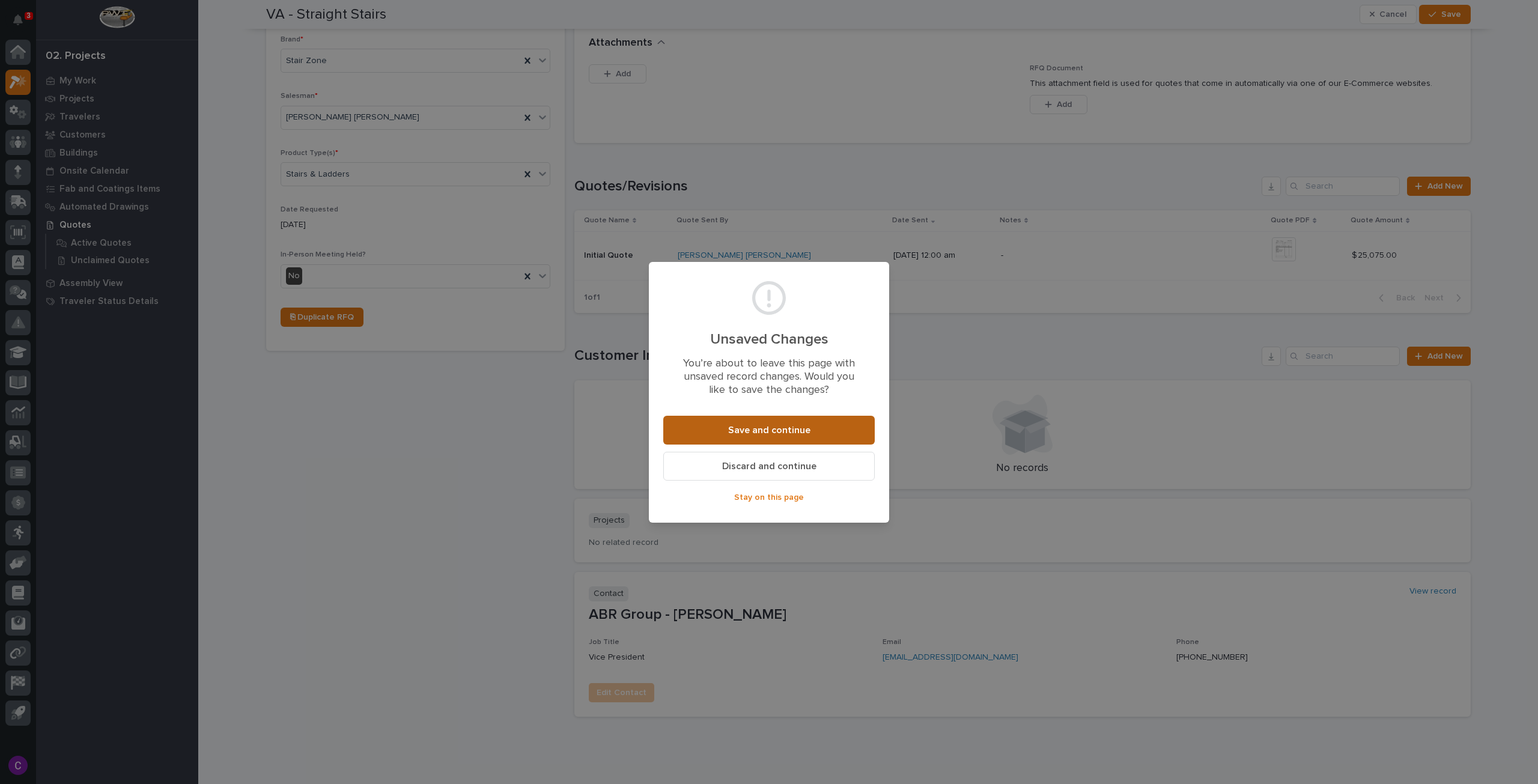
click at [809, 430] on button "Save and continue" at bounding box center [769, 429] width 212 height 29
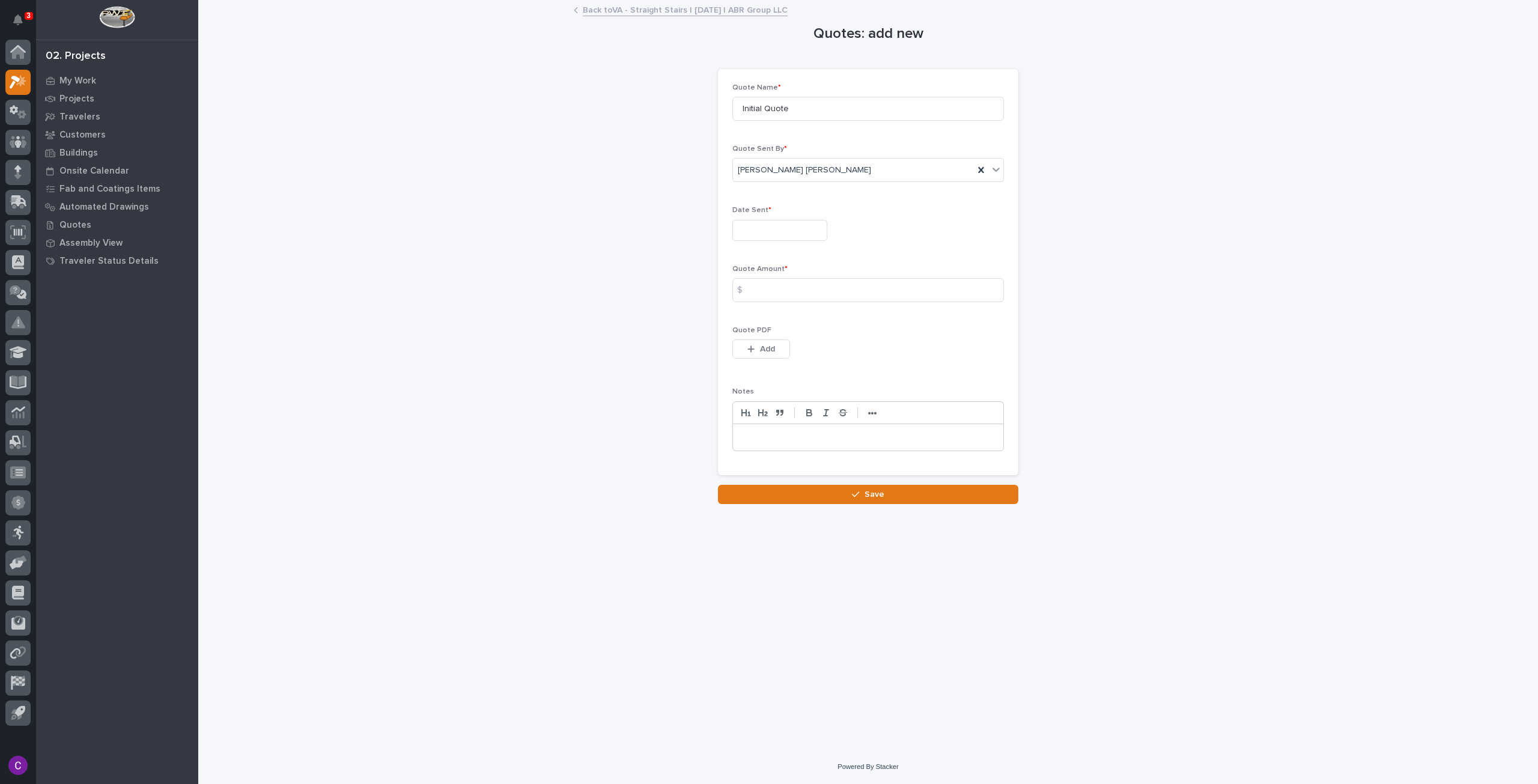
click at [777, 239] on div "Date Sent *" at bounding box center [868, 228] width 272 height 44
click at [772, 228] on input "text" at bounding box center [779, 229] width 95 height 21
click at [709, 110] on div "9" at bounding box center [705, 112] width 16 height 16
type input "**********"
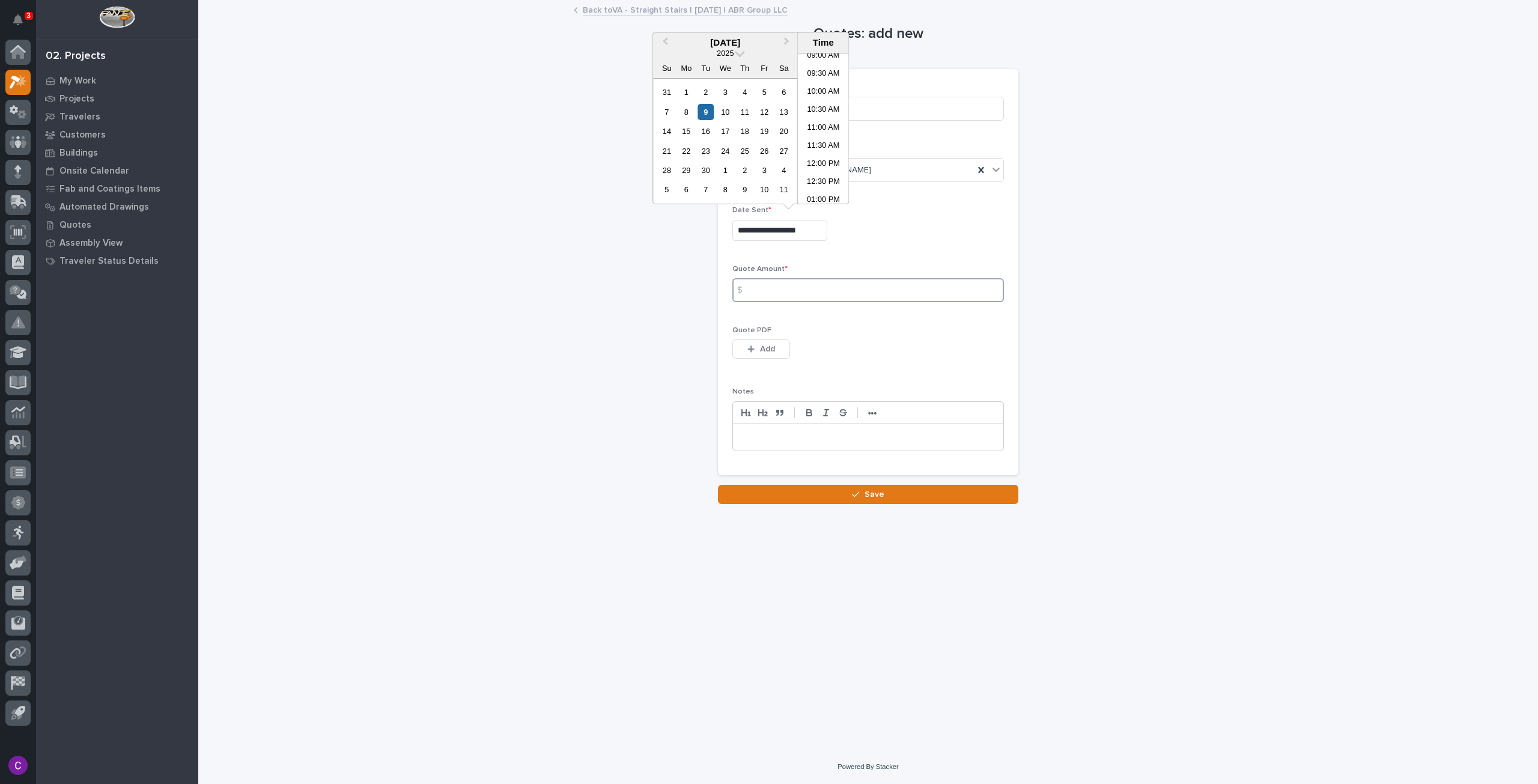
click at [769, 283] on input at bounding box center [868, 290] width 272 height 24
click at [899, 284] on input at bounding box center [868, 290] width 272 height 24
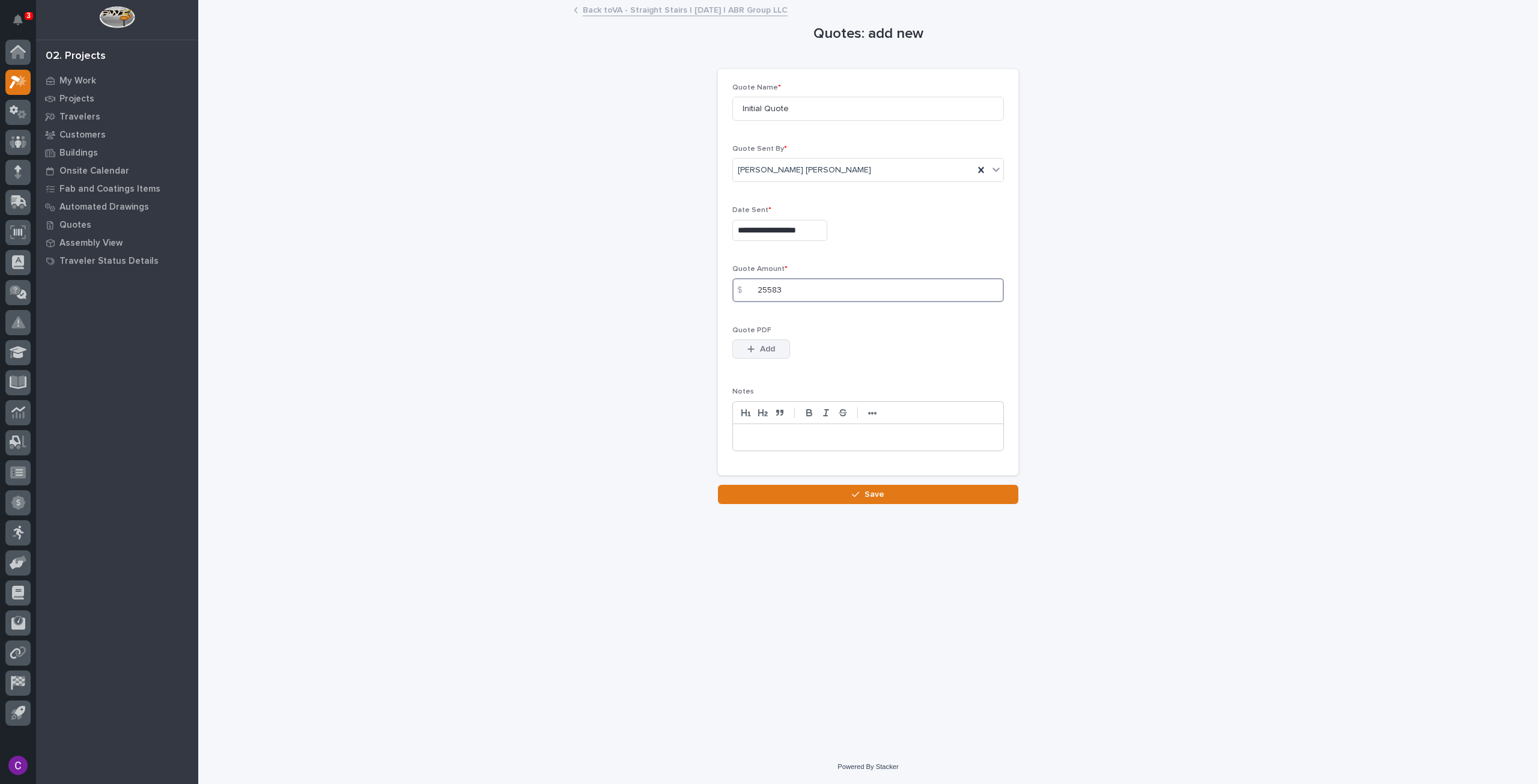
type input "25583"
click at [773, 355] on button "Add" at bounding box center [761, 350] width 58 height 20
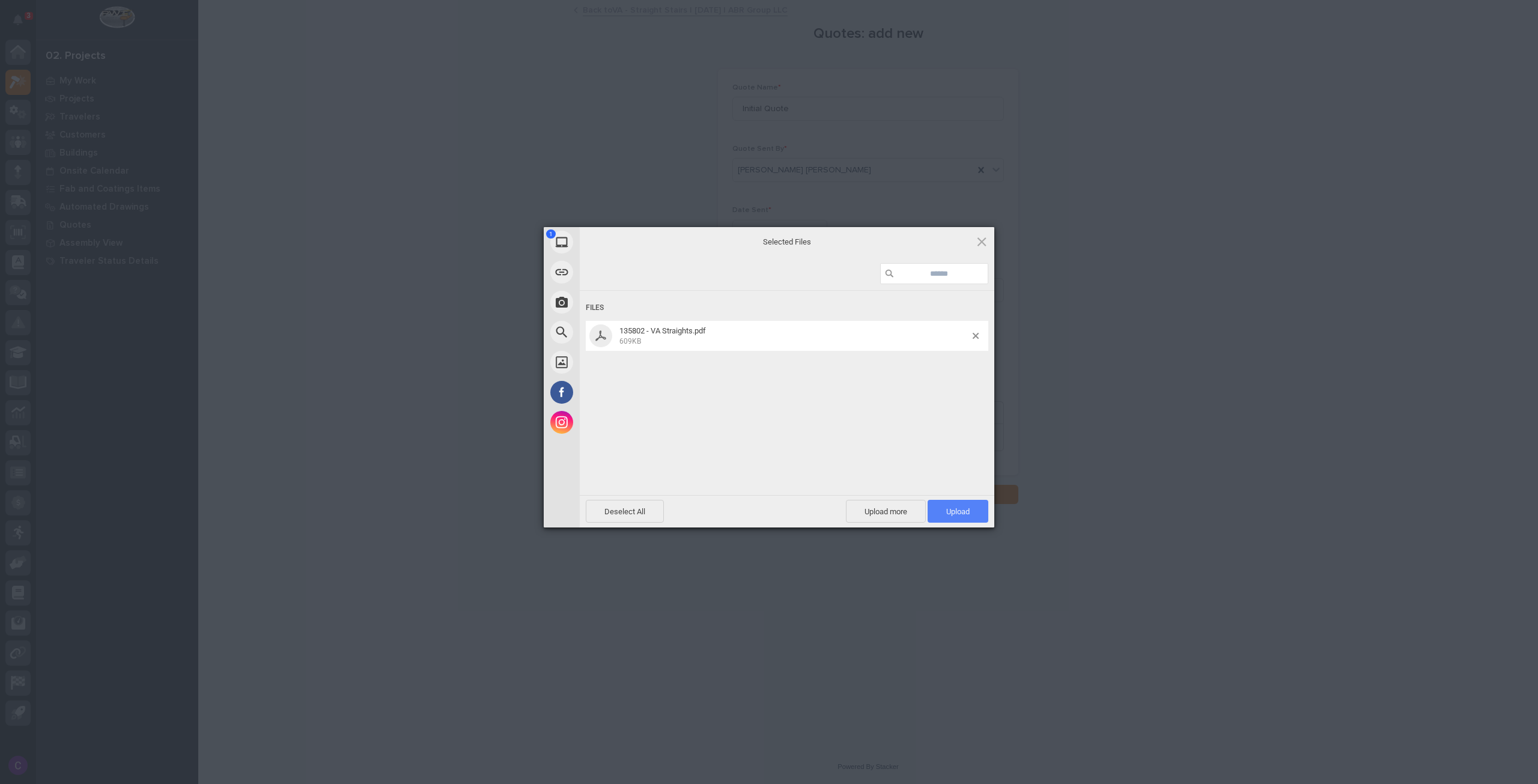
click at [961, 517] on span "Upload 1" at bounding box center [959, 510] width 61 height 23
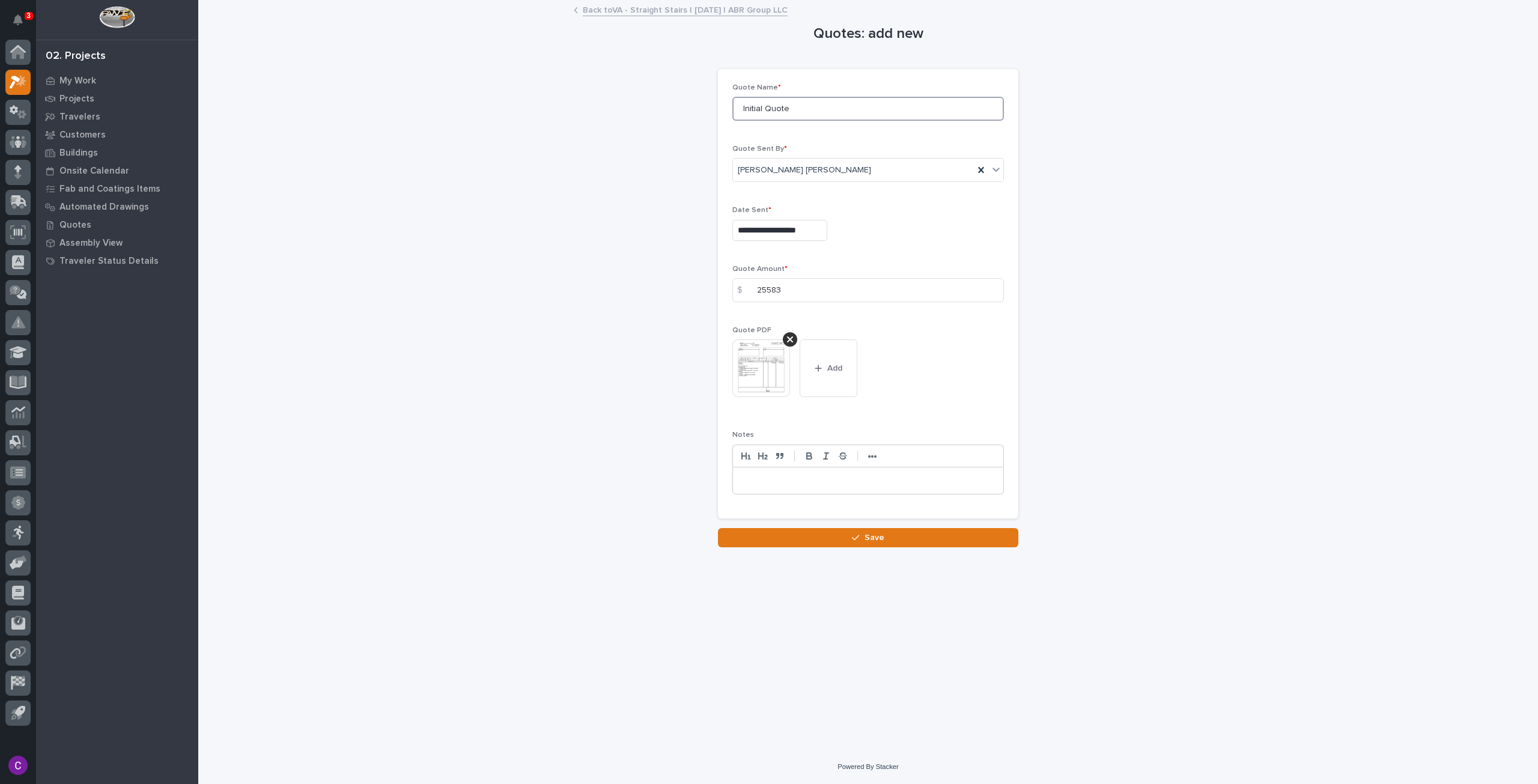
click at [778, 103] on input "Initial Quote" at bounding box center [868, 108] width 272 height 24
click at [756, 105] on input "Initial Quote" at bounding box center [868, 108] width 272 height 24
type input "Revised Quote"
click at [936, 530] on button "Save" at bounding box center [868, 538] width 301 height 20
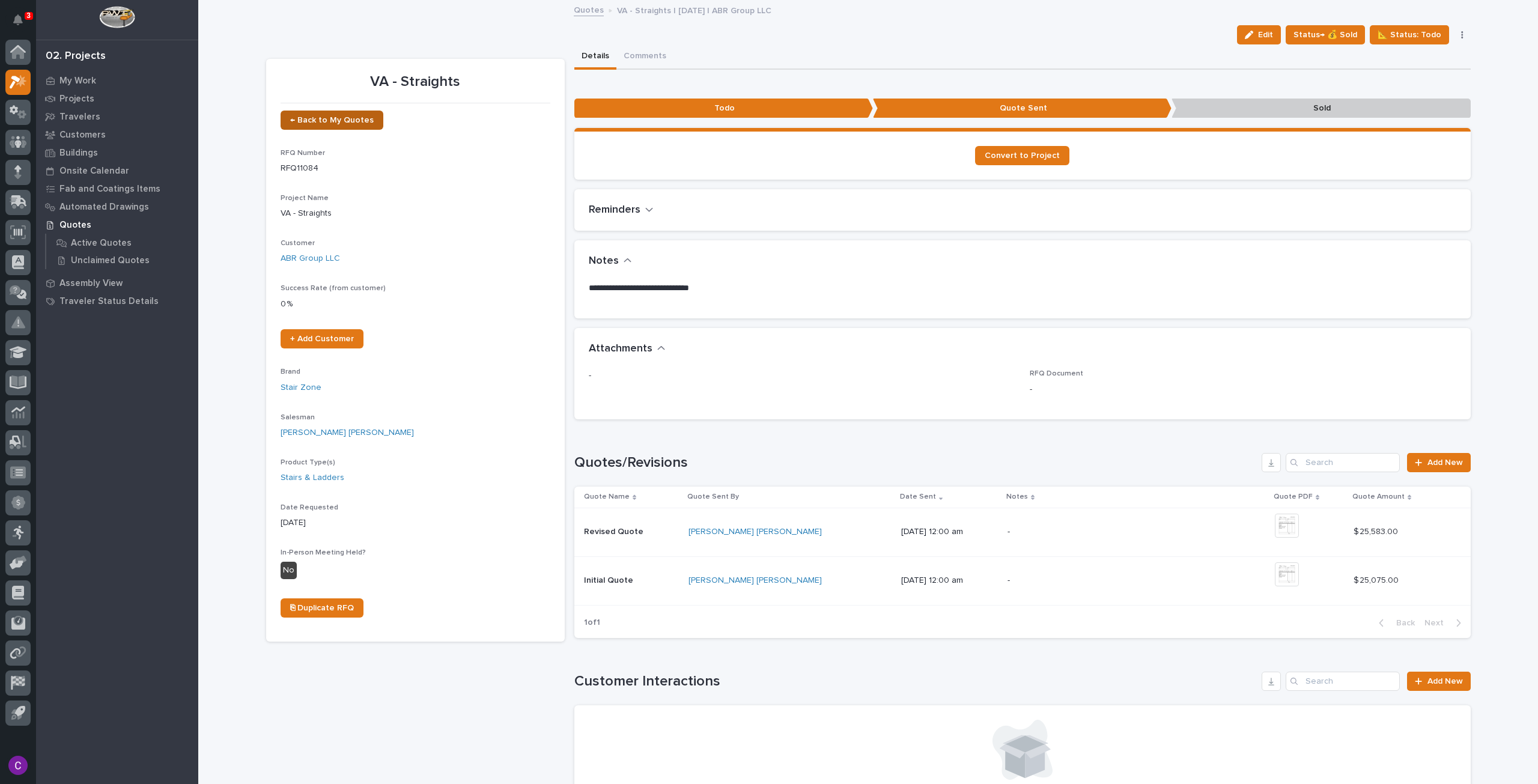
click at [339, 129] on link "← Back to My Quotes" at bounding box center [332, 120] width 102 height 20
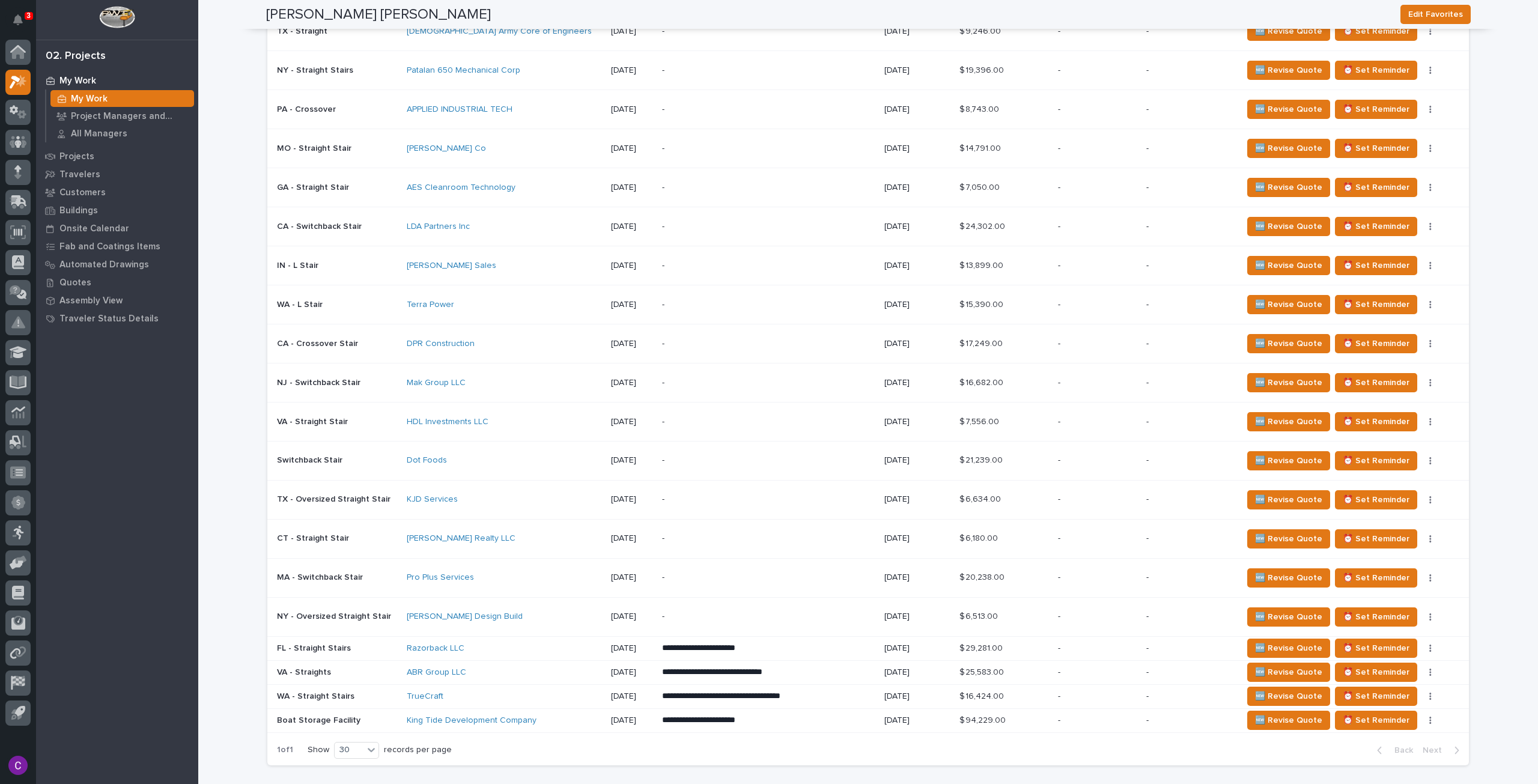
scroll to position [1021, 0]
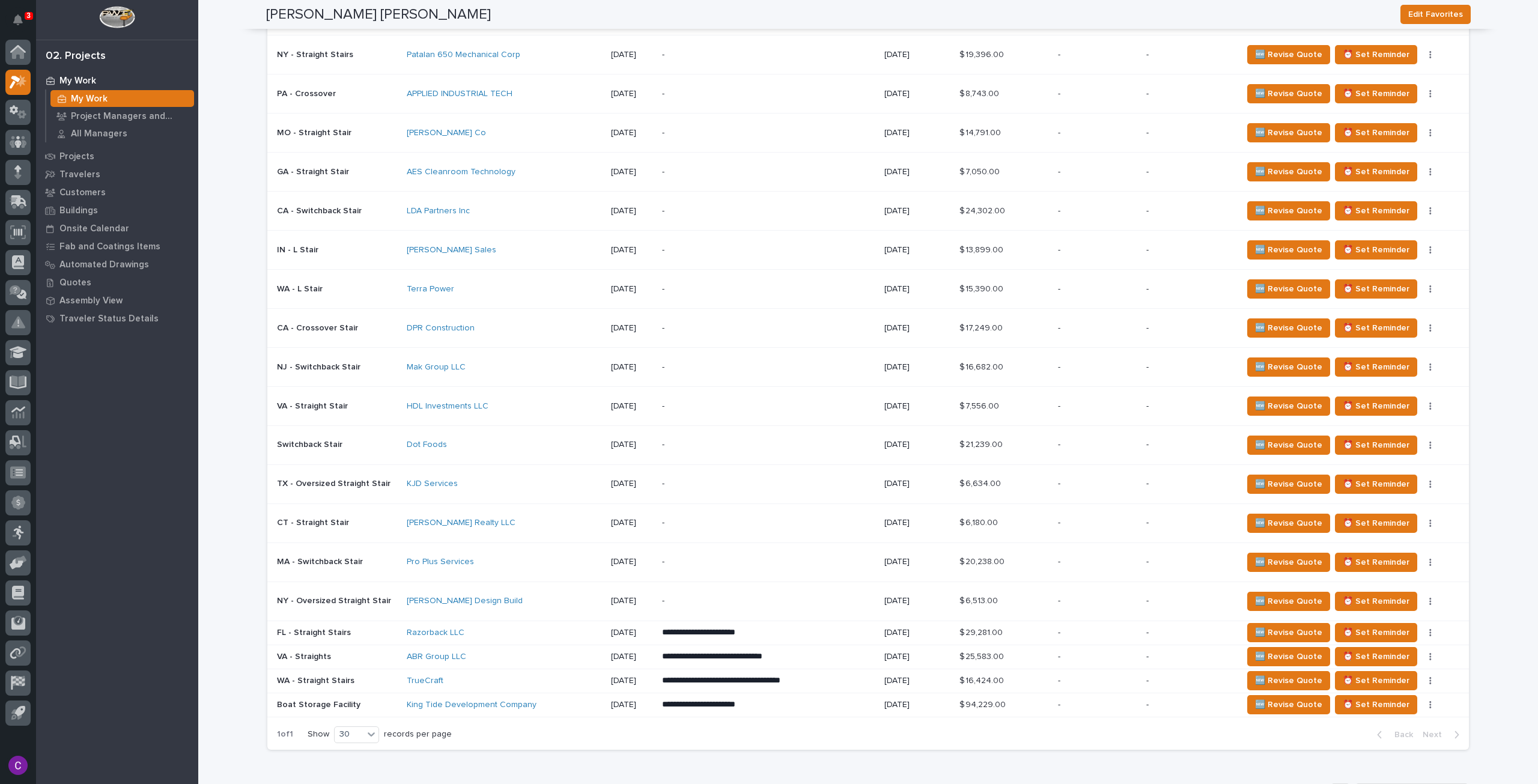
click at [824, 629] on p "**********" at bounding box center [764, 632] width 203 height 12
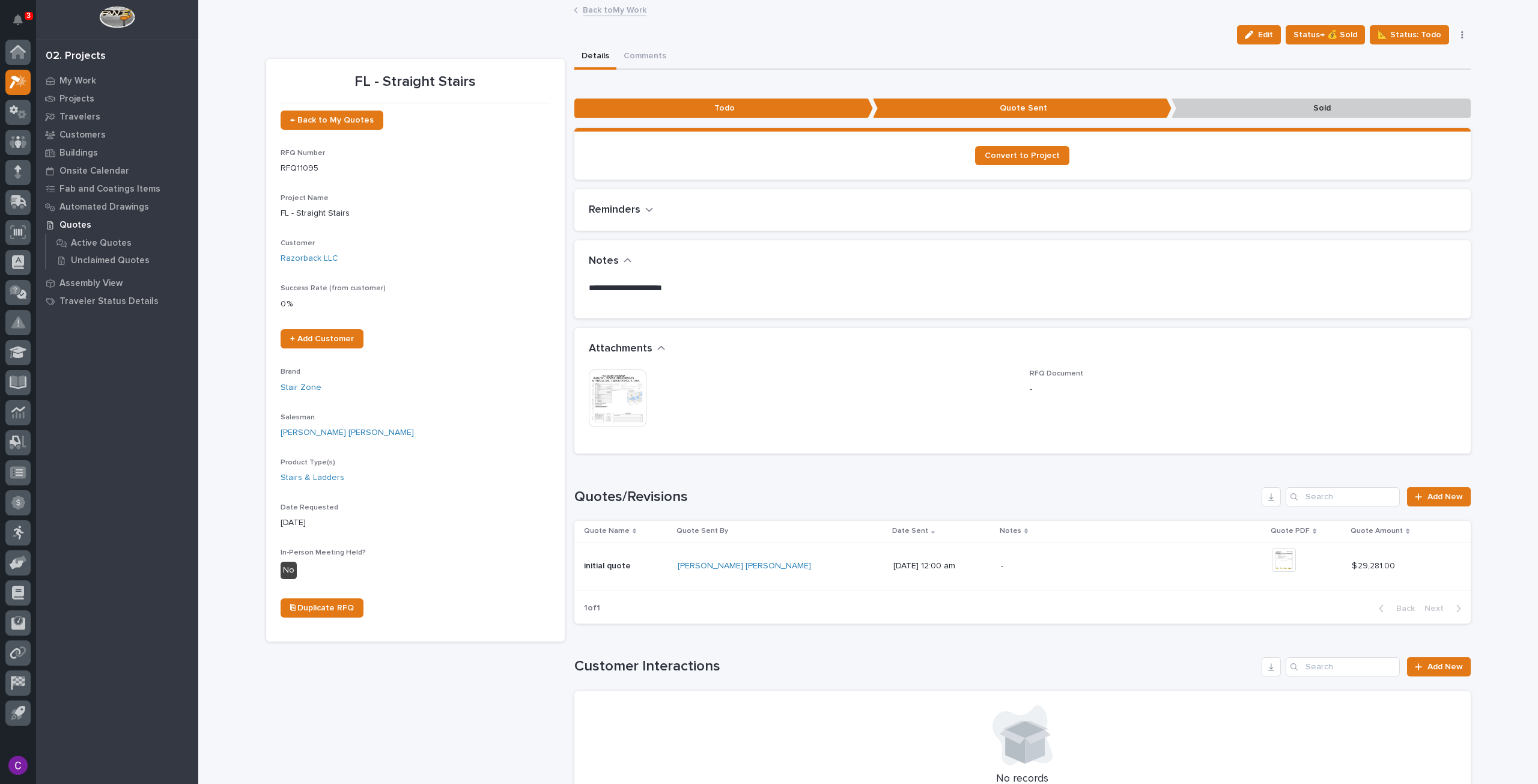
click at [1271, 29] on button "Edit" at bounding box center [1259, 35] width 44 height 20
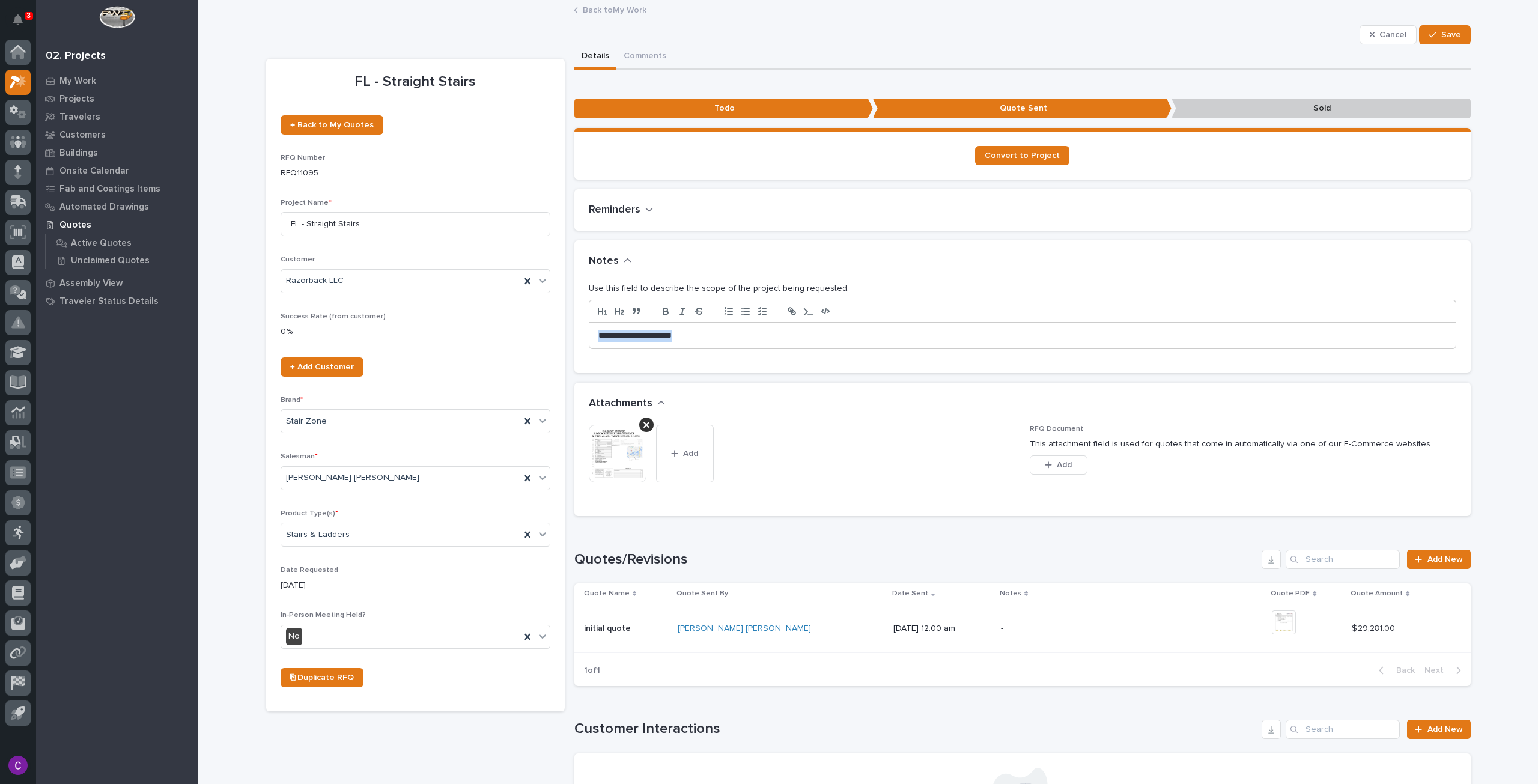
drag, startPoint x: 700, startPoint y: 337, endPoint x: 494, endPoint y: 337, distance: 206.0
click at [494, 337] on div "FL - Straight Stairs ← Back to My Quotes RFQ Number RFQ11095 Project Name * FL …" at bounding box center [868, 571] width 1205 height 1055
click at [1456, 27] on button "Save" at bounding box center [1444, 35] width 51 height 20
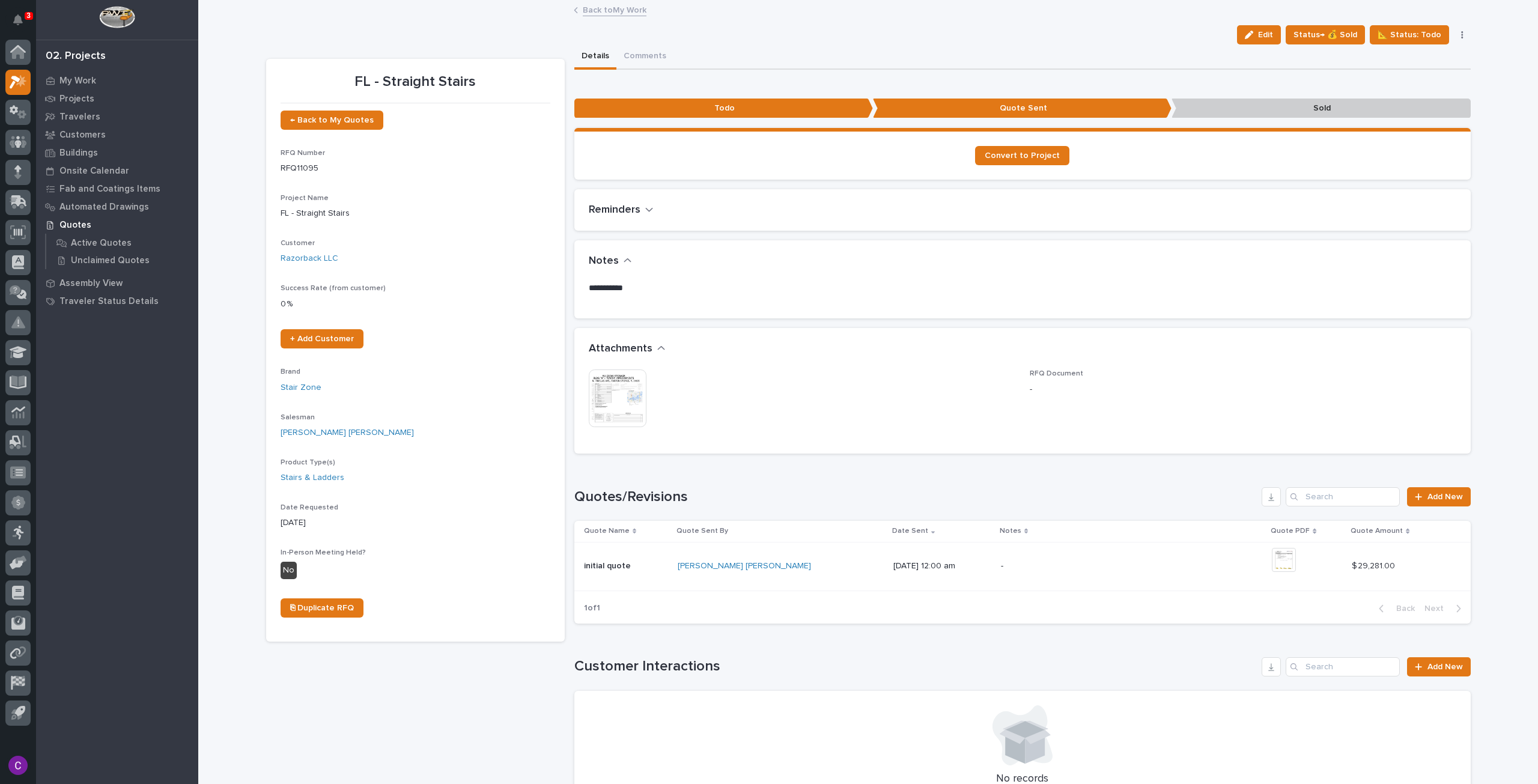
click at [604, 18] on div "Back to My Work" at bounding box center [868, 10] width 601 height 17
click at [592, 12] on link "Back to My Work" at bounding box center [615, 9] width 64 height 14
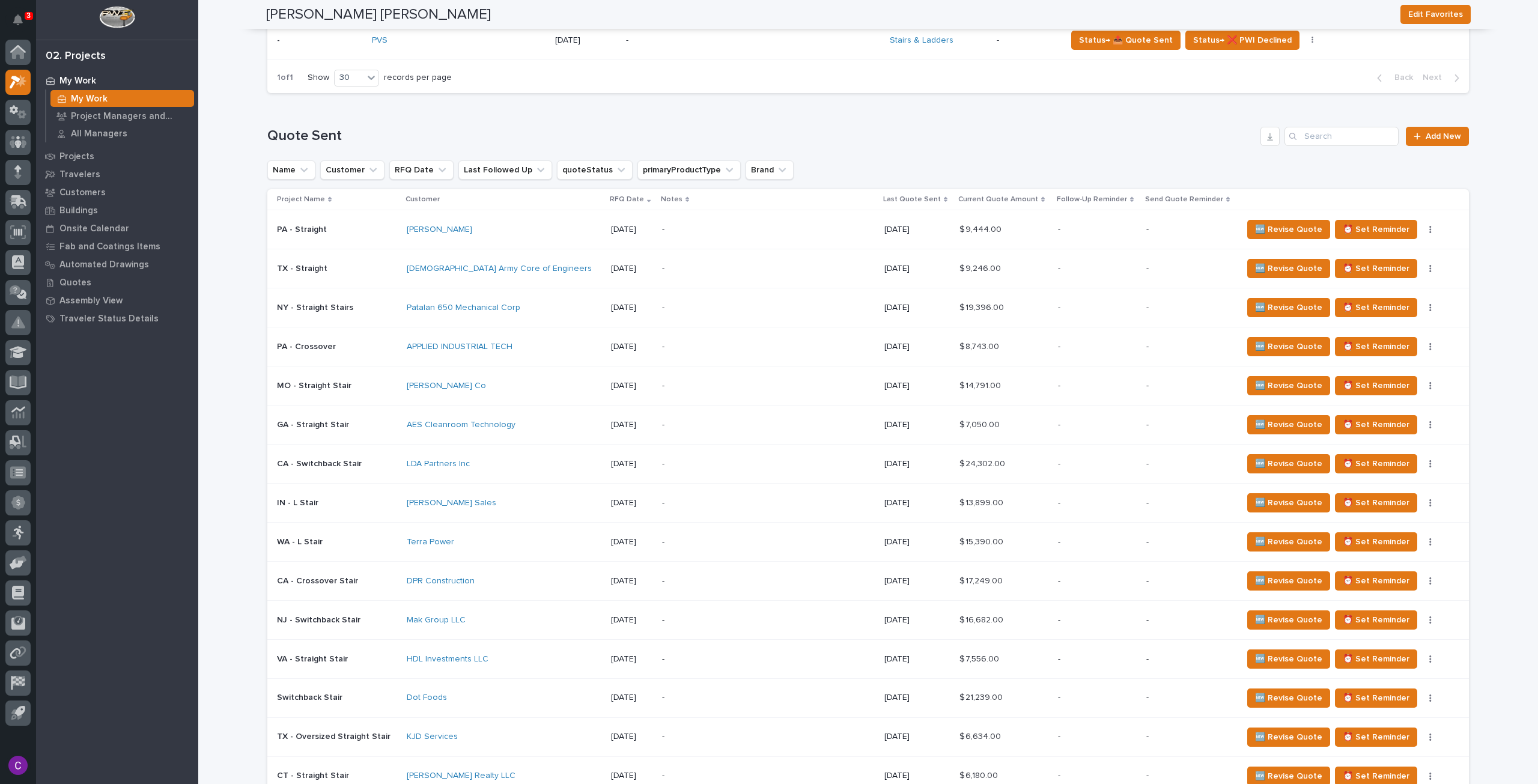
scroll to position [1142, 0]
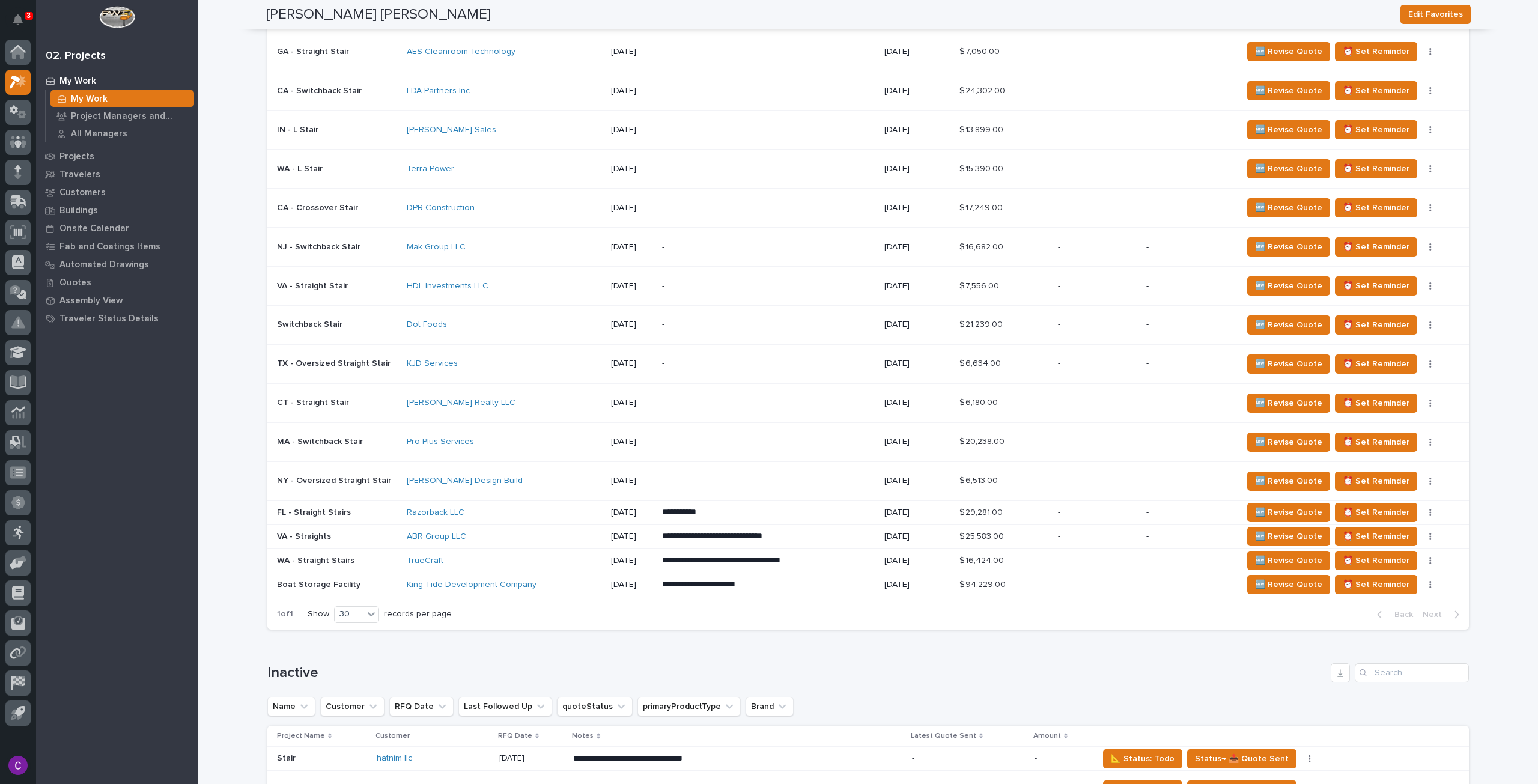
click at [702, 461] on td "-" at bounding box center [769, 481] width 223 height 39
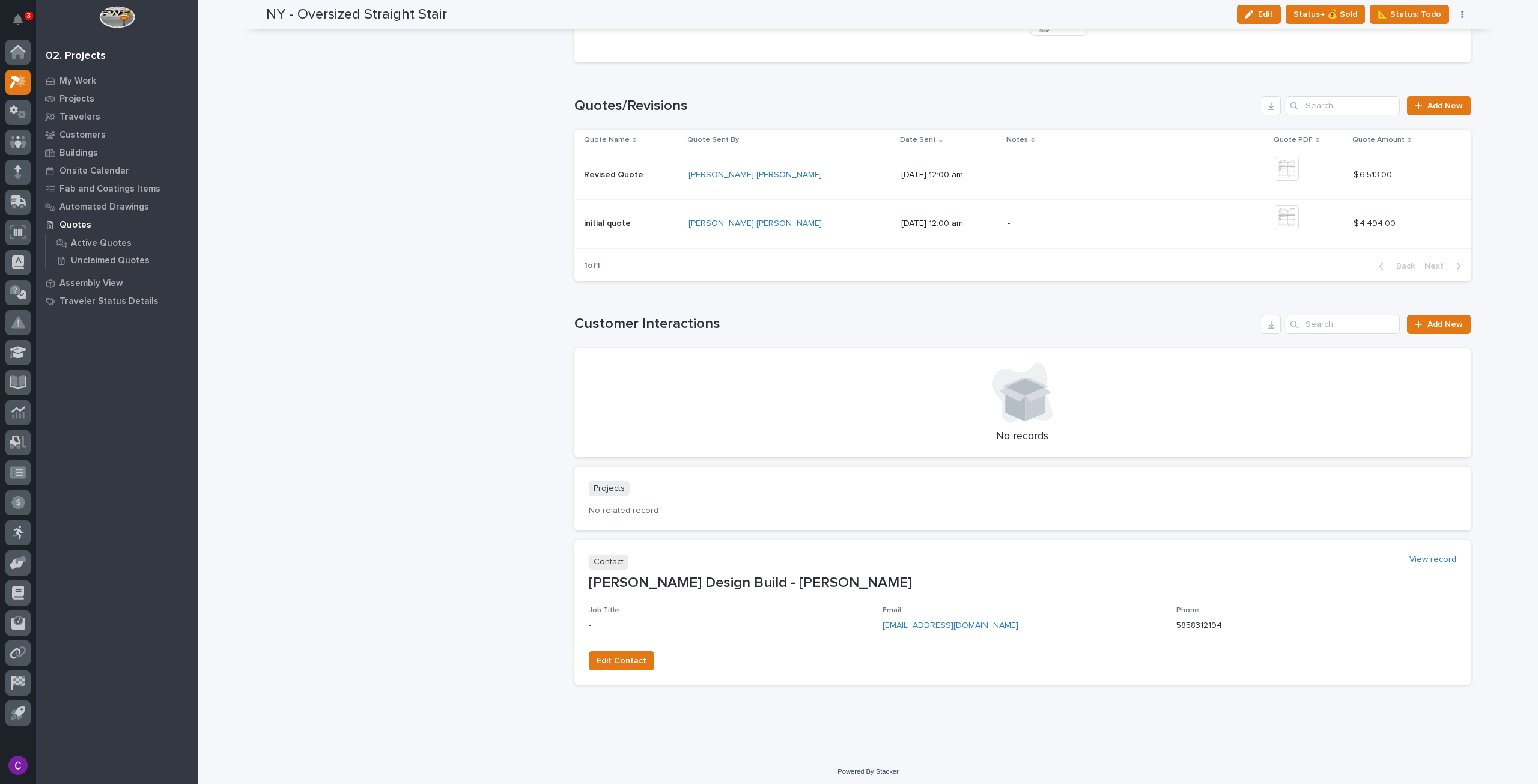
scroll to position [984, 0]
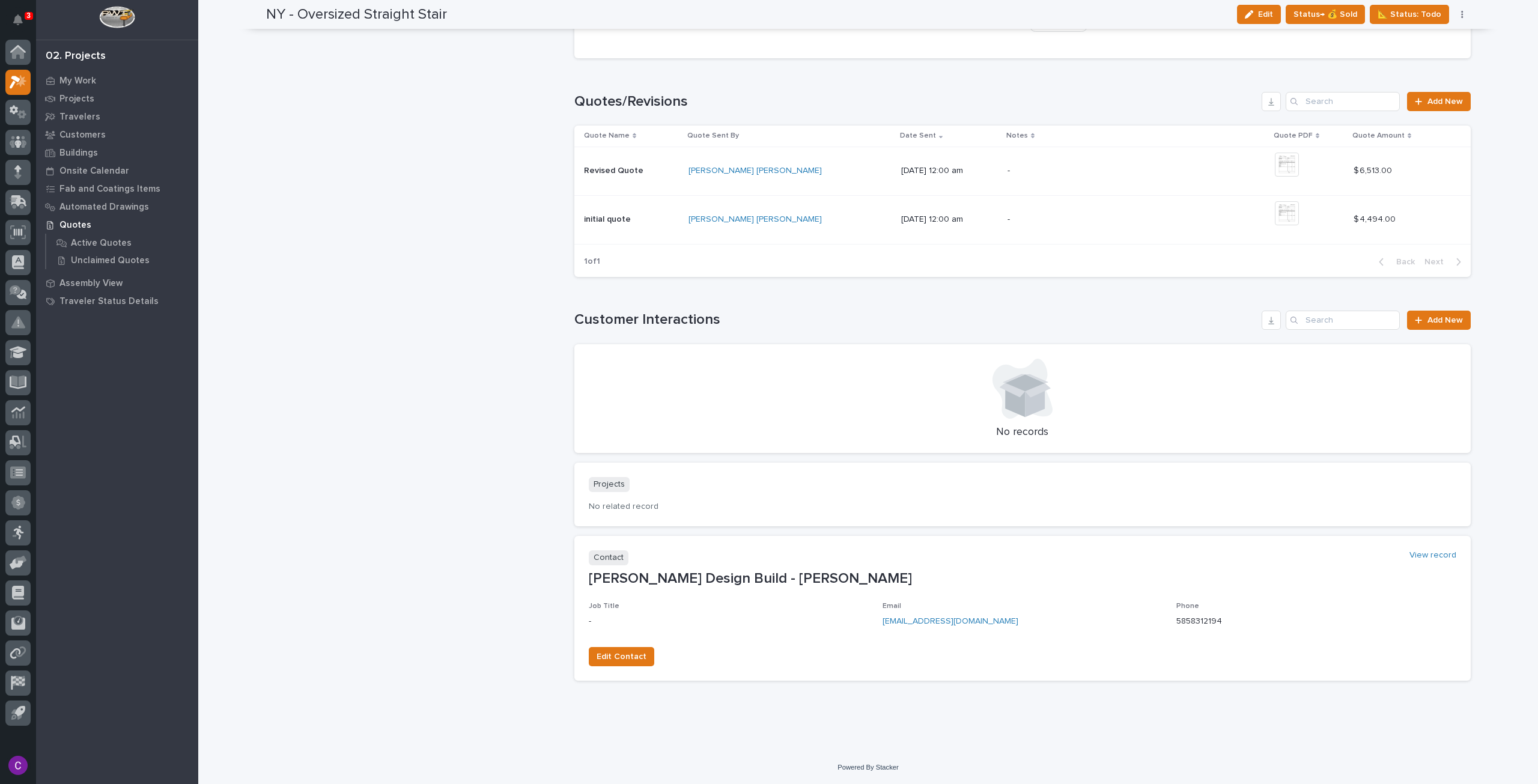
drag, startPoint x: 1000, startPoint y: 621, endPoint x: 876, endPoint y: 620, distance: 124.0
click at [876, 620] on div "Job Title - Email aholtz@mitchelldesignbuild.com Phone 5858312194" at bounding box center [1023, 620] width 868 height 35
copy link "aholtz@mitchelldesignbuild.com"
click at [1269, 18] on span "Edit" at bounding box center [1265, 14] width 15 height 11
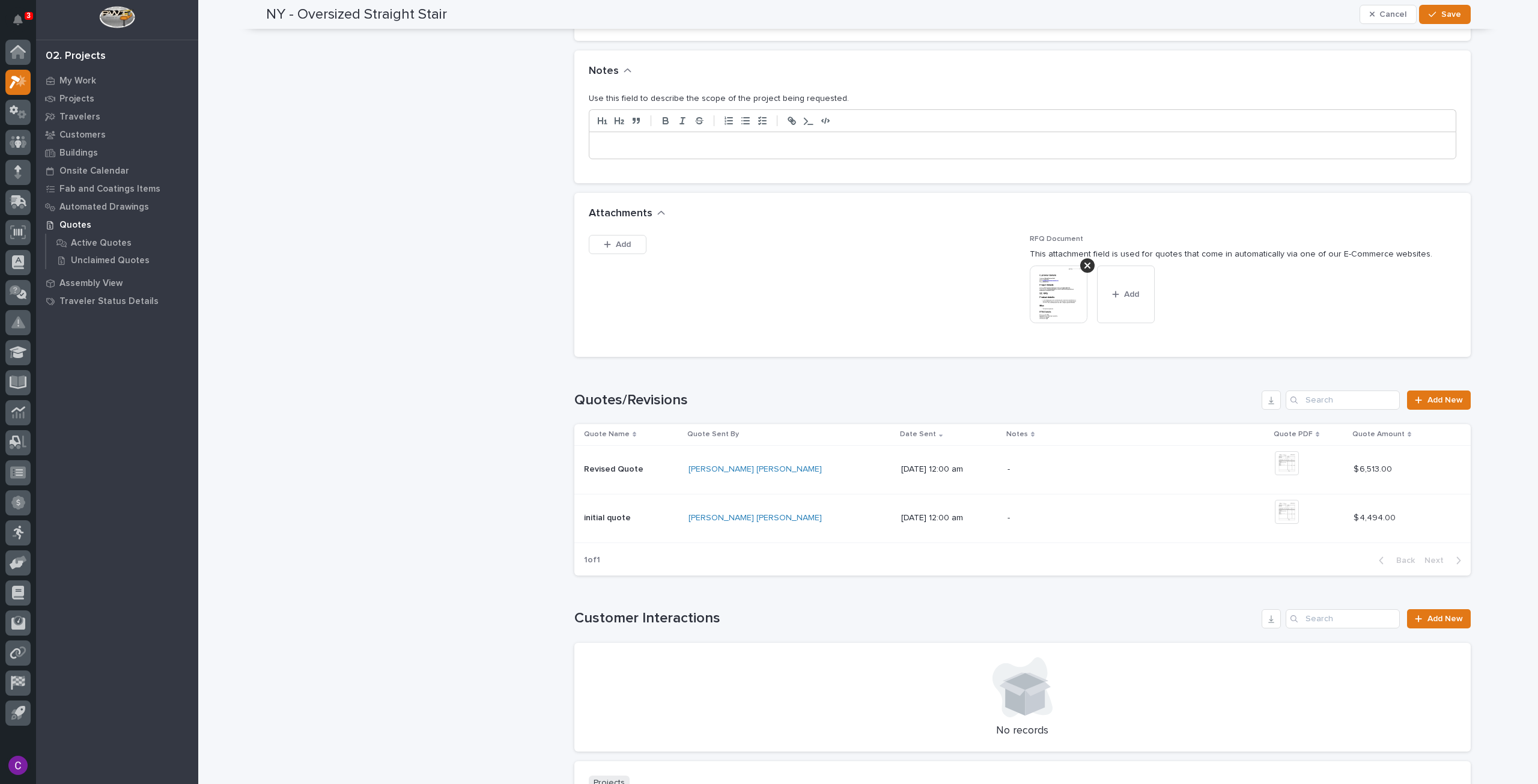
scroll to position [684, 0]
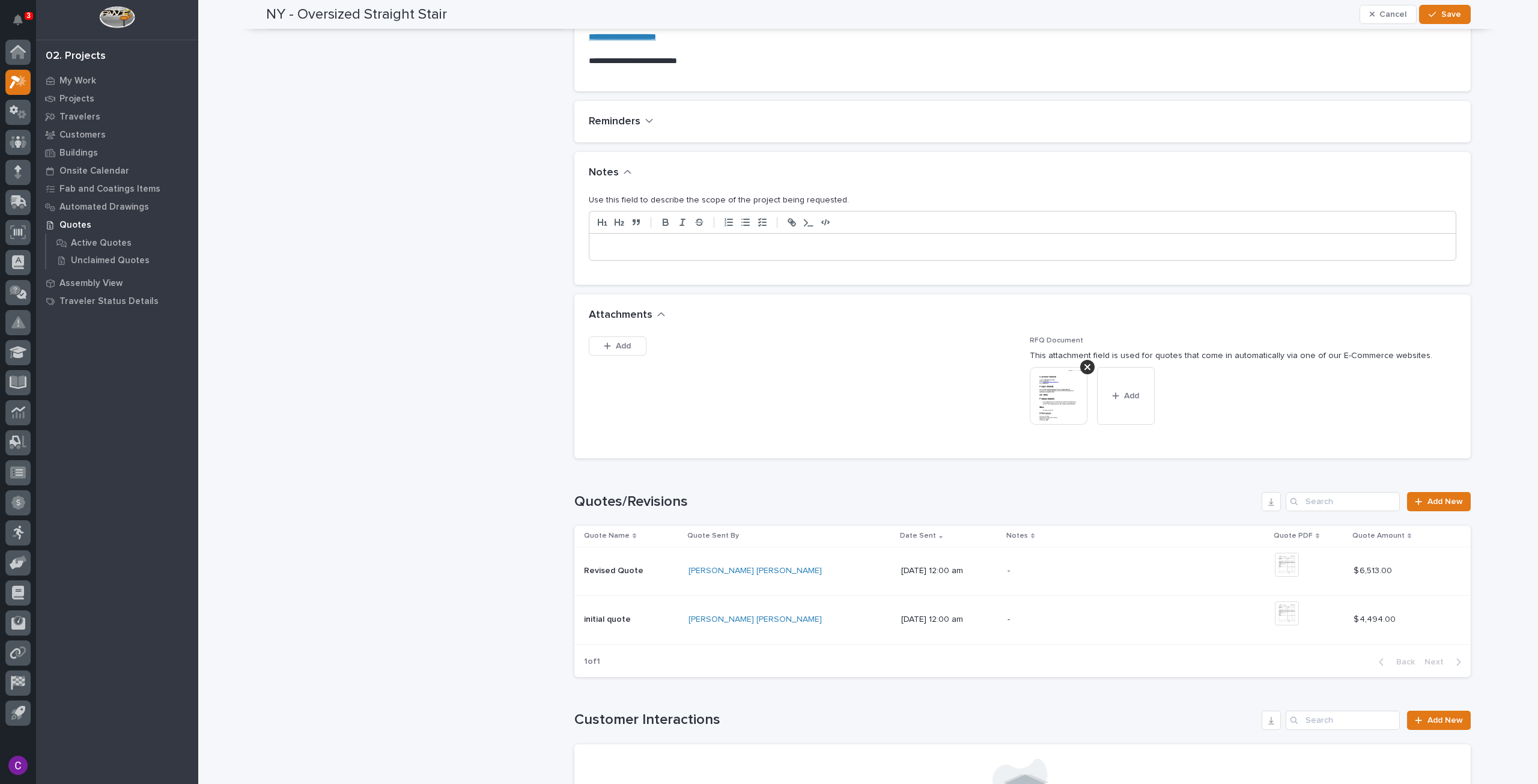
click at [744, 244] on p at bounding box center [1022, 247] width 848 height 12
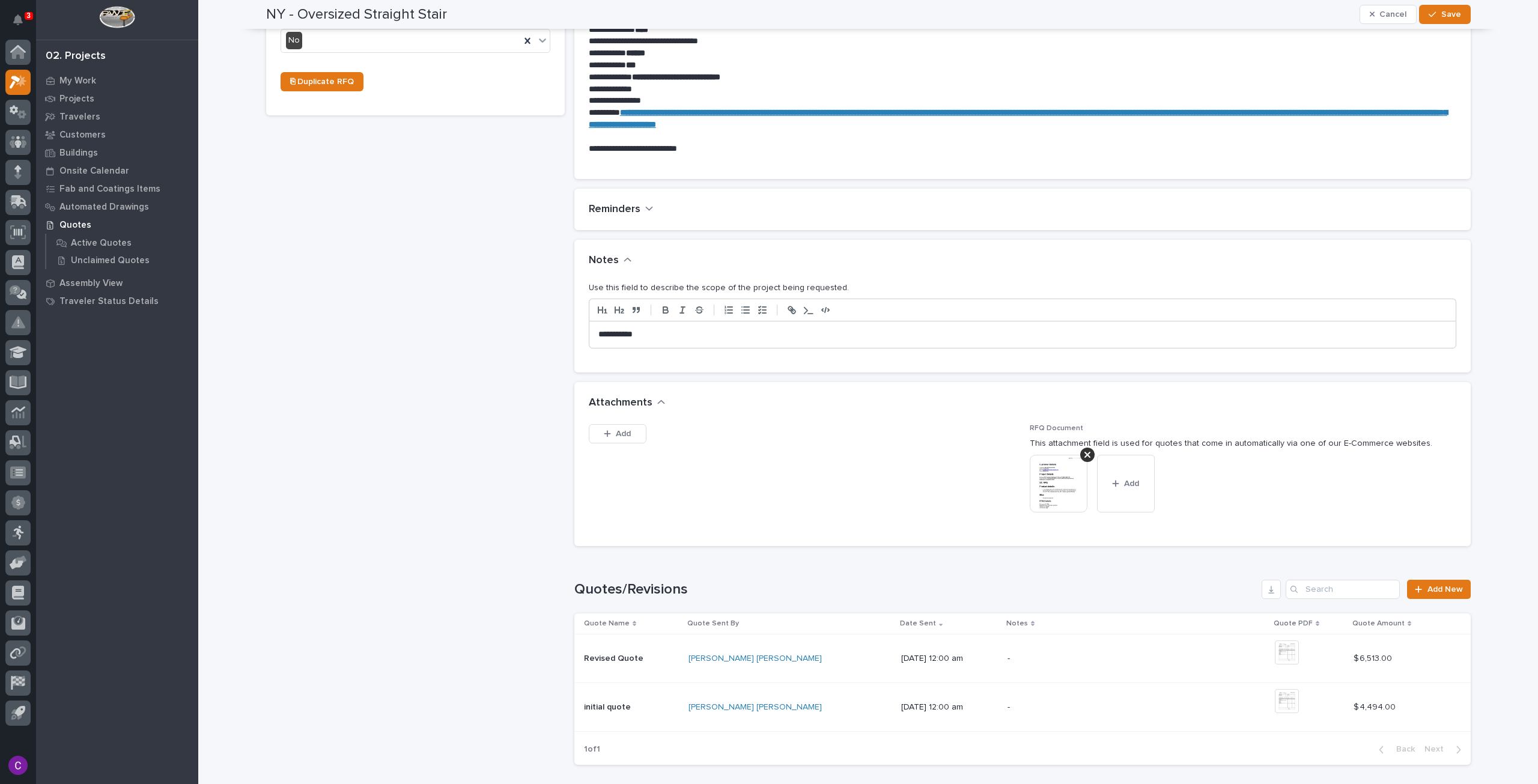
scroll to position [0, 0]
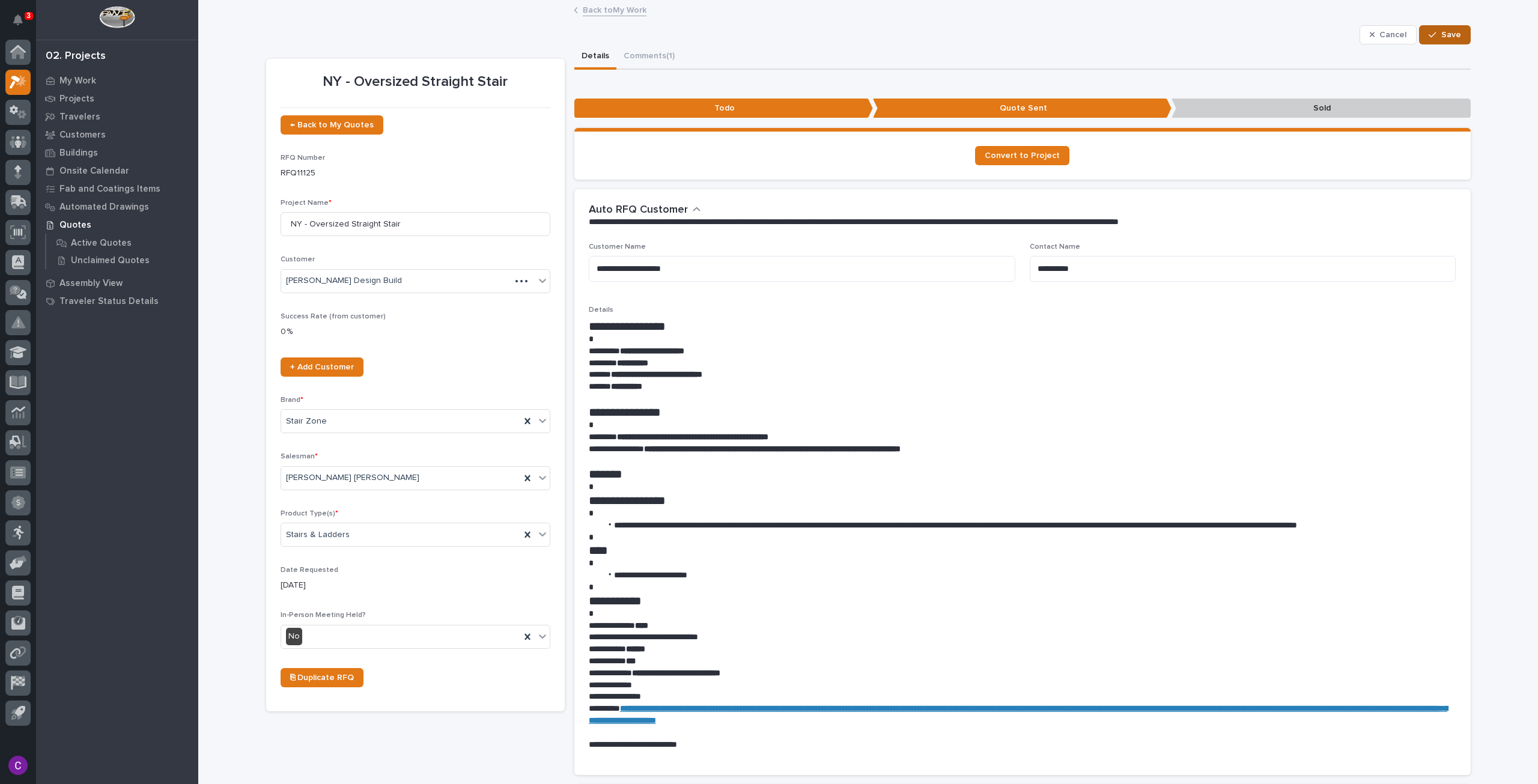
click at [1447, 29] on button "Save" at bounding box center [1444, 35] width 51 height 20
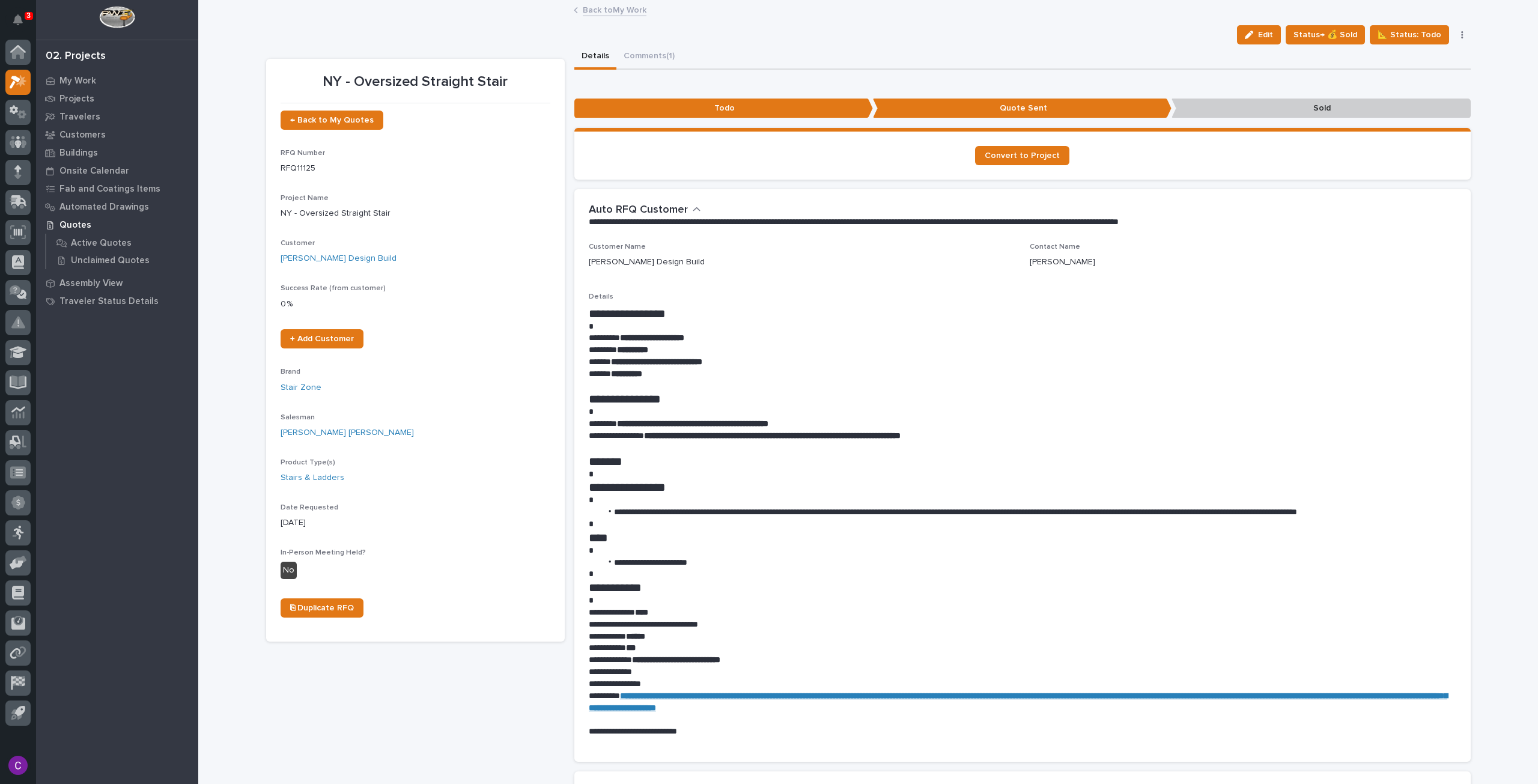
click at [585, 8] on link "Back to My Work" at bounding box center [615, 9] width 64 height 14
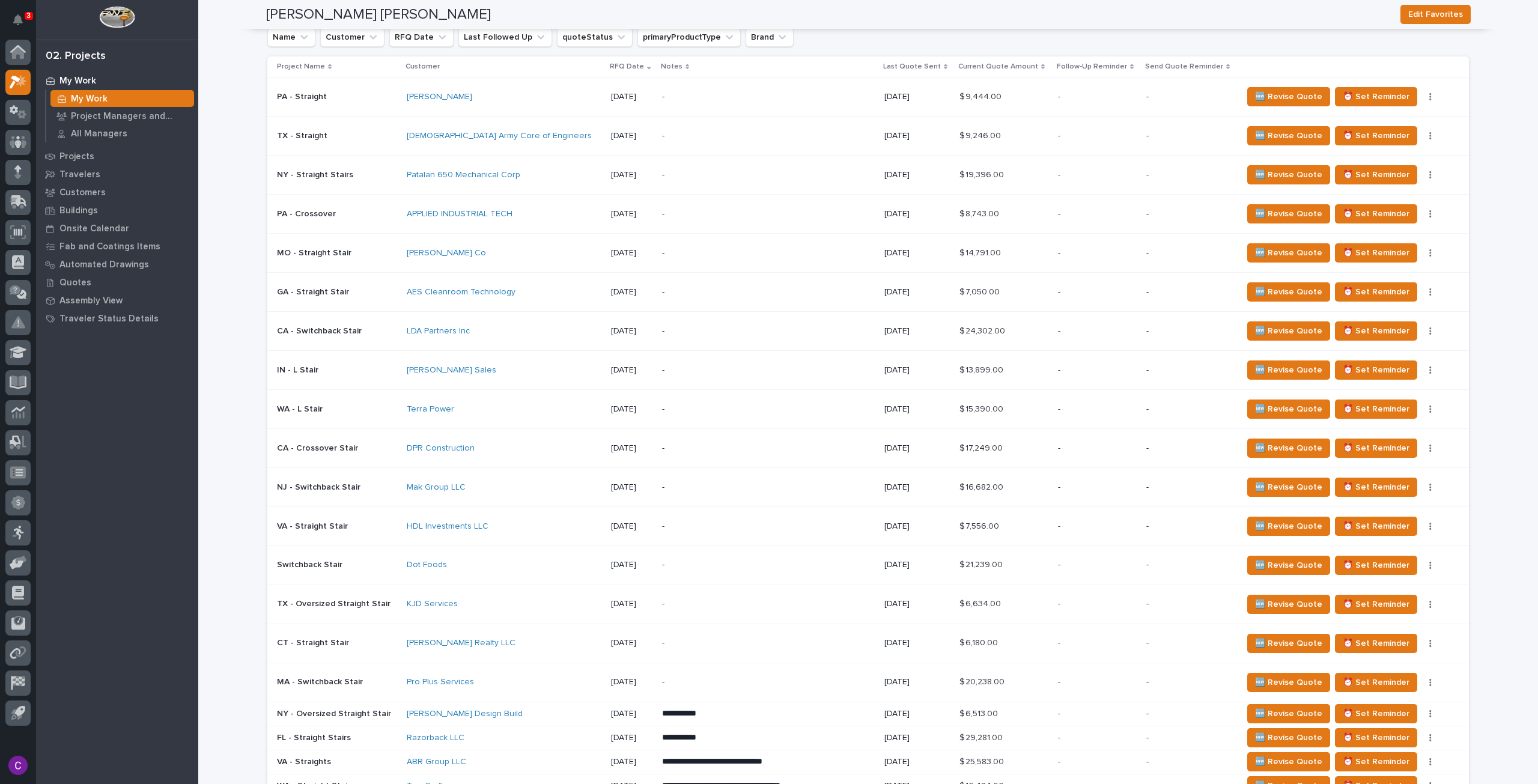
scroll to position [1021, 0]
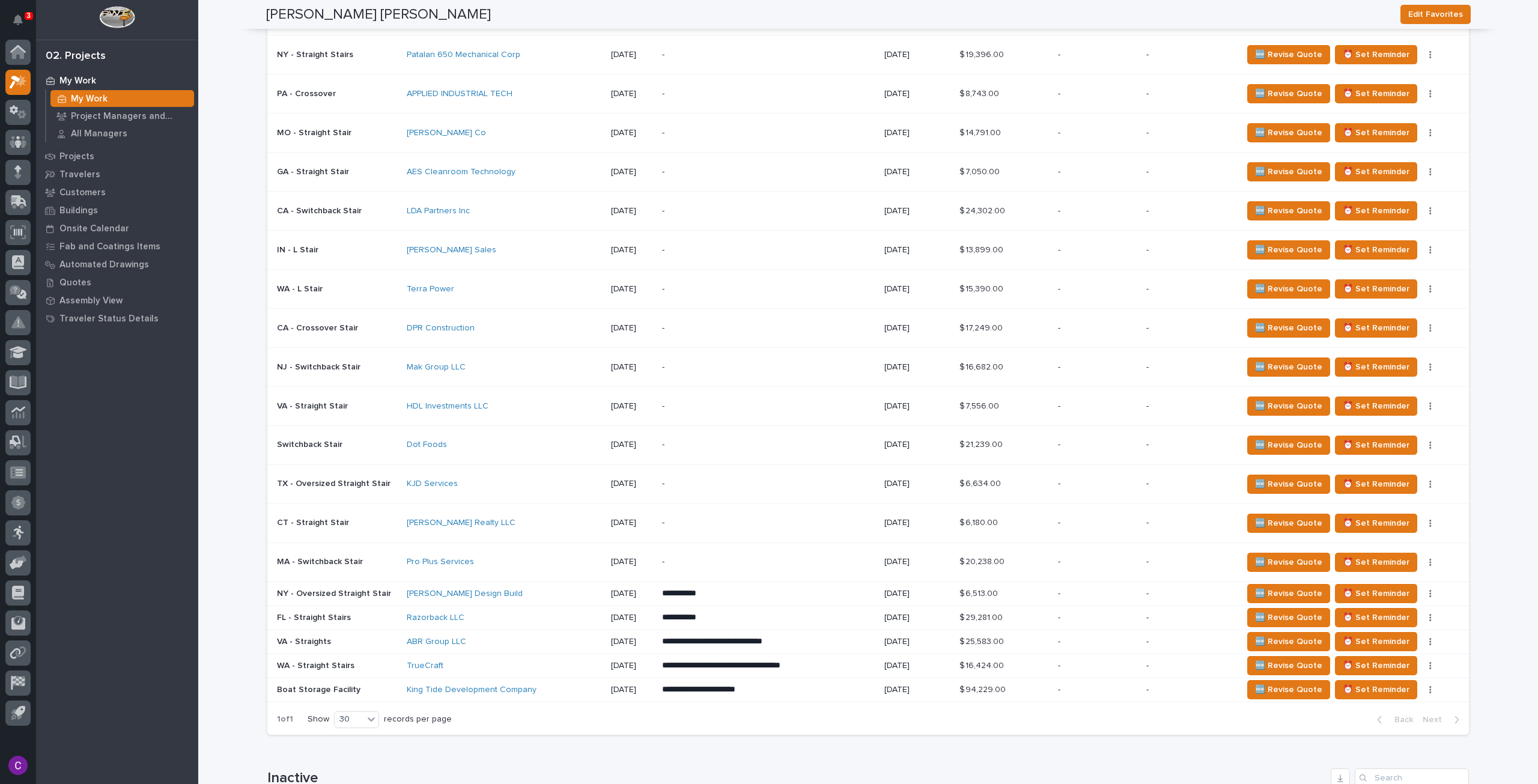
click at [760, 561] on p "-" at bounding box center [767, 561] width 210 height 10
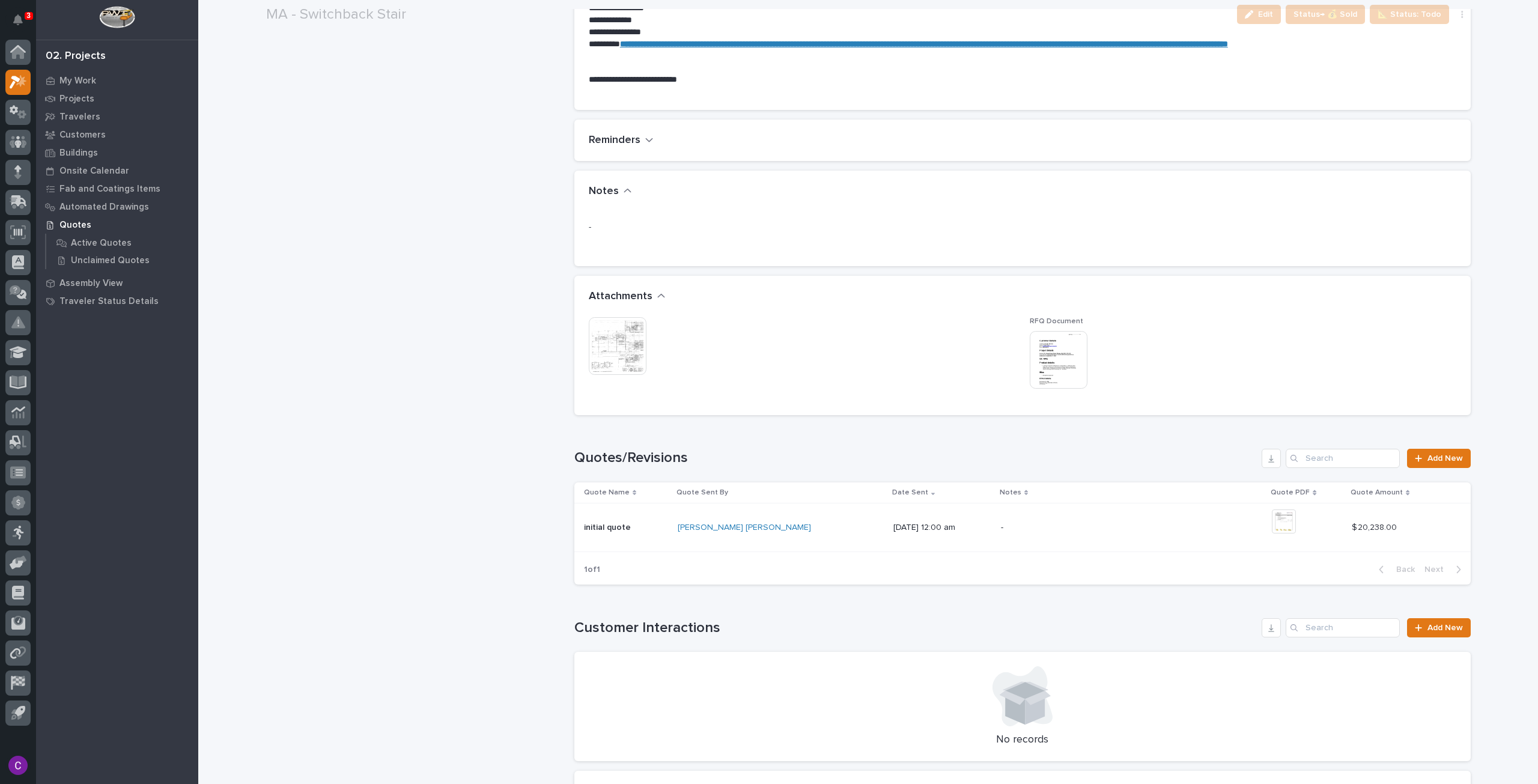
scroll to position [972, 0]
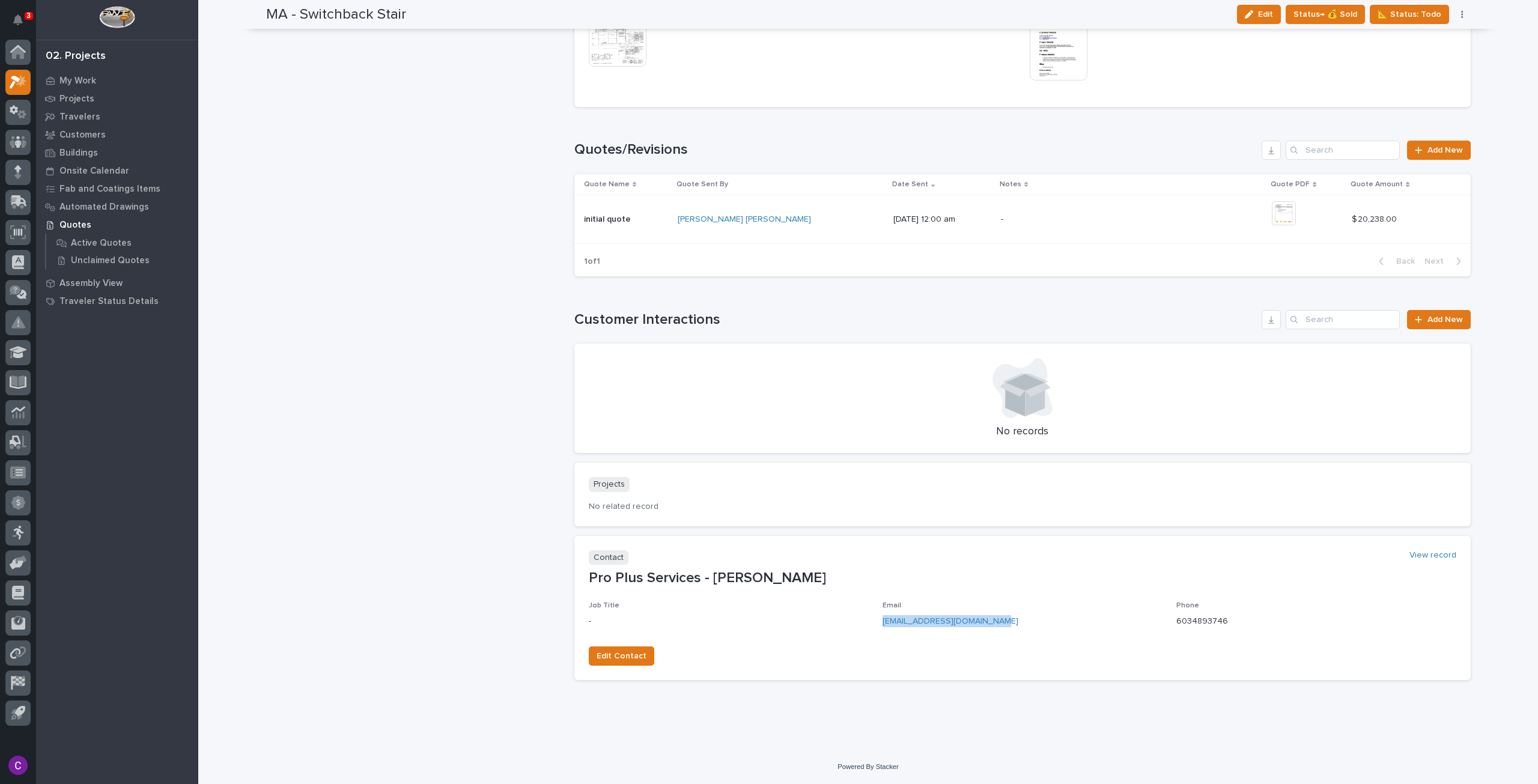
drag, startPoint x: 990, startPoint y: 620, endPoint x: 876, endPoint y: 629, distance: 114.4
click at [876, 629] on div "Job Title - Email cabel@proplus-services.com Phone 6034893746" at bounding box center [1023, 619] width 868 height 35
copy link "cabel@proplus-services.com"
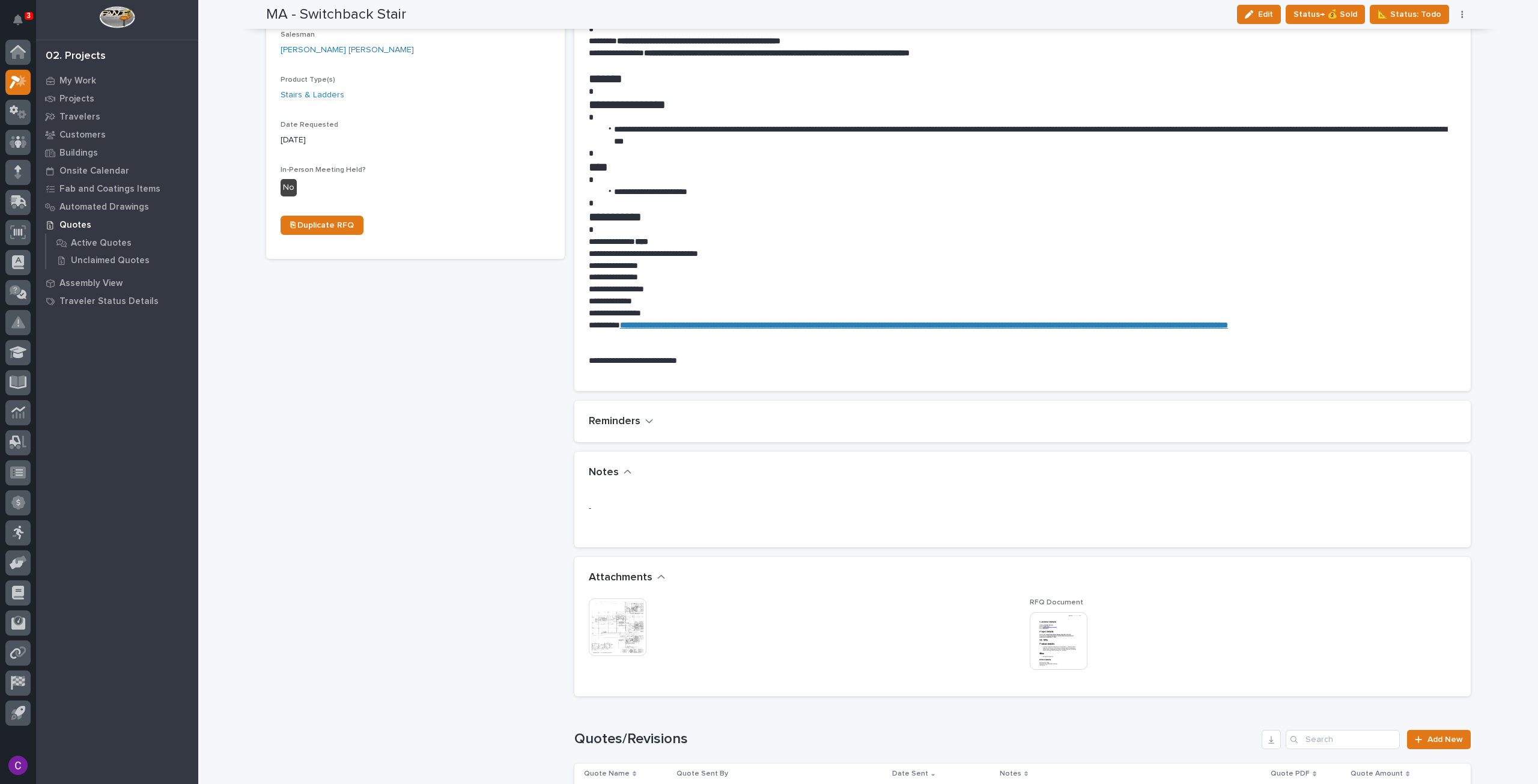
scroll to position [0, 0]
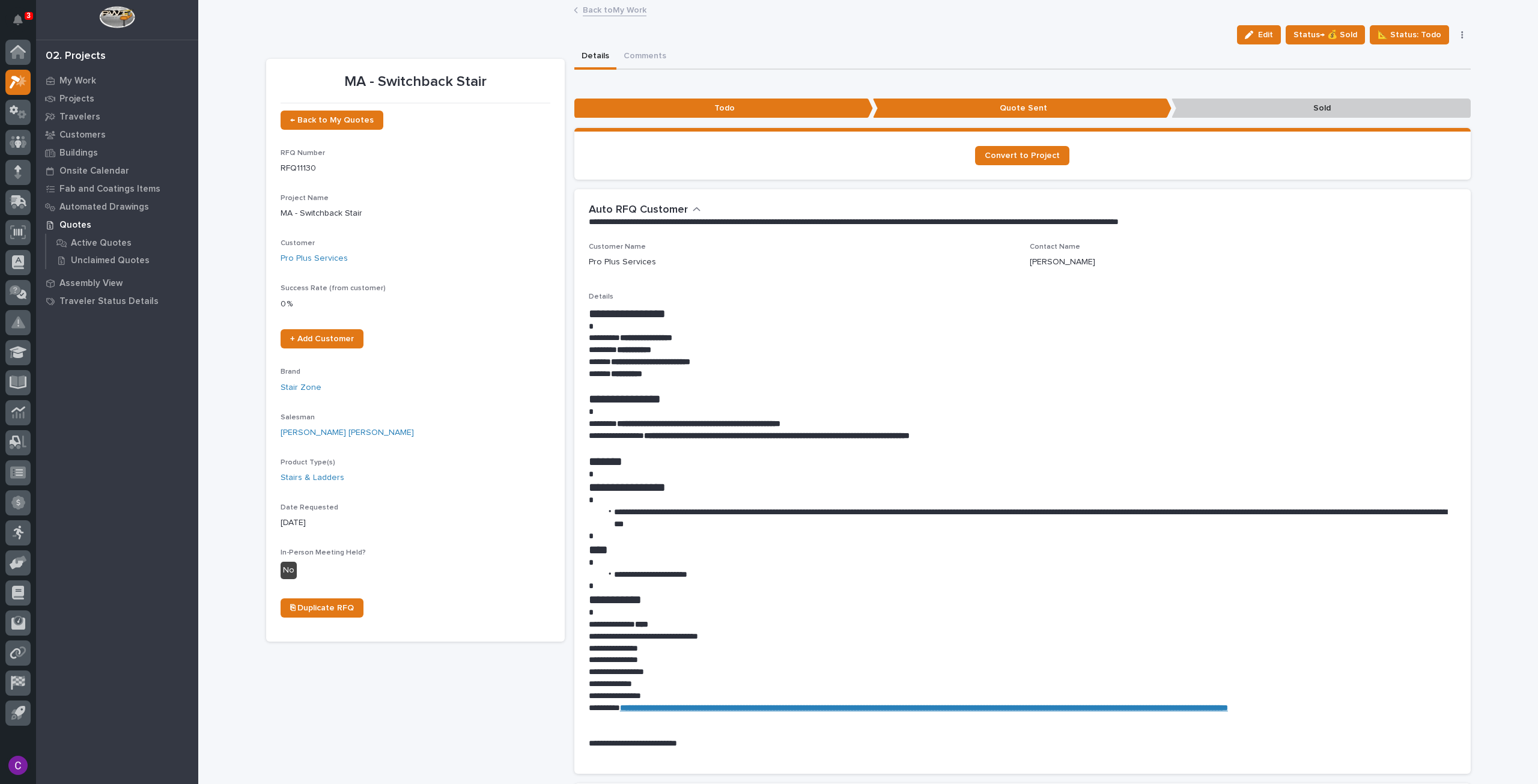
click at [1269, 34] on span "Edit" at bounding box center [1265, 34] width 15 height 11
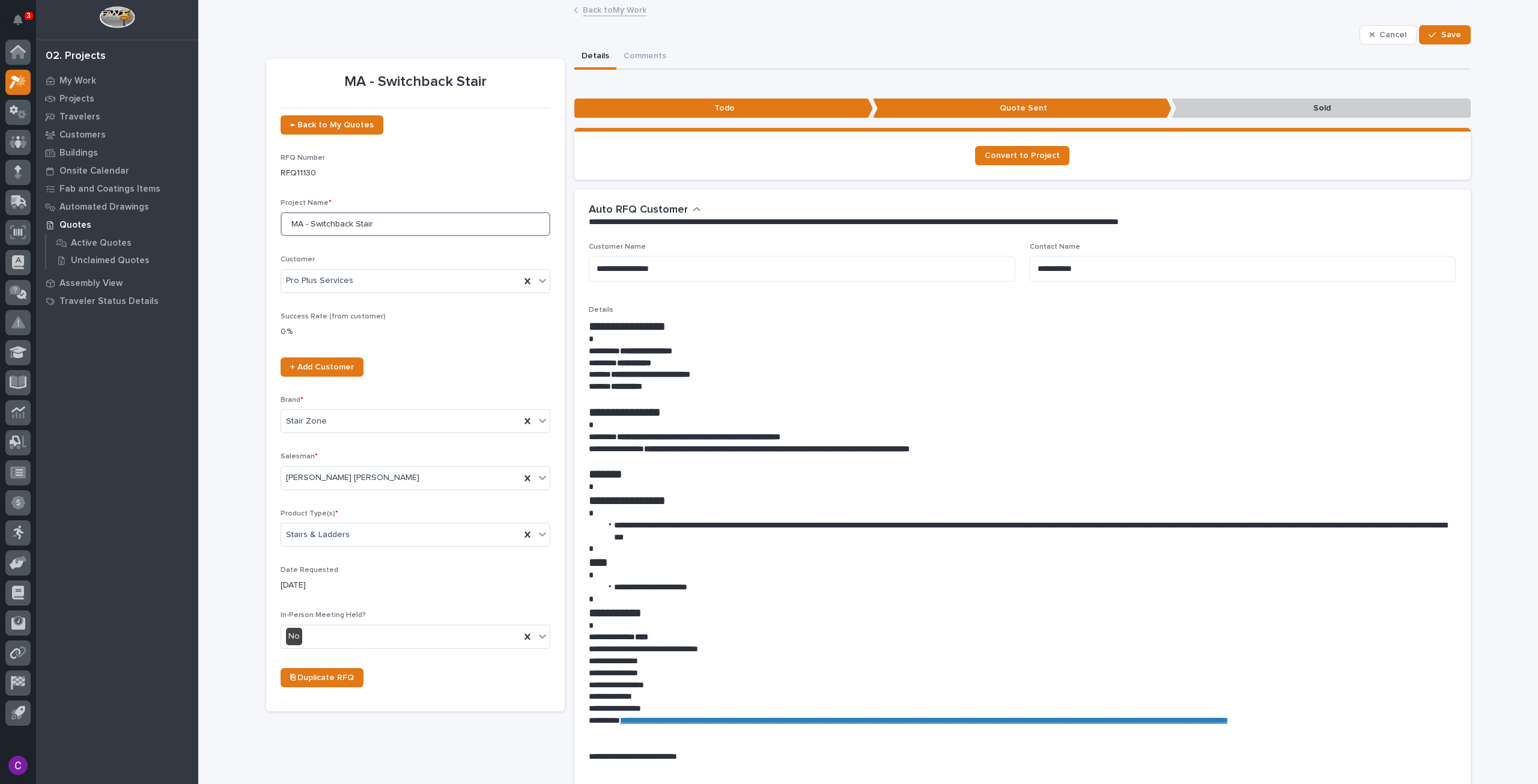
click at [355, 223] on input "MA - Switchback Stair" at bounding box center [416, 224] width 270 height 24
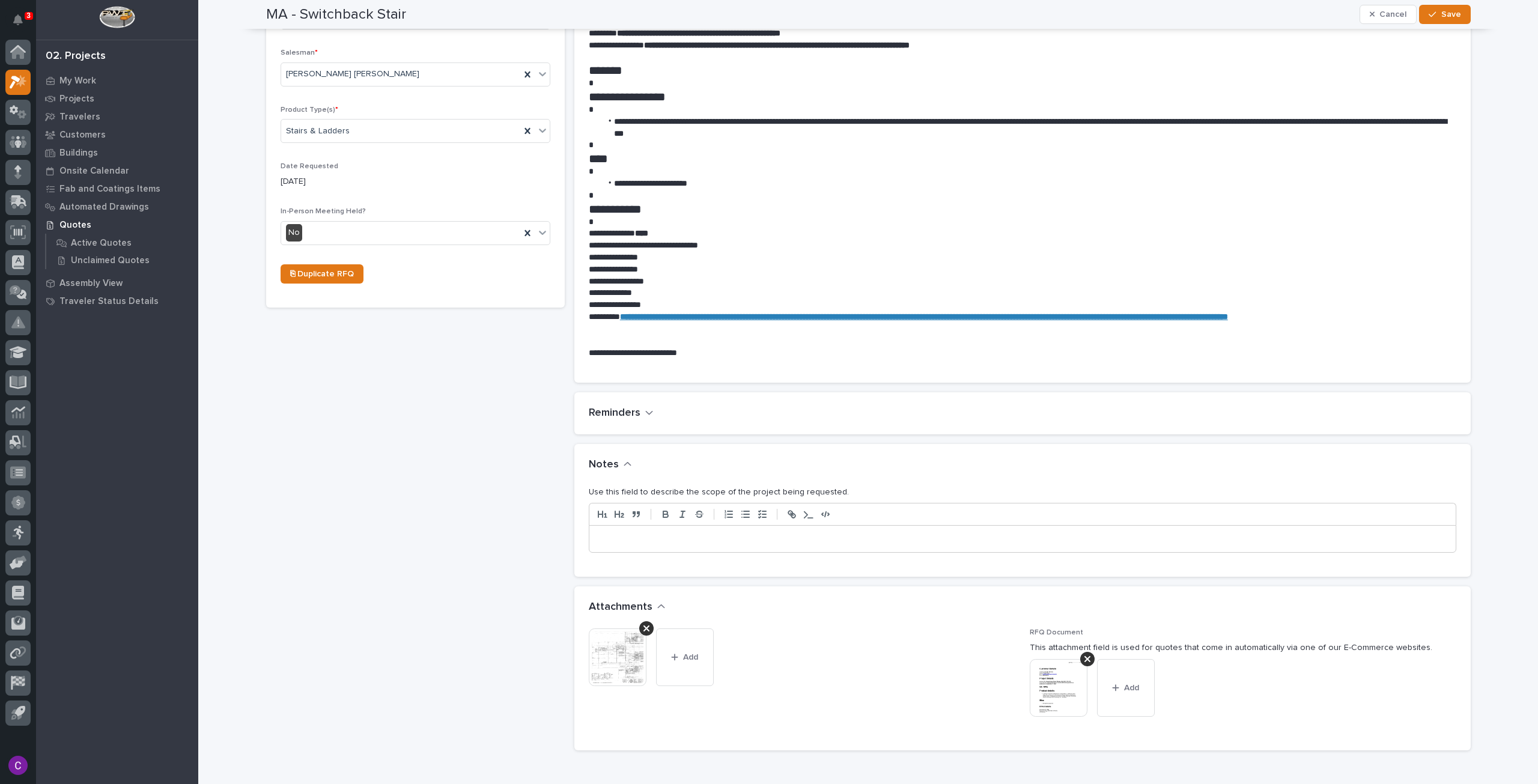
scroll to position [421, 0]
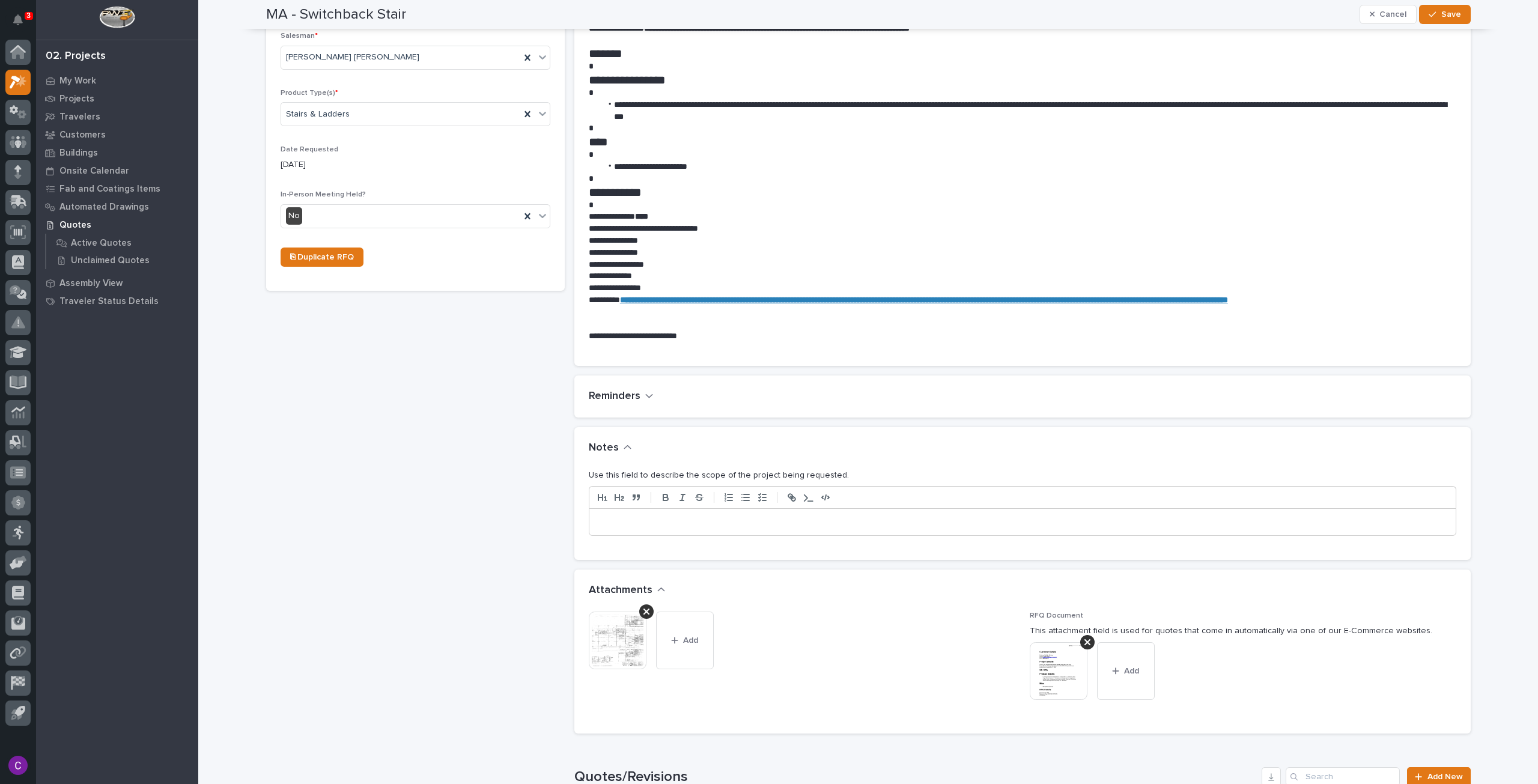
type input "MA - Switchback"
click at [788, 519] on p at bounding box center [1022, 522] width 848 height 12
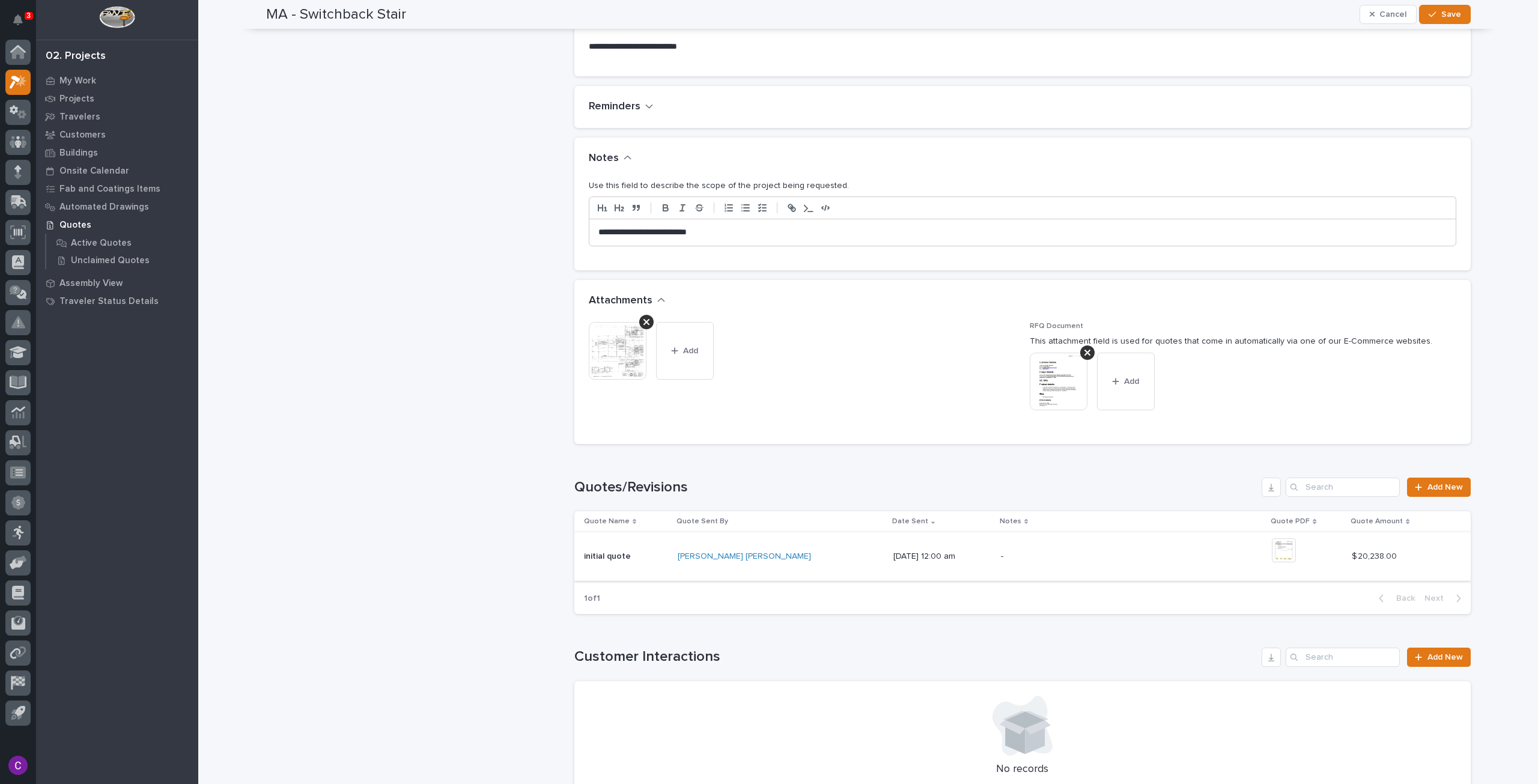
scroll to position [566, 0]
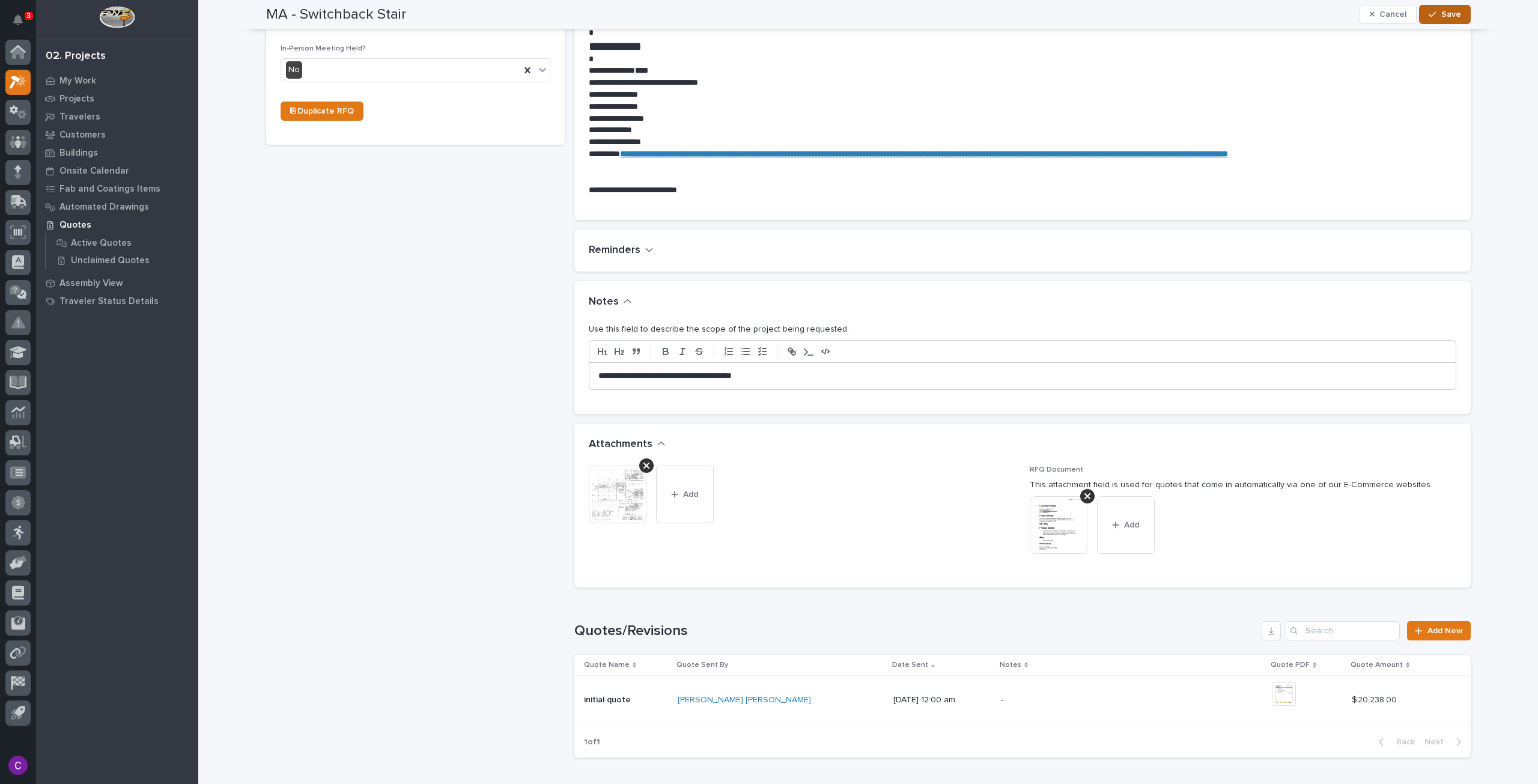
click at [1441, 17] on span "Save" at bounding box center [1451, 14] width 20 height 11
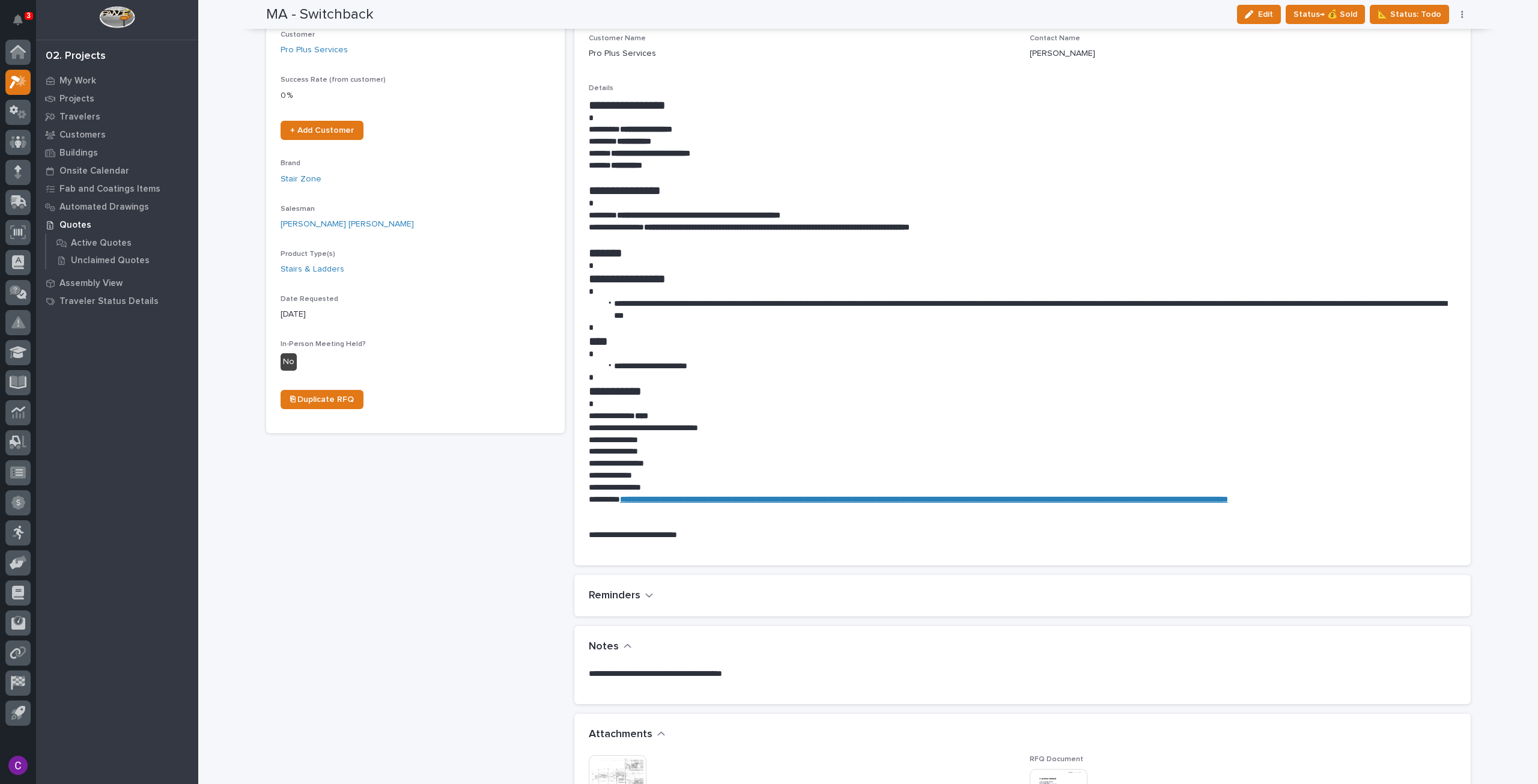
scroll to position [0, 0]
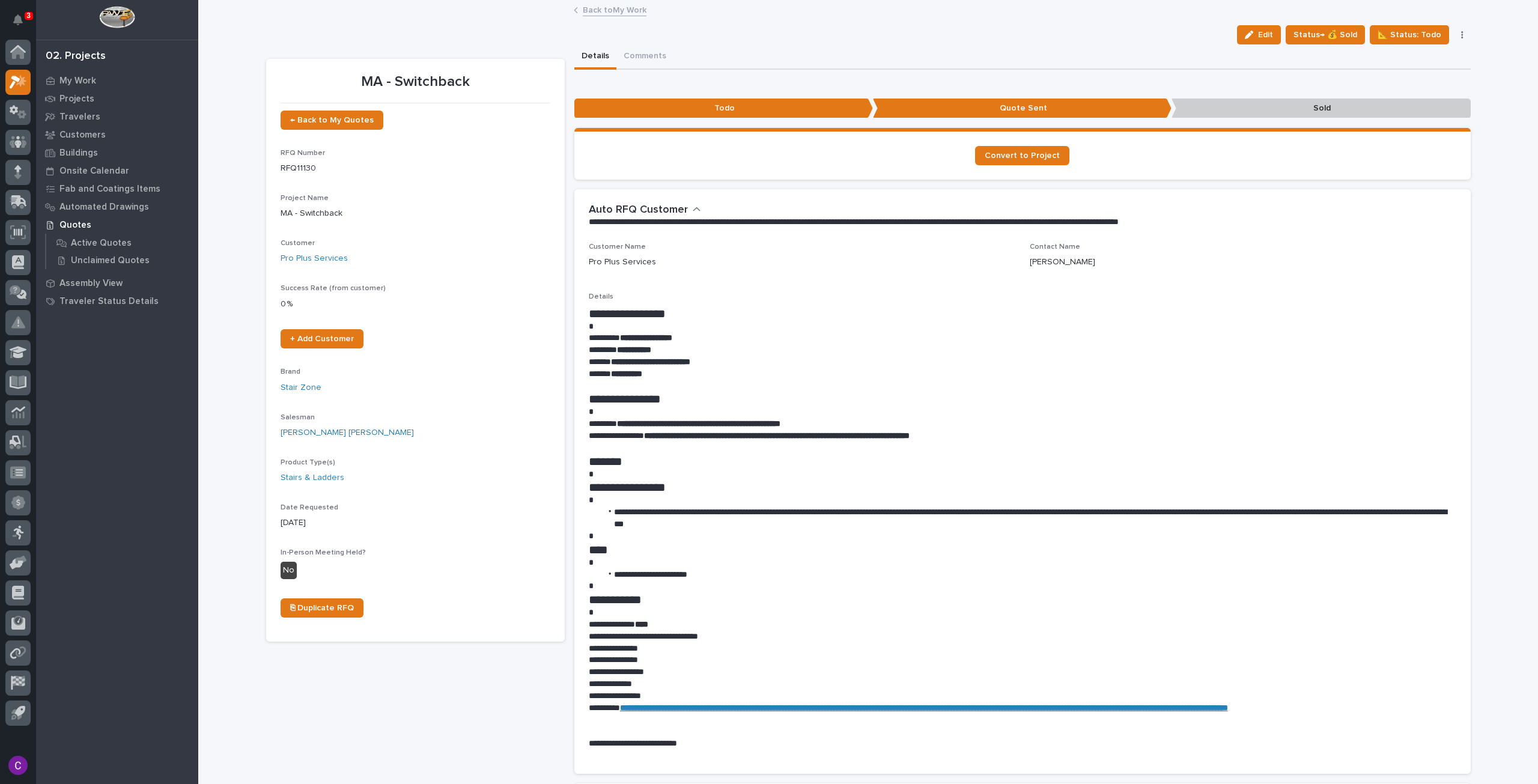
click at [600, 13] on link "Back to My Work" at bounding box center [615, 9] width 64 height 14
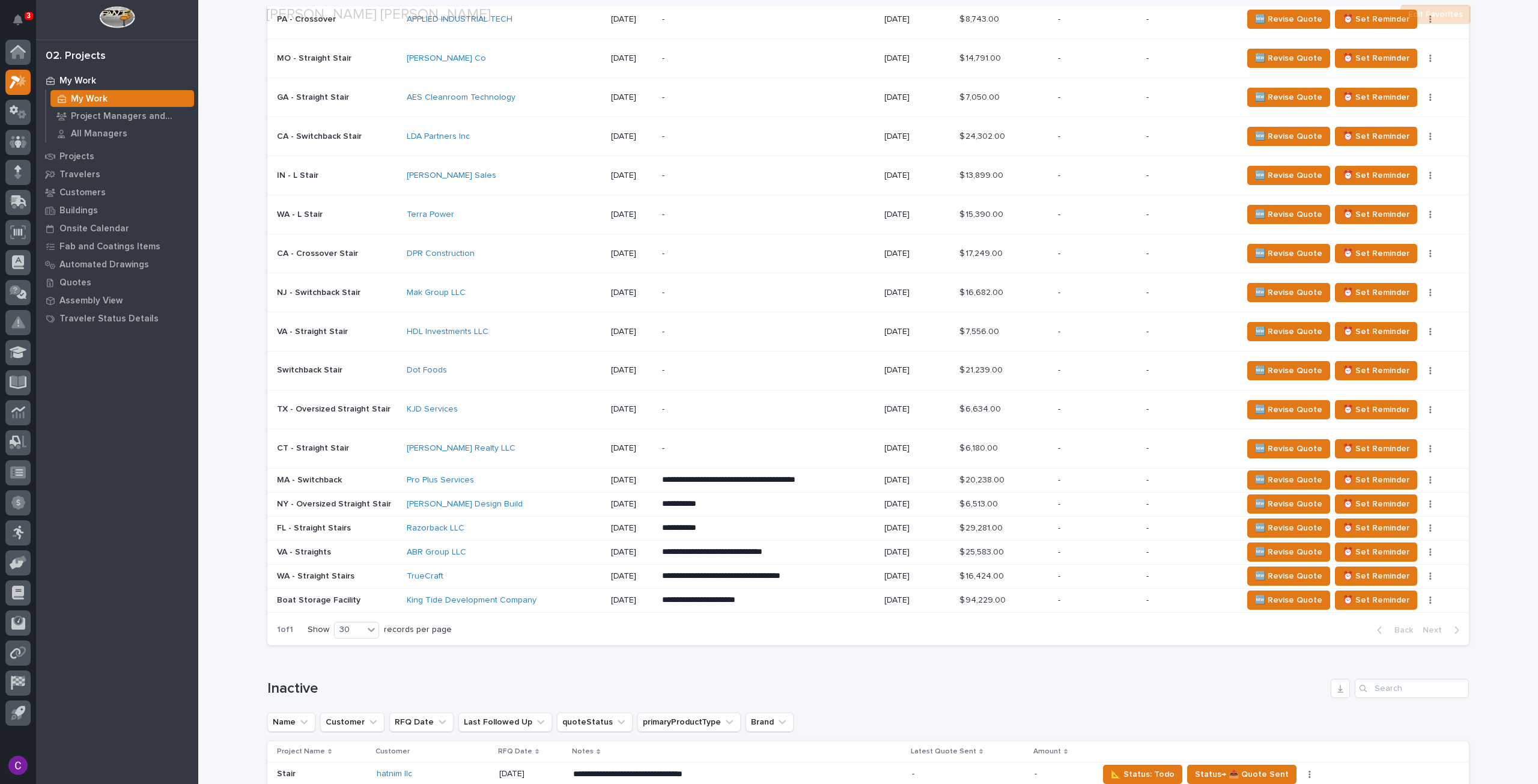
scroll to position [1142, 0]
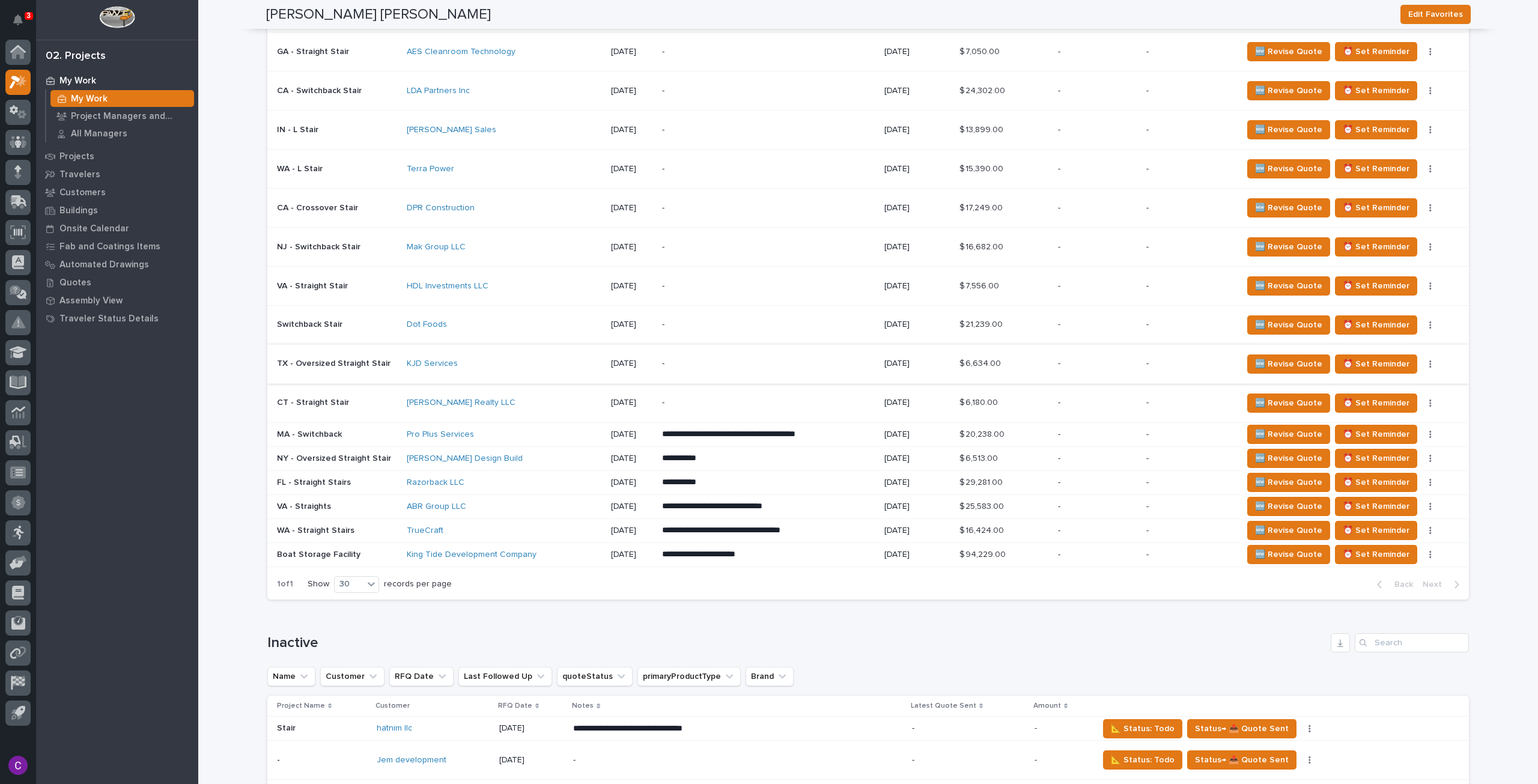
click at [1423, 359] on button "button" at bounding box center [1431, 363] width 17 height 9
click at [1373, 397] on span "Status→ ⏳ Inactive" at bounding box center [1357, 404] width 73 height 15
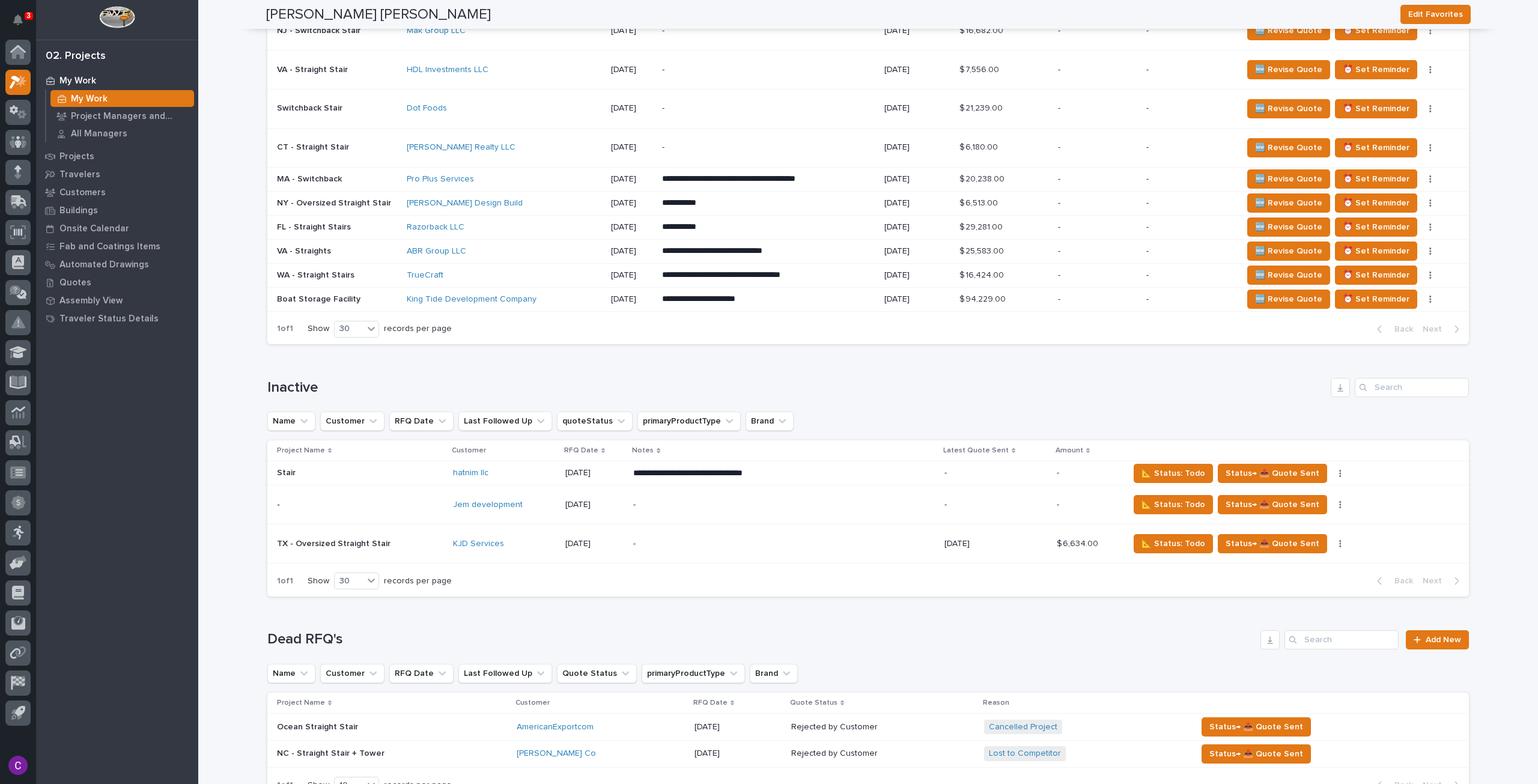
scroll to position [1057, 0]
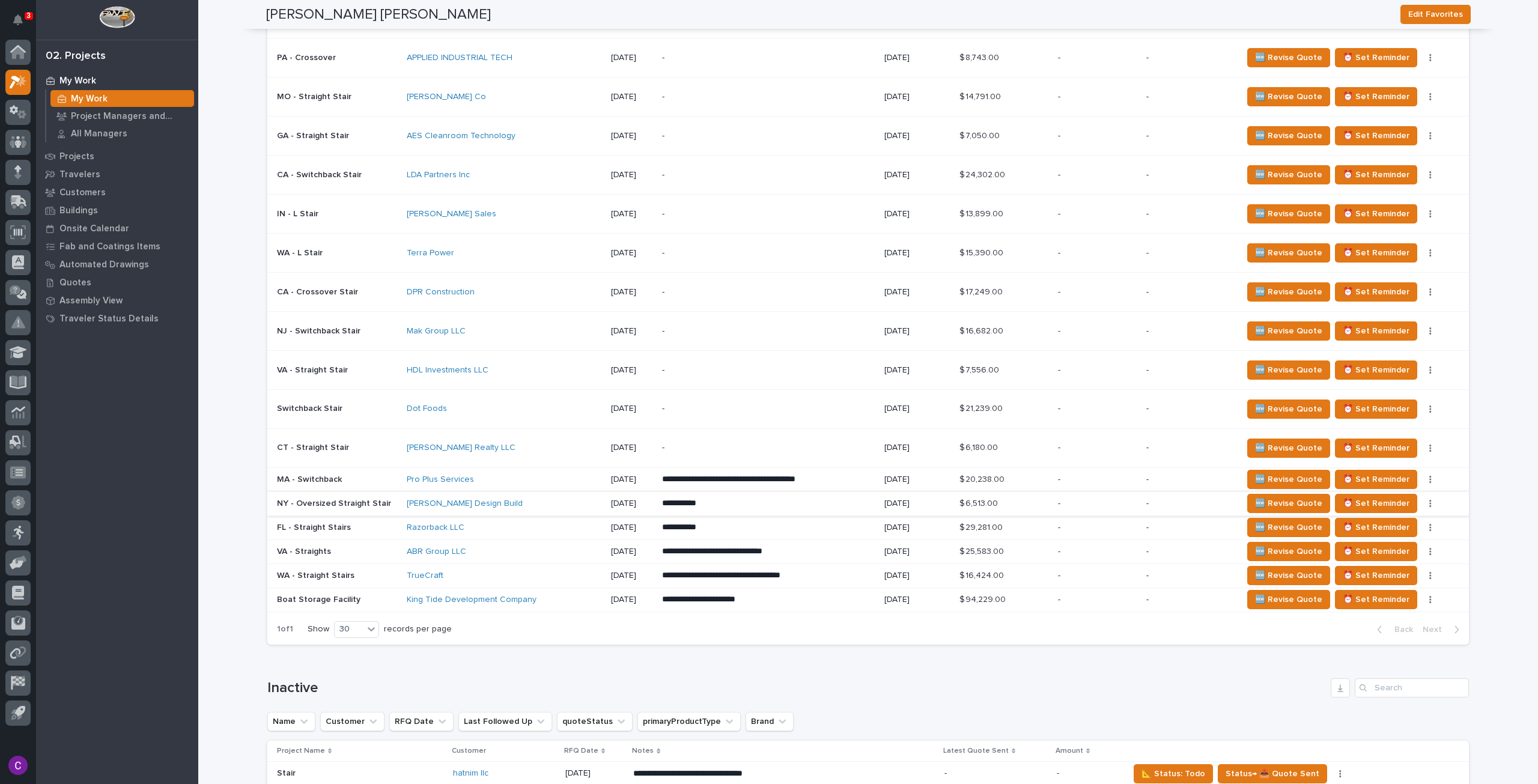
click at [1423, 499] on button "button" at bounding box center [1431, 503] width 17 height 9
click at [1373, 523] on span "Status→ 👎 Rejected" at bounding box center [1360, 524] width 79 height 15
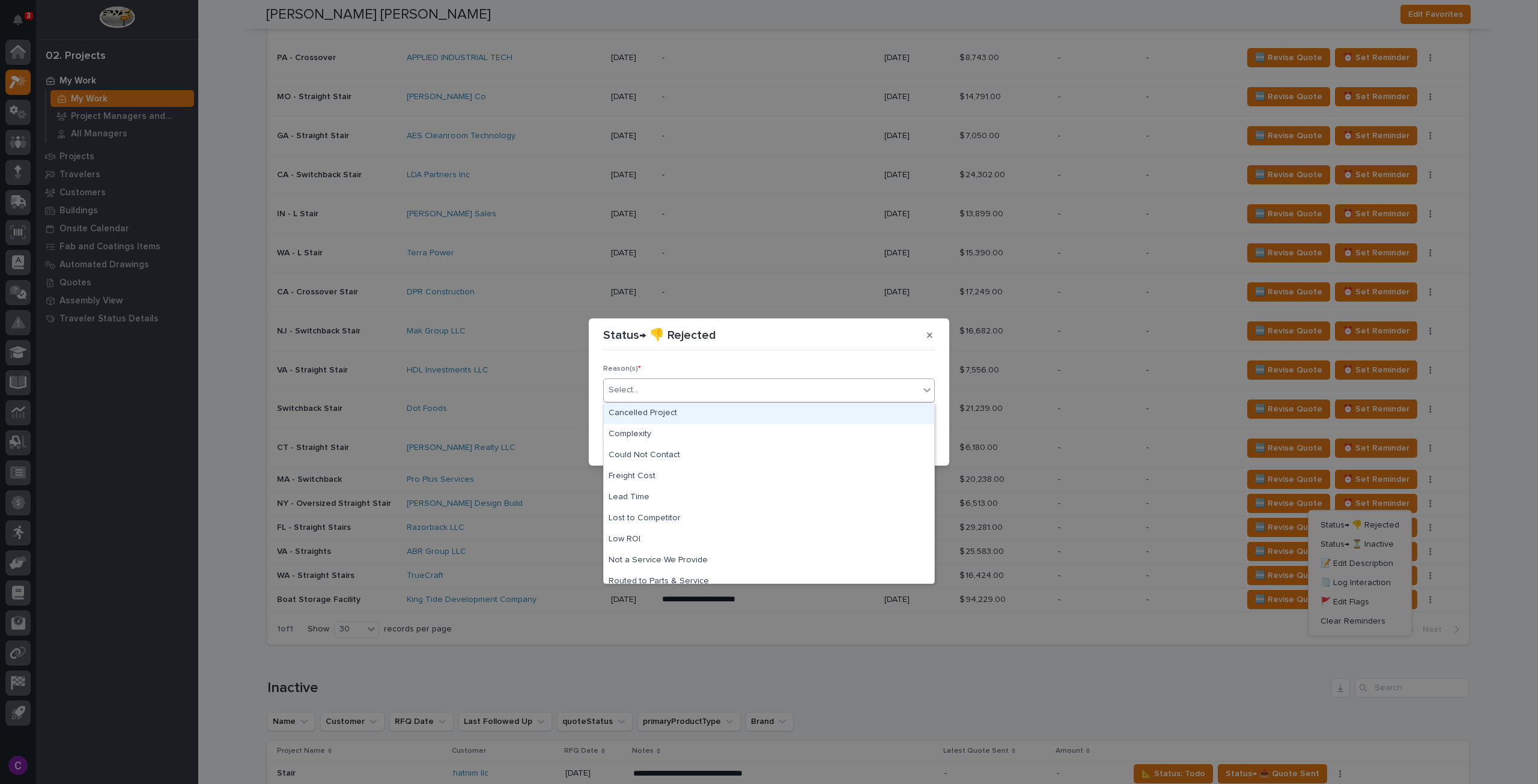
click at [691, 390] on div "Select..." at bounding box center [762, 390] width 315 height 20
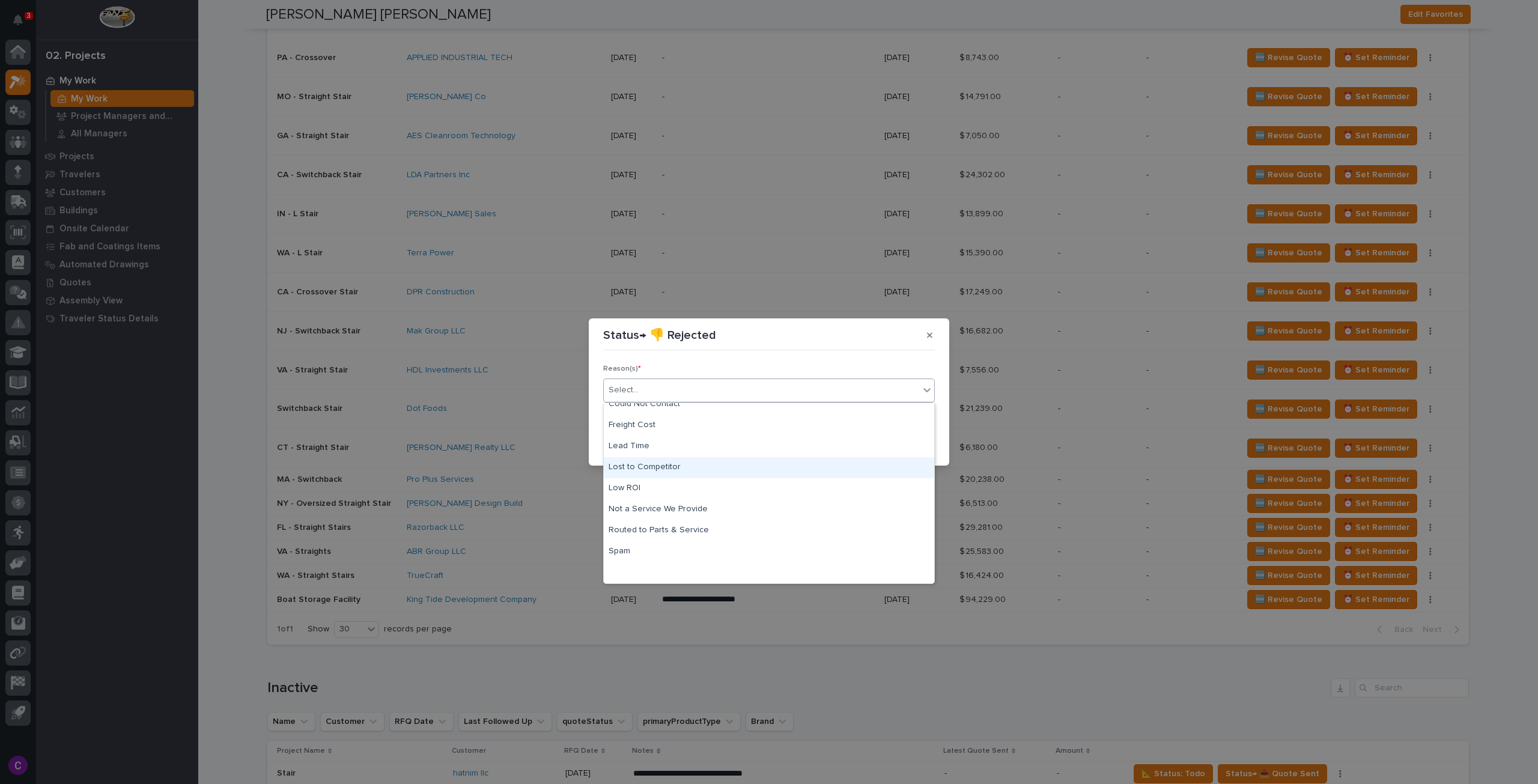
scroll to position [0, 0]
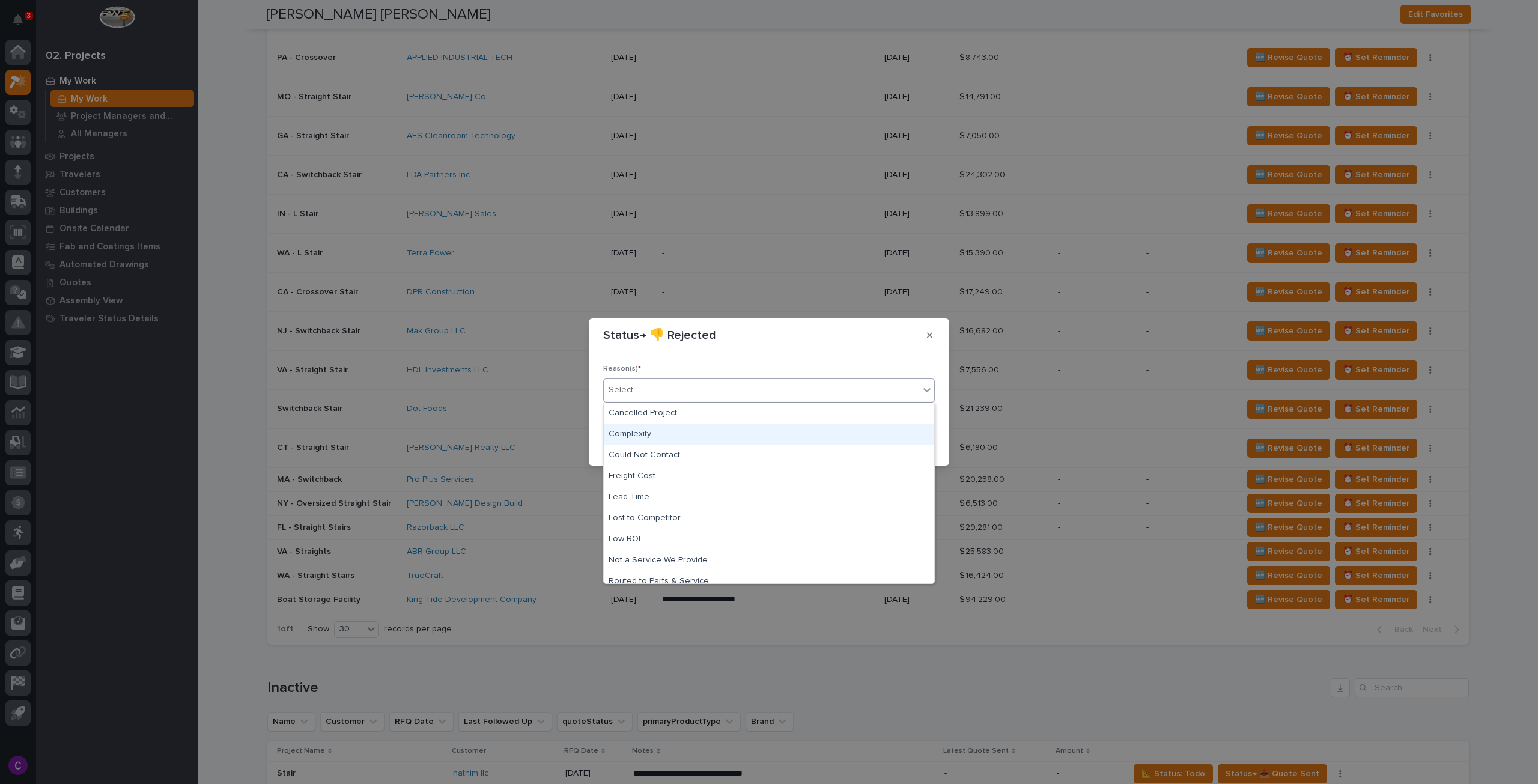
click at [703, 435] on div "Complexity" at bounding box center [769, 434] width 330 height 21
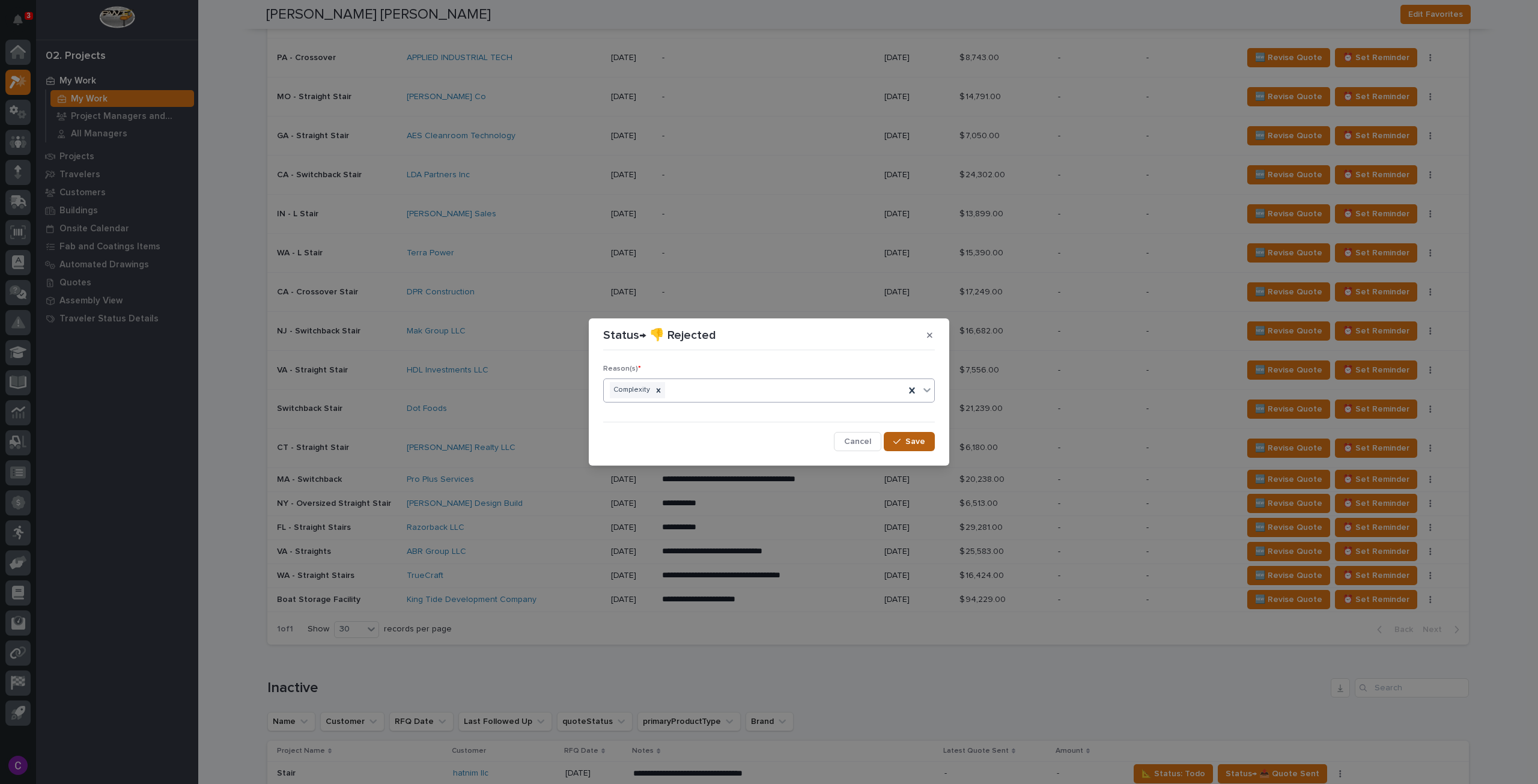
click at [913, 441] on span "Save" at bounding box center [915, 441] width 20 height 11
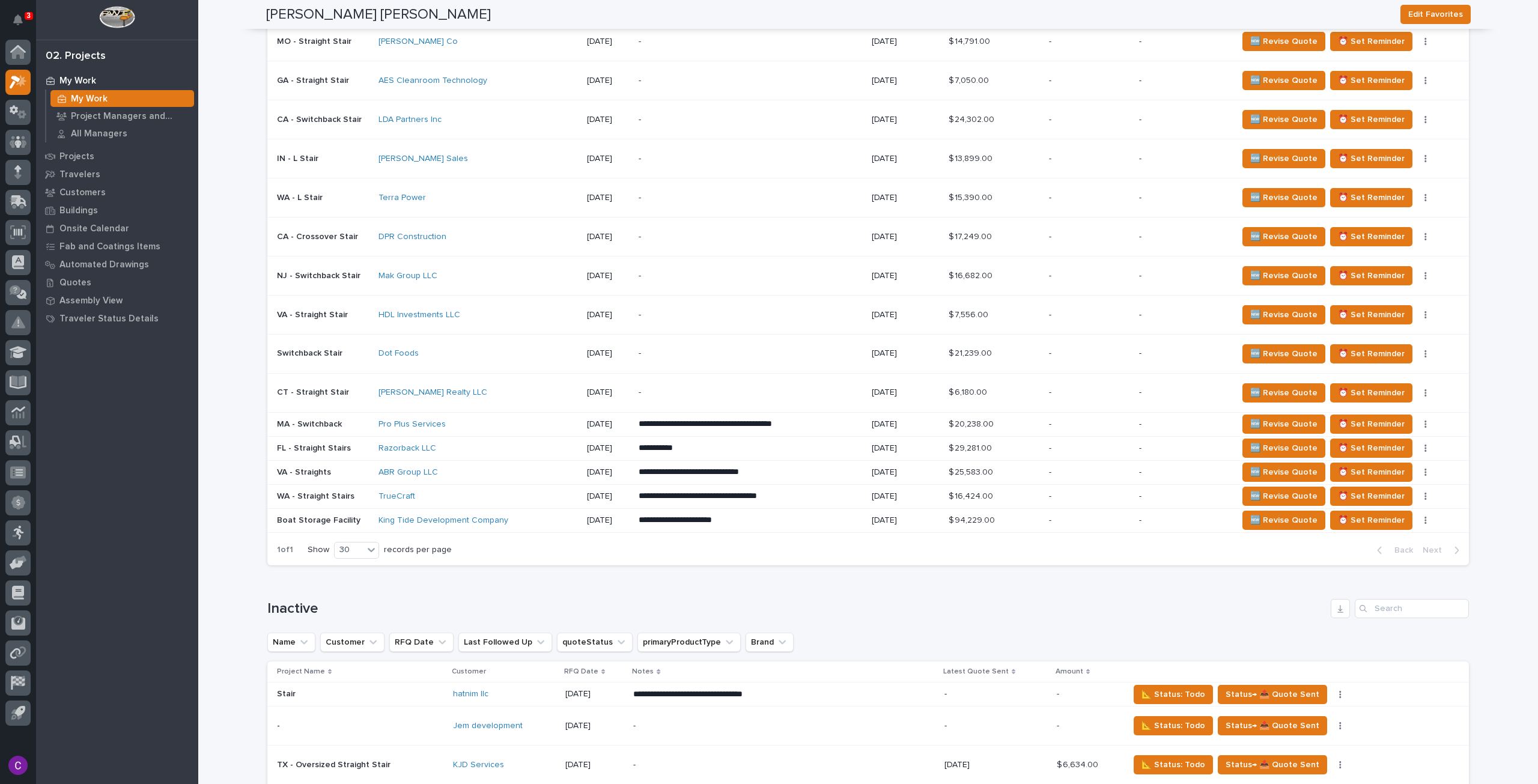
scroll to position [1126, 0]
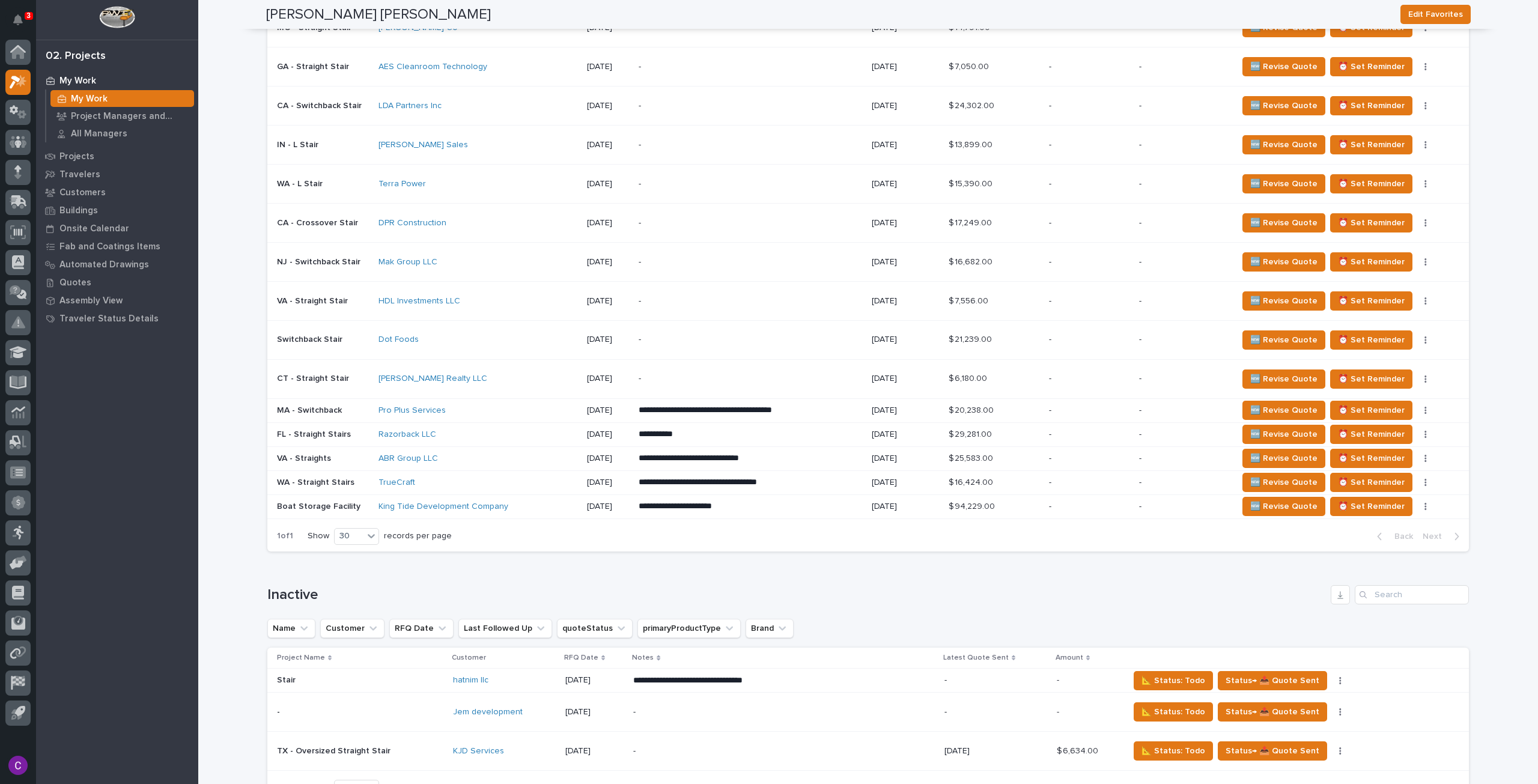
click at [638, 369] on div "-" at bounding box center [743, 378] width 210 height 27
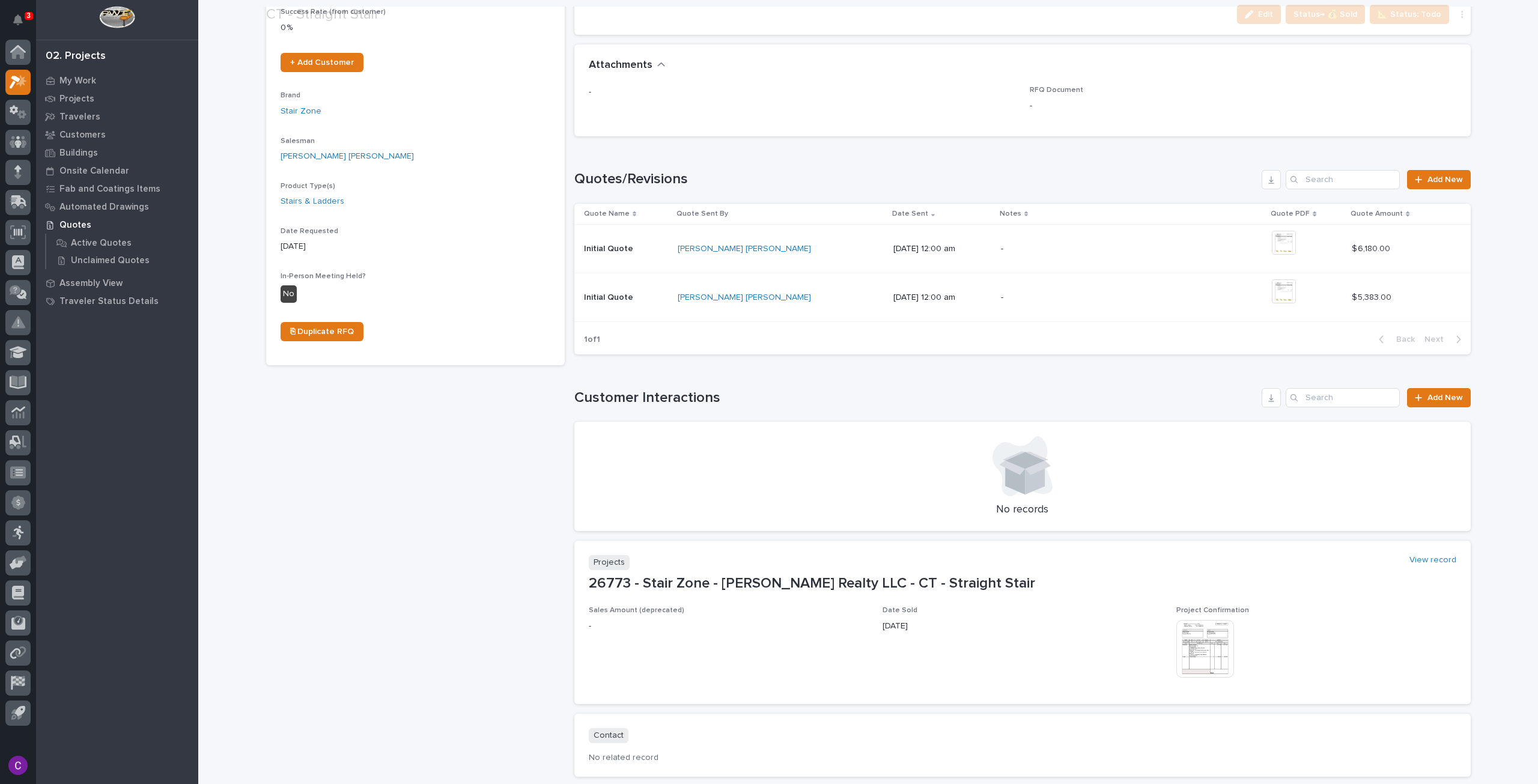
scroll to position [372, 0]
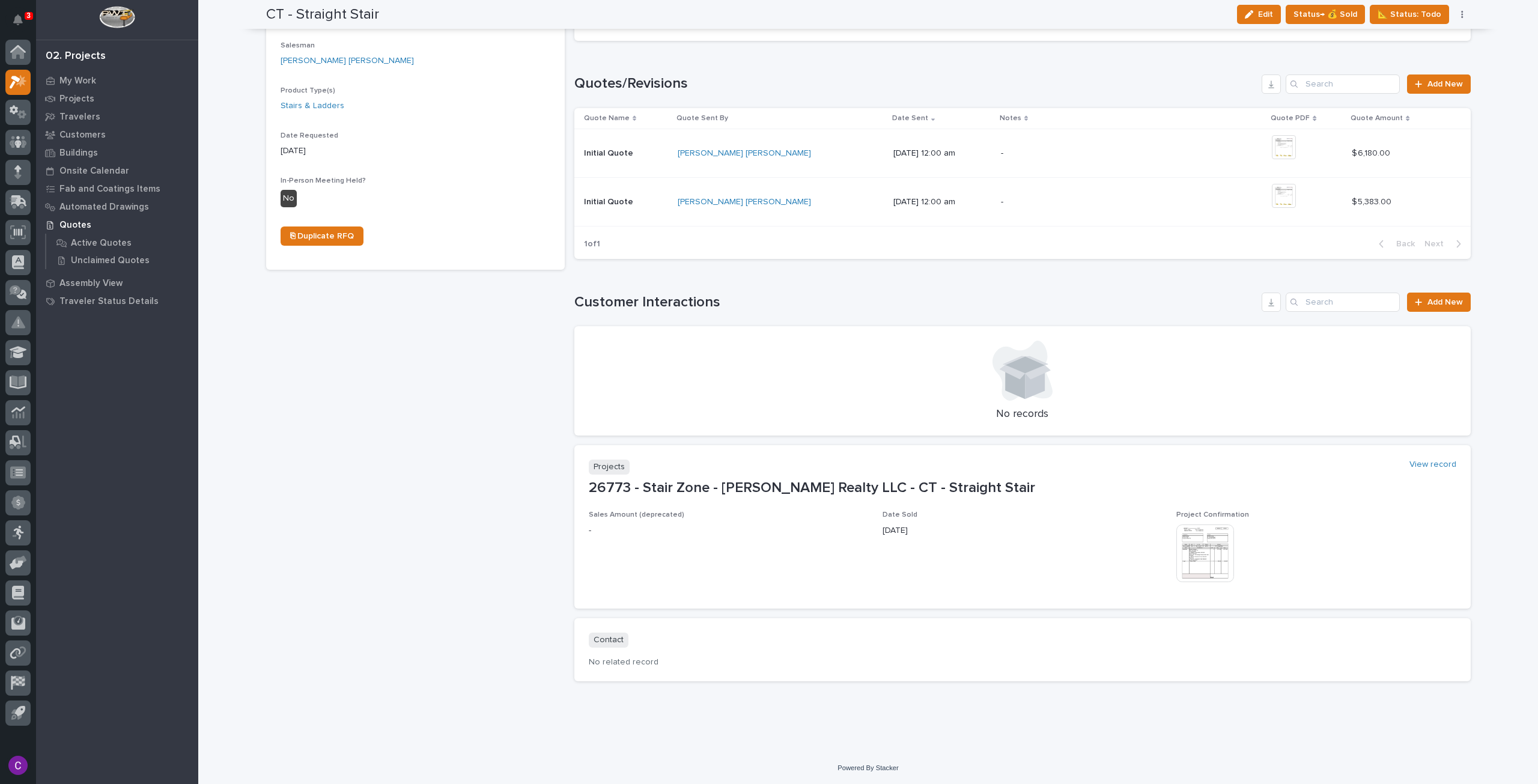
click at [1219, 531] on img at bounding box center [1205, 553] width 58 height 58
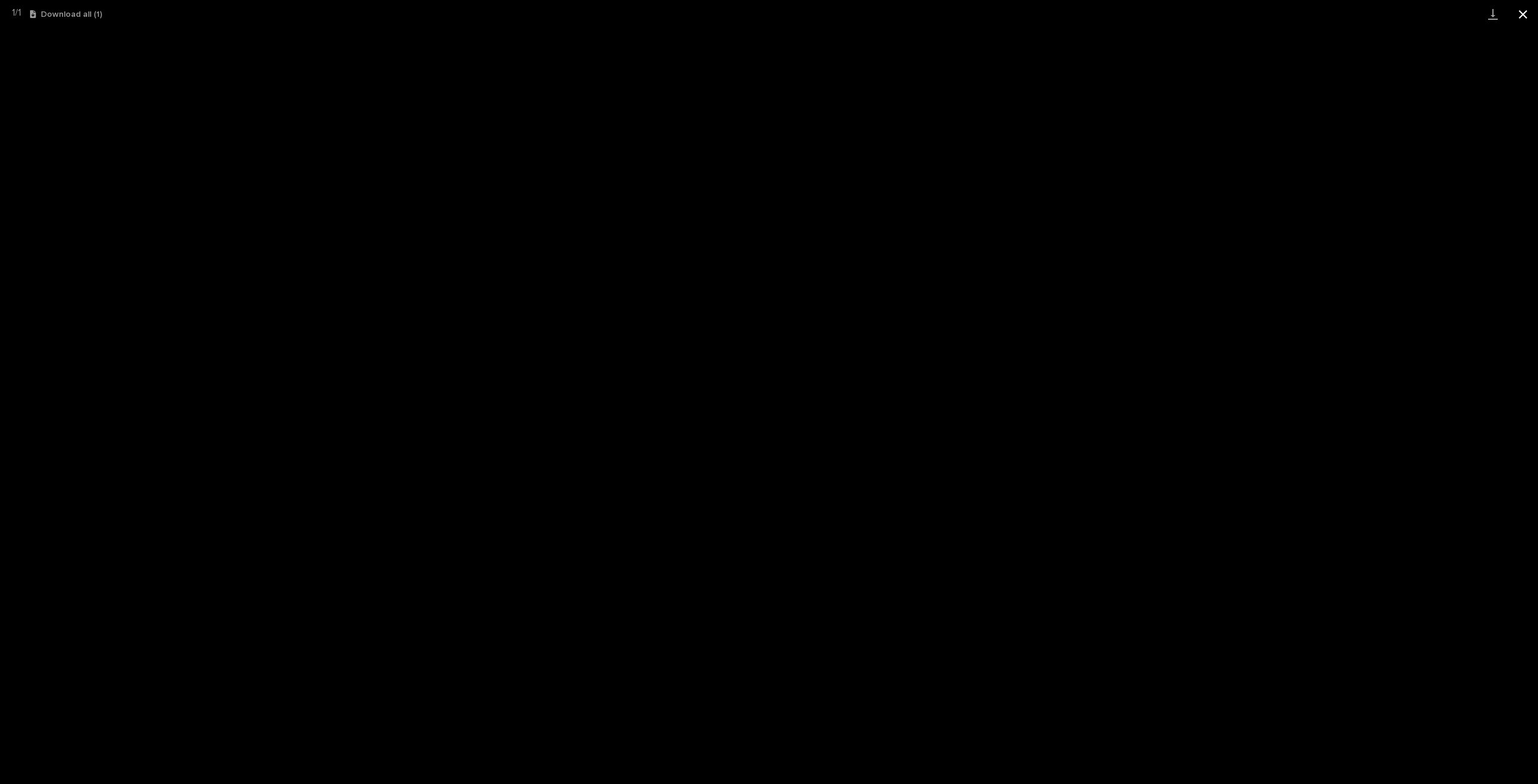
click at [1521, 15] on button "Close gallery" at bounding box center [1523, 14] width 30 height 29
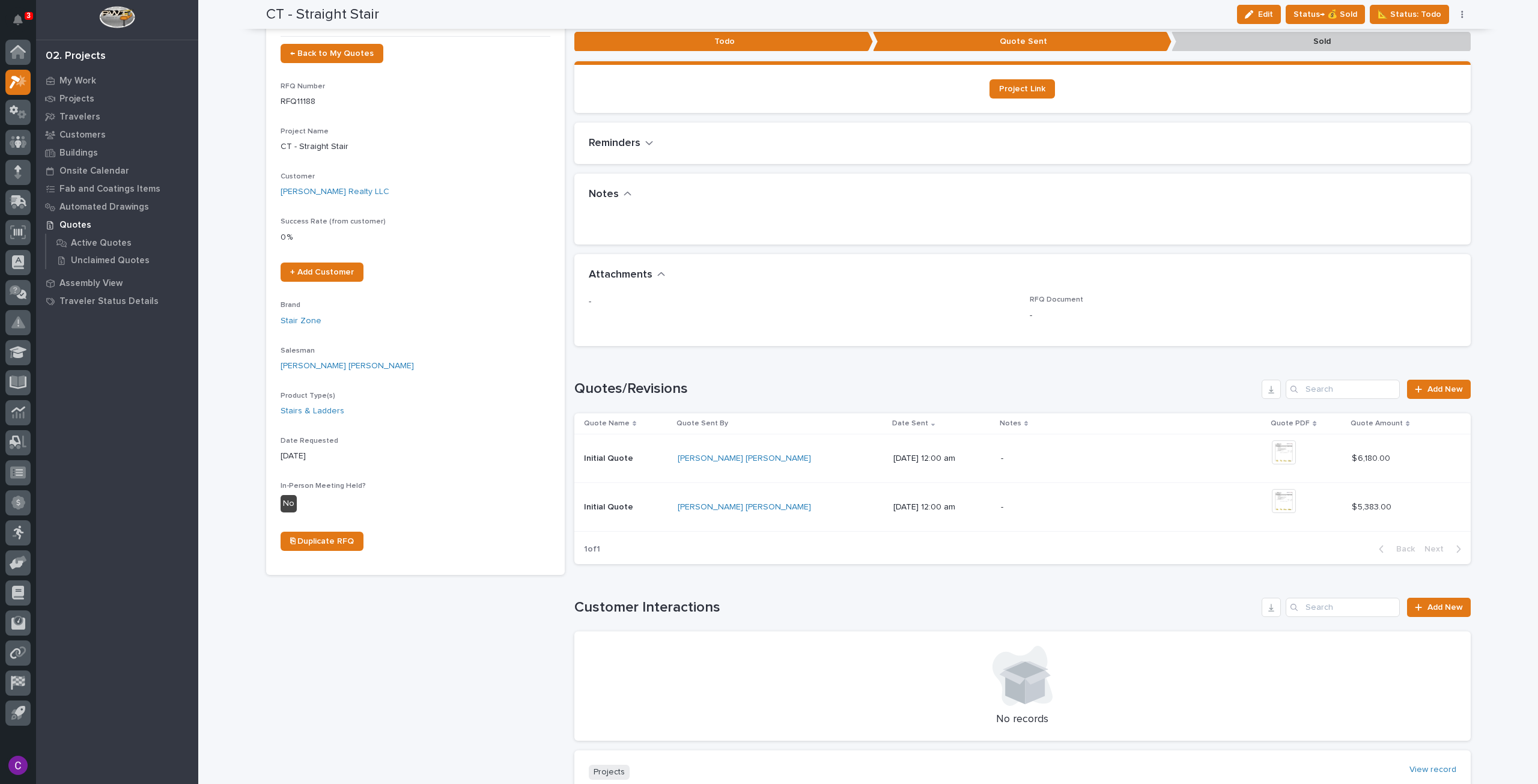
scroll to position [0, 0]
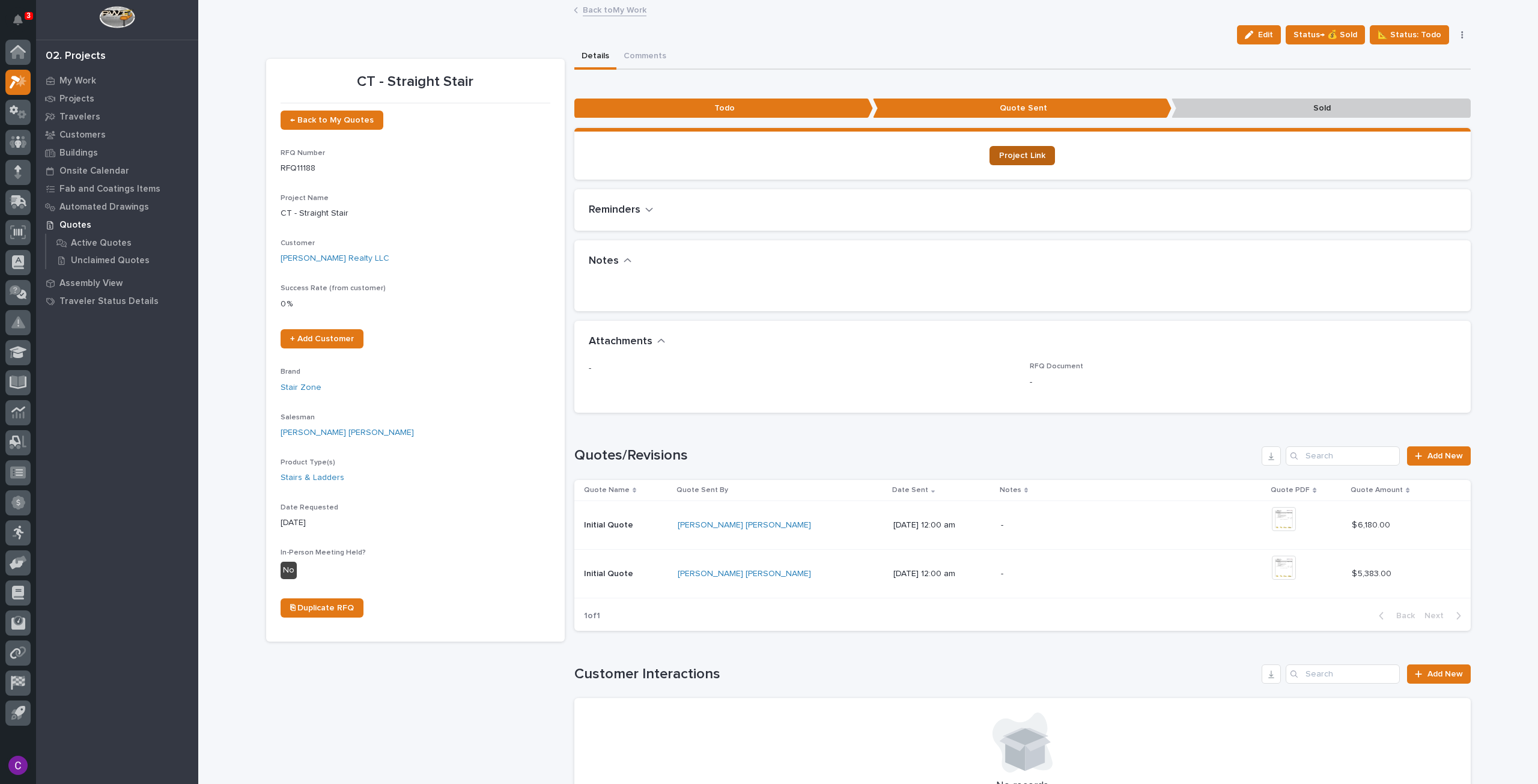
click at [1016, 162] on link "Project Link" at bounding box center [1022, 156] width 65 height 20
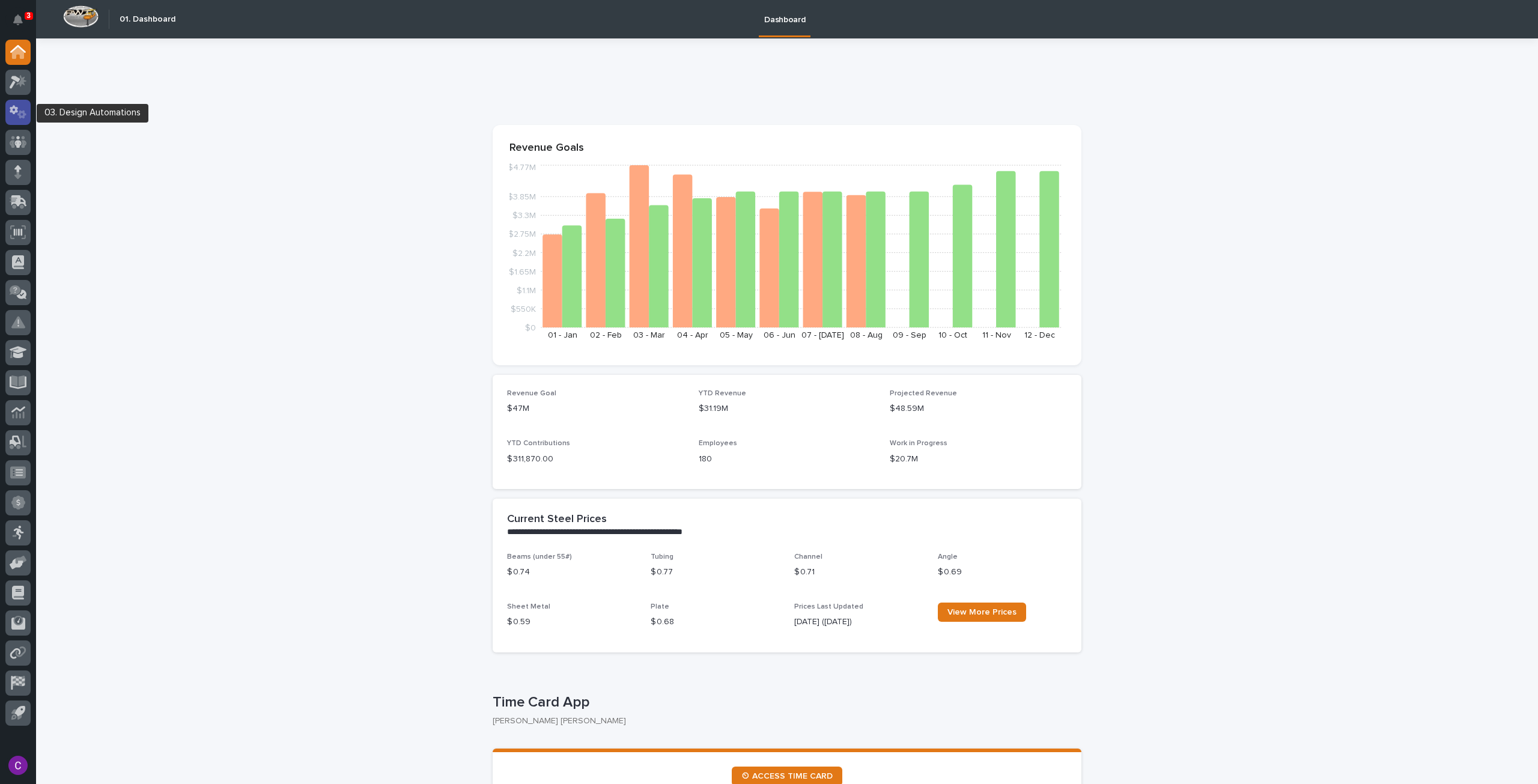
click at [21, 119] on div at bounding box center [18, 112] width 26 height 26
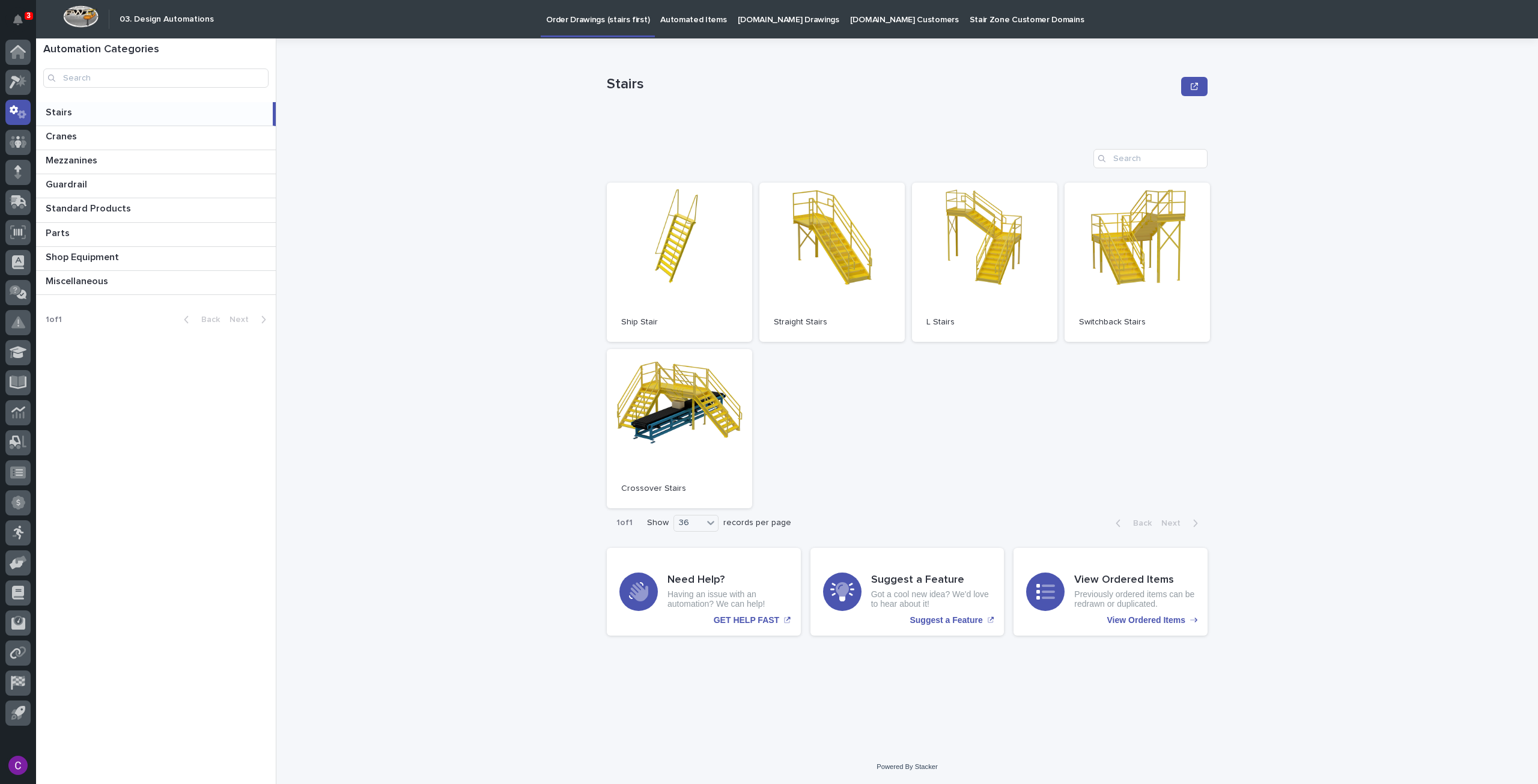
click at [772, 5] on p "[DOMAIN_NAME] Drawings" at bounding box center [788, 13] width 101 height 26
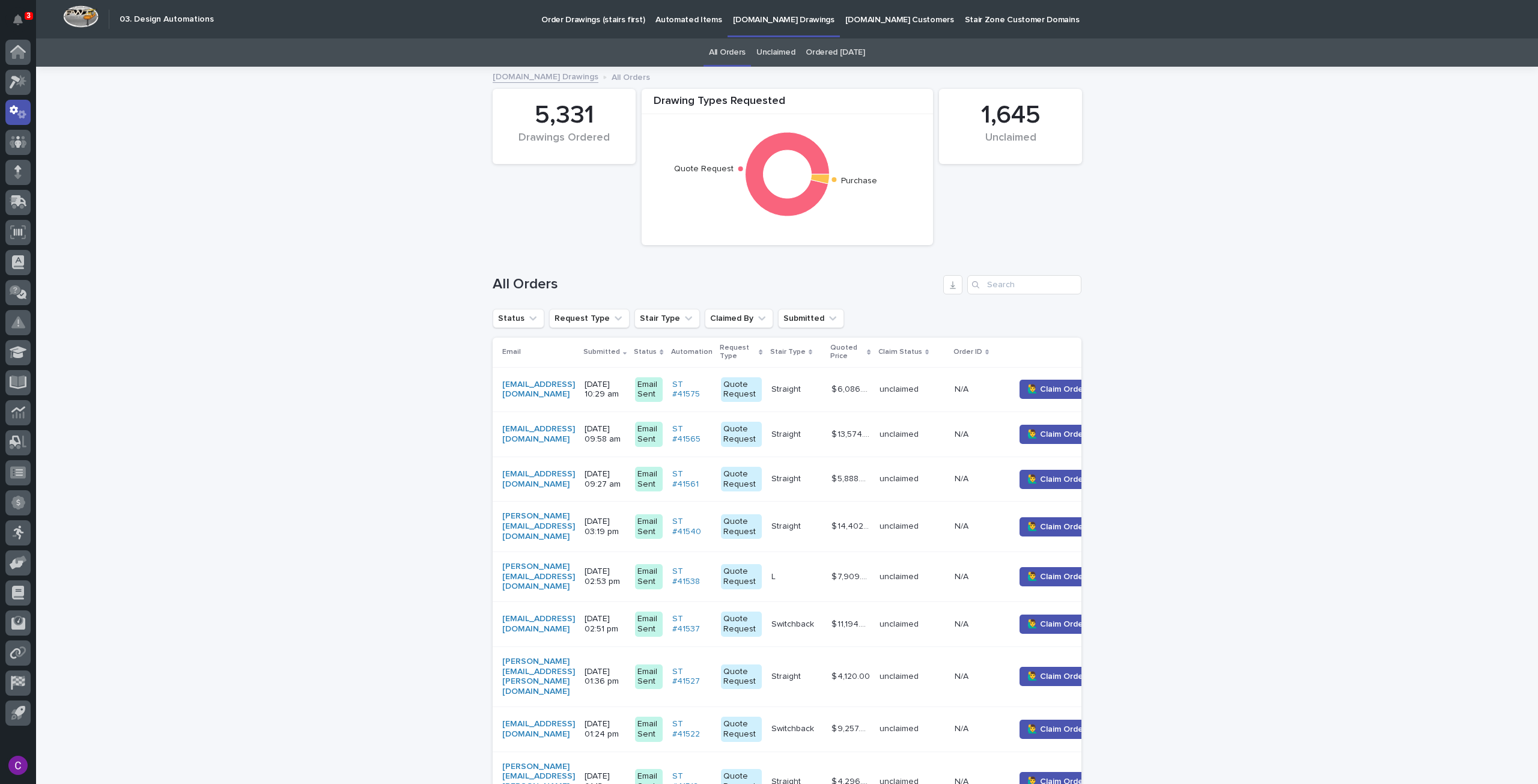
click at [691, 29] on link "Automated Items" at bounding box center [689, 19] width 77 height 37
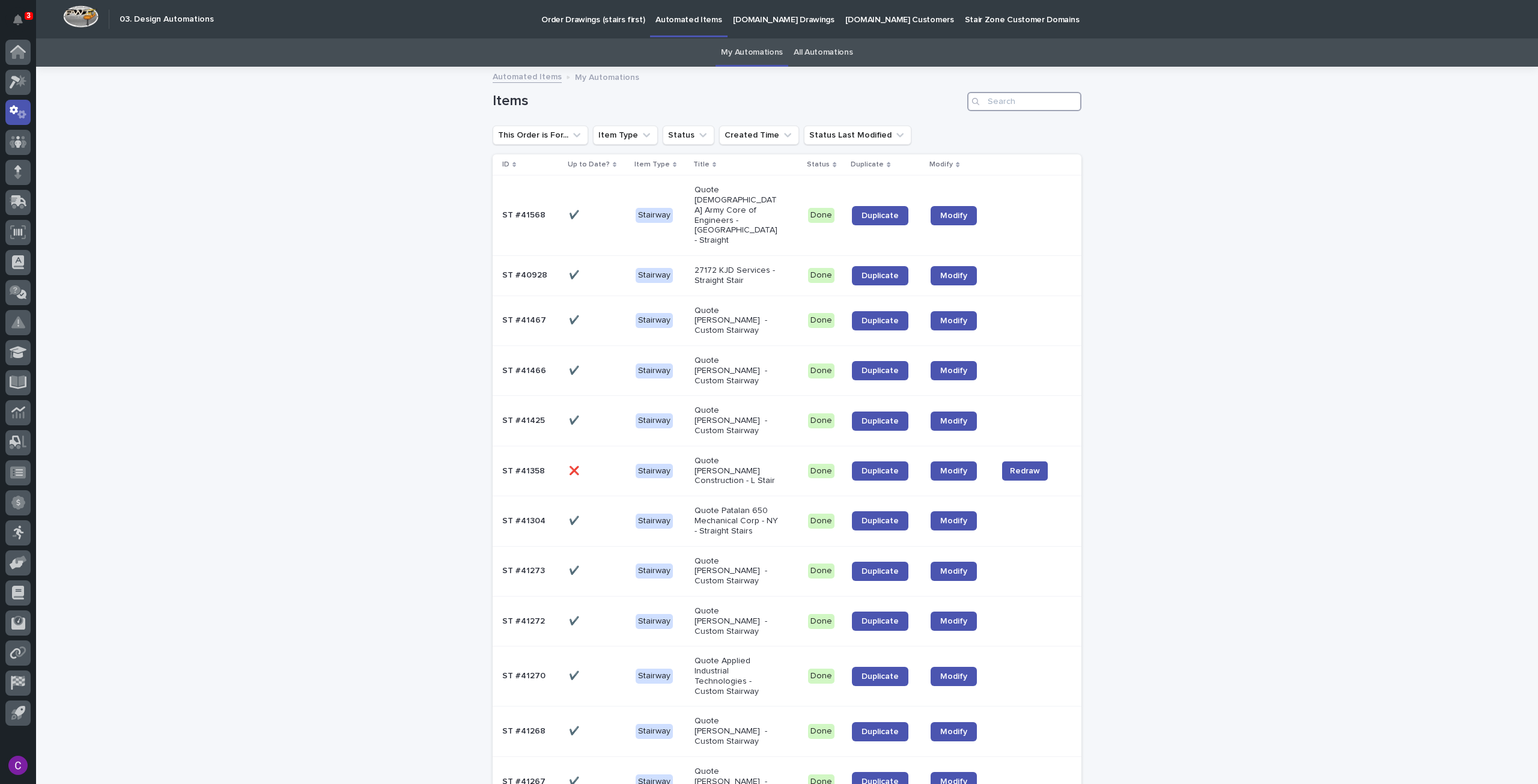
click at [1010, 99] on input "Search" at bounding box center [1025, 101] width 114 height 20
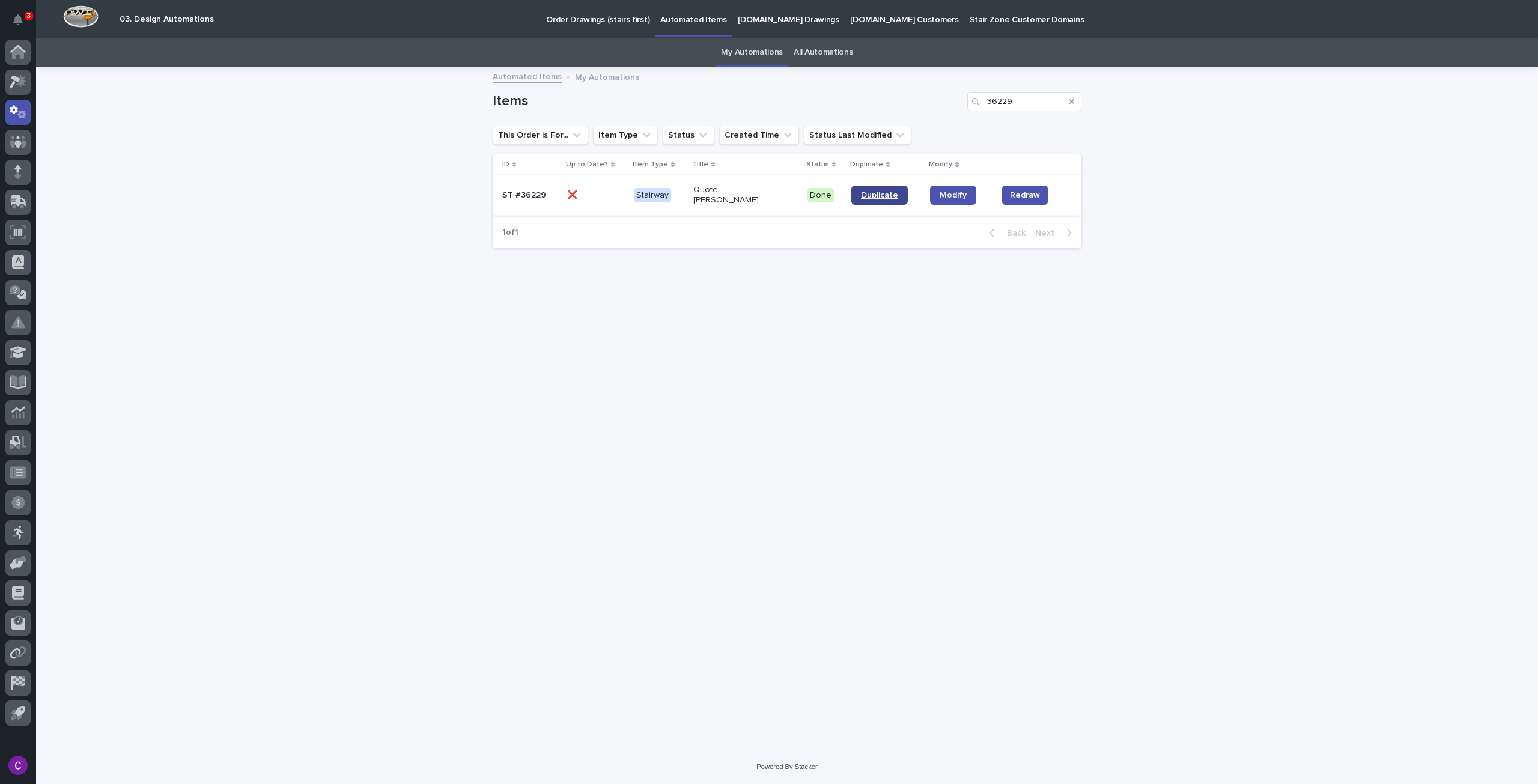
click at [854, 189] on link "Duplicate" at bounding box center [879, 195] width 56 height 20
click at [1022, 98] on input "36229" at bounding box center [1025, 101] width 114 height 20
type input "36228"
click at [878, 192] on link "Duplicate" at bounding box center [879, 195] width 56 height 20
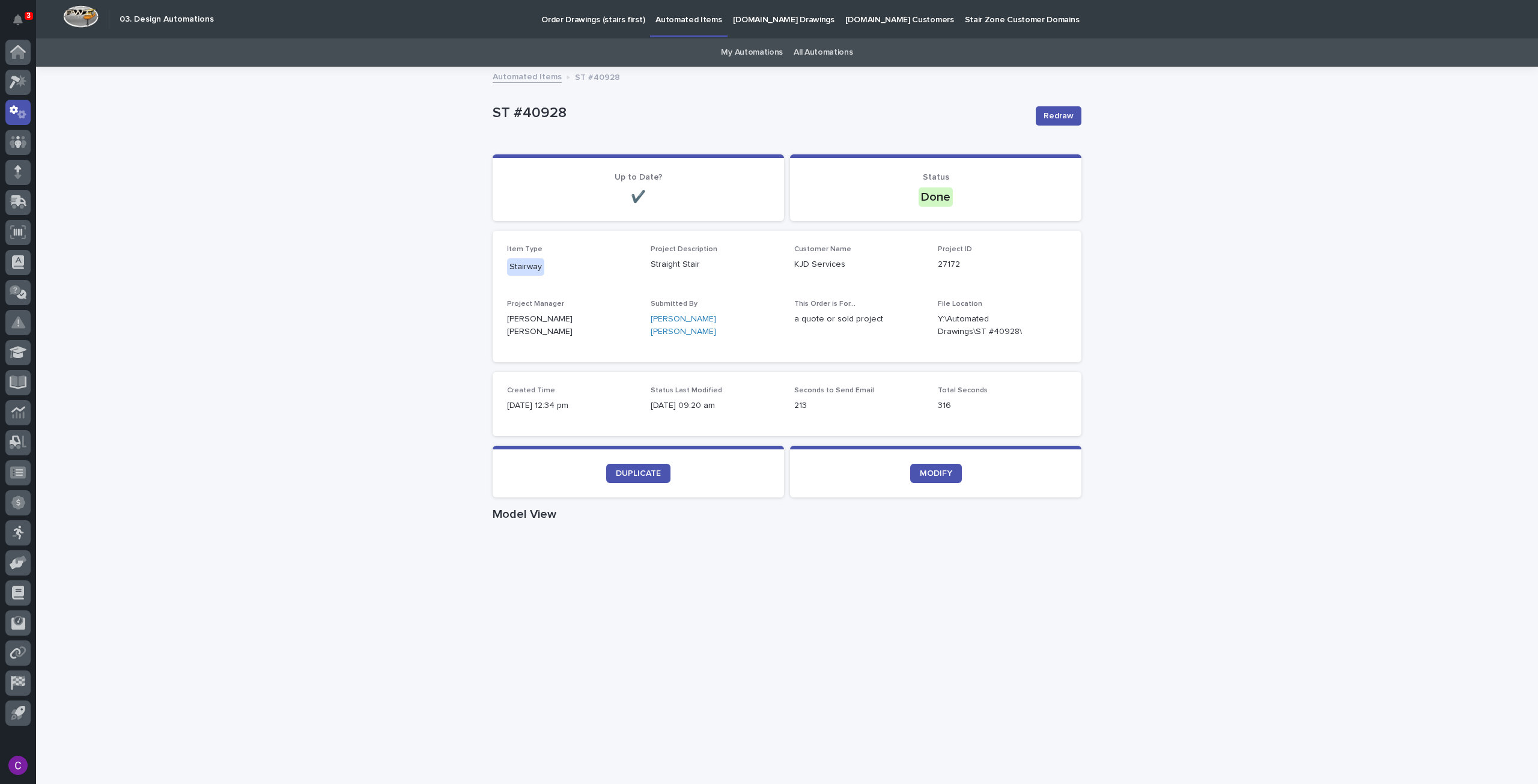
click at [672, 19] on p "Automated Items" at bounding box center [688, 13] width 66 height 26
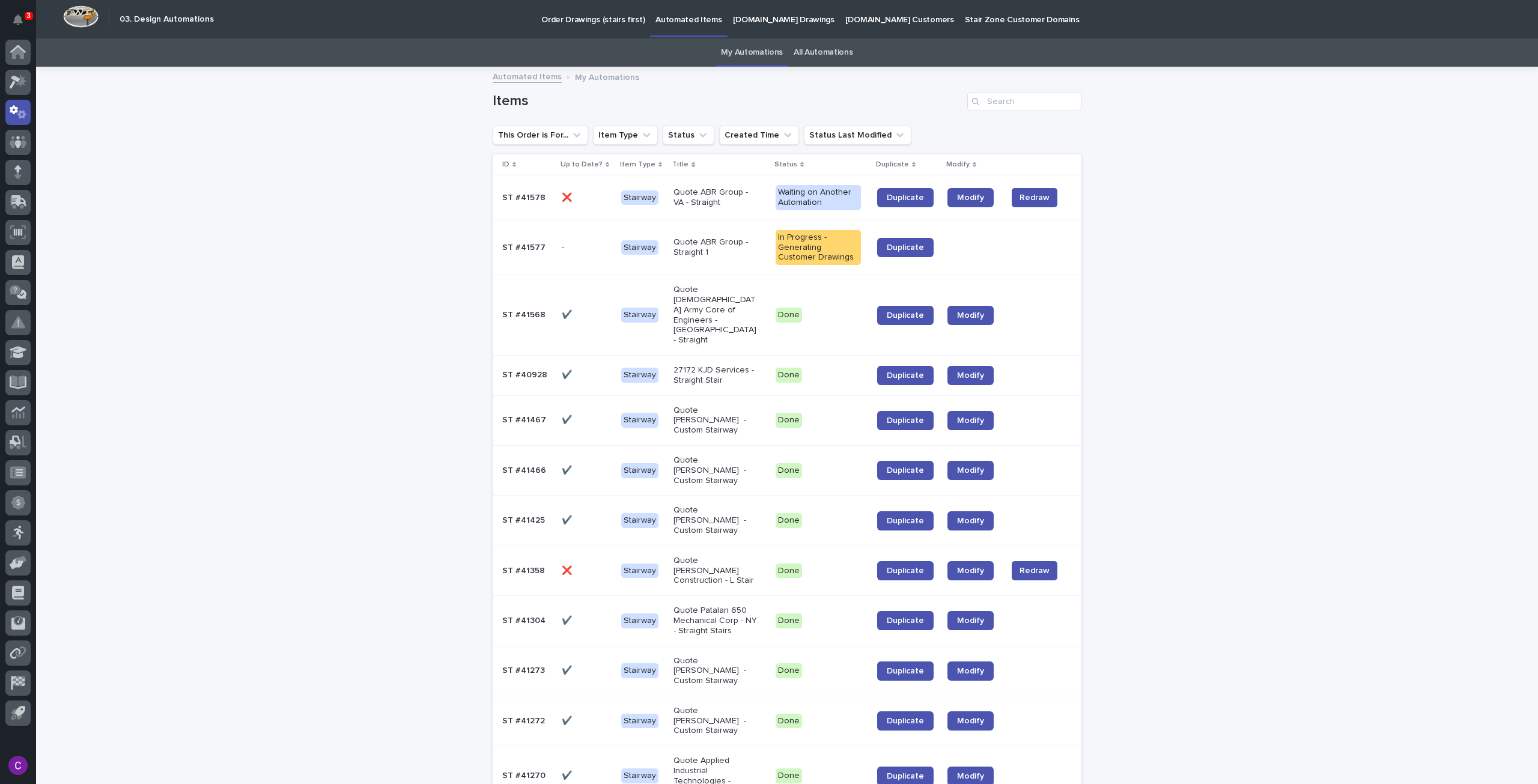
click at [738, 203] on p "Quote ABR Group - VA - Straight" at bounding box center [716, 197] width 86 height 21
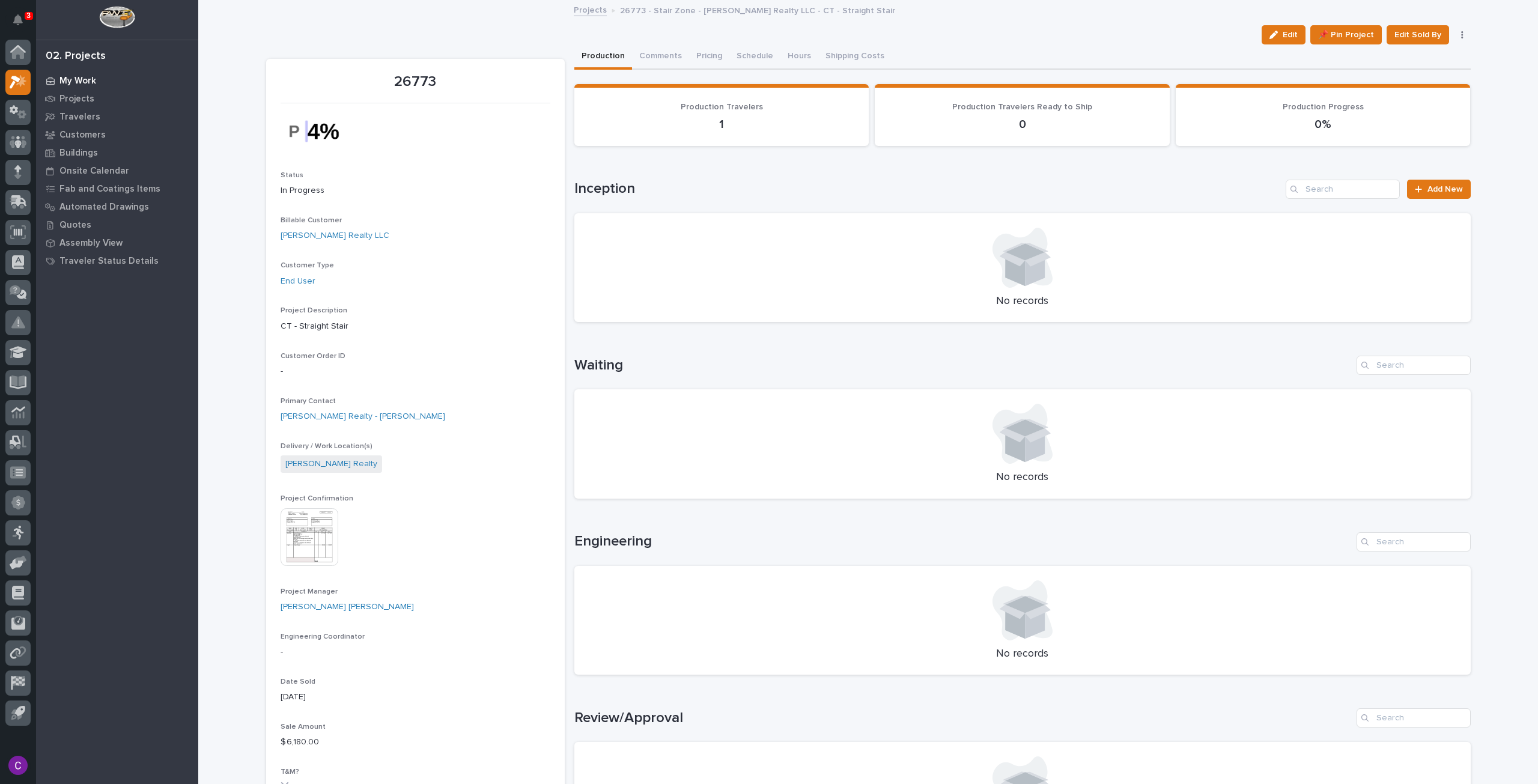
click at [79, 81] on p "My Work" at bounding box center [77, 81] width 36 height 11
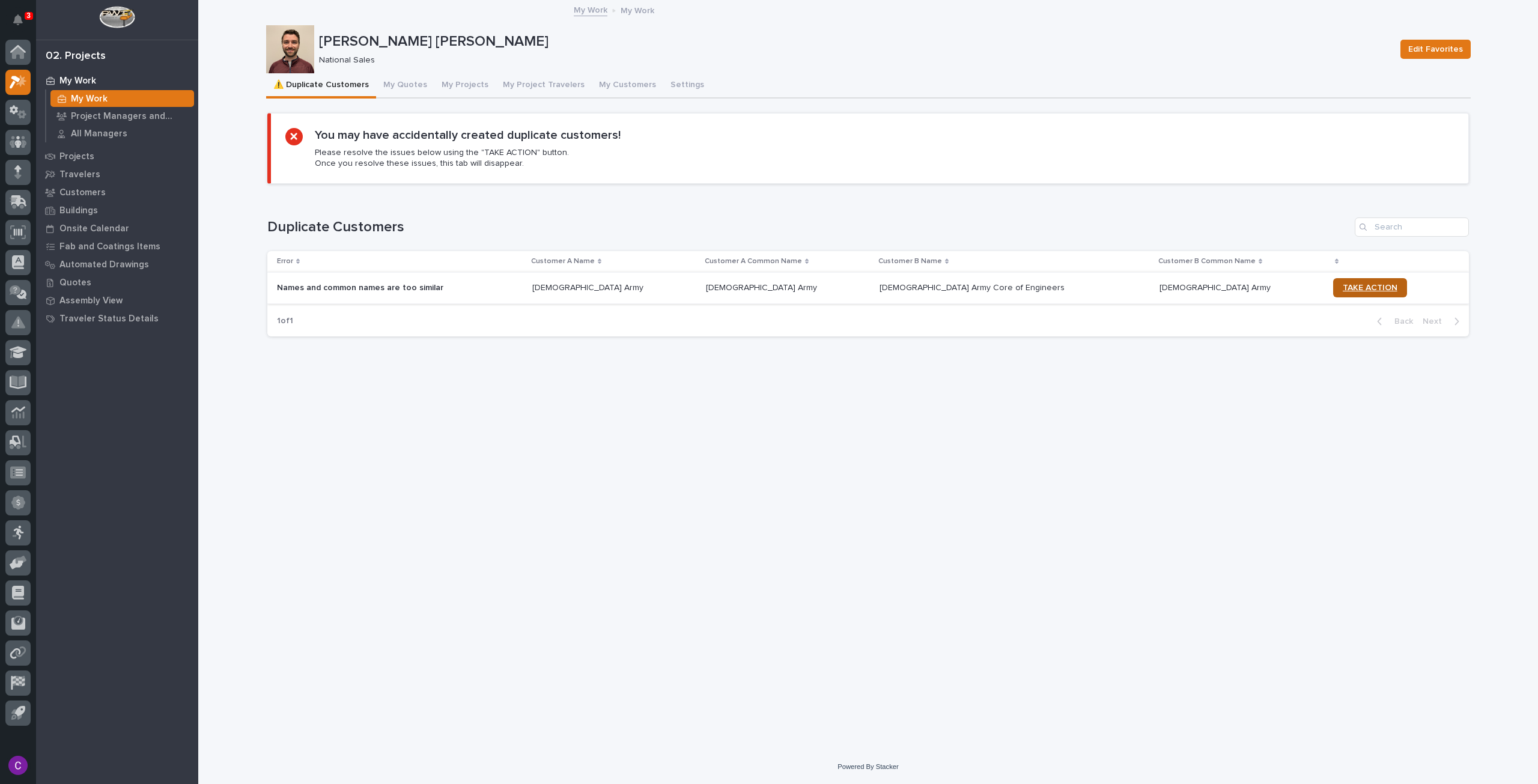
click at [1343, 284] on span "TAKE ACTION" at bounding box center [1370, 288] width 54 height 9
click at [606, 73] on button "My Customers" at bounding box center [628, 86] width 72 height 26
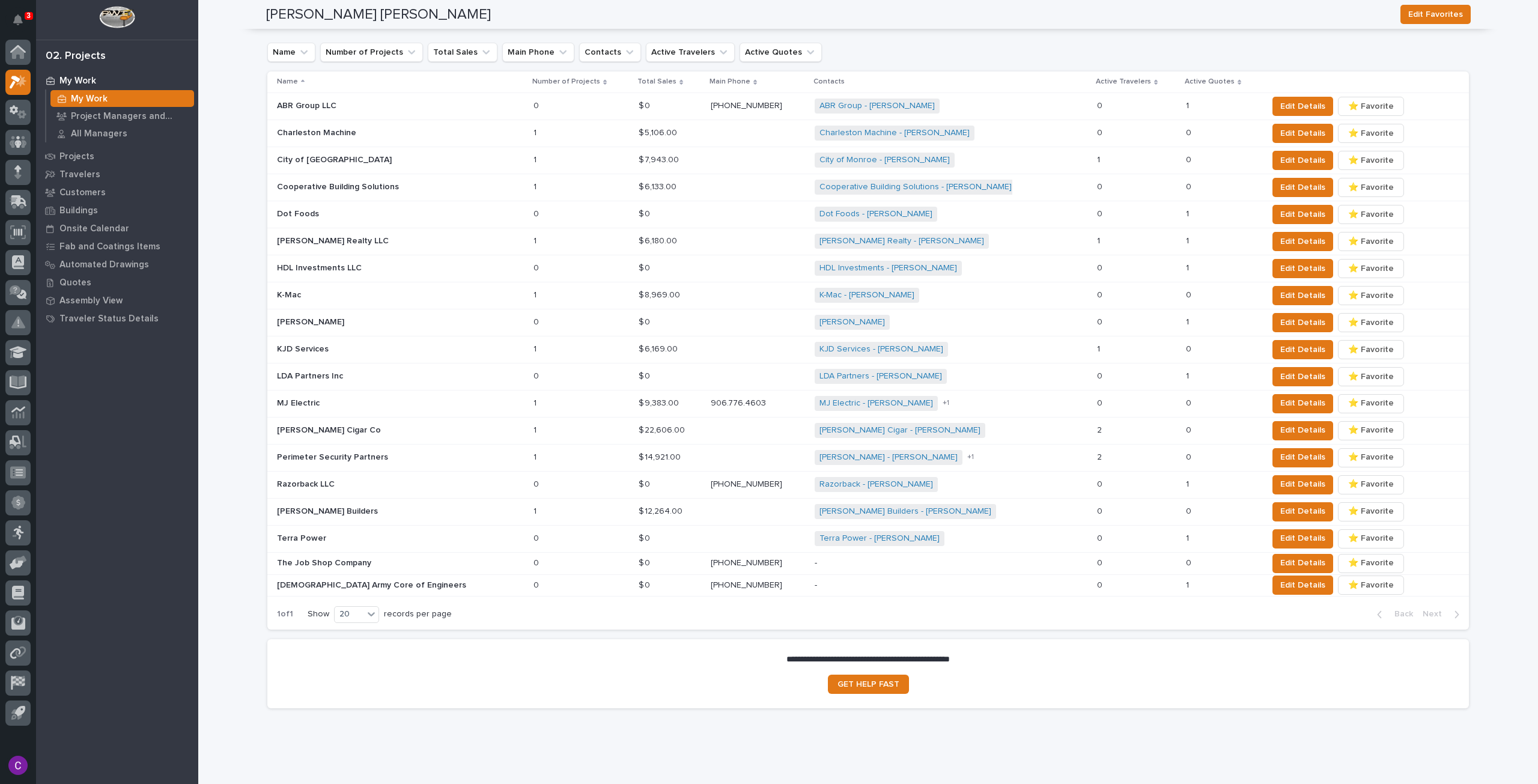
scroll to position [460, 0]
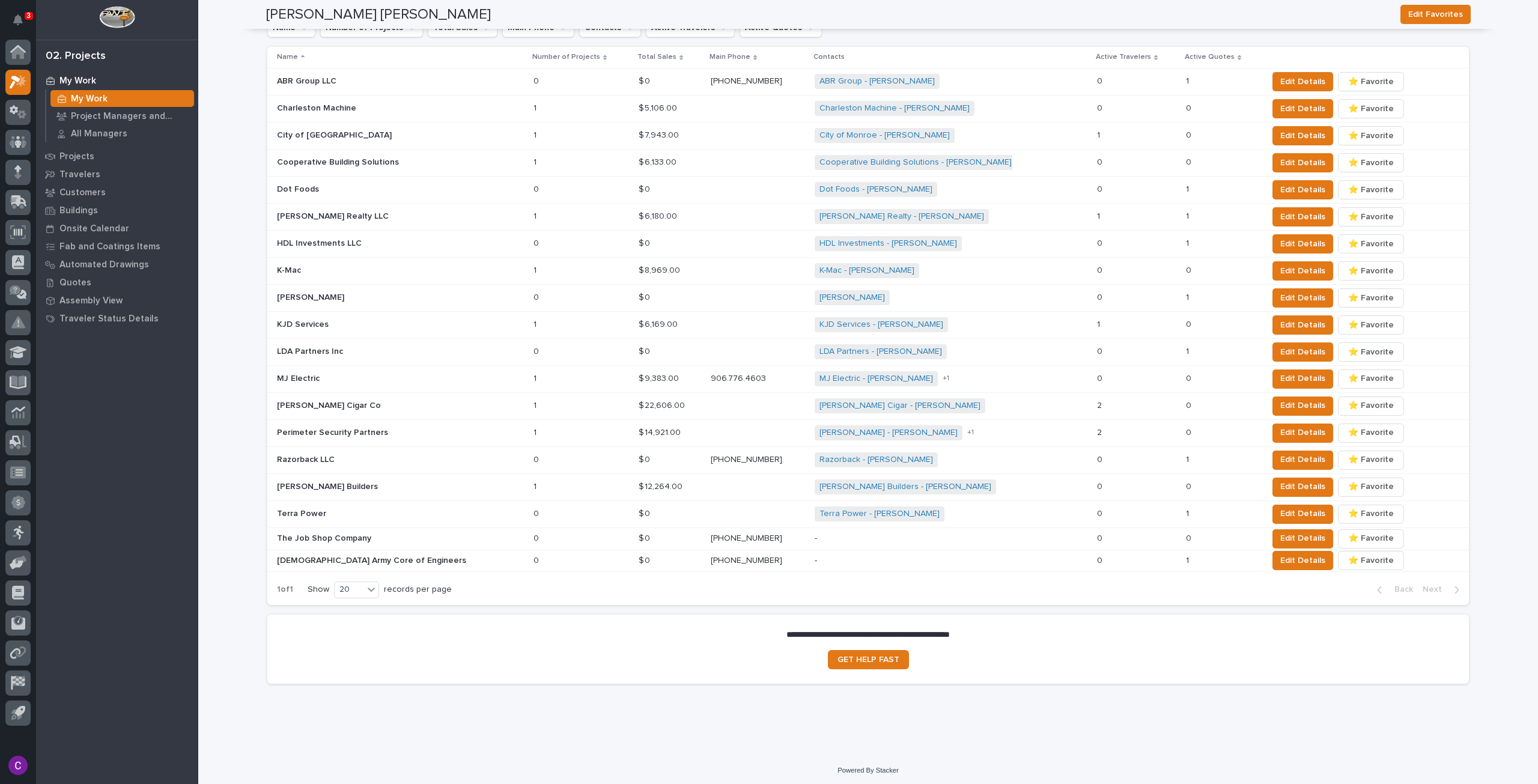
click at [1186, 559] on p at bounding box center [1222, 560] width 72 height 10
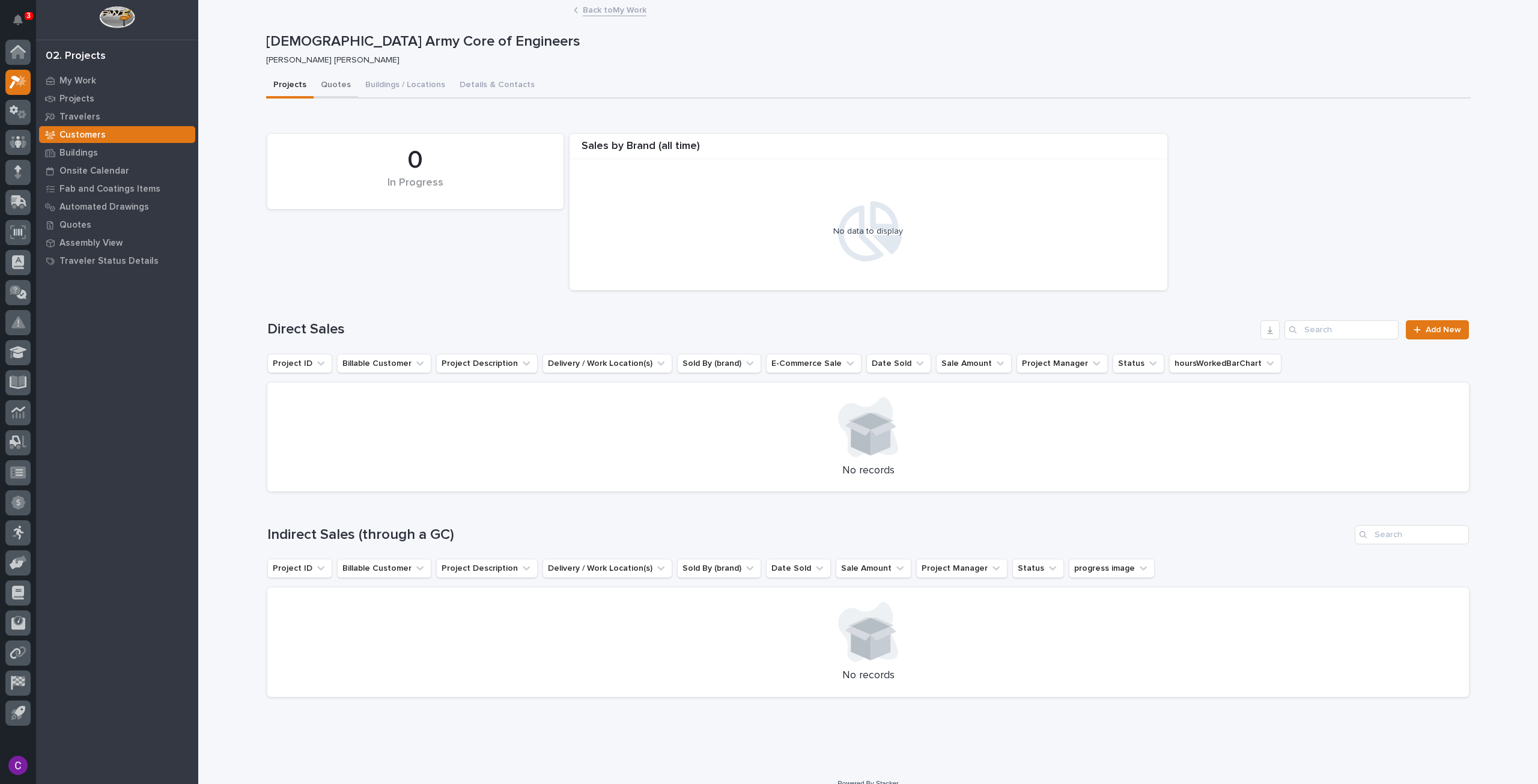
click at [327, 91] on button "Quotes" at bounding box center [335, 86] width 44 height 26
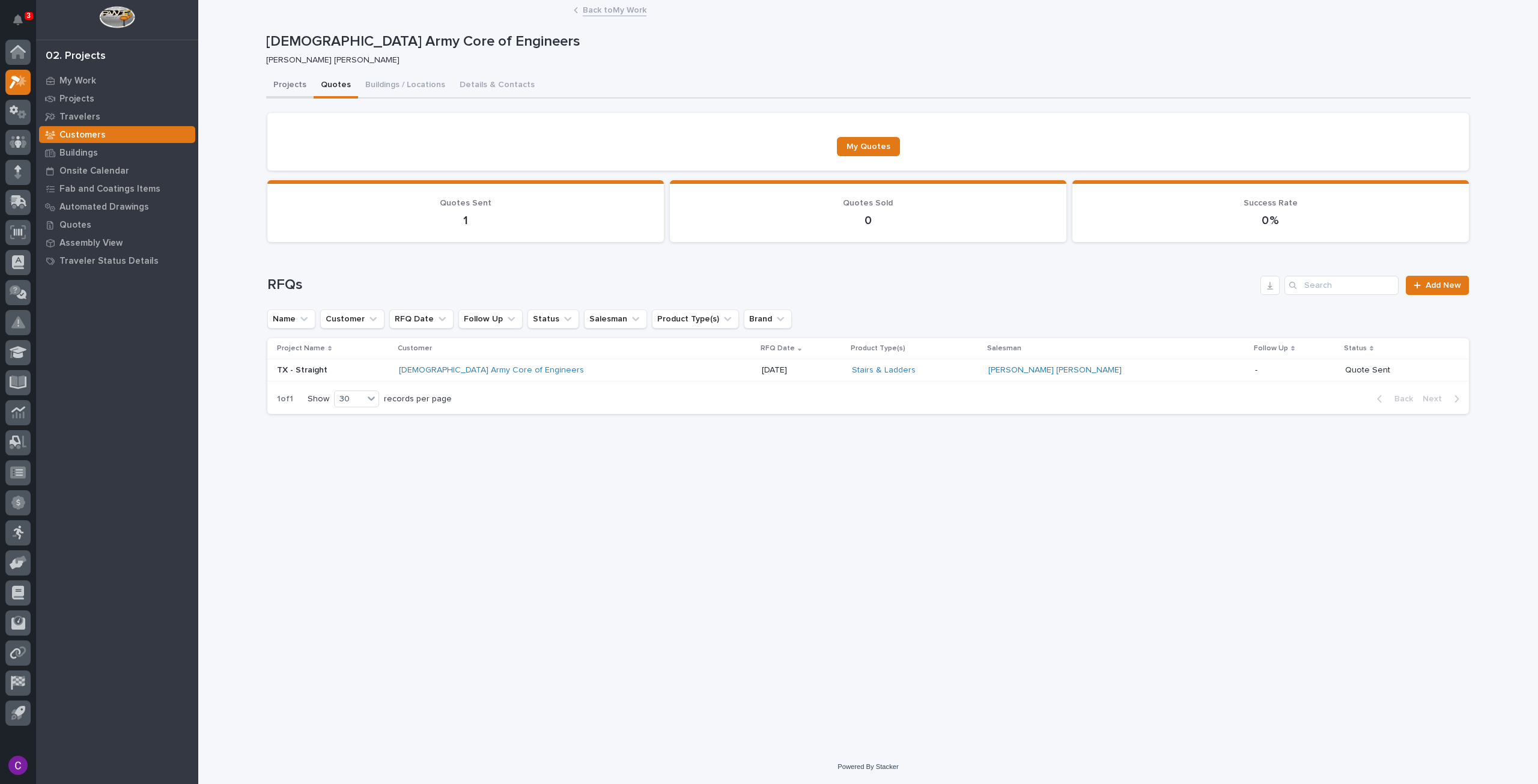
click at [281, 92] on button "Projects" at bounding box center [290, 86] width 47 height 26
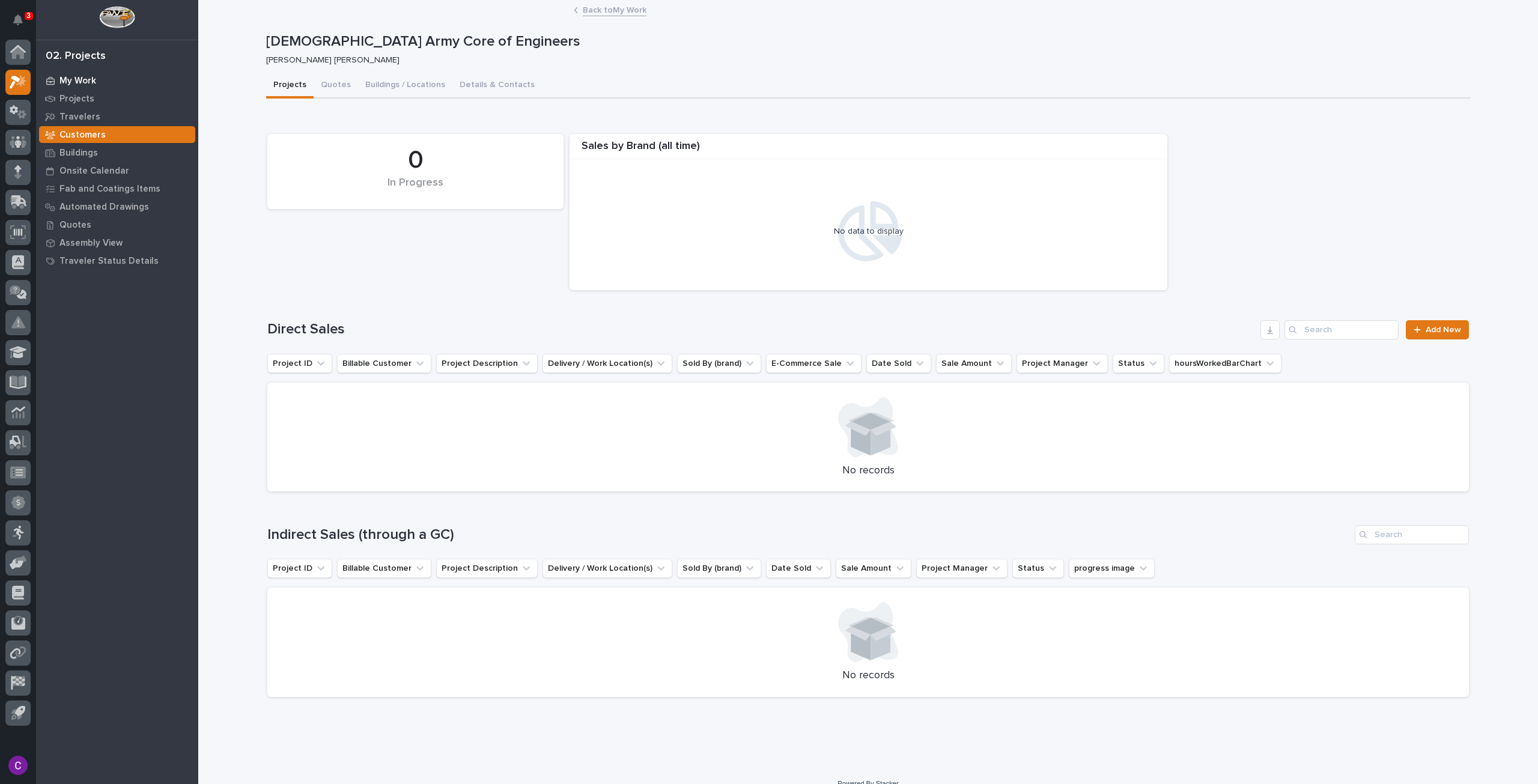
click at [101, 80] on div "My Work" at bounding box center [117, 80] width 157 height 17
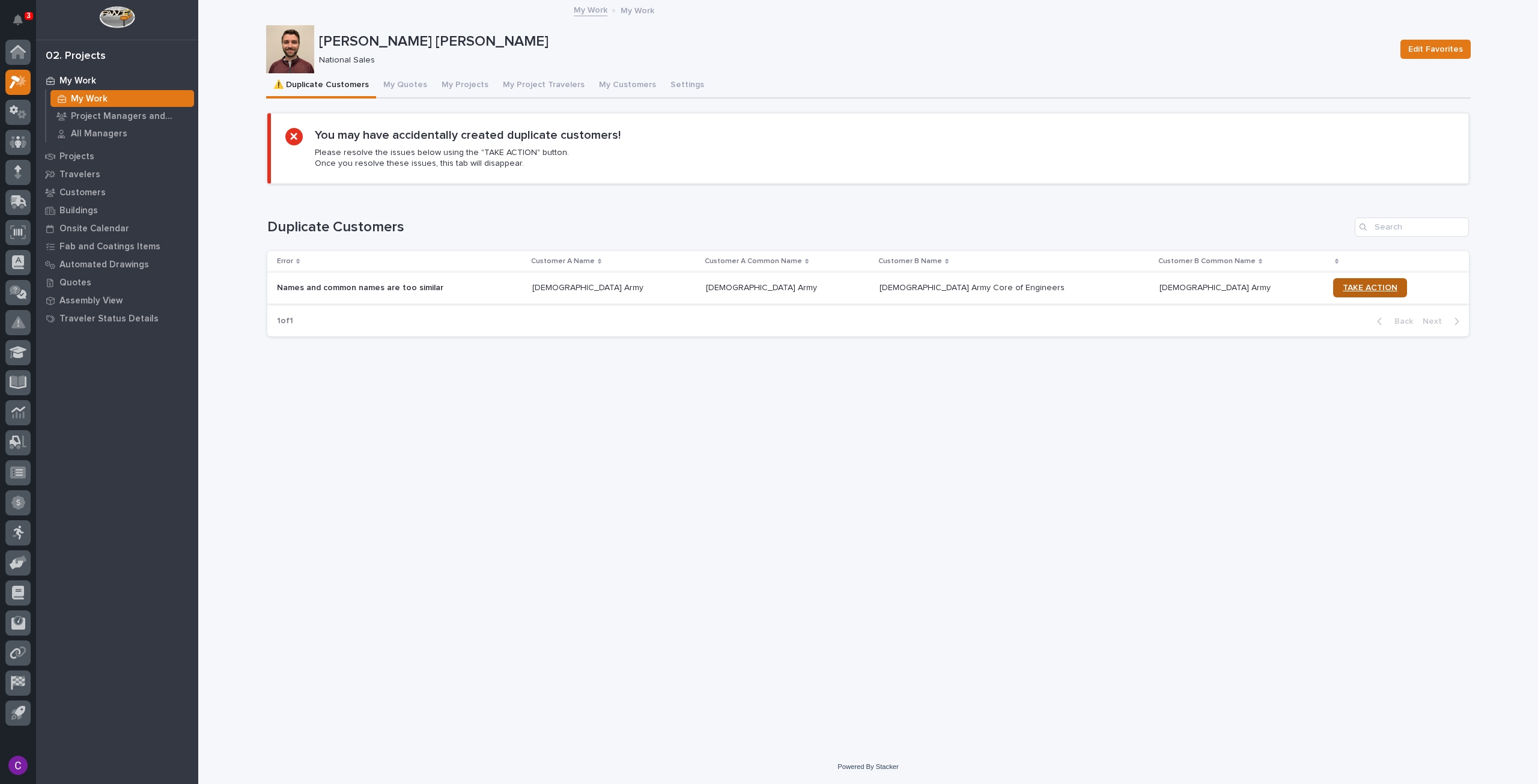
click at [1343, 288] on span "TAKE ACTION" at bounding box center [1370, 288] width 54 height 9
